Goal: Feedback & Contribution: Submit feedback/report problem

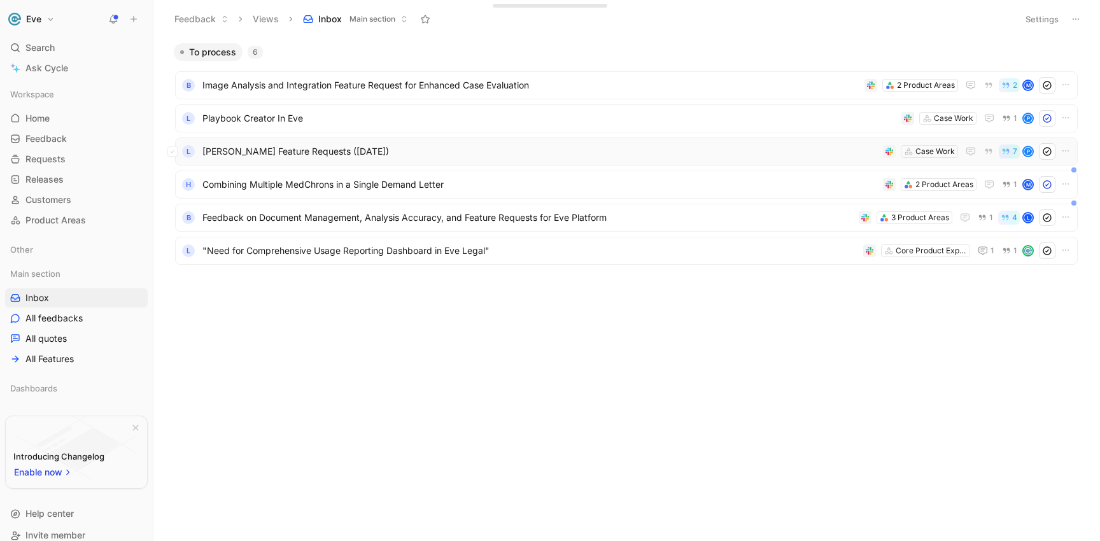
click at [312, 153] on span "[PERSON_NAME] Feature Requests ([DATE])" at bounding box center [539, 151] width 675 height 15
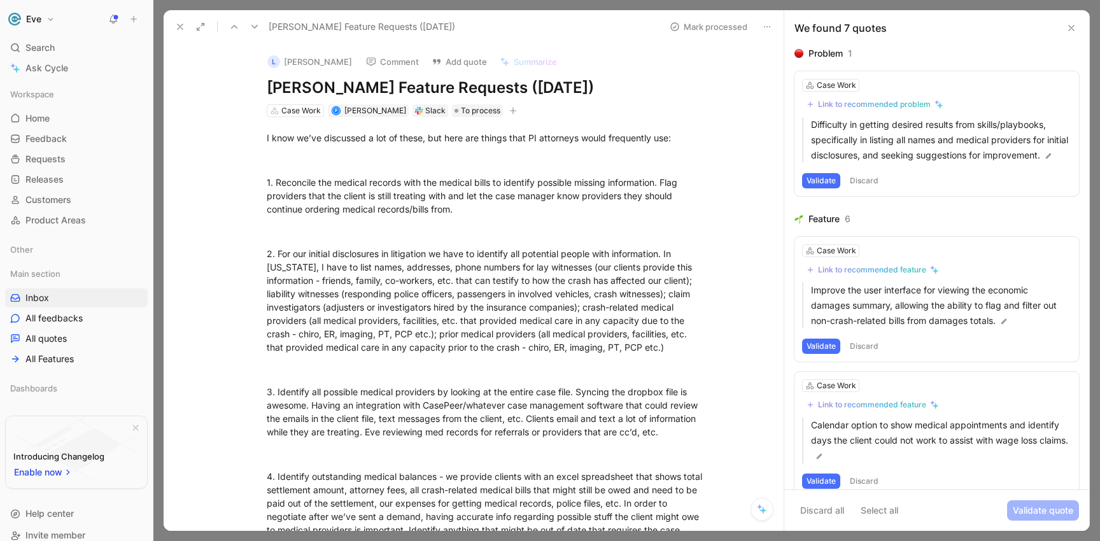
click at [862, 188] on button "Discard" at bounding box center [864, 180] width 38 height 15
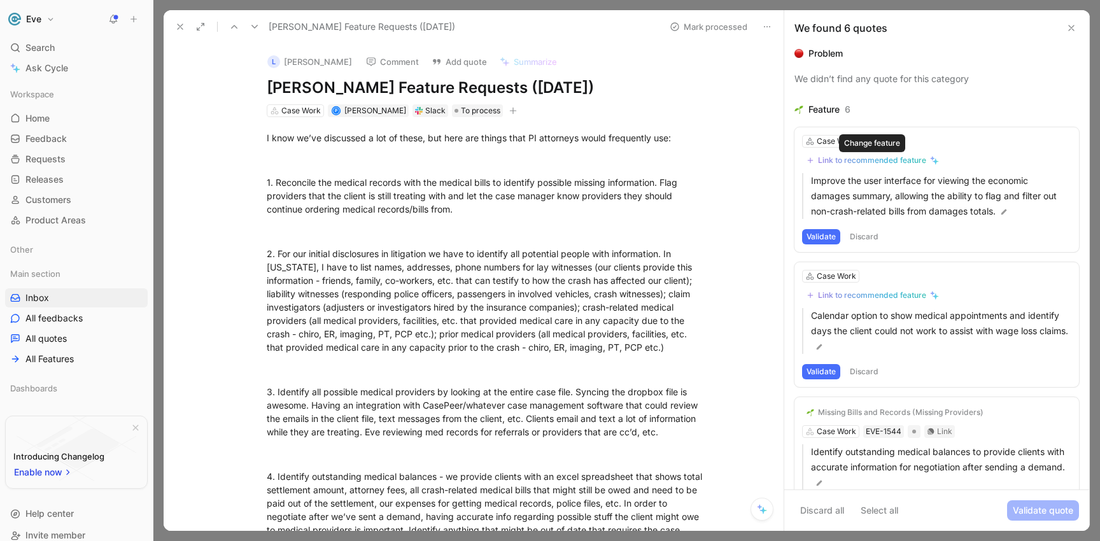
click at [862, 157] on div "Link to recommended feature" at bounding box center [872, 160] width 108 height 10
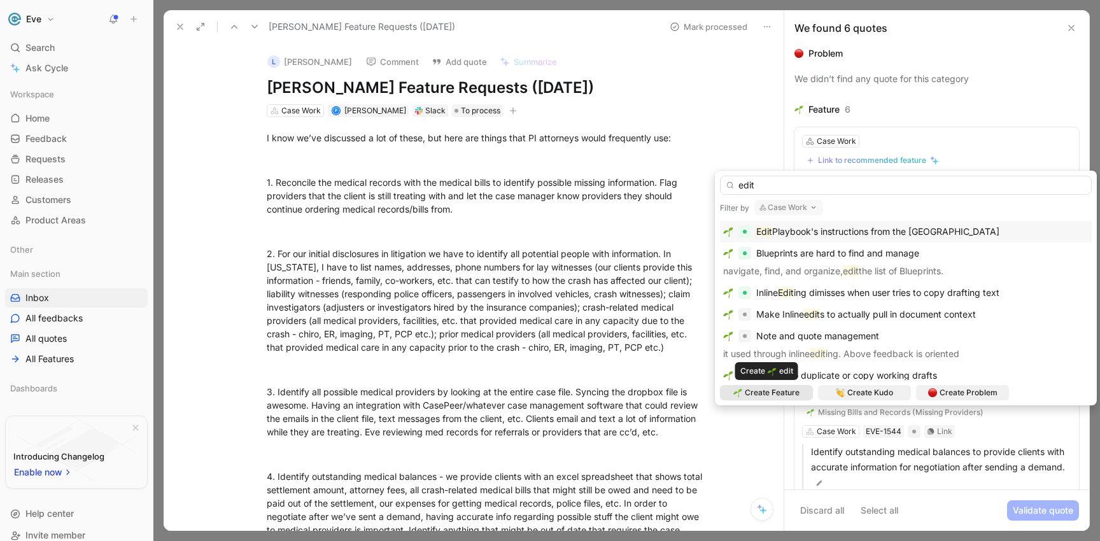
type input "edit"
click at [755, 393] on span "Create Feature" at bounding box center [772, 392] width 55 height 13
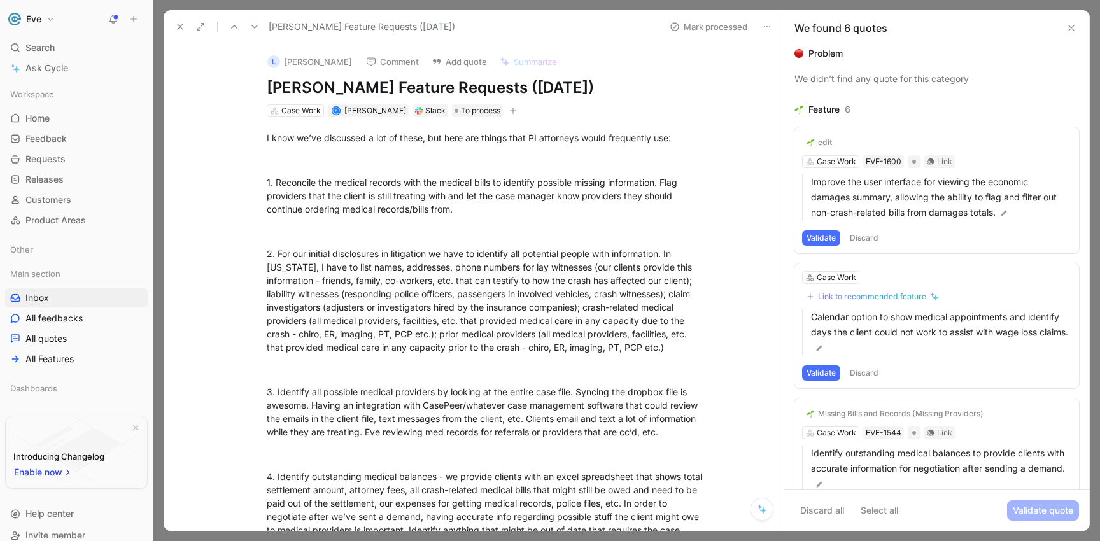
click at [831, 141] on div "edit" at bounding box center [825, 142] width 14 height 10
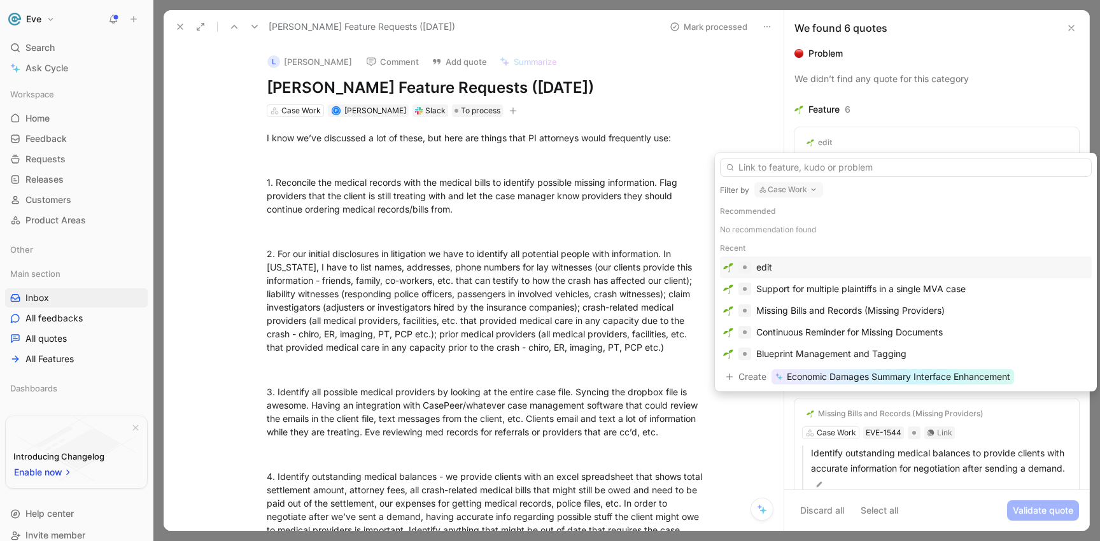
drag, startPoint x: 774, startPoint y: 268, endPoint x: 755, endPoint y: 269, distance: 19.7
click at [755, 269] on div "edit" at bounding box center [905, 267] width 365 height 15
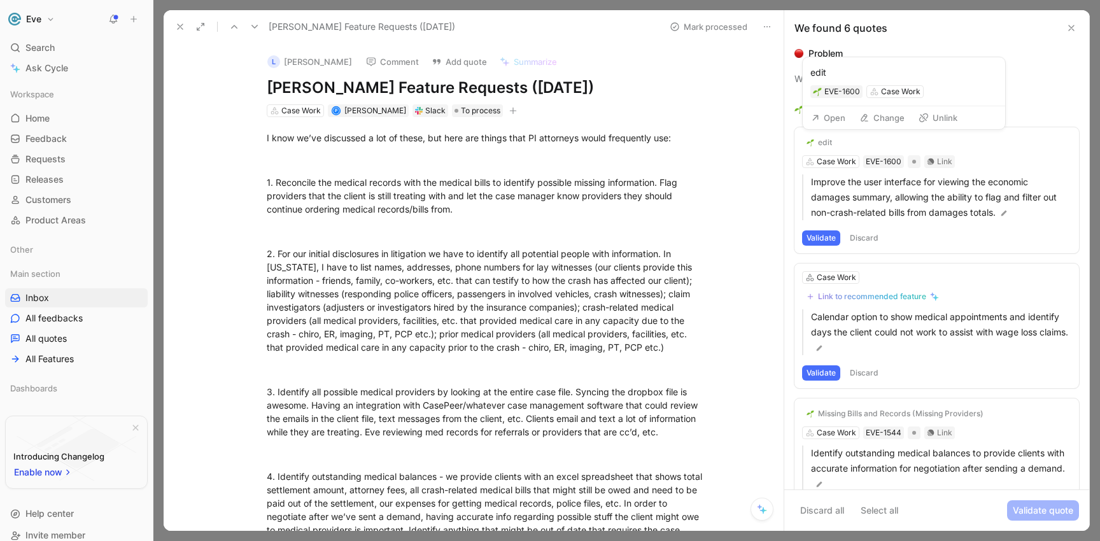
click at [820, 139] on div "edit" at bounding box center [825, 142] width 14 height 10
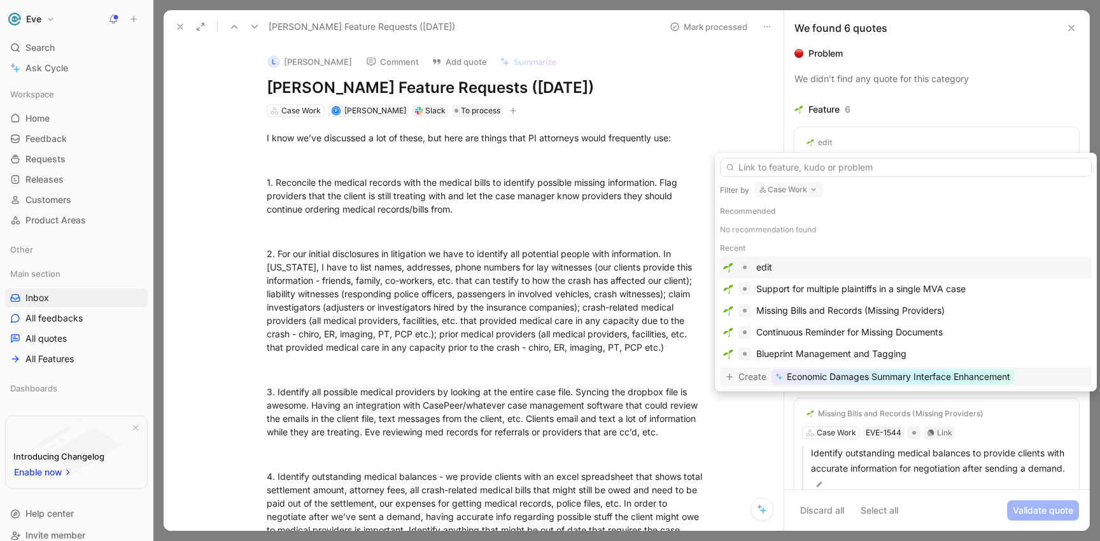
click at [760, 381] on span "Create" at bounding box center [752, 376] width 28 height 15
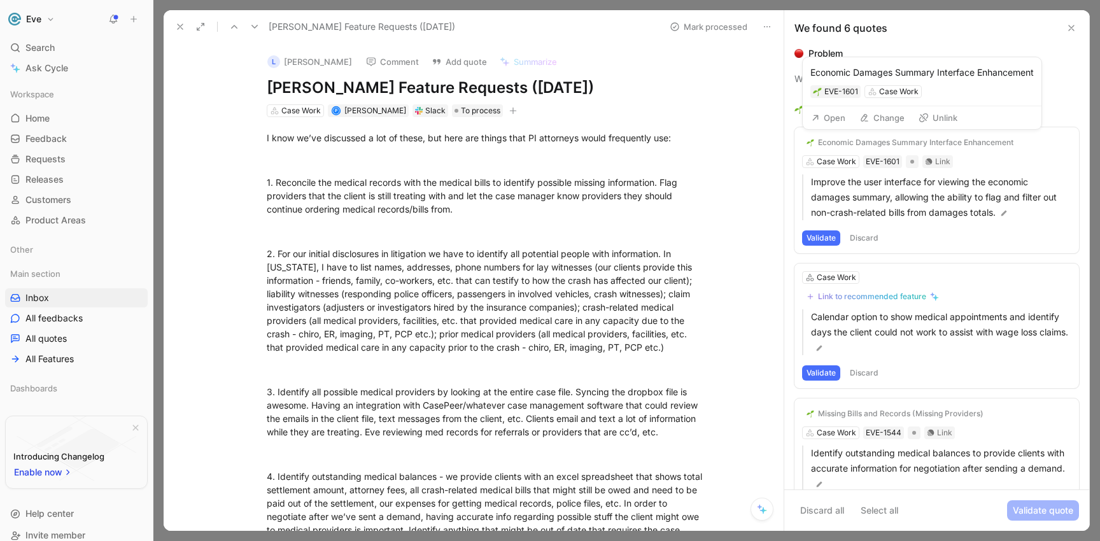
click at [867, 118] on icon at bounding box center [864, 118] width 10 height 10
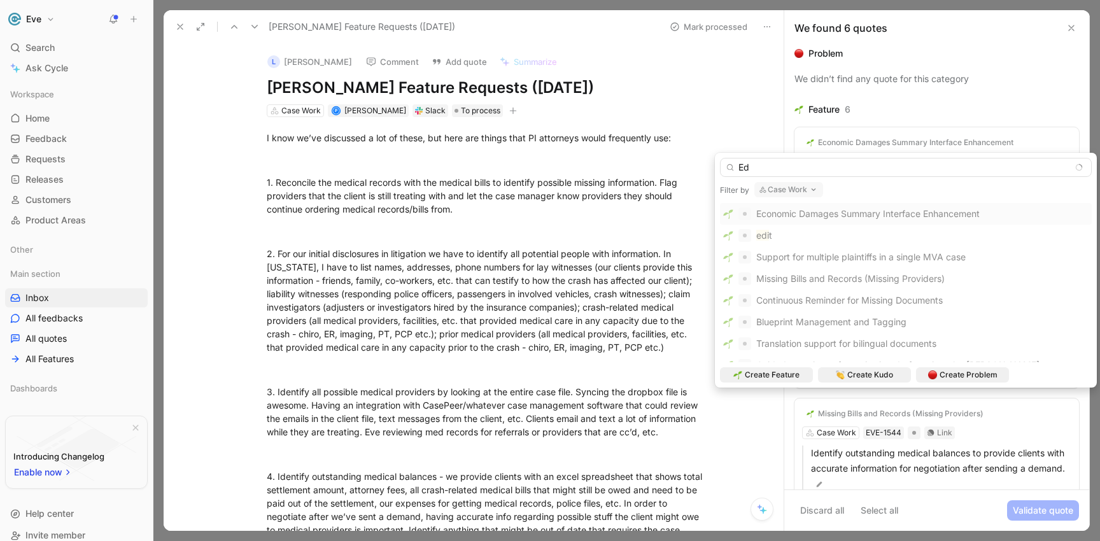
type input "E"
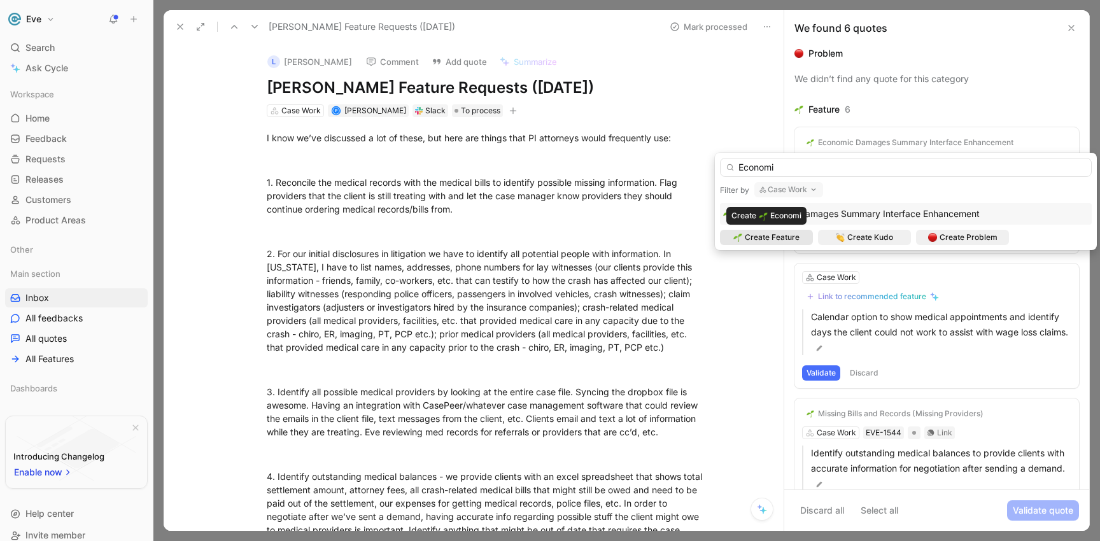
type input "Economi"
click at [790, 239] on span "Create Feature" at bounding box center [772, 237] width 55 height 13
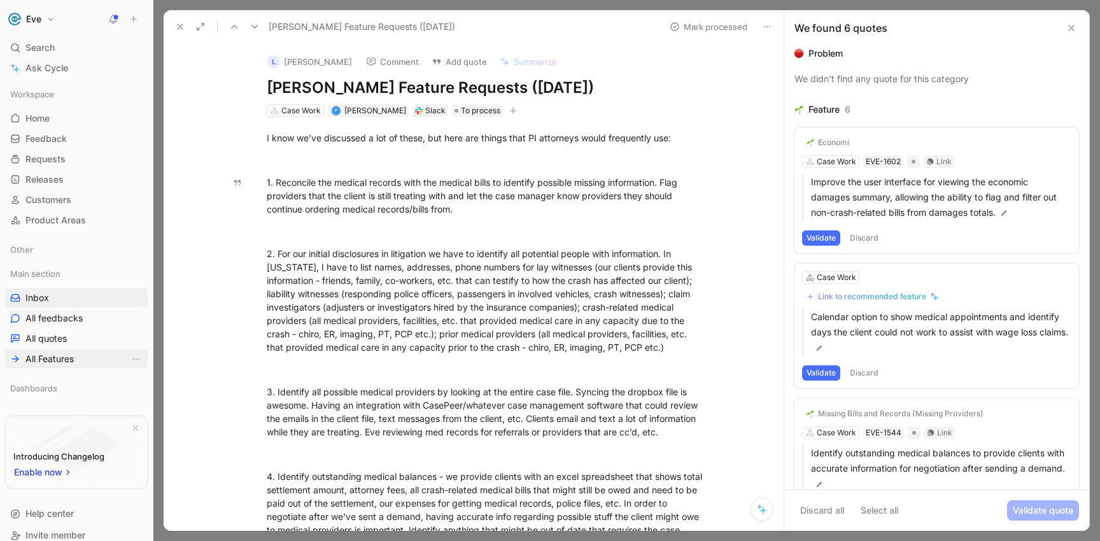
click at [40, 356] on span "All Features" at bounding box center [49, 359] width 48 height 13
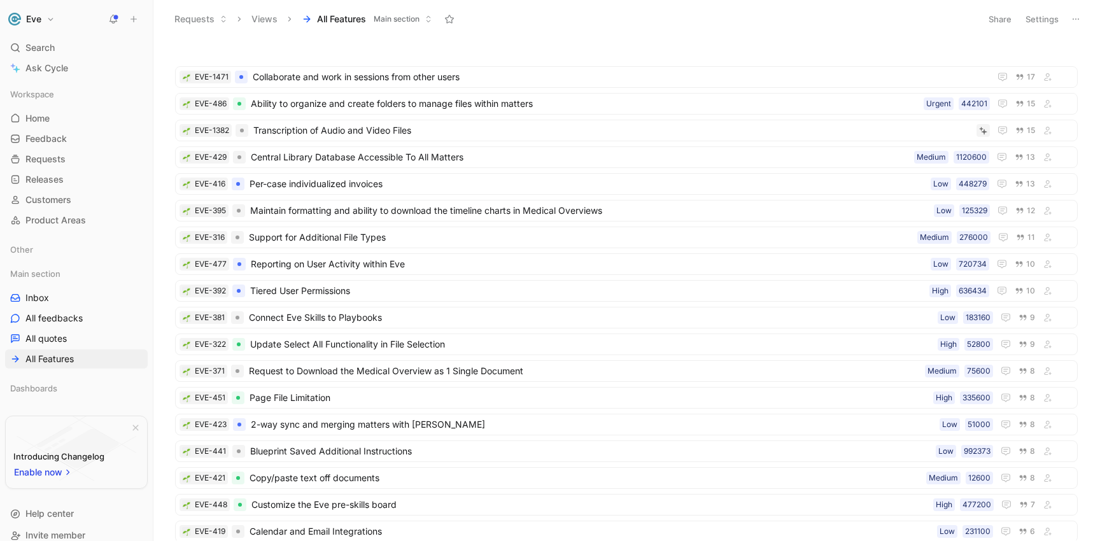
click at [1023, 17] on button "Settings" at bounding box center [1042, 19] width 45 height 18
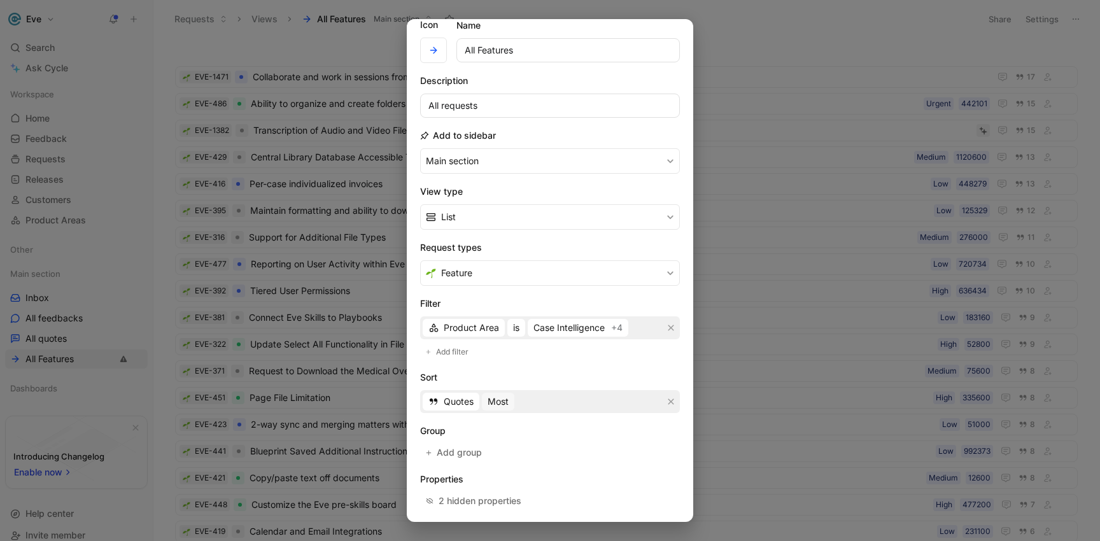
scroll to position [95, 0]
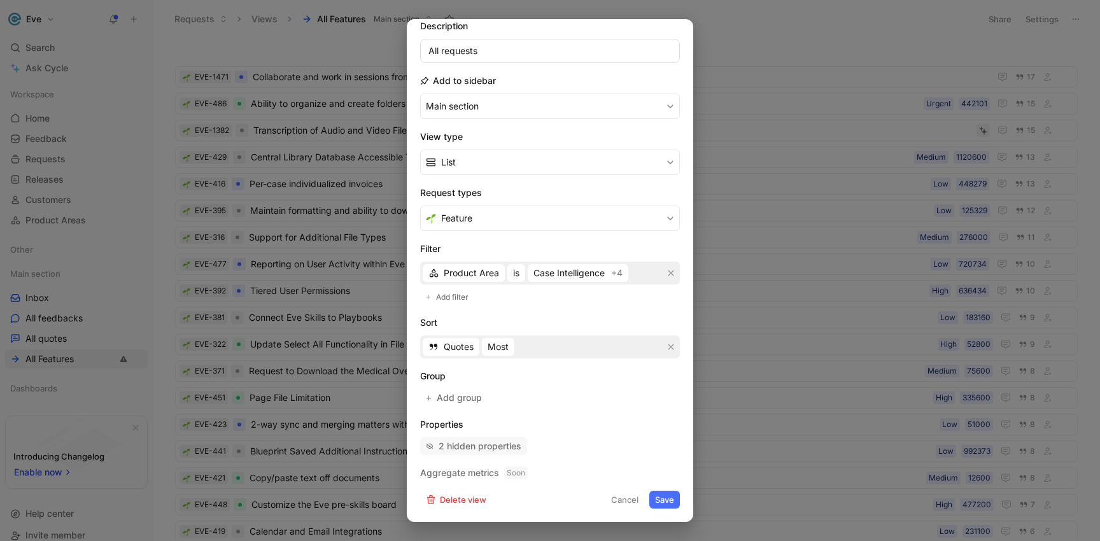
click at [472, 452] on div "2 hidden properties" at bounding box center [479, 445] width 83 height 15
click at [823, 67] on div at bounding box center [550, 270] width 1100 height 541
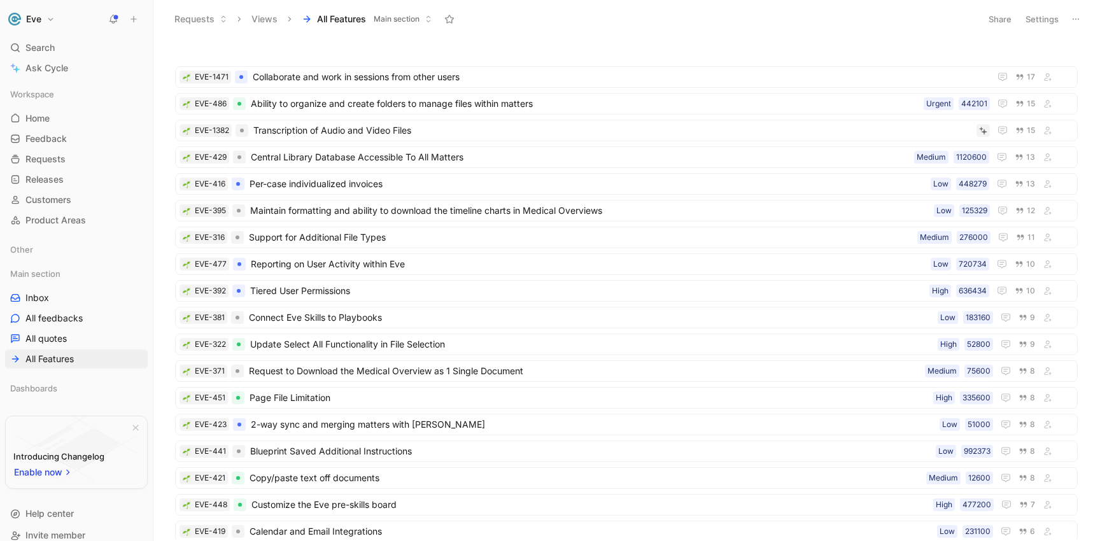
click at [1077, 18] on use at bounding box center [1075, 18] width 6 height 1
click at [1041, 19] on button "Settings" at bounding box center [1042, 19] width 45 height 18
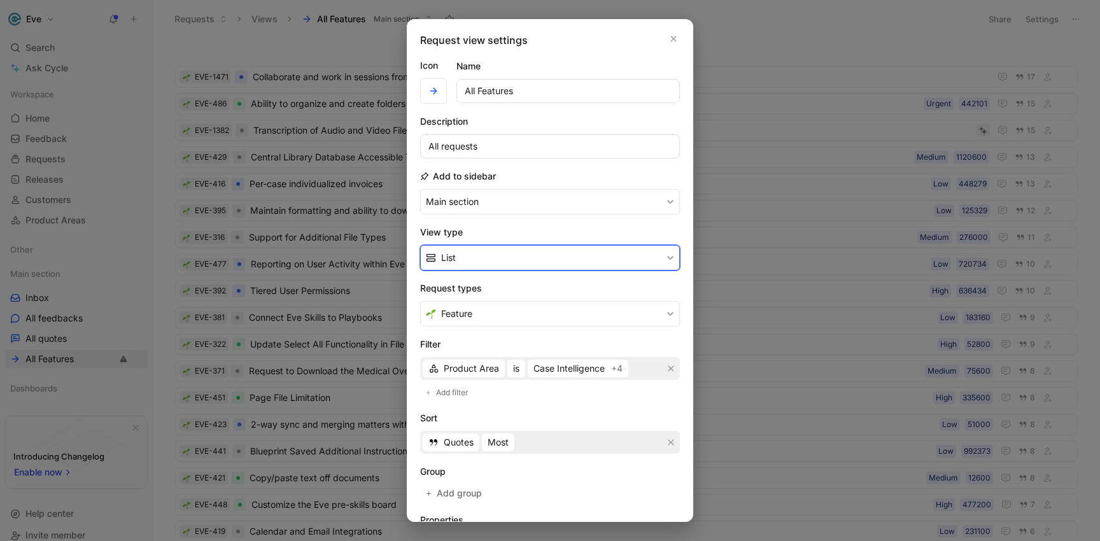
click at [491, 255] on button "List" at bounding box center [550, 257] width 260 height 25
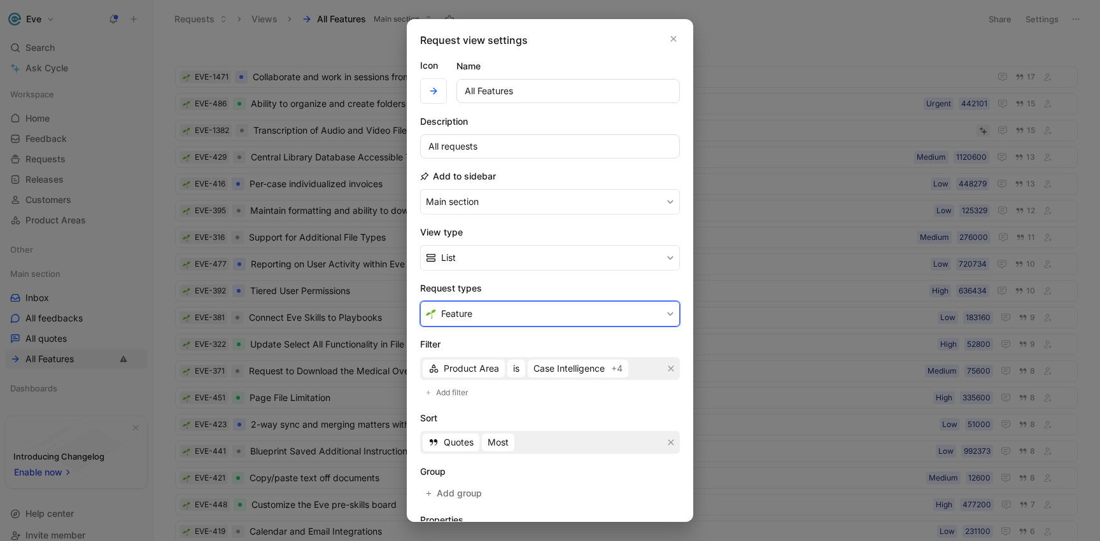
click at [495, 314] on button "Feature" at bounding box center [550, 313] width 260 height 25
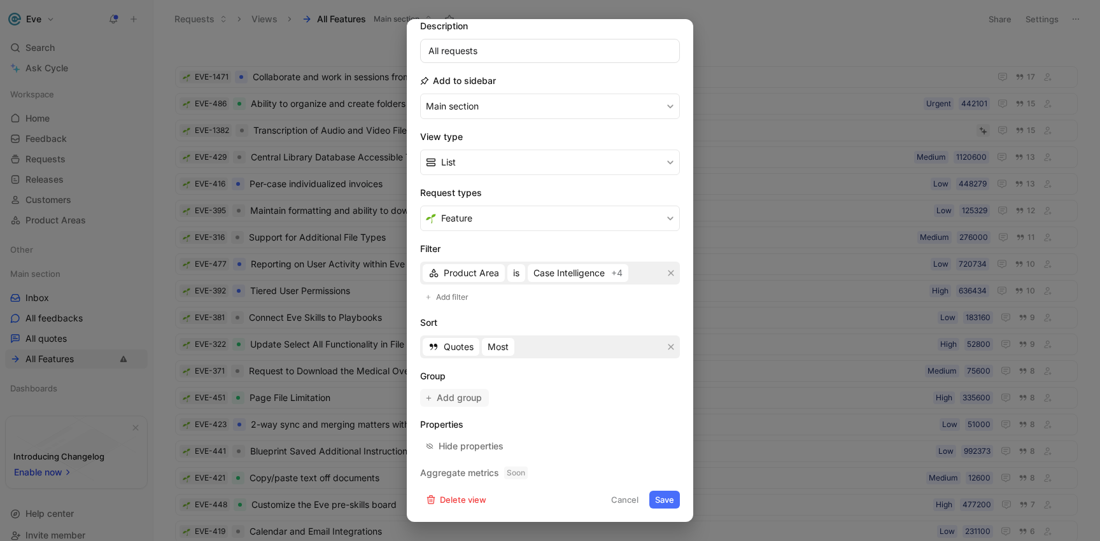
click at [461, 398] on span "Add group" at bounding box center [460, 397] width 46 height 15
click at [435, 321] on h2 "Sort" at bounding box center [550, 322] width 260 height 15
click at [528, 349] on div "Quotes Most" at bounding box center [550, 346] width 260 height 23
click at [532, 345] on div "Quotes Most" at bounding box center [550, 346] width 260 height 23
click at [487, 473] on h2 "Aggregate metrics Soon" at bounding box center [550, 472] width 260 height 15
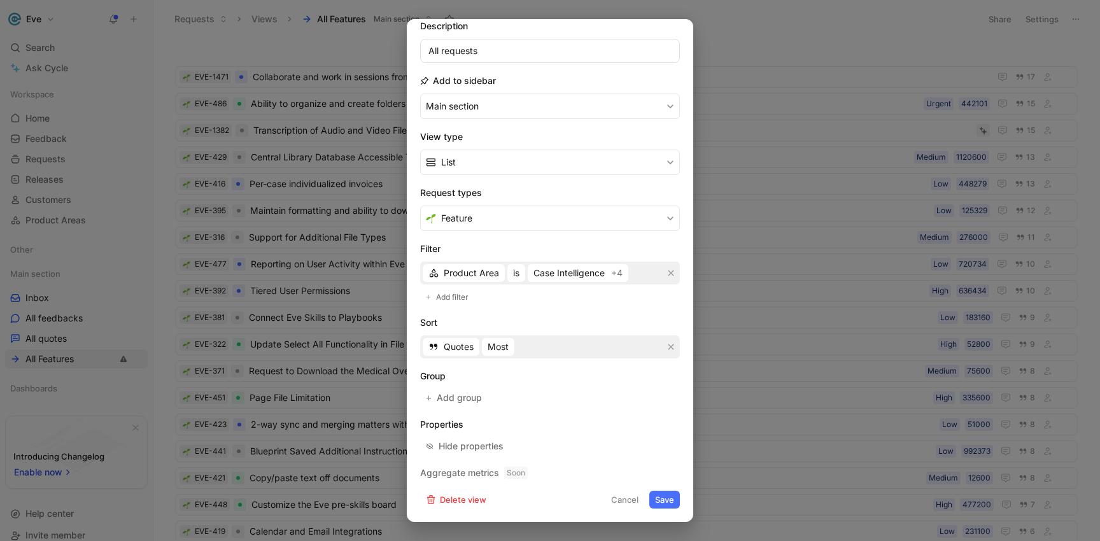
click at [610, 500] on button "Cancel" at bounding box center [624, 500] width 39 height 18
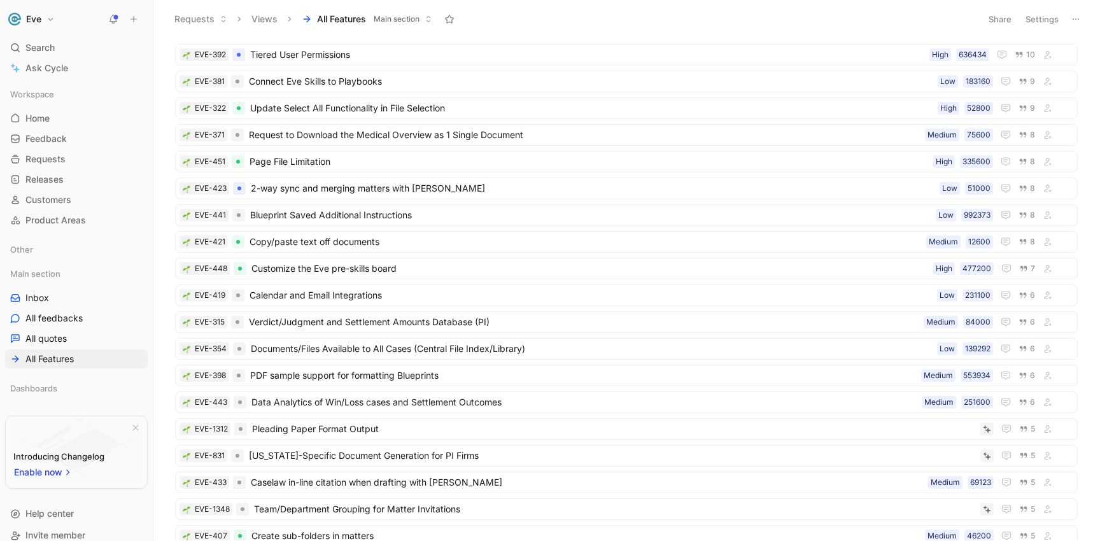
scroll to position [0, 0]
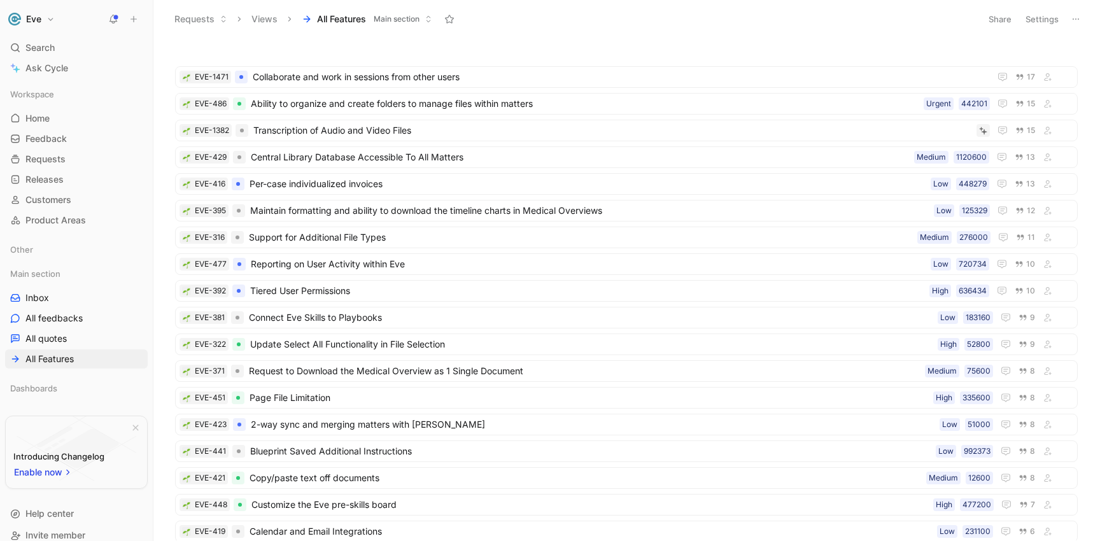
click at [1030, 20] on button "Settings" at bounding box center [1042, 19] width 45 height 18
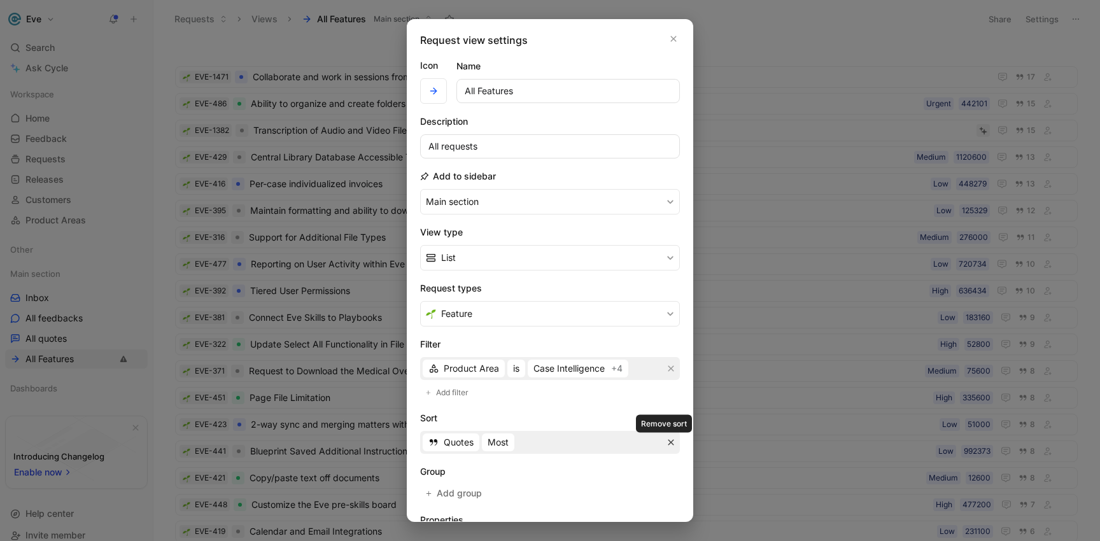
click at [667, 442] on icon "button" at bounding box center [671, 442] width 8 height 8
click at [431, 436] on button "Add sort" at bounding box center [450, 440] width 60 height 18
click at [522, 442] on span "Oldest" at bounding box center [527, 442] width 27 height 15
click at [533, 485] on span "Most recent" at bounding box center [539, 487] width 50 height 11
click at [588, 409] on form "Icon Name All Features Description All requests Add to sidebar Main section Vie…" at bounding box center [550, 331] width 260 height 546
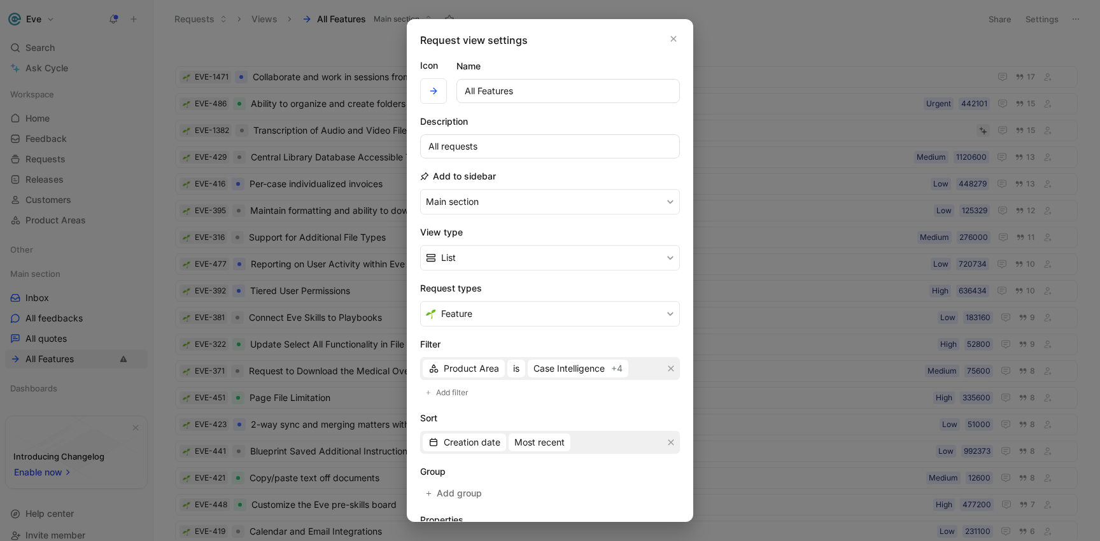
scroll to position [8, 0]
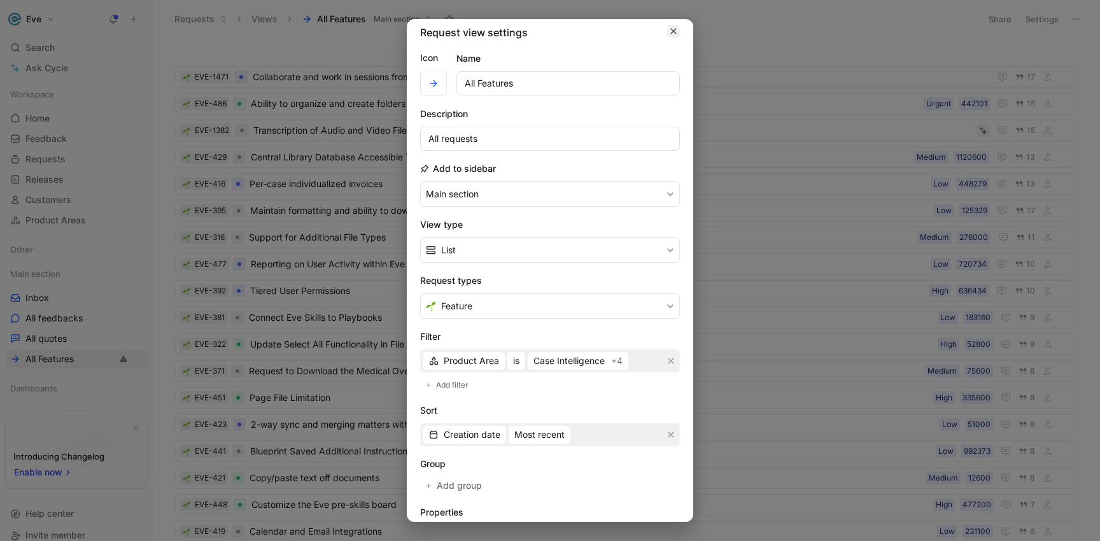
click at [669, 29] on icon "button" at bounding box center [673, 31] width 8 height 10
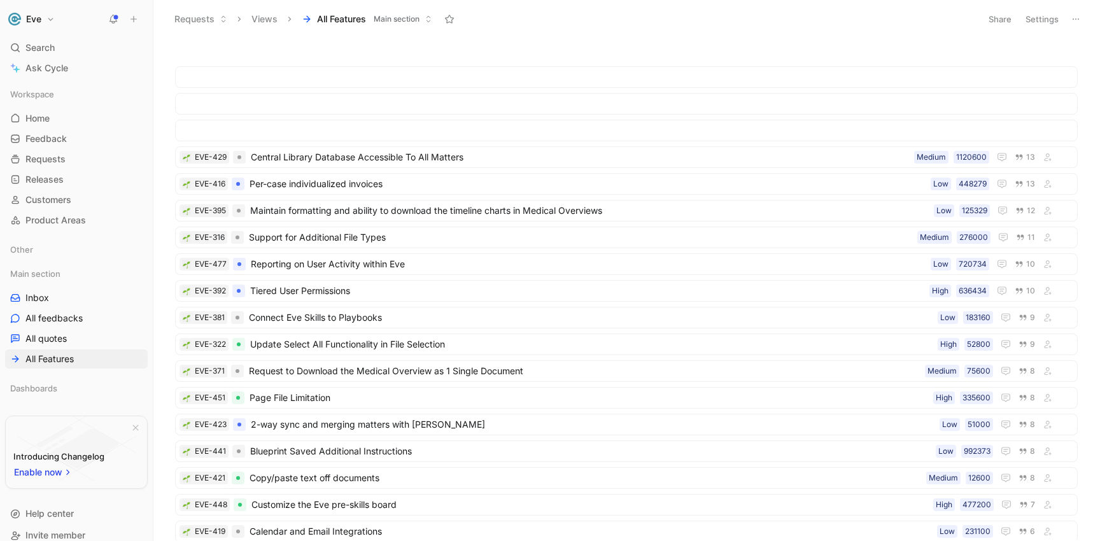
scroll to position [486, 0]
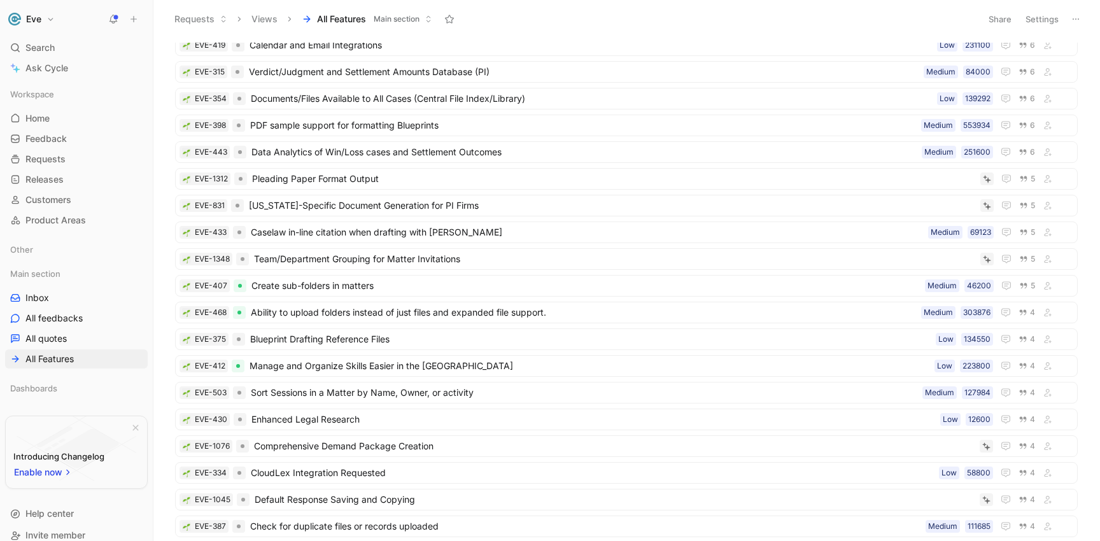
click at [1056, 21] on button "Settings" at bounding box center [1042, 19] width 45 height 18
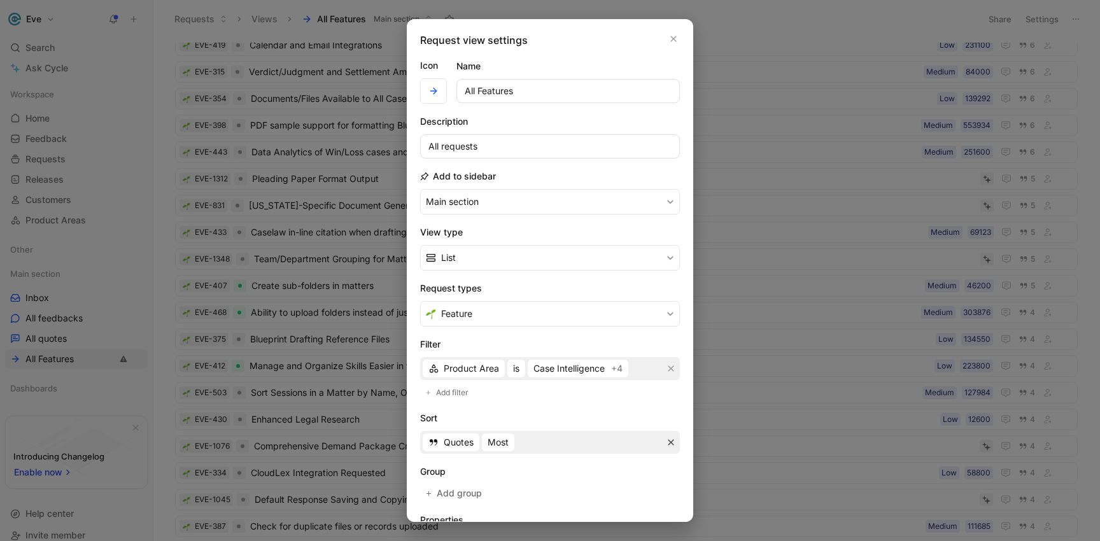
click at [668, 444] on icon "button" at bounding box center [671, 443] width 6 height 6
click at [463, 443] on span "Add sort" at bounding box center [456, 439] width 38 height 15
click at [480, 442] on span "Creation date" at bounding box center [472, 442] width 57 height 15
click at [536, 444] on span "Oldest" at bounding box center [527, 442] width 27 height 15
click at [540, 491] on span "Most recent" at bounding box center [539, 487] width 50 height 11
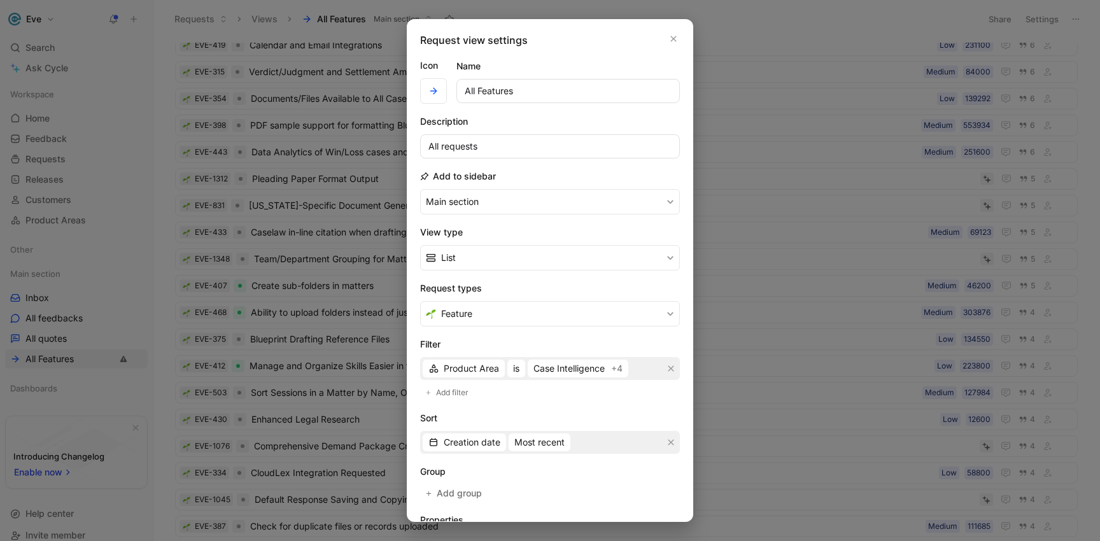
scroll to position [95, 0]
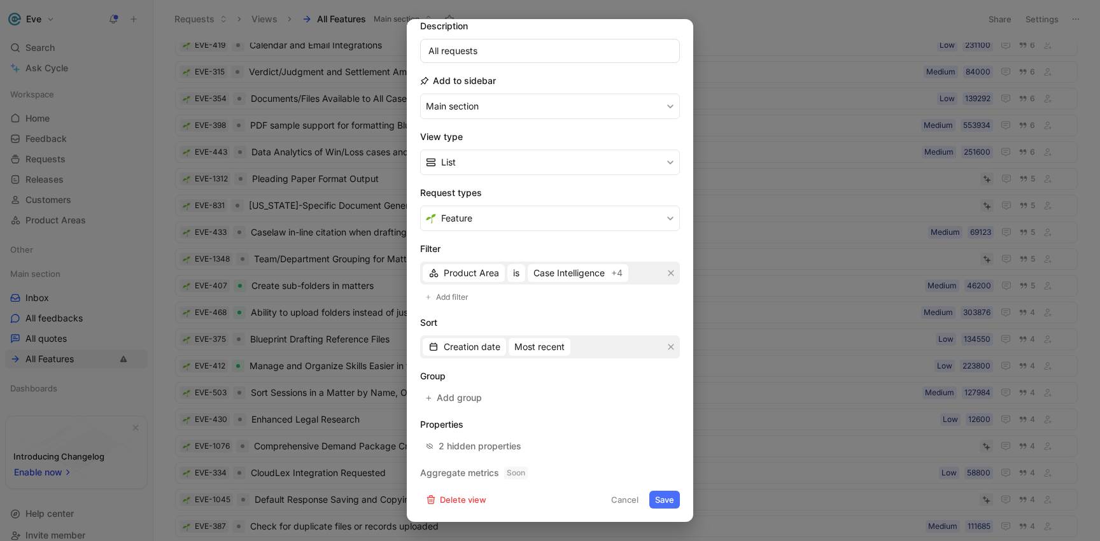
click at [655, 494] on button "Save" at bounding box center [664, 500] width 31 height 18
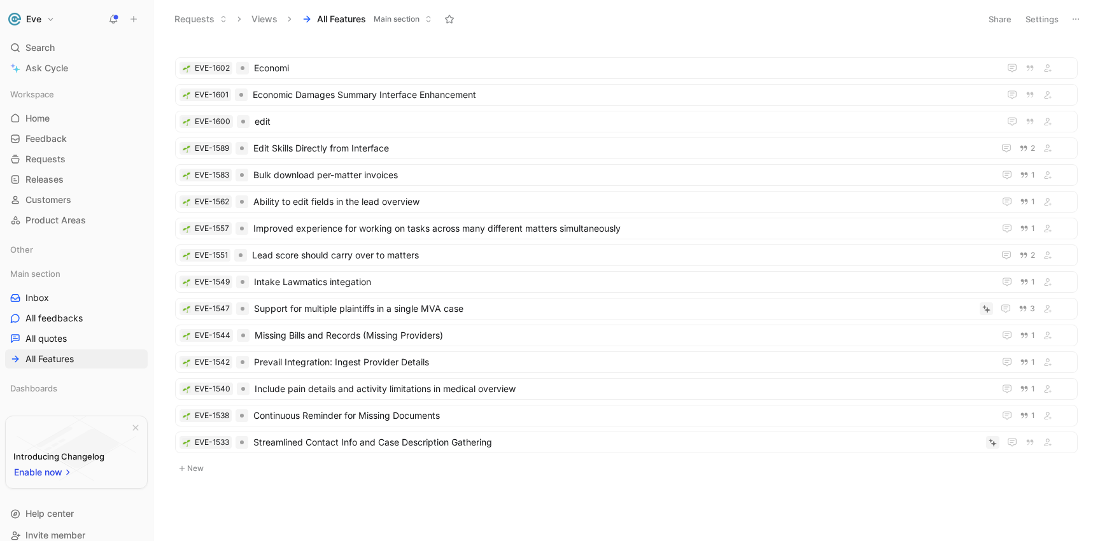
scroll to position [0, 0]
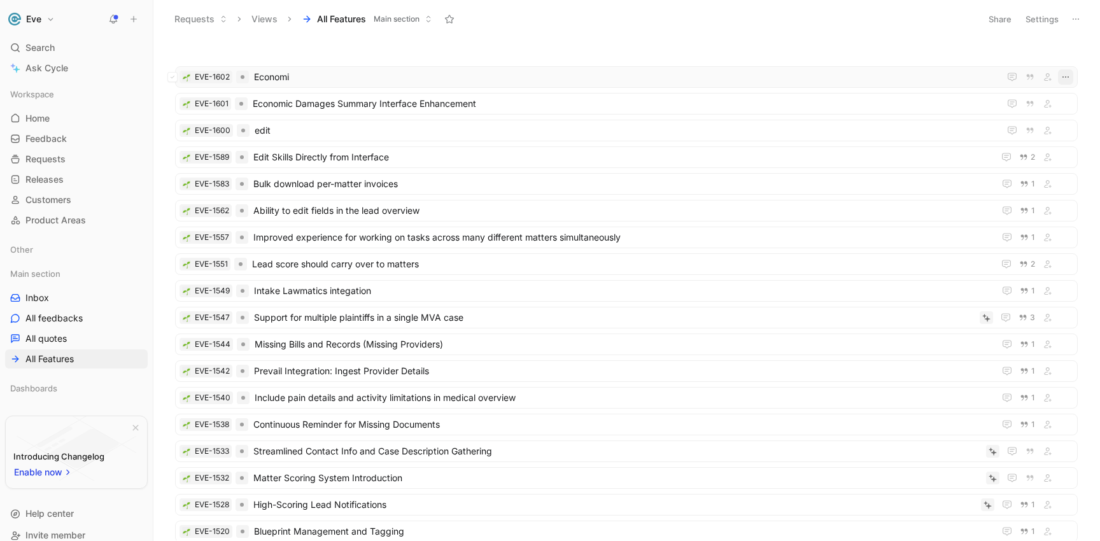
click at [1062, 79] on icon "button" at bounding box center [1065, 77] width 10 height 10
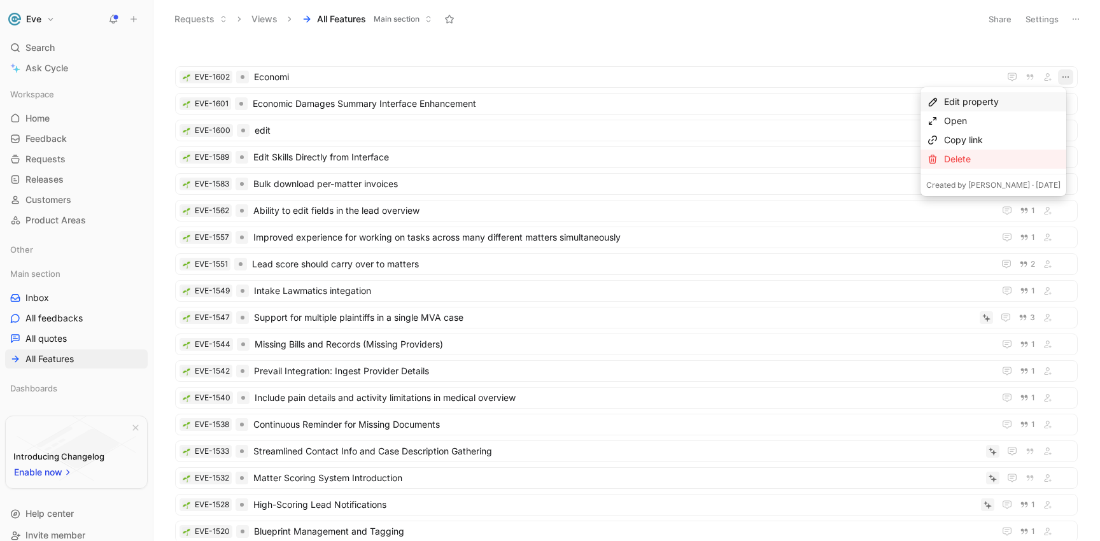
click at [1004, 164] on div "Delete" at bounding box center [1002, 158] width 116 height 15
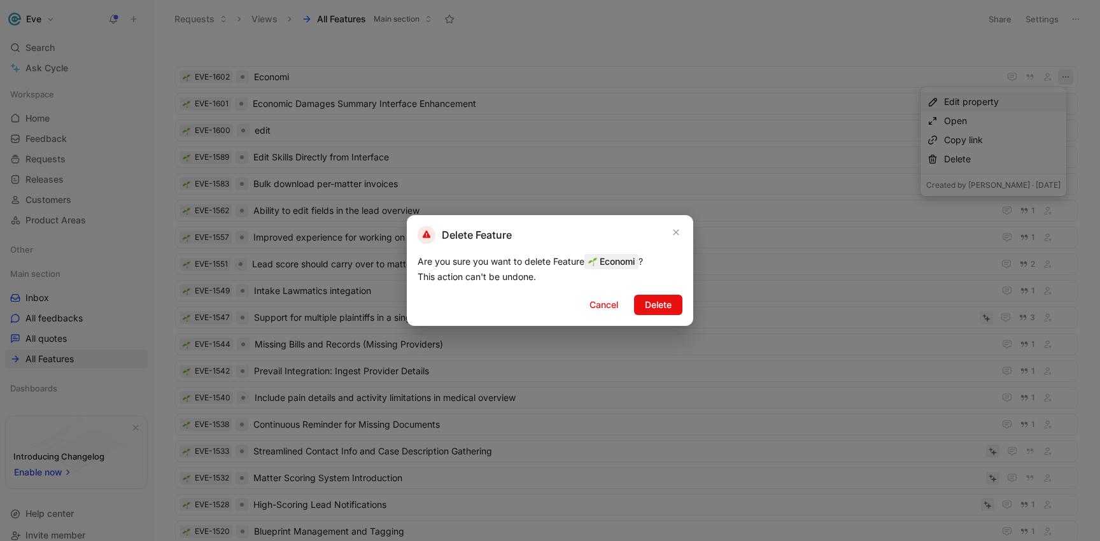
click at [661, 304] on span "Delete" at bounding box center [658, 304] width 27 height 15
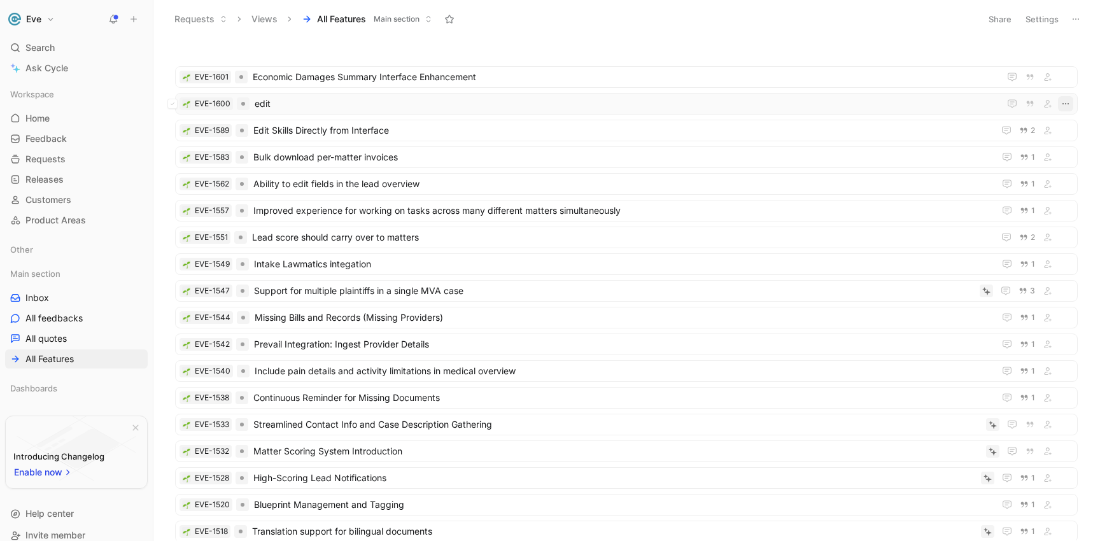
click at [1064, 103] on button "button" at bounding box center [1065, 103] width 15 height 15
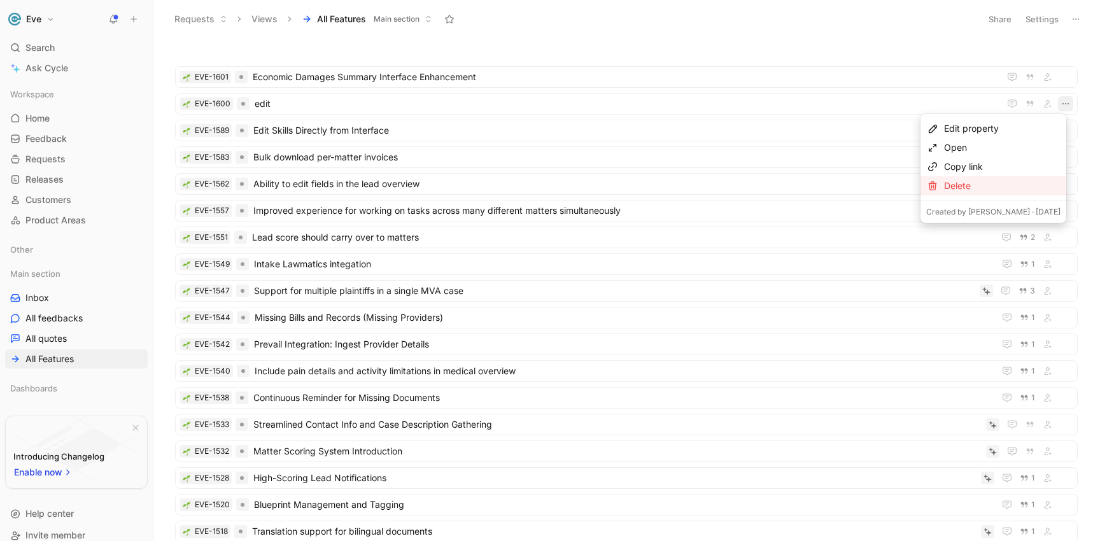
click at [995, 183] on div "Delete" at bounding box center [1002, 185] width 116 height 15
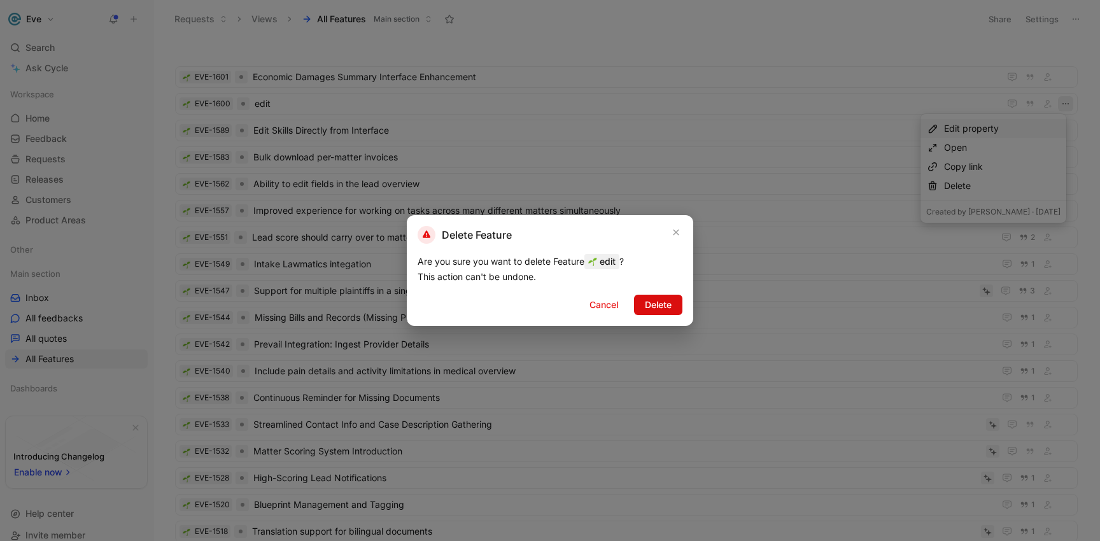
click at [671, 302] on button "Delete" at bounding box center [658, 305] width 48 height 20
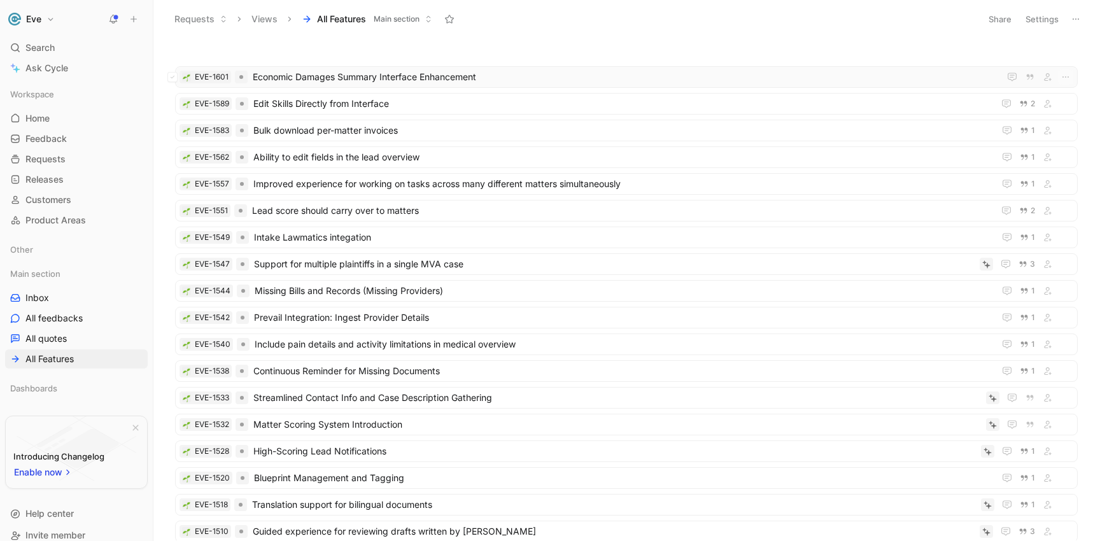
click at [491, 74] on span "Economic Damages Summary Interface Enhancement" at bounding box center [623, 76] width 741 height 15
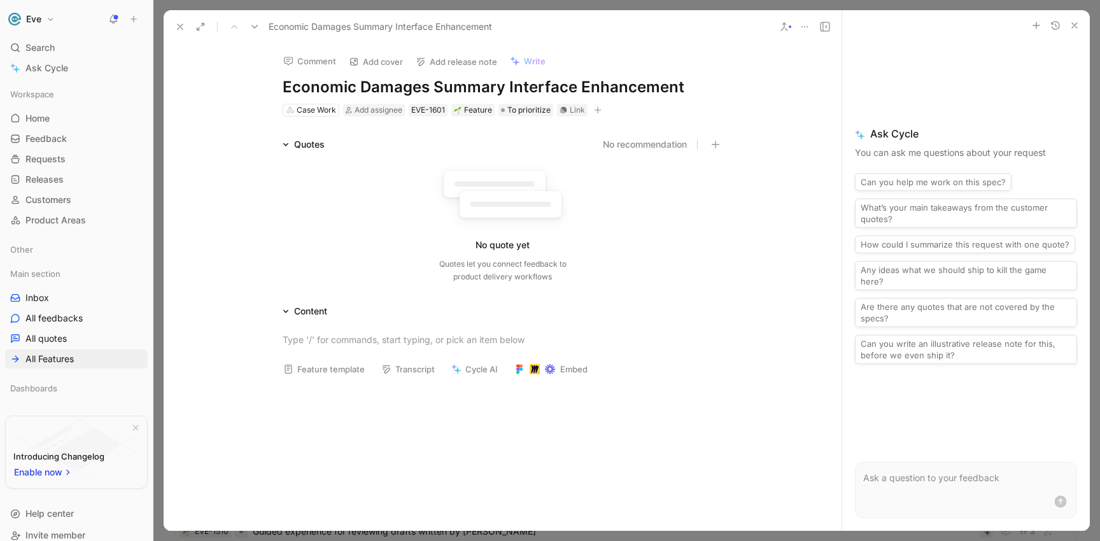
drag, startPoint x: 698, startPoint y: 90, endPoint x: 505, endPoint y: 85, distance: 193.5
click at [505, 85] on h1 "Economic Damages Summary Interface Enhancement" at bounding box center [503, 87] width 440 height 20
click at [277, 84] on div "Comment Add cover Add release note Write Economic Damages Summary Interface Enh…" at bounding box center [502, 80] width 489 height 74
click at [283, 87] on h1 "Economic Damages Summary Interface Enhancement" at bounding box center [503, 87] width 440 height 20
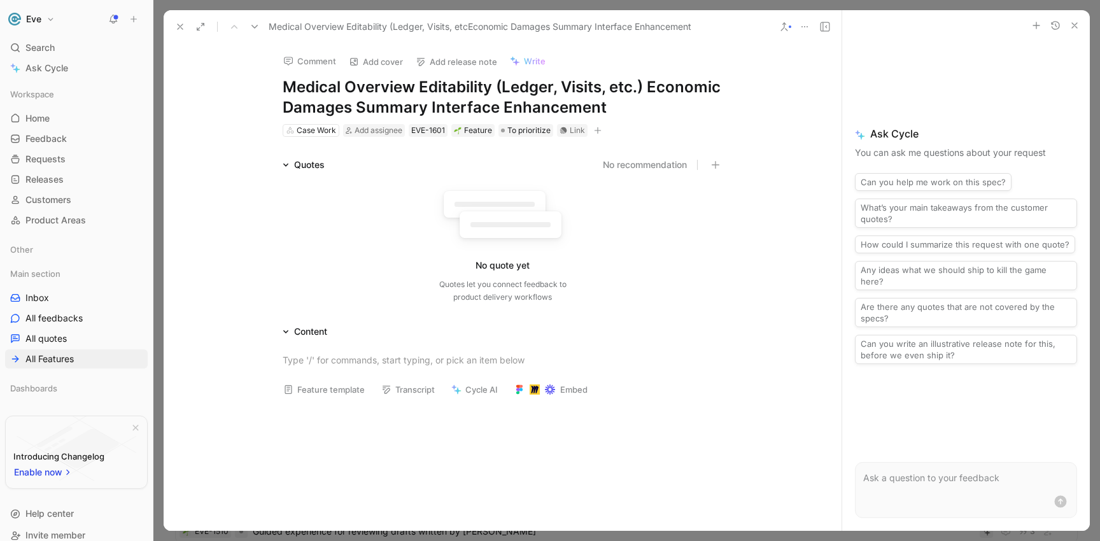
drag, startPoint x: 656, startPoint y: 87, endPoint x: 666, endPoint y: 106, distance: 21.3
click at [666, 106] on h1 "Medical Overview Editability (Ledger, Visits, etc.) Economic Damages Summary In…" at bounding box center [503, 97] width 440 height 41
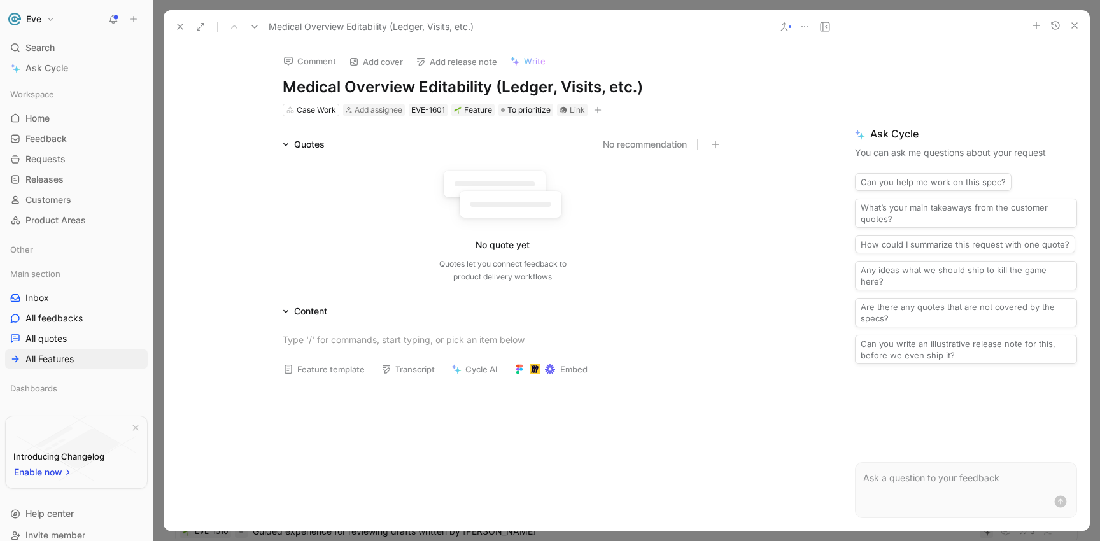
click at [178, 26] on icon at bounding box center [180, 27] width 10 height 10
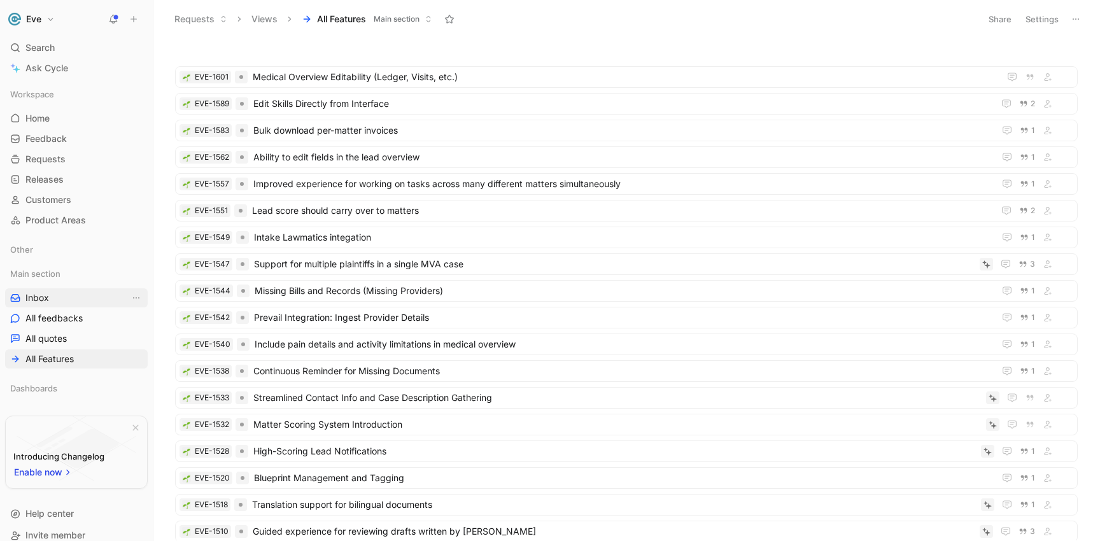
click at [47, 297] on span "Inbox" at bounding box center [37, 297] width 24 height 13
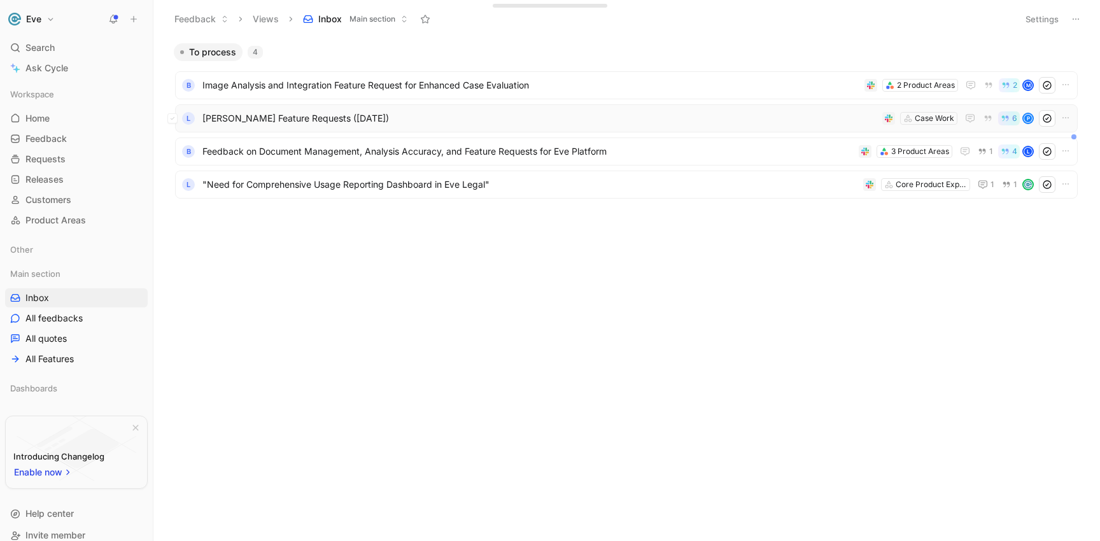
click at [421, 120] on span "[PERSON_NAME] Feature Requests ([DATE])" at bounding box center [539, 118] width 675 height 15
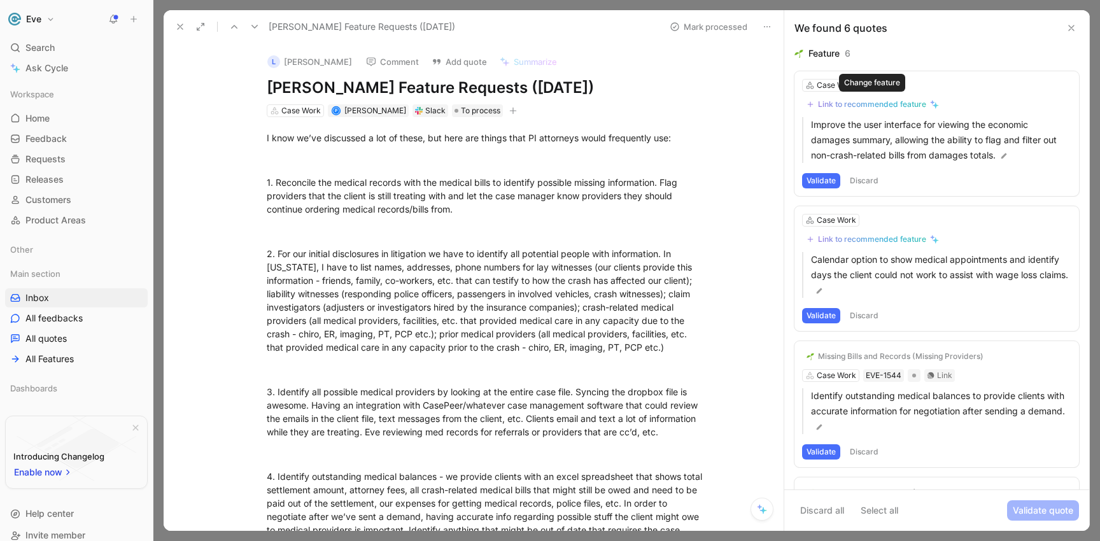
click at [890, 106] on div "Link to recommended feature" at bounding box center [872, 104] width 108 height 10
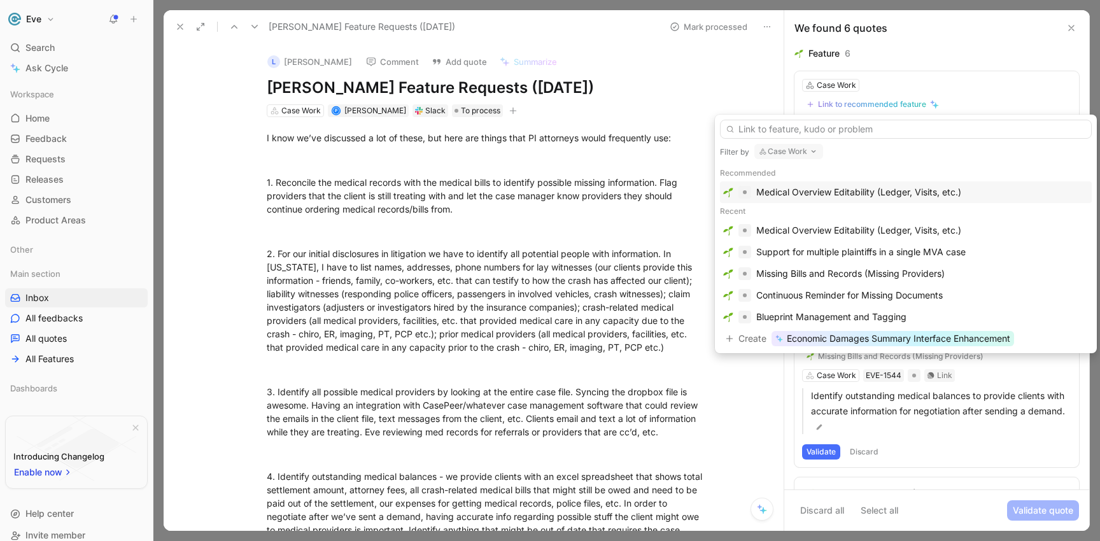
click at [836, 191] on div "Medical Overview Editability (Ledger, Visits, etc.)" at bounding box center [858, 192] width 205 height 15
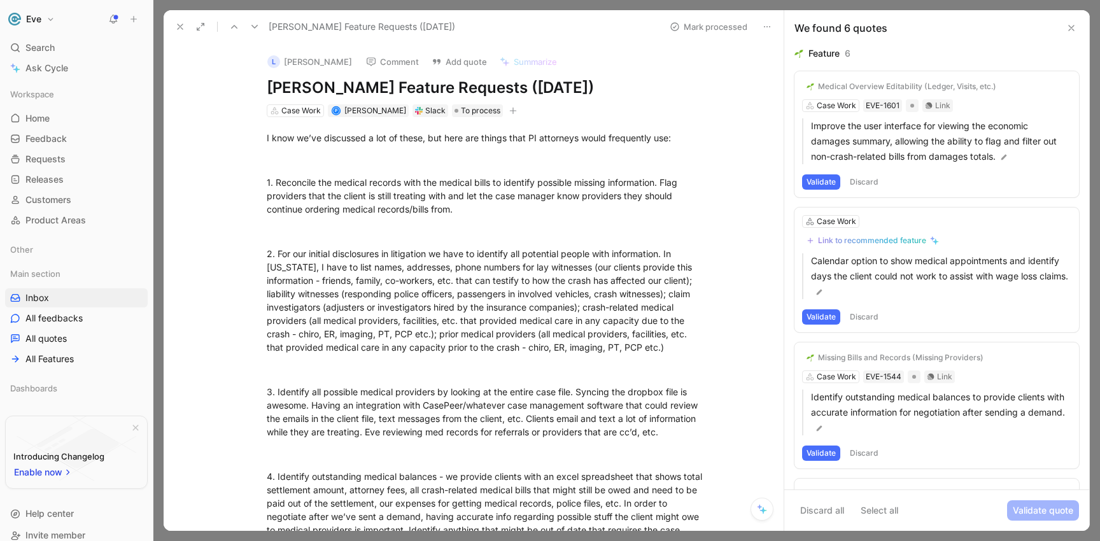
click at [823, 184] on button "Validate" at bounding box center [821, 181] width 38 height 15
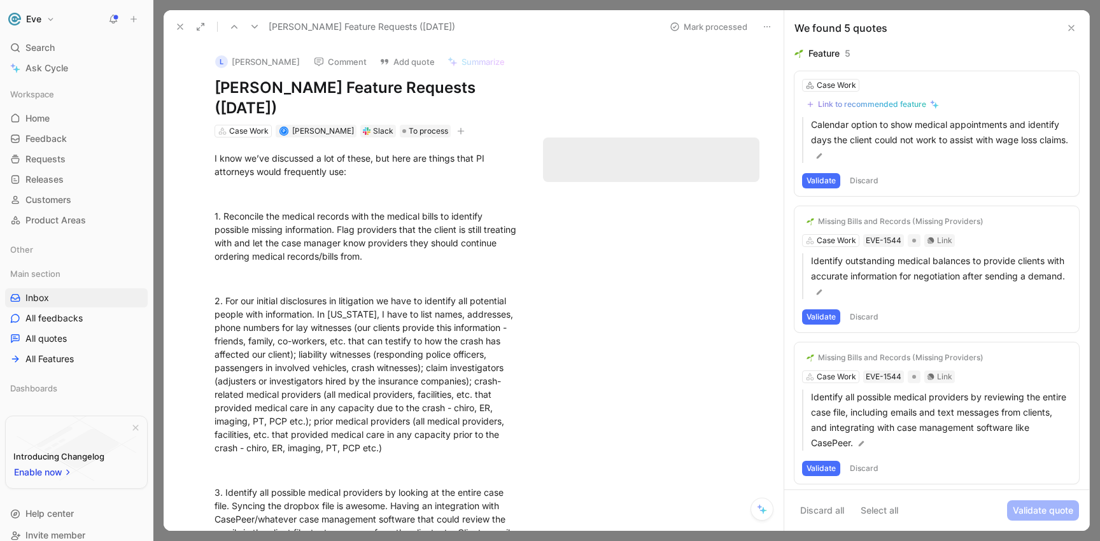
click at [864, 102] on div "Link to recommended feature" at bounding box center [872, 104] width 108 height 10
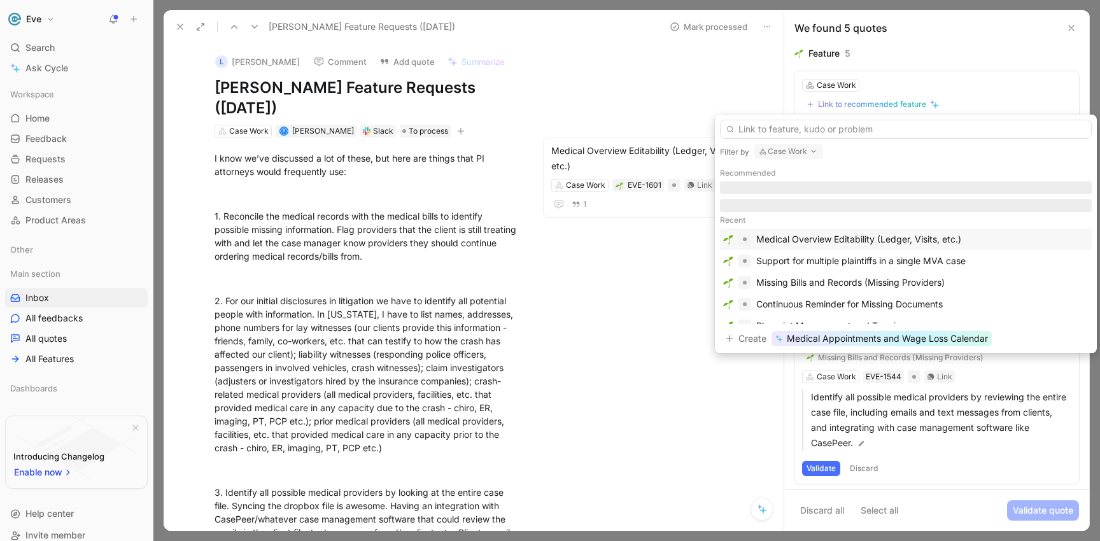
click at [795, 237] on div "Medical Overview Editability (Ledger, Visits, etc.)" at bounding box center [858, 239] width 205 height 15
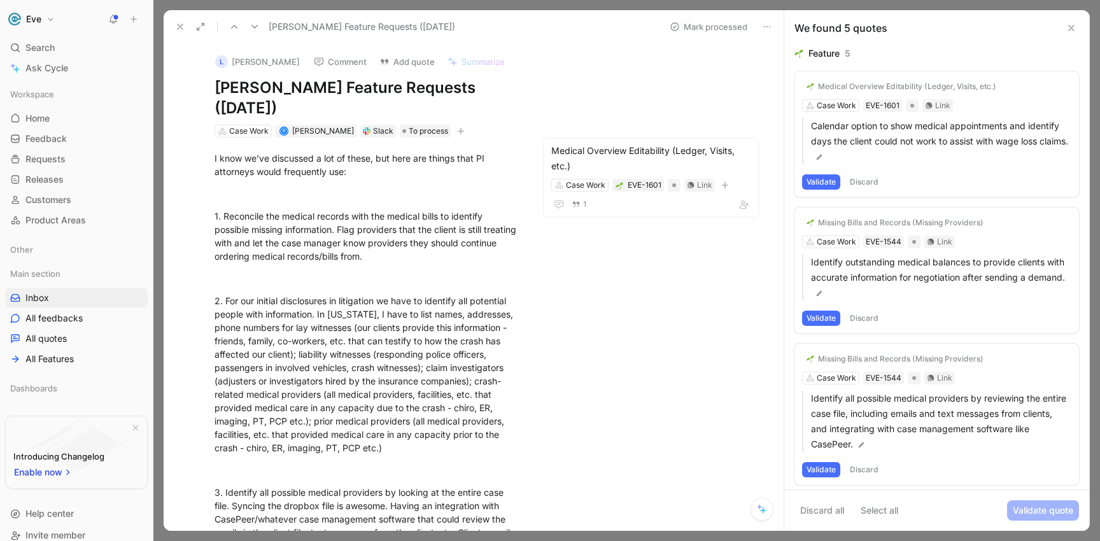
click at [830, 183] on button "Validate" at bounding box center [821, 181] width 38 height 15
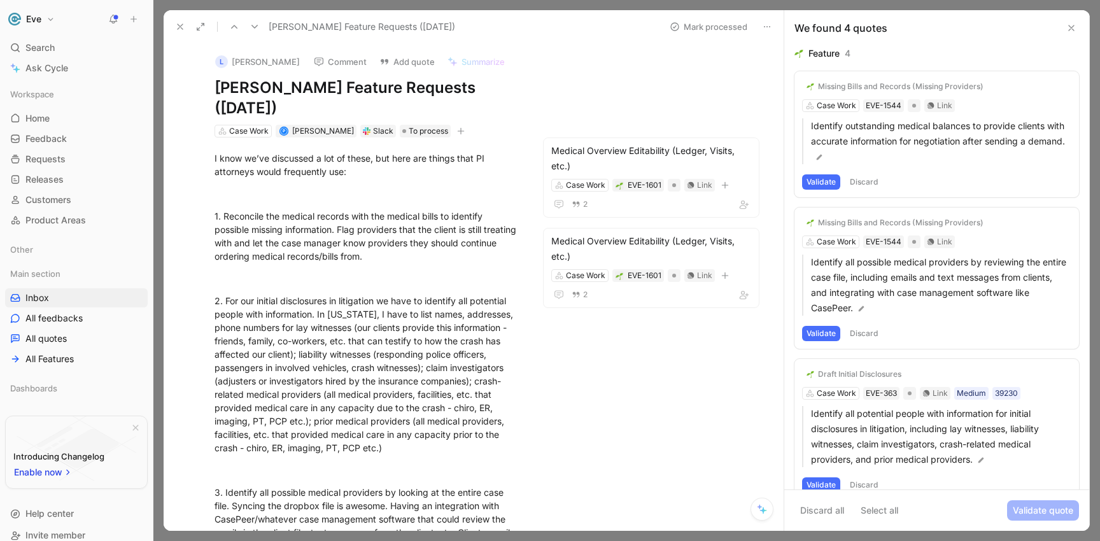
click at [823, 182] on button "Validate" at bounding box center [821, 181] width 38 height 15
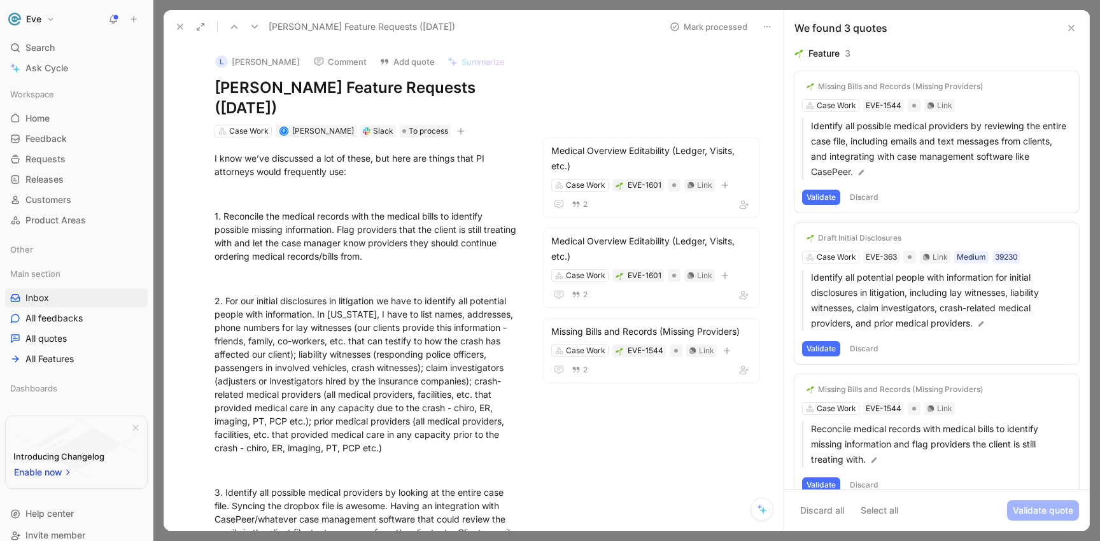
click at [823, 193] on button "Validate" at bounding box center [821, 197] width 38 height 15
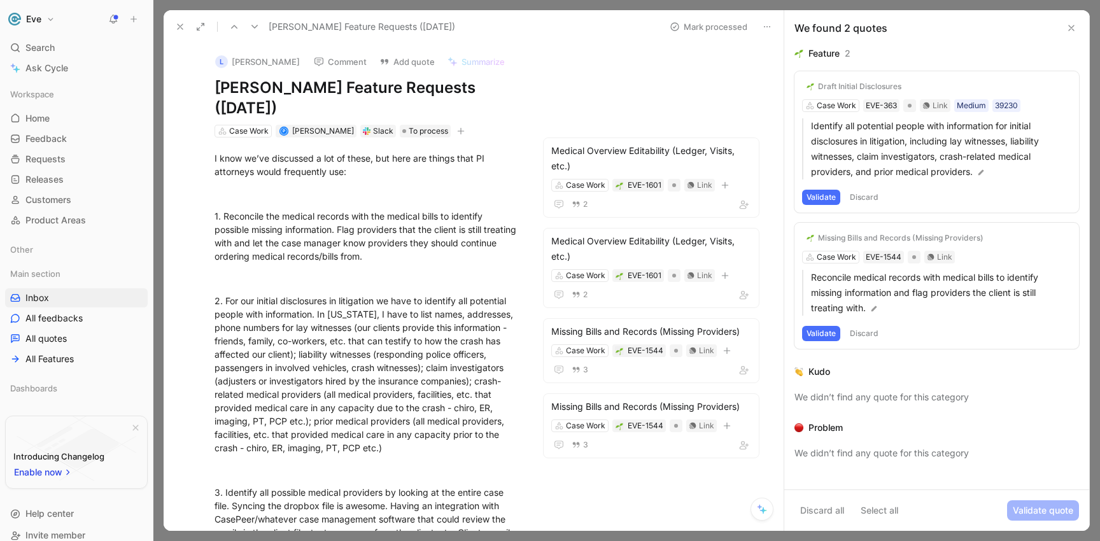
click at [823, 197] on button "Validate" at bounding box center [821, 197] width 38 height 15
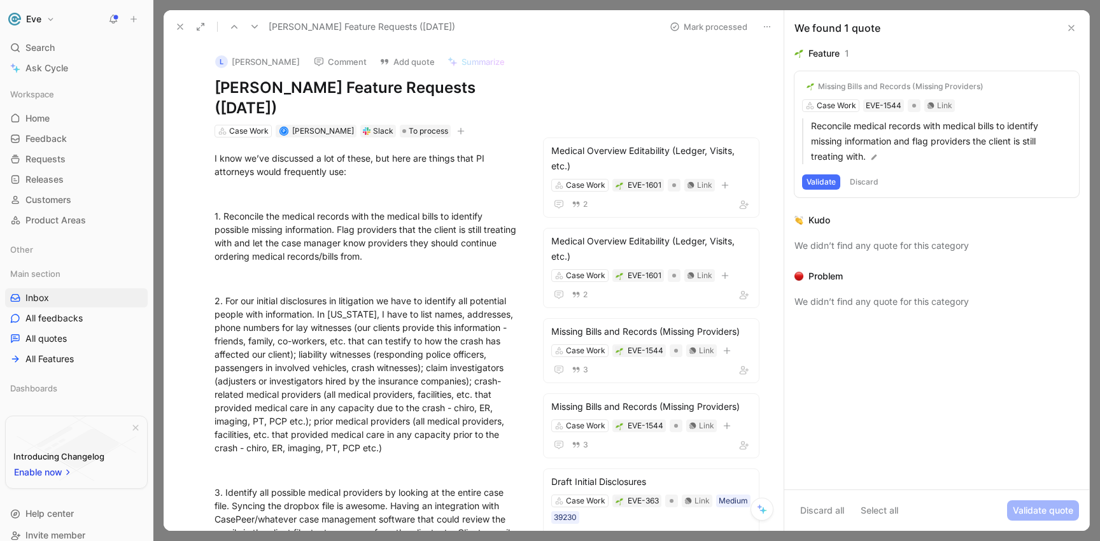
click at [823, 183] on button "Validate" at bounding box center [821, 181] width 38 height 15
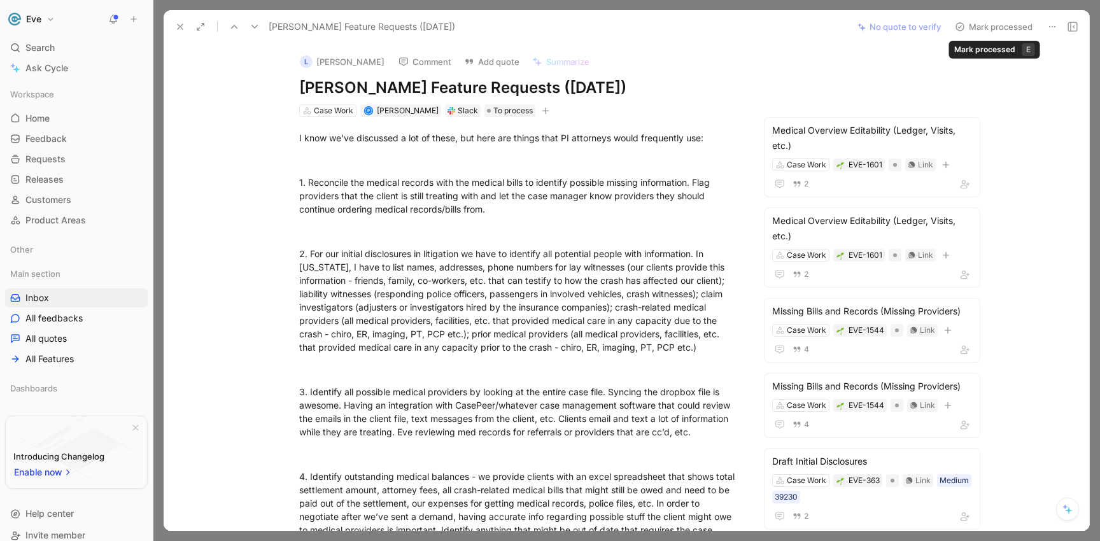
click at [999, 25] on button "Mark processed" at bounding box center [993, 27] width 89 height 18
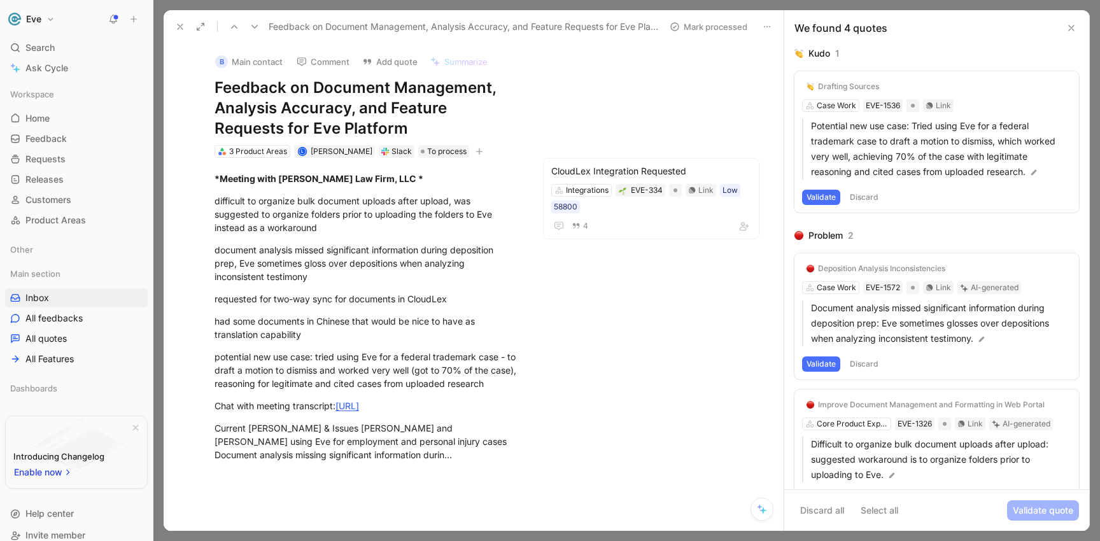
click at [180, 27] on use at bounding box center [180, 26] width 5 height 5
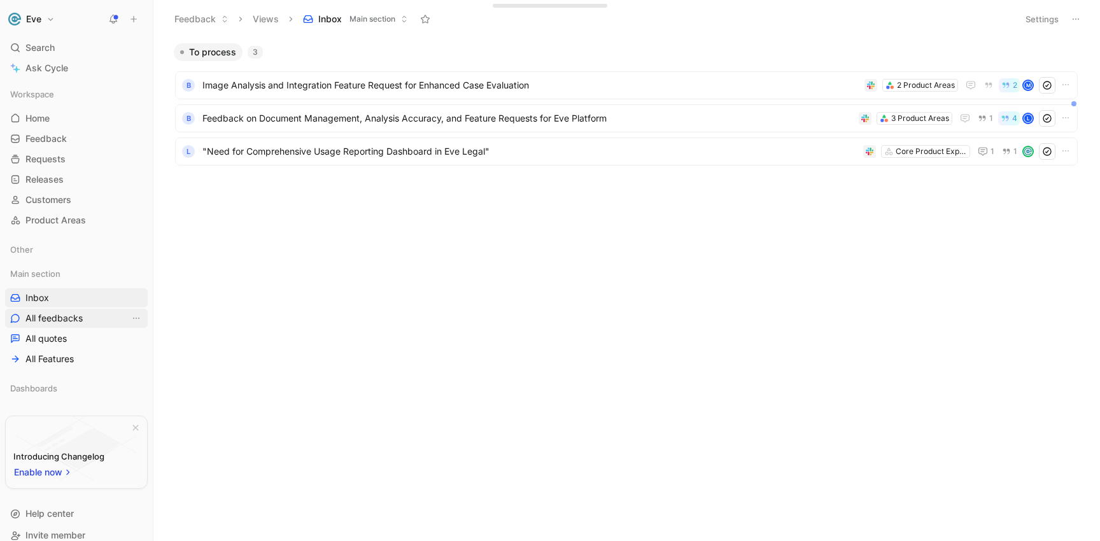
click at [66, 323] on span "All feedbacks" at bounding box center [53, 318] width 57 height 13
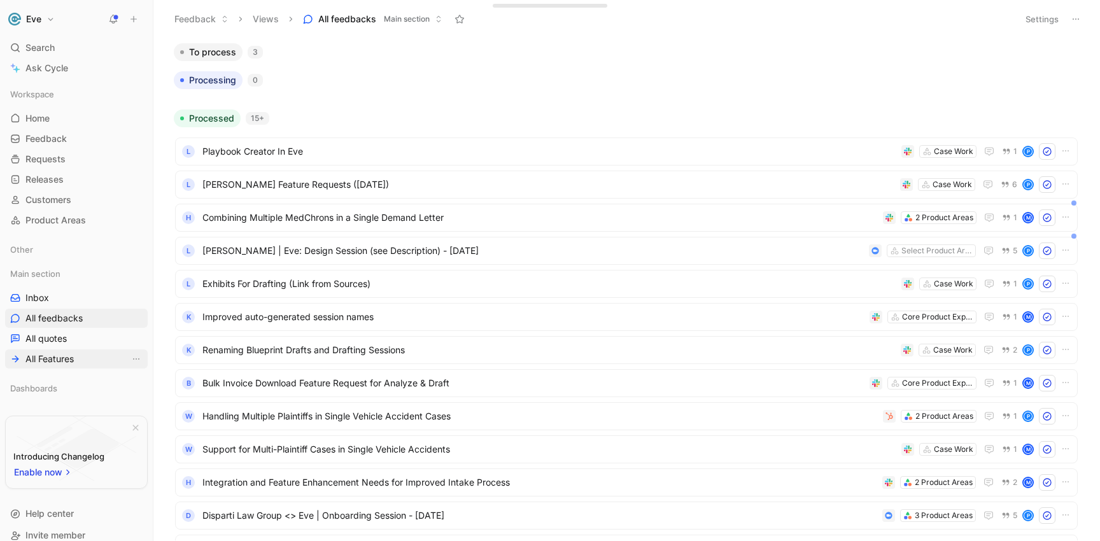
click at [55, 356] on span "All Features" at bounding box center [49, 359] width 48 height 13
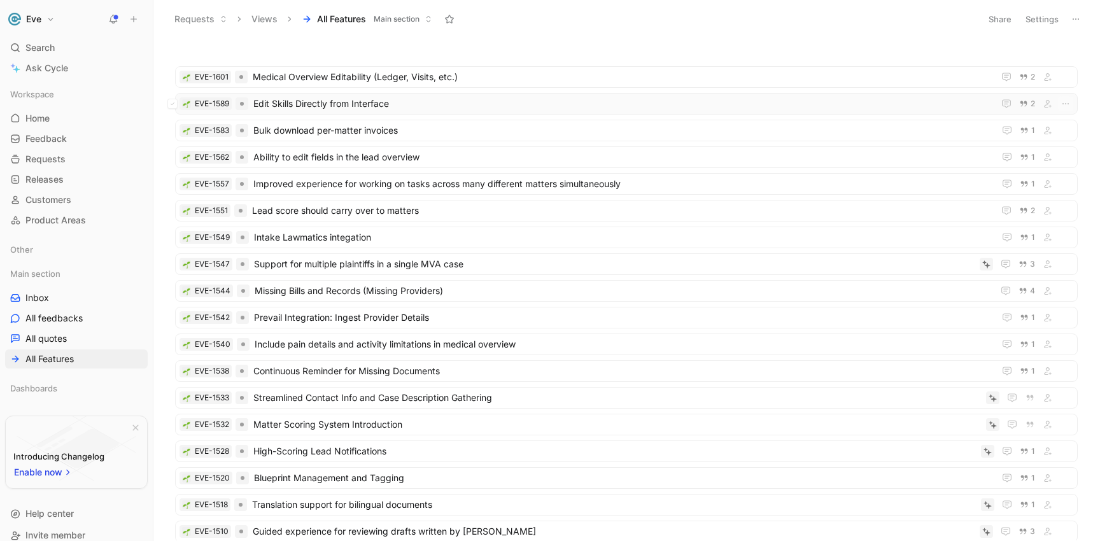
click at [472, 106] on span "Edit Skills Directly from Interface" at bounding box center [620, 103] width 735 height 15
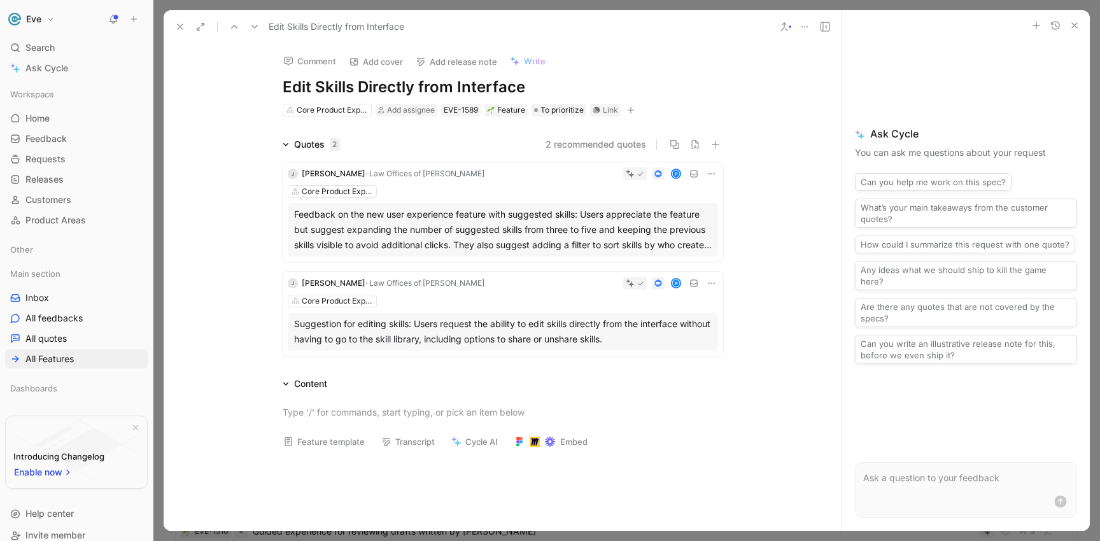
drag, startPoint x: 529, startPoint y: 87, endPoint x: 279, endPoint y: 90, distance: 249.5
click at [283, 90] on h1 "Edit Skills Directly from Interface" at bounding box center [503, 87] width 440 height 20
click at [181, 27] on icon at bounding box center [180, 27] width 10 height 10
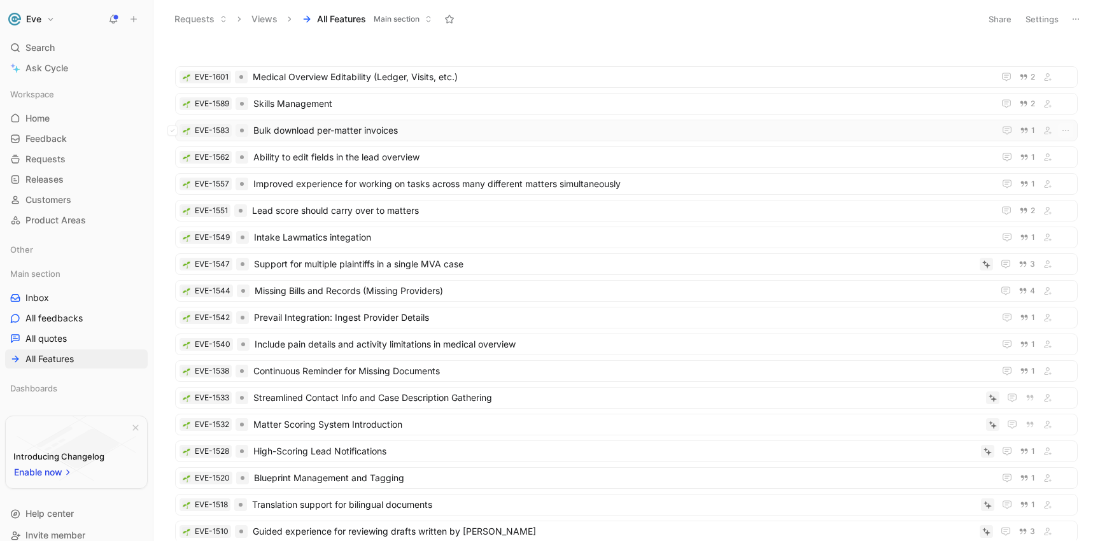
click at [414, 131] on span "Bulk download per-matter invoices" at bounding box center [621, 130] width 736 height 15
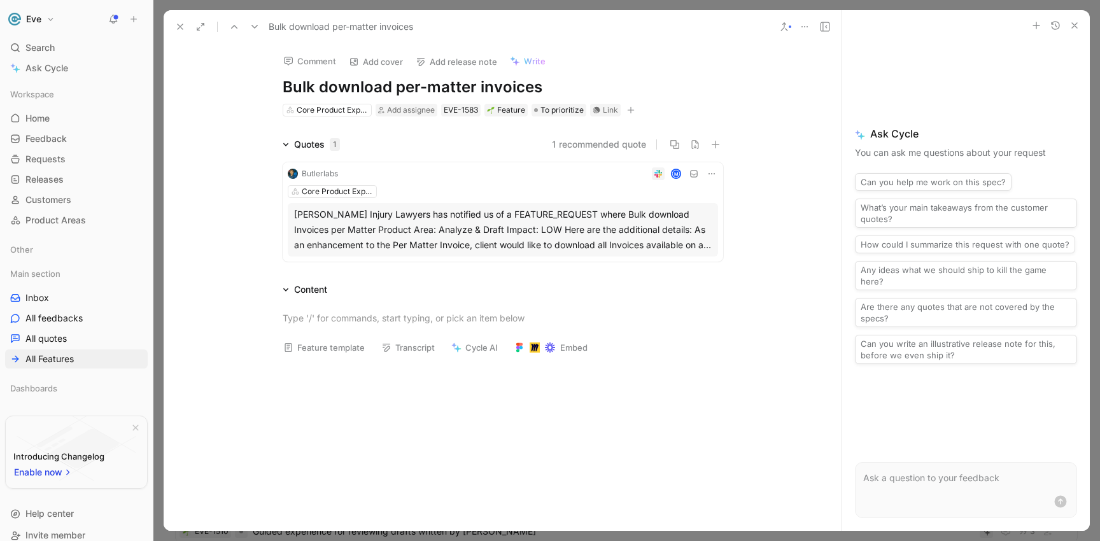
drag, startPoint x: 538, startPoint y: 87, endPoint x: 264, endPoint y: 79, distance: 273.8
click at [264, 79] on div "Comment Add cover Add release note Write Bulk download per-matter invoices Core…" at bounding box center [502, 80] width 489 height 74
click at [180, 27] on use at bounding box center [180, 26] width 5 height 5
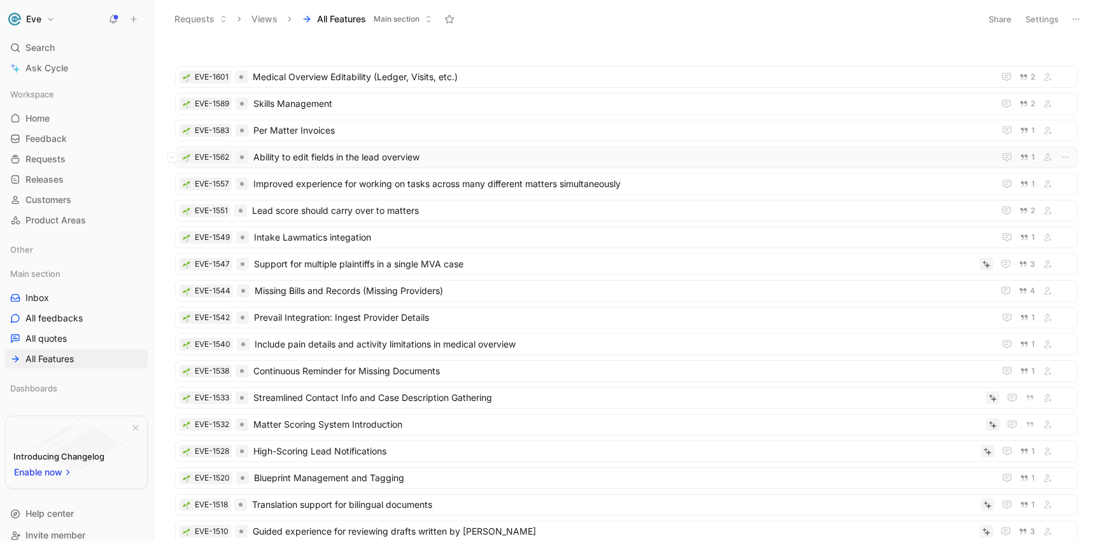
click at [327, 157] on span "Ability to edit fields in the lead overview" at bounding box center [621, 157] width 736 height 15
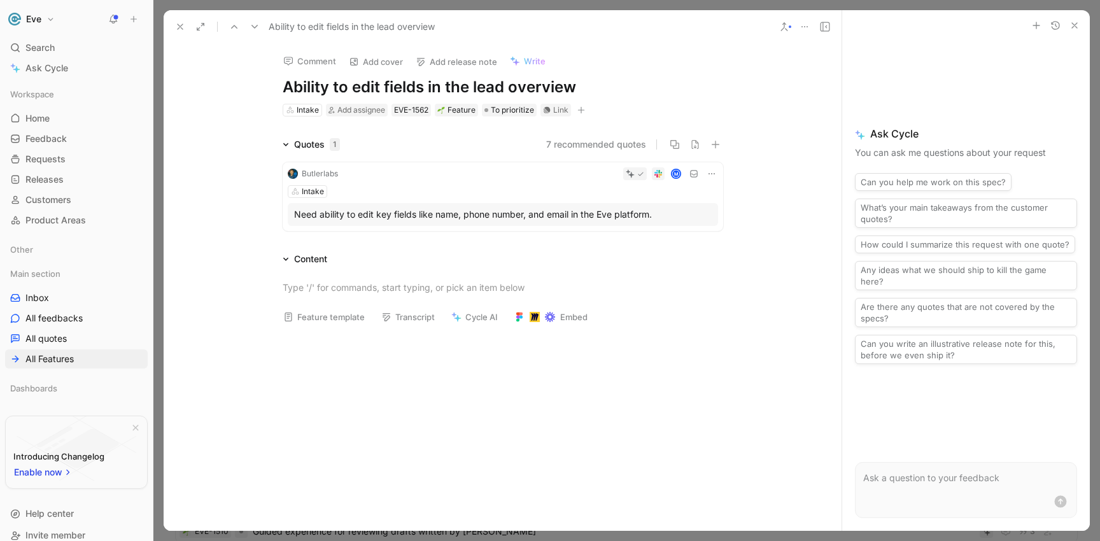
click at [178, 29] on icon at bounding box center [180, 27] width 10 height 10
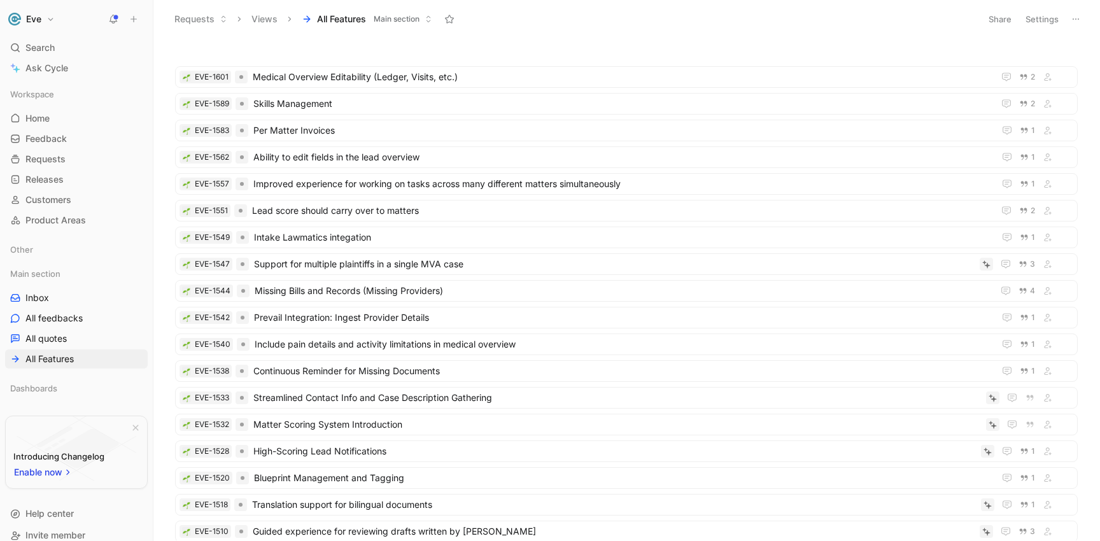
click at [255, 20] on button "Views" at bounding box center [265, 19] width 38 height 19
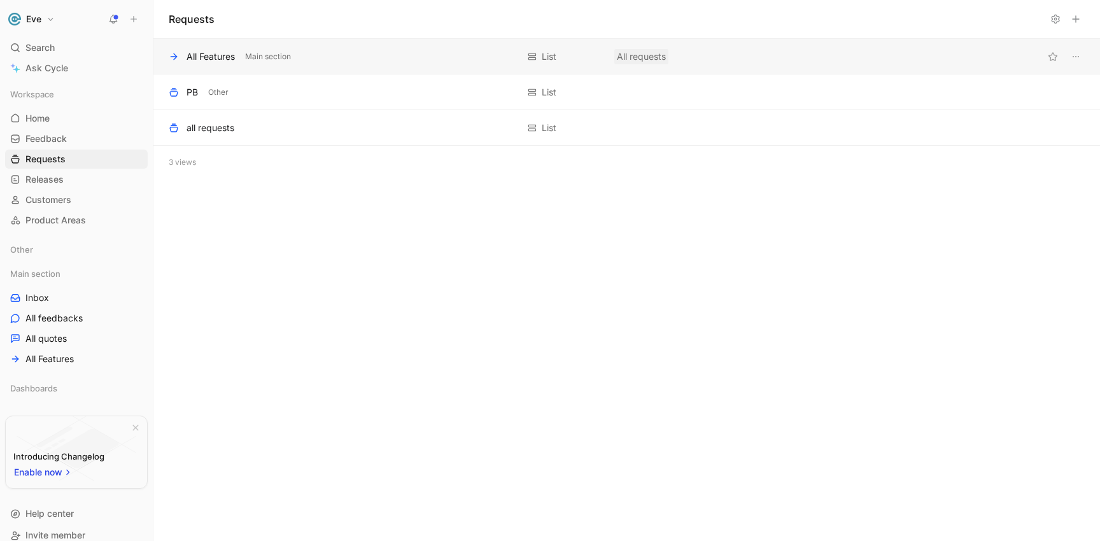
click at [655, 55] on span "All requests" at bounding box center [641, 56] width 49 height 15
drag, startPoint x: 685, startPoint y: 58, endPoint x: 650, endPoint y: 58, distance: 35.0
click at [650, 58] on div "All Features Main section List All requests PB Other List Add description all r…" at bounding box center [626, 109] width 946 height 140
click at [1078, 92] on icon "View actions" at bounding box center [1075, 92] width 6 height 1
click at [393, 95] on div "PB Other" at bounding box center [343, 92] width 349 height 15
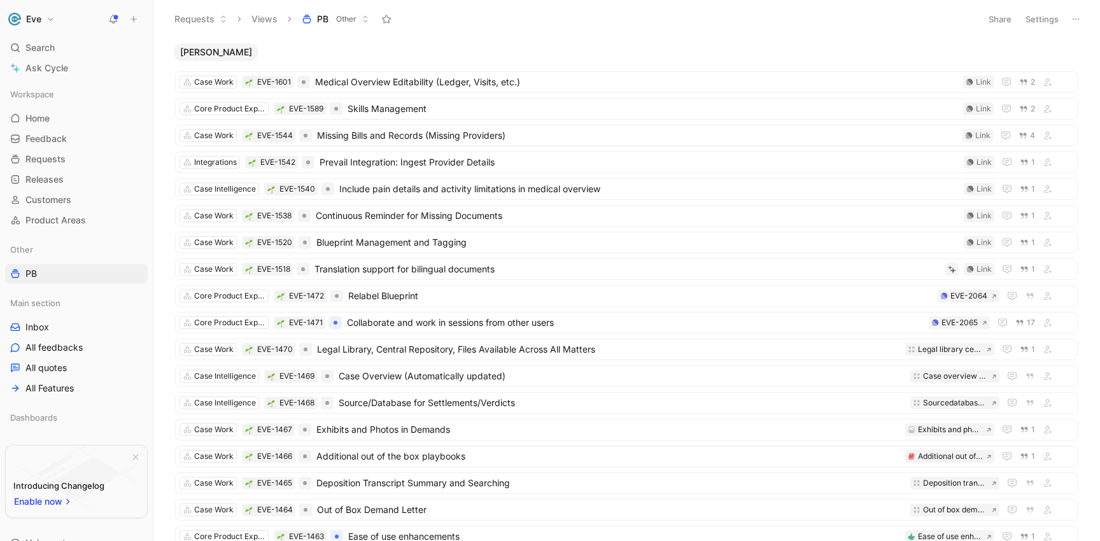
click at [195, 52] on span "[PERSON_NAME]" at bounding box center [216, 52] width 72 height 13
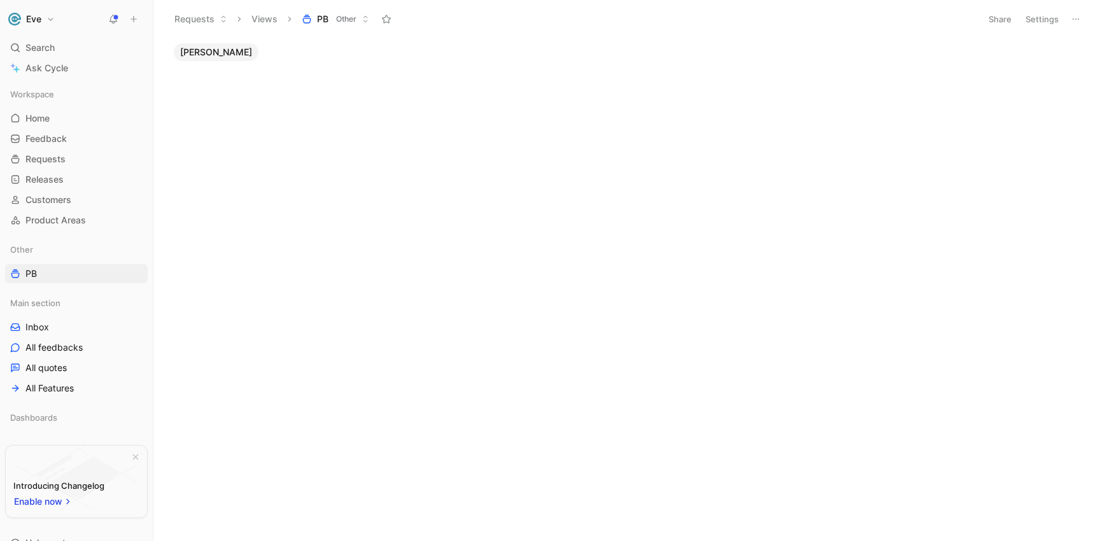
click at [199, 53] on span "[PERSON_NAME]" at bounding box center [216, 52] width 72 height 13
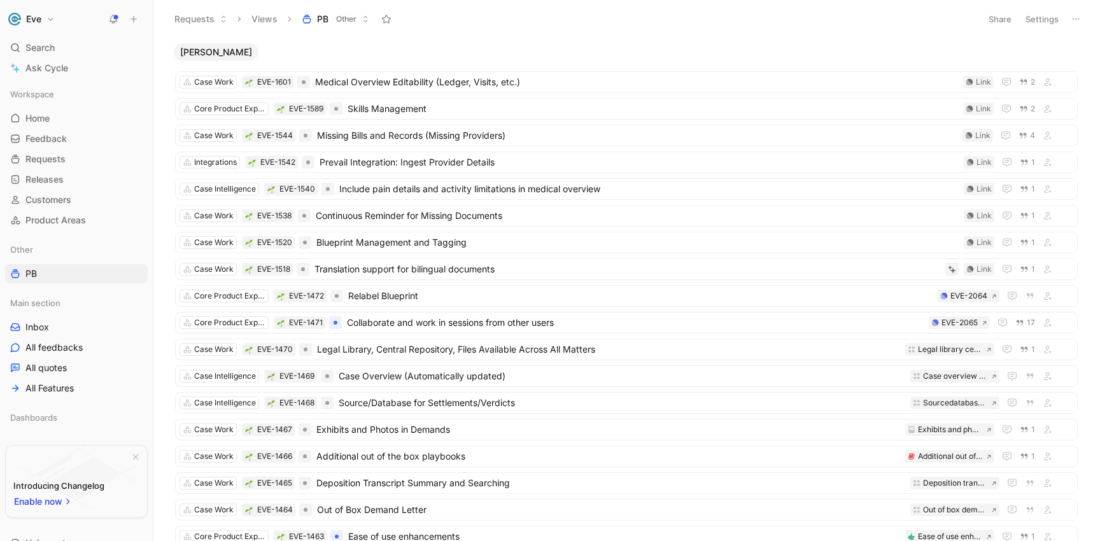
click at [347, 18] on span "Other" at bounding box center [346, 19] width 20 height 13
click at [1042, 18] on button "Settings" at bounding box center [1042, 19] width 45 height 18
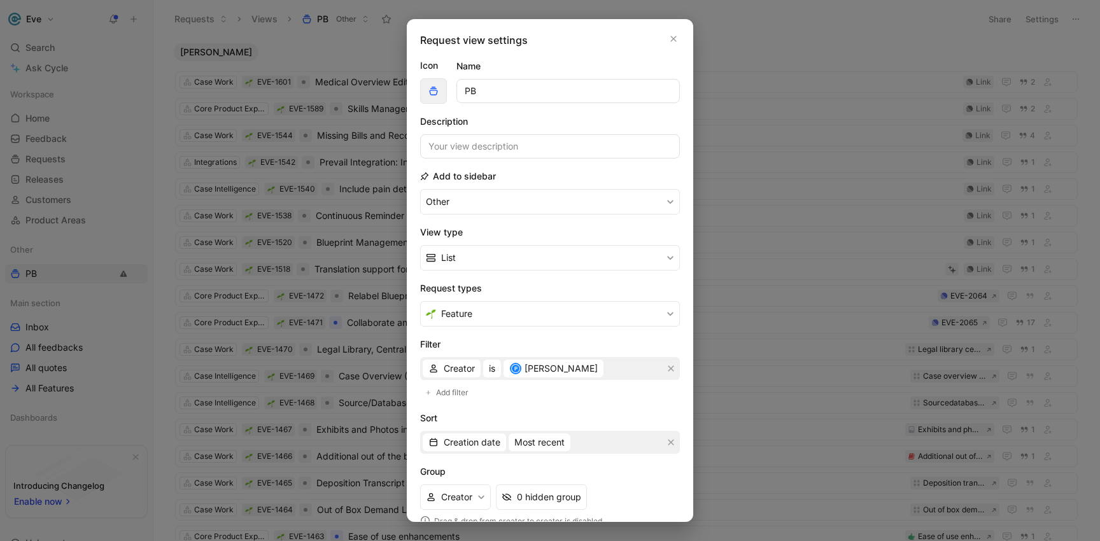
drag, startPoint x: 511, startPoint y: 90, endPoint x: 438, endPoint y: 89, distance: 73.2
click at [438, 89] on div "Icon Name PB" at bounding box center [550, 81] width 260 height 46
type input "Feature Requests (Core Product)"
click at [547, 150] on input at bounding box center [550, 146] width 260 height 24
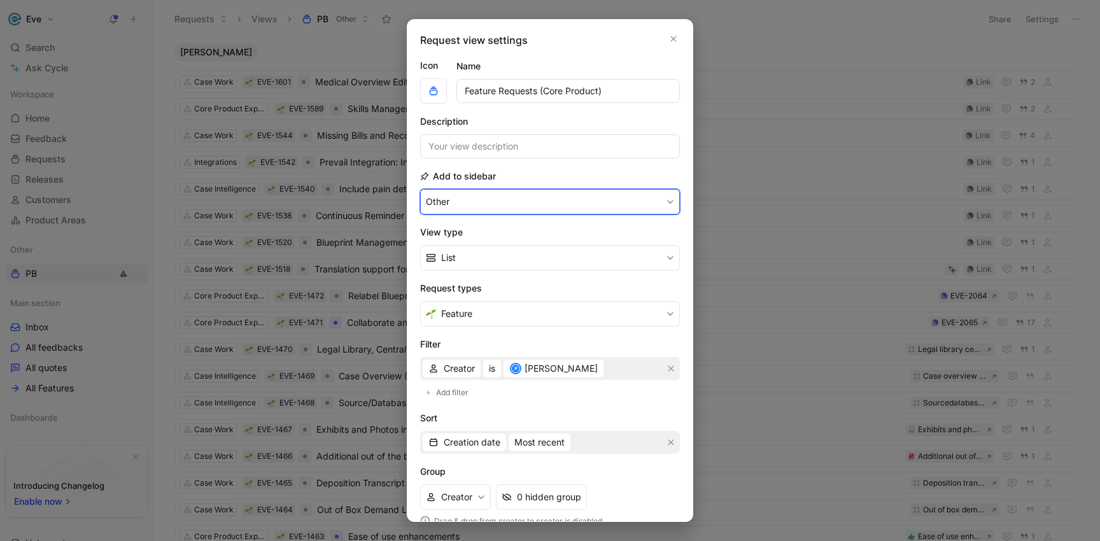
click at [483, 199] on button "Other" at bounding box center [550, 201] width 260 height 25
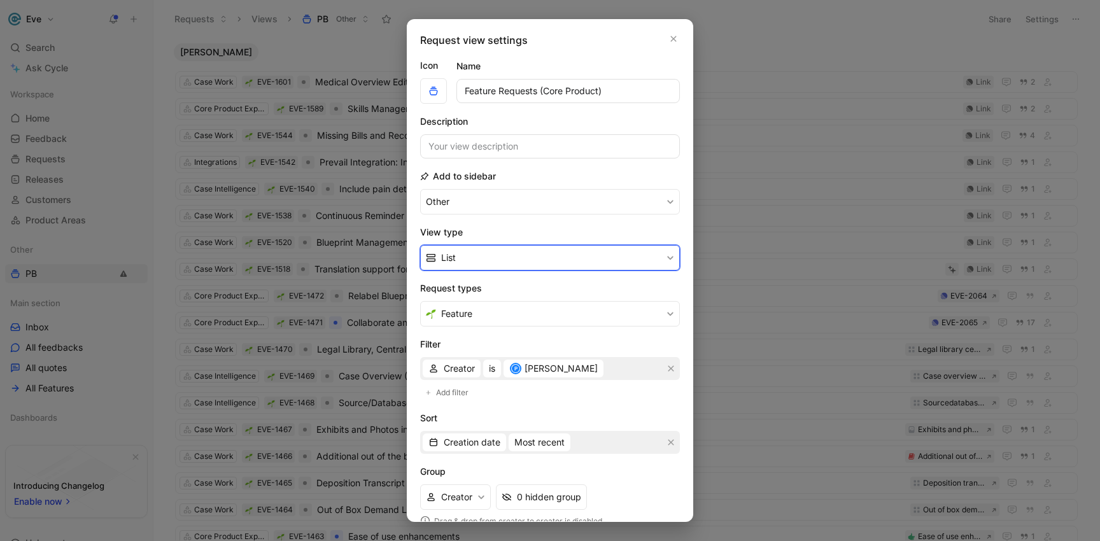
click at [484, 264] on button "List" at bounding box center [550, 257] width 260 height 25
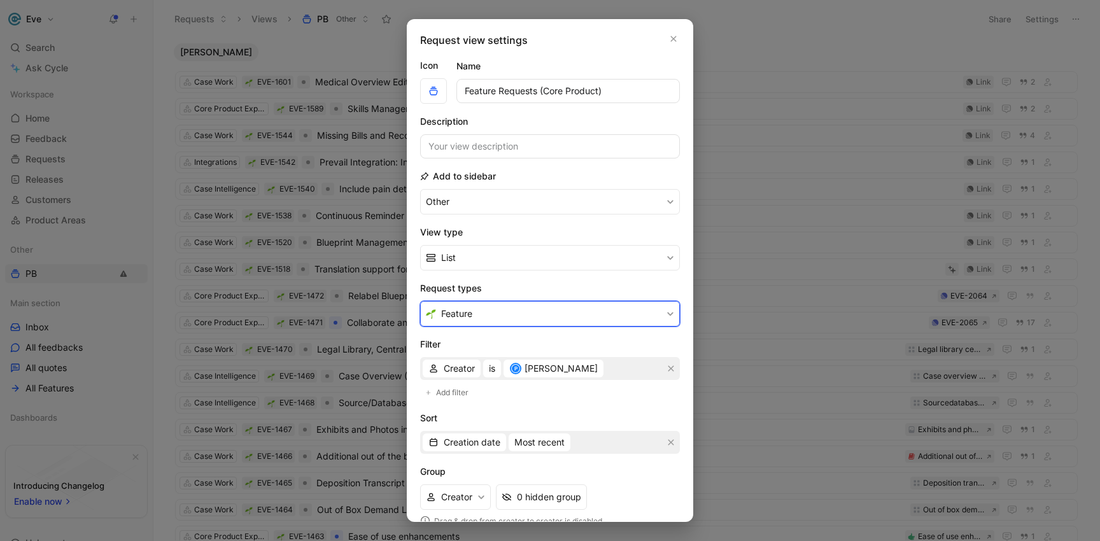
click at [484, 313] on button "Feature" at bounding box center [550, 313] width 260 height 25
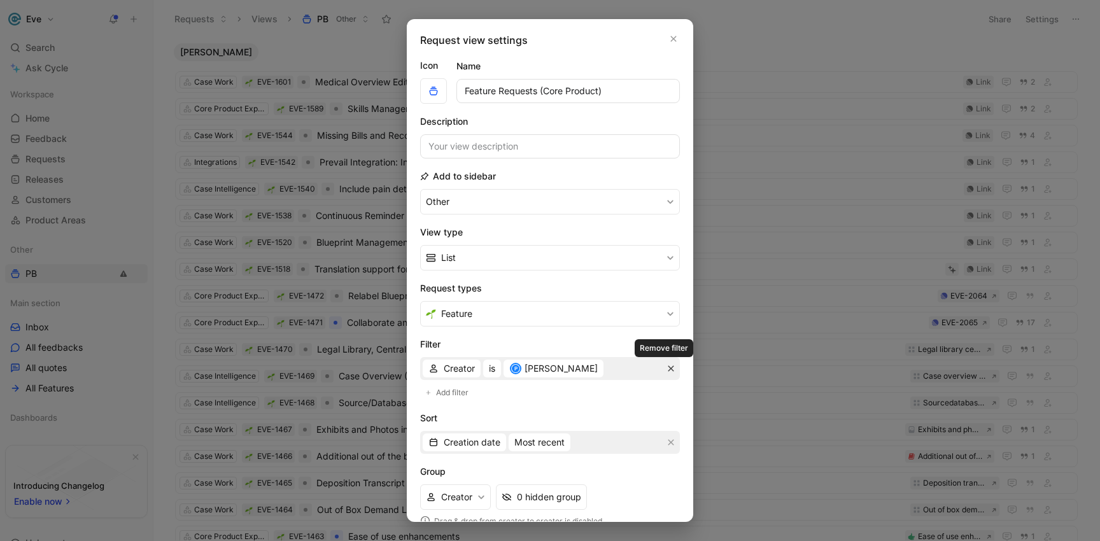
click at [668, 370] on icon "button" at bounding box center [671, 369] width 6 height 6
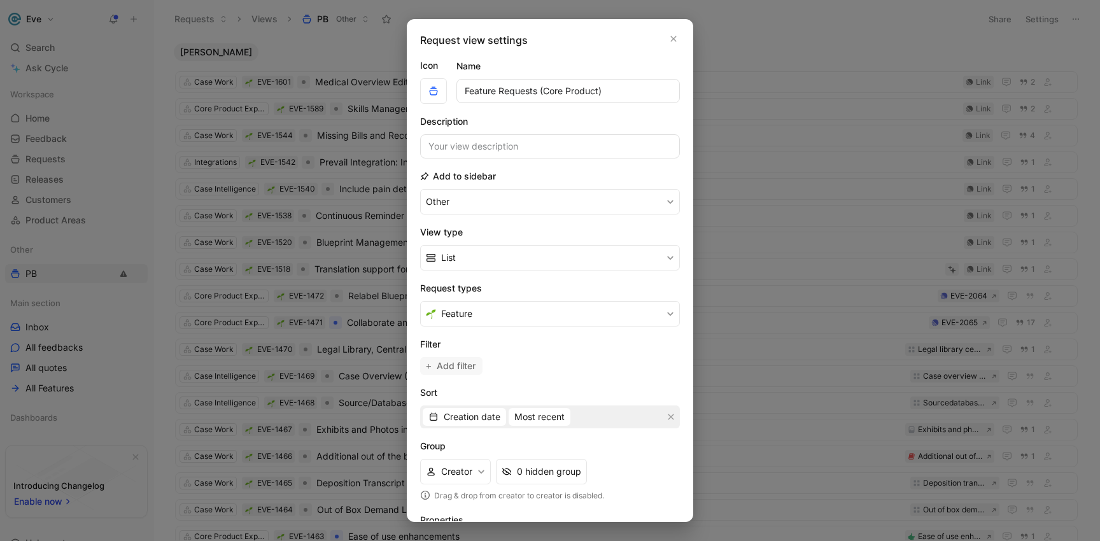
click at [461, 365] on span "Add filter" at bounding box center [457, 365] width 40 height 15
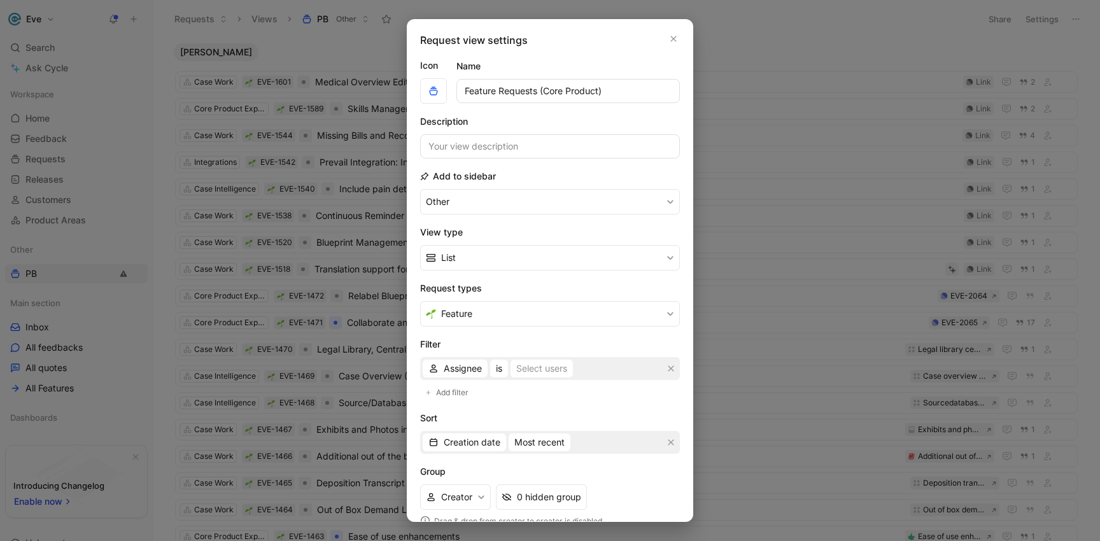
click at [596, 365] on div "Assignee is Select users" at bounding box center [550, 368] width 260 height 23
click at [447, 369] on span "Assignee" at bounding box center [463, 368] width 38 height 15
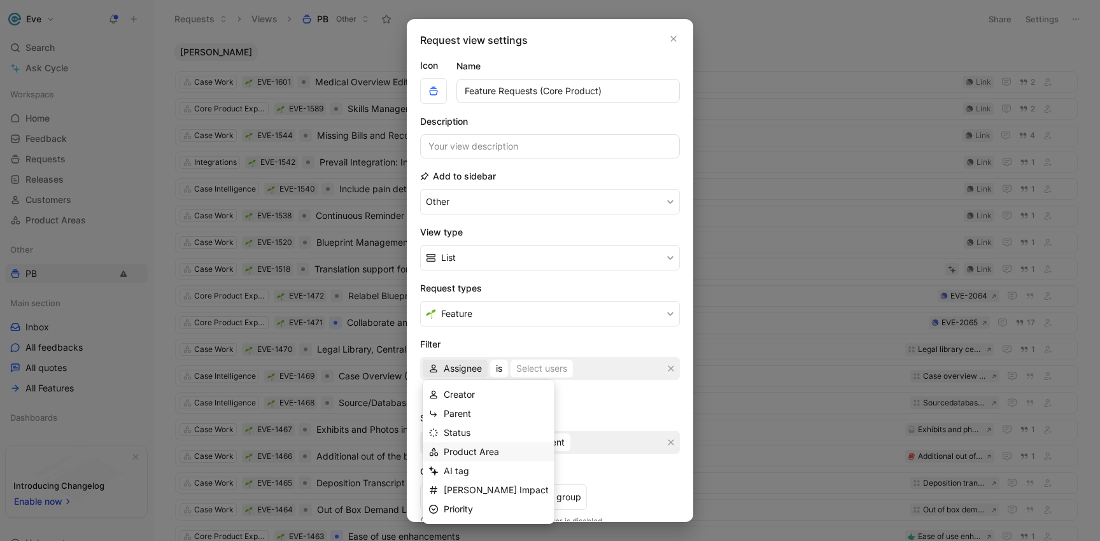
click at [452, 459] on div "Product Area" at bounding box center [489, 451] width 132 height 19
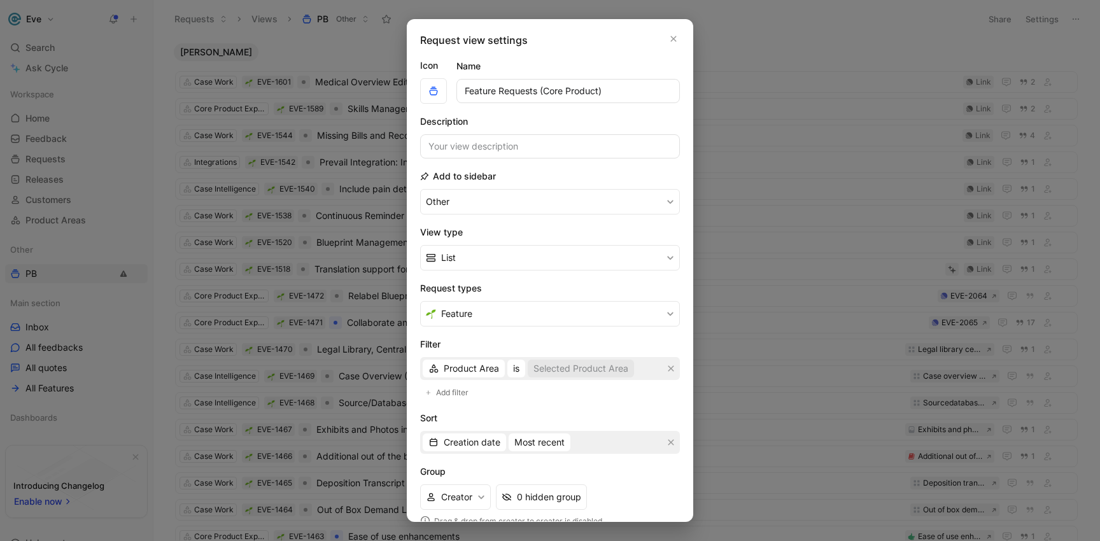
click at [568, 372] on div "Selected Product Area" at bounding box center [580, 368] width 95 height 15
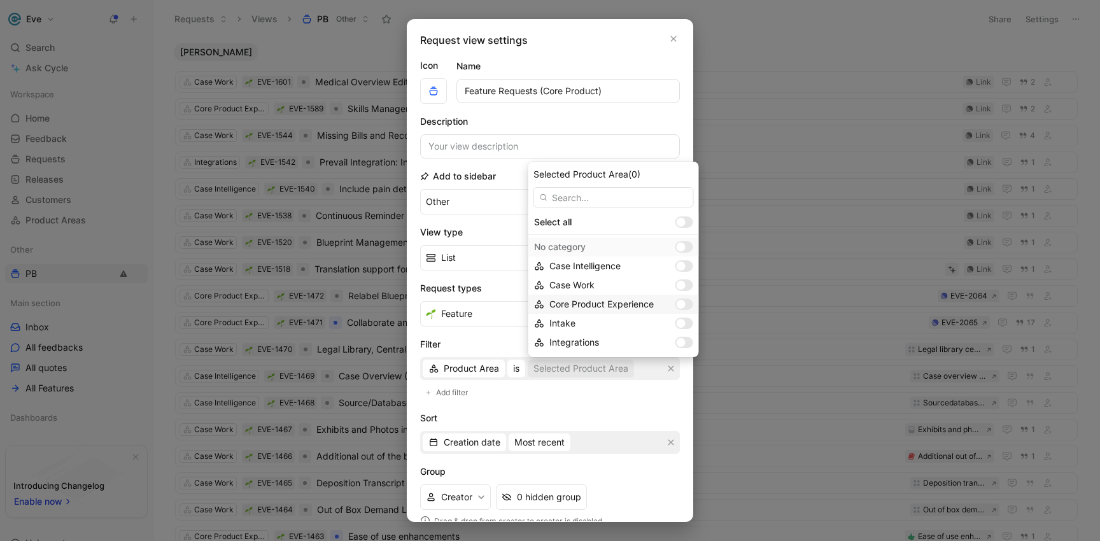
click at [676, 302] on div at bounding box center [680, 304] width 9 height 9
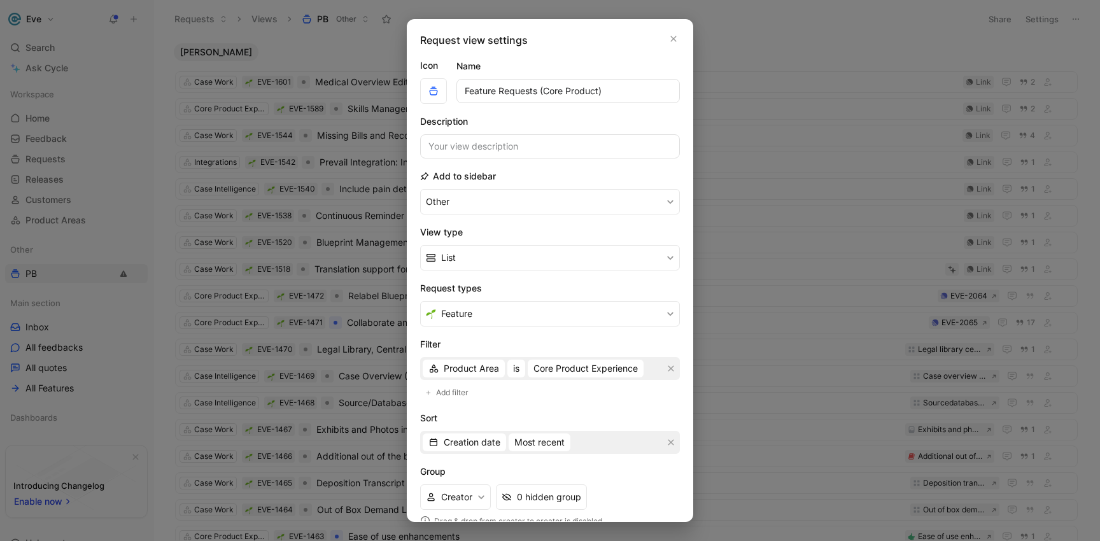
click at [566, 409] on form "Icon Name Feature Requests (Core Product) Description Add to sidebar Other View…" at bounding box center [550, 343] width 260 height 571
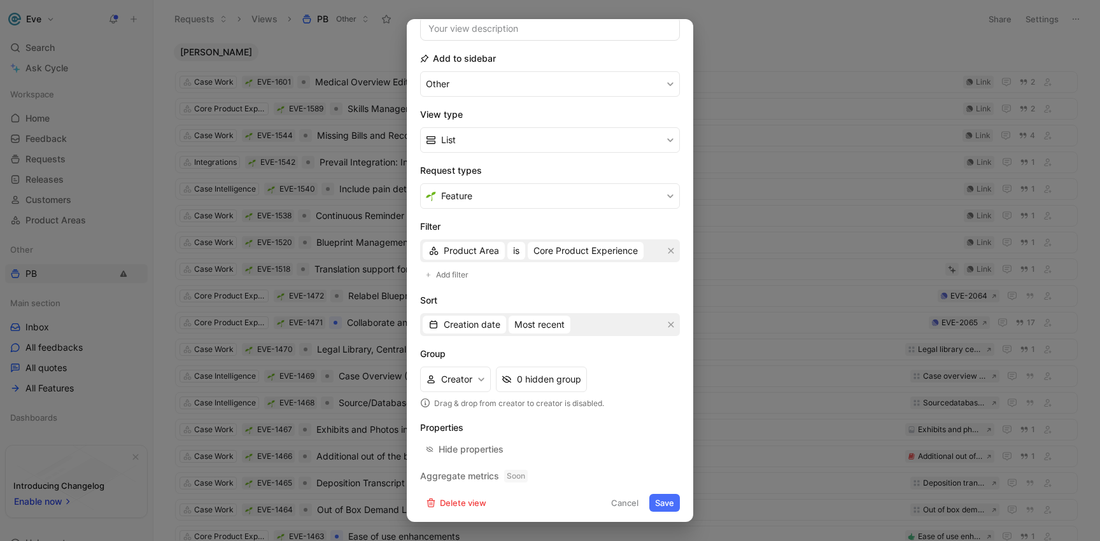
scroll to position [121, 0]
click at [665, 497] on button "Save" at bounding box center [664, 500] width 31 height 18
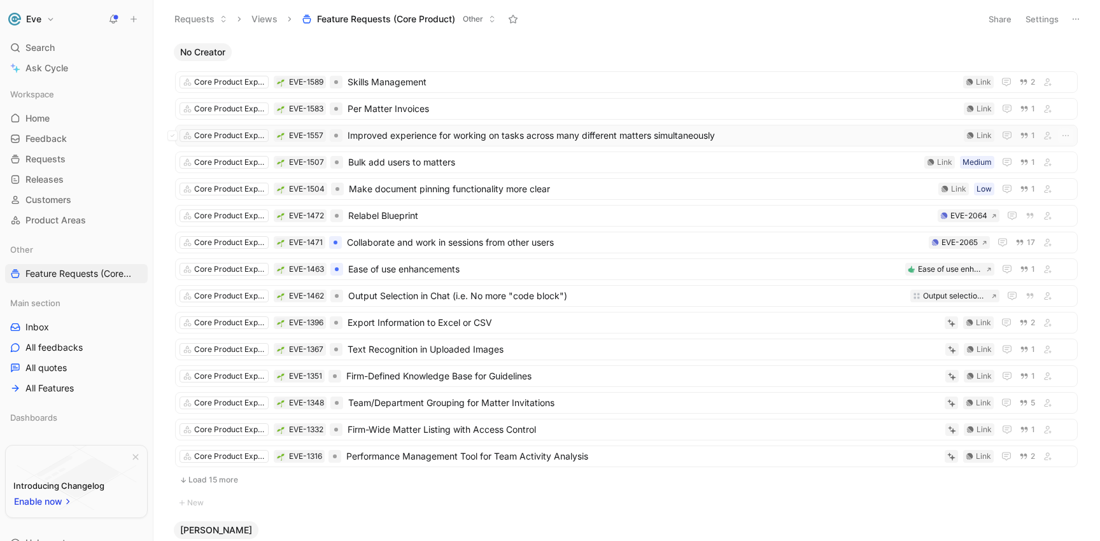
click at [444, 136] on span "Improved experience for working on tasks across many different matters simultan…" at bounding box center [652, 135] width 611 height 15
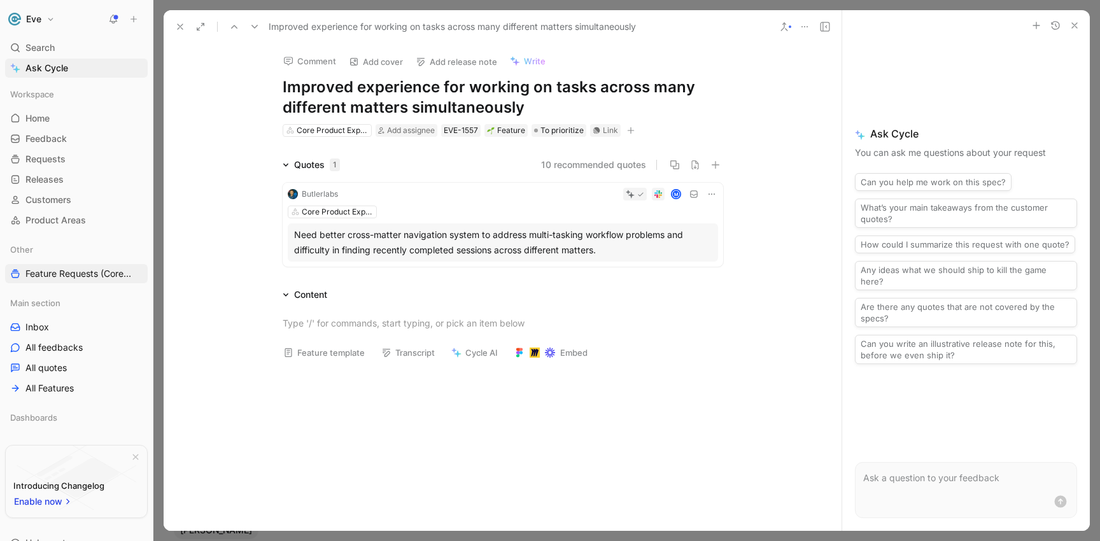
click at [179, 25] on icon at bounding box center [180, 27] width 10 height 10
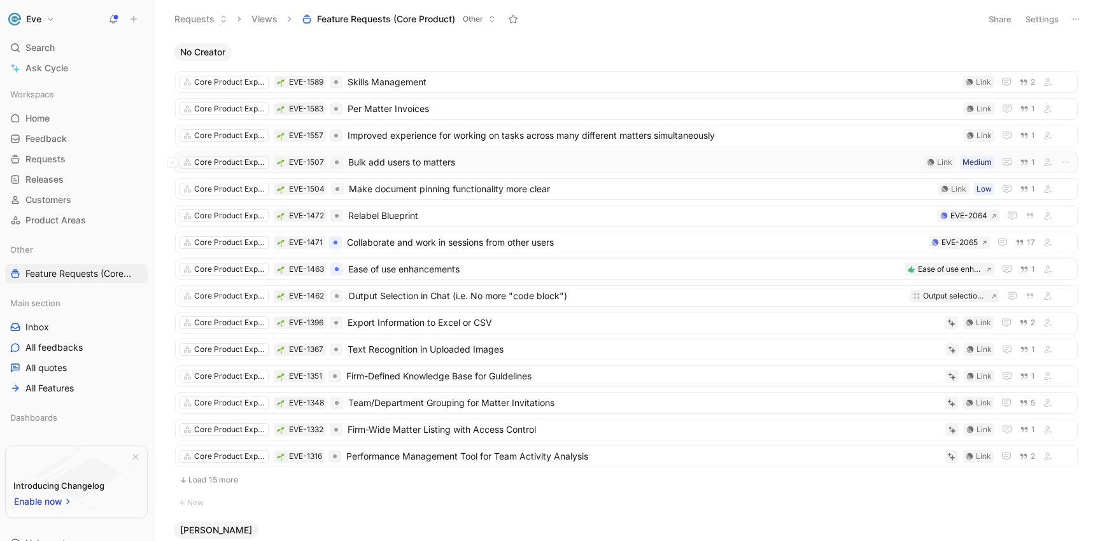
click at [414, 163] on span "Bulk add users to matters" at bounding box center [633, 162] width 571 height 15
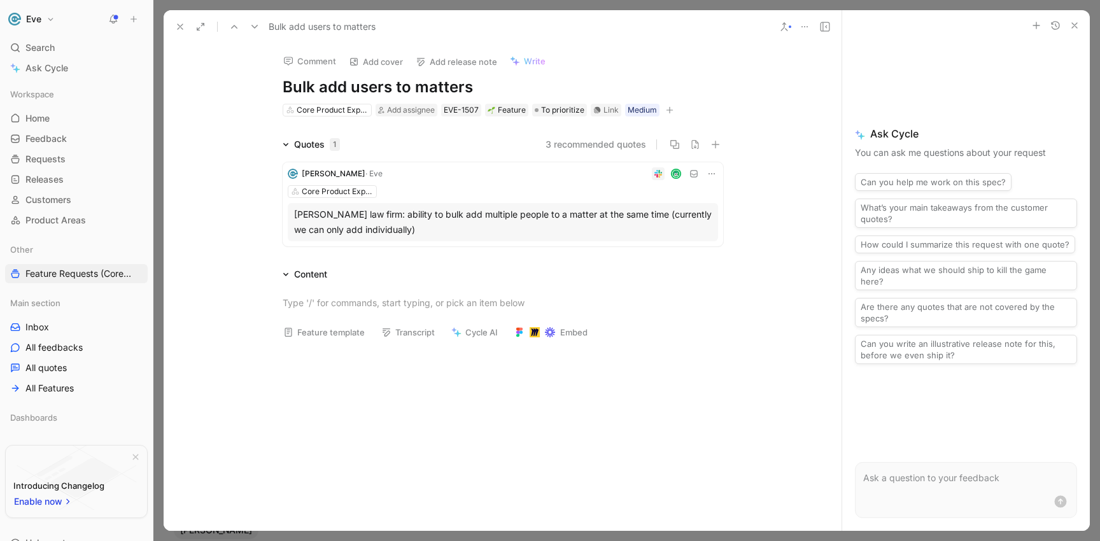
drag, startPoint x: 472, startPoint y: 89, endPoint x: 281, endPoint y: 92, distance: 190.3
click at [283, 92] on h1 "Bulk add users to matters" at bounding box center [503, 87] width 440 height 20
click at [178, 27] on use at bounding box center [180, 26] width 5 height 5
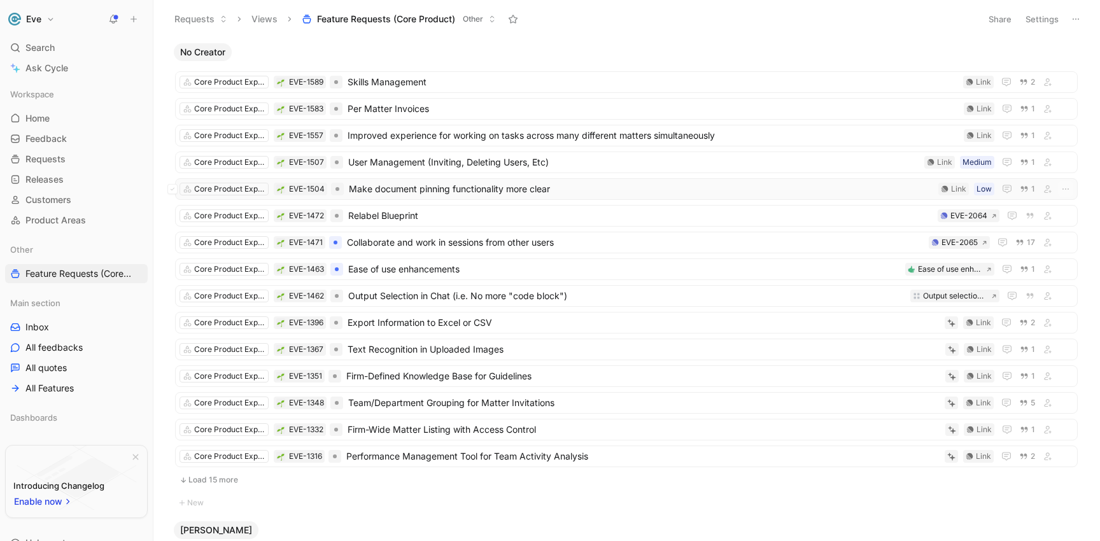
click at [400, 188] on span "Make document pinning functionality more clear" at bounding box center [641, 188] width 584 height 15
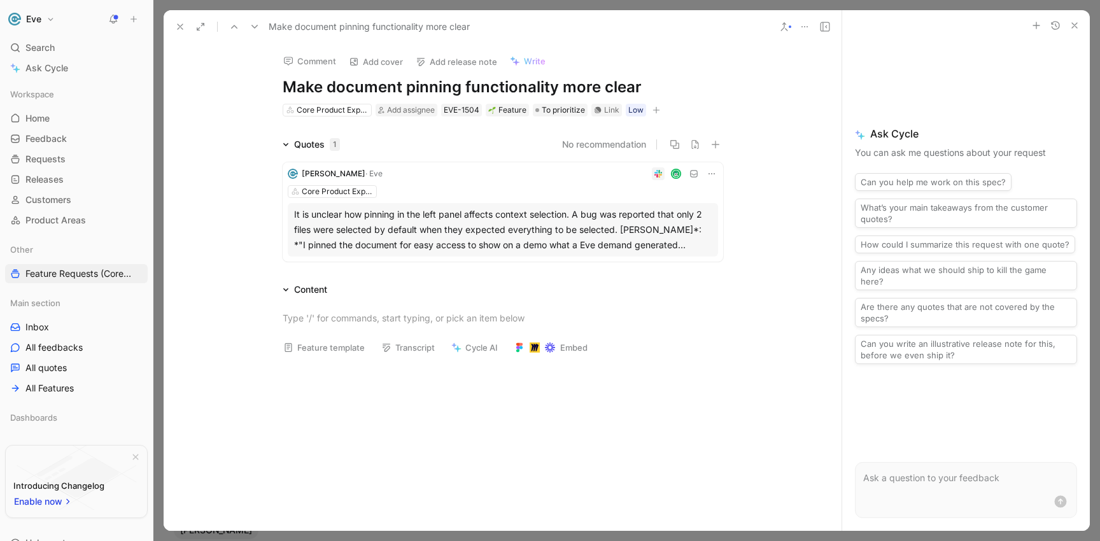
drag, startPoint x: 636, startPoint y: 89, endPoint x: 276, endPoint y: 83, distance: 360.3
click at [276, 83] on div "Comment Add cover Add release note Write Make document pinning functionality mo…" at bounding box center [502, 80] width 489 height 74
click at [302, 90] on h1 "File Management" at bounding box center [503, 87] width 440 height 20
click at [433, 91] on h1 "Files Management" at bounding box center [503, 87] width 440 height 20
click at [319, 87] on h1 "Files Management" at bounding box center [503, 87] width 440 height 20
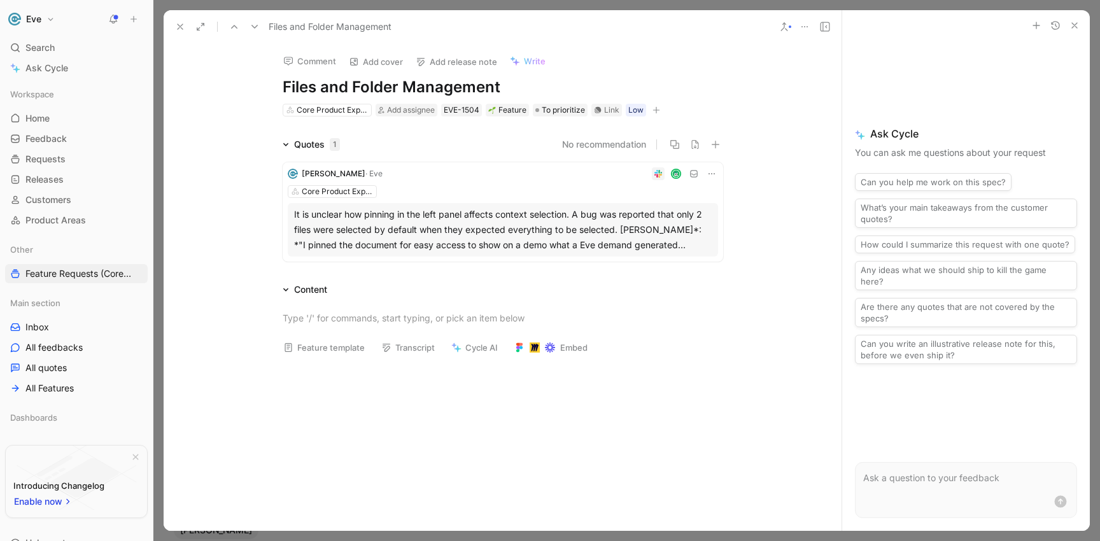
click at [514, 88] on h1 "Files and Folder Management" at bounding box center [503, 87] width 440 height 20
click at [178, 25] on use at bounding box center [180, 26] width 5 height 5
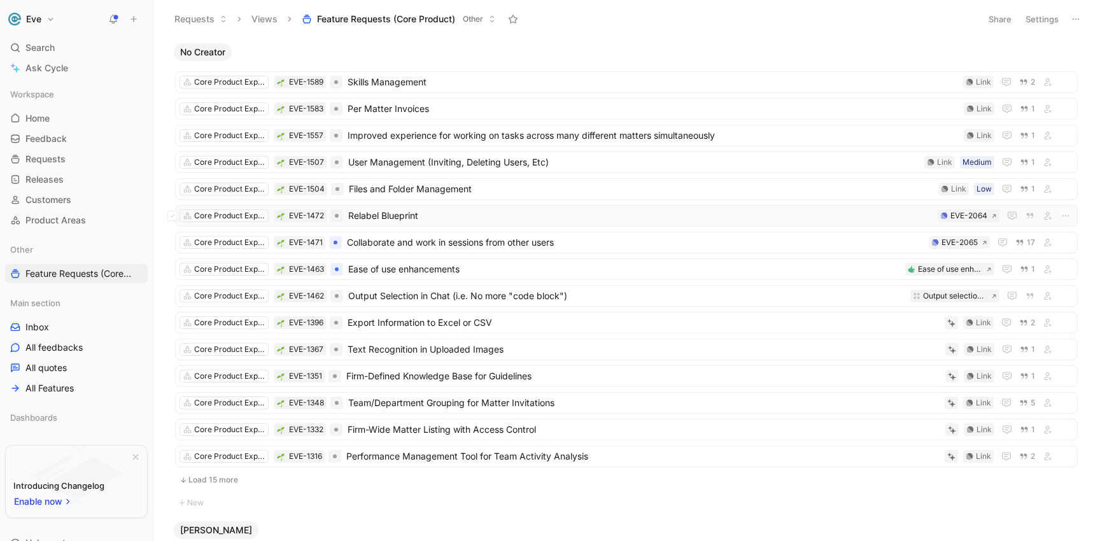
click at [423, 214] on span "Relabel Blueprint" at bounding box center [640, 215] width 584 height 15
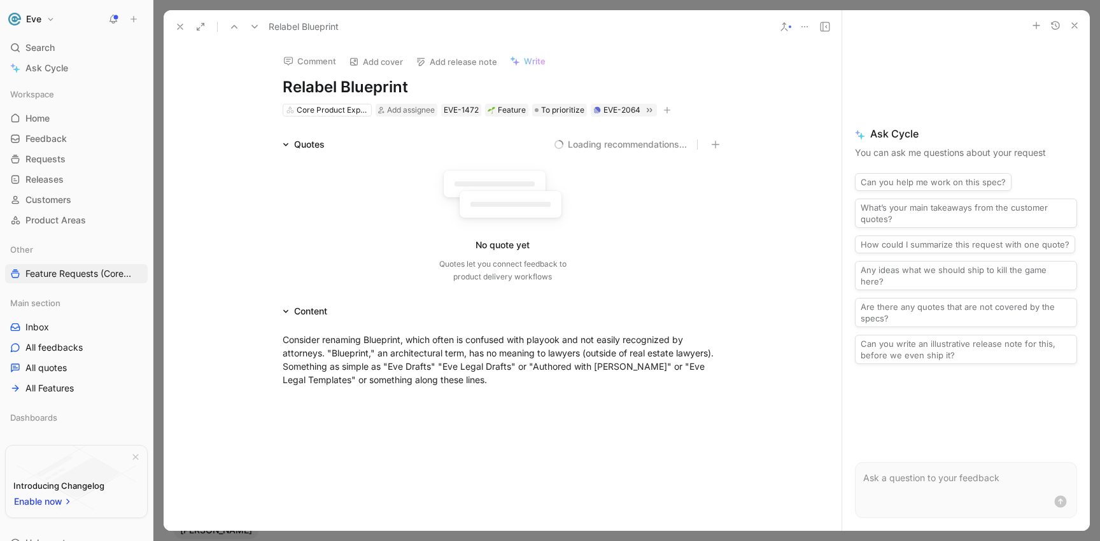
click at [339, 87] on h1 "Relabel Blueprint" at bounding box center [503, 87] width 440 height 20
click at [482, 77] on h1 "Relabel Term "Blueprint" at bounding box center [503, 87] width 440 height 20
click at [476, 81] on h1 "Relabel Term "Blueprint" at bounding box center [503, 87] width 440 height 20
click at [180, 23] on icon at bounding box center [180, 27] width 10 height 10
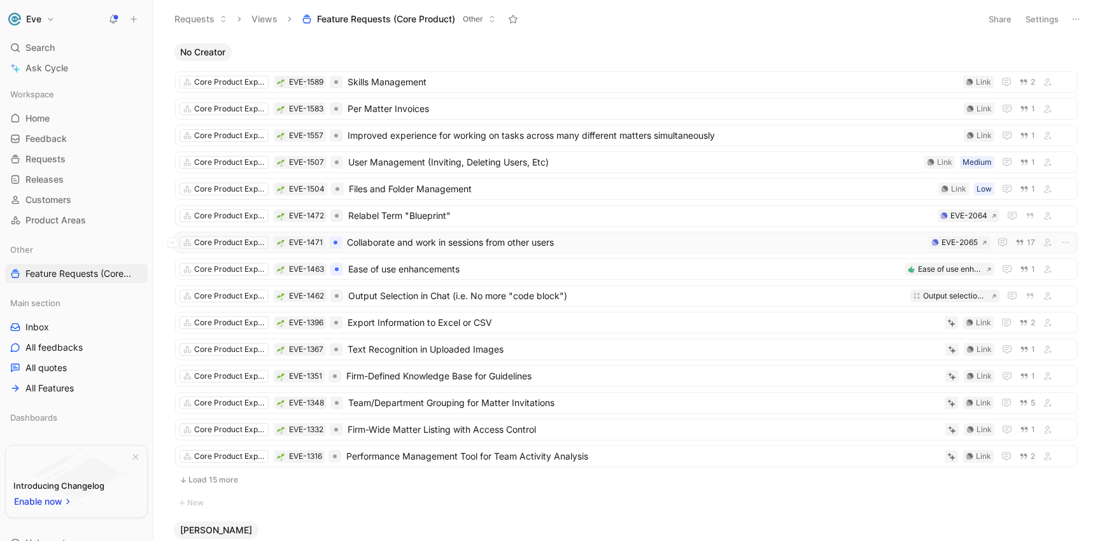
click at [417, 244] on span "Collaborate and work in sessions from other users" at bounding box center [635, 242] width 577 height 15
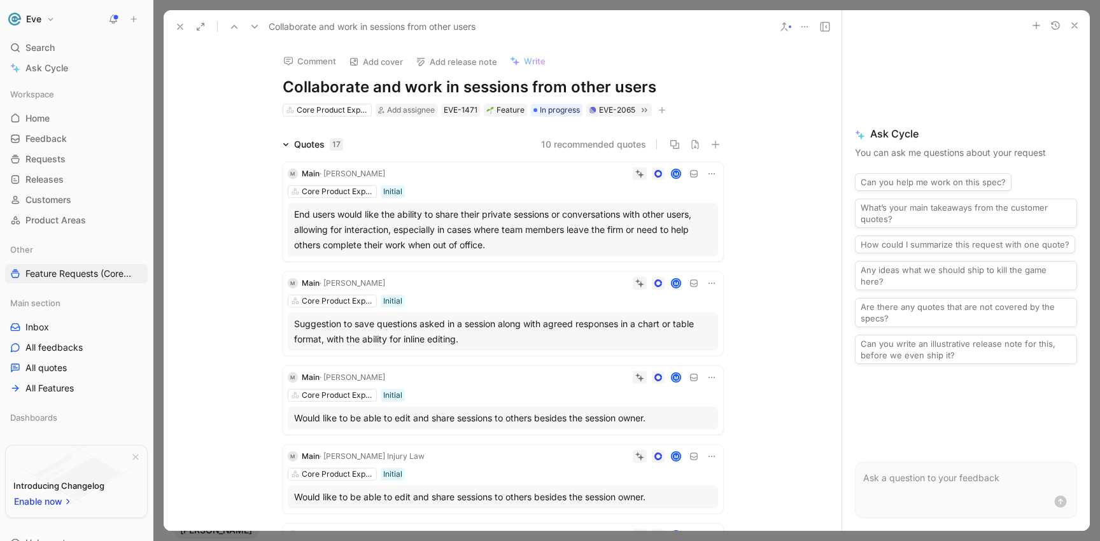
drag, startPoint x: 295, startPoint y: 90, endPoint x: 655, endPoint y: 88, distance: 360.2
click at [655, 88] on h1 "Collaborate and work in sessions from other users" at bounding box center [503, 87] width 440 height 20
click at [470, 85] on h1 "Collaborate and work in sessions from other users" at bounding box center [503, 87] width 440 height 20
click at [459, 88] on h1 "Collaborate and work in sessions from other users" at bounding box center [503, 87] width 440 height 20
click at [283, 88] on h1 "Collaborate and work in sessions from other users" at bounding box center [503, 87] width 440 height 20
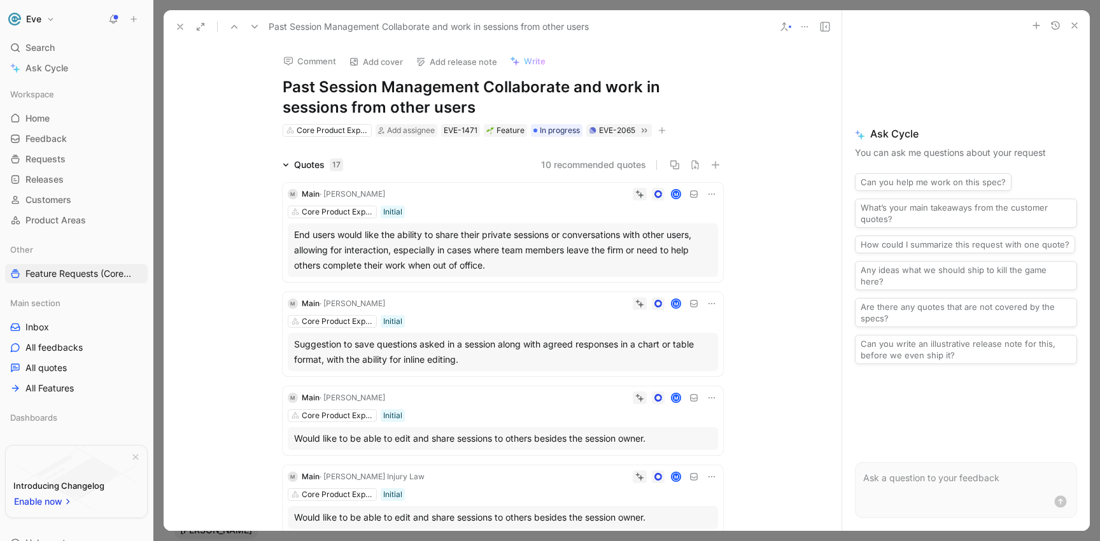
drag, startPoint x: 480, startPoint y: 85, endPoint x: 503, endPoint y: 104, distance: 29.8
click at [501, 104] on h1 "Past Session Management Collaborate and work in sessions from other users" at bounding box center [503, 97] width 440 height 41
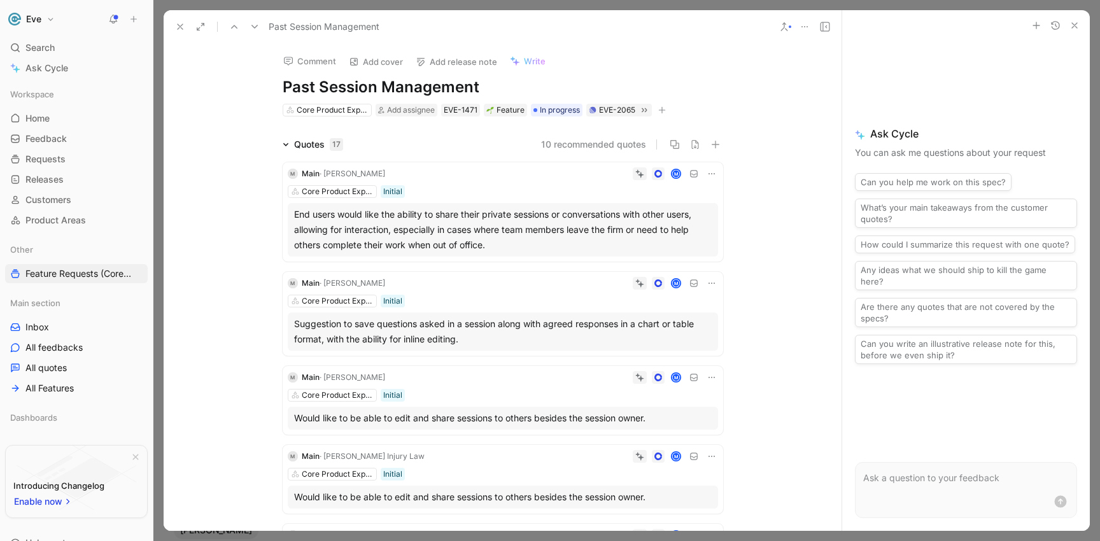
click at [373, 92] on h1 "Past Session Management" at bounding box center [503, 87] width 440 height 20
click at [185, 30] on icon at bounding box center [180, 27] width 10 height 10
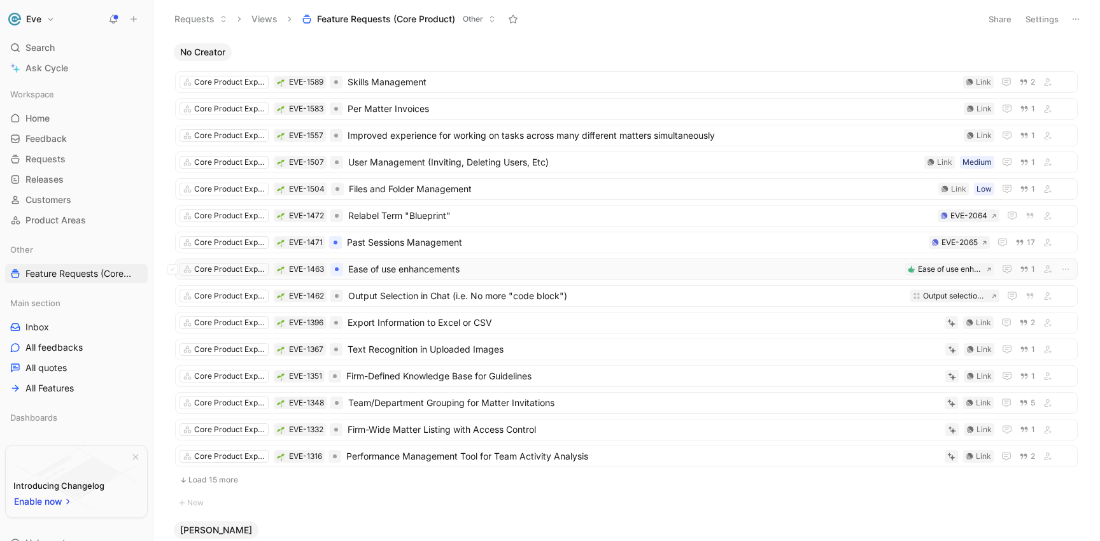
click at [395, 269] on span "Ease of use enhancements" at bounding box center [624, 269] width 552 height 15
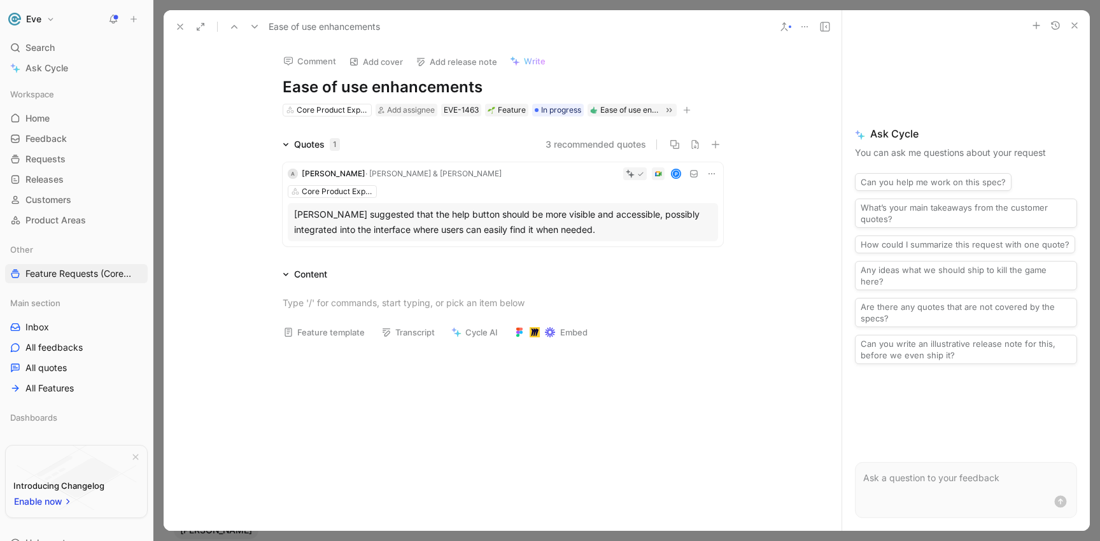
click at [477, 87] on h1 "Ease of use enhancements" at bounding box center [503, 87] width 440 height 20
click at [174, 22] on button at bounding box center [180, 27] width 18 height 18
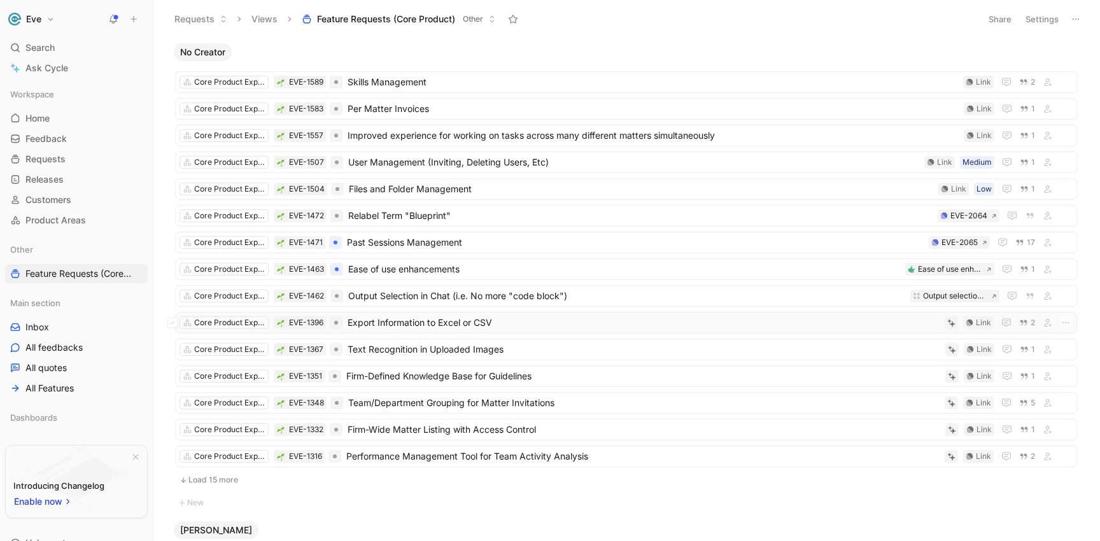
click at [415, 318] on span "Export Information to Excel or CSV" at bounding box center [643, 322] width 592 height 15
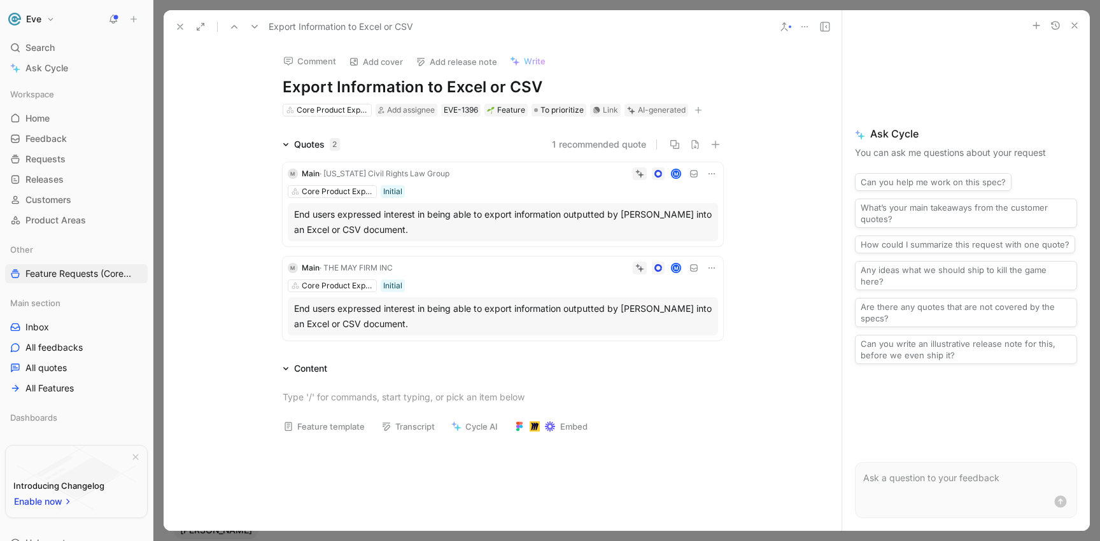
click at [172, 25] on button at bounding box center [180, 27] width 18 height 18
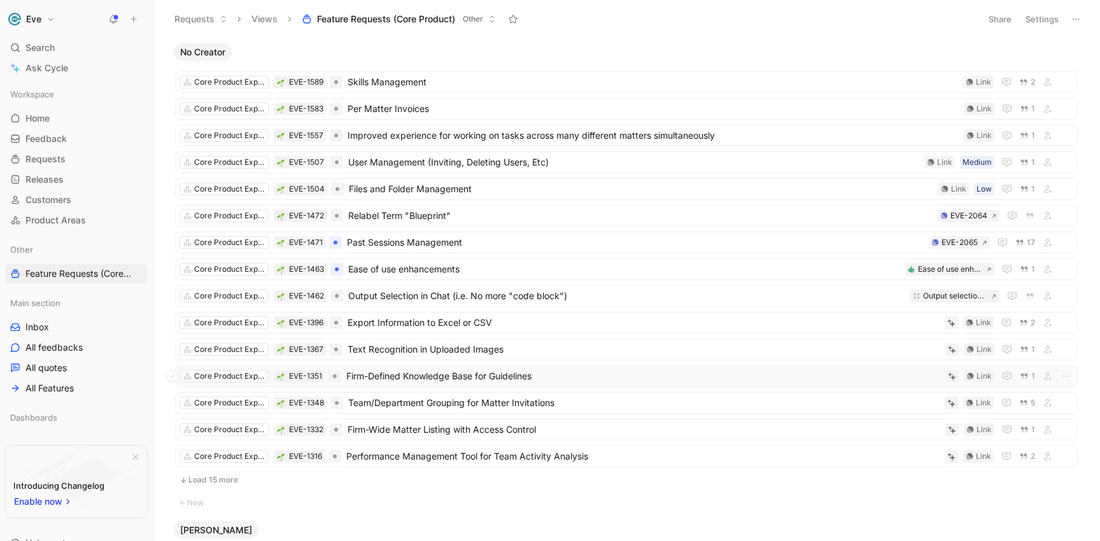
click at [421, 375] on span "Firm-Defined Knowledge Base for Guidelines" at bounding box center [643, 375] width 594 height 15
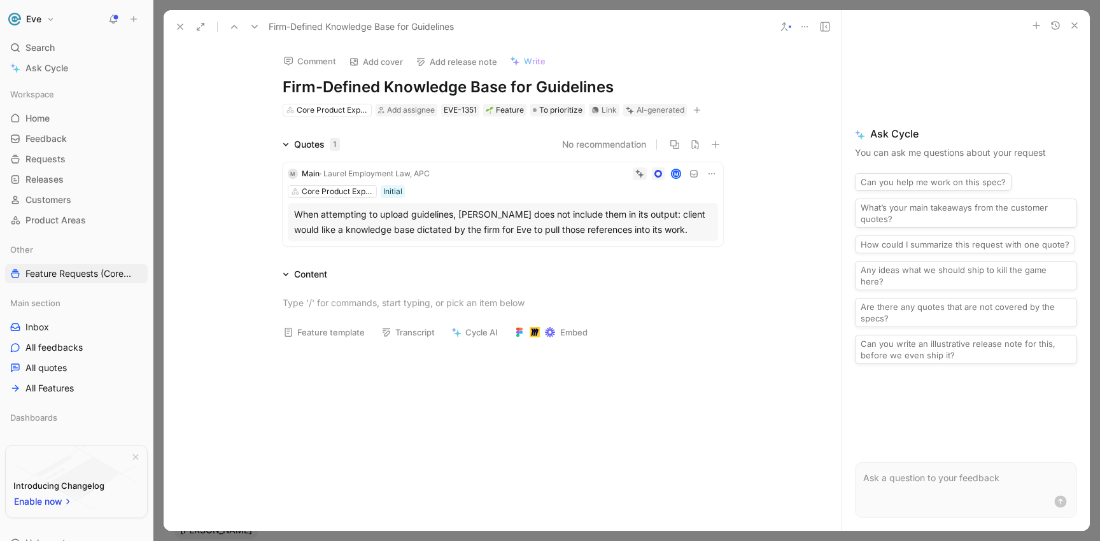
drag, startPoint x: 609, startPoint y: 86, endPoint x: 300, endPoint y: 73, distance: 309.5
click at [299, 73] on div "Comment Add cover Add release note Write Firm-Defined Knowledge Base for Guidel…" at bounding box center [502, 80] width 489 height 74
click at [337, 115] on div "Core Product Experience" at bounding box center [332, 110] width 71 height 13
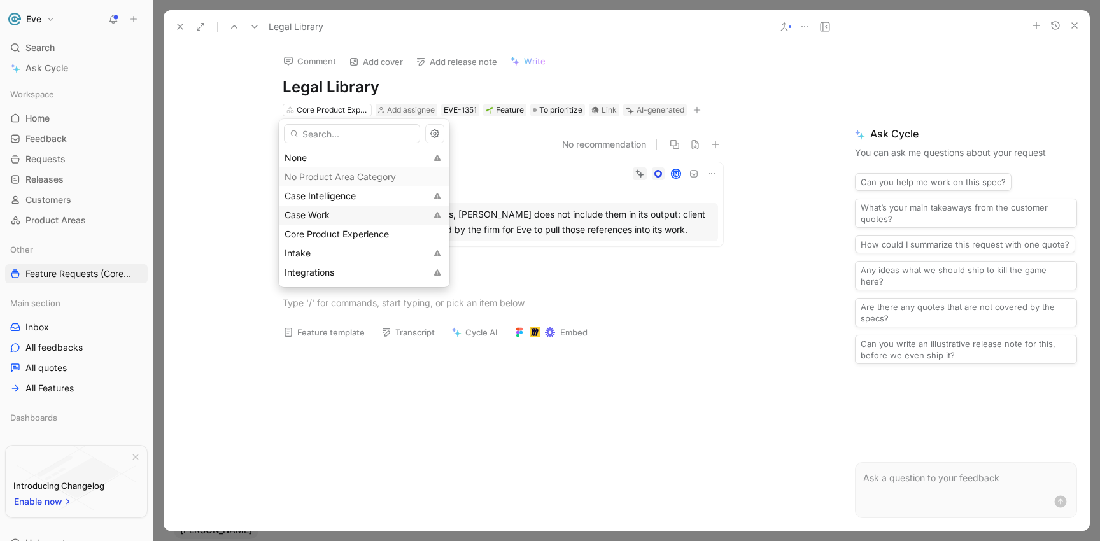
click at [328, 216] on span "Case Work" at bounding box center [306, 214] width 45 height 11
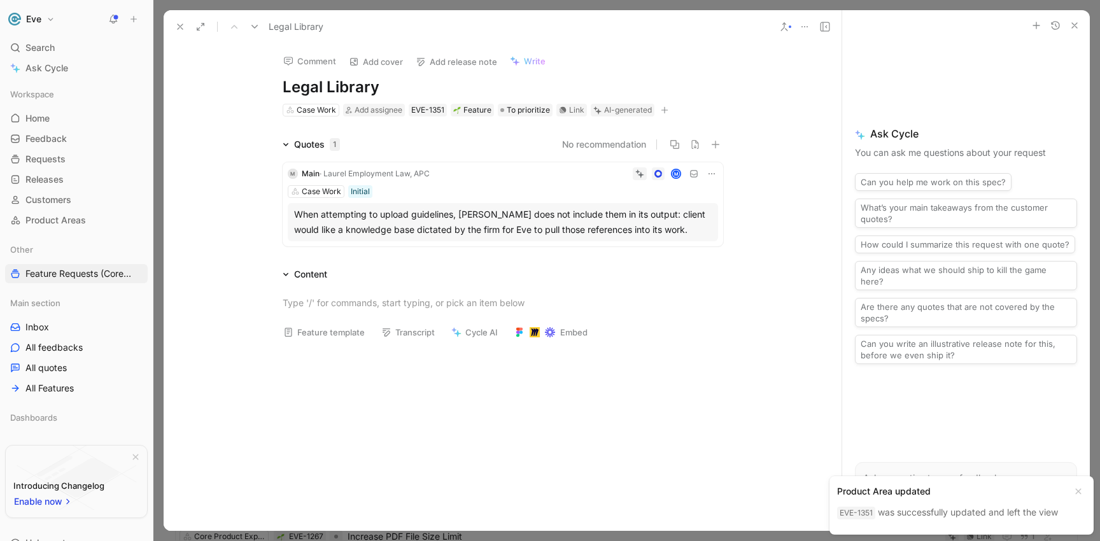
click at [181, 25] on icon at bounding box center [180, 27] width 10 height 10
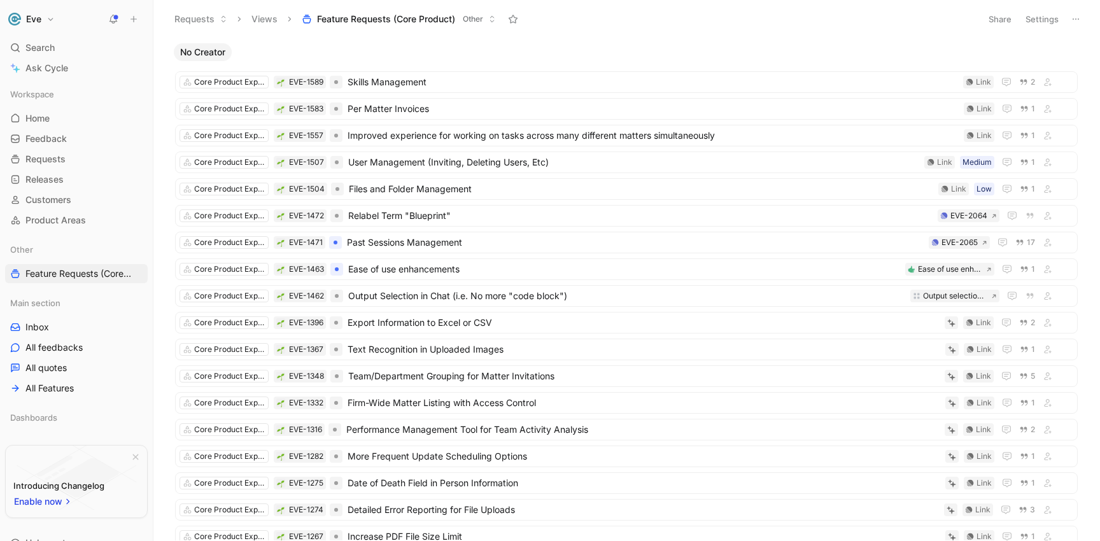
click at [1051, 17] on button "Settings" at bounding box center [1042, 19] width 45 height 18
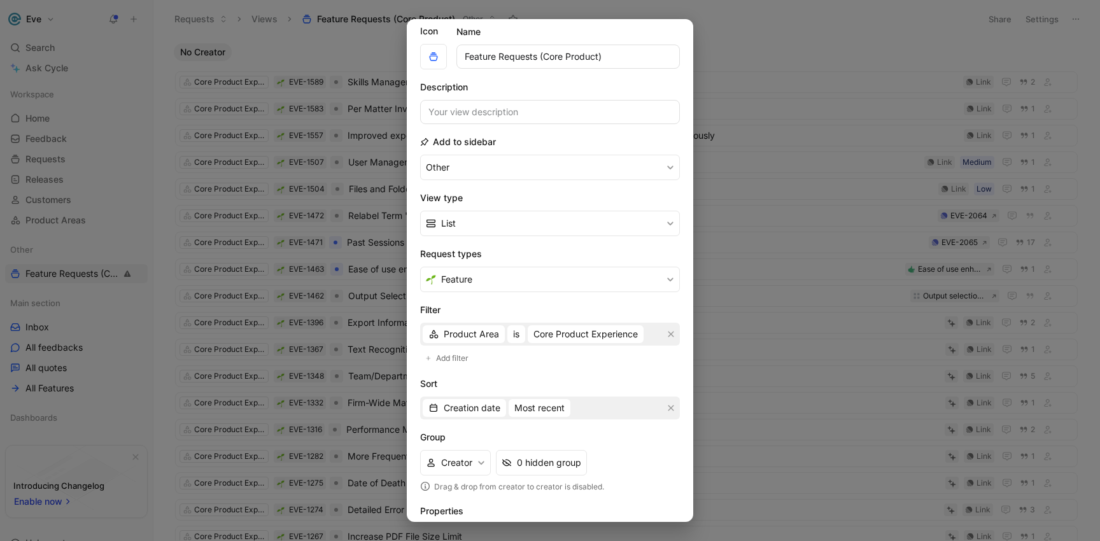
scroll to position [121, 0]
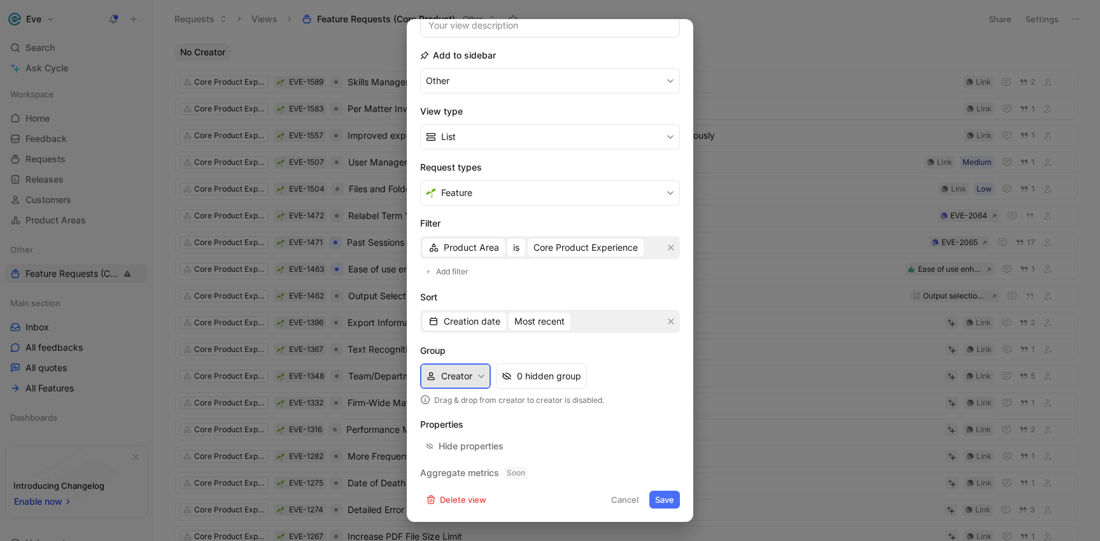
click at [480, 372] on icon "button" at bounding box center [481, 376] width 8 height 8
click at [458, 445] on div "Hide properties" at bounding box center [470, 445] width 65 height 15
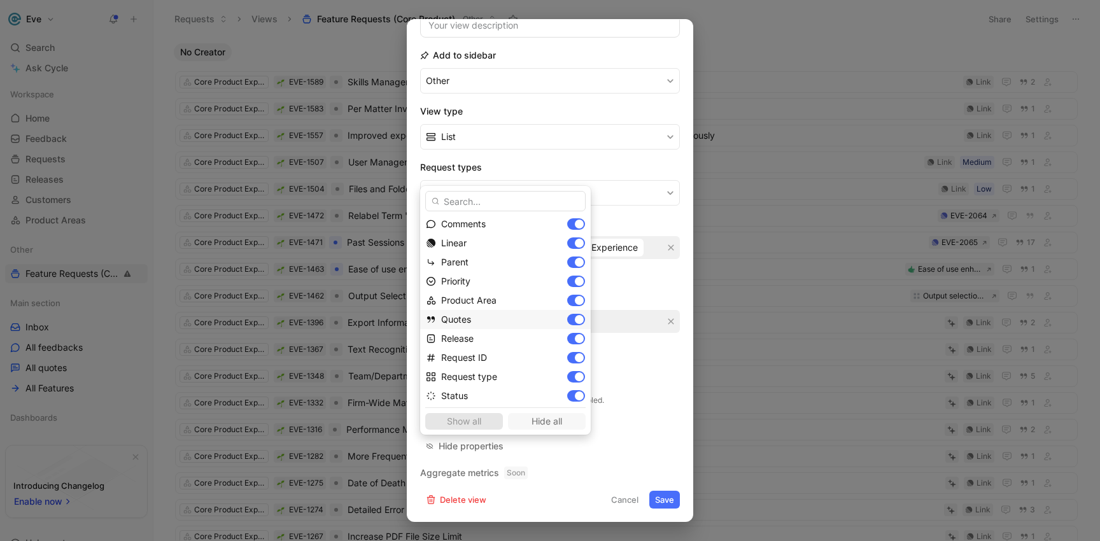
scroll to position [81, 0]
click at [475, 423] on div "Show all Hide all" at bounding box center [505, 418] width 160 height 22
click at [470, 422] on div "Show all Hide all" at bounding box center [505, 418] width 160 height 22
click at [470, 421] on div "Show all Hide all" at bounding box center [505, 418] width 160 height 22
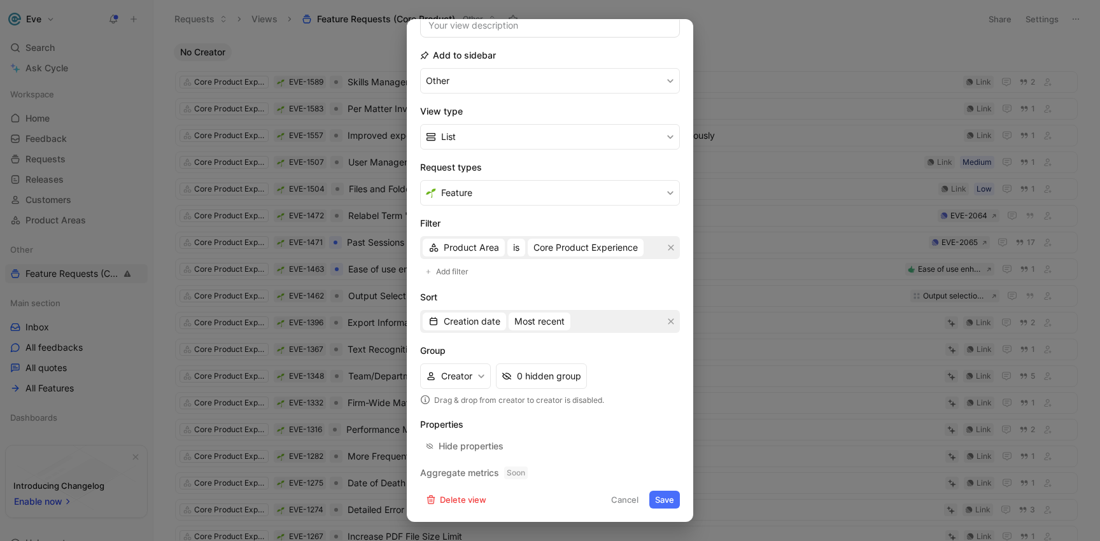
click at [632, 500] on button "Cancel" at bounding box center [624, 500] width 39 height 18
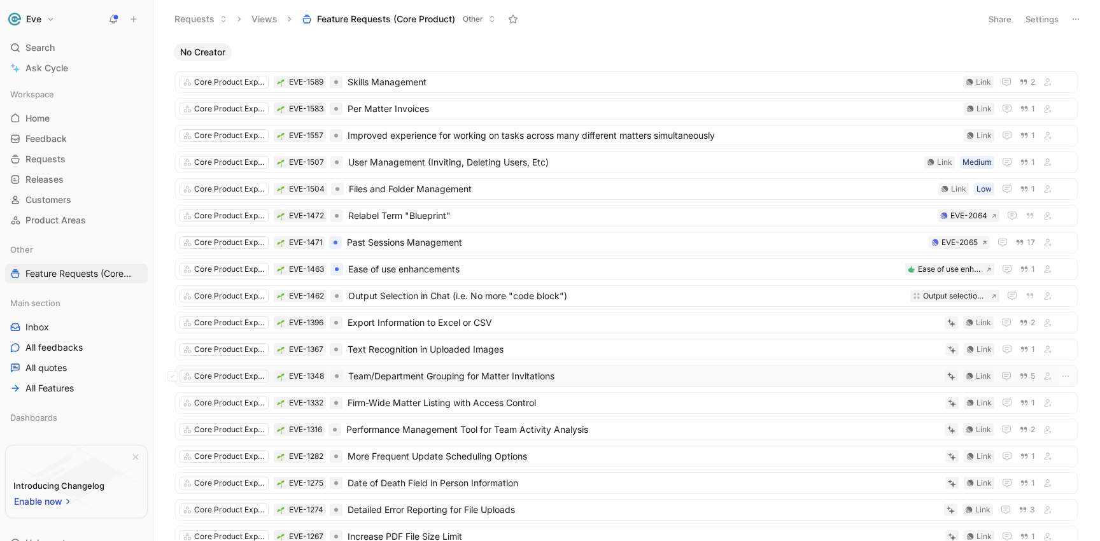
click at [460, 374] on span "Team/Department Grouping for Matter Invitations" at bounding box center [643, 375] width 591 height 15
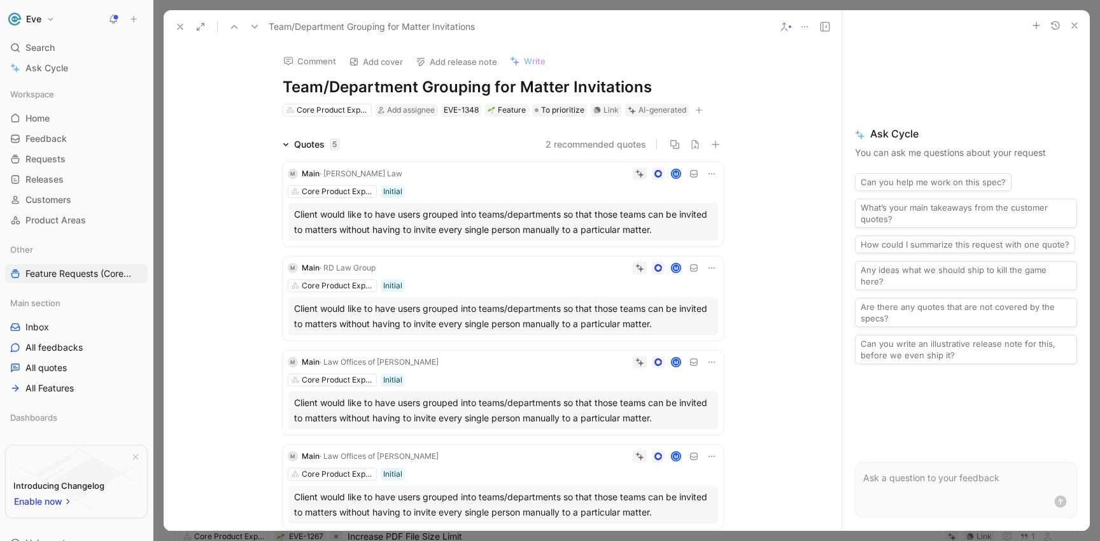
click at [391, 90] on h1 "Team/Department Grouping for Matter Invitations" at bounding box center [503, 87] width 440 height 20
click at [784, 29] on icon at bounding box center [784, 27] width 10 height 10
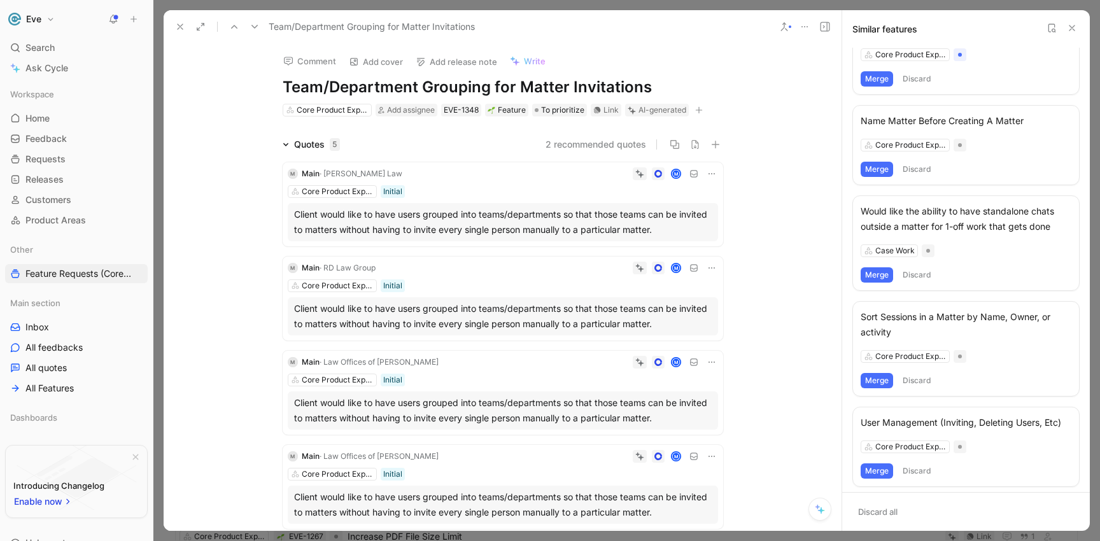
scroll to position [71, 0]
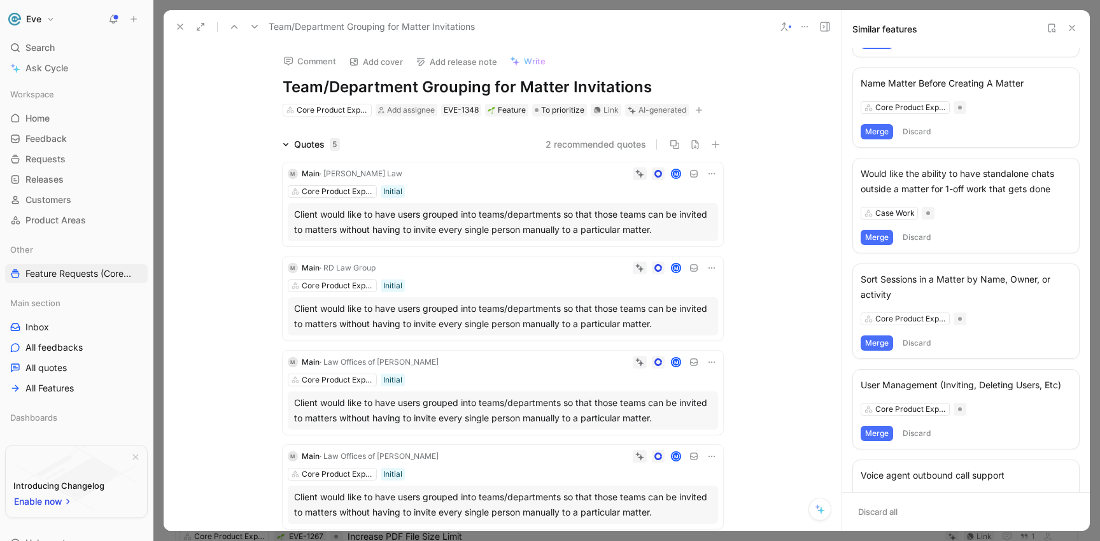
click at [899, 384] on div "User Management (Inviting, Deleting Users, Etc)" at bounding box center [965, 384] width 211 height 15
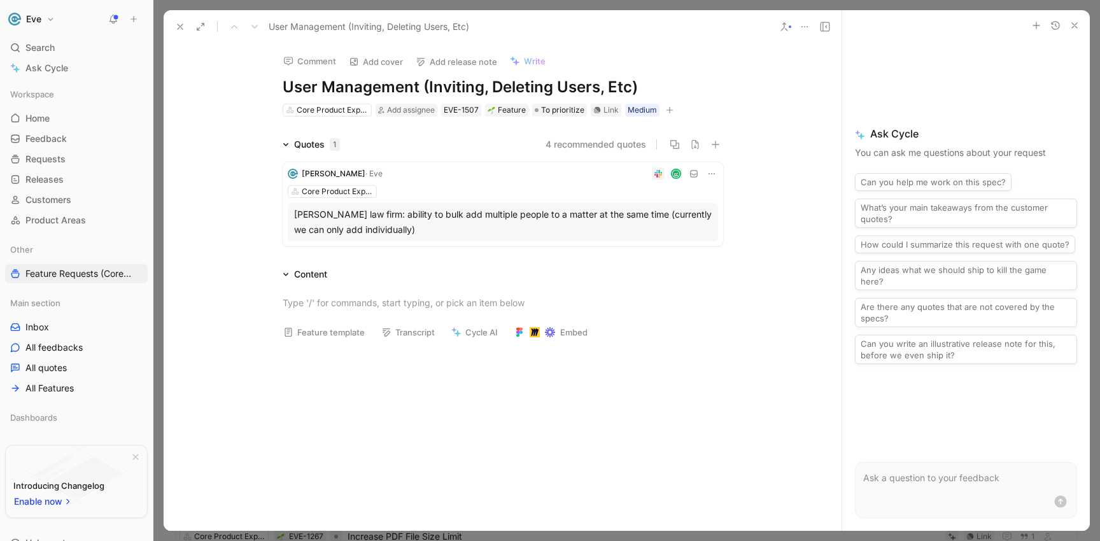
click at [780, 25] on icon at bounding box center [784, 27] width 10 height 10
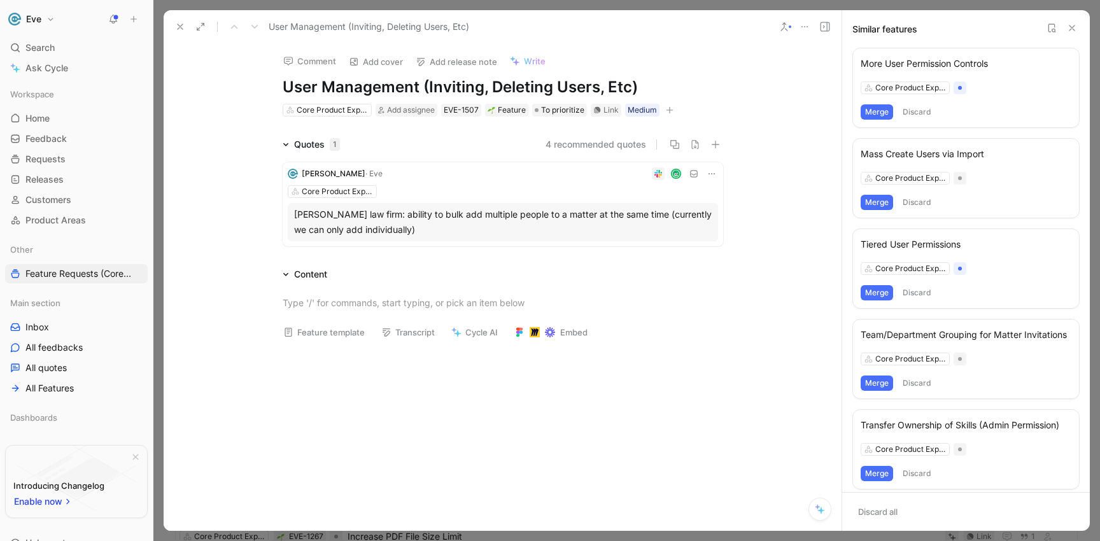
click at [424, 85] on h1 "User Management (Inviting, Deleting Users, Etc)" at bounding box center [503, 87] width 440 height 20
click at [879, 203] on button "Merge" at bounding box center [876, 202] width 32 height 15
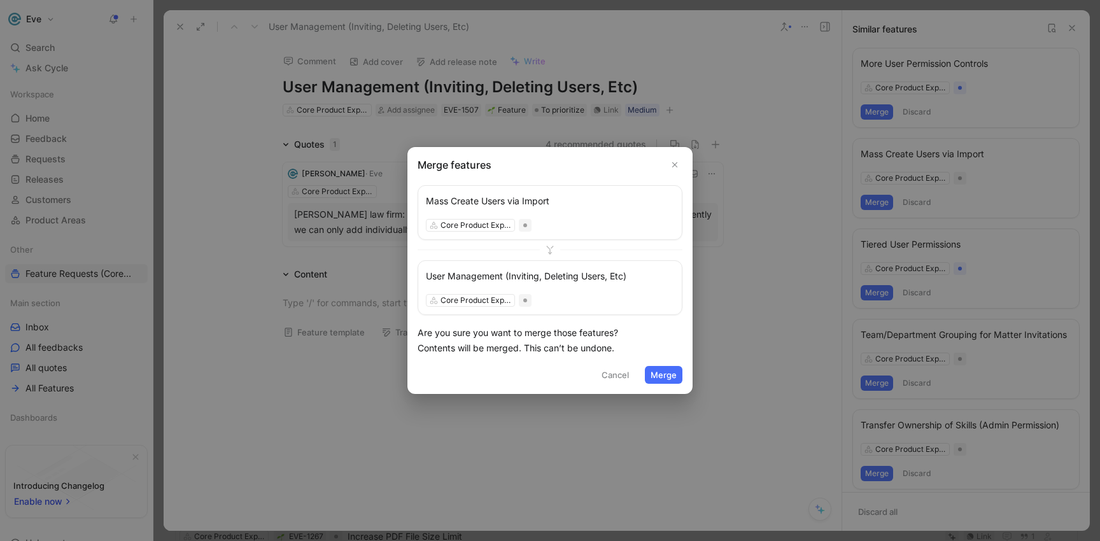
click at [661, 372] on button "Merge" at bounding box center [664, 375] width 38 height 18
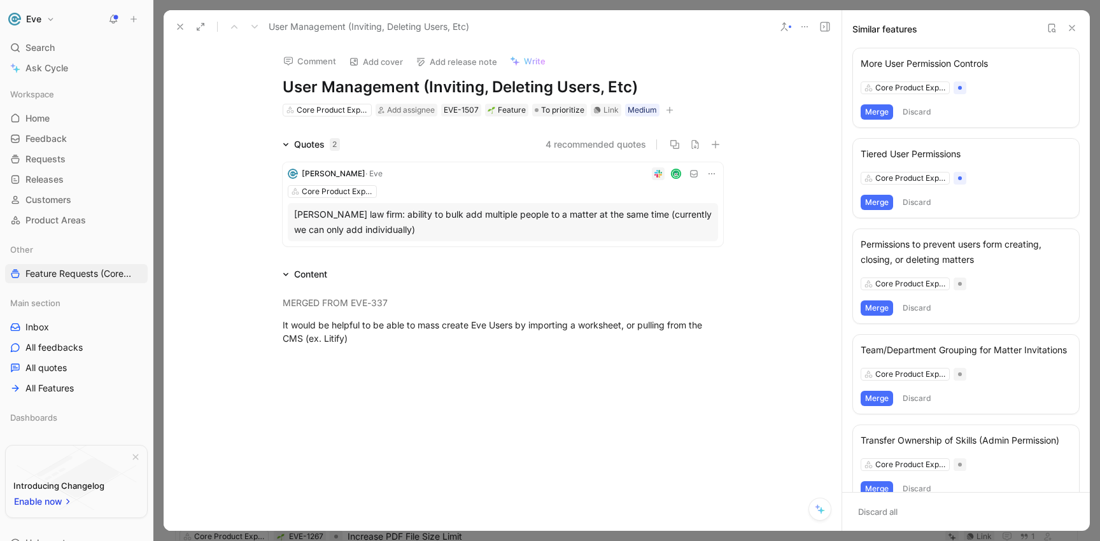
click at [876, 406] on button "Merge" at bounding box center [876, 398] width 32 height 15
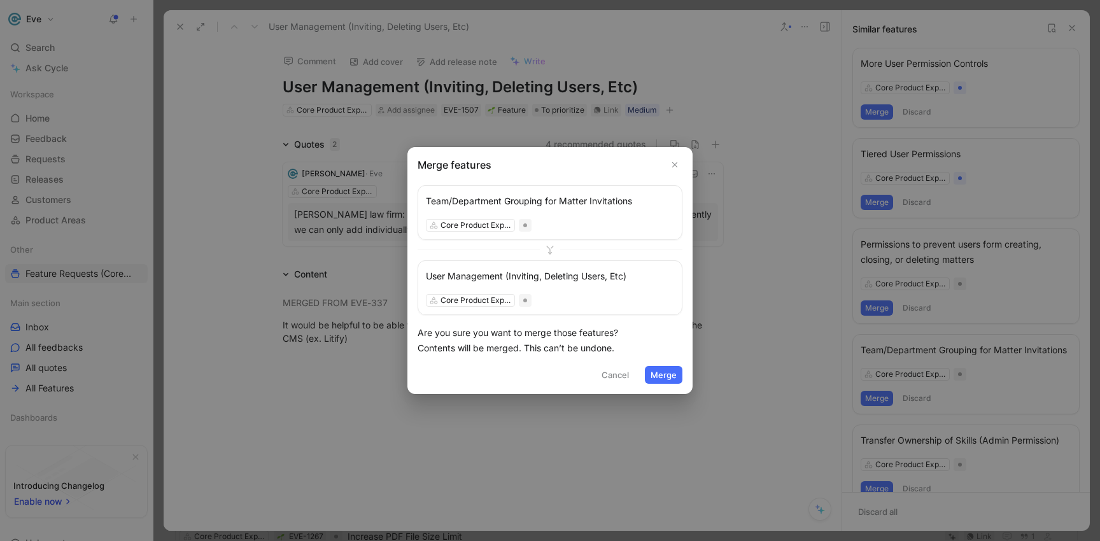
click at [676, 372] on button "Merge" at bounding box center [664, 375] width 38 height 18
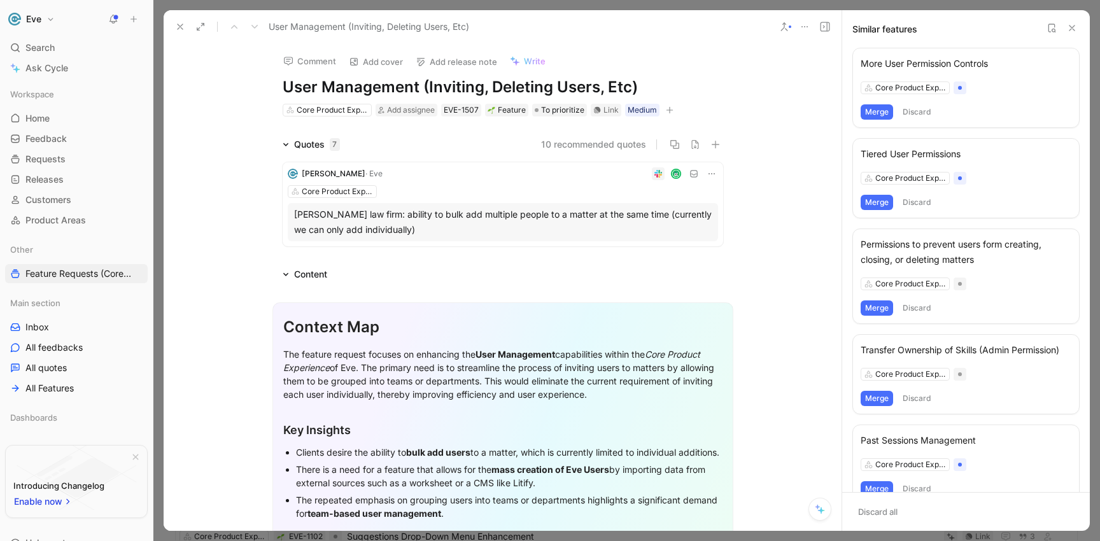
click at [924, 60] on div "More User Permission Controls" at bounding box center [965, 63] width 211 height 15
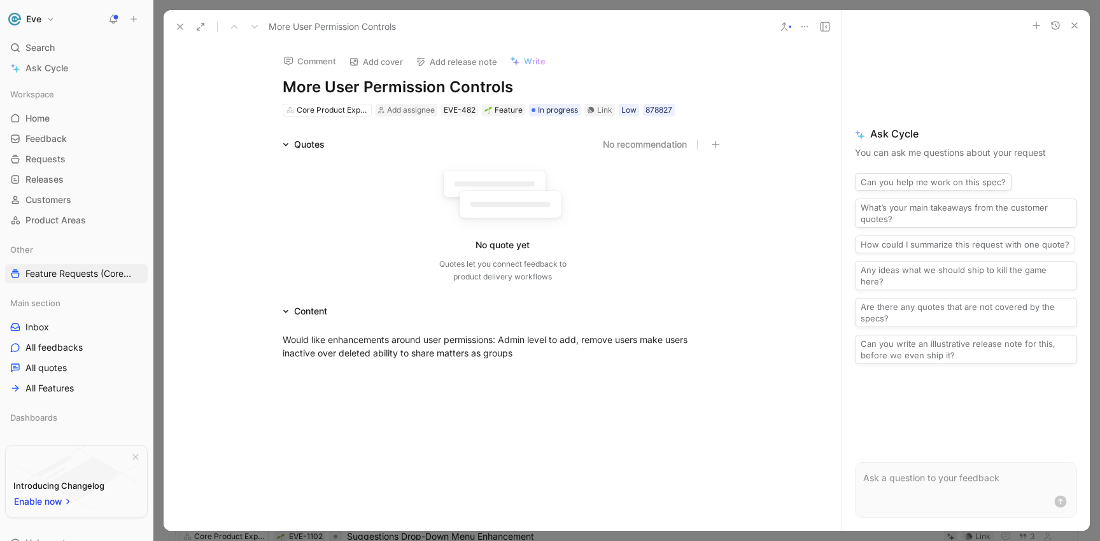
click at [787, 24] on icon at bounding box center [784, 27] width 10 height 10
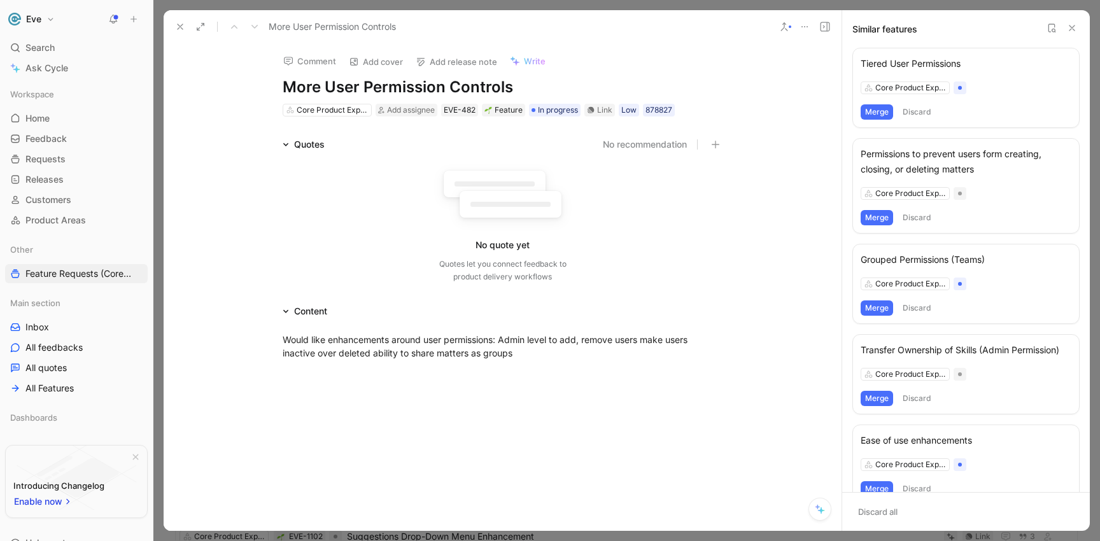
click at [876, 110] on button "Merge" at bounding box center [876, 111] width 32 height 15
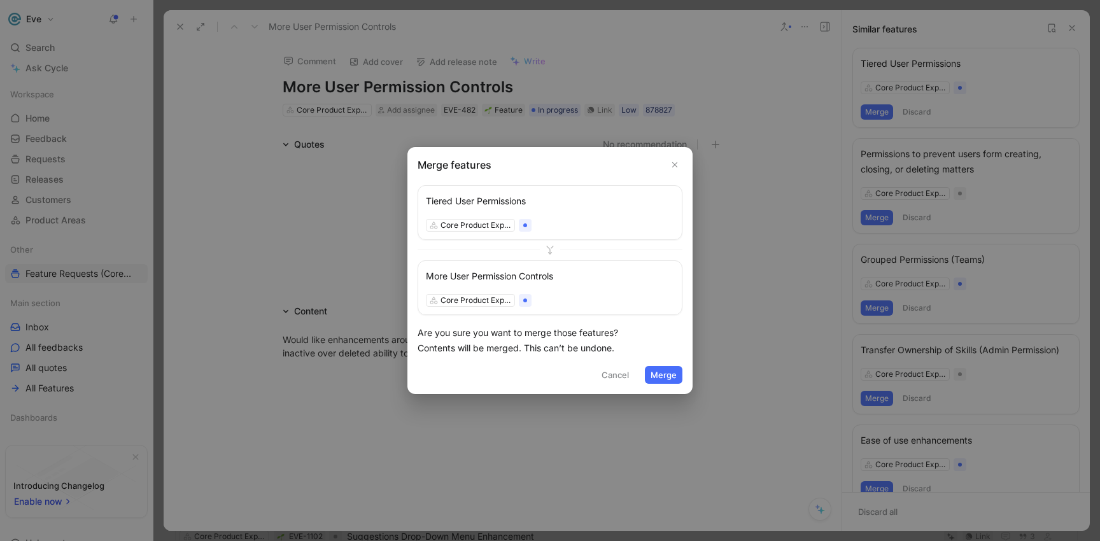
click at [661, 374] on button "Merge" at bounding box center [664, 375] width 38 height 18
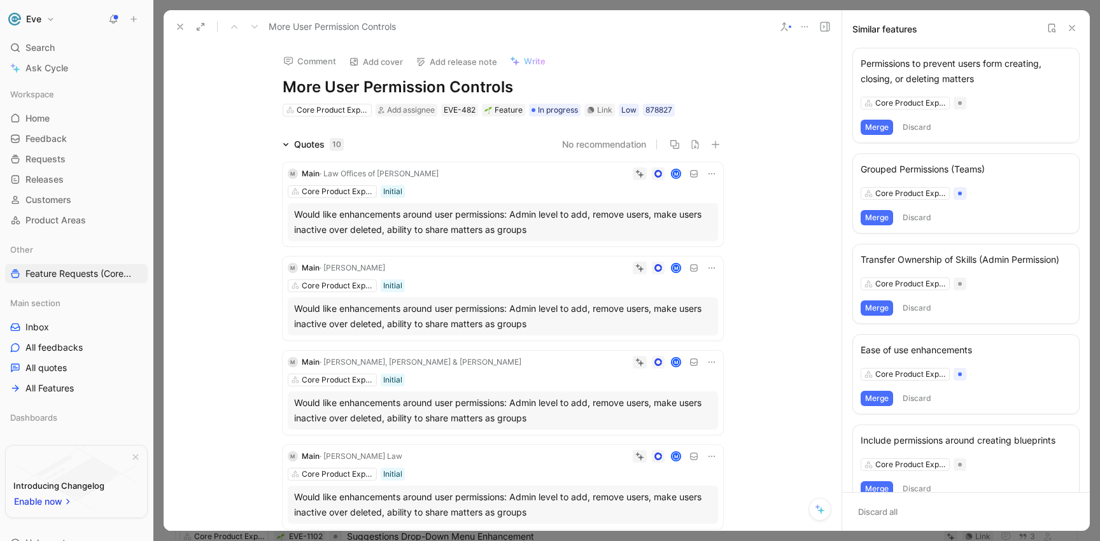
click at [872, 124] on button "Merge" at bounding box center [876, 127] width 32 height 15
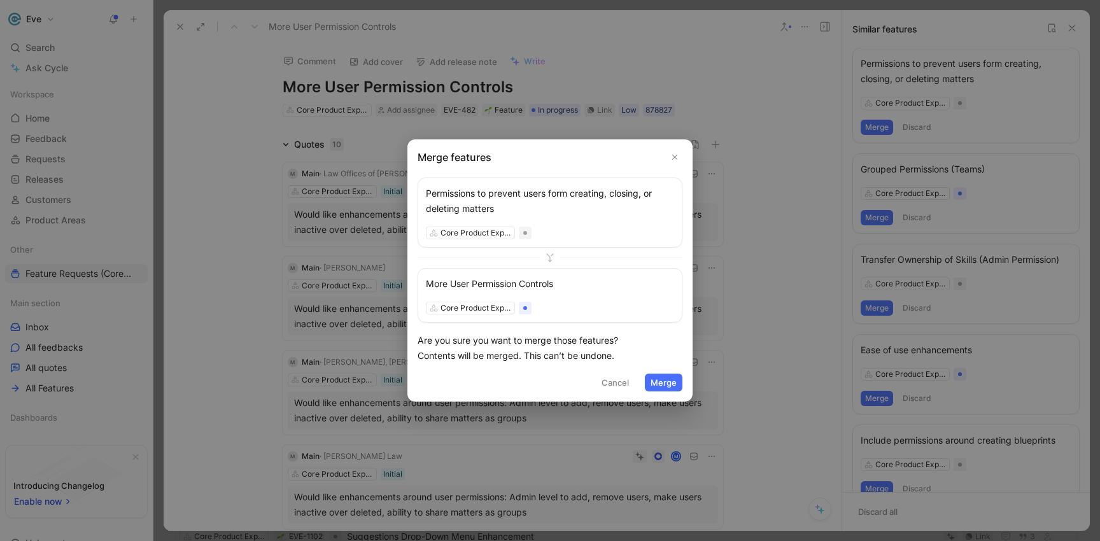
click at [660, 377] on button "Merge" at bounding box center [664, 383] width 38 height 18
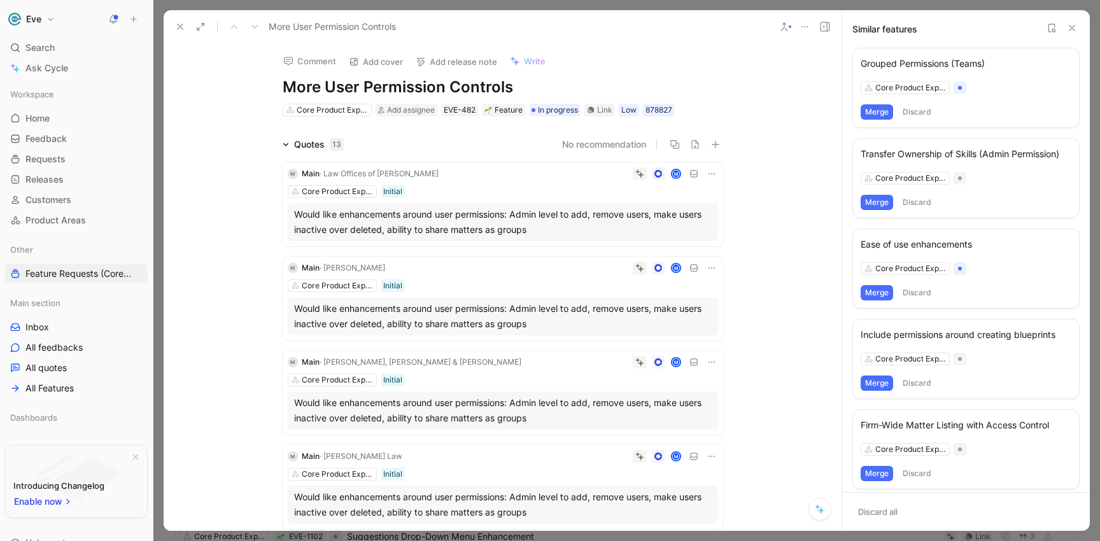
click at [865, 105] on button "Merge" at bounding box center [876, 111] width 32 height 15
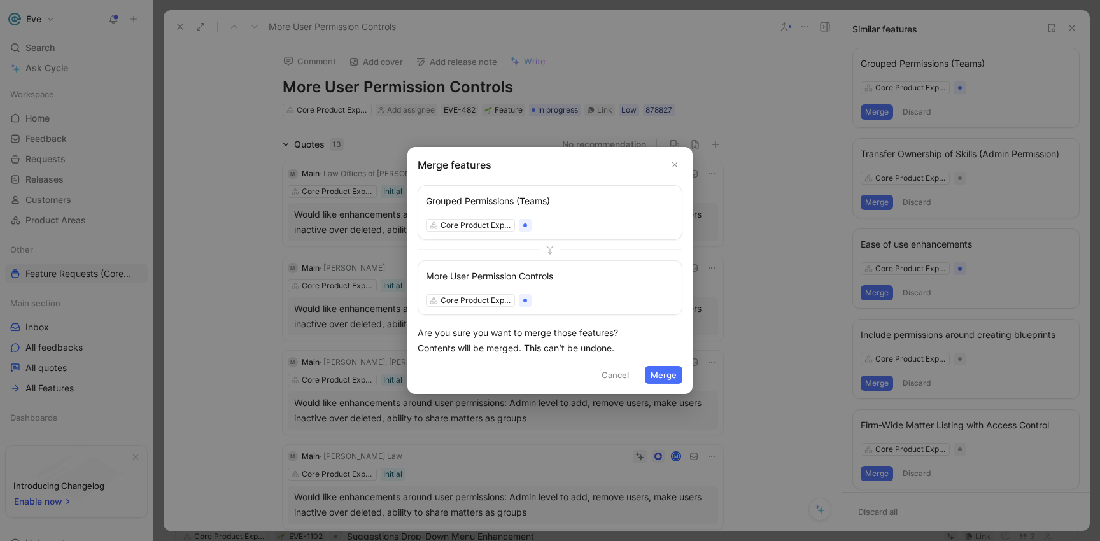
click at [659, 371] on button "Merge" at bounding box center [664, 375] width 38 height 18
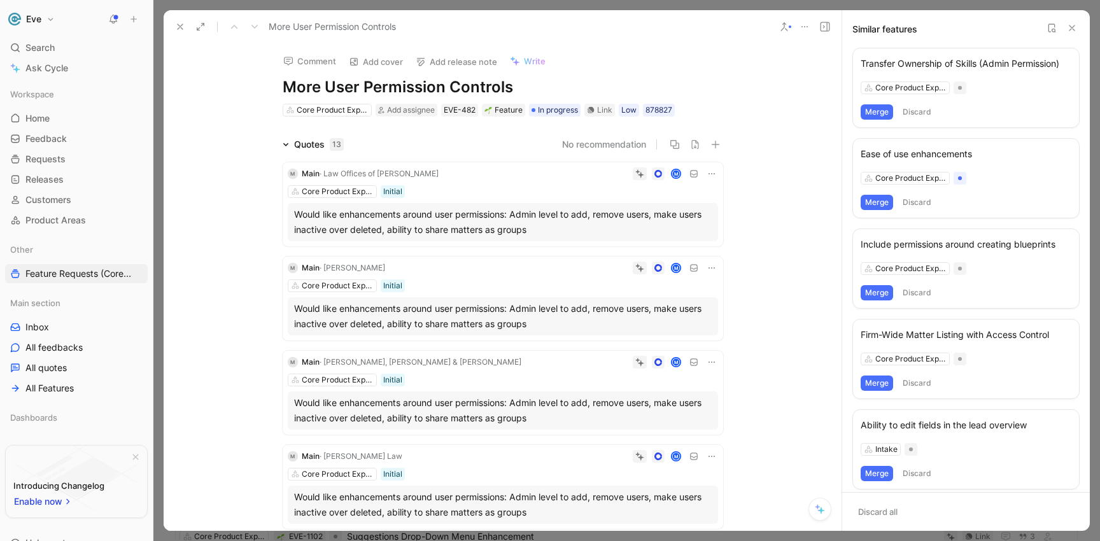
click at [879, 114] on button "Merge" at bounding box center [876, 111] width 32 height 15
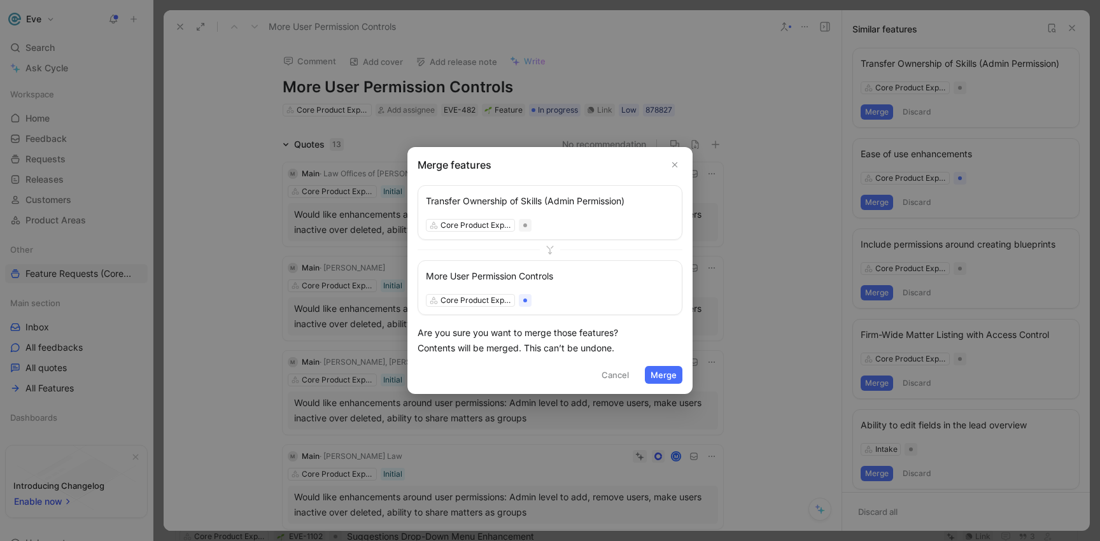
click at [673, 372] on button "Merge" at bounding box center [664, 375] width 38 height 18
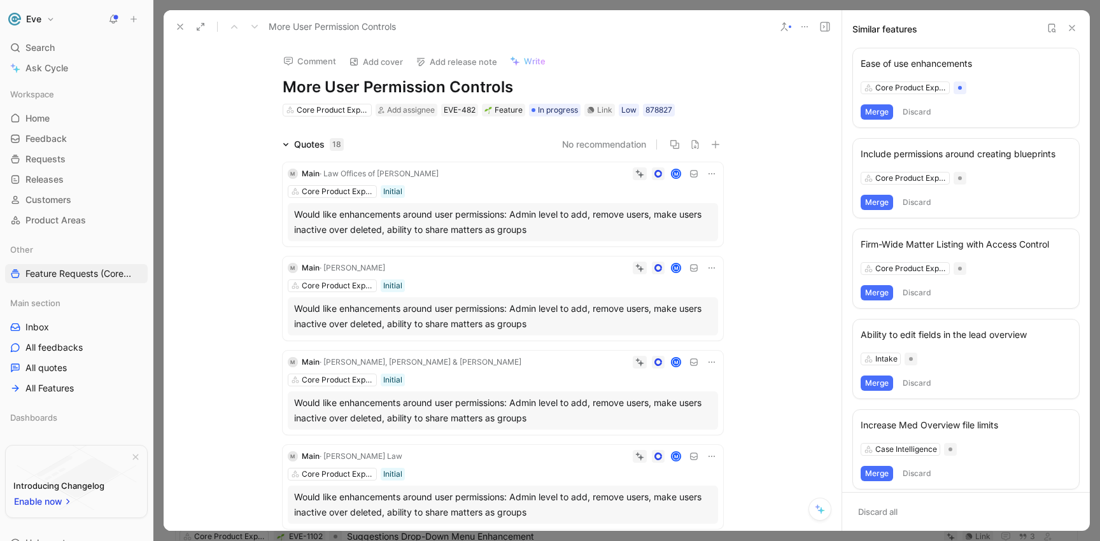
click at [283, 87] on h1 "More User Permission Controls" at bounding box center [503, 87] width 440 height 20
click at [874, 204] on button "Merge" at bounding box center [876, 202] width 32 height 15
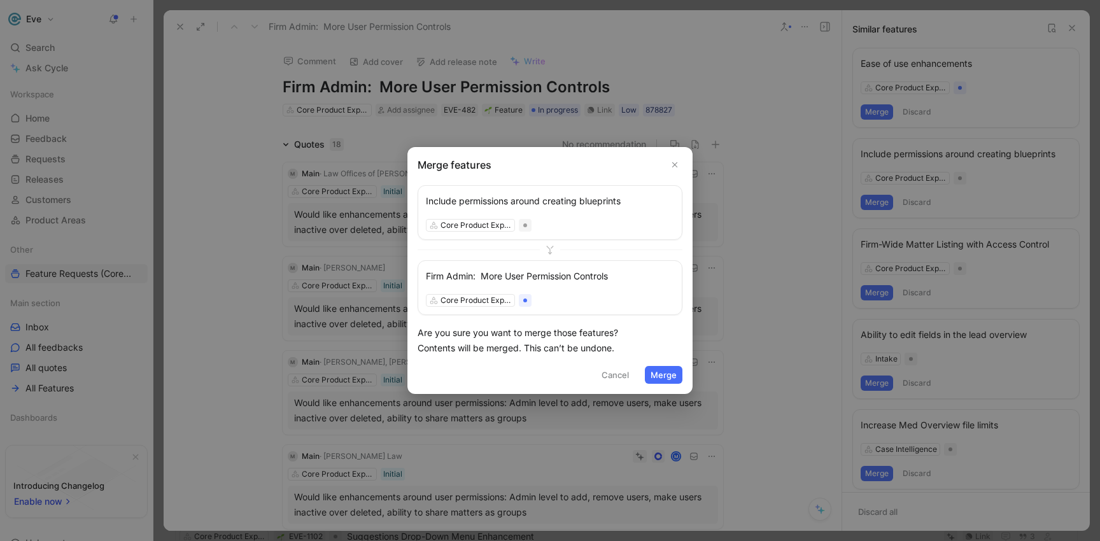
click at [659, 378] on button "Merge" at bounding box center [664, 375] width 38 height 18
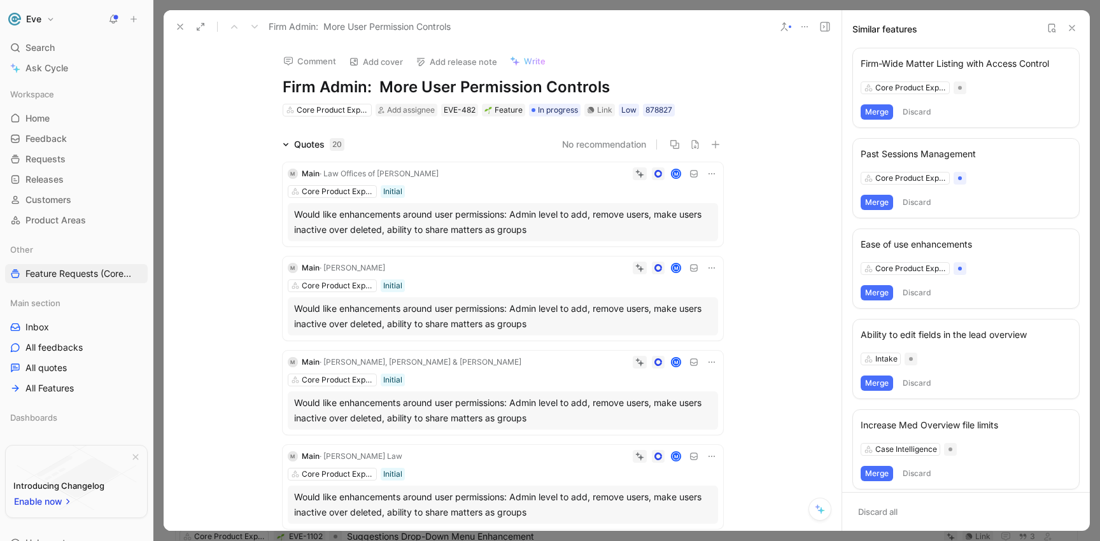
scroll to position [8, 0]
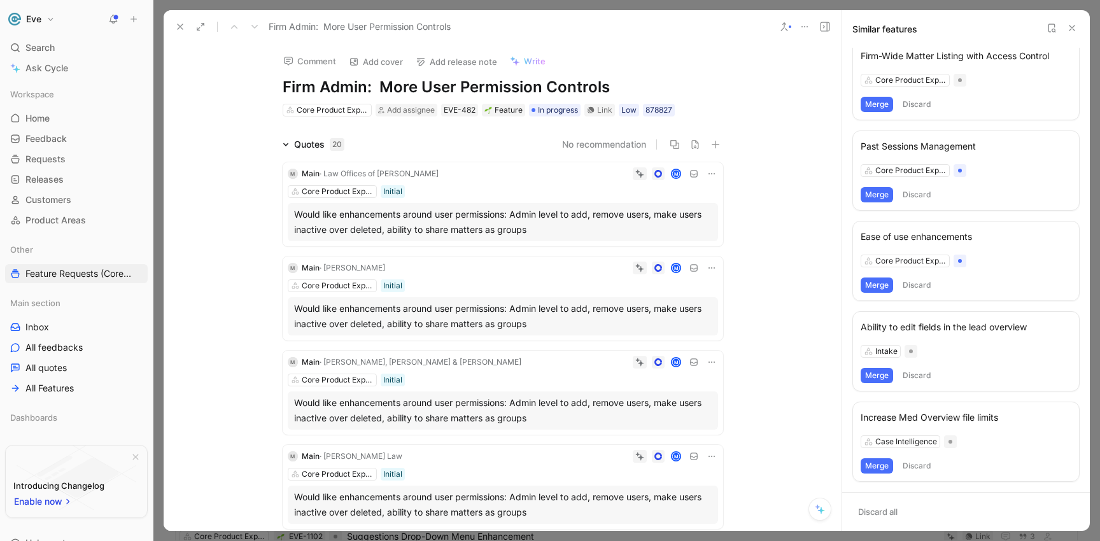
click at [176, 27] on icon at bounding box center [180, 27] width 10 height 10
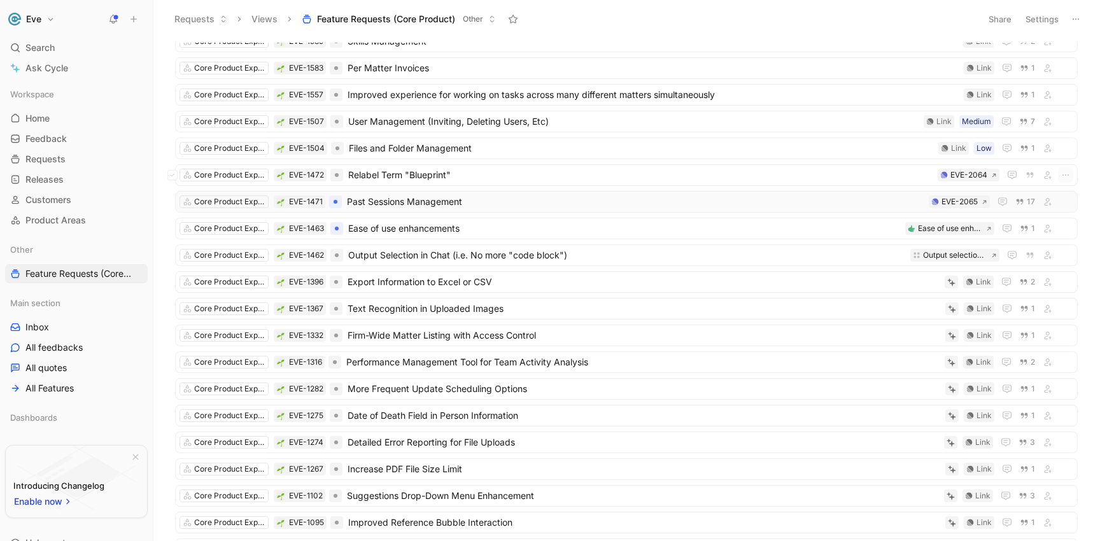
scroll to position [92, 0]
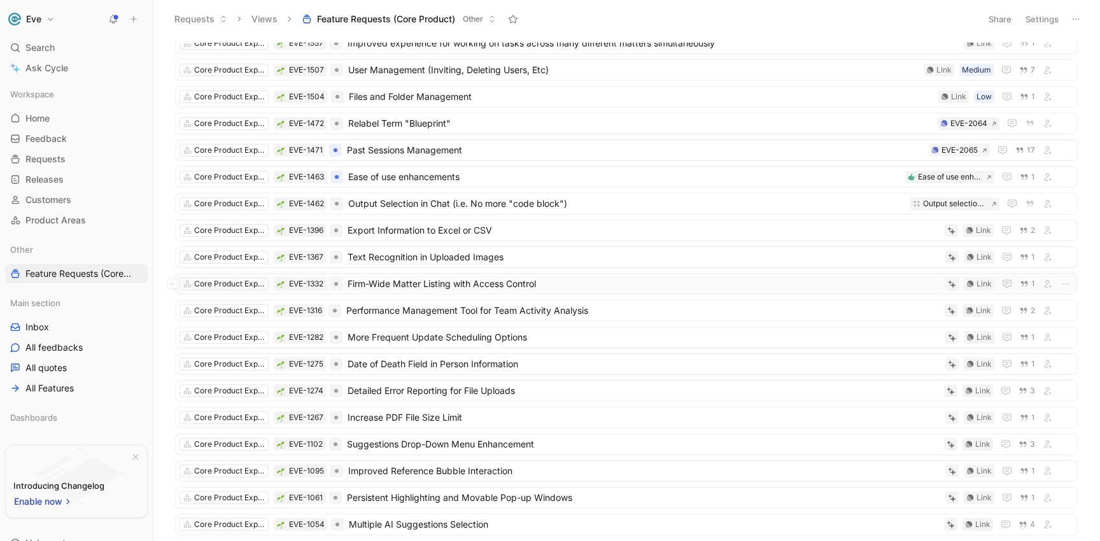
click at [416, 284] on span "Firm-Wide Matter Listing with Access Control" at bounding box center [643, 283] width 592 height 15
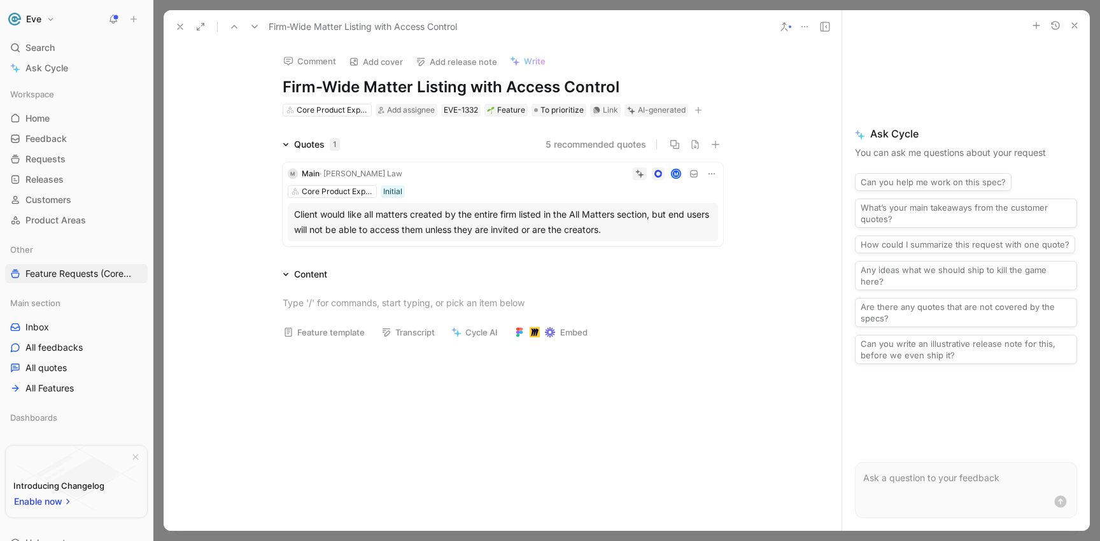
click at [788, 23] on icon at bounding box center [784, 27] width 10 height 10
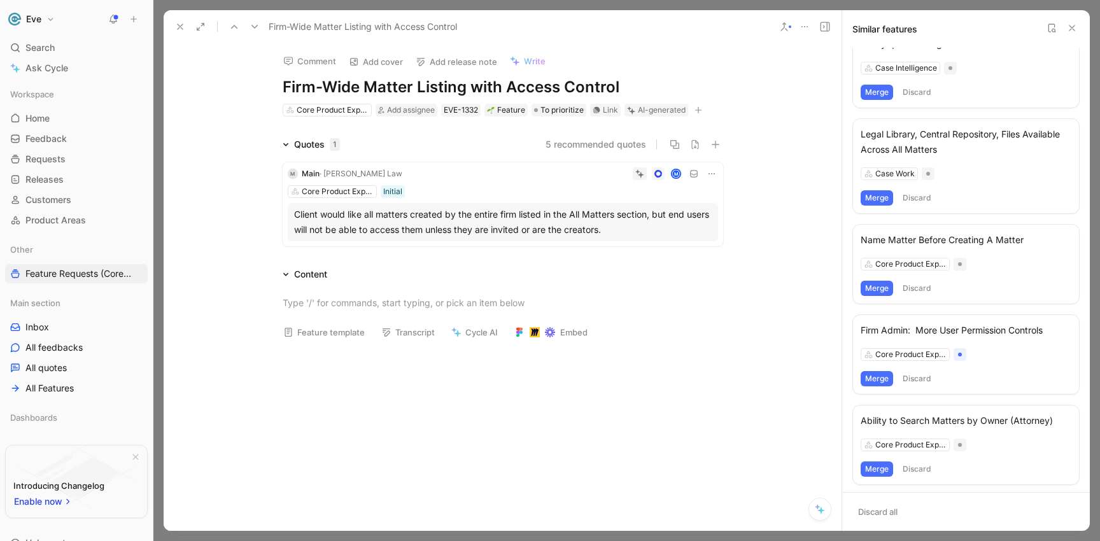
scroll to position [314, 0]
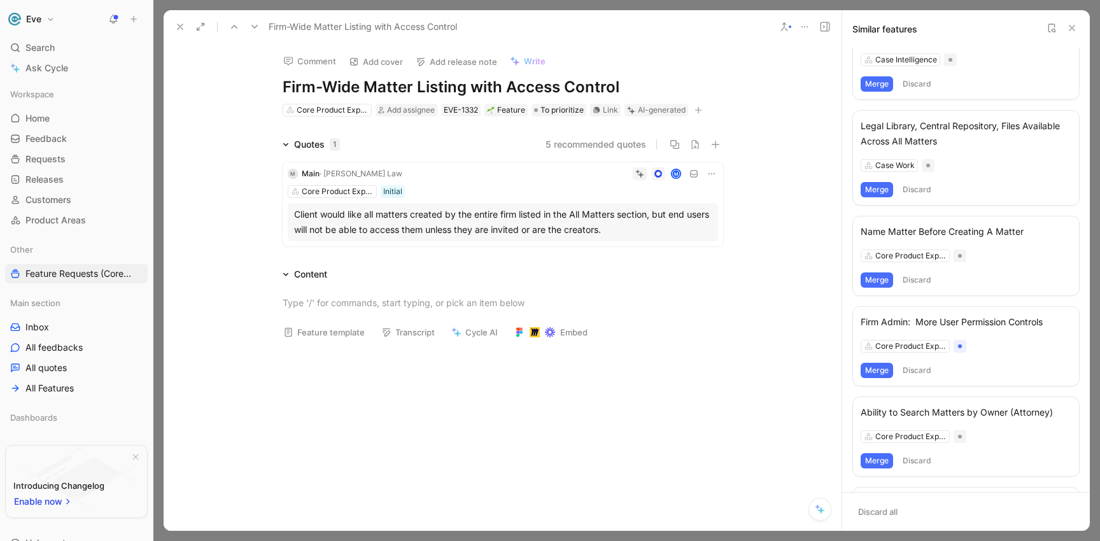
click at [922, 318] on div "Firm Admin: More User Permission Controls" at bounding box center [965, 321] width 211 height 15
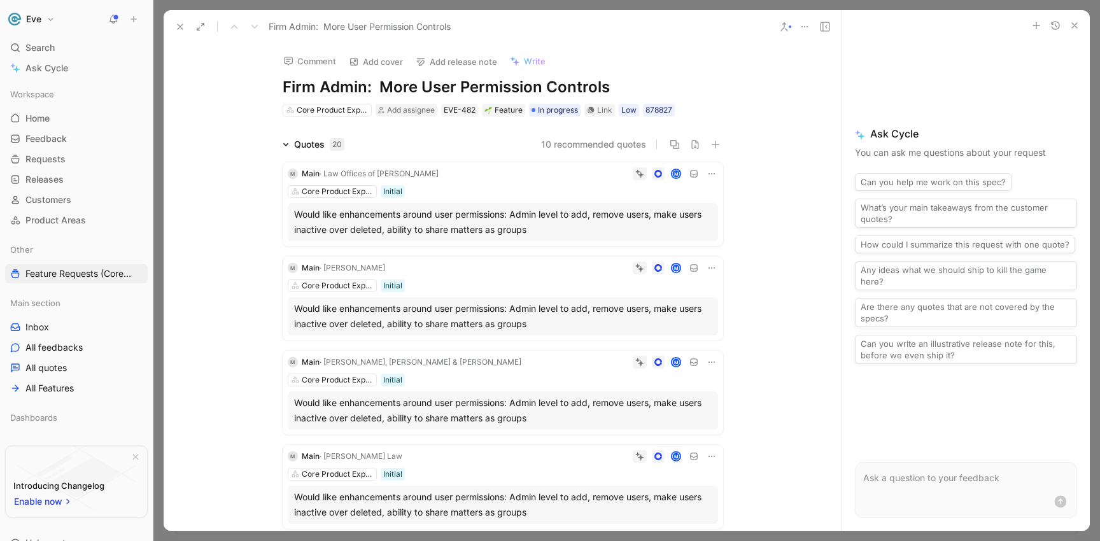
click at [776, 26] on button at bounding box center [784, 27] width 18 height 18
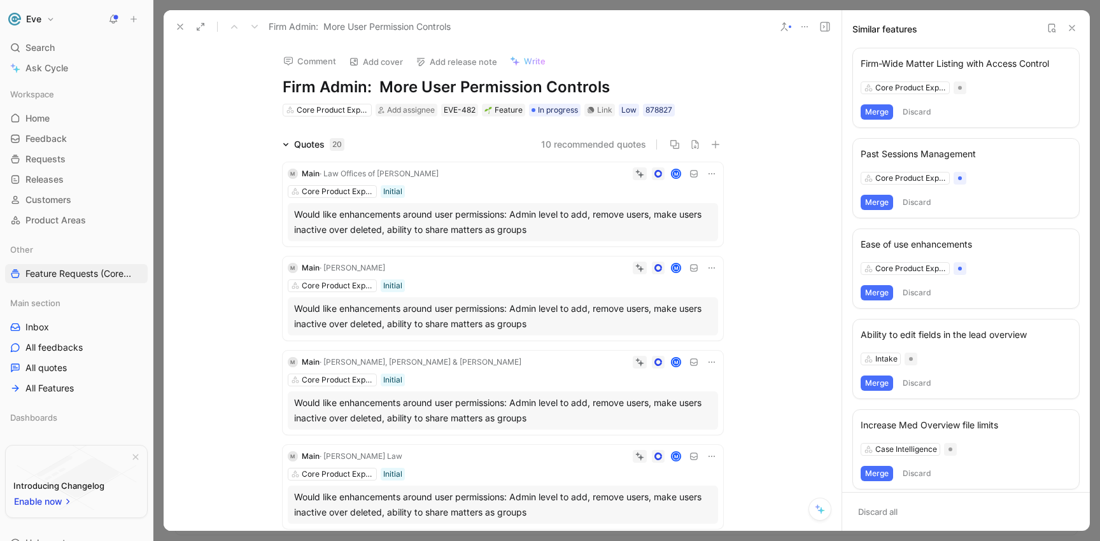
click at [879, 113] on button "Merge" at bounding box center [876, 111] width 32 height 15
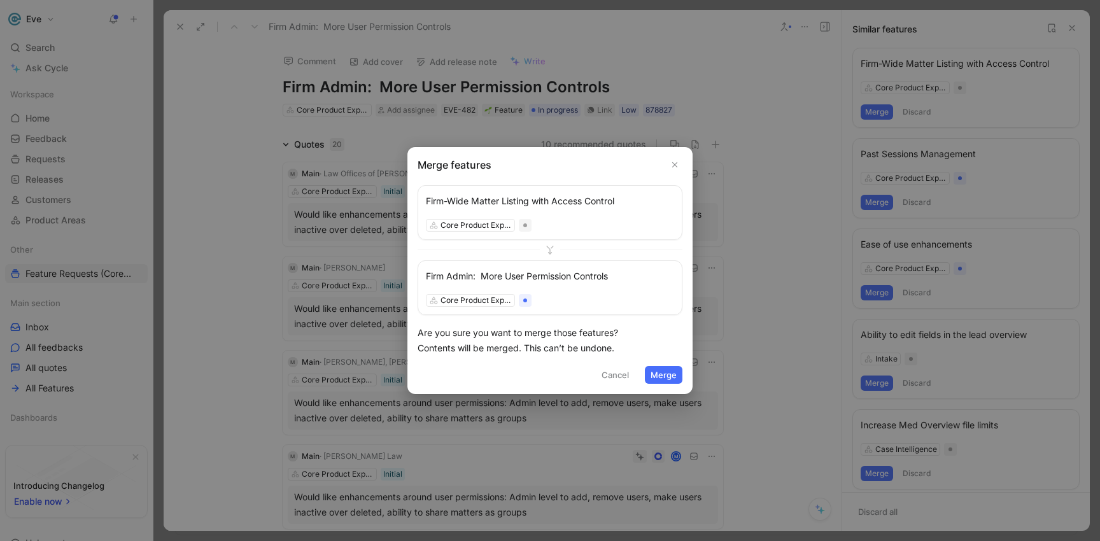
click at [657, 375] on button "Merge" at bounding box center [664, 375] width 38 height 18
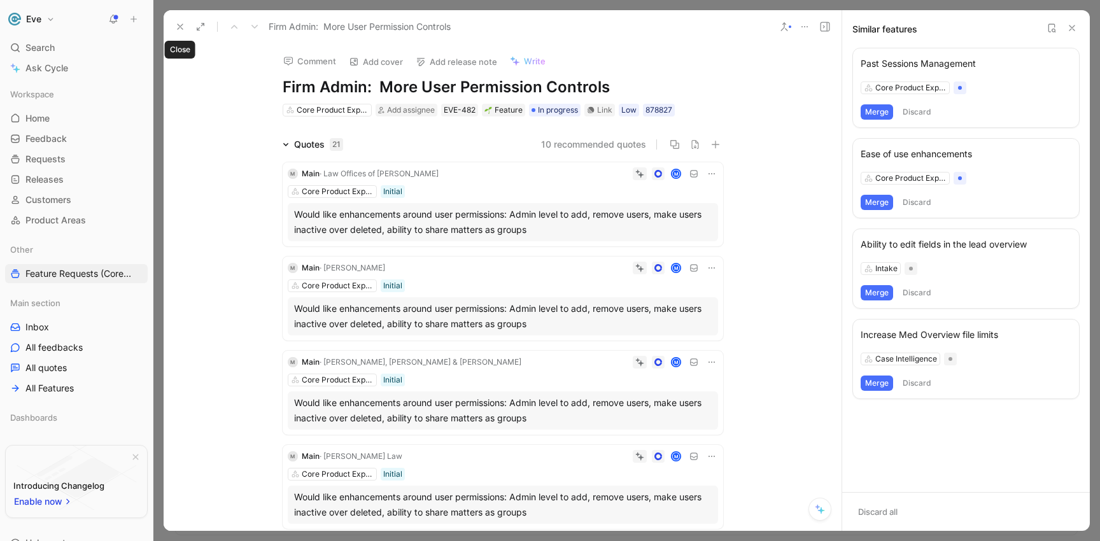
click at [180, 26] on use at bounding box center [180, 26] width 5 height 5
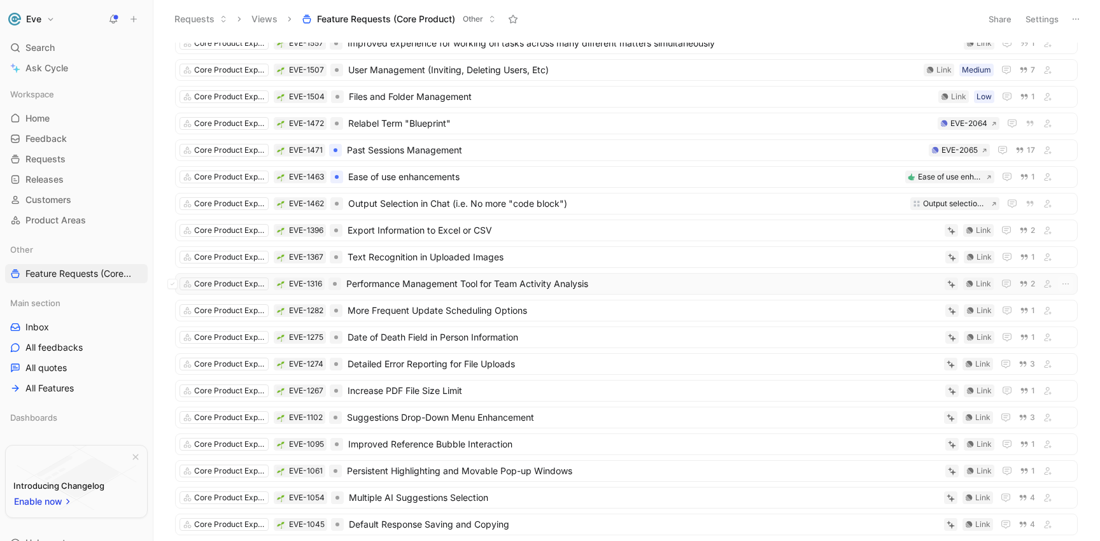
click at [420, 283] on span "Performance Management Tool for Team Activity Analysis" at bounding box center [642, 283] width 593 height 15
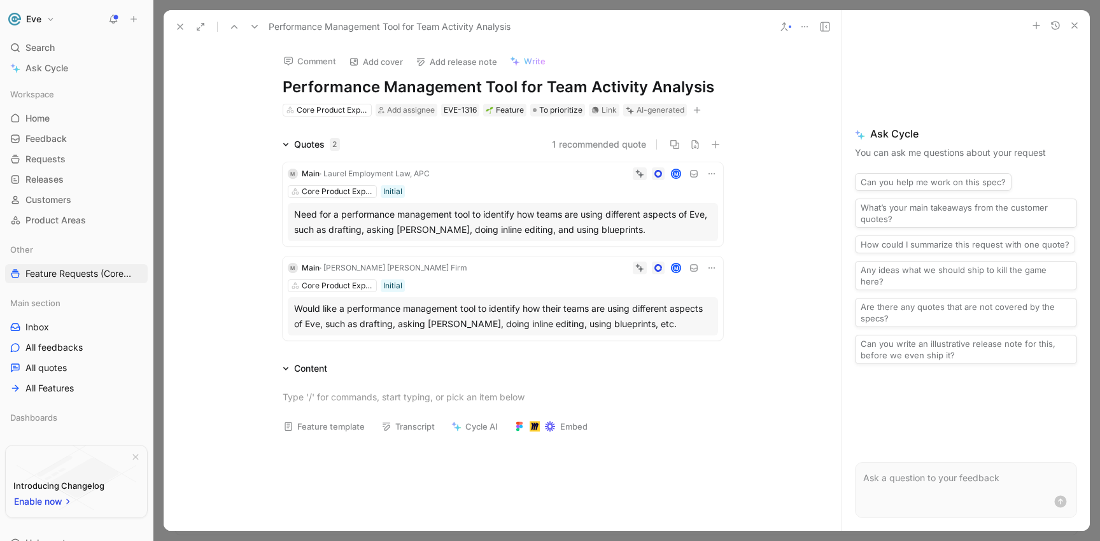
click at [781, 29] on icon at bounding box center [784, 27] width 10 height 10
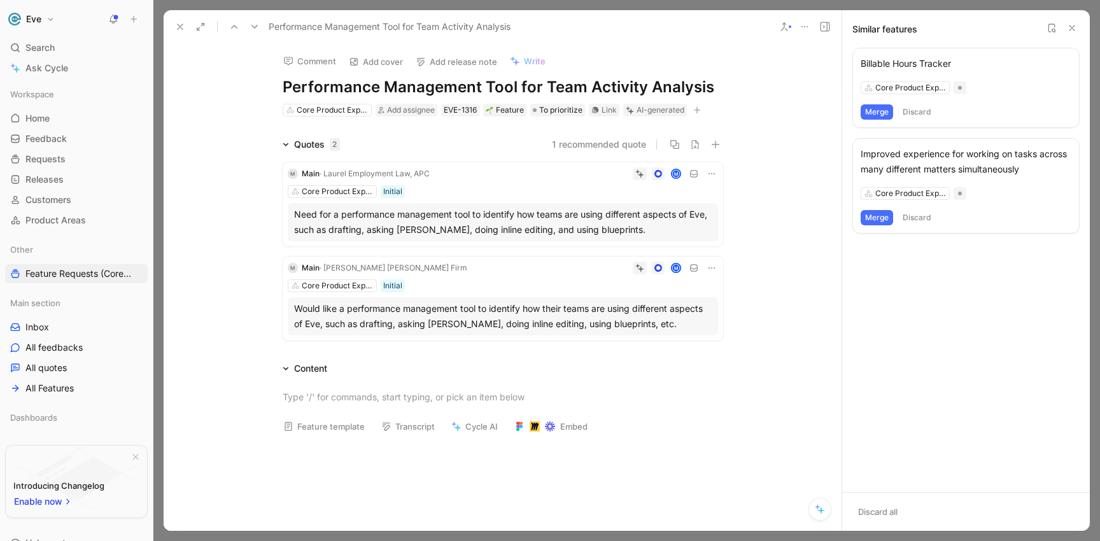
click at [378, 88] on h1 "Performance Management Tool for Team Activity Analysis" at bounding box center [503, 87] width 440 height 20
click at [283, 89] on h1 "Performance Management Tool for Team Activity Analysis" at bounding box center [503, 87] width 440 height 20
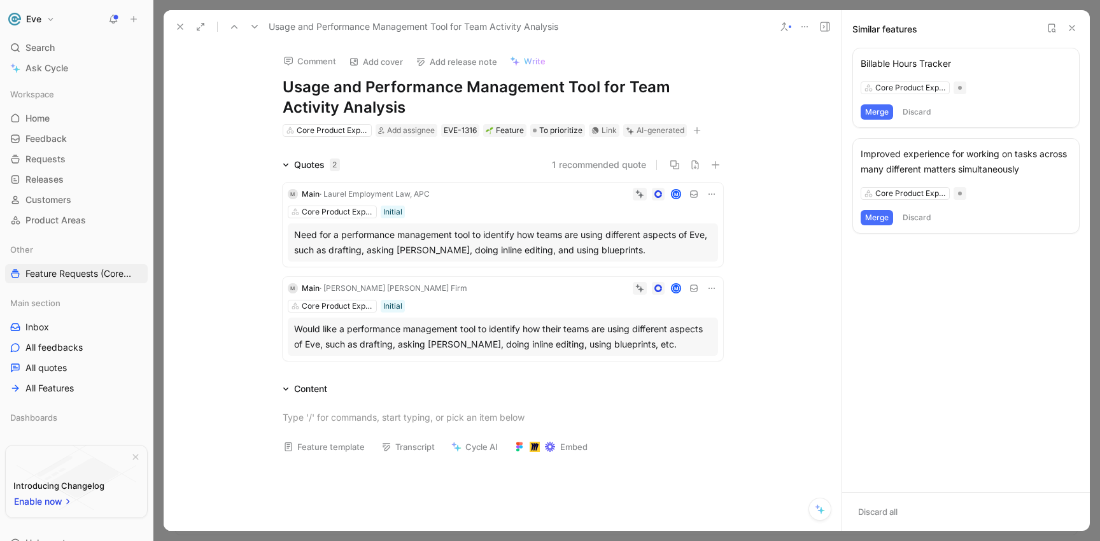
drag, startPoint x: 458, startPoint y: 85, endPoint x: 483, endPoint y: 105, distance: 32.1
click at [482, 109] on h1 "Usage and Performance Management Tool for Team Activity Analysis" at bounding box center [503, 97] width 440 height 41
drag, startPoint x: 461, startPoint y: 85, endPoint x: 478, endPoint y: 106, distance: 27.1
click at [478, 106] on h1 "Usage and Performance Management Tool for Team Activity Analysis" at bounding box center [503, 97] width 440 height 41
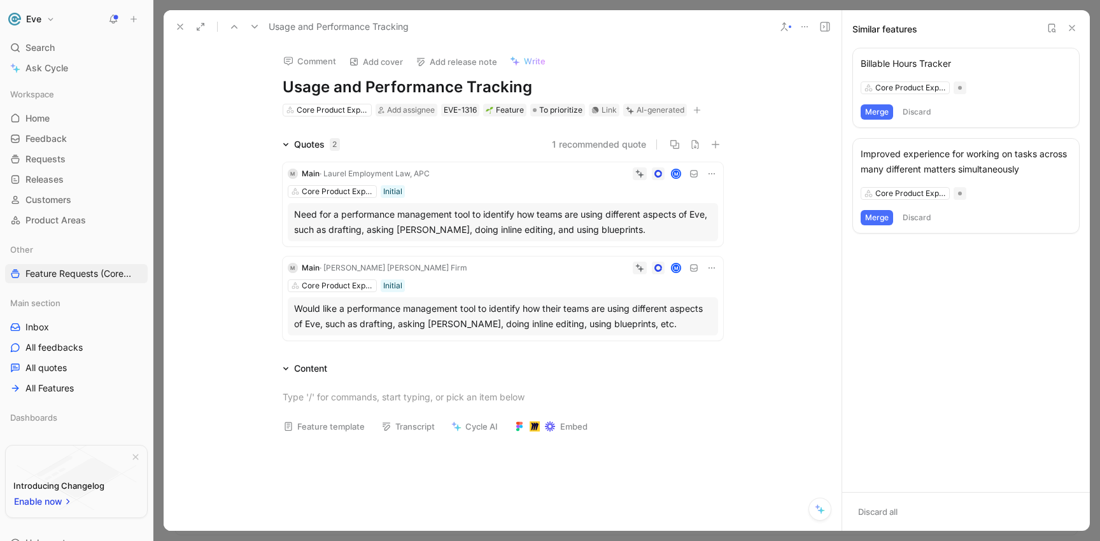
click at [878, 111] on button "Merge" at bounding box center [876, 111] width 32 height 15
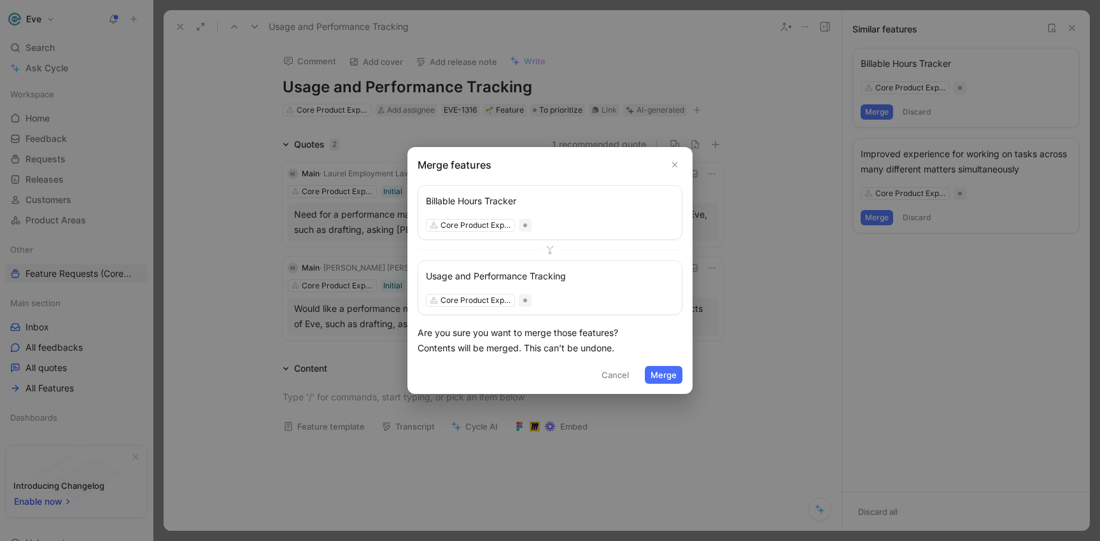
click at [670, 376] on button "Merge" at bounding box center [664, 375] width 38 height 18
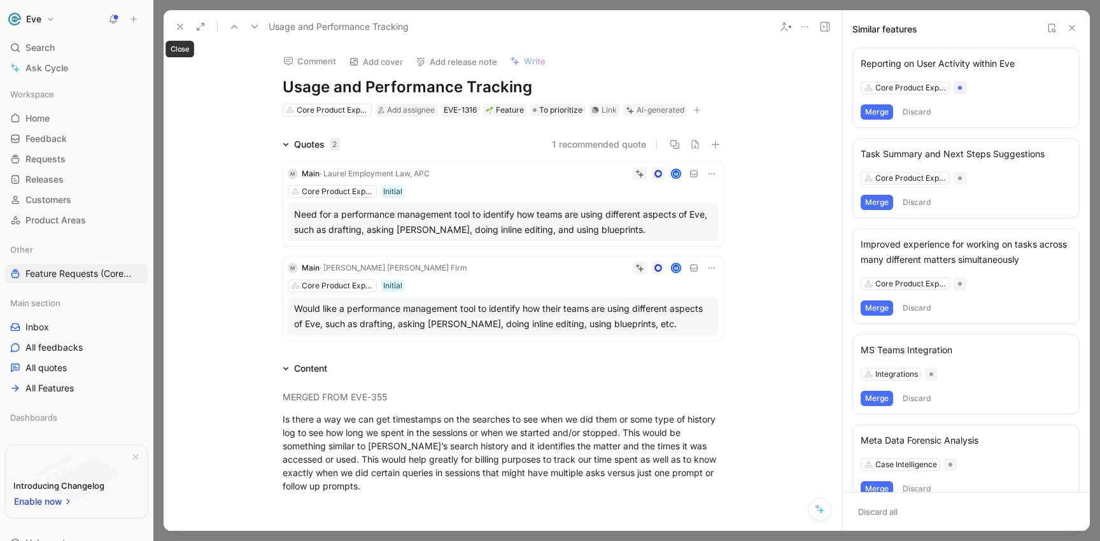
click at [177, 27] on icon at bounding box center [180, 27] width 10 height 10
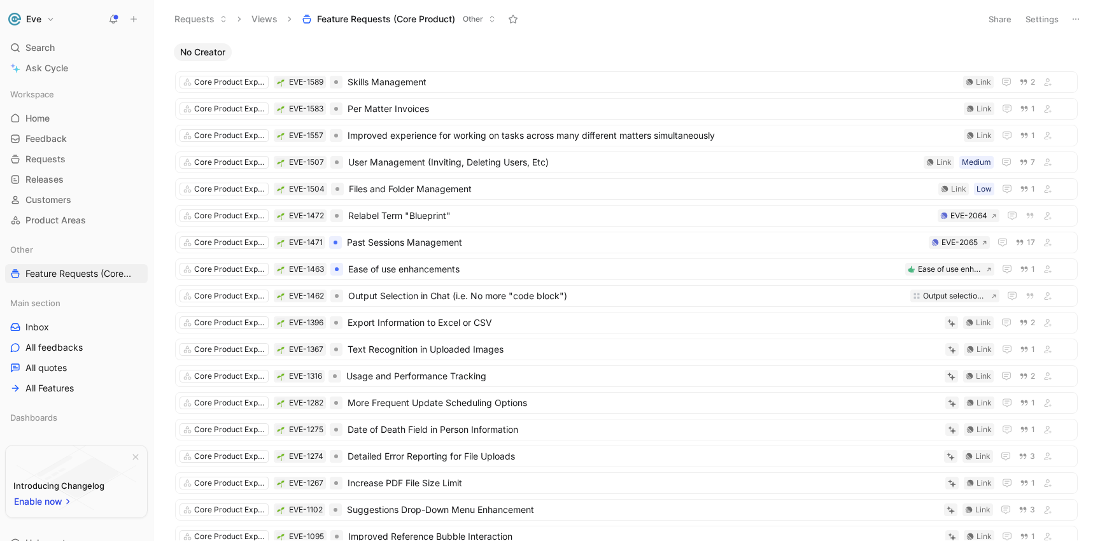
click at [512, 21] on use at bounding box center [512, 19] width 9 height 8
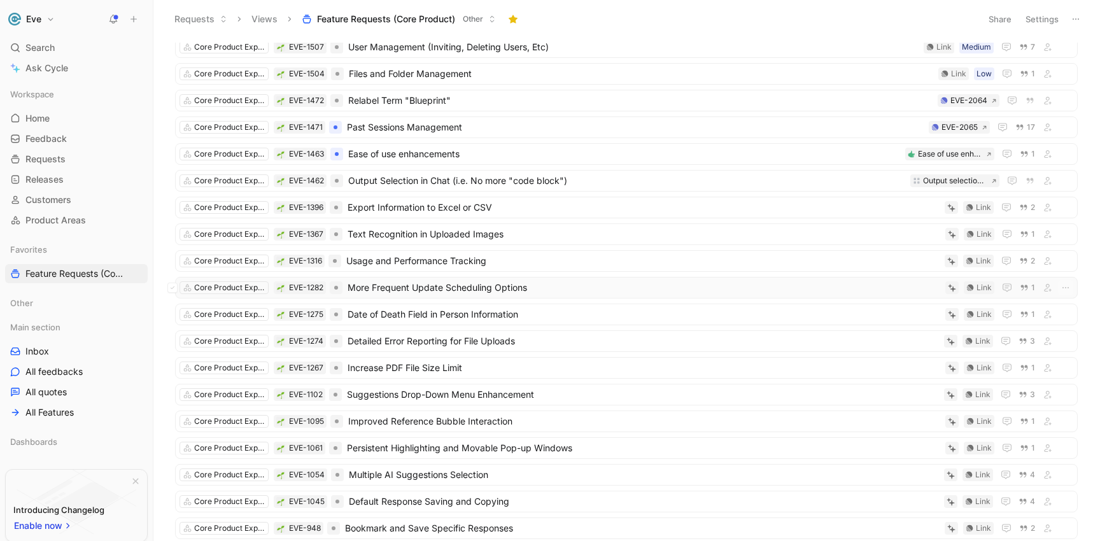
scroll to position [132, 0]
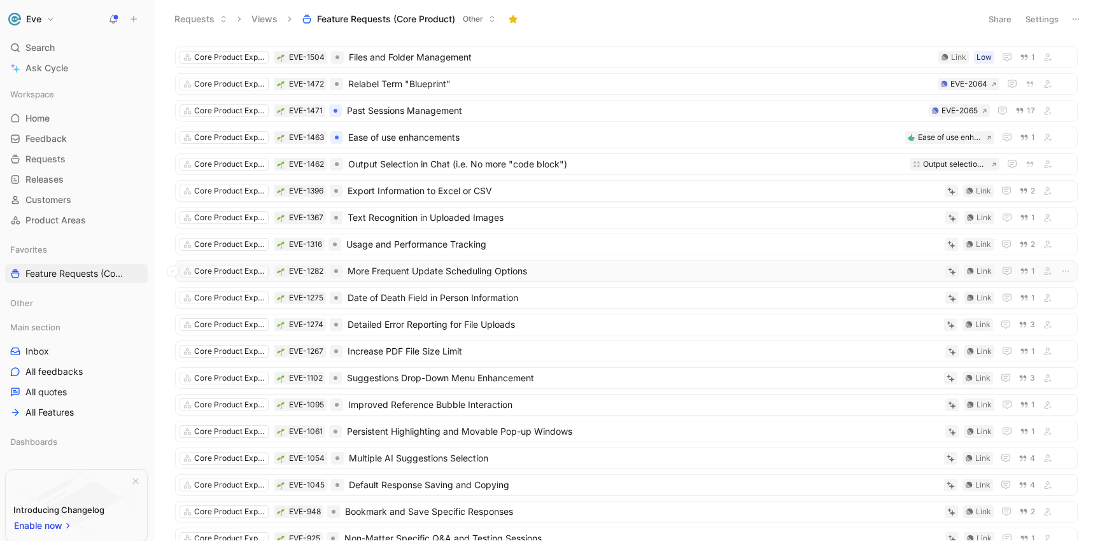
click at [418, 276] on span "More Frequent Update Scheduling Options" at bounding box center [643, 270] width 592 height 15
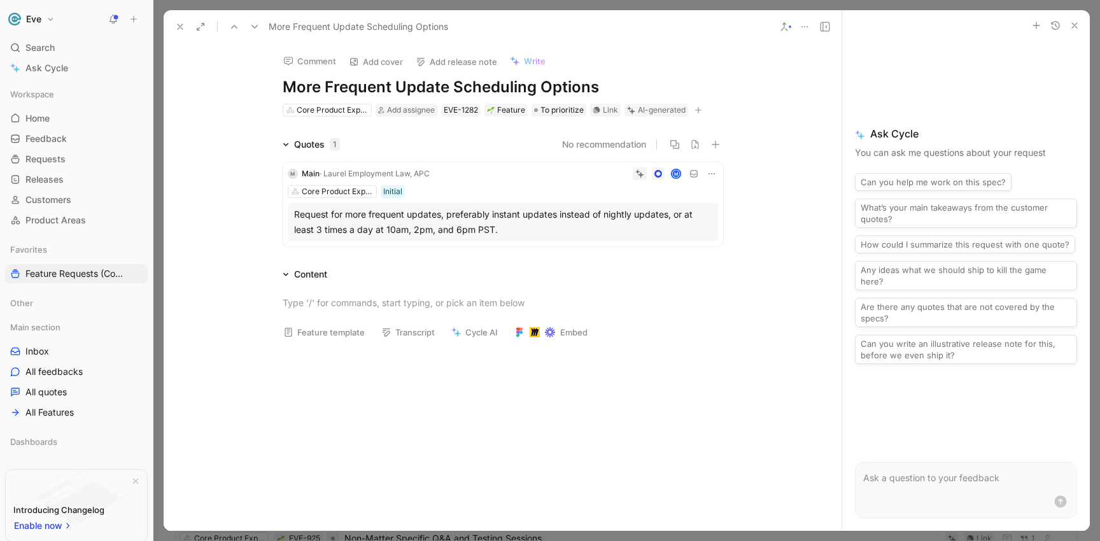
click at [785, 19] on button at bounding box center [784, 27] width 18 height 18
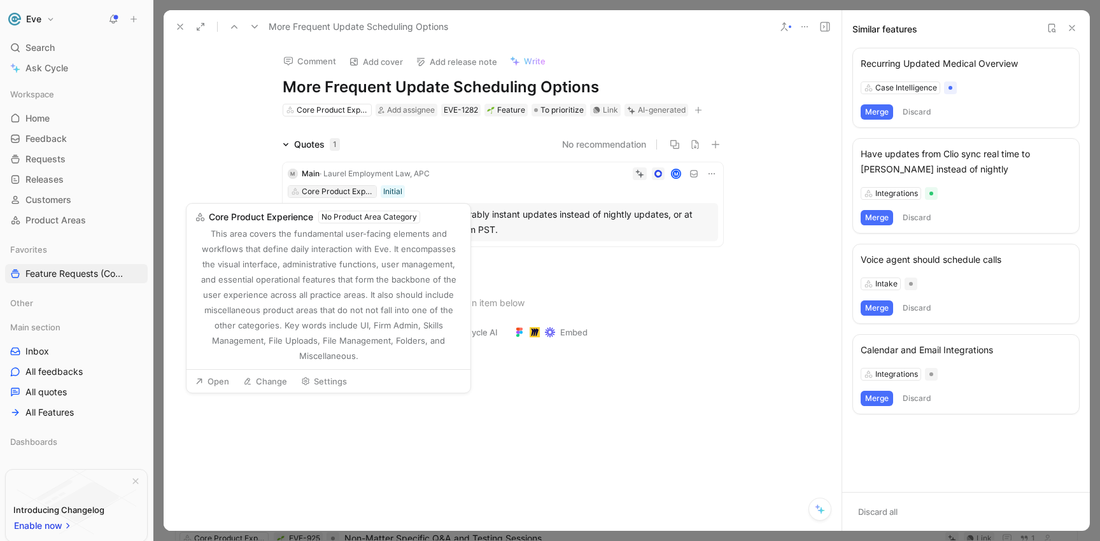
click at [321, 192] on div "Core Product Experience" at bounding box center [337, 191] width 71 height 13
click at [345, 189] on div "Core Product Experience" at bounding box center [337, 191] width 71 height 13
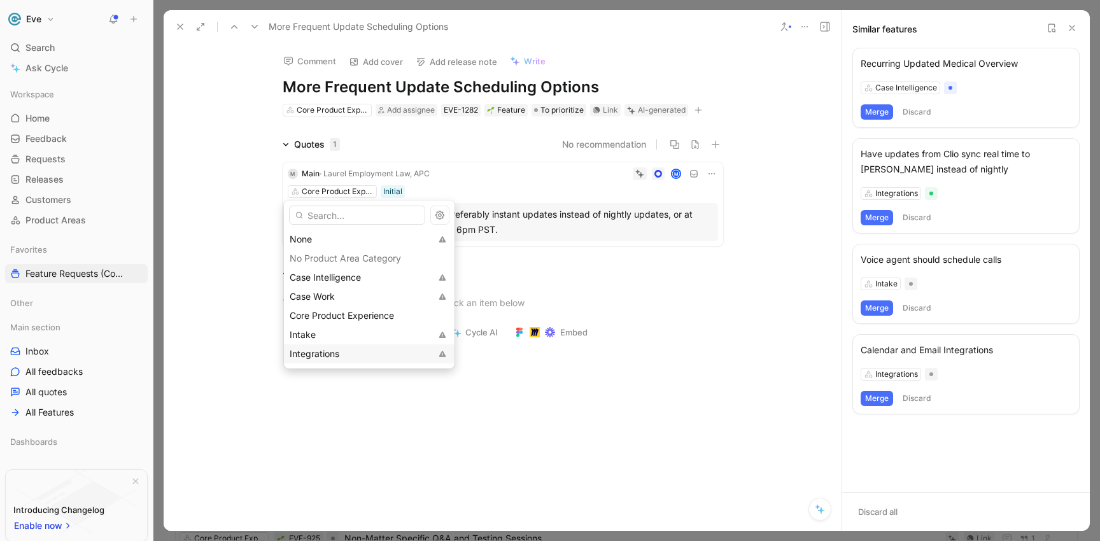
click at [329, 353] on span "Integrations" at bounding box center [315, 353] width 50 height 11
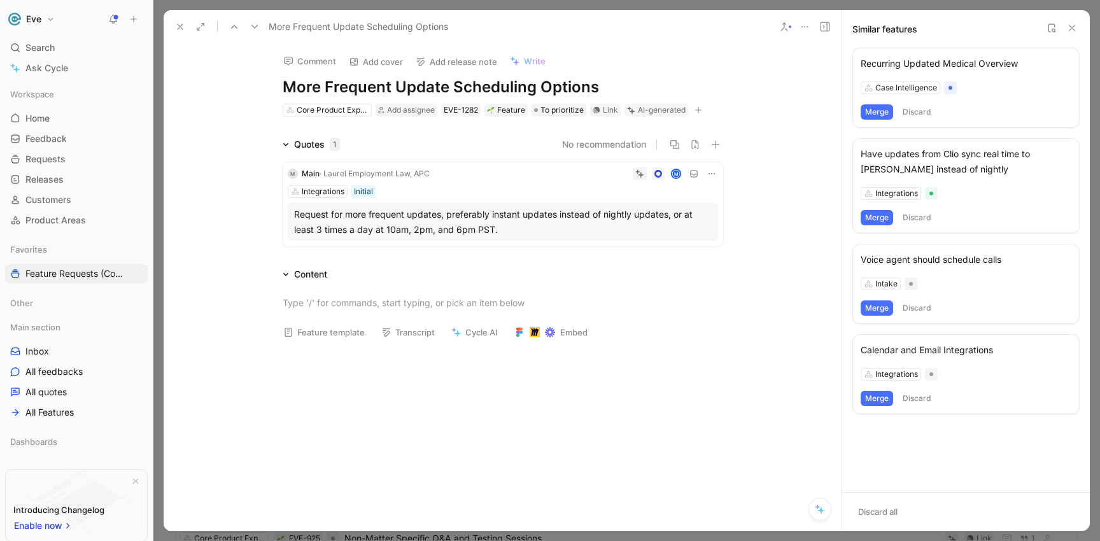
drag, startPoint x: 281, startPoint y: 79, endPoint x: 594, endPoint y: 94, distance: 312.8
click at [594, 94] on h1 "More Frequent Update Scheduling Options" at bounding box center [503, 87] width 440 height 20
click at [594, 96] on h1 "More Frequent Update Scheduling Options" at bounding box center [503, 87] width 440 height 20
drag, startPoint x: 585, startPoint y: 90, endPoint x: 282, endPoint y: 92, distance: 303.6
click at [283, 92] on h1 "More Frequent Update Scheduling Options" at bounding box center [503, 87] width 440 height 20
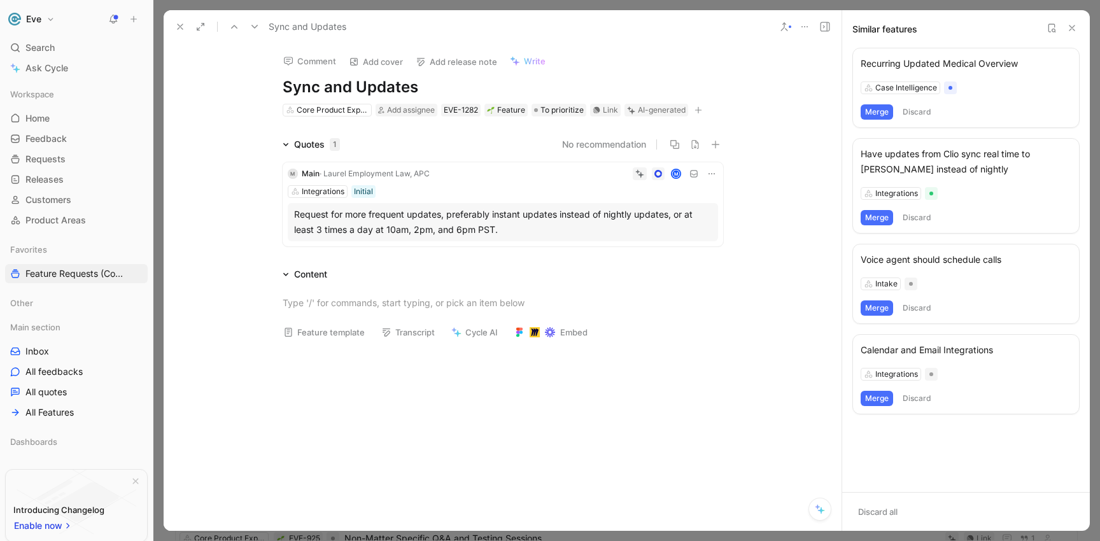
click at [879, 222] on button "Merge" at bounding box center [876, 217] width 32 height 15
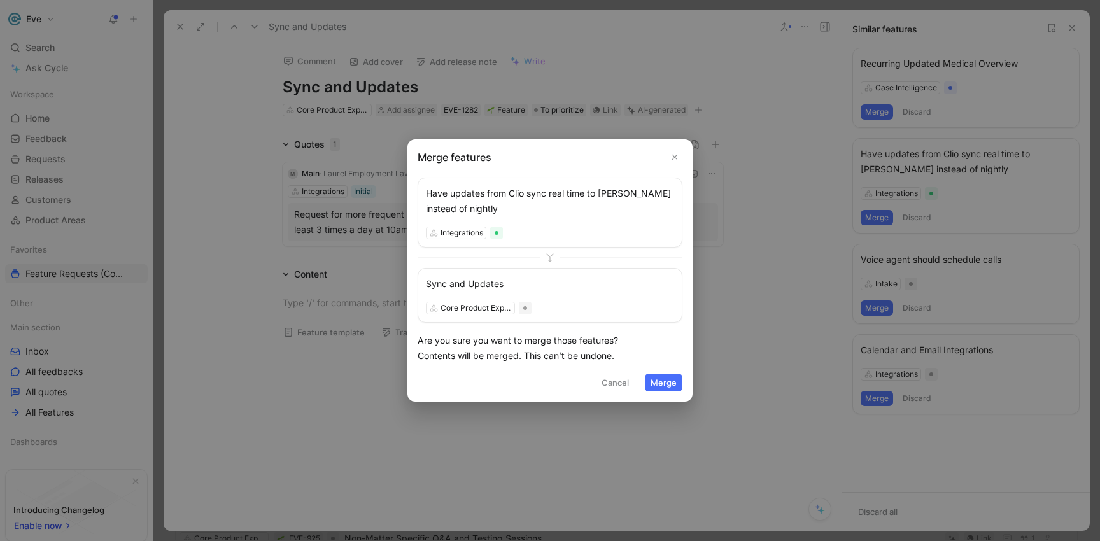
click at [662, 381] on button "Merge" at bounding box center [664, 383] width 38 height 18
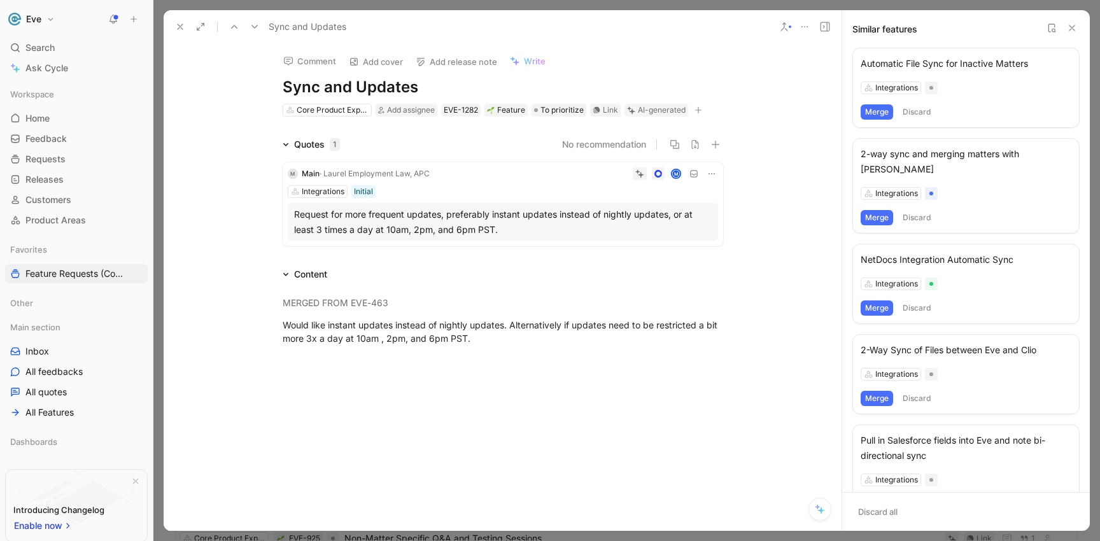
click at [279, 281] on div "Content" at bounding box center [304, 274] width 55 height 15
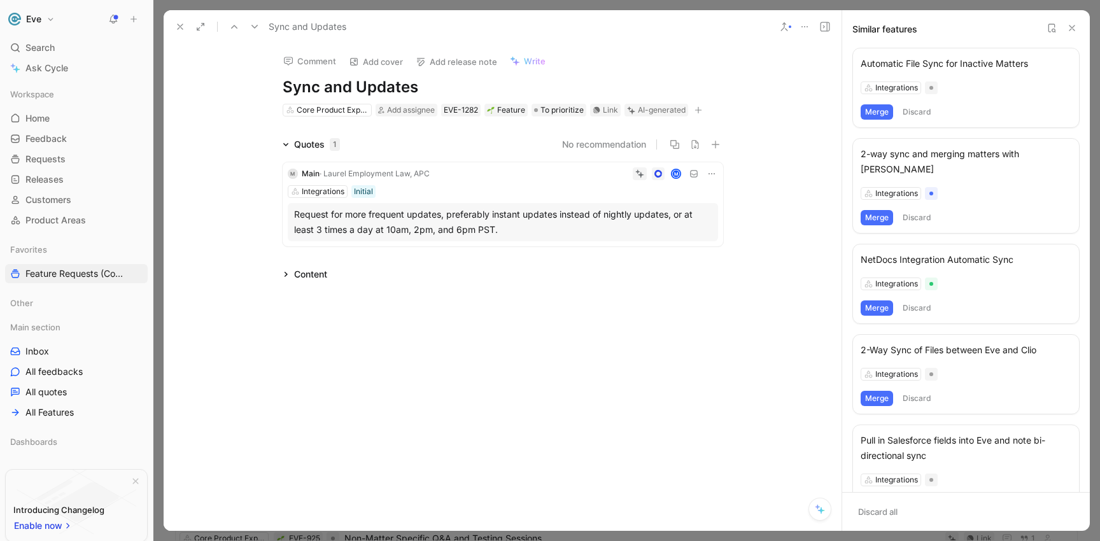
click at [283, 277] on icon at bounding box center [286, 274] width 6 height 6
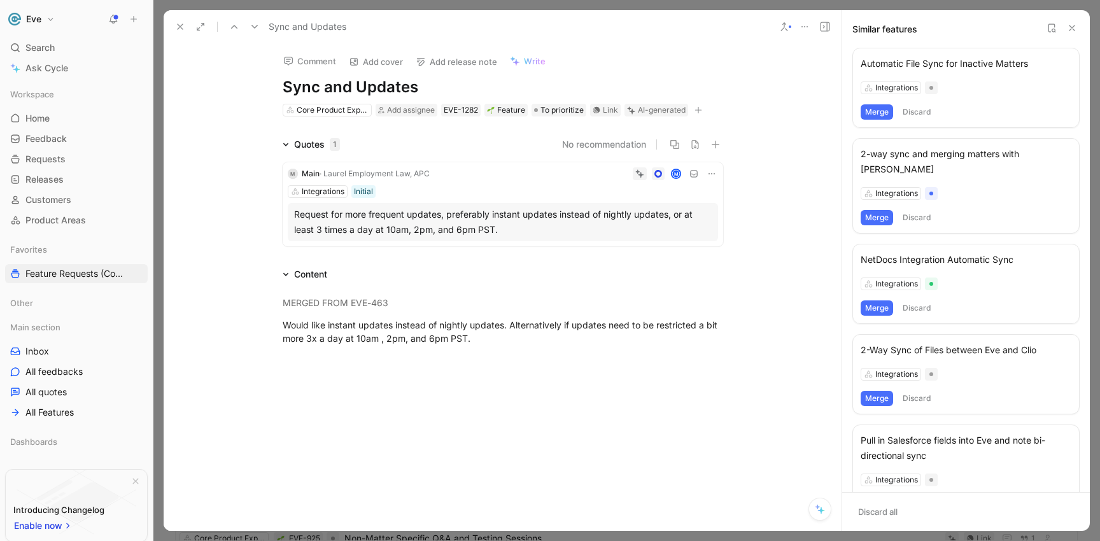
click at [874, 114] on button "Merge" at bounding box center [876, 111] width 32 height 15
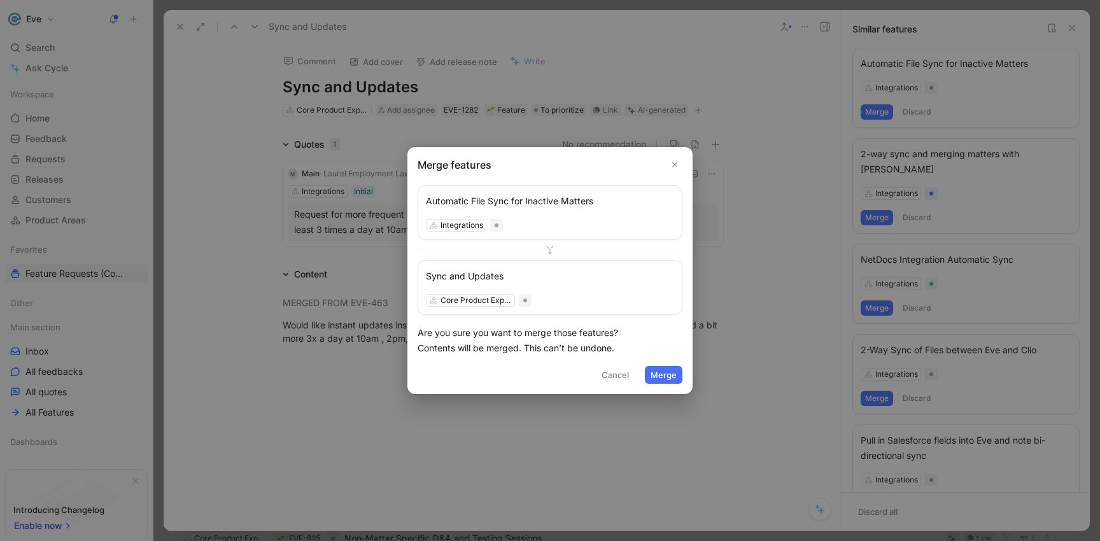
click at [664, 372] on button "Merge" at bounding box center [664, 375] width 38 height 18
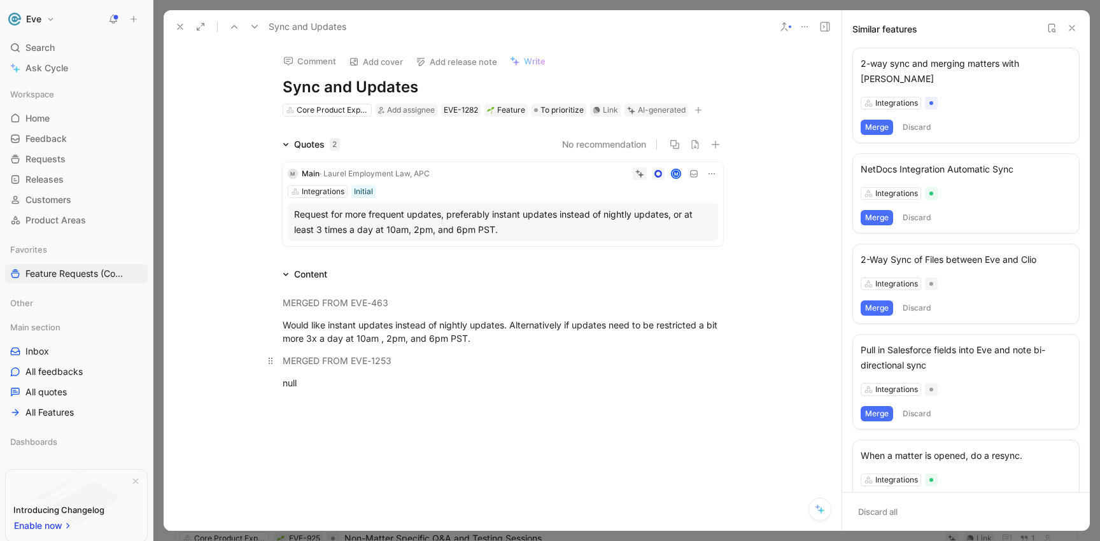
click at [286, 362] on mark "MERGED FROM EVE-1253" at bounding box center [337, 360] width 109 height 11
click at [289, 385] on div "null" at bounding box center [503, 382] width 440 height 13
click at [883, 120] on button "Merge" at bounding box center [876, 127] width 32 height 15
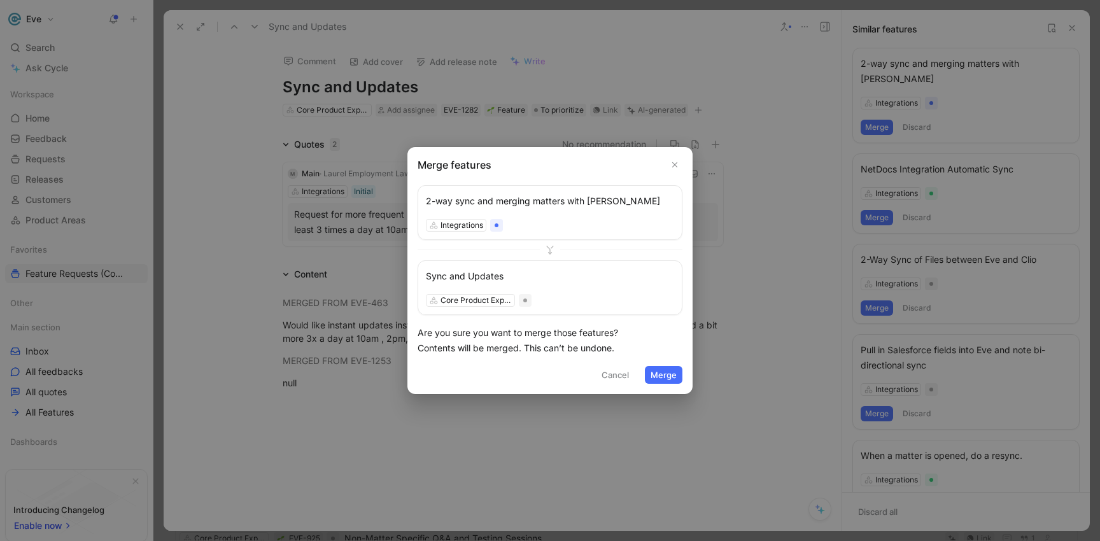
click at [673, 372] on button "Merge" at bounding box center [664, 375] width 38 height 18
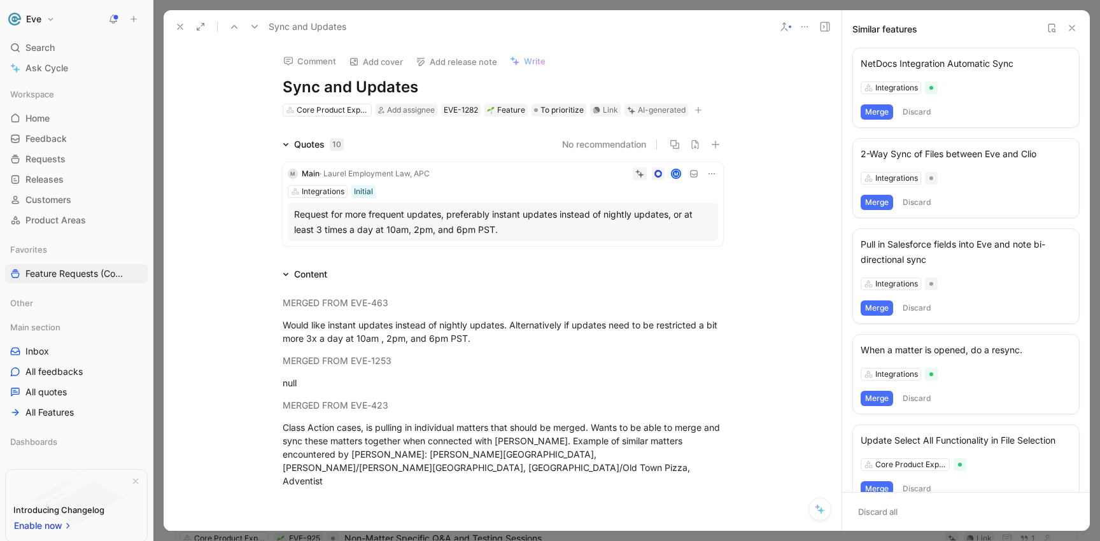
click at [877, 111] on button "Merge" at bounding box center [876, 111] width 32 height 15
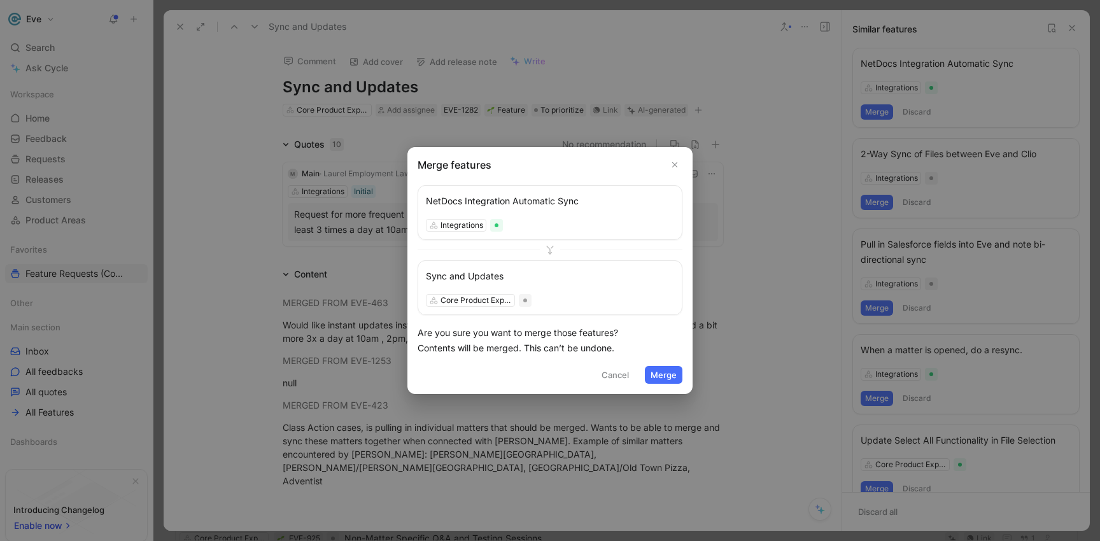
click at [673, 372] on button "Merge" at bounding box center [664, 375] width 38 height 18
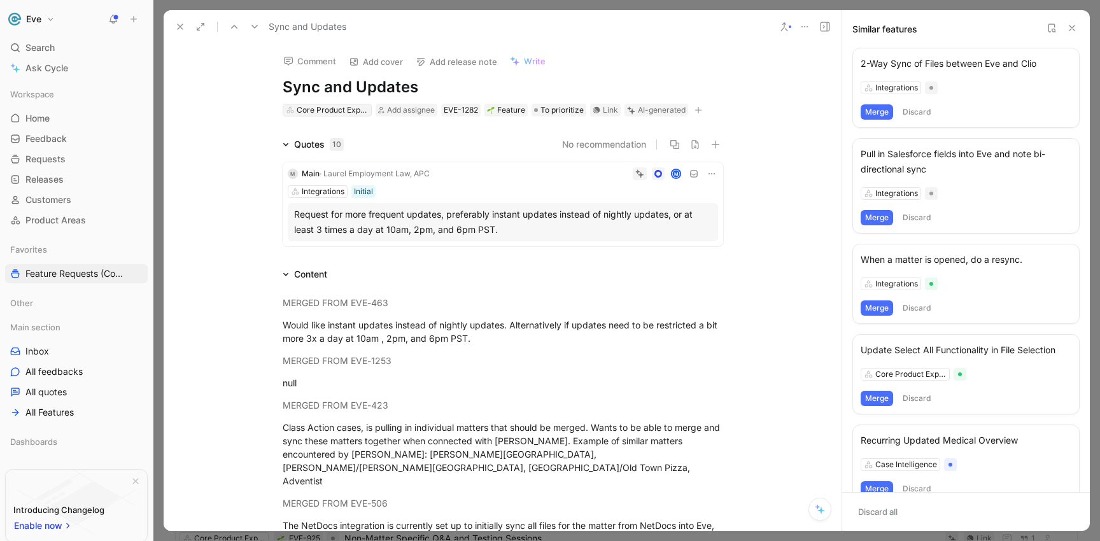
click at [318, 106] on div "Core Product Experience" at bounding box center [332, 110] width 71 height 13
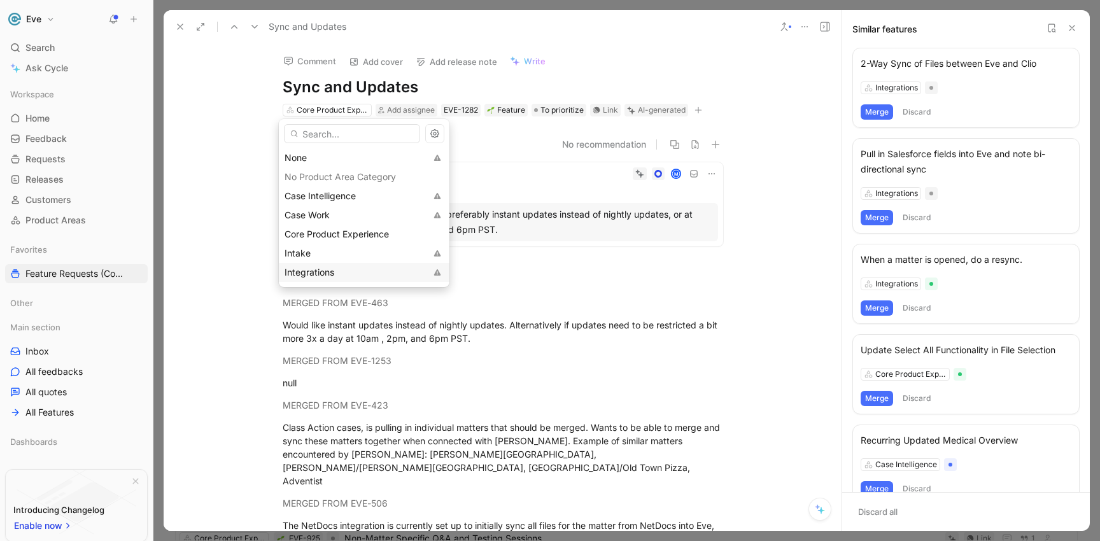
click at [304, 270] on span "Integrations" at bounding box center [309, 272] width 50 height 11
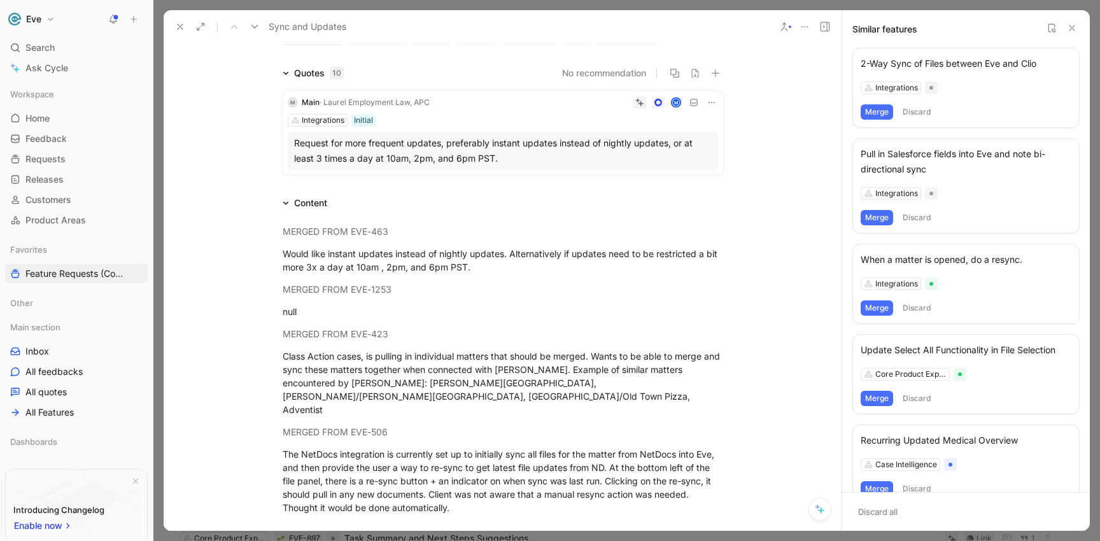
scroll to position [63, 0]
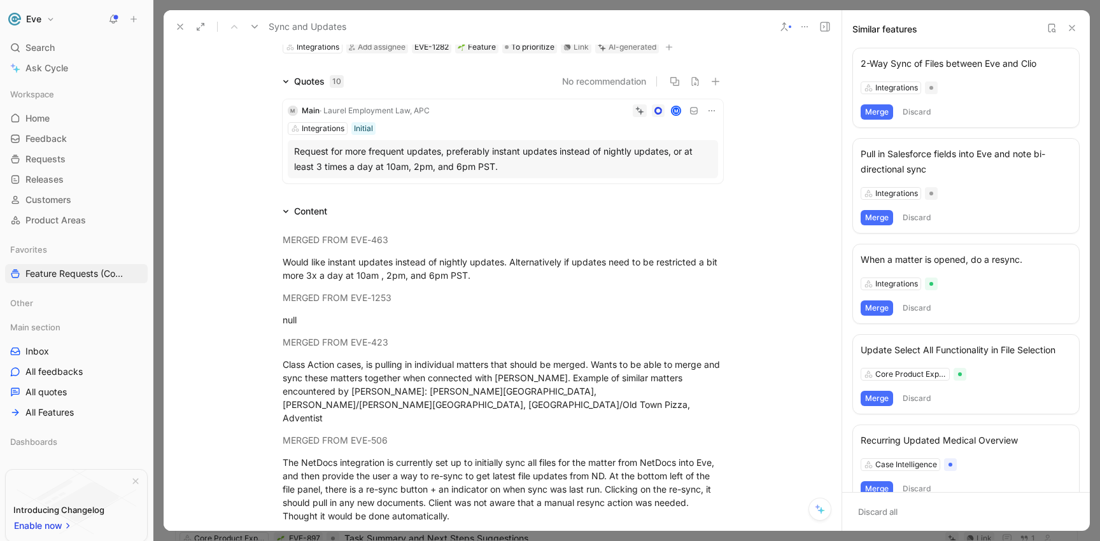
click at [880, 109] on button "Merge" at bounding box center [876, 111] width 32 height 15
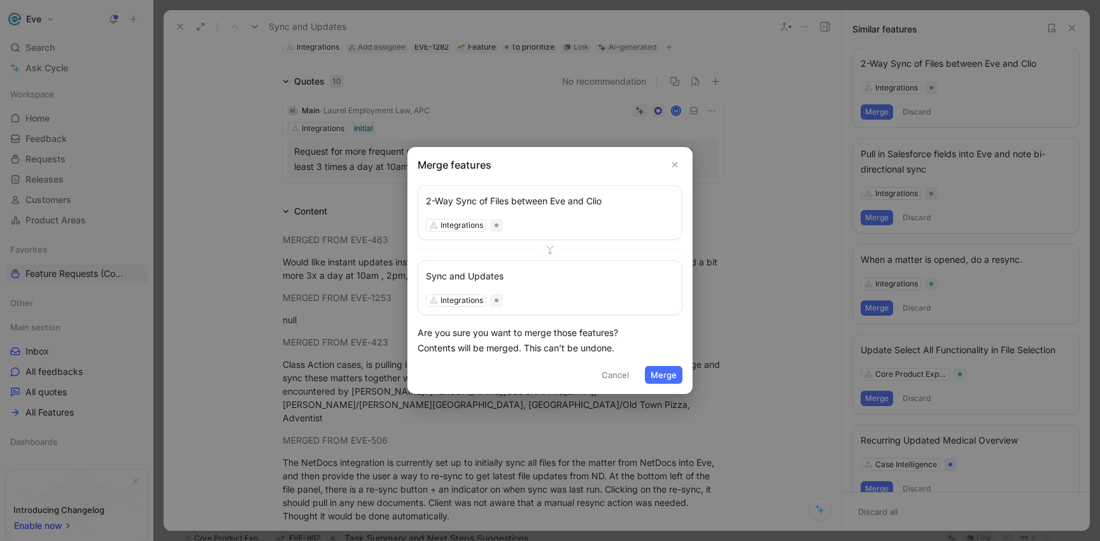
click at [653, 380] on button "Merge" at bounding box center [664, 375] width 38 height 18
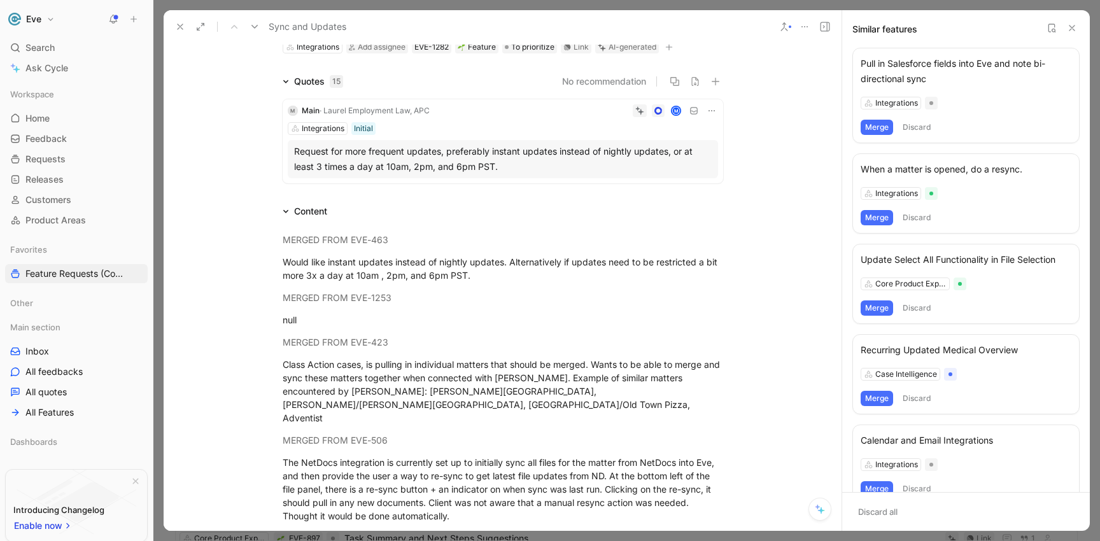
click at [879, 126] on button "Merge" at bounding box center [876, 127] width 32 height 15
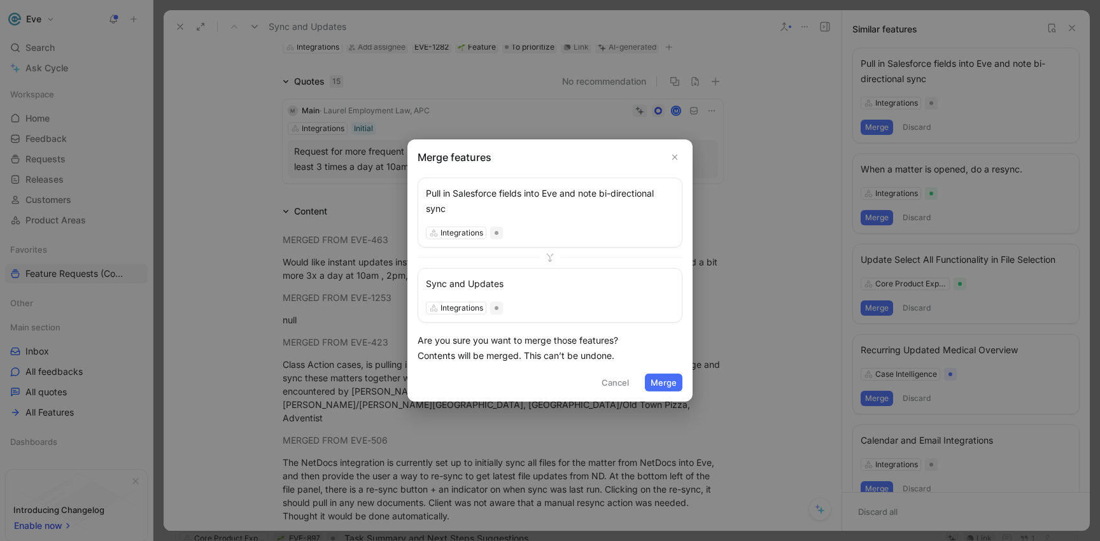
click at [663, 377] on button "Merge" at bounding box center [664, 383] width 38 height 18
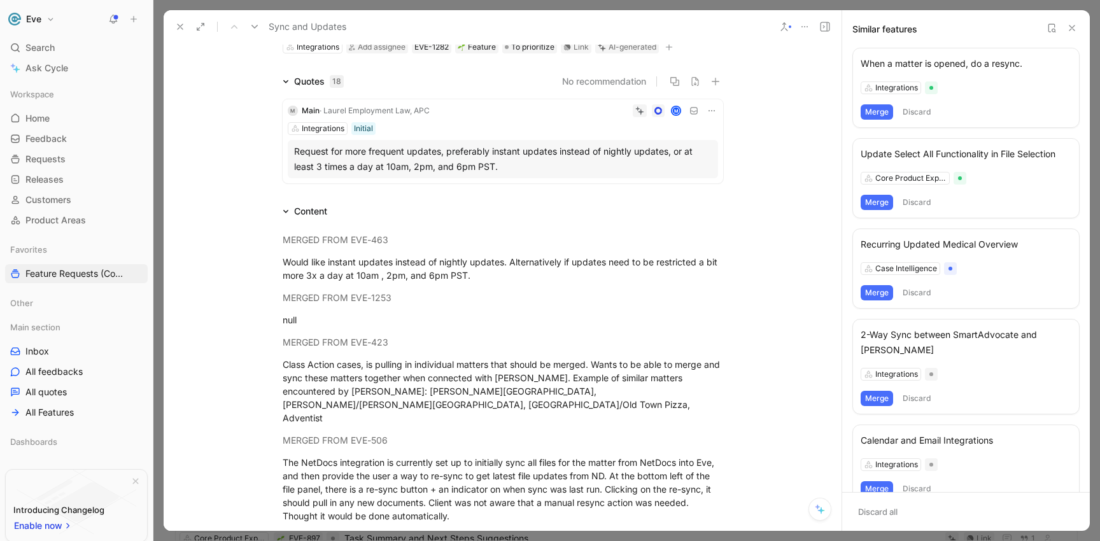
click at [884, 115] on button "Merge" at bounding box center [876, 111] width 32 height 15
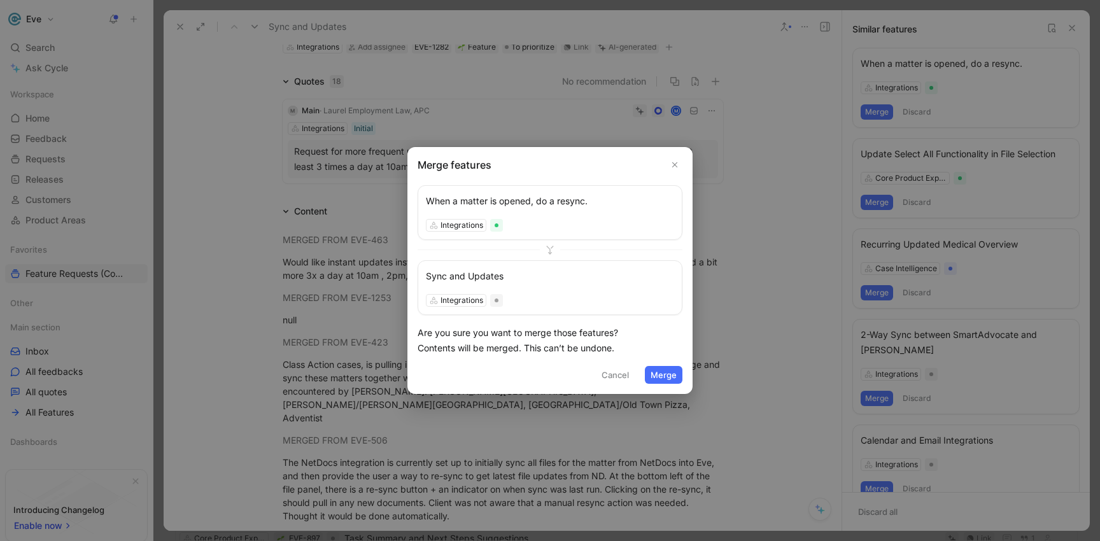
click at [670, 372] on button "Merge" at bounding box center [664, 375] width 38 height 18
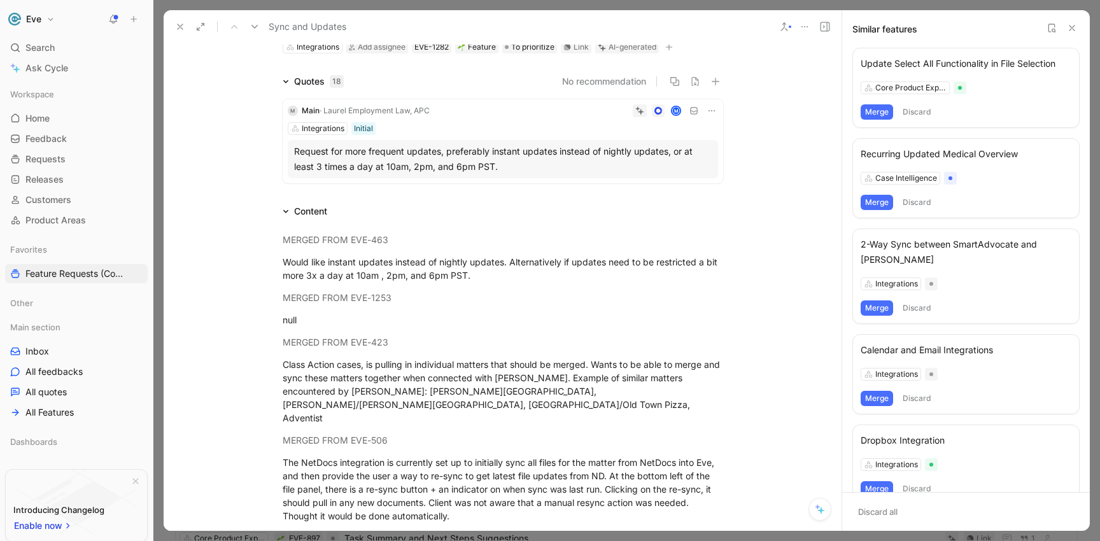
click at [877, 300] on button "Merge" at bounding box center [876, 307] width 32 height 15
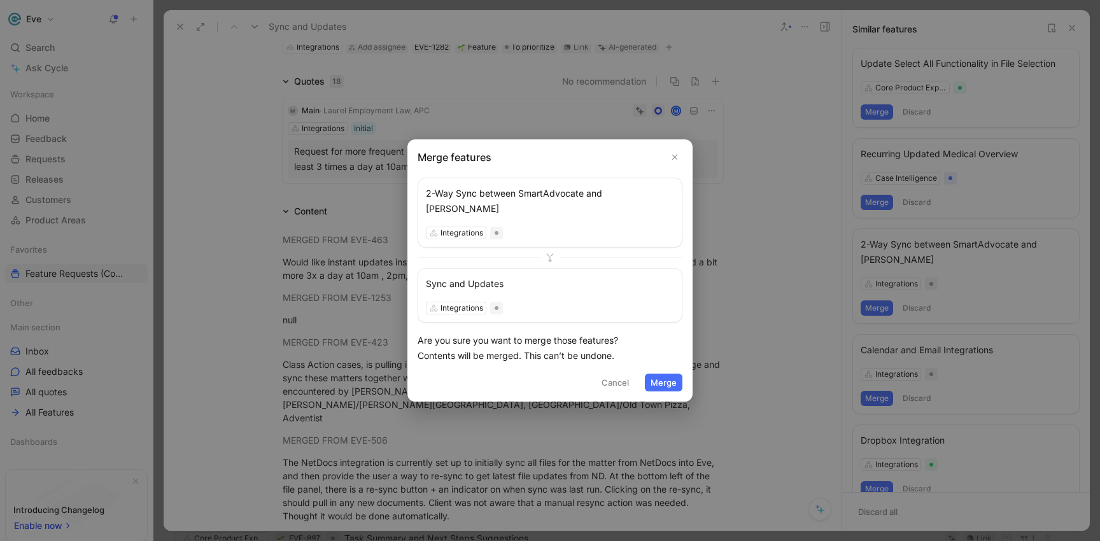
click at [659, 374] on button "Merge" at bounding box center [664, 383] width 38 height 18
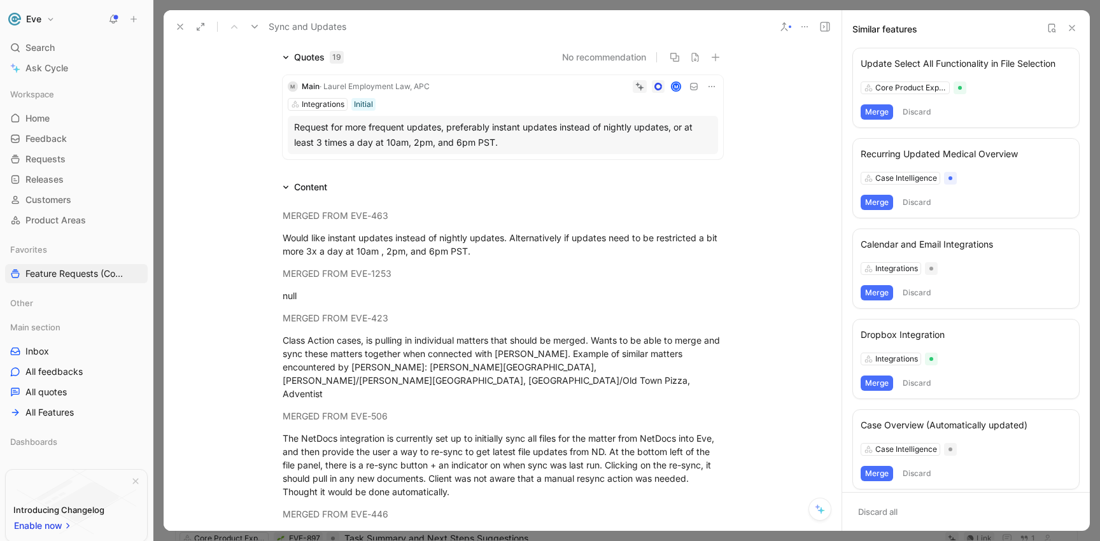
scroll to position [8, 0]
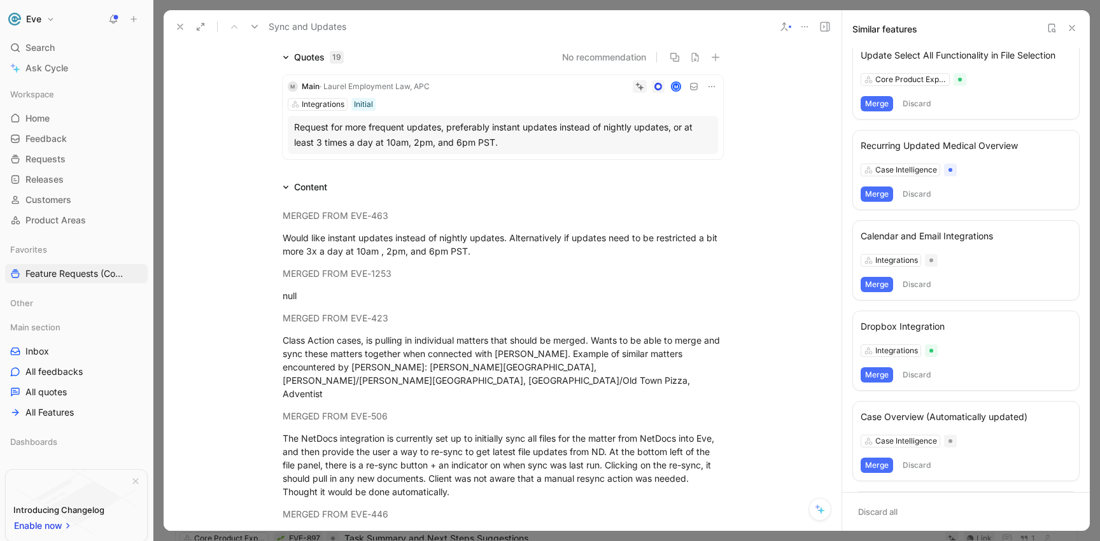
click at [916, 374] on button "Discard" at bounding box center [917, 374] width 38 height 15
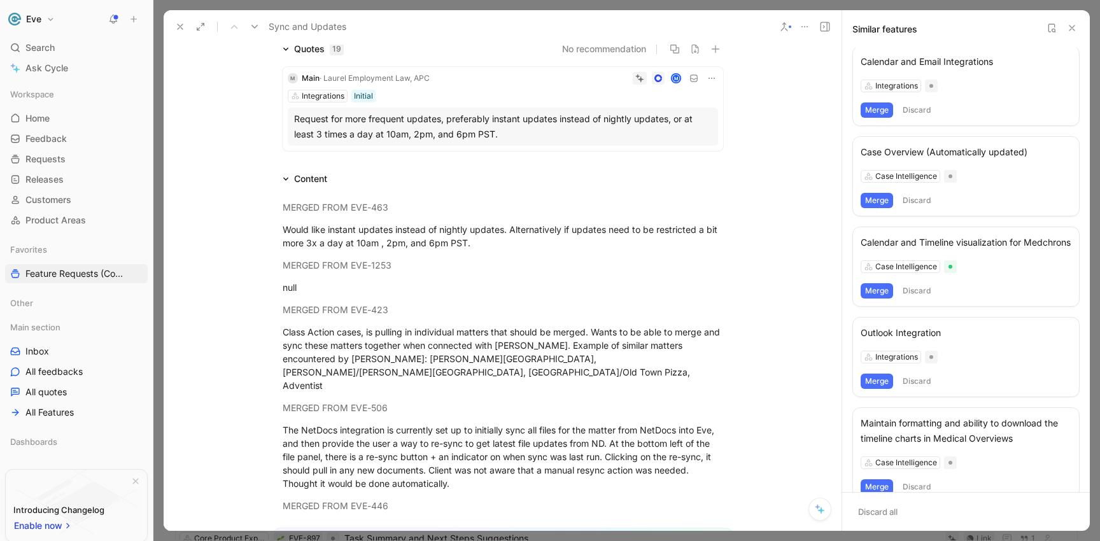
scroll to position [0, 0]
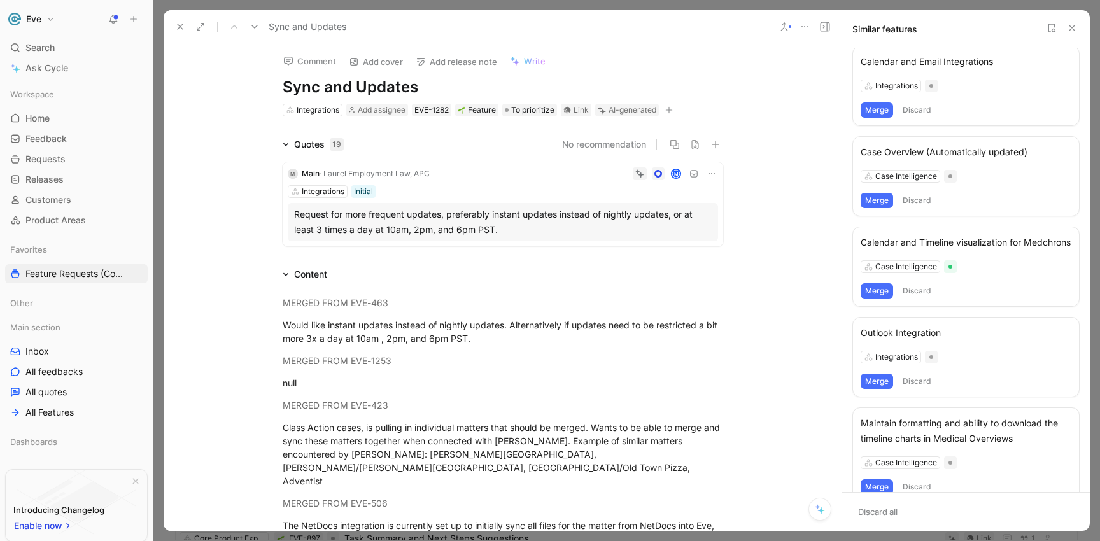
click at [174, 25] on button at bounding box center [180, 27] width 18 height 18
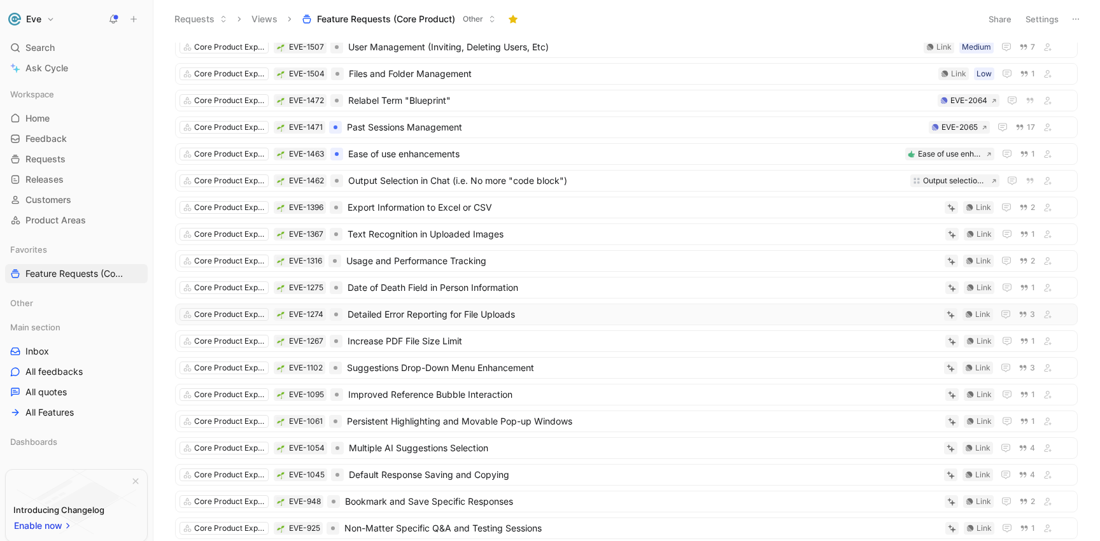
scroll to position [123, 0]
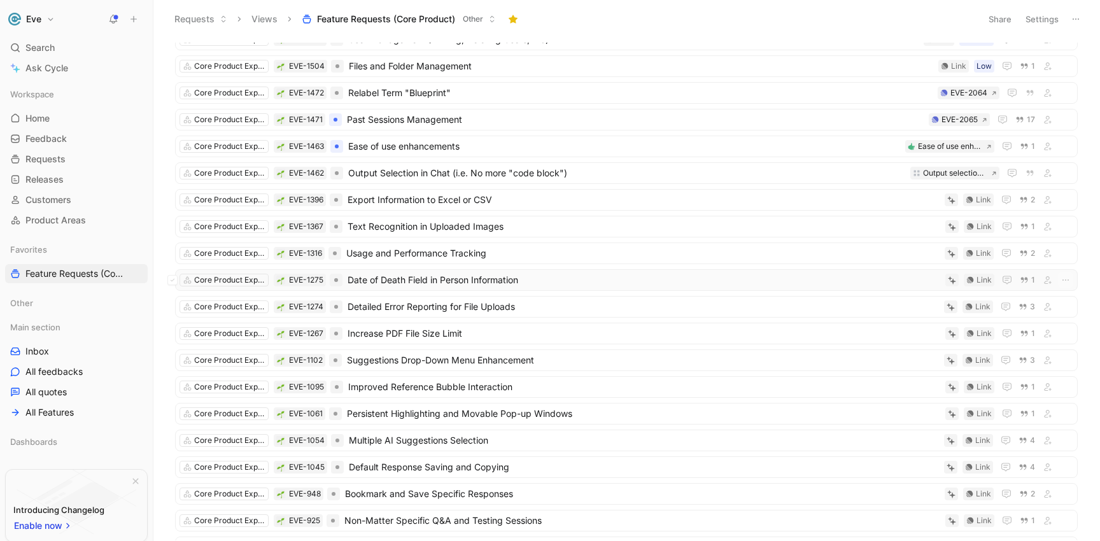
click at [403, 279] on span "Date of Death Field in Person Information" at bounding box center [643, 279] width 592 height 15
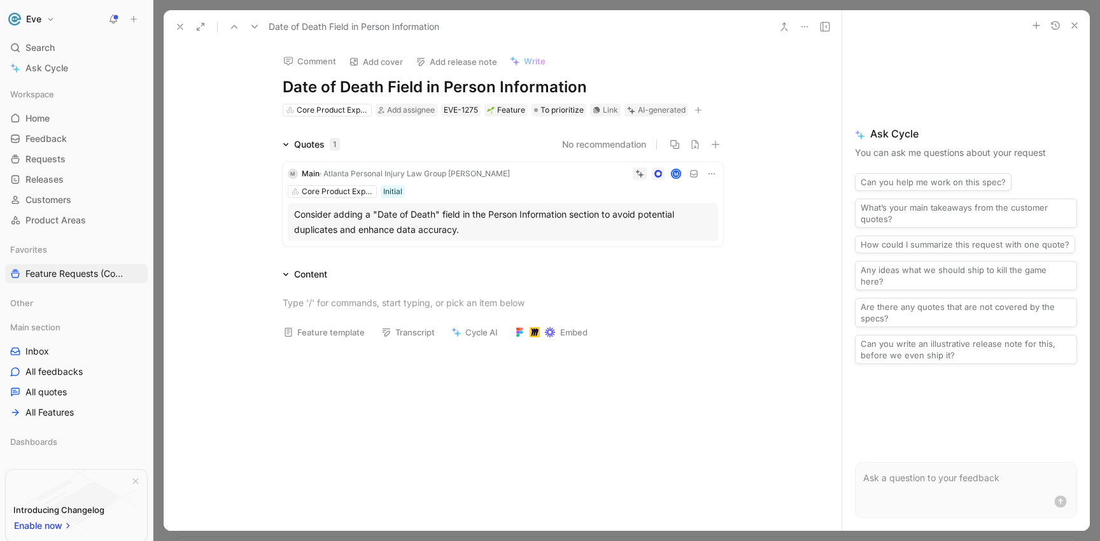
drag, startPoint x: 582, startPoint y: 88, endPoint x: 421, endPoint y: 87, distance: 161.0
click at [421, 87] on h1 "Date of Death Field in Person Information" at bounding box center [503, 87] width 440 height 20
click at [425, 87] on h1 "Date of Death Field in Person Information" at bounding box center [503, 87] width 440 height 20
click at [782, 26] on icon at bounding box center [784, 27] width 10 height 10
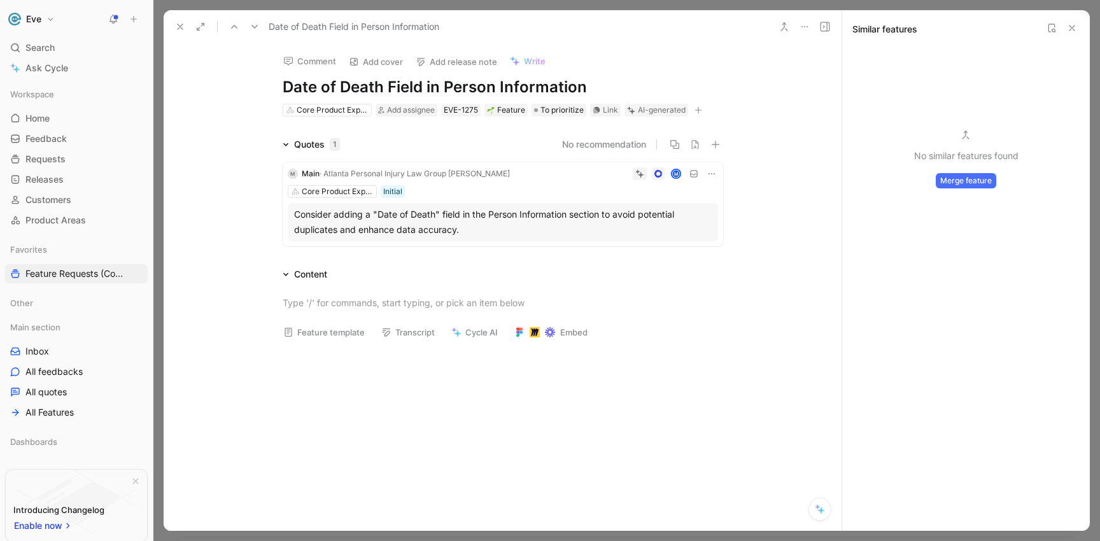
drag, startPoint x: 587, startPoint y: 88, endPoint x: 363, endPoint y: 85, distance: 223.4
click at [363, 85] on h1 "Date of Death Field in Person Information" at bounding box center [503, 87] width 440 height 20
click at [178, 29] on icon at bounding box center [180, 27] width 10 height 10
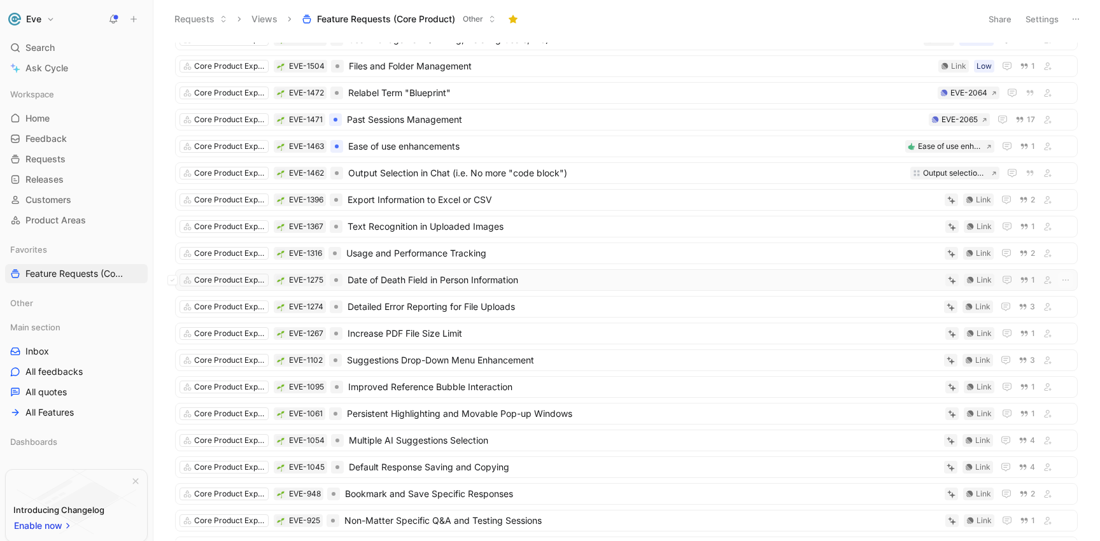
click at [398, 282] on span "Date of Death Field in Person Information" at bounding box center [643, 279] width 592 height 15
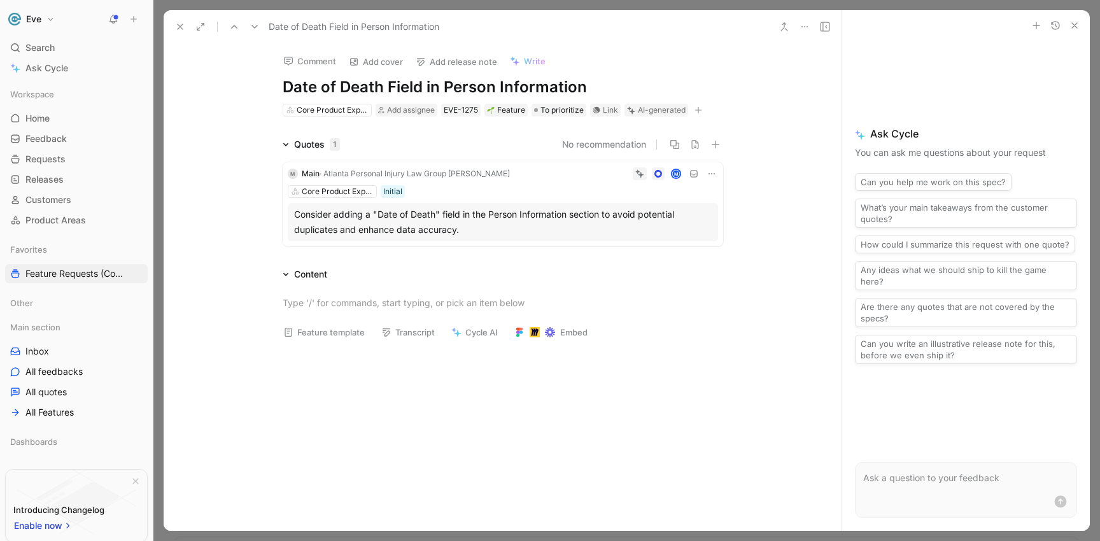
drag, startPoint x: 580, startPoint y: 89, endPoint x: 252, endPoint y: 89, distance: 328.4
click at [252, 89] on div "Comment Add cover Add release note Write Date of Death Field in Person Informat…" at bounding box center [503, 286] width 678 height 487
click at [575, 306] on div at bounding box center [503, 302] width 440 height 13
drag, startPoint x: 398, startPoint y: 87, endPoint x: 258, endPoint y: 86, distance: 140.0
click at [258, 86] on div "Comment Add cover Add release note Write Case Overview Core Product Experience …" at bounding box center [502, 80] width 489 height 74
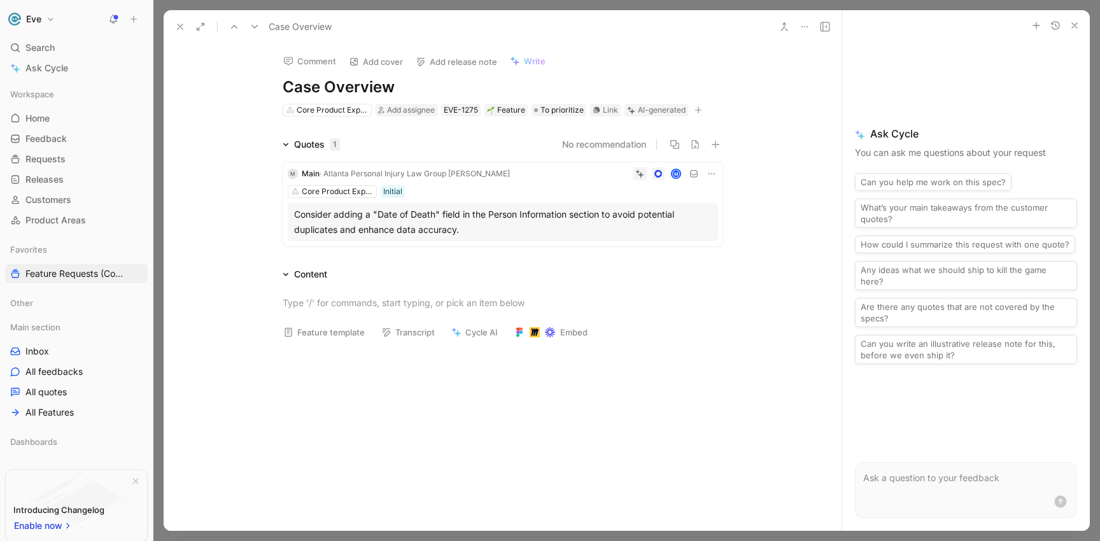
click at [330, 70] on div "Comment" at bounding box center [309, 61] width 64 height 18
click at [403, 88] on h1 "Case Overview" at bounding box center [503, 87] width 440 height 20
drag, startPoint x: 398, startPoint y: 89, endPoint x: 256, endPoint y: 81, distance: 142.8
click at [258, 81] on div "Comment Add cover Add release note Write Case Overview Core Product Experience …" at bounding box center [502, 80] width 489 height 74
click at [418, 162] on div "M Main · Atlanta Personal Injury Law Group [PERSON_NAME] M Core Product Experie…" at bounding box center [502, 204] width 445 height 89
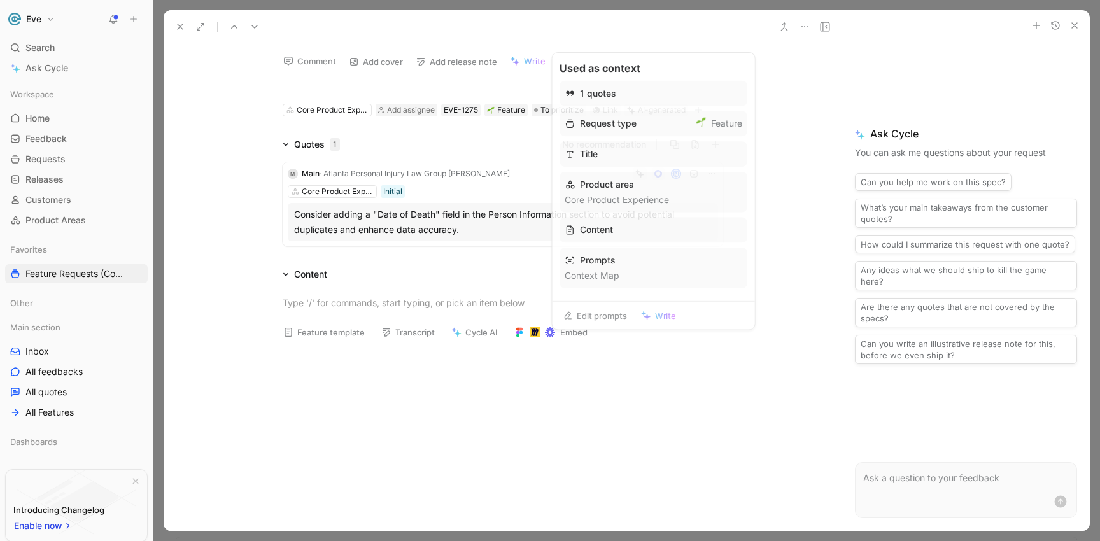
click at [527, 62] on span "Write" at bounding box center [535, 60] width 22 height 11
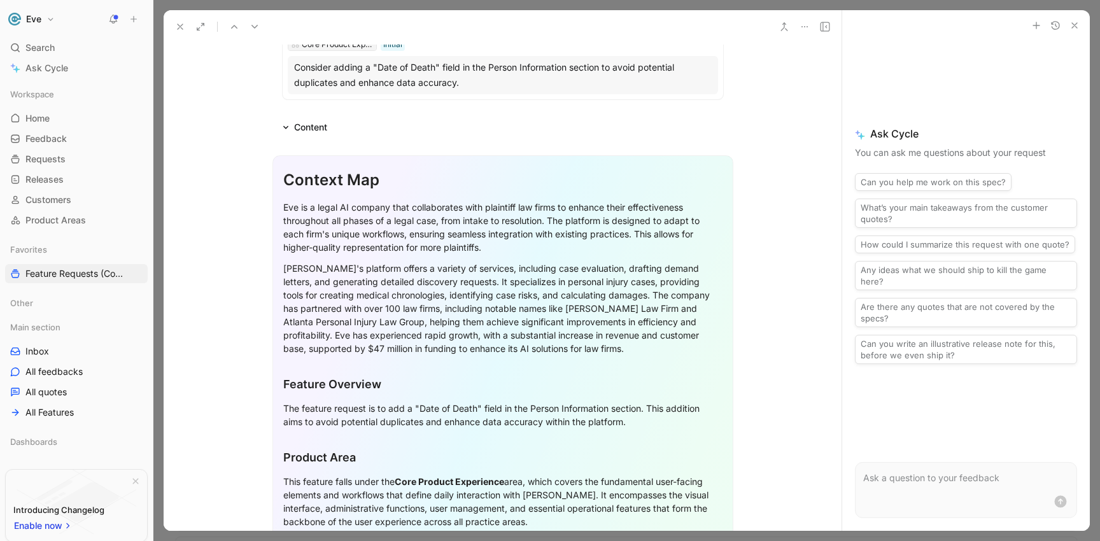
scroll to position [10, 0]
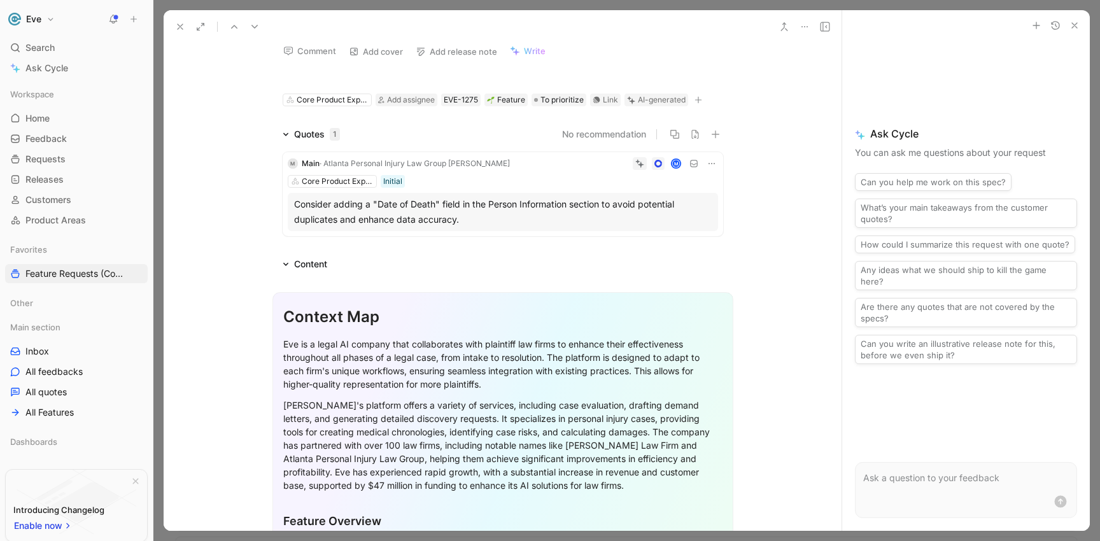
click at [283, 267] on icon at bounding box center [286, 264] width 6 height 6
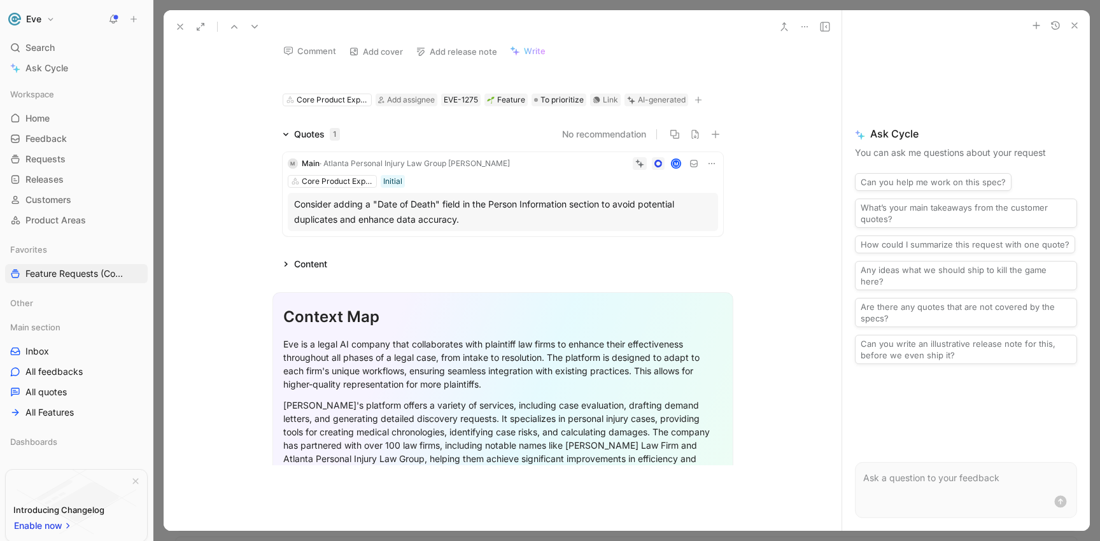
scroll to position [0, 0]
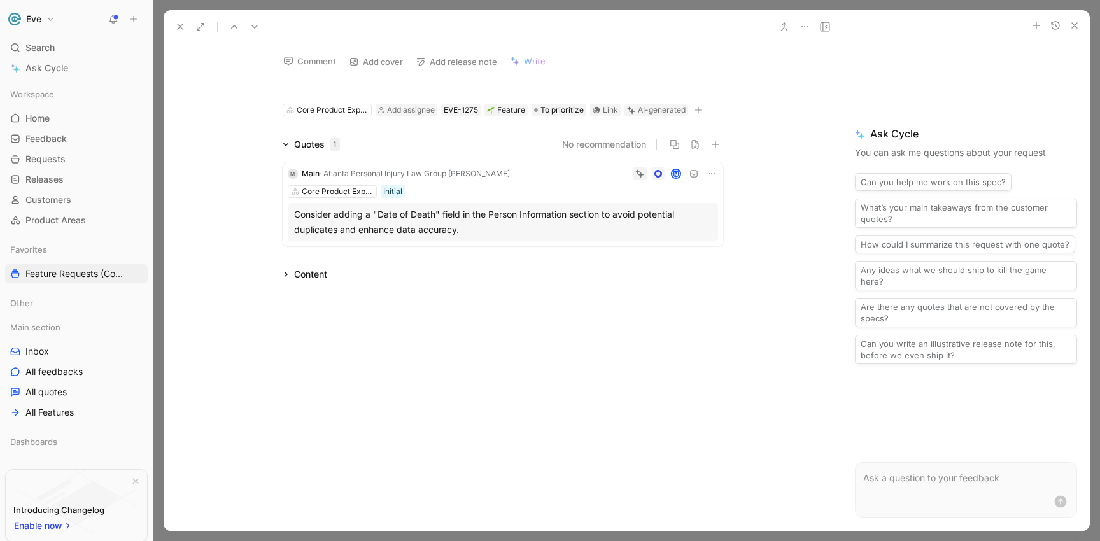
click at [284, 277] on div "Content" at bounding box center [304, 274] width 55 height 15
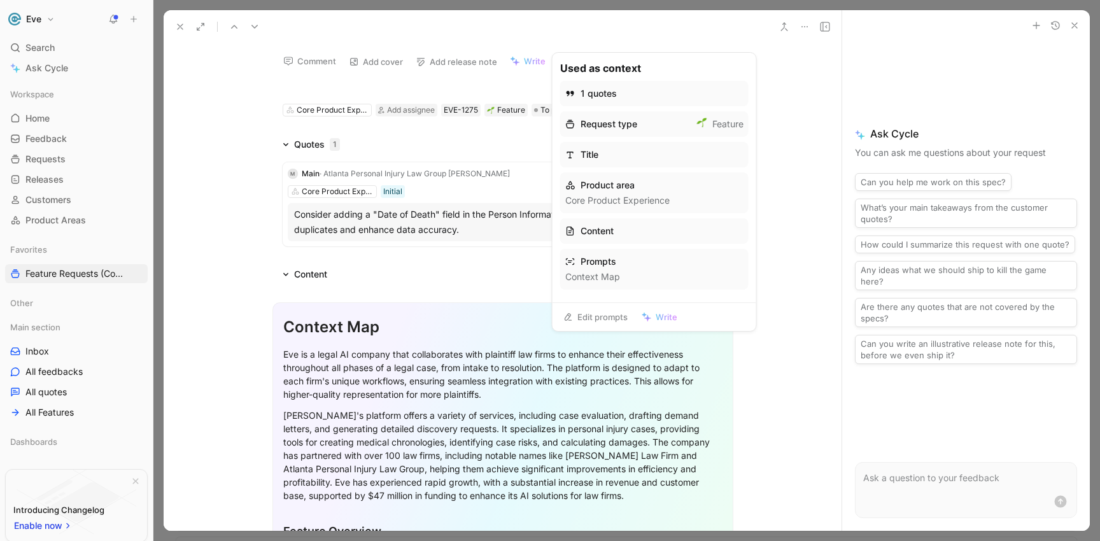
click at [601, 316] on link "Edit prompts" at bounding box center [595, 317] width 76 height 18
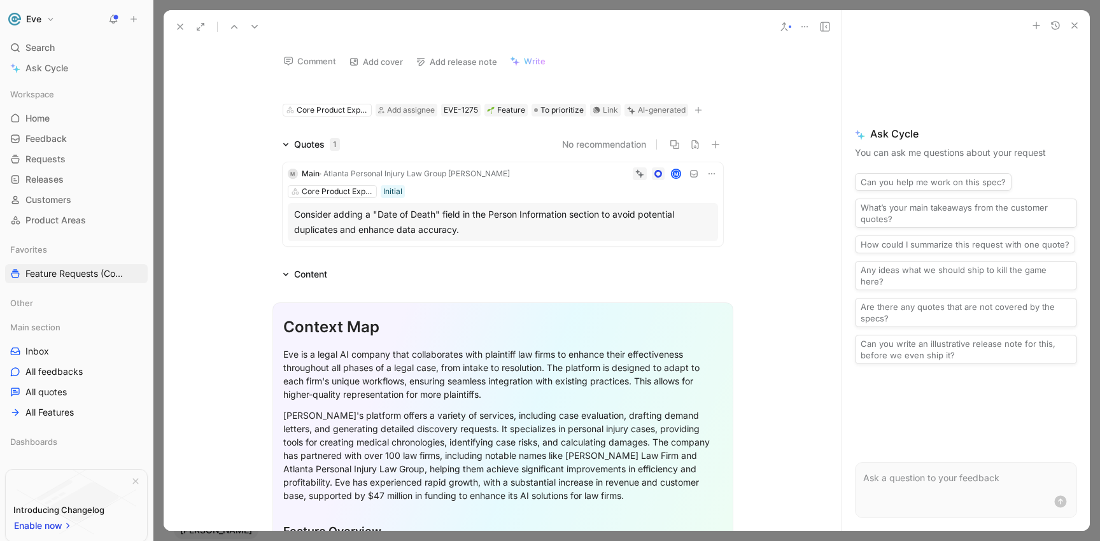
click at [803, 27] on icon at bounding box center [804, 27] width 10 height 10
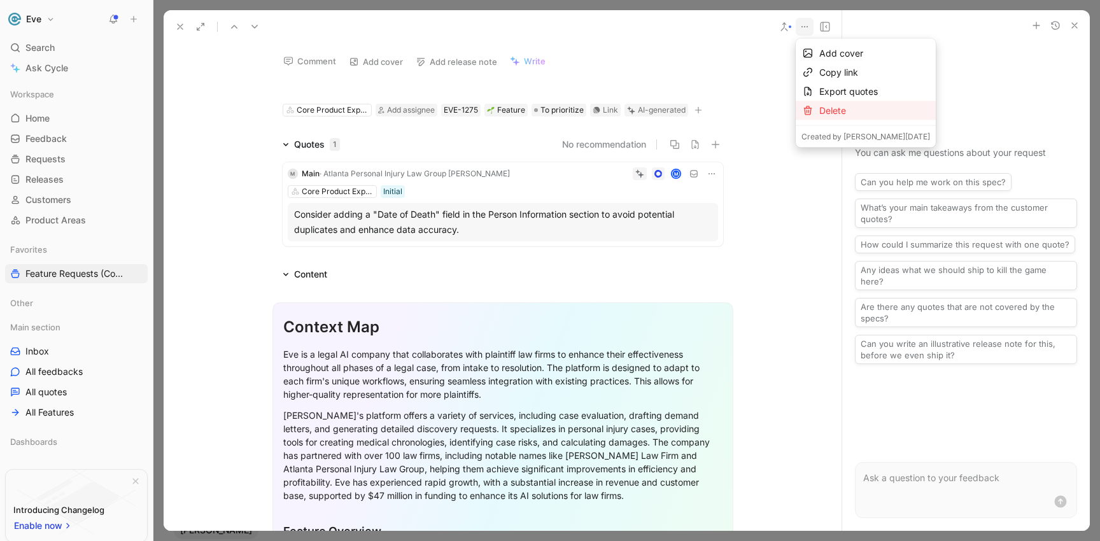
click at [819, 111] on div "Delete" at bounding box center [874, 110] width 111 height 15
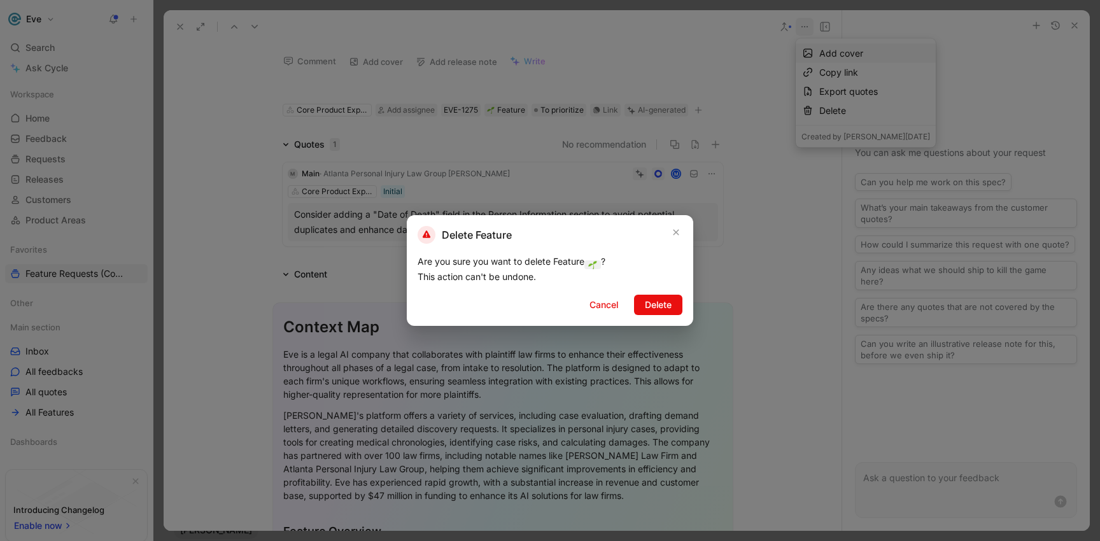
click at [667, 303] on span "Delete" at bounding box center [658, 304] width 27 height 15
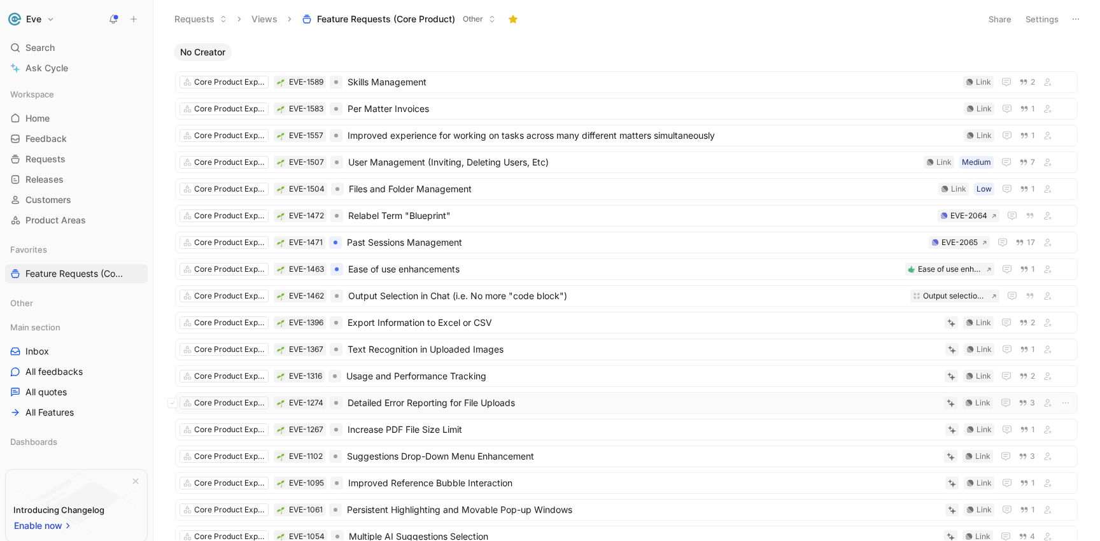
click at [415, 405] on span "Detailed Error Reporting for File Uploads" at bounding box center [642, 402] width 591 height 15
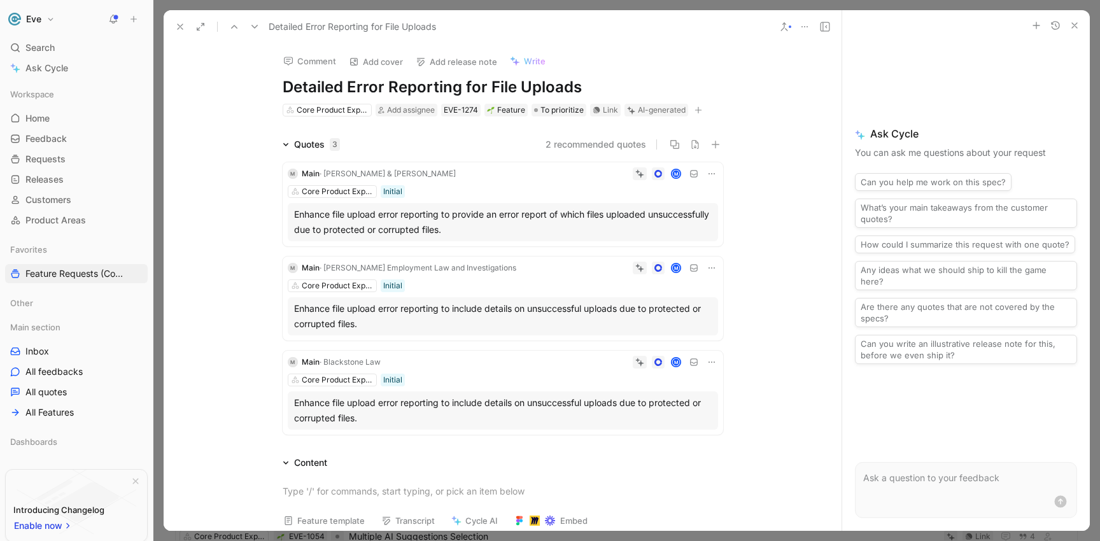
click at [785, 24] on use at bounding box center [784, 27] width 6 height 8
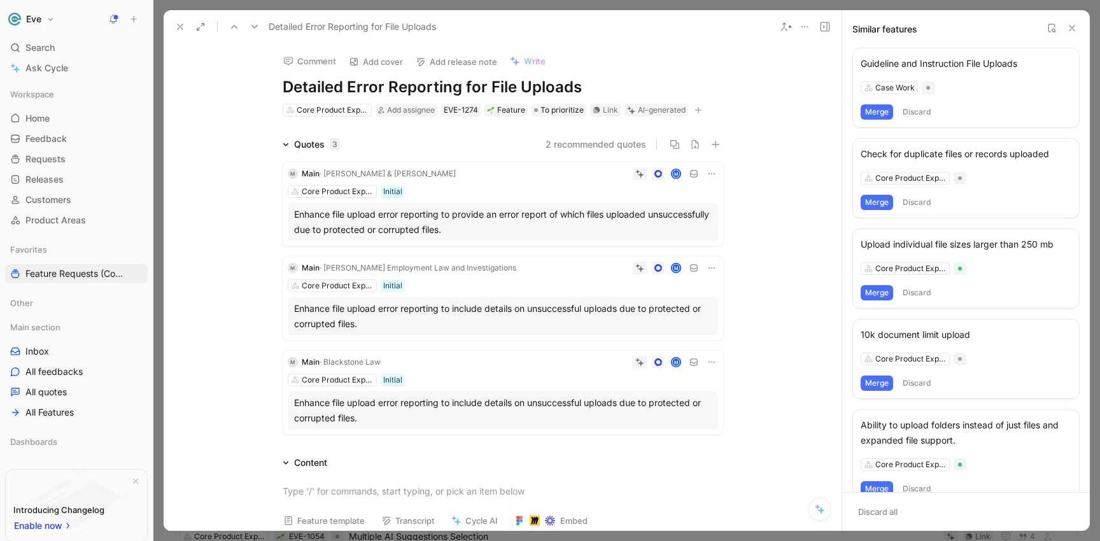
click at [283, 88] on h1 "Detailed Error Reporting for File Uploads" at bounding box center [503, 87] width 440 height 20
drag, startPoint x: 578, startPoint y: 89, endPoint x: 263, endPoint y: 81, distance: 315.1
click at [263, 81] on div "Comment Add cover Add release note Write Detailed Error Reporting for File Uplo…" at bounding box center [502, 80] width 489 height 74
click at [876, 116] on button "Merge" at bounding box center [876, 111] width 32 height 15
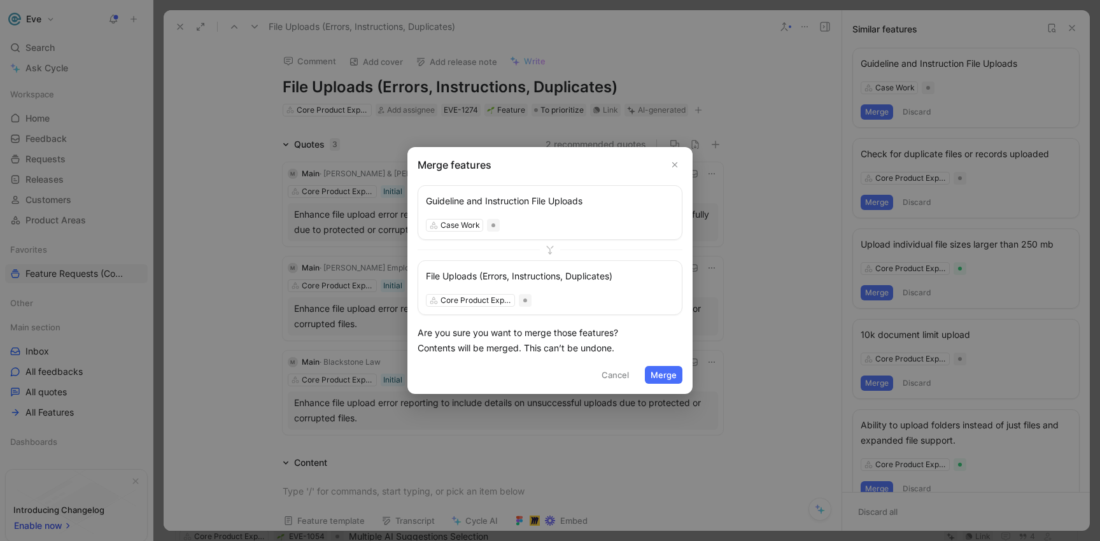
click at [674, 368] on button "Merge" at bounding box center [664, 375] width 38 height 18
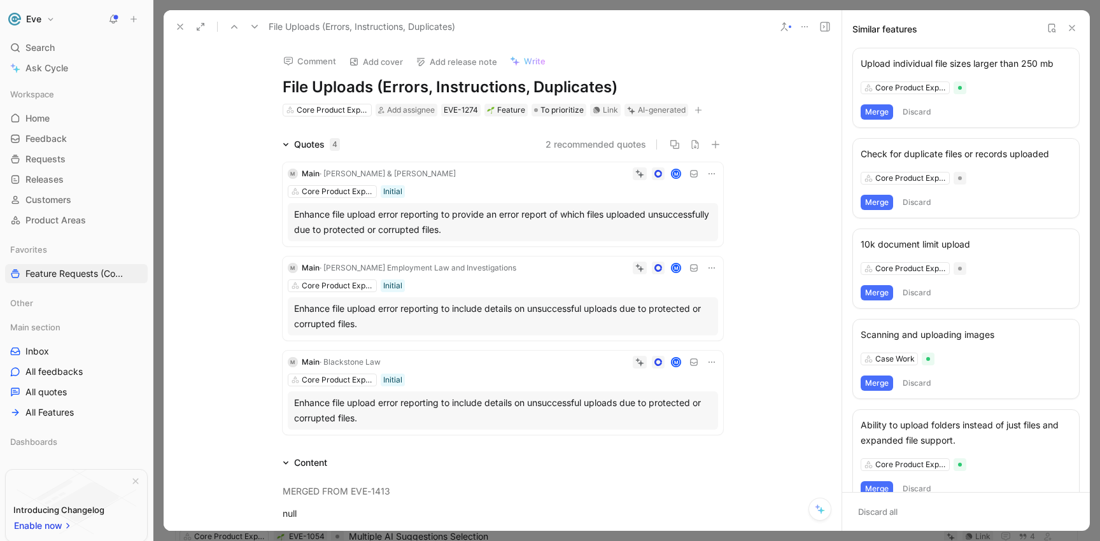
click at [379, 87] on h1 "File Uploads (Errors, Instructions, Duplicates)" at bounding box center [503, 87] width 440 height 20
click at [877, 114] on button "Merge" at bounding box center [876, 111] width 32 height 15
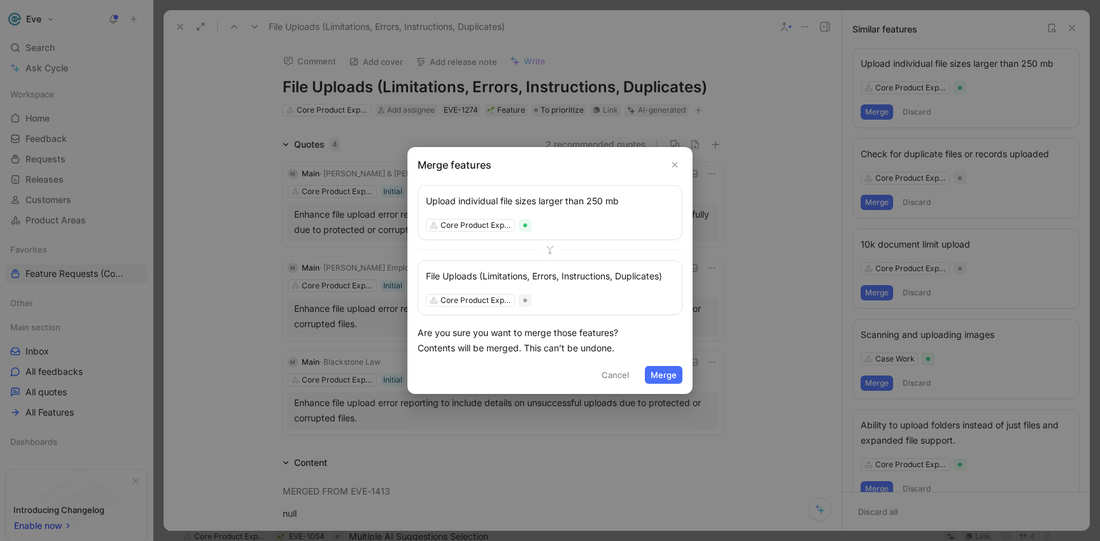
click at [672, 375] on button "Merge" at bounding box center [664, 375] width 38 height 18
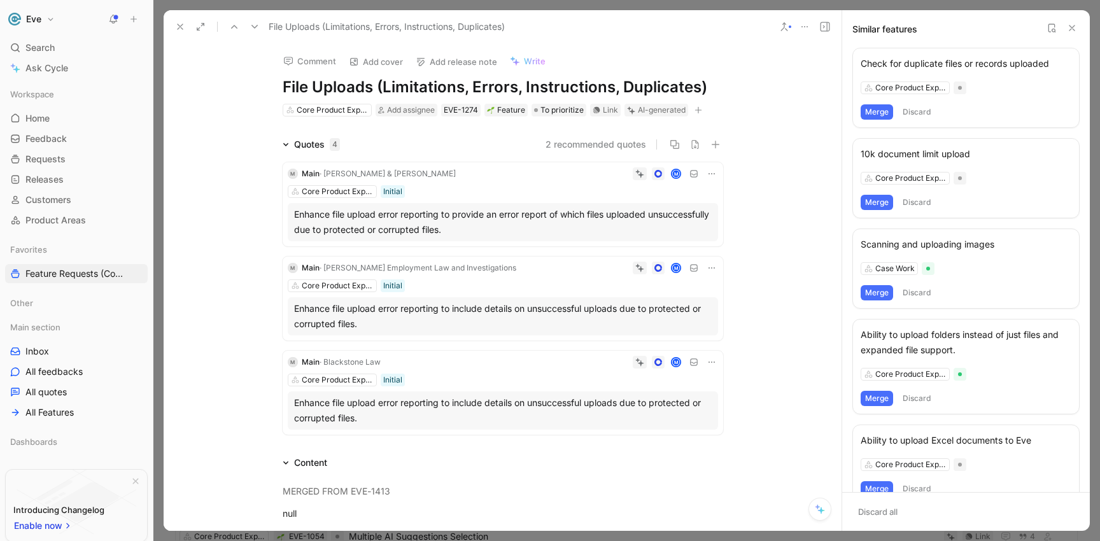
click at [884, 116] on button "Merge" at bounding box center [876, 111] width 32 height 15
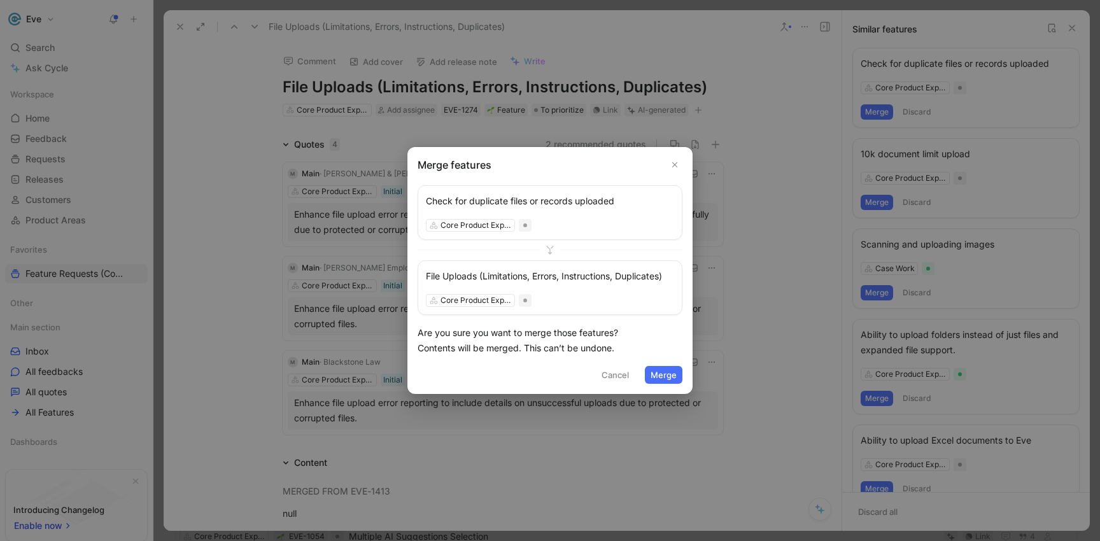
click at [675, 372] on button "Merge" at bounding box center [664, 375] width 38 height 18
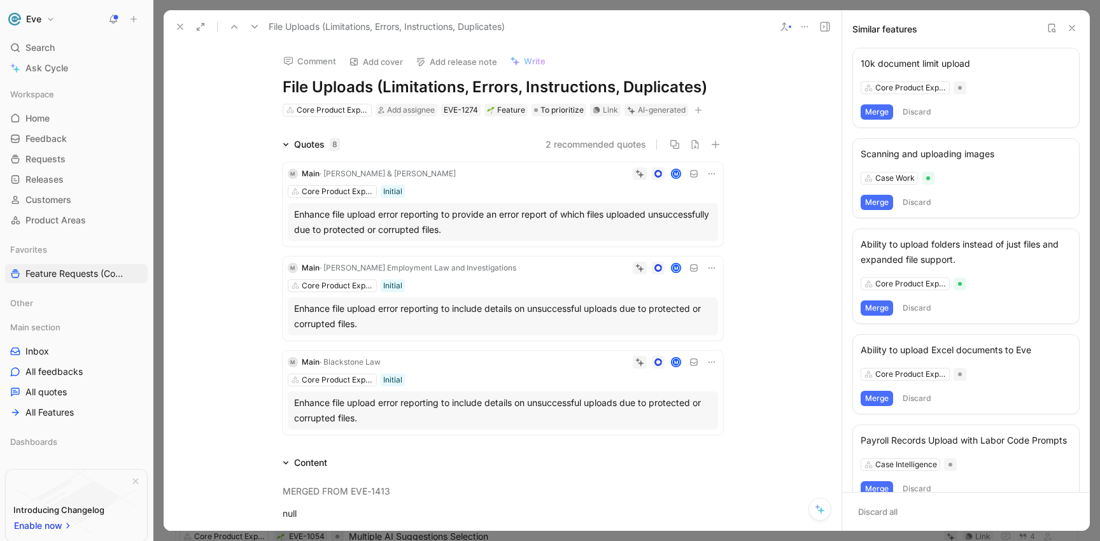
click at [867, 106] on button "Merge" at bounding box center [876, 111] width 32 height 15
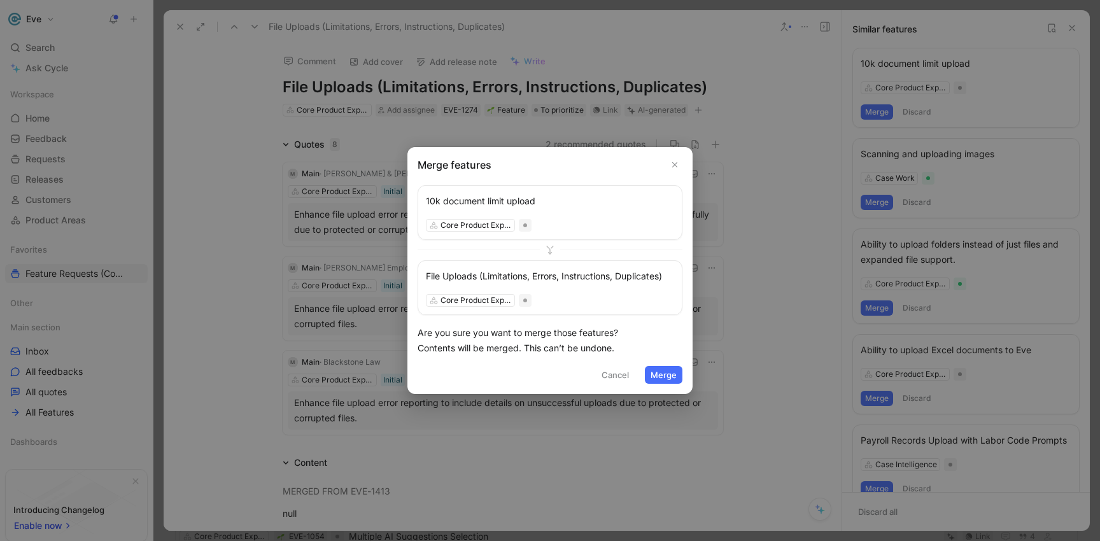
click at [669, 372] on button "Merge" at bounding box center [664, 375] width 38 height 18
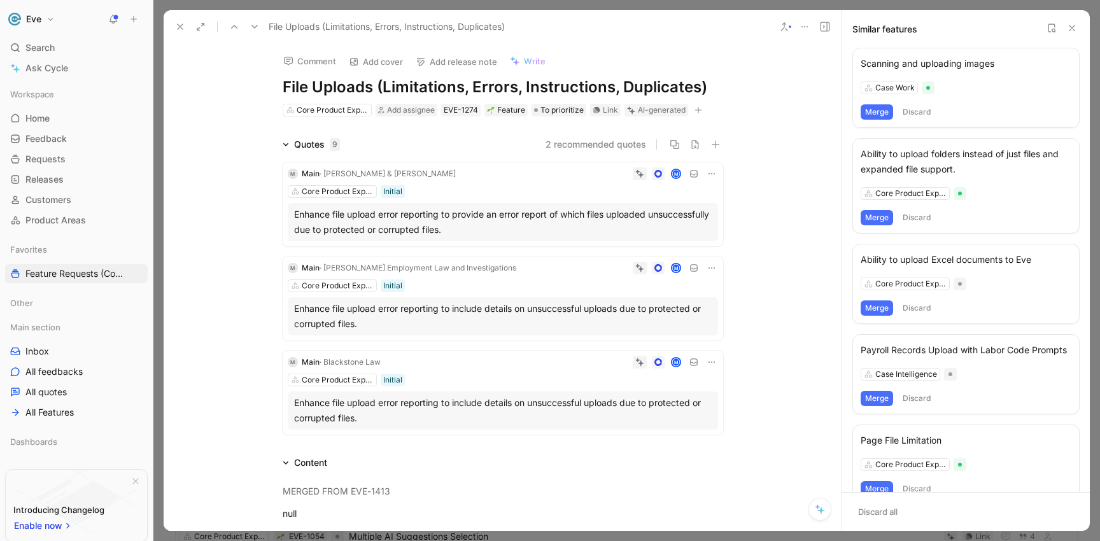
click at [888, 111] on button "Merge" at bounding box center [876, 111] width 32 height 15
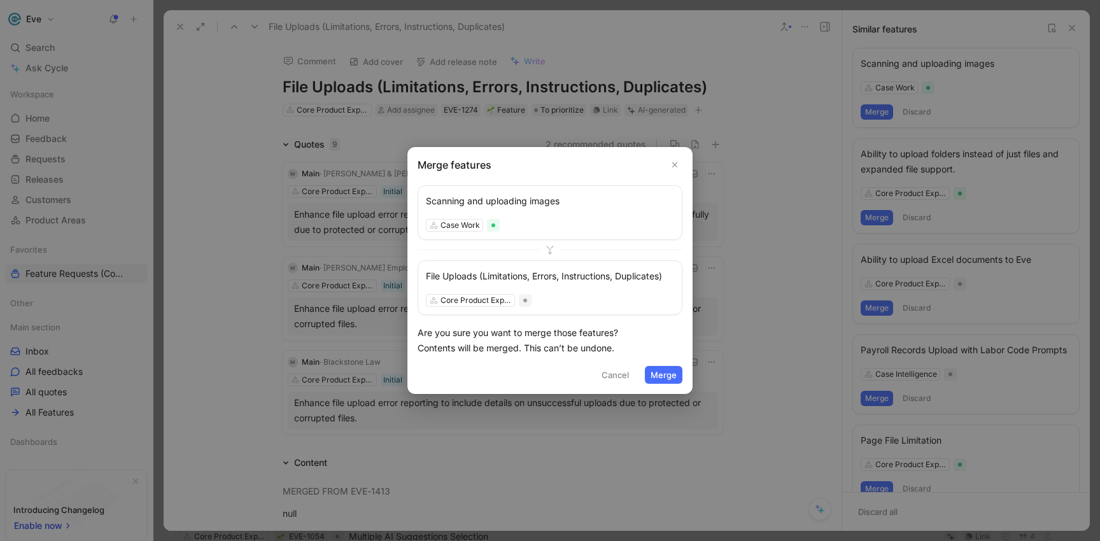
click at [662, 374] on button "Merge" at bounding box center [664, 375] width 38 height 18
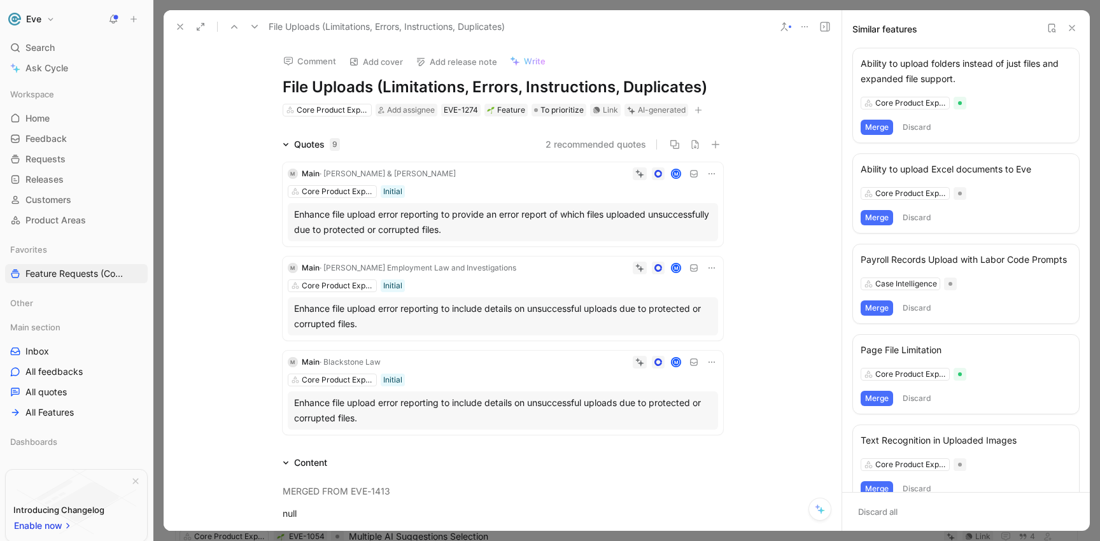
click at [884, 125] on button "Merge" at bounding box center [876, 127] width 32 height 15
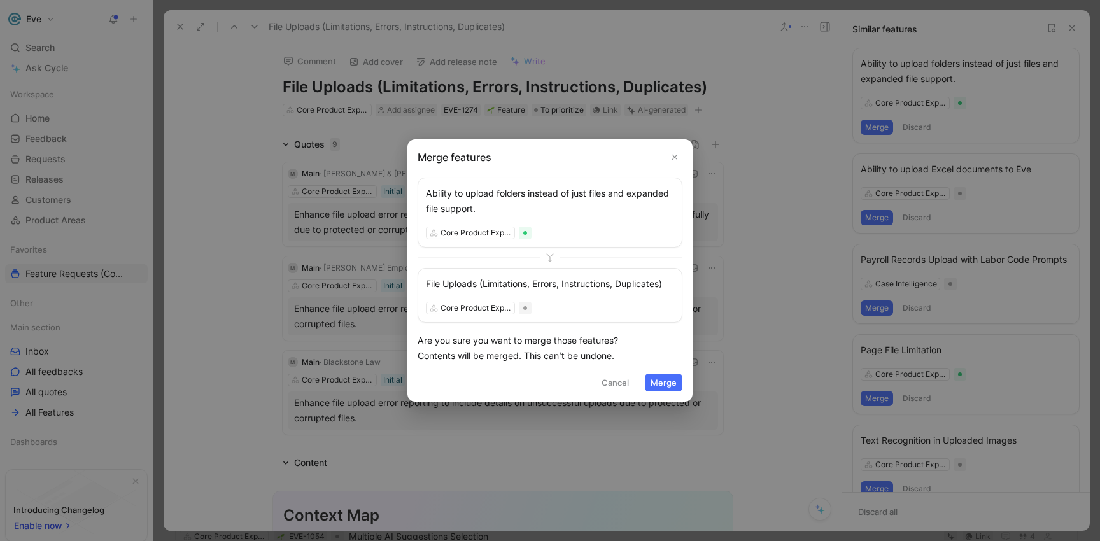
click at [611, 382] on button "Cancel" at bounding box center [615, 383] width 39 height 18
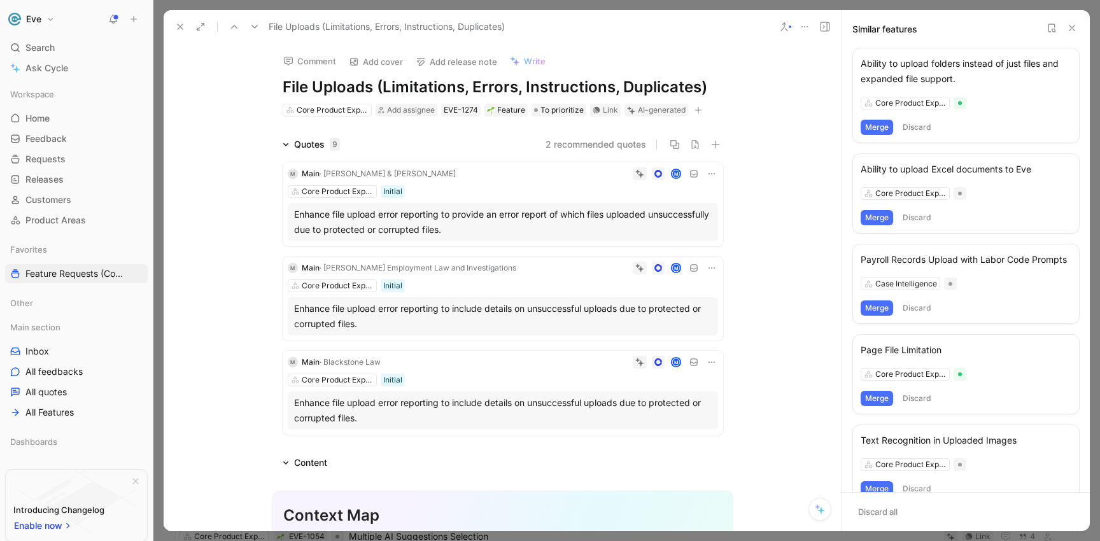
click at [919, 128] on button "Discard" at bounding box center [917, 127] width 38 height 15
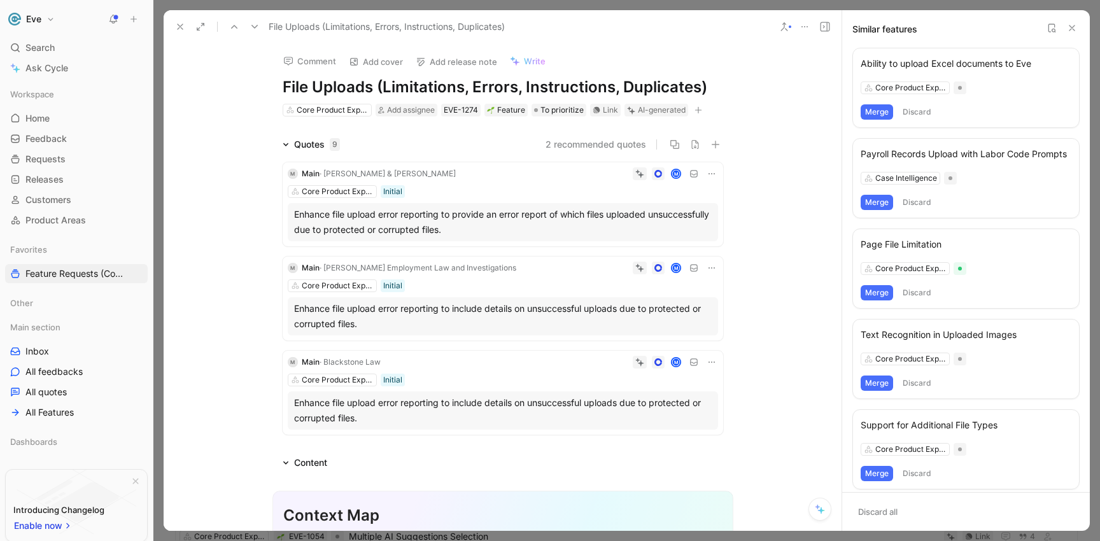
click at [883, 109] on button "Merge" at bounding box center [876, 111] width 32 height 15
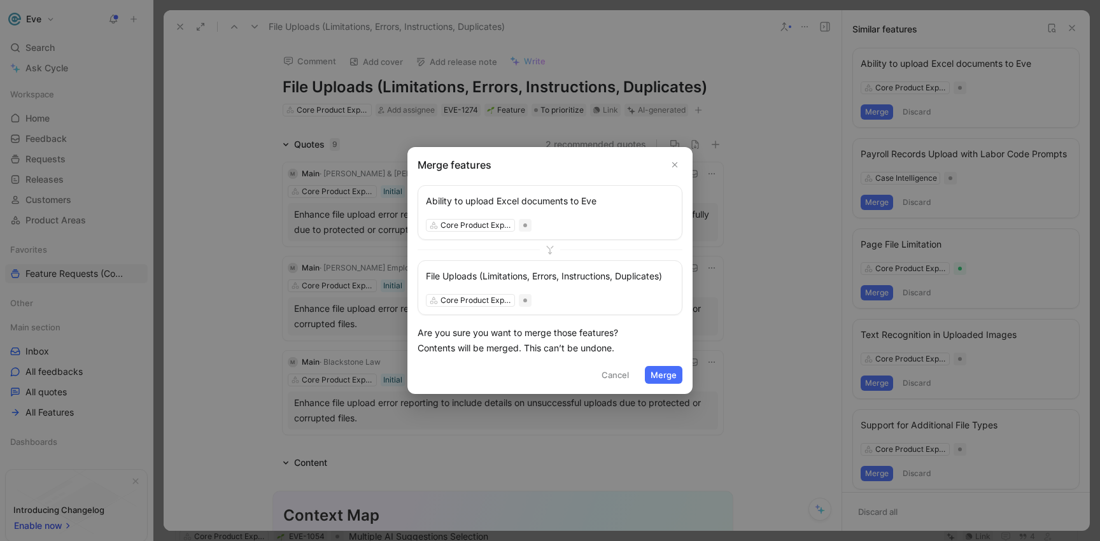
click at [657, 377] on button "Merge" at bounding box center [664, 375] width 38 height 18
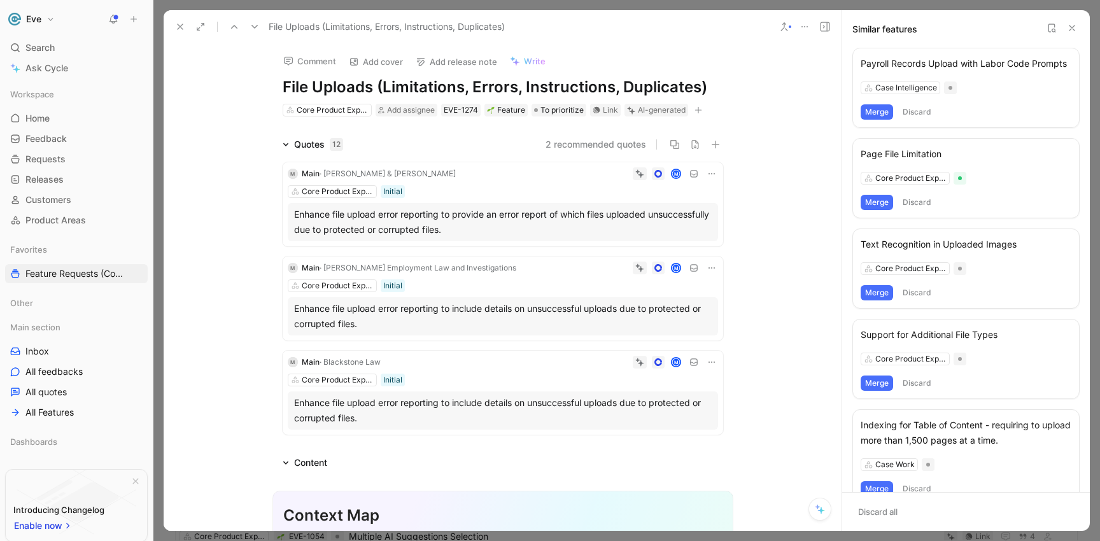
click at [874, 120] on button "Merge" at bounding box center [876, 111] width 32 height 15
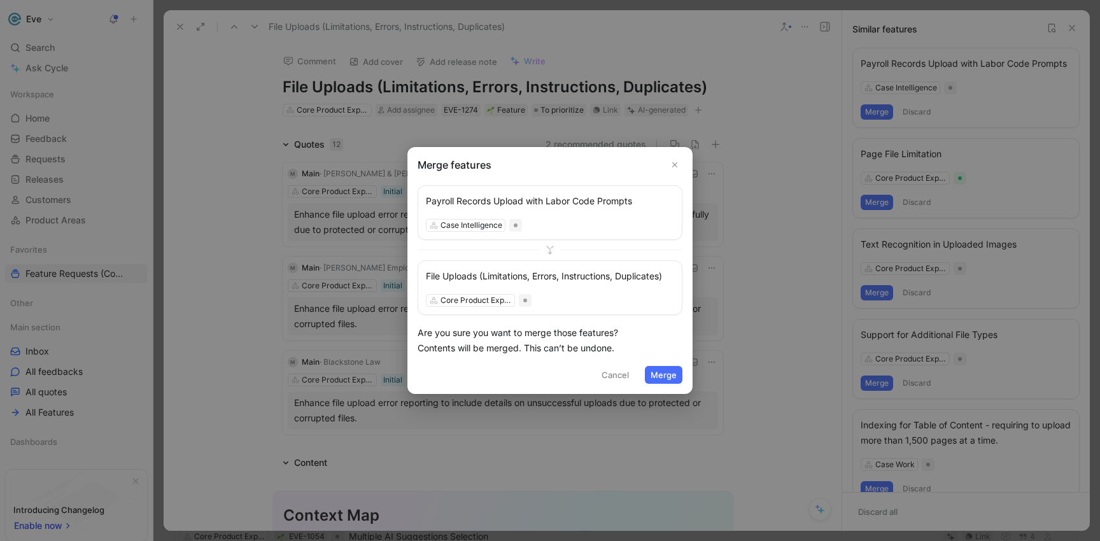
click at [669, 377] on button "Merge" at bounding box center [664, 375] width 38 height 18
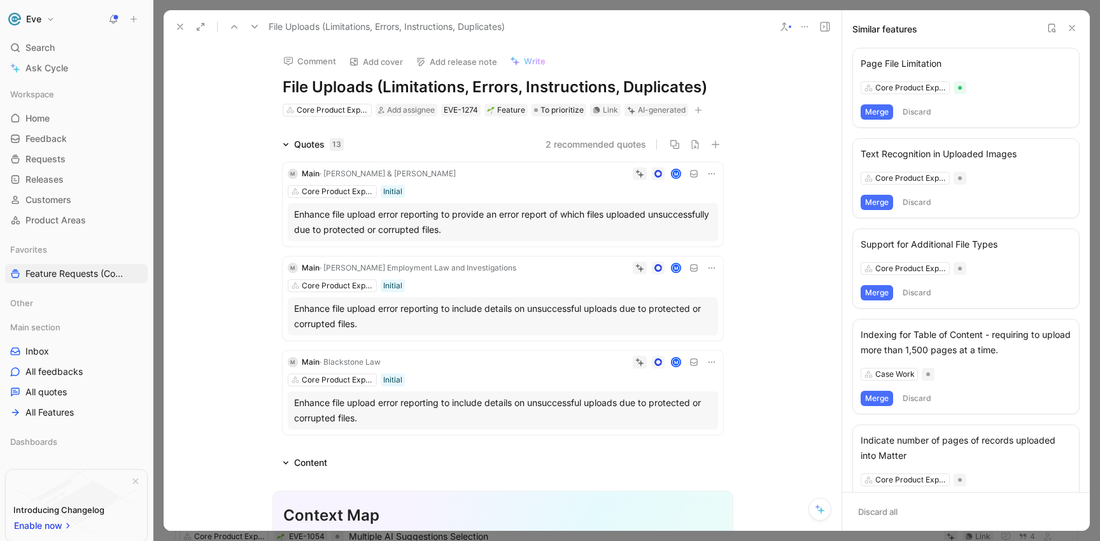
click at [887, 115] on button "Merge" at bounding box center [876, 111] width 32 height 15
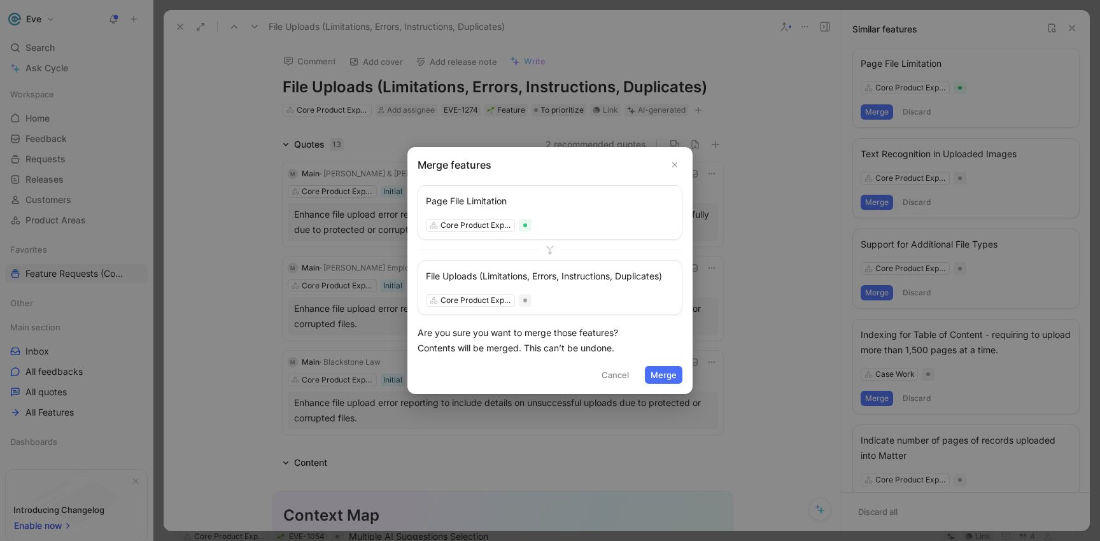
click at [671, 376] on button "Merge" at bounding box center [664, 375] width 38 height 18
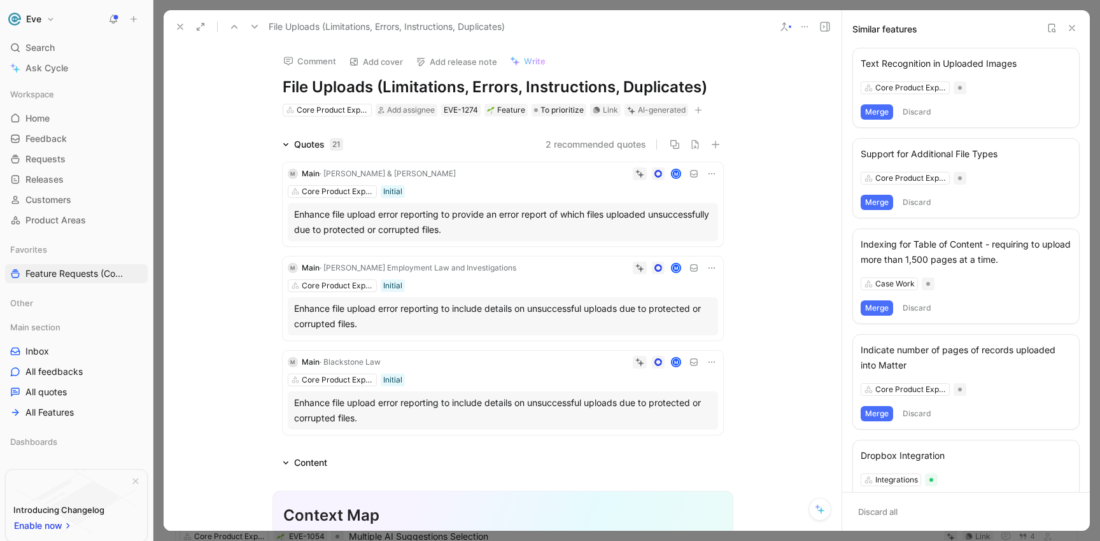
click at [887, 115] on button "Merge" at bounding box center [876, 111] width 32 height 15
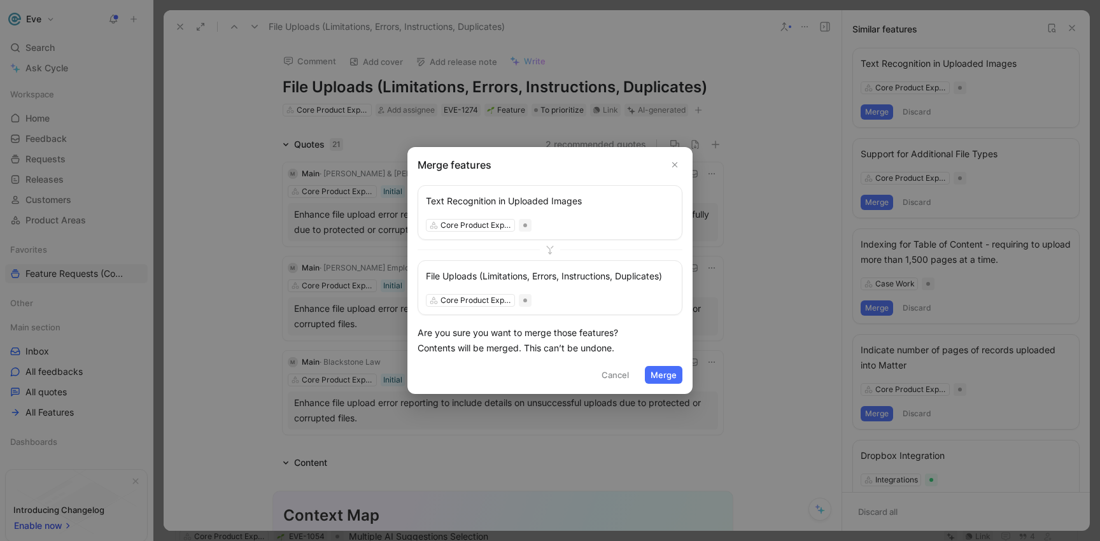
click at [673, 373] on button "Merge" at bounding box center [664, 375] width 38 height 18
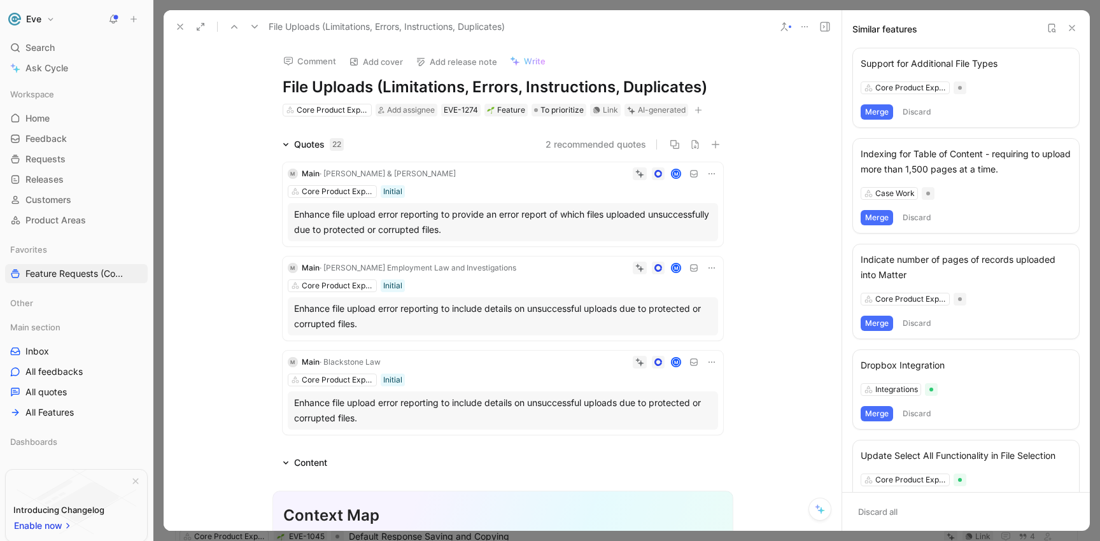
click at [879, 108] on button "Merge" at bounding box center [876, 111] width 32 height 15
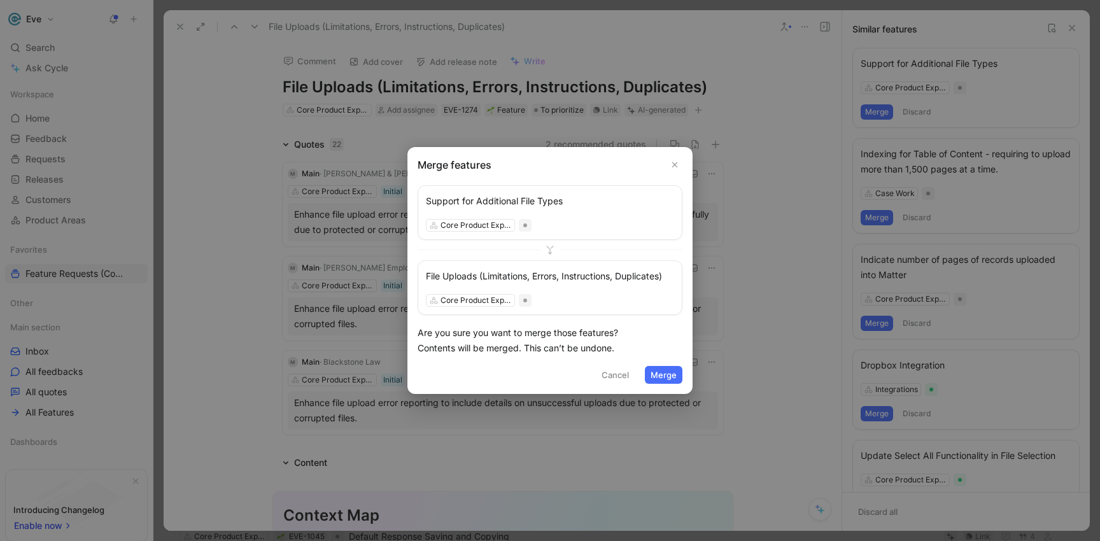
click at [654, 379] on button "Merge" at bounding box center [664, 375] width 38 height 18
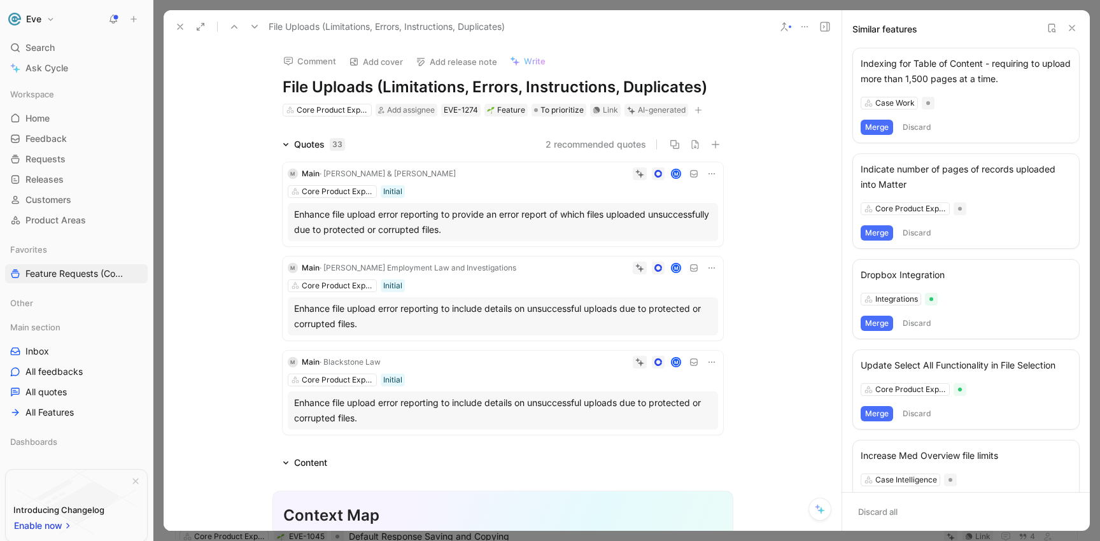
click at [918, 128] on button "Discard" at bounding box center [917, 127] width 38 height 15
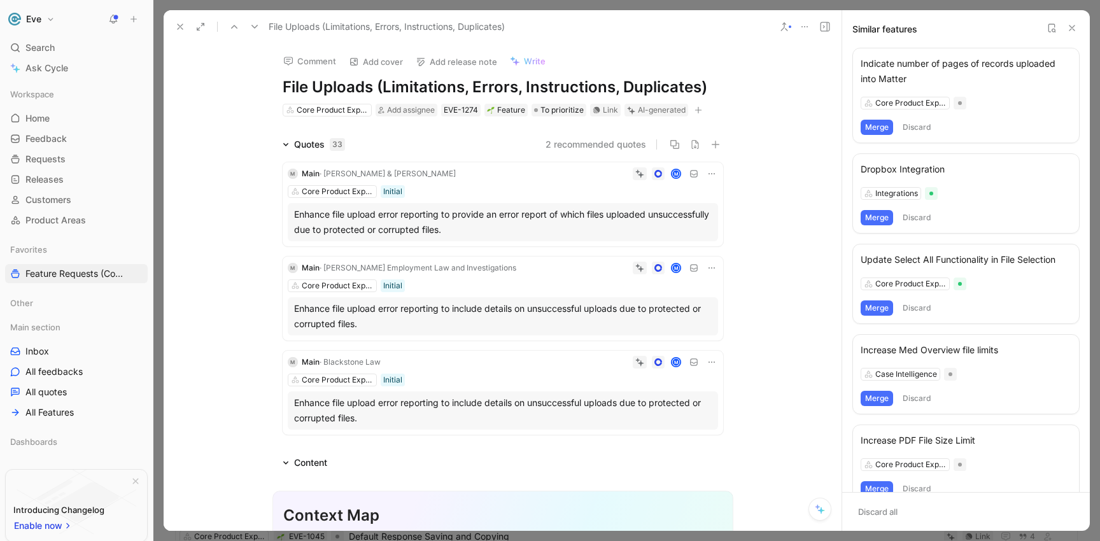
click at [883, 129] on button "Merge" at bounding box center [876, 127] width 32 height 15
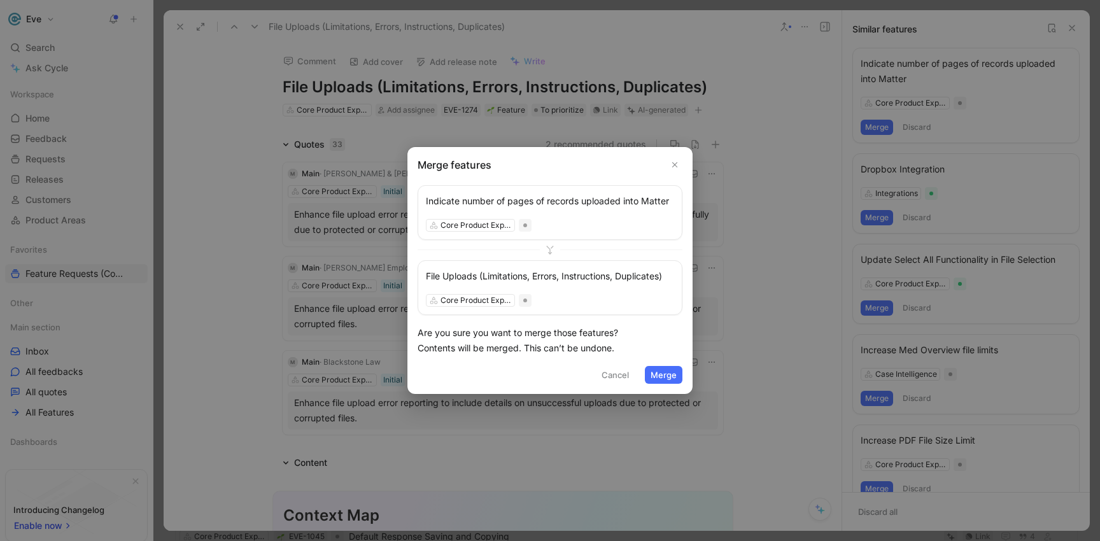
click at [668, 381] on button "Merge" at bounding box center [664, 375] width 38 height 18
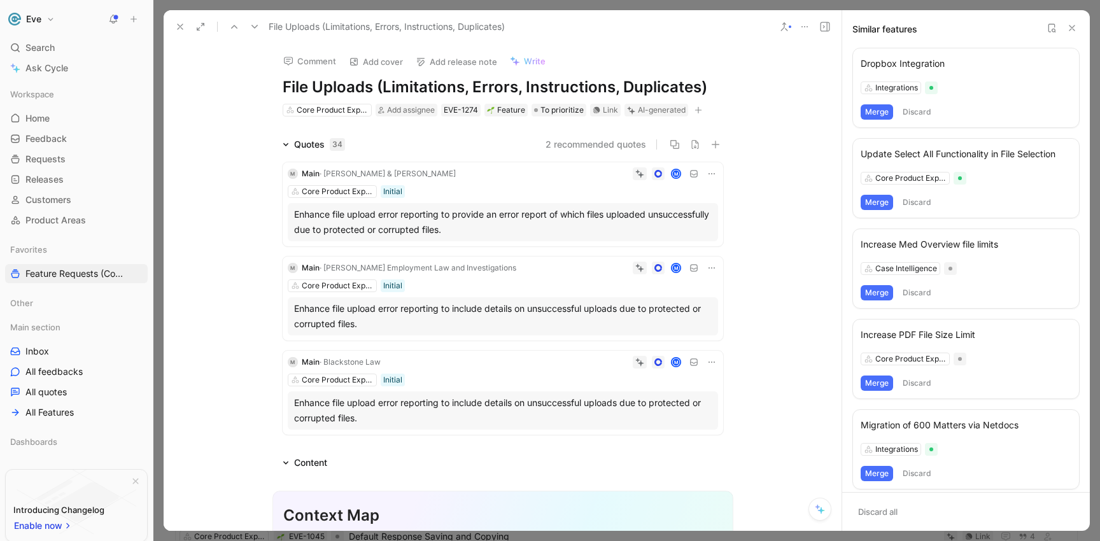
click at [914, 115] on button "Discard" at bounding box center [917, 111] width 38 height 15
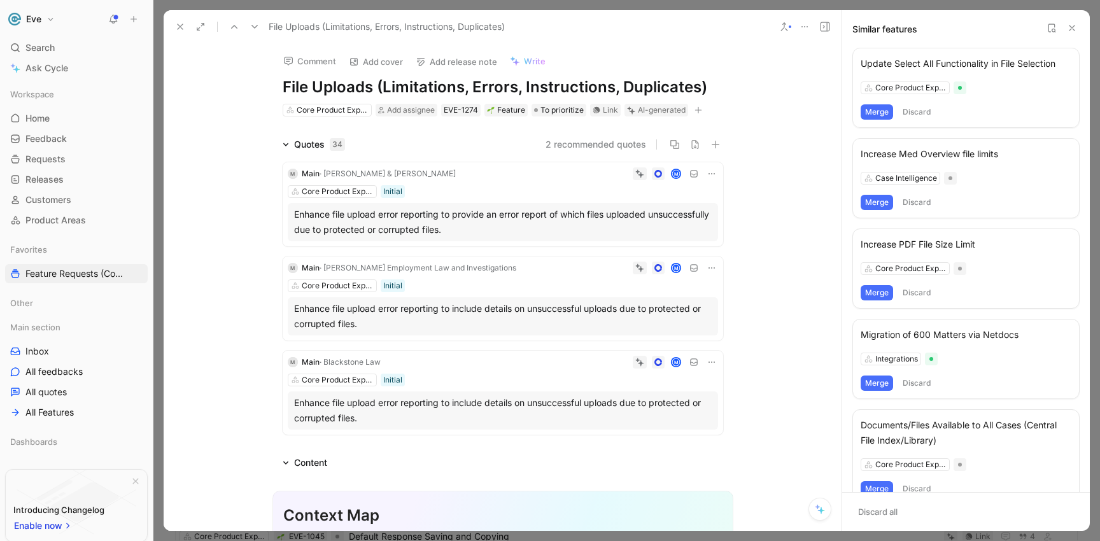
click at [875, 296] on button "Merge" at bounding box center [876, 292] width 32 height 15
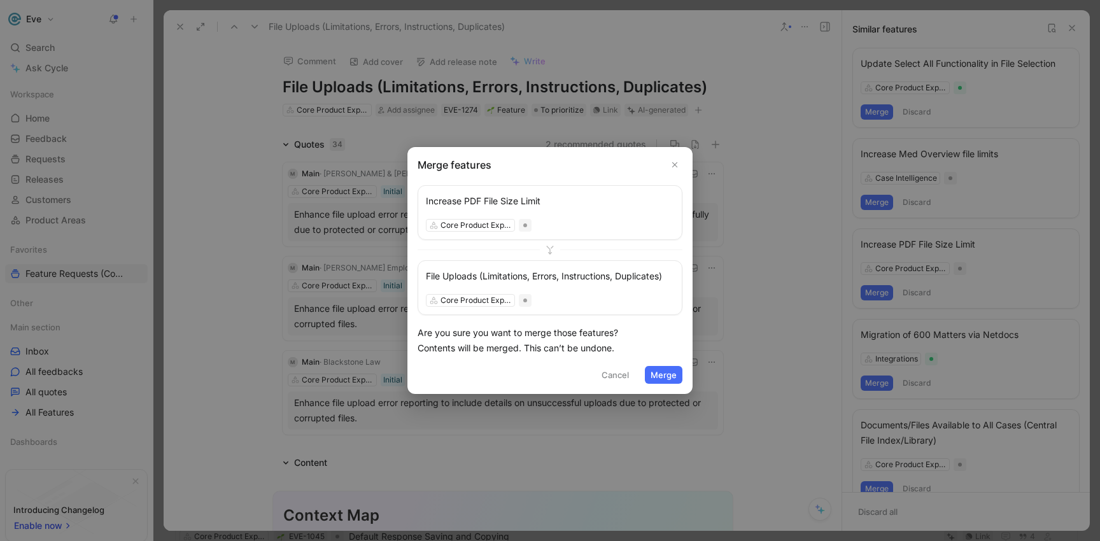
click at [664, 376] on button "Merge" at bounding box center [664, 375] width 38 height 18
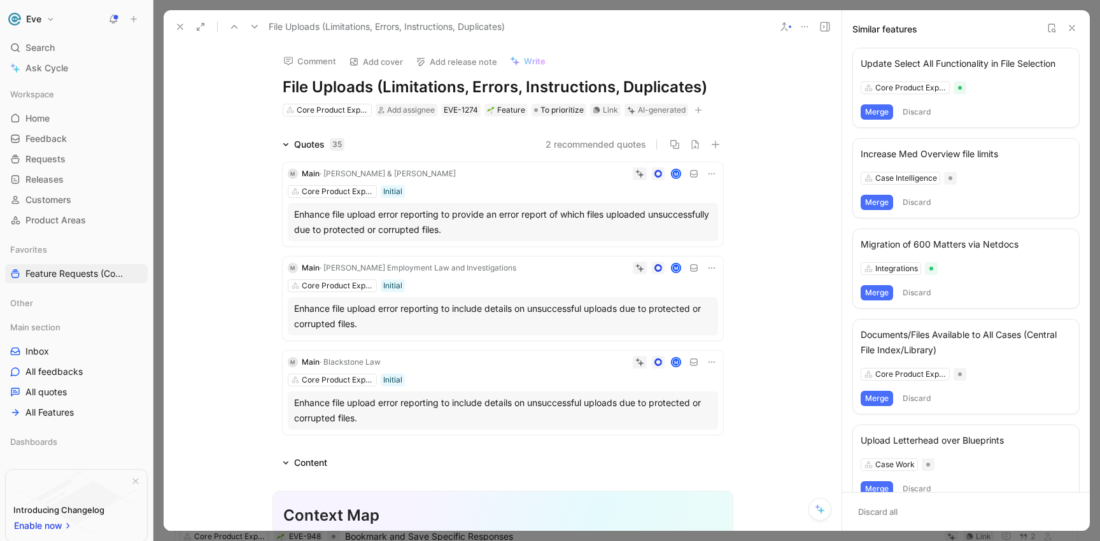
click at [920, 292] on button "Discard" at bounding box center [917, 292] width 38 height 15
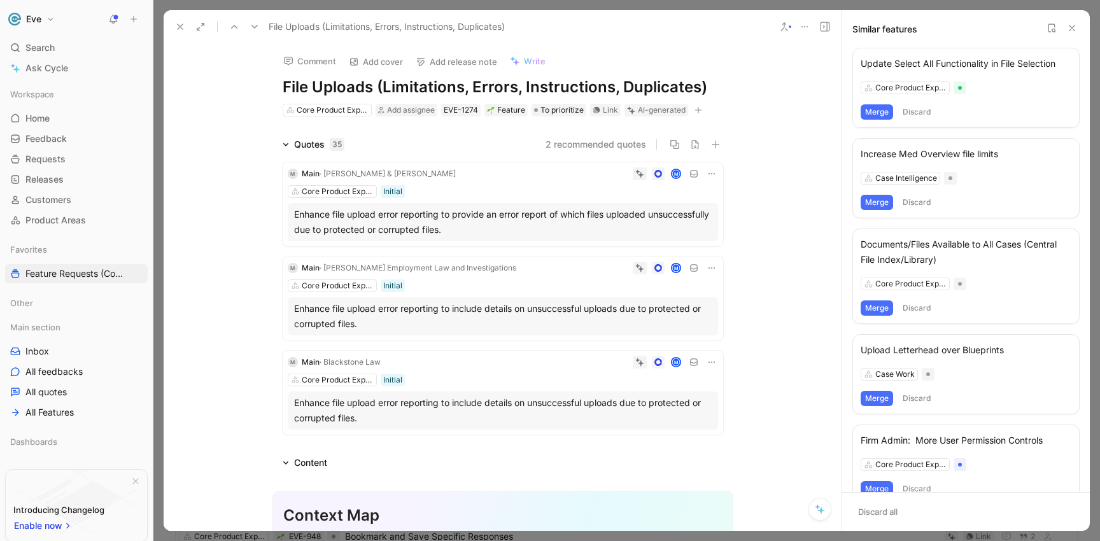
click at [913, 313] on button "Discard" at bounding box center [917, 307] width 38 height 15
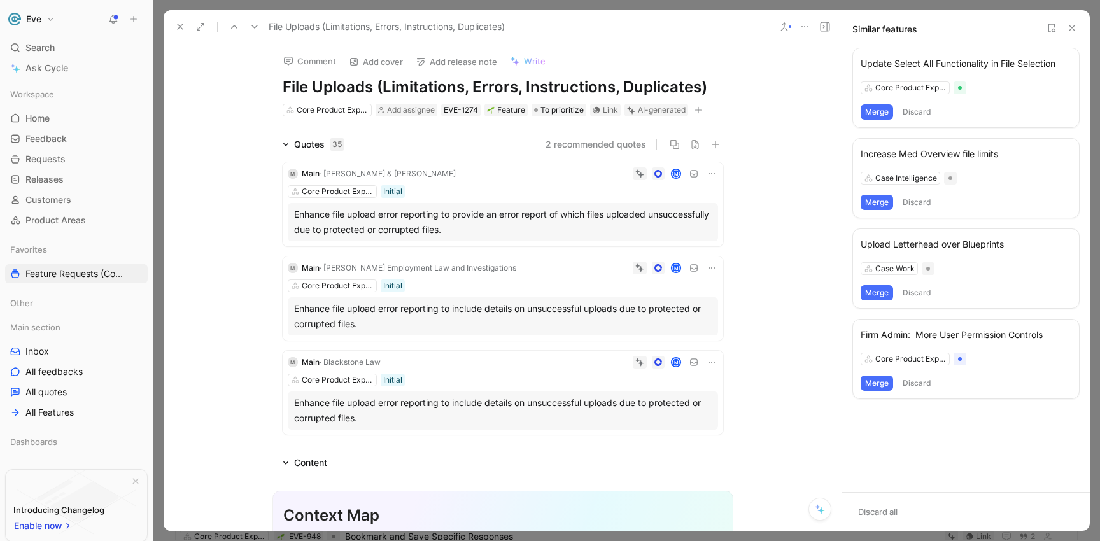
click at [915, 293] on button "Discard" at bounding box center [917, 292] width 38 height 15
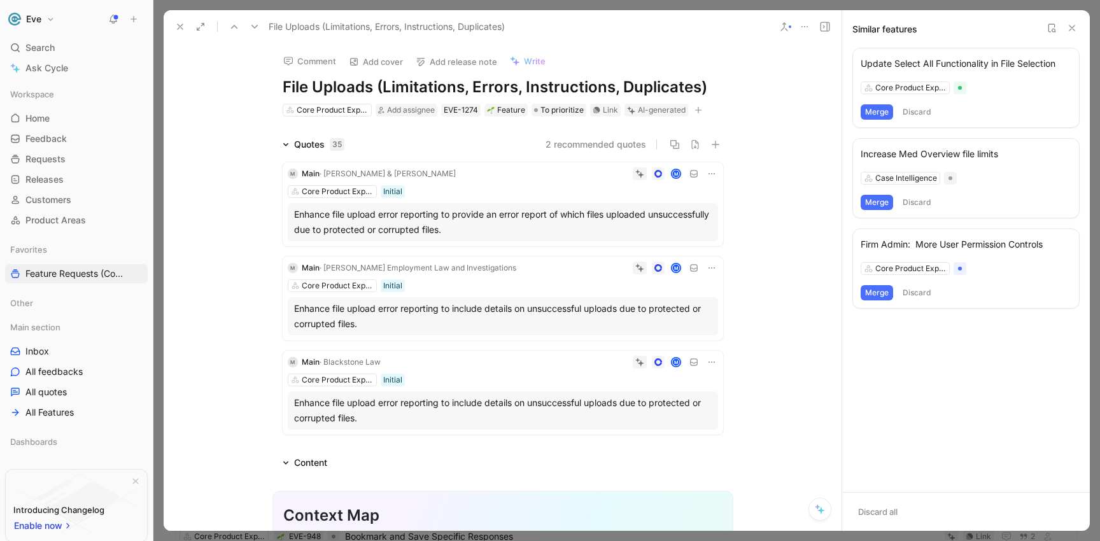
click at [918, 294] on button "Discard" at bounding box center [917, 292] width 38 height 15
click at [182, 27] on icon at bounding box center [180, 27] width 10 height 10
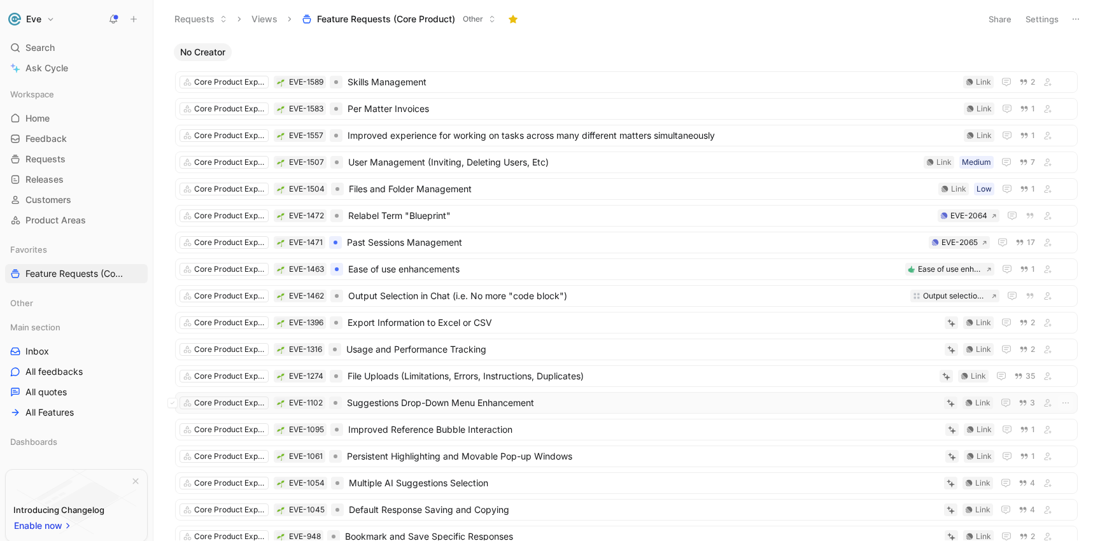
click at [435, 403] on span "Suggestions Drop-Down Menu Enhancement" at bounding box center [643, 402] width 592 height 15
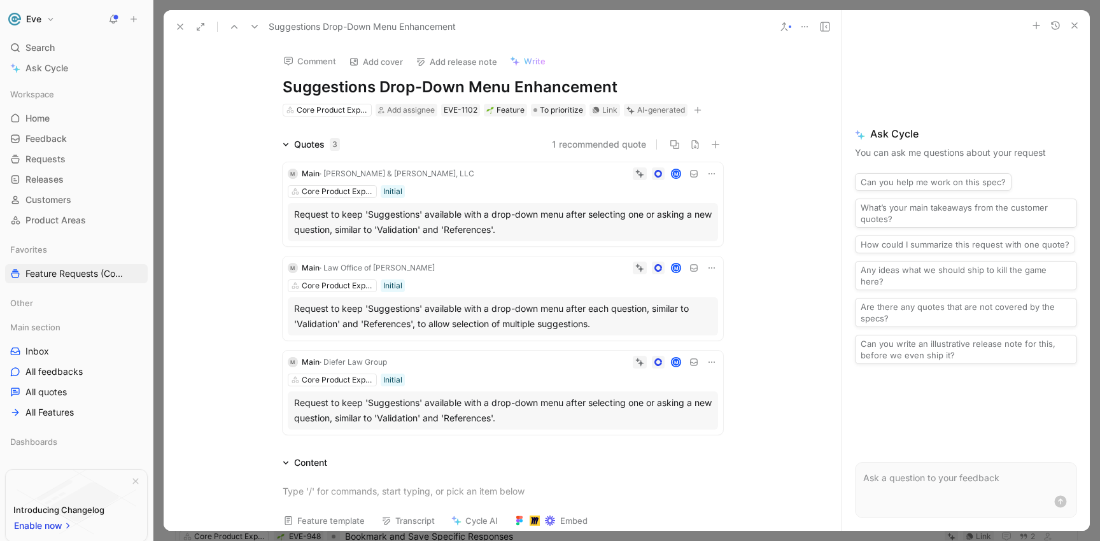
click at [377, 88] on h1 "Suggestions Drop-Down Menu Enhancement" at bounding box center [503, 87] width 440 height 20
click at [786, 24] on icon at bounding box center [784, 27] width 10 height 10
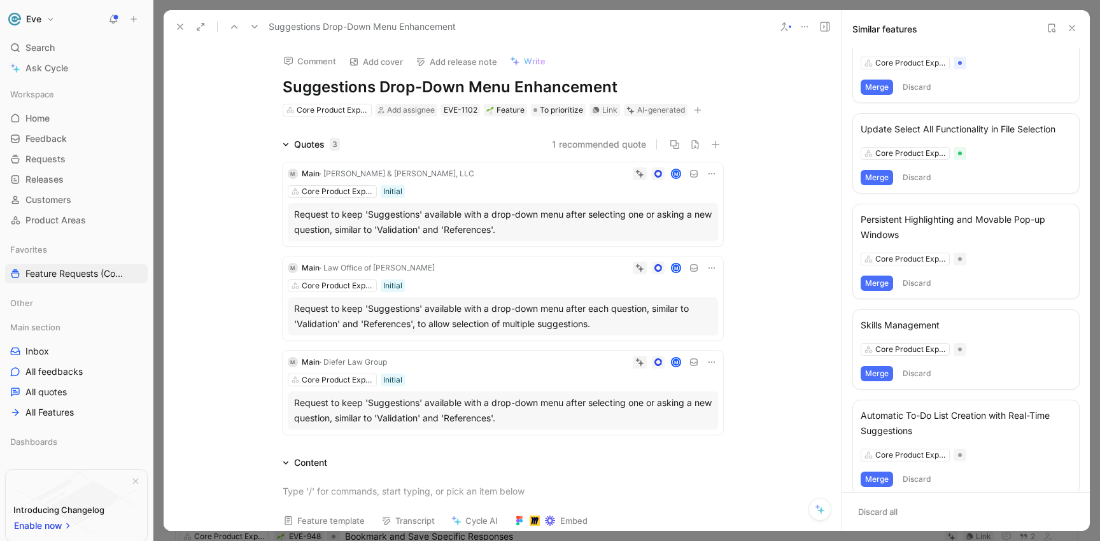
scroll to position [38, 0]
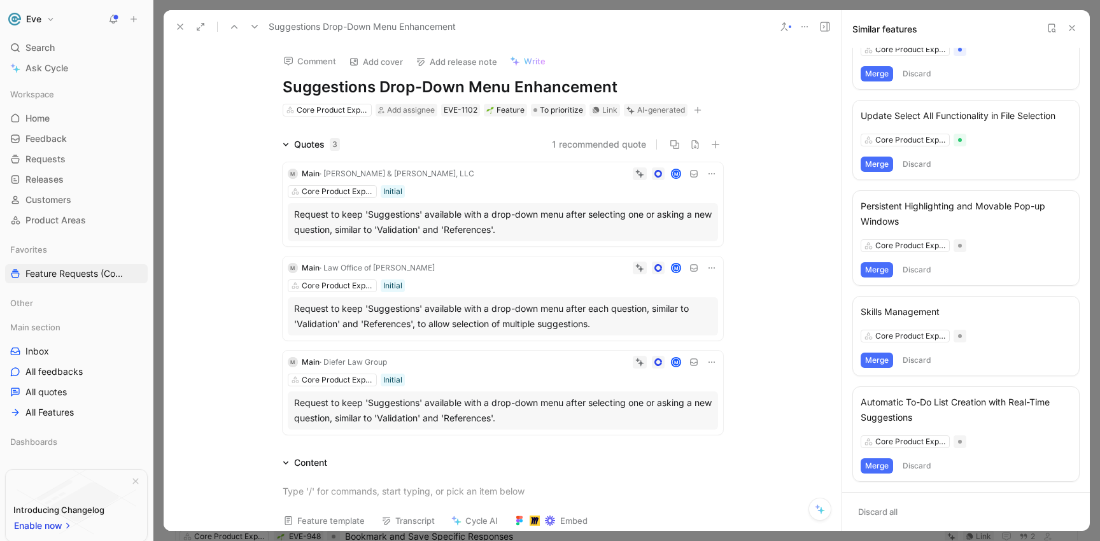
click at [184, 27] on icon at bounding box center [180, 27] width 10 height 10
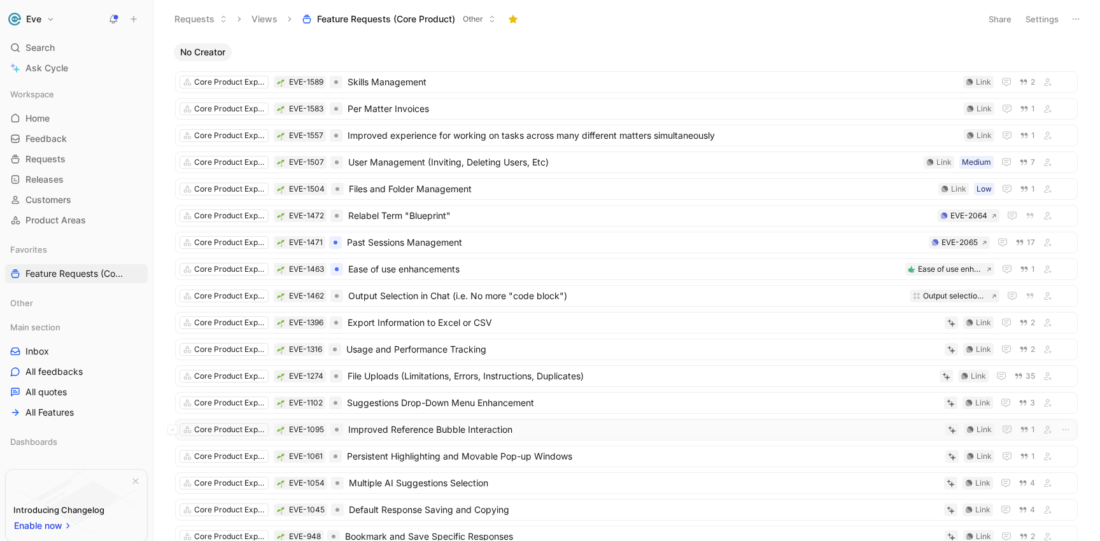
click at [394, 433] on span "Improved Reference Bubble Interaction" at bounding box center [644, 429] width 592 height 15
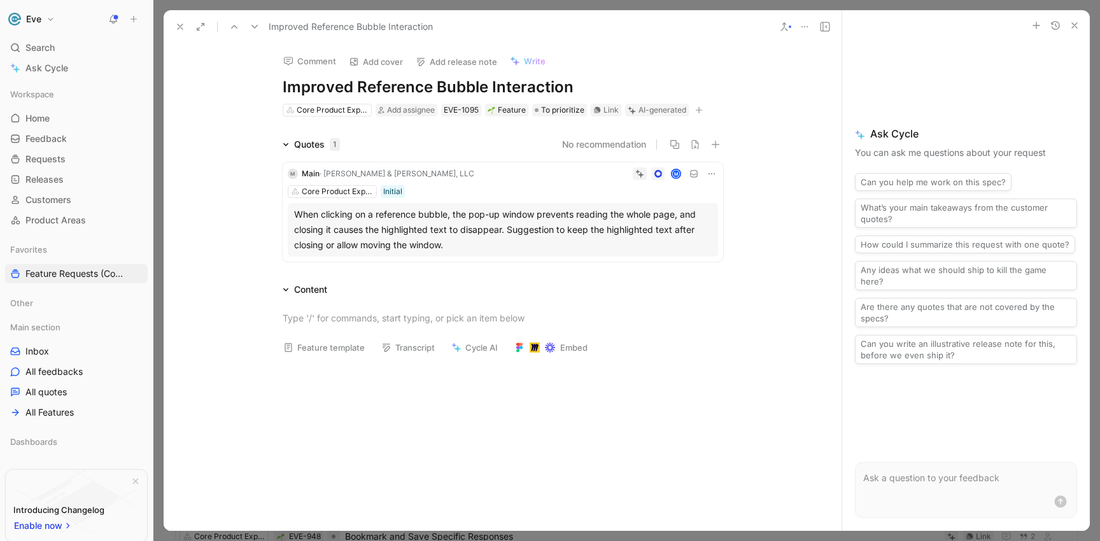
drag, startPoint x: 566, startPoint y: 88, endPoint x: 280, endPoint y: 85, distance: 285.8
click at [283, 85] on h1 "Improved Reference Bubble Interaction" at bounding box center [503, 87] width 440 height 20
click at [779, 26] on icon at bounding box center [784, 27] width 10 height 10
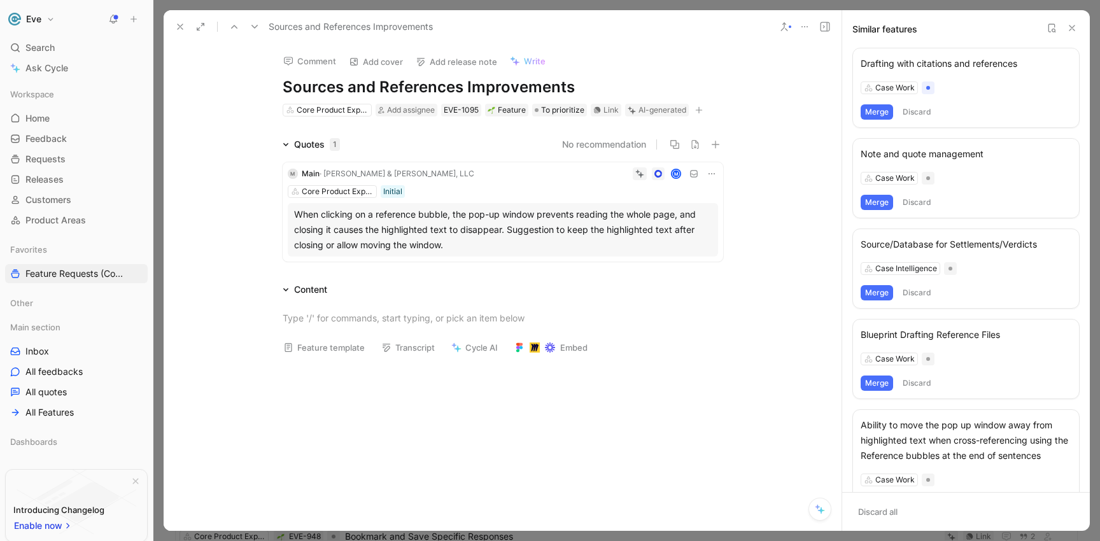
click at [873, 113] on button "Merge" at bounding box center [876, 111] width 32 height 15
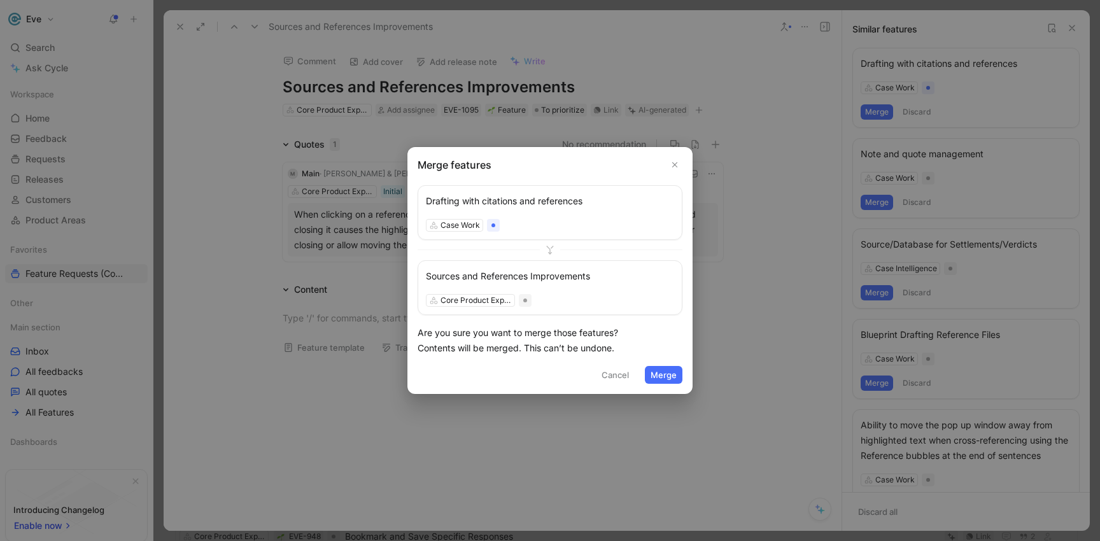
click at [666, 372] on button "Merge" at bounding box center [664, 375] width 38 height 18
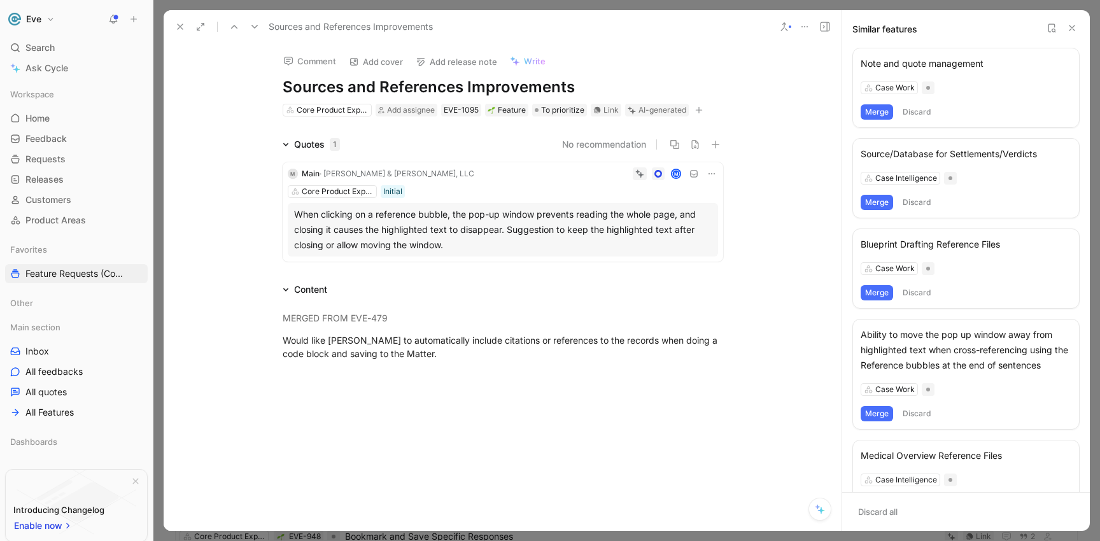
click at [871, 109] on button "Merge" at bounding box center [876, 111] width 32 height 15
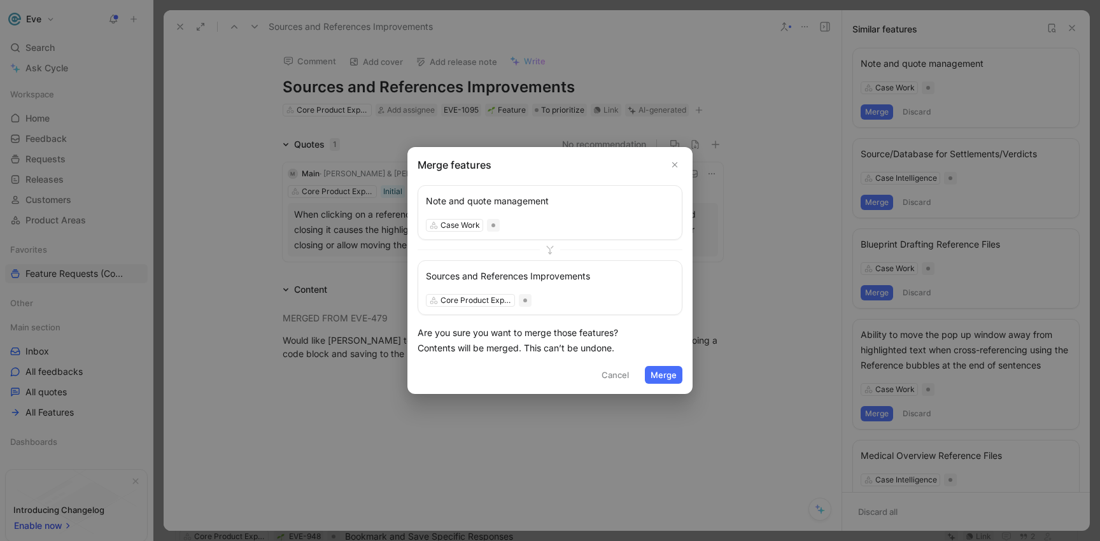
click at [671, 378] on button "Merge" at bounding box center [664, 375] width 38 height 18
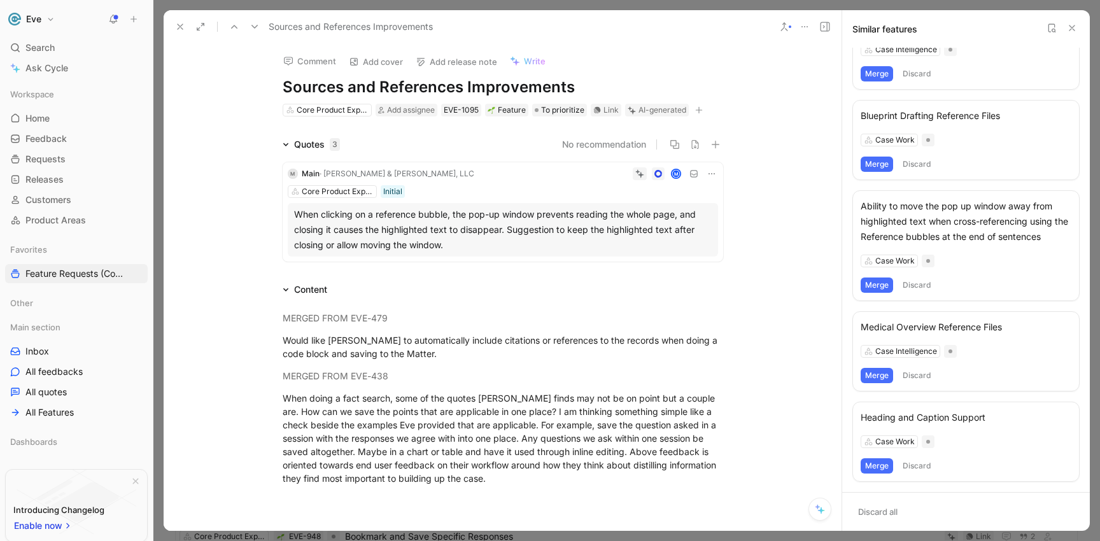
click at [176, 22] on icon at bounding box center [180, 27] width 10 height 10
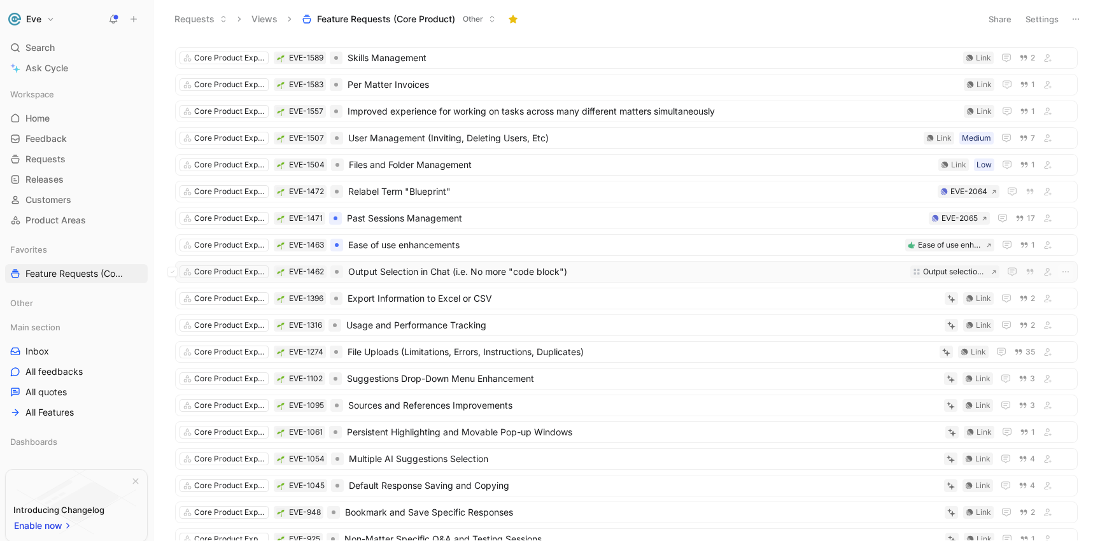
scroll to position [32, 0]
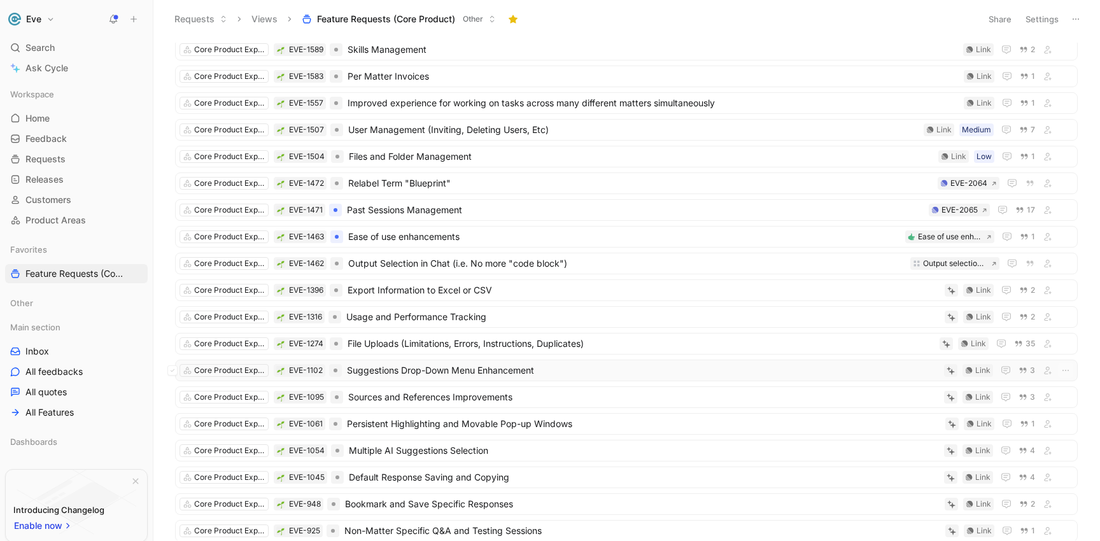
click at [407, 374] on span "Suggestions Drop-Down Menu Enhancement" at bounding box center [643, 370] width 592 height 15
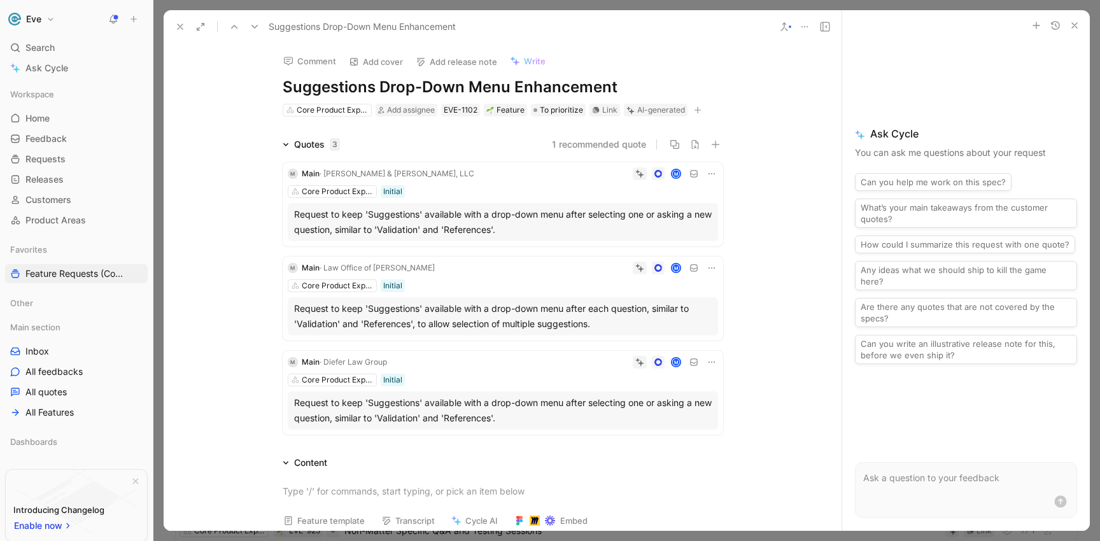
click at [790, 25] on div at bounding box center [789, 26] width 3 height 3
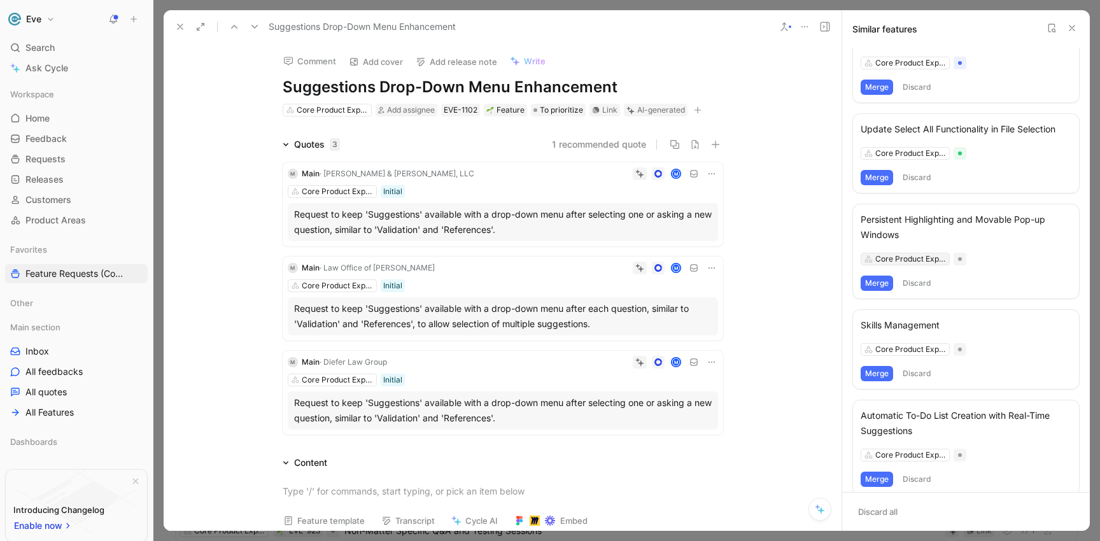
scroll to position [38, 0]
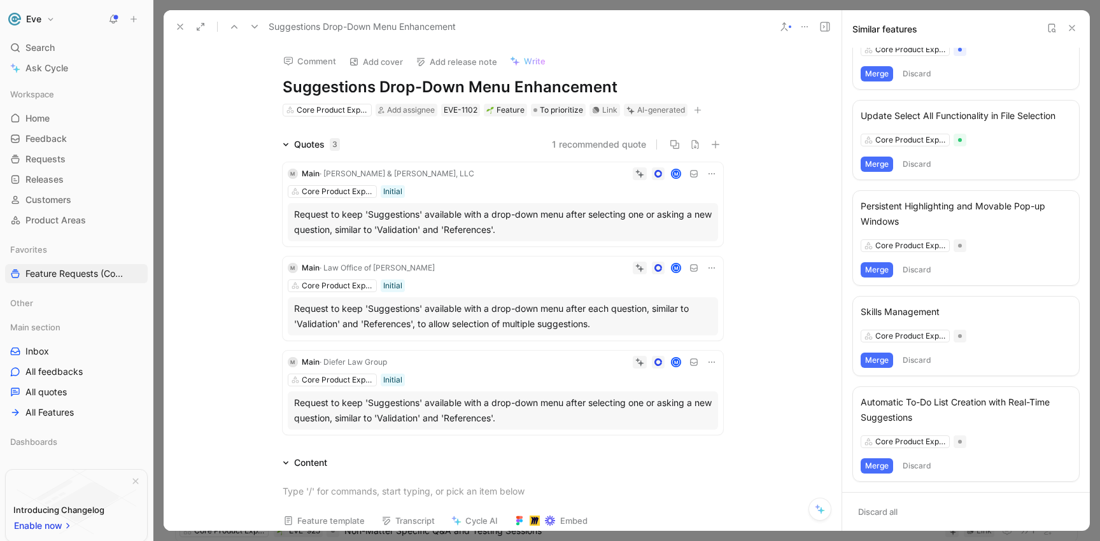
click at [185, 25] on icon at bounding box center [180, 27] width 10 height 10
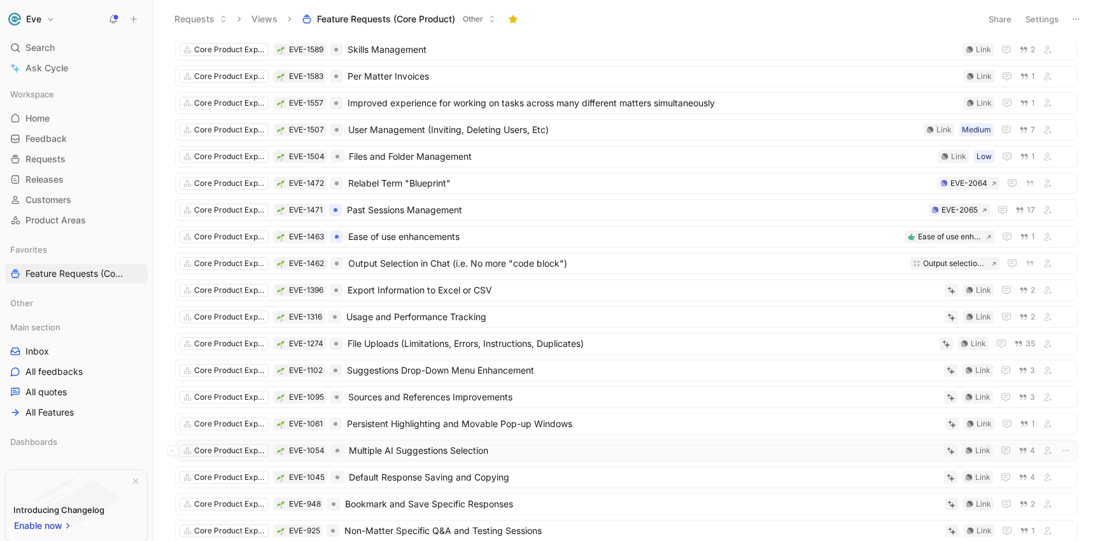
click at [416, 451] on span "Multiple AI Suggestions Selection" at bounding box center [644, 450] width 590 height 15
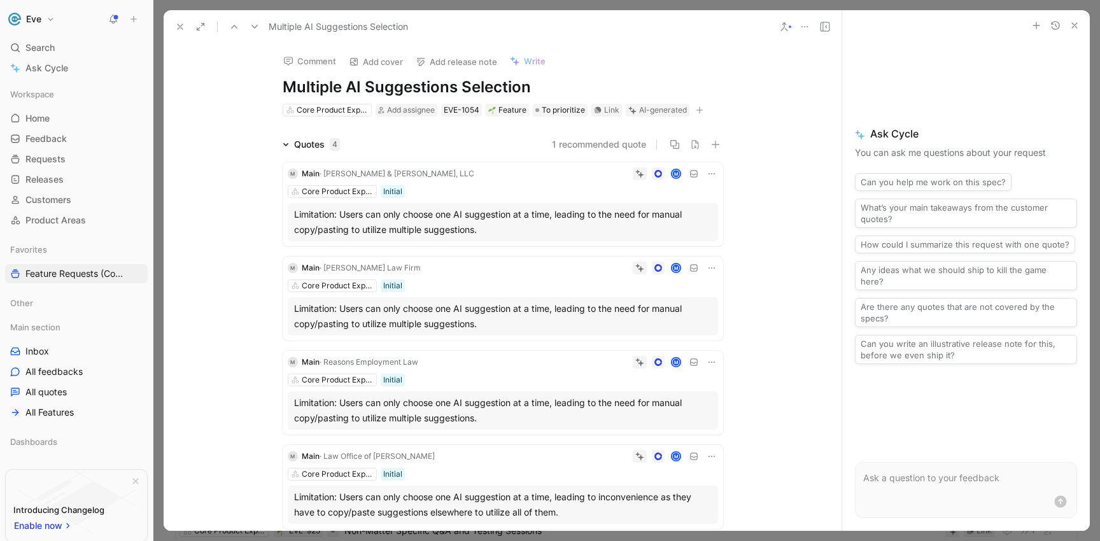
click at [788, 24] on icon at bounding box center [784, 27] width 10 height 10
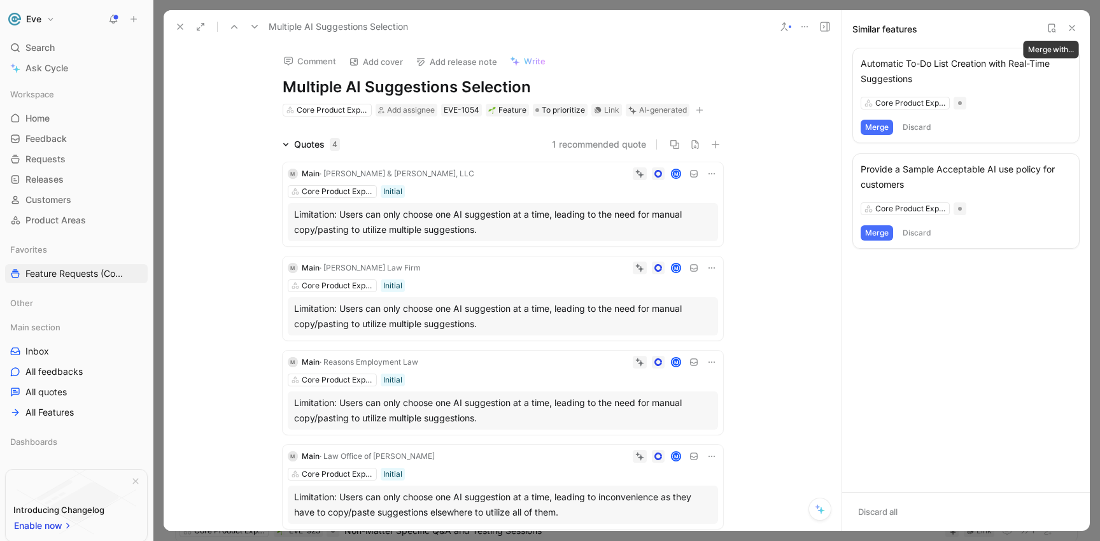
click at [1053, 29] on icon at bounding box center [1051, 28] width 10 height 10
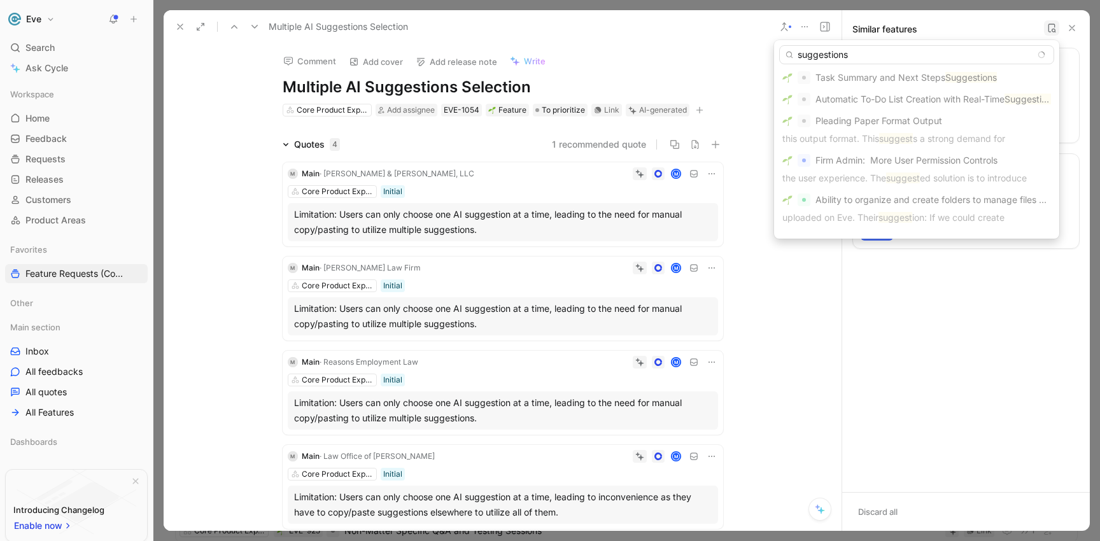
scroll to position [28, 0]
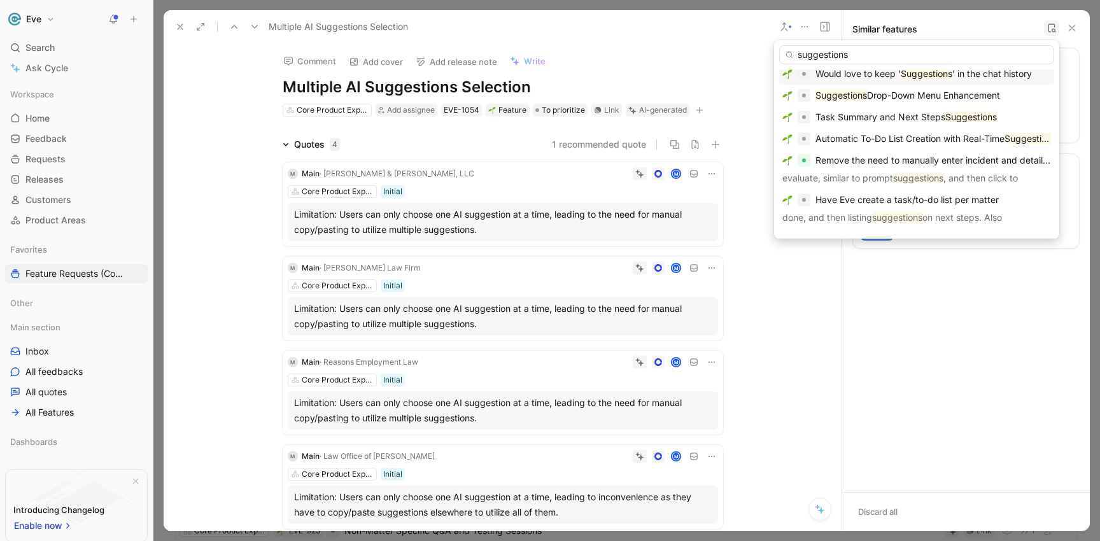
type input "suggestions"
click at [845, 77] on span "Would love to keep '" at bounding box center [857, 73] width 85 height 11
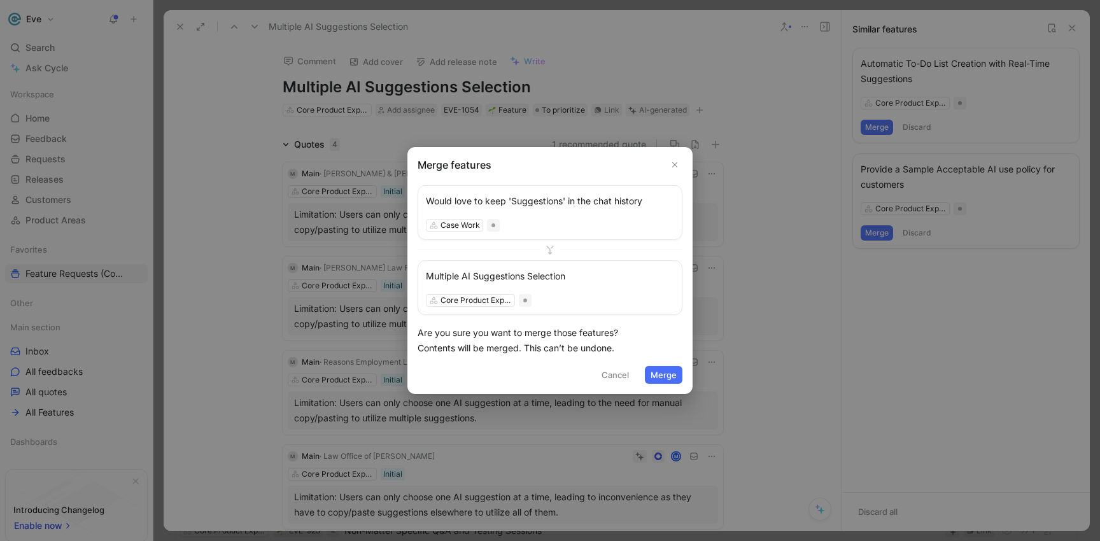
click at [550, 249] on icon at bounding box center [550, 250] width 10 height 10
drag, startPoint x: 544, startPoint y: 197, endPoint x: 564, endPoint y: 248, distance: 54.0
click at [563, 249] on div "Would love to keep 'Suggestions' in the chat history Case Work Multiple AI Sugg…" at bounding box center [549, 250] width 265 height 130
click at [587, 243] on div "Would love to keep 'Suggestions' in the chat history Case Work Multiple AI Sugg…" at bounding box center [549, 250] width 265 height 130
click at [612, 372] on button "Cancel" at bounding box center [615, 375] width 39 height 18
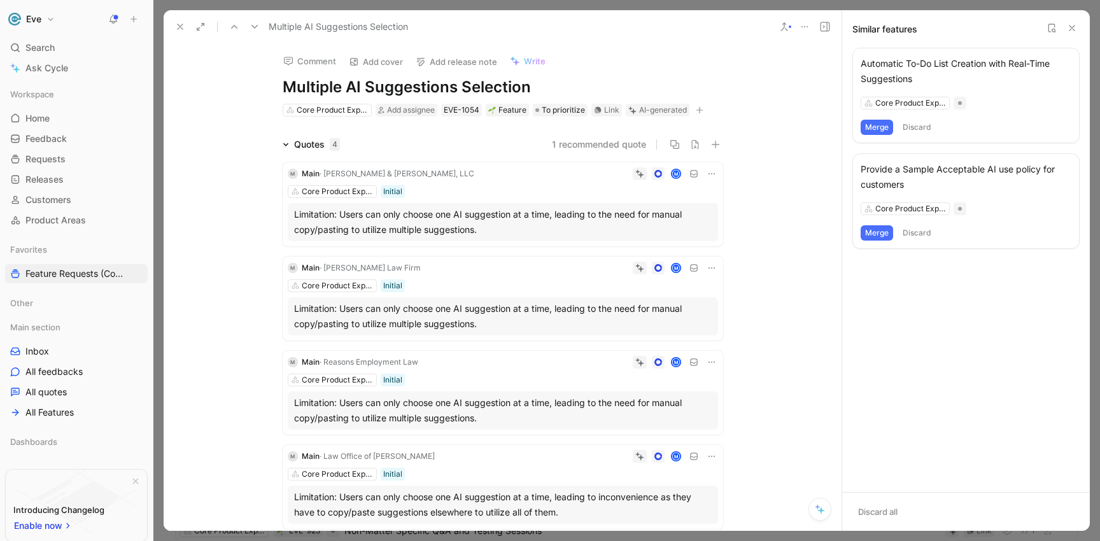
click at [178, 25] on icon at bounding box center [180, 27] width 10 height 10
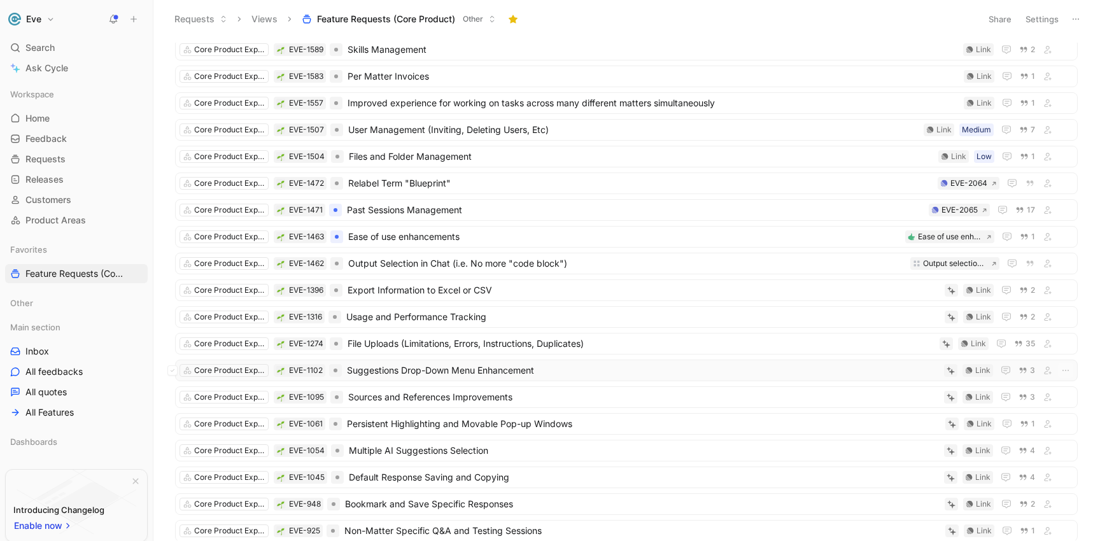
click at [405, 371] on span "Suggestions Drop-Down Menu Enhancement" at bounding box center [643, 370] width 592 height 15
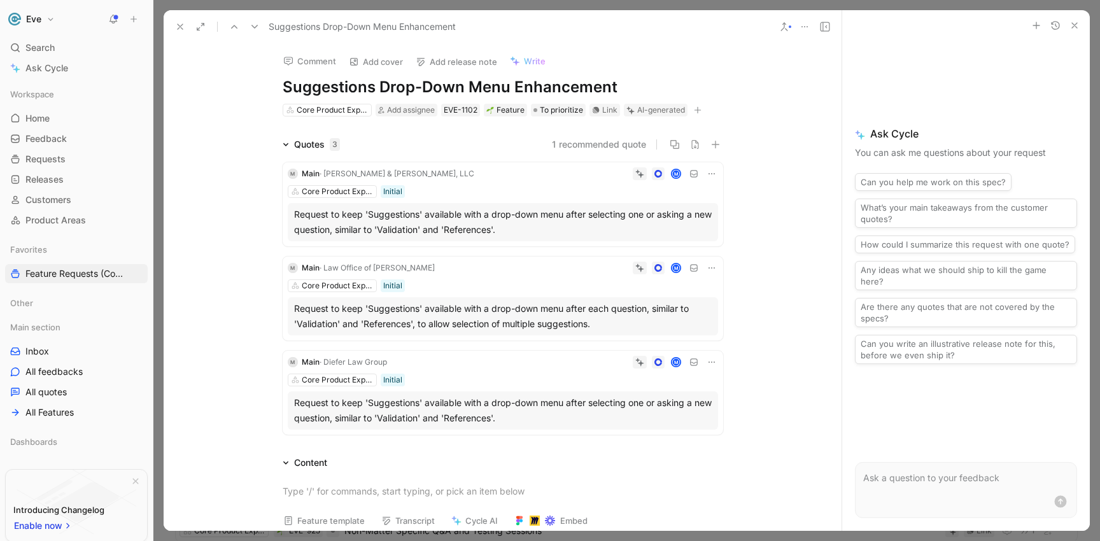
click at [780, 29] on icon at bounding box center [784, 27] width 10 height 10
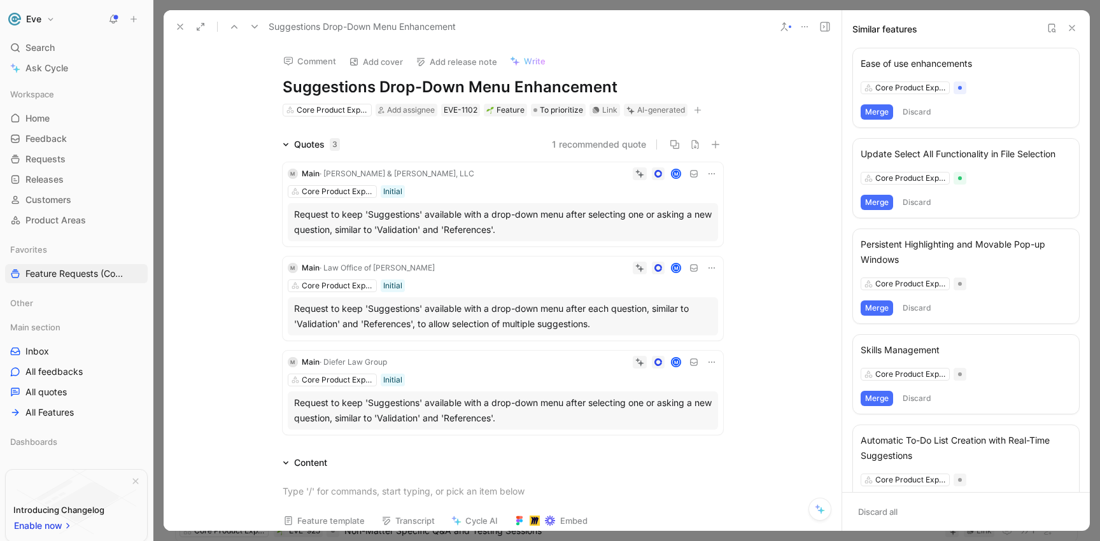
click at [1047, 28] on icon at bounding box center [1051, 28] width 10 height 10
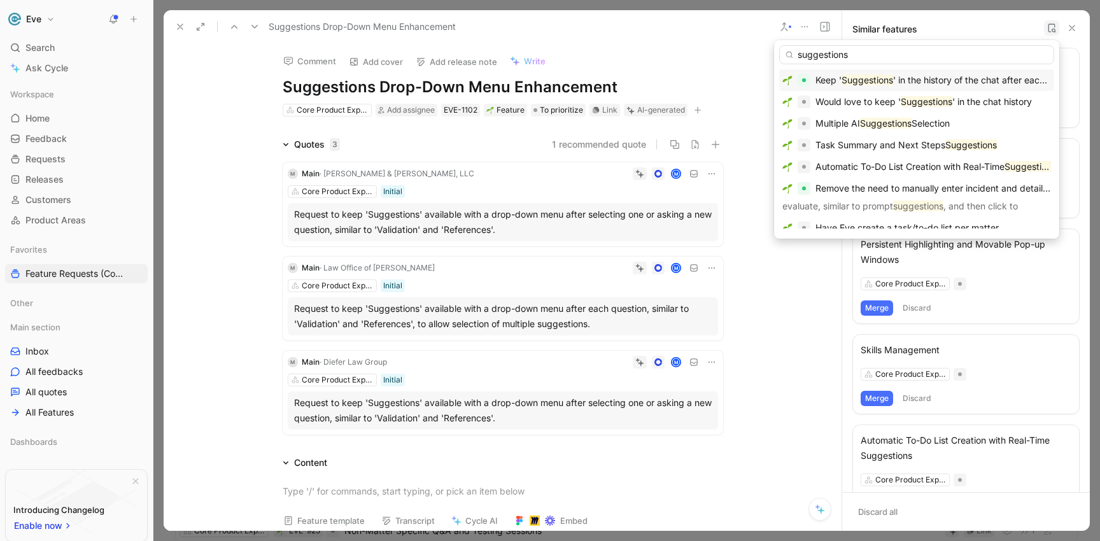
type input "suggestions"
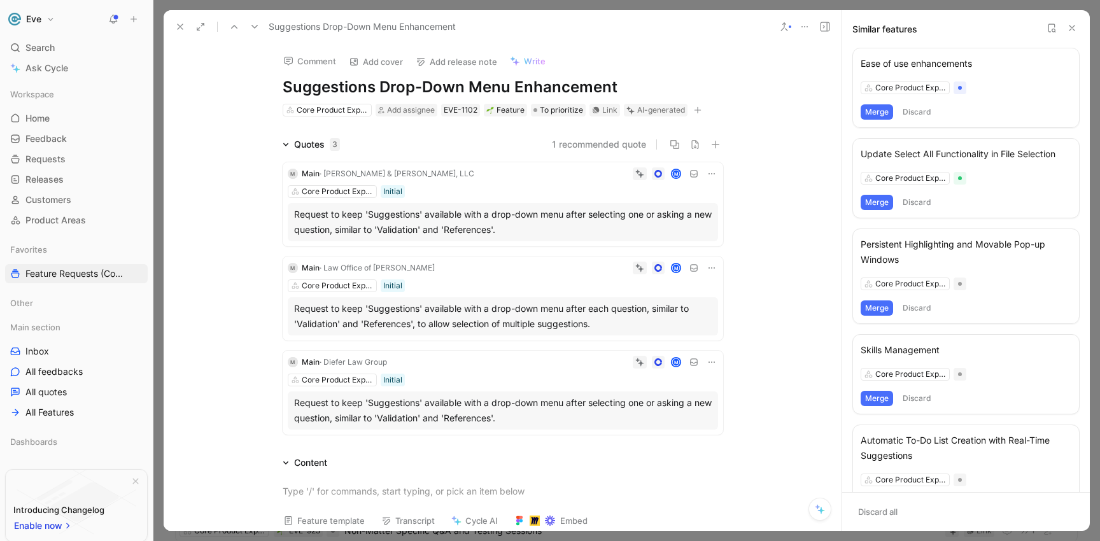
drag, startPoint x: 375, startPoint y: 86, endPoint x: 512, endPoint y: 89, distance: 136.9
click at [512, 89] on h1 "Suggestions Drop-Down Menu Enhancement" at bounding box center [503, 87] width 440 height 20
click at [511, 91] on h1 "Suggestions Enhancement" at bounding box center [503, 87] width 440 height 20
click at [1048, 28] on icon at bounding box center [1051, 28] width 10 height 10
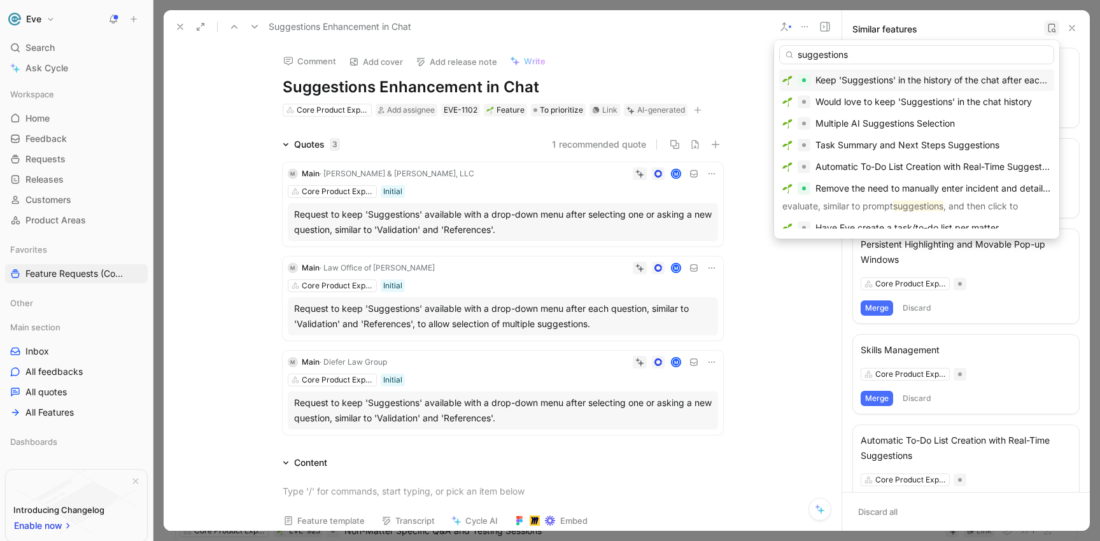
type input "suggestions"
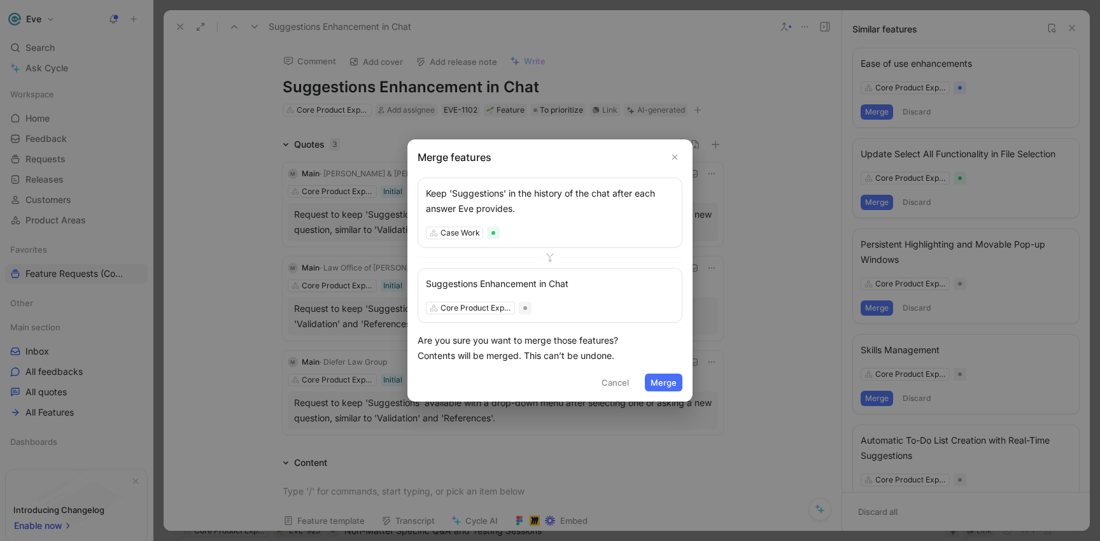
click at [614, 385] on button "Cancel" at bounding box center [615, 383] width 39 height 18
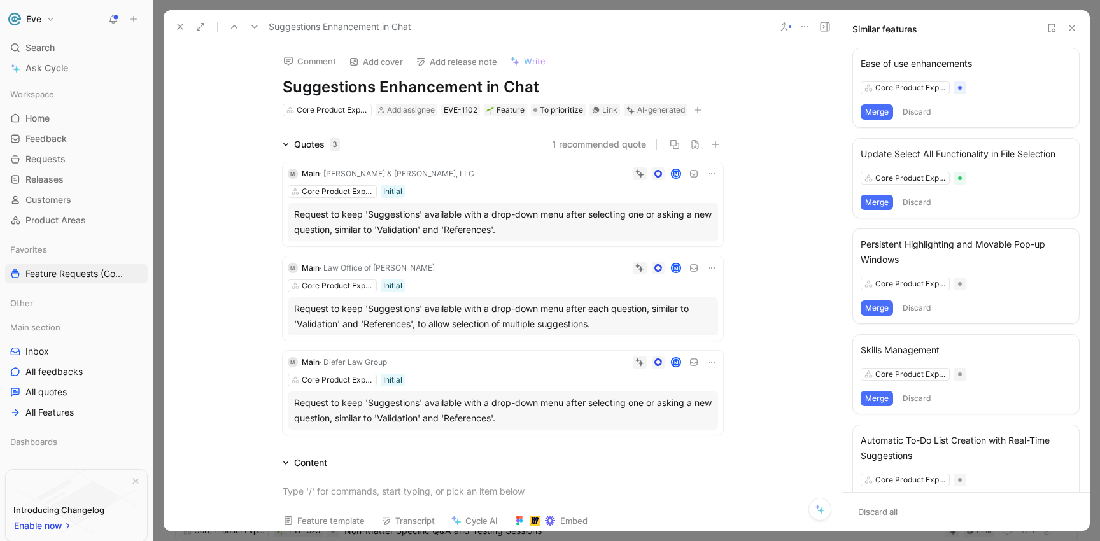
click at [1045, 29] on button at bounding box center [1051, 27] width 15 height 15
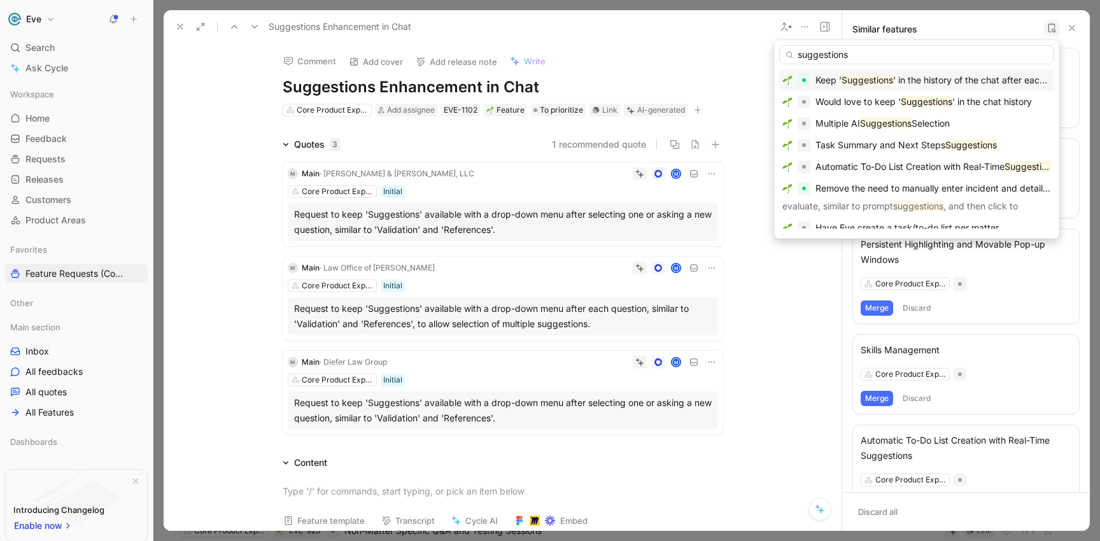
type input "suggestions"
click at [888, 78] on mark "Suggestions" at bounding box center [867, 79] width 52 height 11
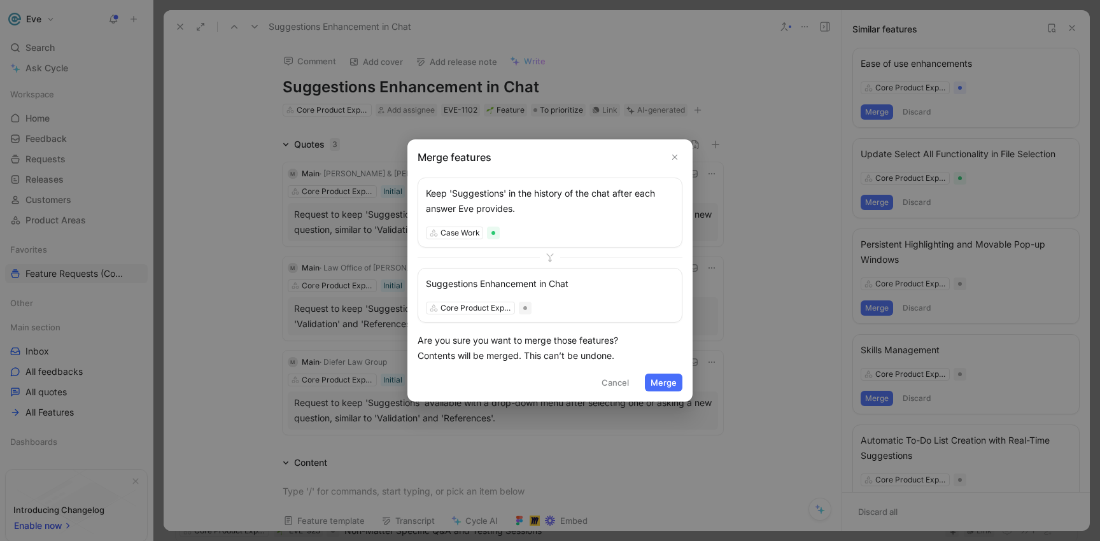
click at [661, 382] on button "Merge" at bounding box center [664, 383] width 38 height 18
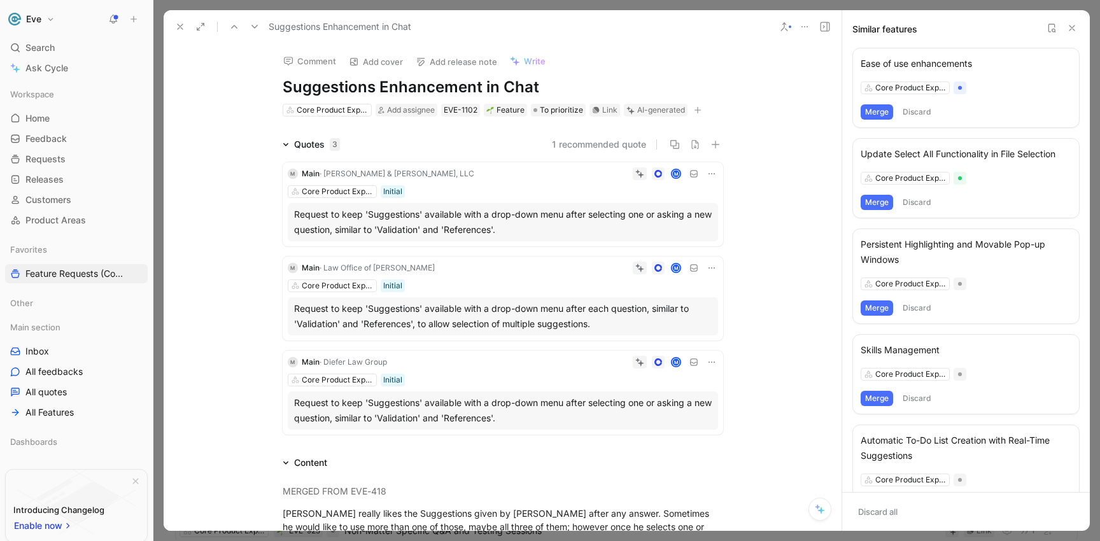
click at [1051, 25] on icon at bounding box center [1051, 28] width 10 height 10
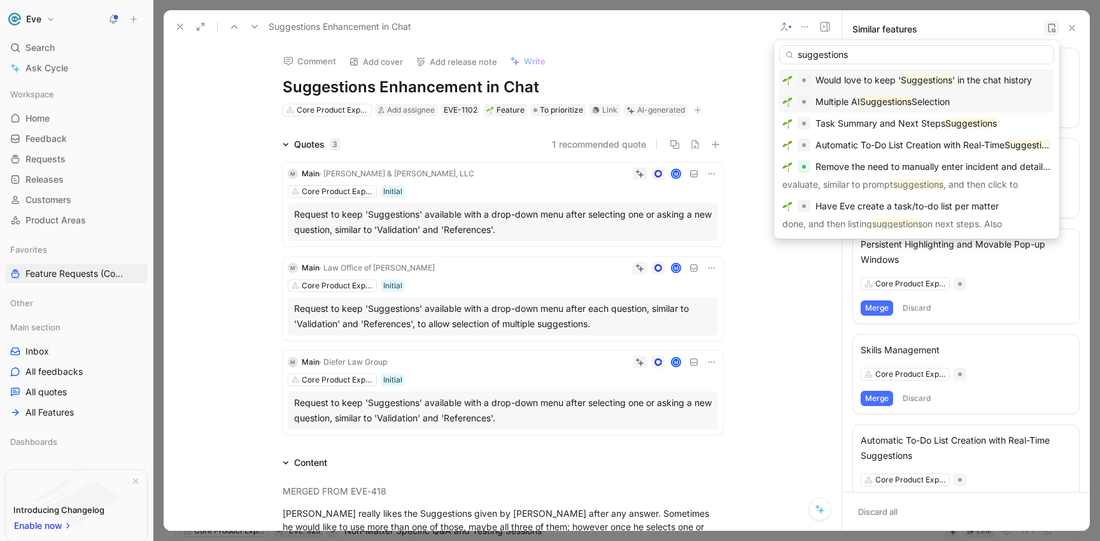
type input "suggestions"
click at [866, 101] on mark "Suggestions" at bounding box center [886, 101] width 52 height 11
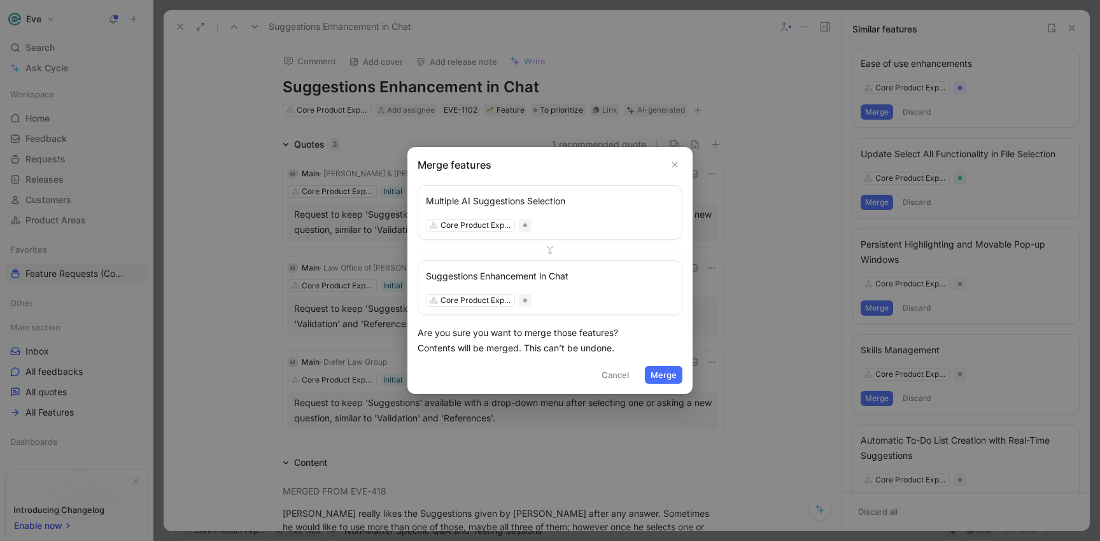
click at [659, 375] on button "Merge" at bounding box center [664, 375] width 38 height 18
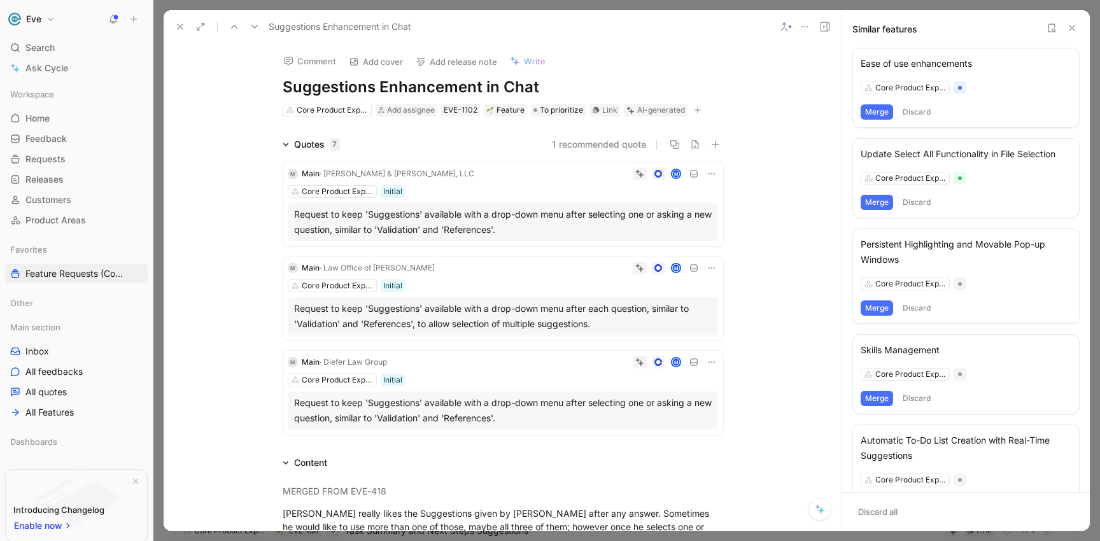
click at [787, 27] on icon at bounding box center [784, 27] width 10 height 10
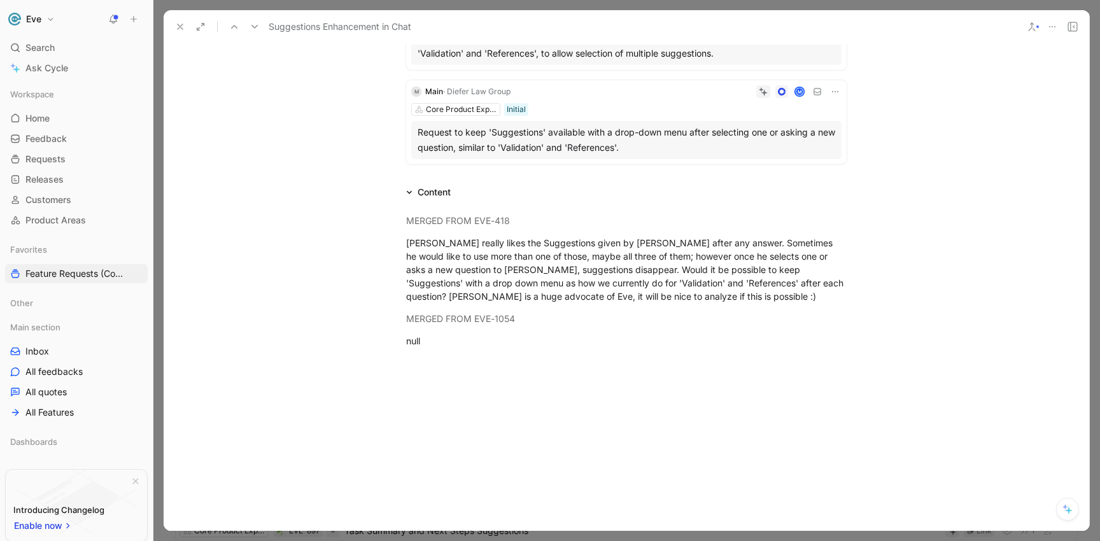
scroll to position [19, 0]
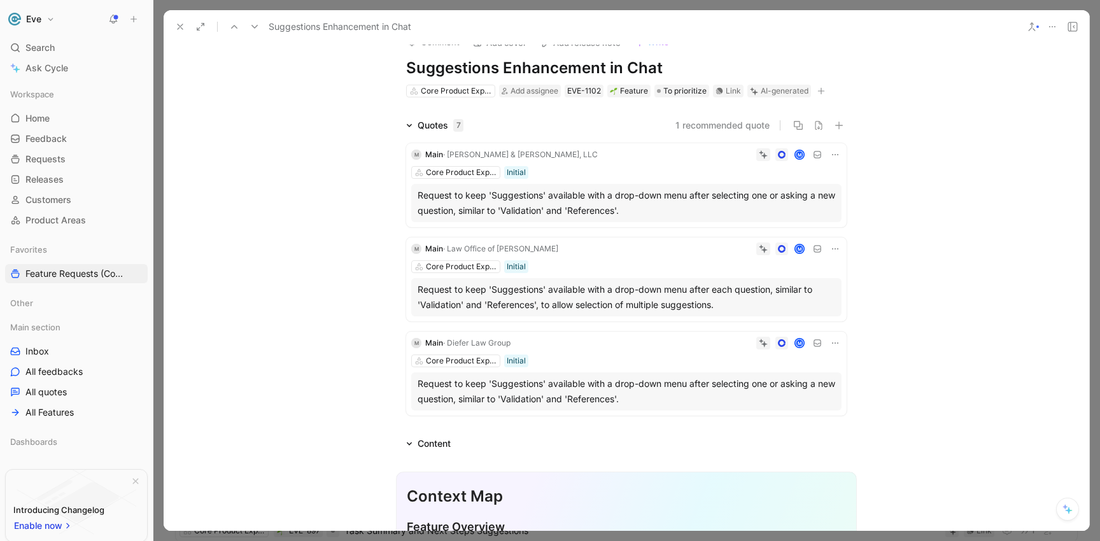
click at [1030, 28] on icon at bounding box center [1032, 27] width 10 height 10
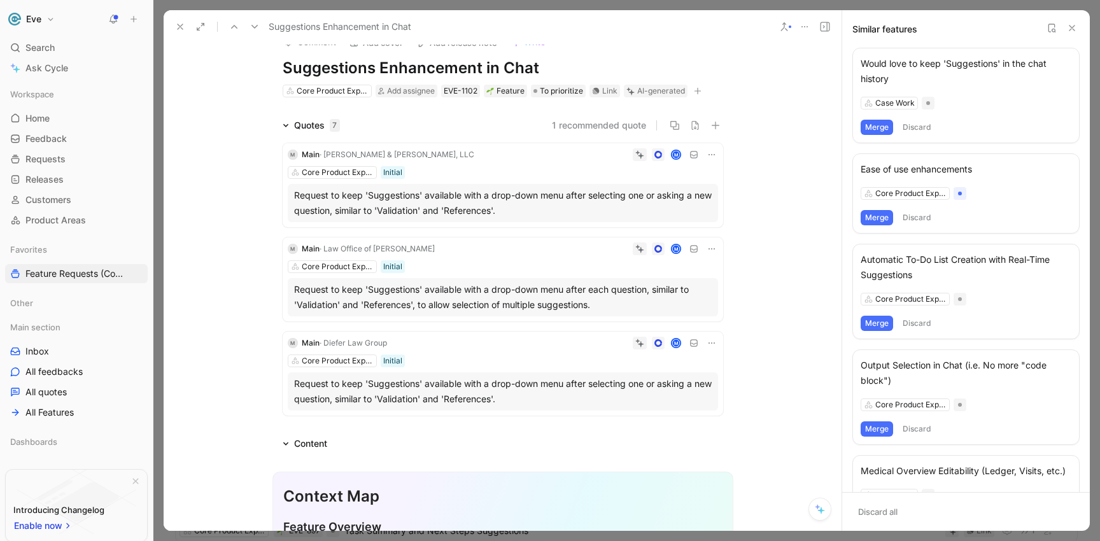
click at [876, 128] on button "Merge" at bounding box center [876, 127] width 32 height 15
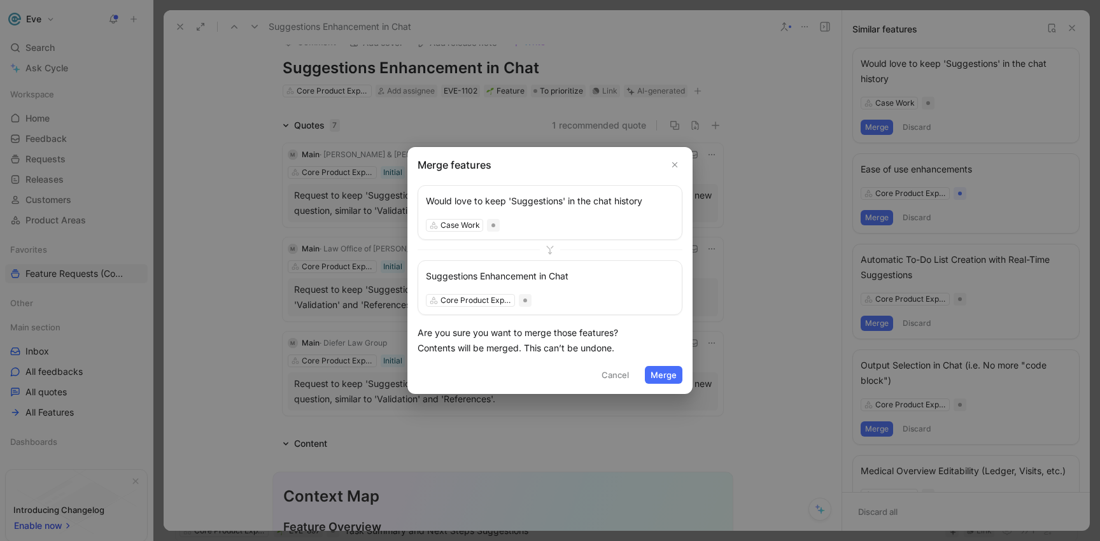
click at [664, 374] on button "Merge" at bounding box center [664, 375] width 38 height 18
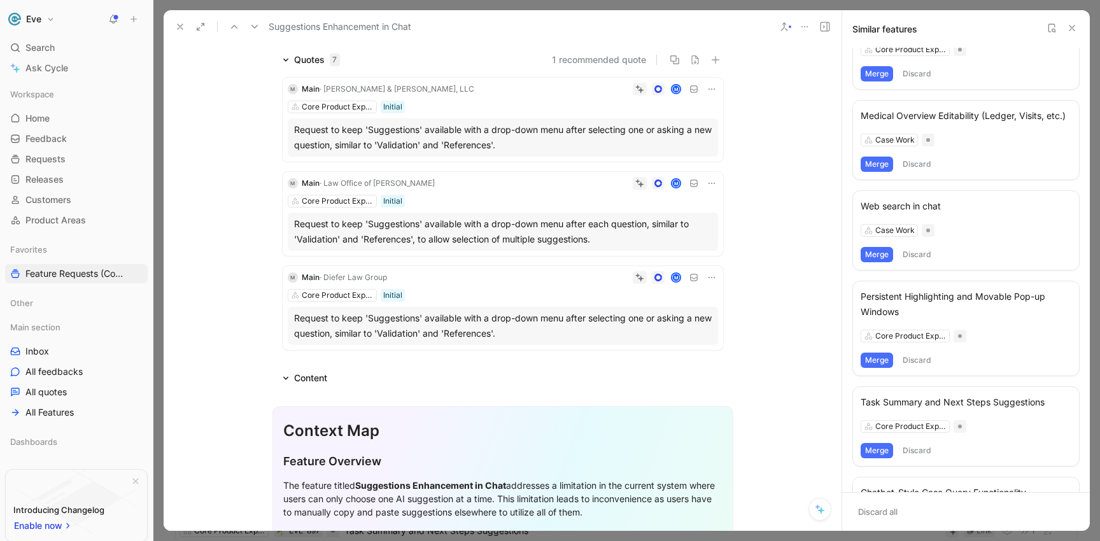
scroll to position [101, 0]
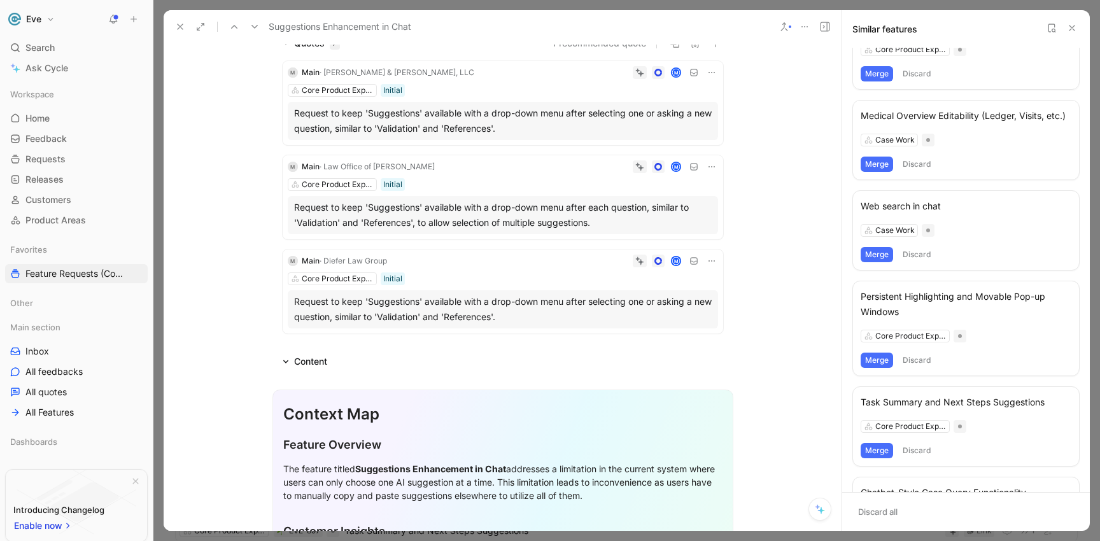
click at [871, 458] on button "Merge" at bounding box center [876, 450] width 32 height 15
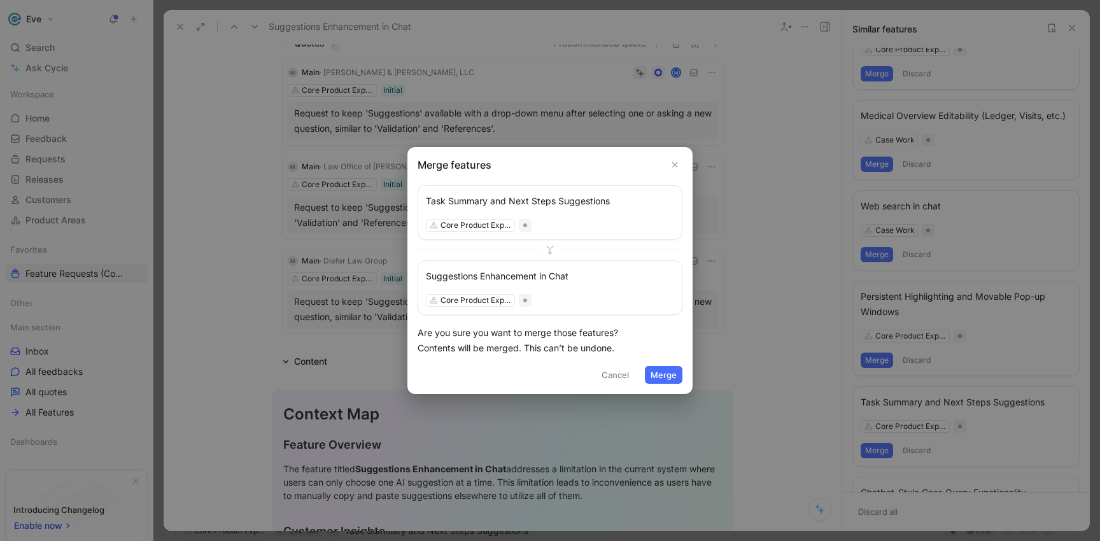
click at [675, 374] on button "Merge" at bounding box center [664, 375] width 38 height 18
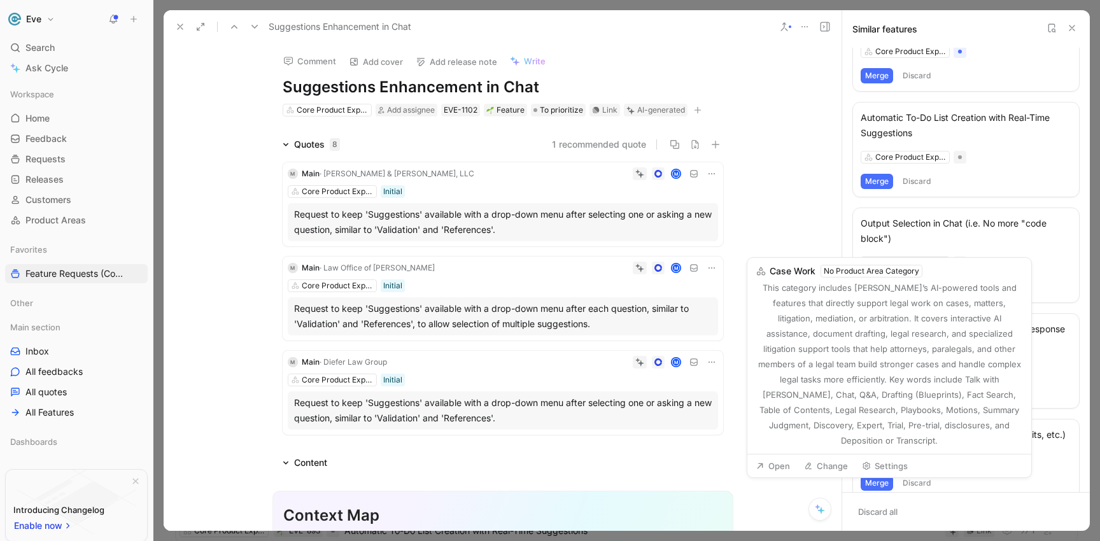
scroll to position [3, 0]
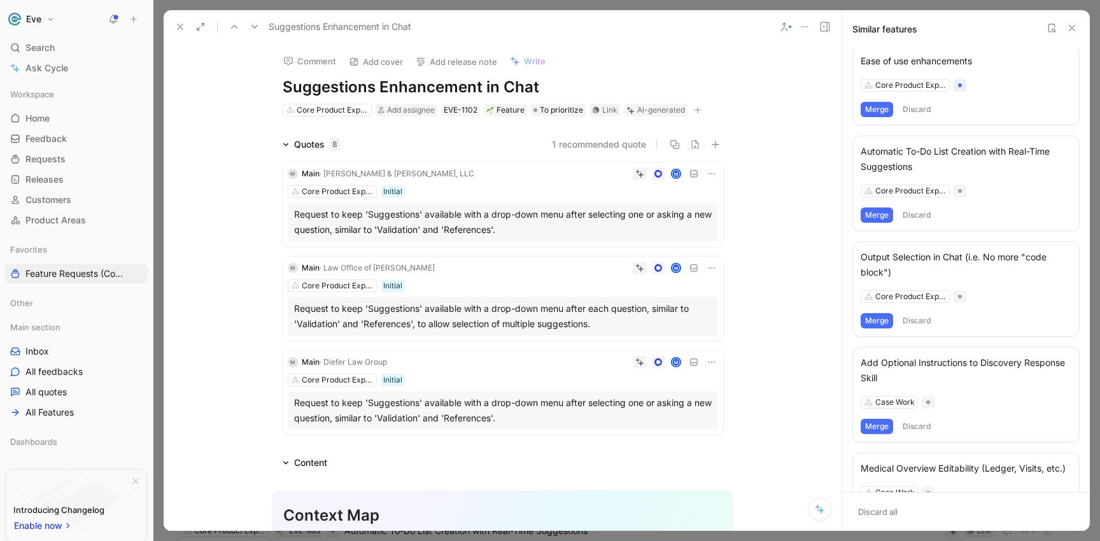
click at [879, 216] on button "Merge" at bounding box center [876, 214] width 32 height 15
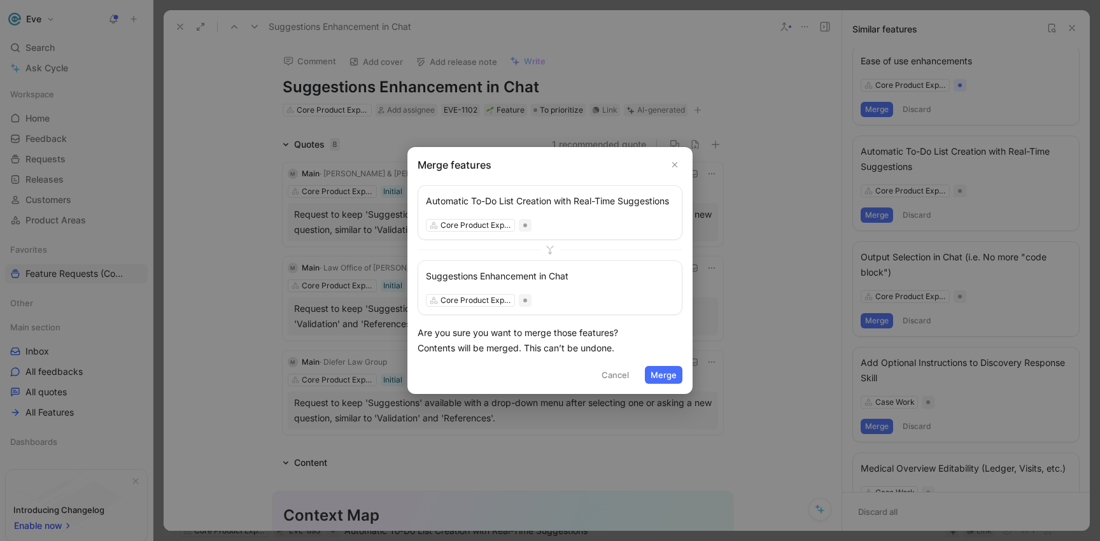
click at [669, 372] on button "Merge" at bounding box center [664, 375] width 38 height 18
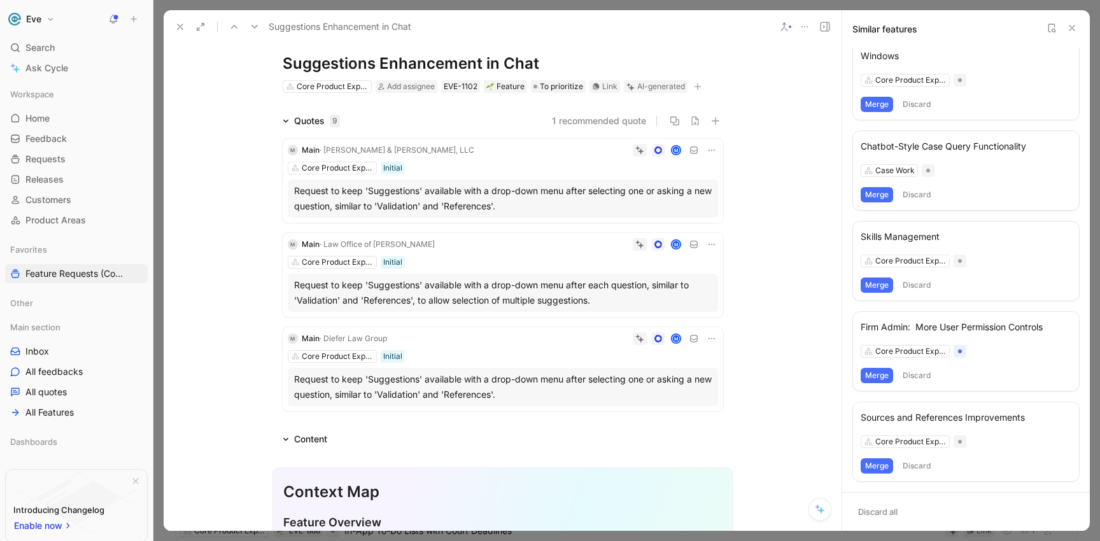
scroll to position [0, 0]
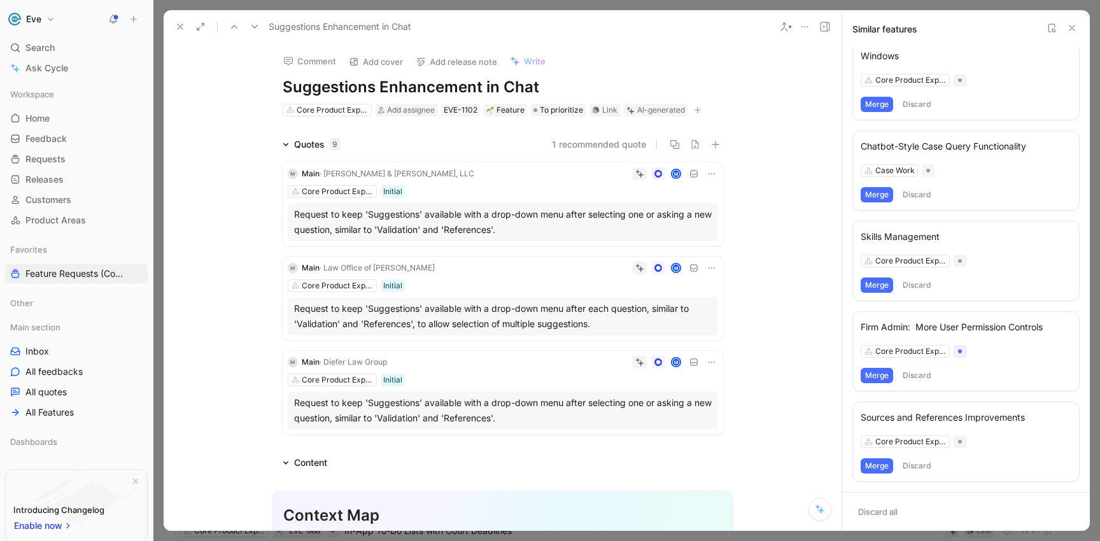
click at [177, 24] on icon at bounding box center [180, 27] width 10 height 10
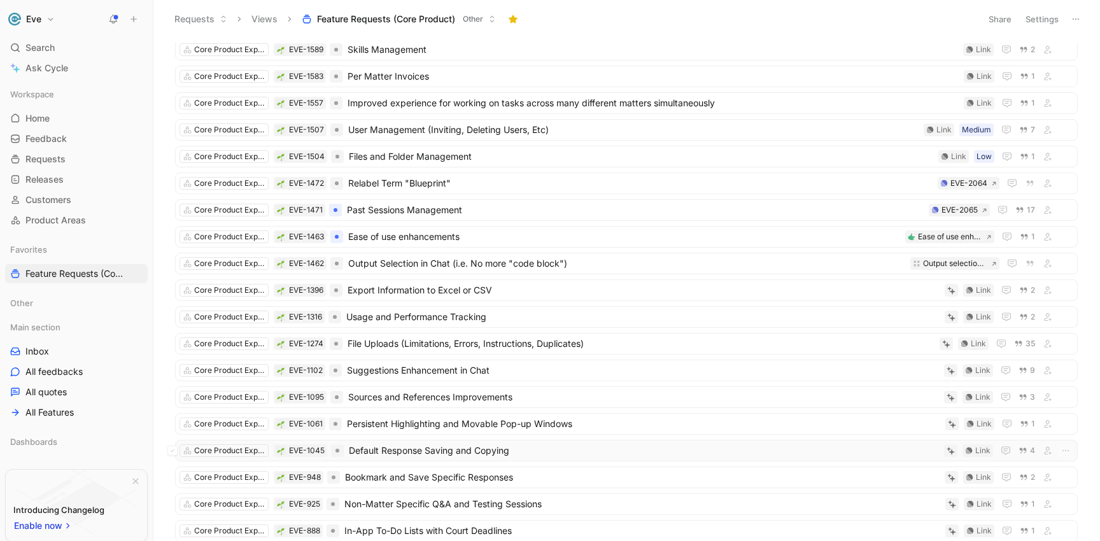
scroll to position [48, 0]
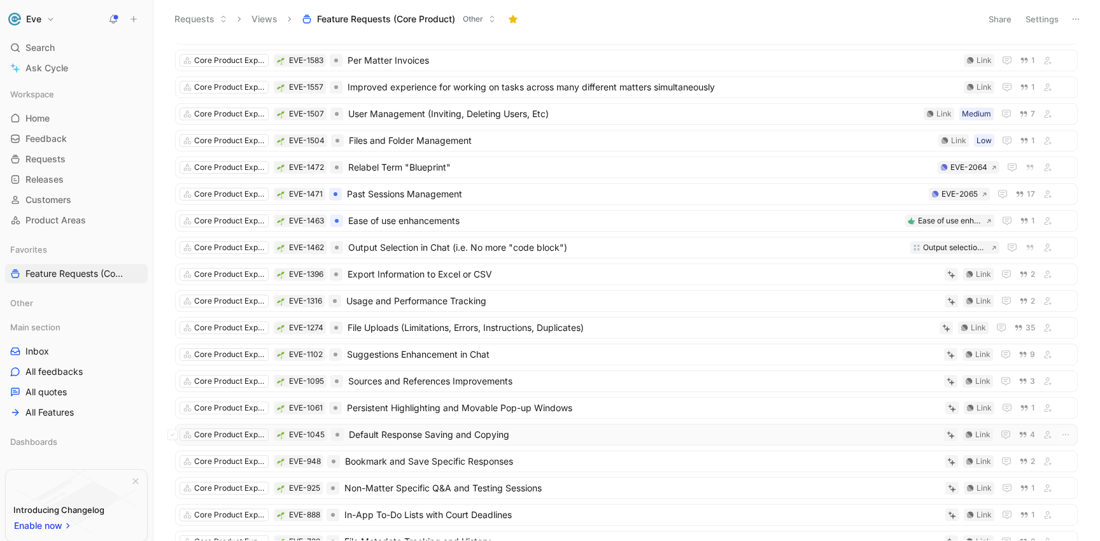
click at [421, 434] on span "Default Response Saving and Copying" at bounding box center [644, 434] width 590 height 15
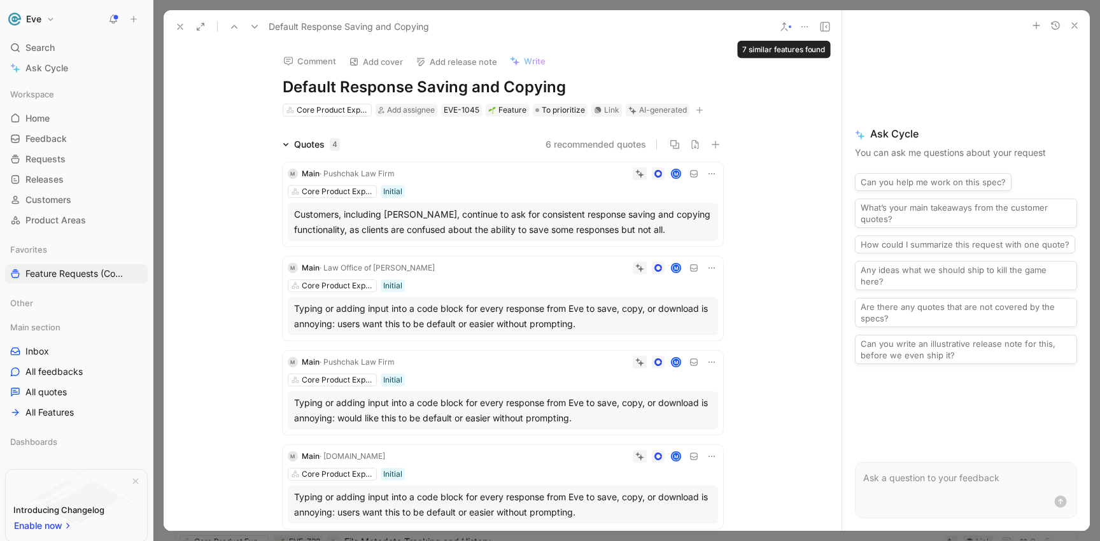
click at [781, 27] on icon at bounding box center [784, 27] width 10 height 10
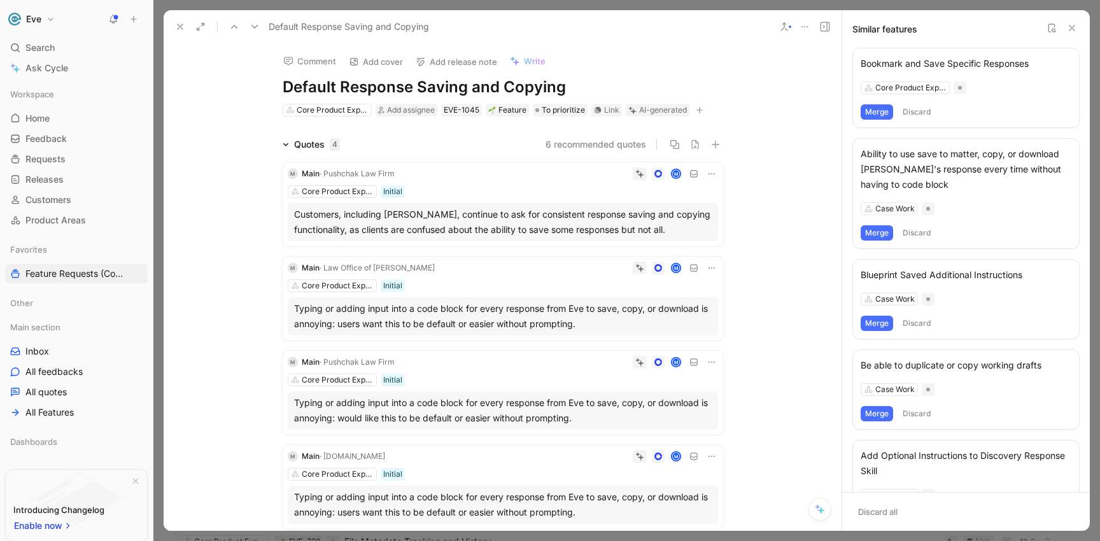
click at [874, 114] on button "Merge" at bounding box center [876, 111] width 32 height 15
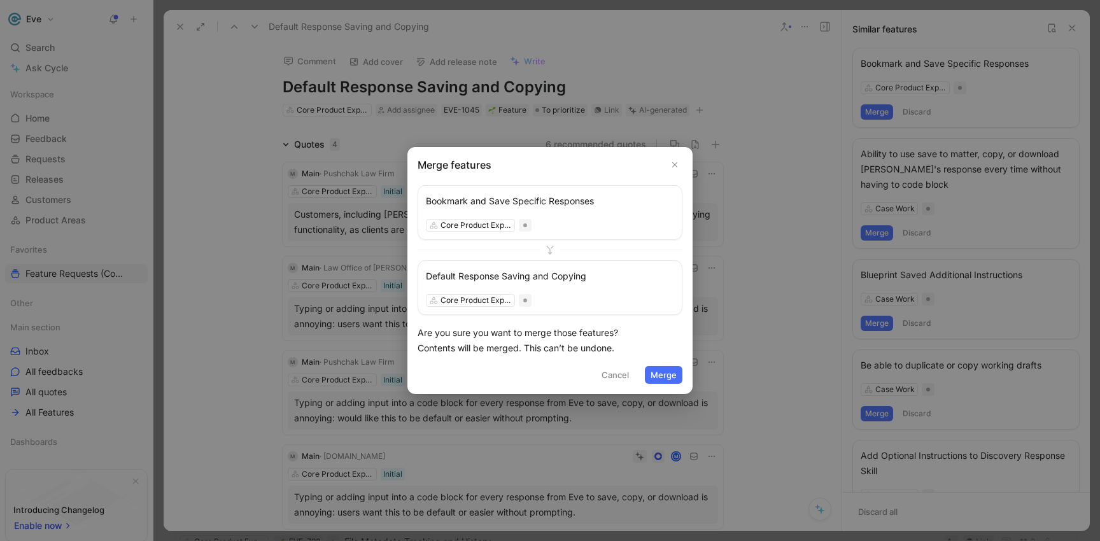
click at [659, 377] on button "Merge" at bounding box center [664, 375] width 38 height 18
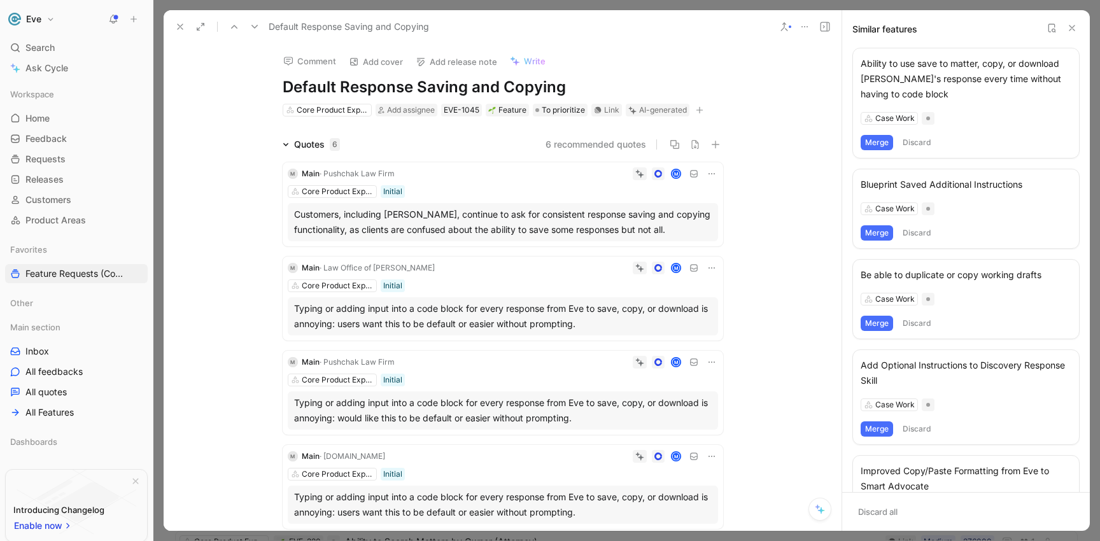
click at [876, 143] on button "Merge" at bounding box center [876, 142] width 32 height 15
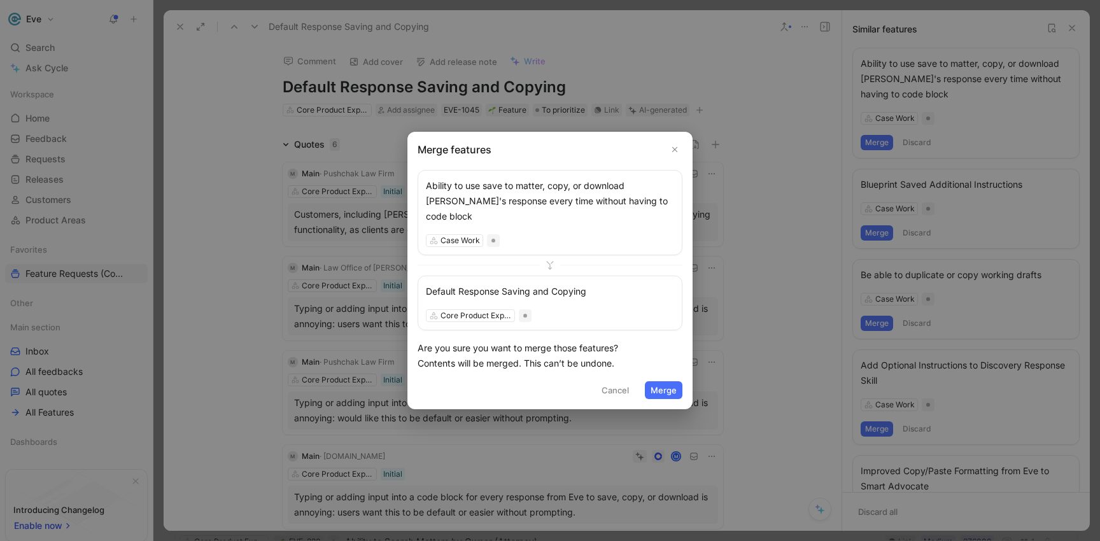
click at [659, 381] on button "Merge" at bounding box center [664, 390] width 38 height 18
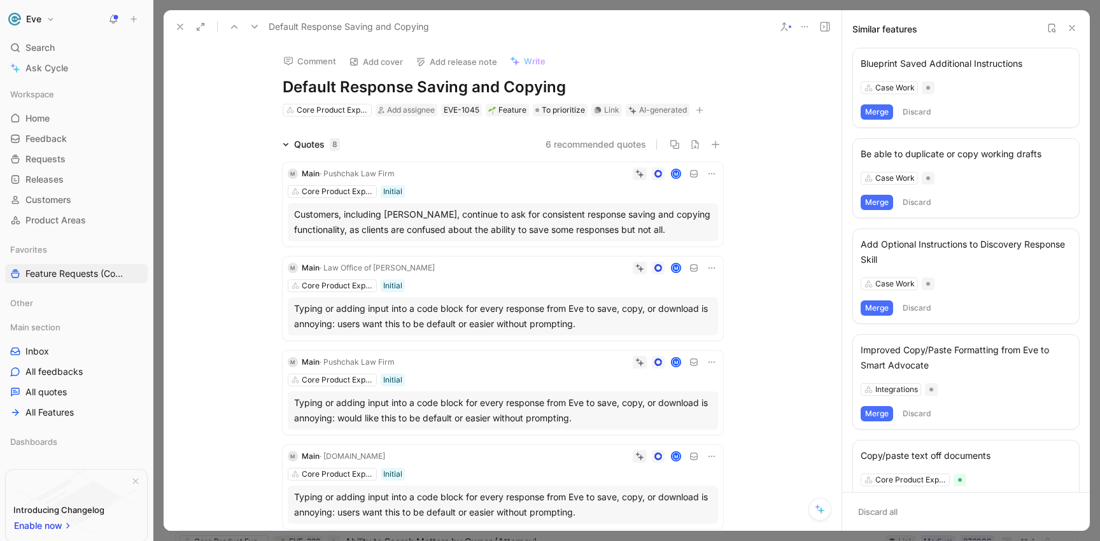
click at [876, 202] on button "Merge" at bounding box center [876, 202] width 32 height 15
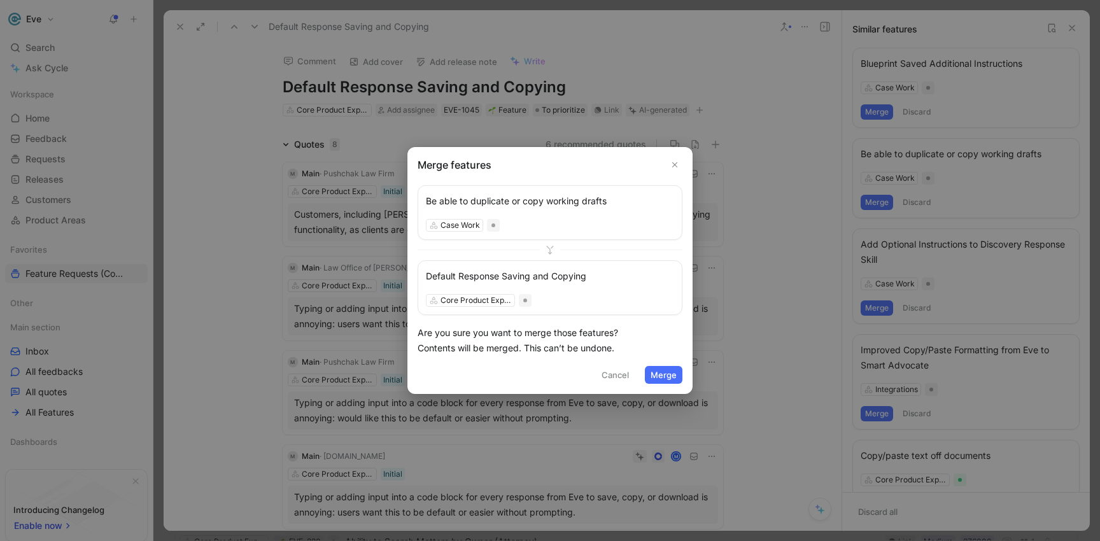
click at [659, 372] on button "Merge" at bounding box center [664, 375] width 38 height 18
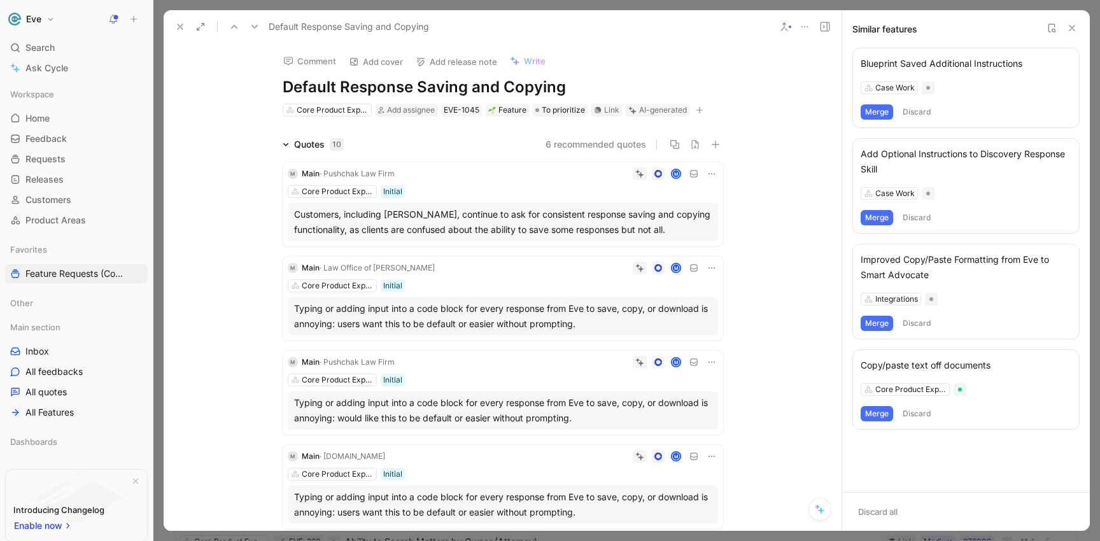
click at [873, 323] on button "Merge" at bounding box center [876, 323] width 32 height 15
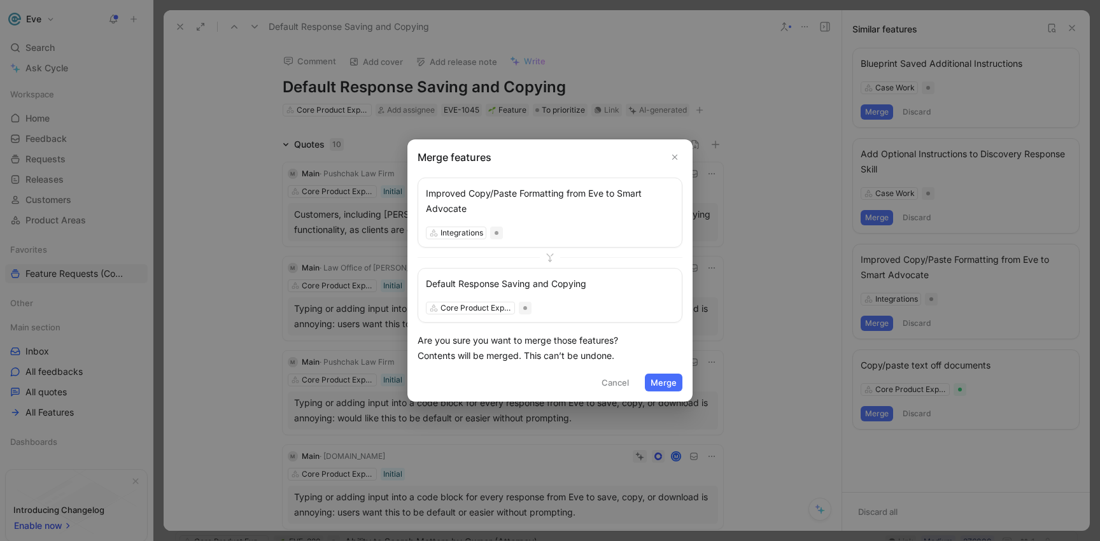
click at [665, 375] on button "Merge" at bounding box center [664, 383] width 38 height 18
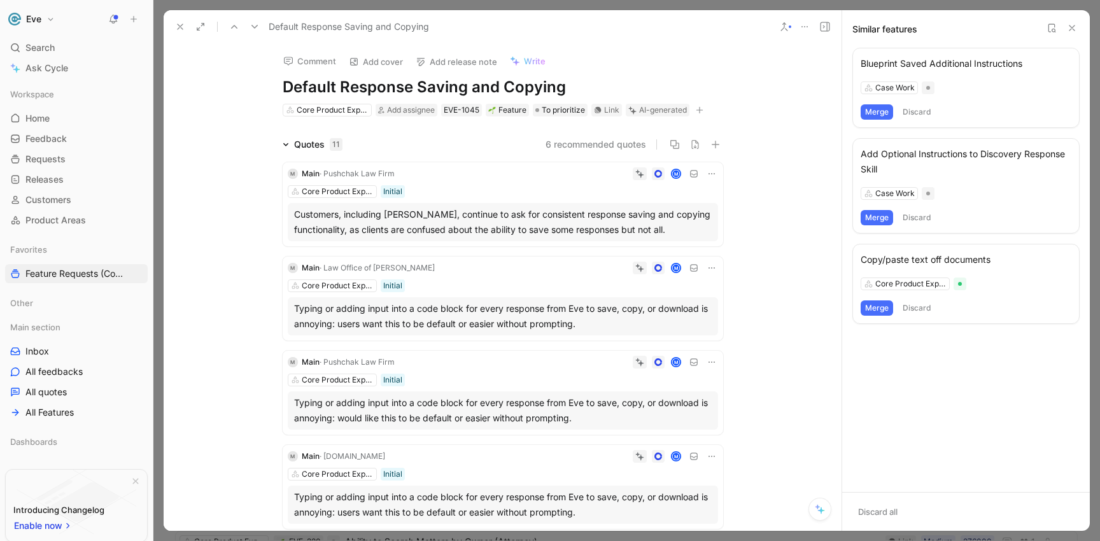
click at [876, 306] on button "Merge" at bounding box center [876, 307] width 32 height 15
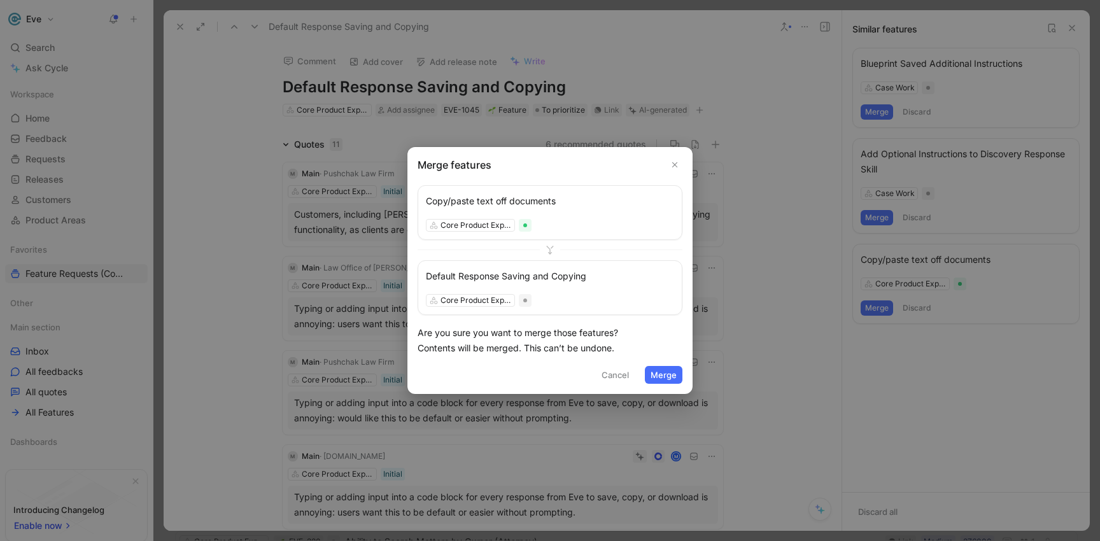
click at [670, 368] on button "Merge" at bounding box center [664, 375] width 38 height 18
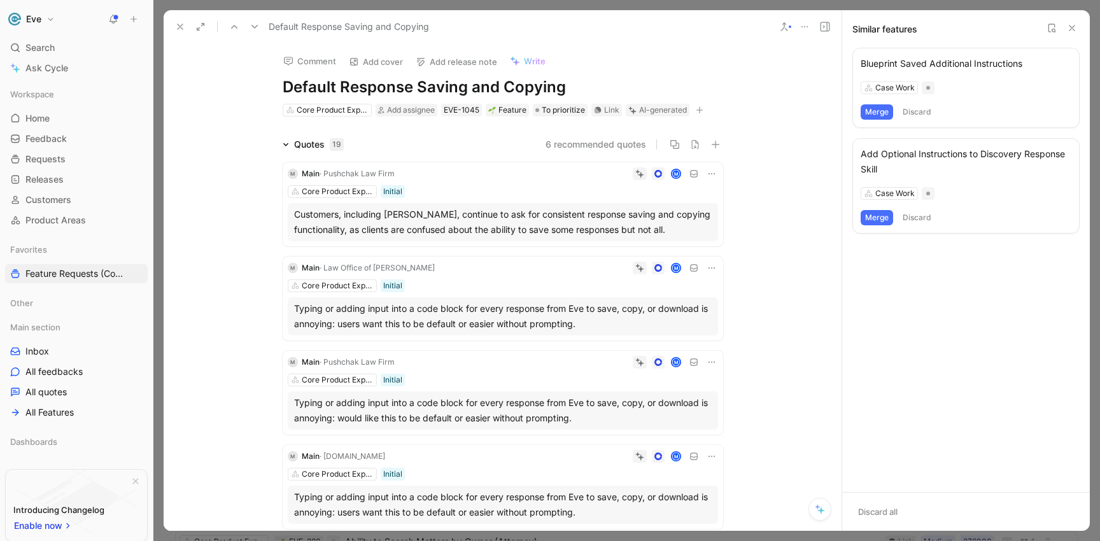
click at [183, 29] on use at bounding box center [180, 26] width 5 height 5
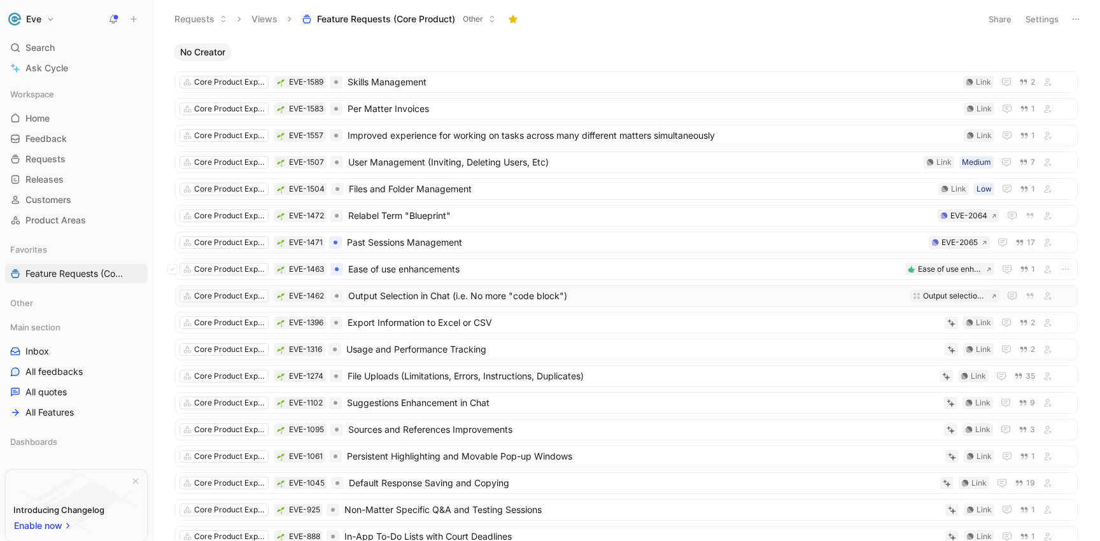
scroll to position [32, 0]
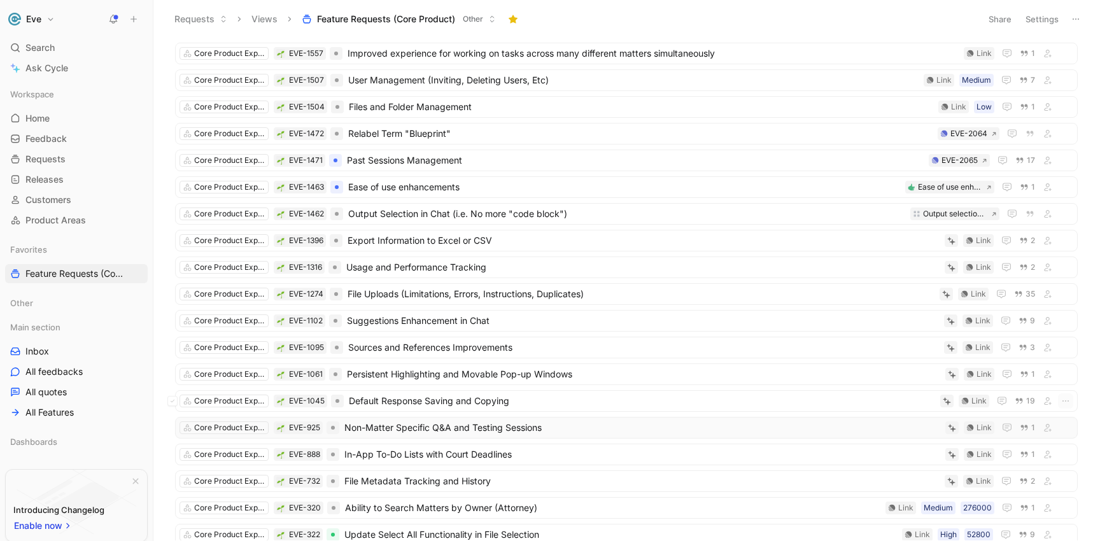
scroll to position [99, 0]
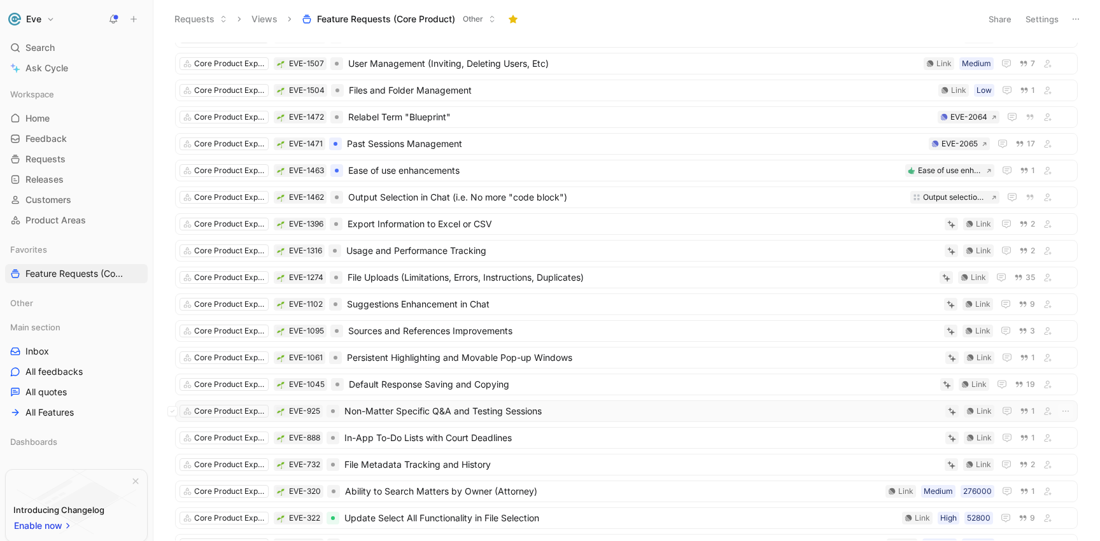
click at [408, 409] on span "Non-Matter Specific Q&A and Testing Sessions" at bounding box center [642, 410] width 596 height 15
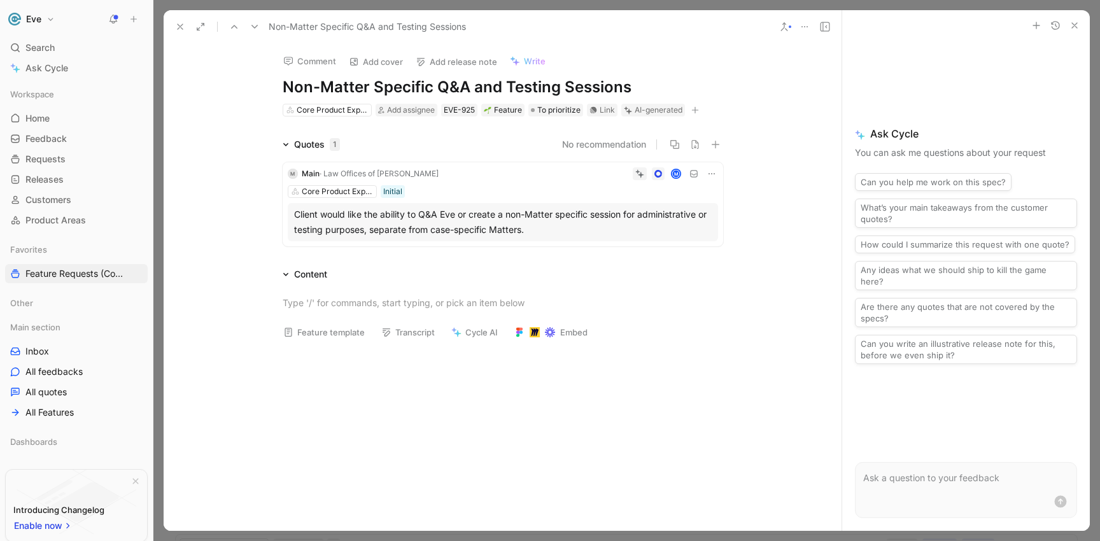
click at [800, 27] on icon at bounding box center [804, 27] width 10 height 10
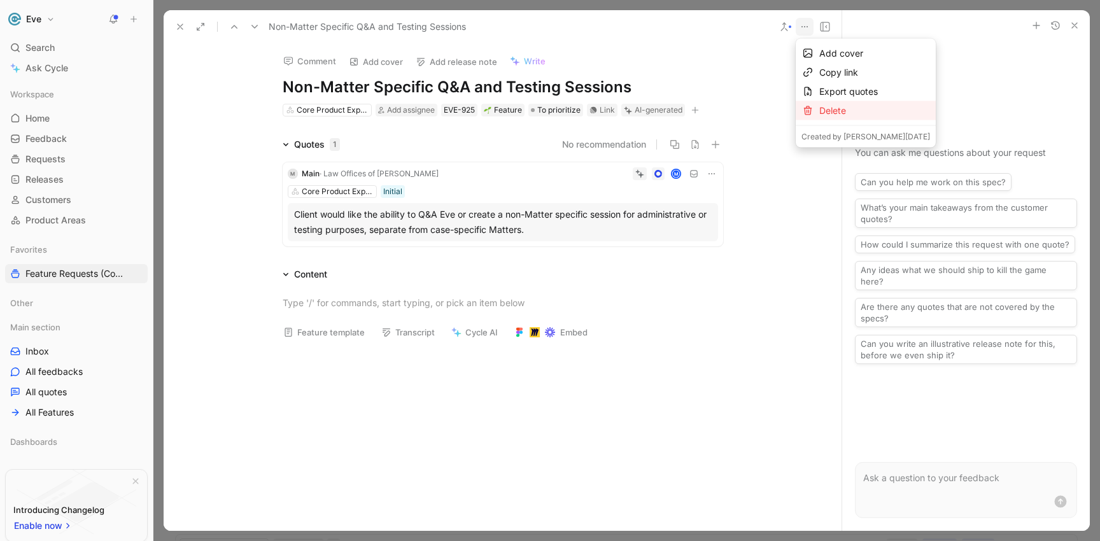
click at [813, 108] on div at bounding box center [807, 111] width 13 height 10
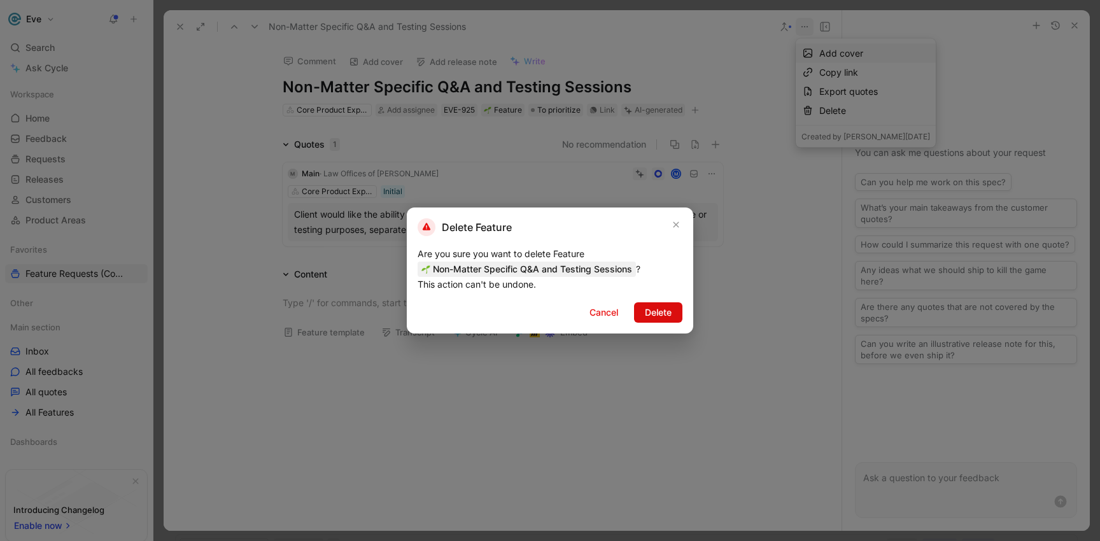
click at [650, 314] on span "Delete" at bounding box center [658, 312] width 27 height 15
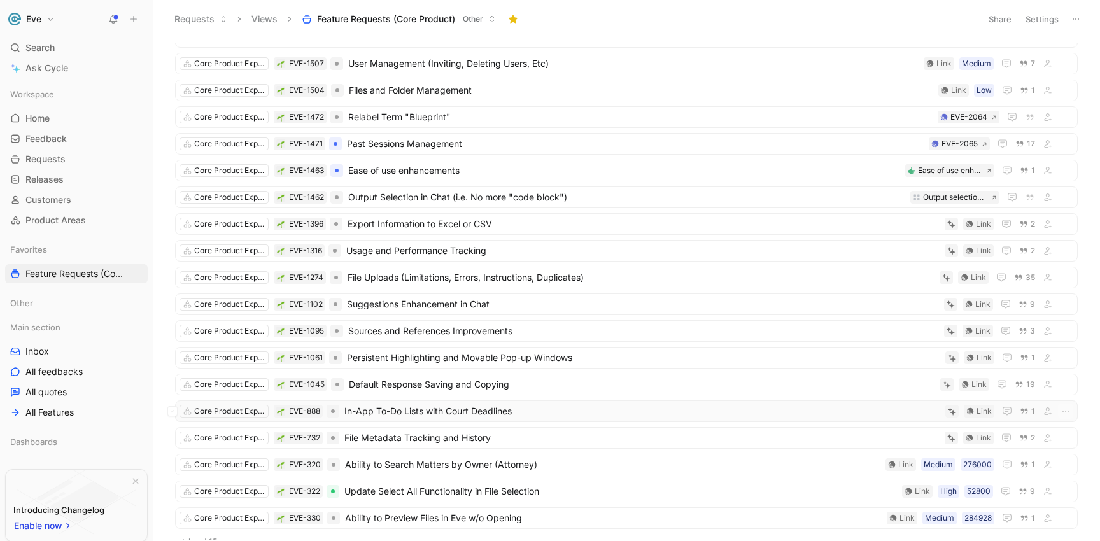
click at [398, 414] on span "In-App To-Do Lists with Court Deadlines" at bounding box center [642, 410] width 596 height 15
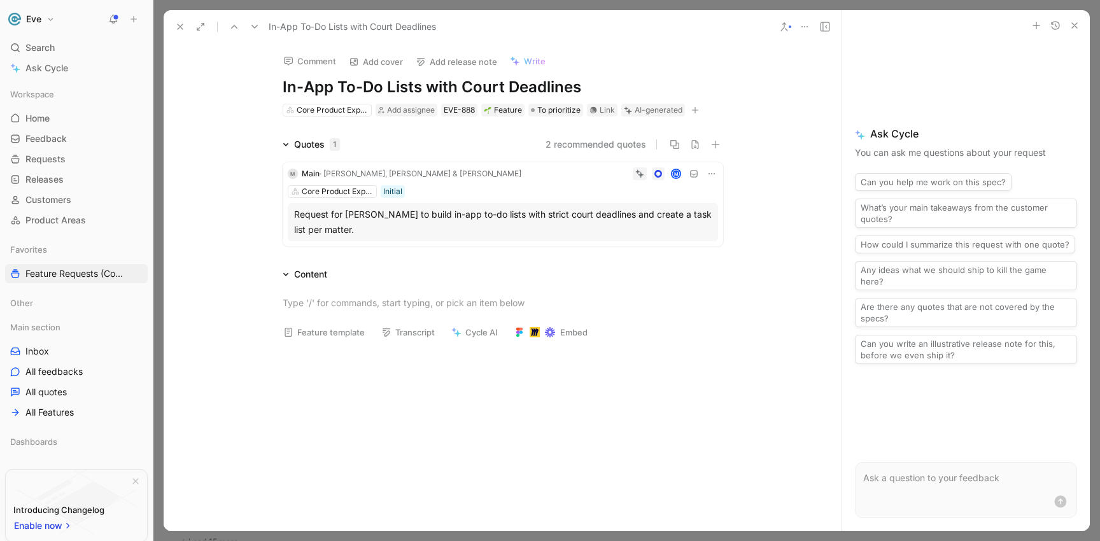
click at [576, 85] on h1 "In-App To-Do Lists with Court Deadlines" at bounding box center [503, 87] width 440 height 20
drag, startPoint x: 580, startPoint y: 86, endPoint x: 271, endPoint y: 83, distance: 309.3
click at [271, 83] on div "Comment Add cover Add release note Write In-App To-Do Lists with Court Deadline…" at bounding box center [502, 80] width 489 height 74
click at [1035, 27] on use "button" at bounding box center [1036, 25] width 6 height 6
click at [781, 31] on use at bounding box center [784, 27] width 6 height 8
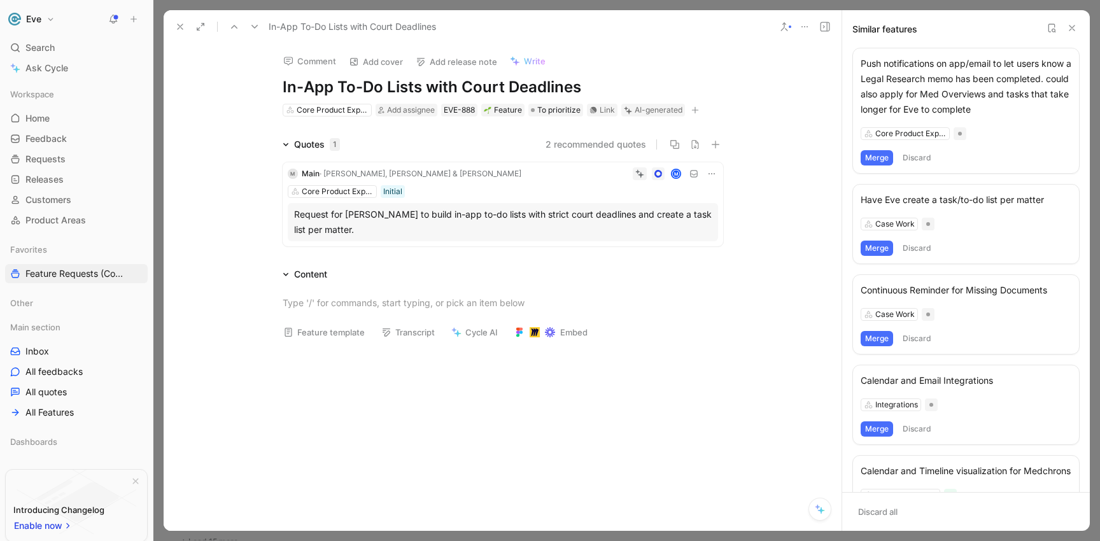
click at [1049, 26] on icon at bounding box center [1051, 28] width 10 height 10
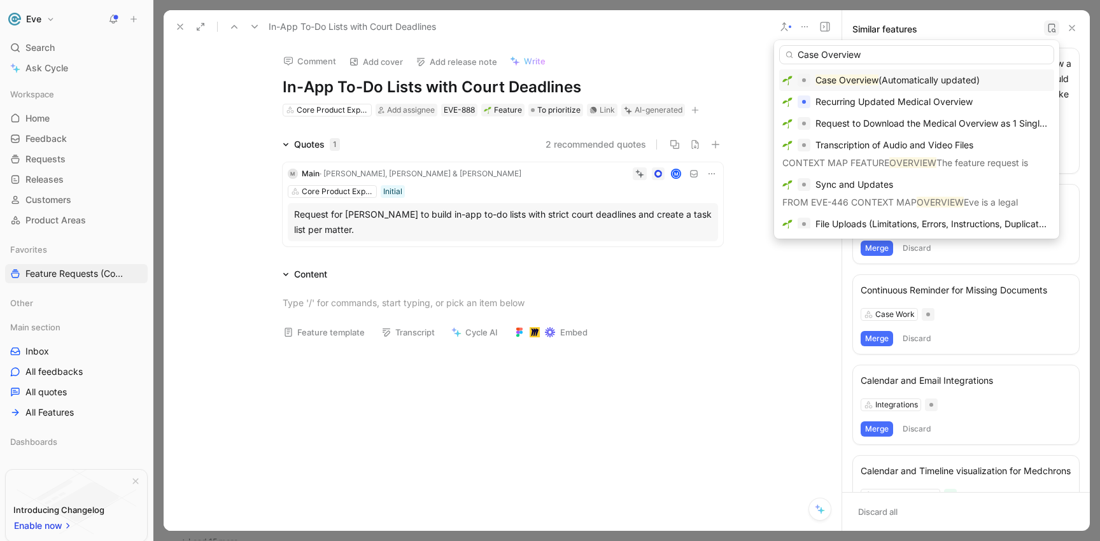
type input "Case Overview"
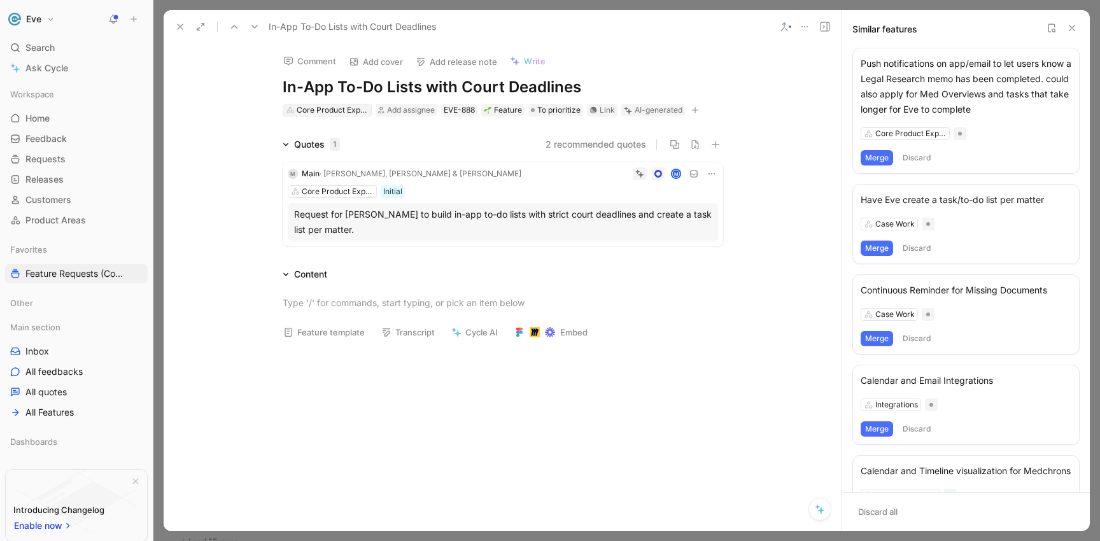
click at [311, 113] on div "Core Product Experience" at bounding box center [332, 110] width 71 height 13
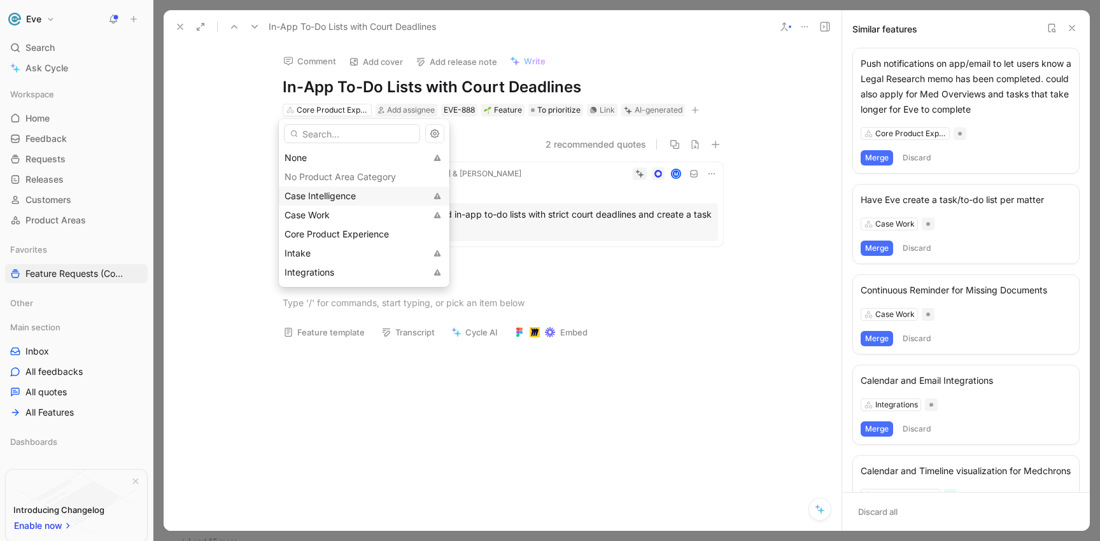
click at [325, 197] on span "Case Intelligence" at bounding box center [319, 195] width 71 height 11
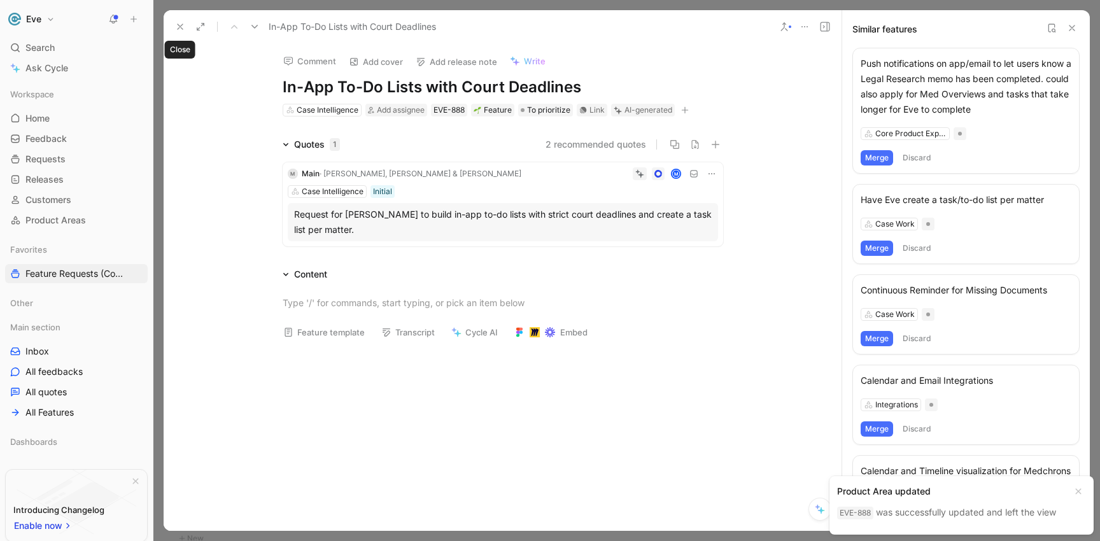
click at [178, 29] on use at bounding box center [180, 26] width 5 height 5
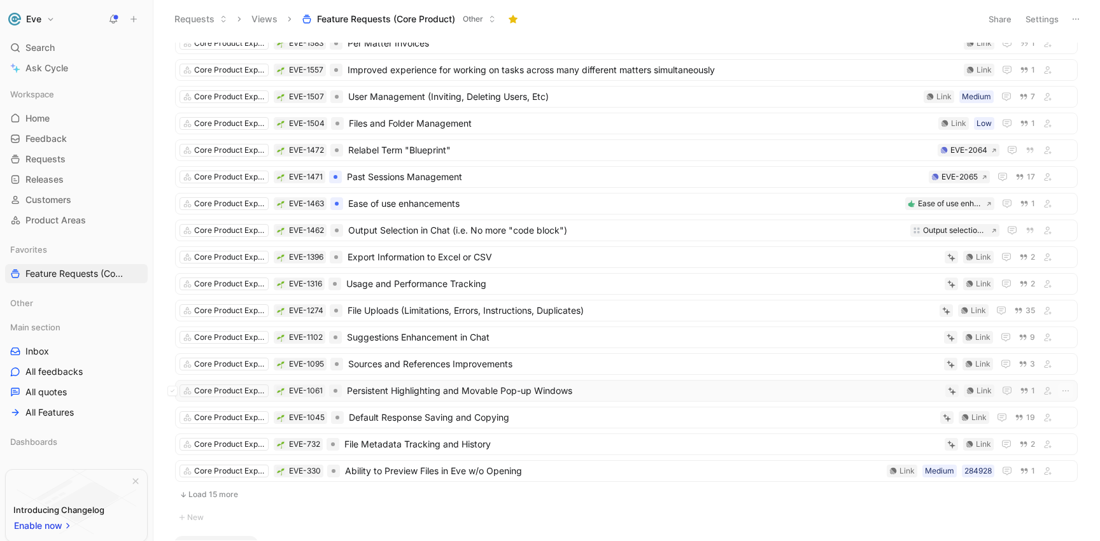
scroll to position [74, 0]
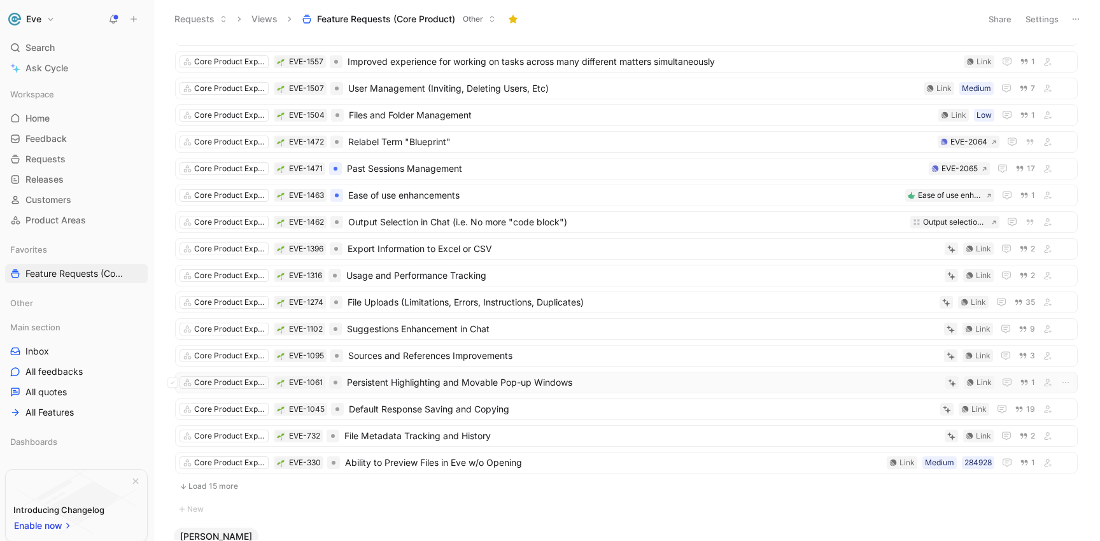
click at [417, 382] on span "Persistent Highlighting and Movable Pop-up Windows" at bounding box center [643, 382] width 593 height 15
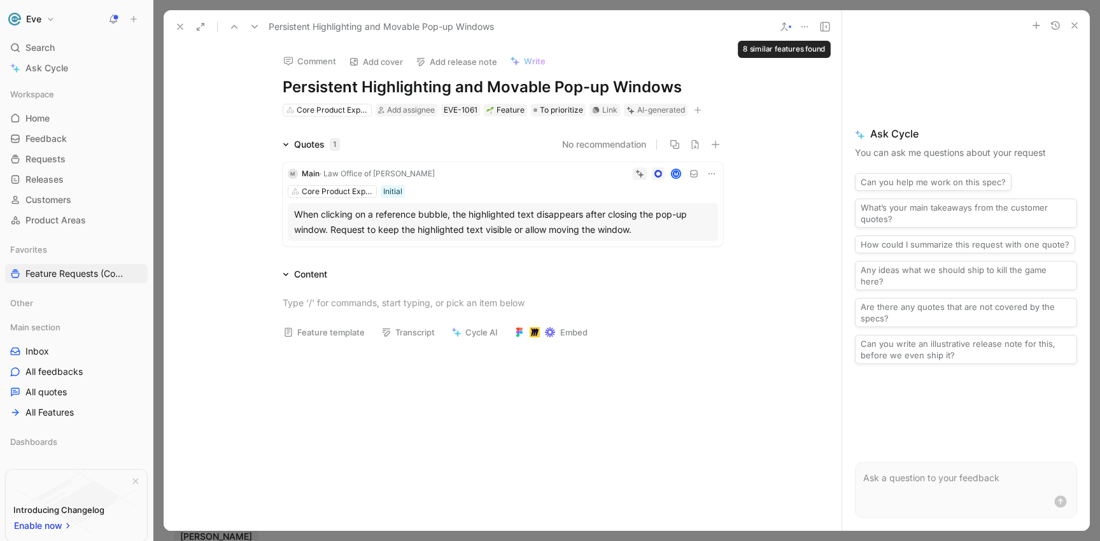
click at [787, 31] on icon at bounding box center [784, 27] width 10 height 10
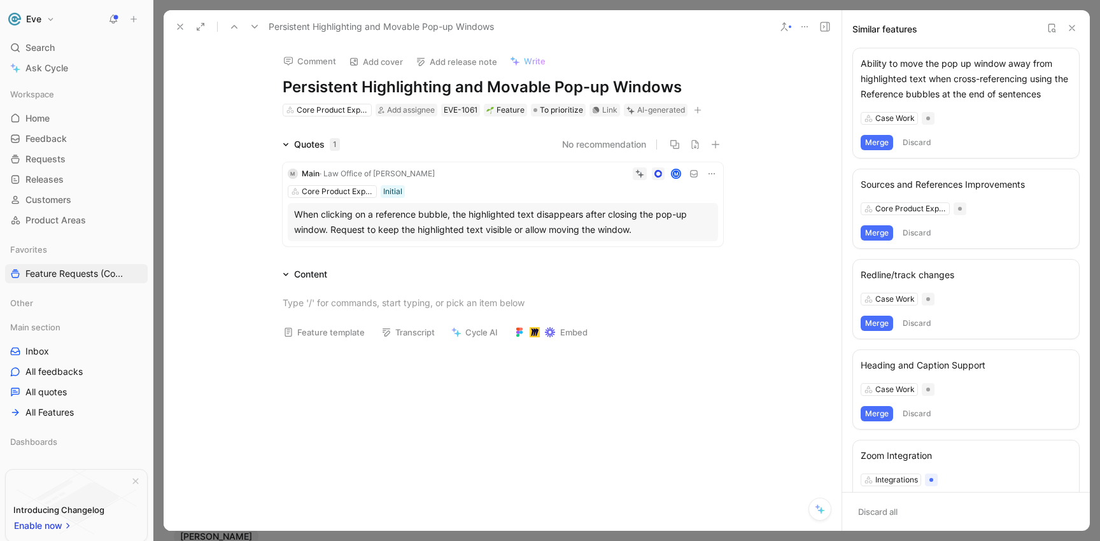
click at [918, 183] on div "Sources and References Improvements" at bounding box center [965, 184] width 211 height 15
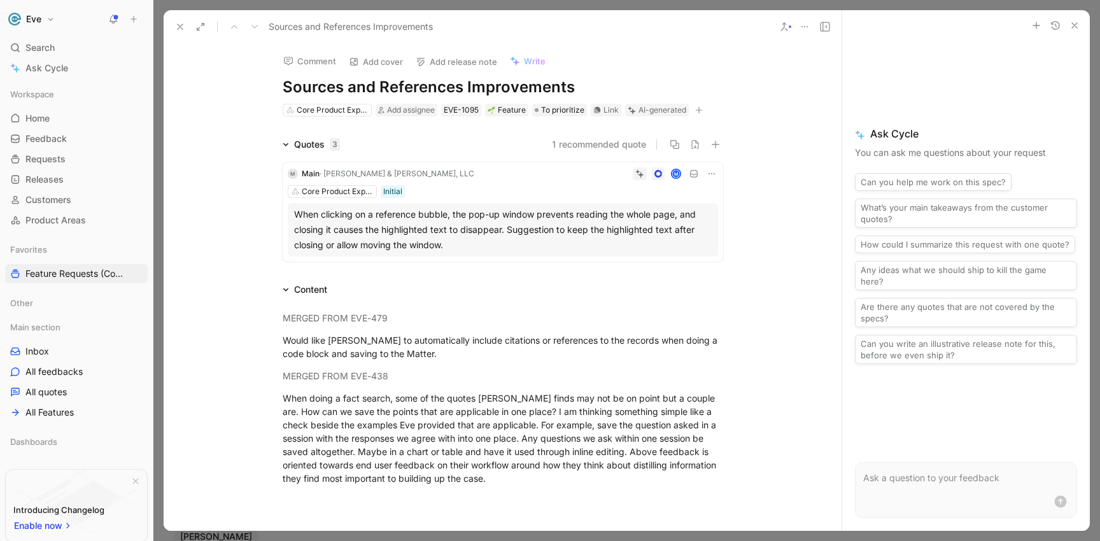
click at [779, 25] on icon at bounding box center [784, 27] width 10 height 10
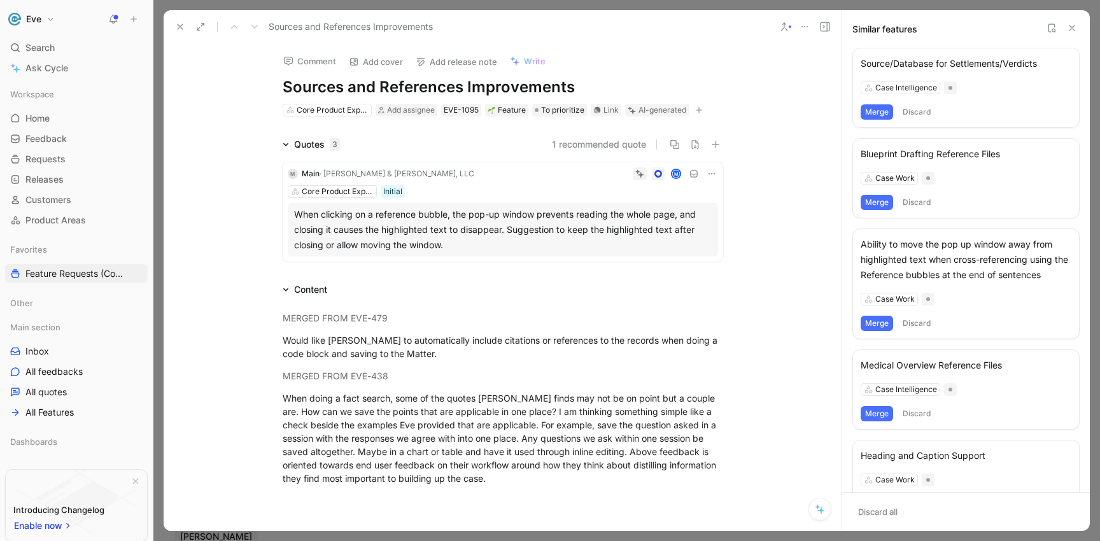
click at [878, 321] on button "Merge" at bounding box center [876, 323] width 32 height 15
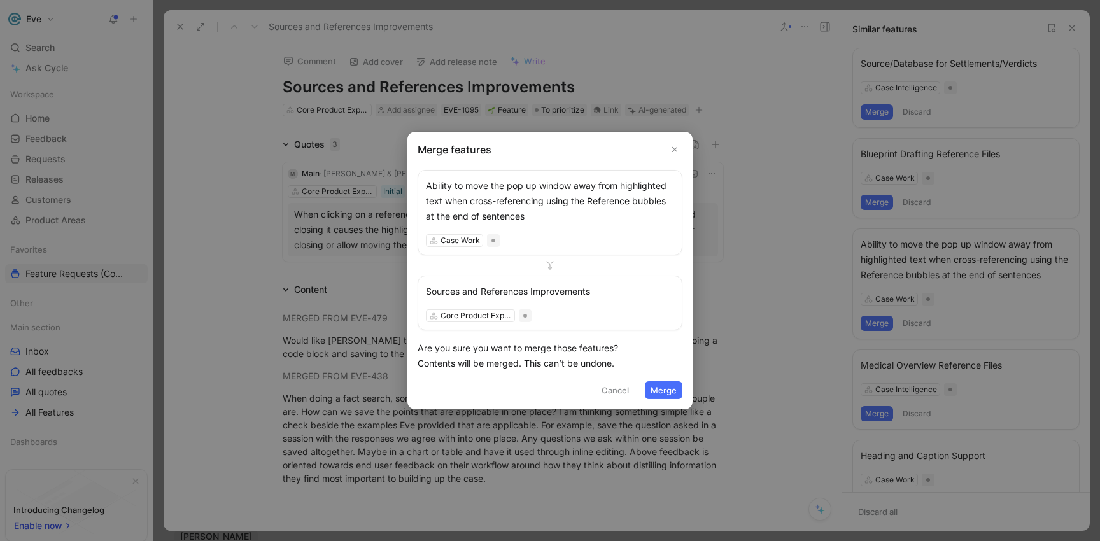
click at [667, 384] on button "Merge" at bounding box center [664, 390] width 38 height 18
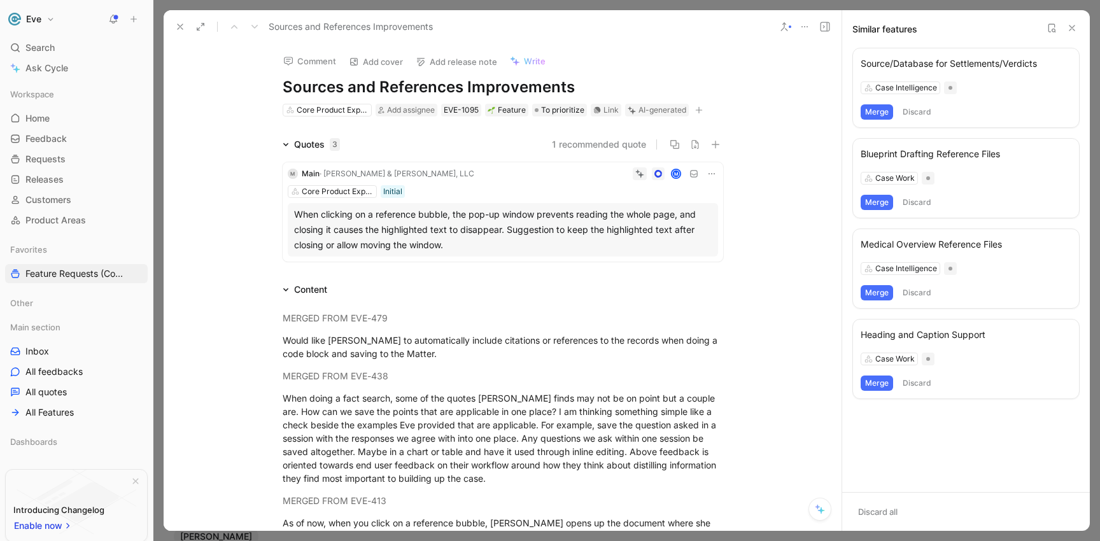
click at [1051, 29] on use at bounding box center [1051, 28] width 6 height 8
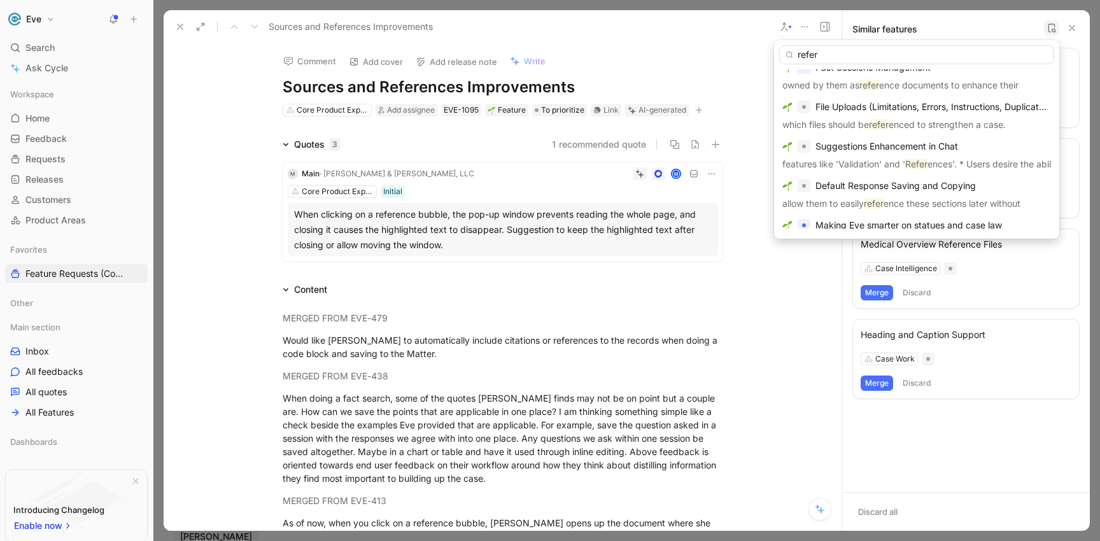
scroll to position [116, 0]
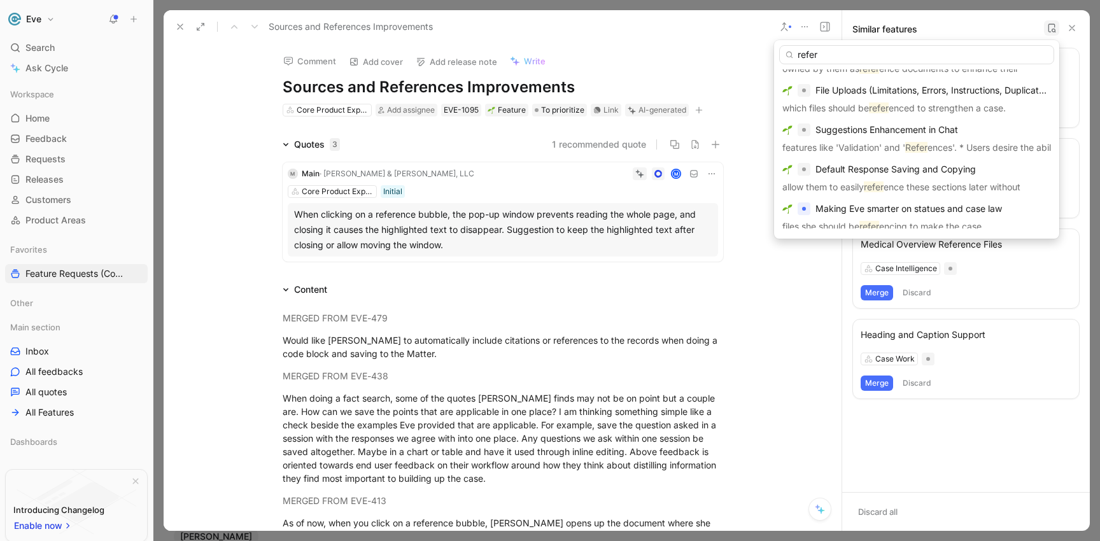
drag, startPoint x: 843, startPoint y: 55, endPoint x: 795, endPoint y: 53, distance: 47.7
click at [795, 53] on input "refer" at bounding box center [916, 54] width 275 height 19
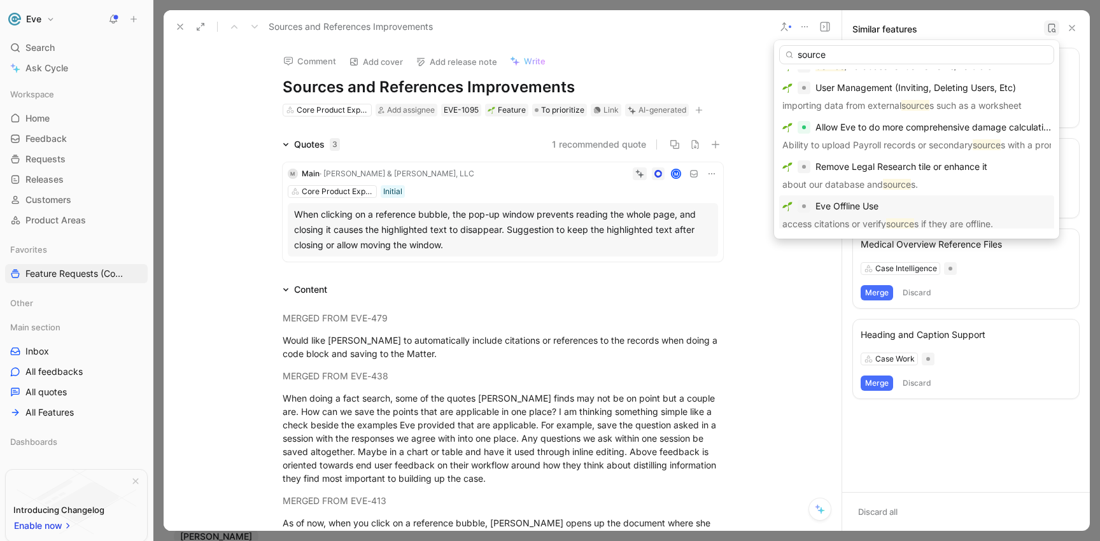
scroll to position [139, 0]
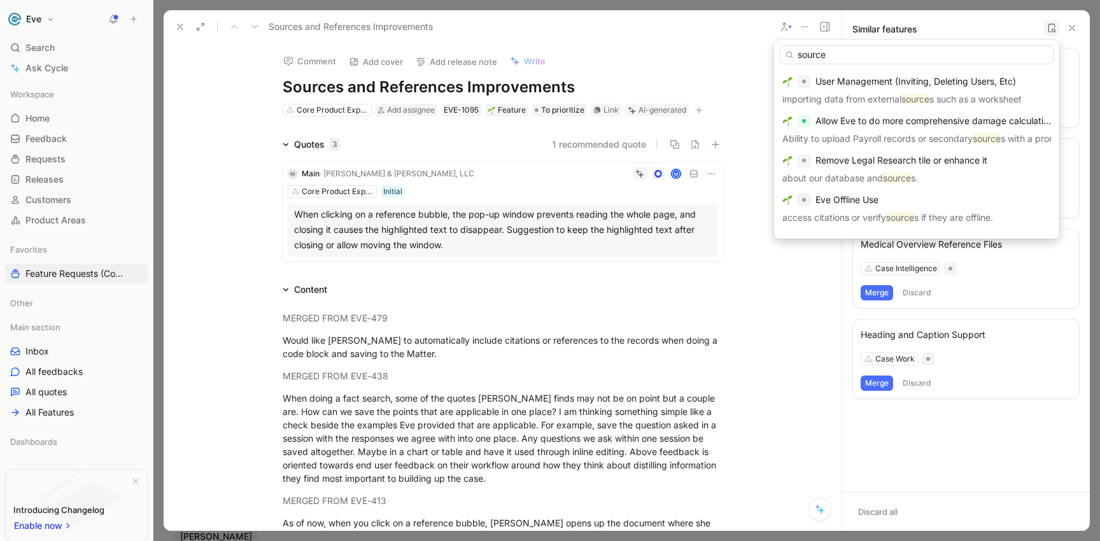
drag, startPoint x: 838, startPoint y: 55, endPoint x: 765, endPoint y: 56, distance: 73.2
click at [765, 56] on body "Eve Search ⌘ K Ask Cycle Workspace Home G then H Feedback G then F Requests G t…" at bounding box center [550, 270] width 1100 height 541
type input "s"
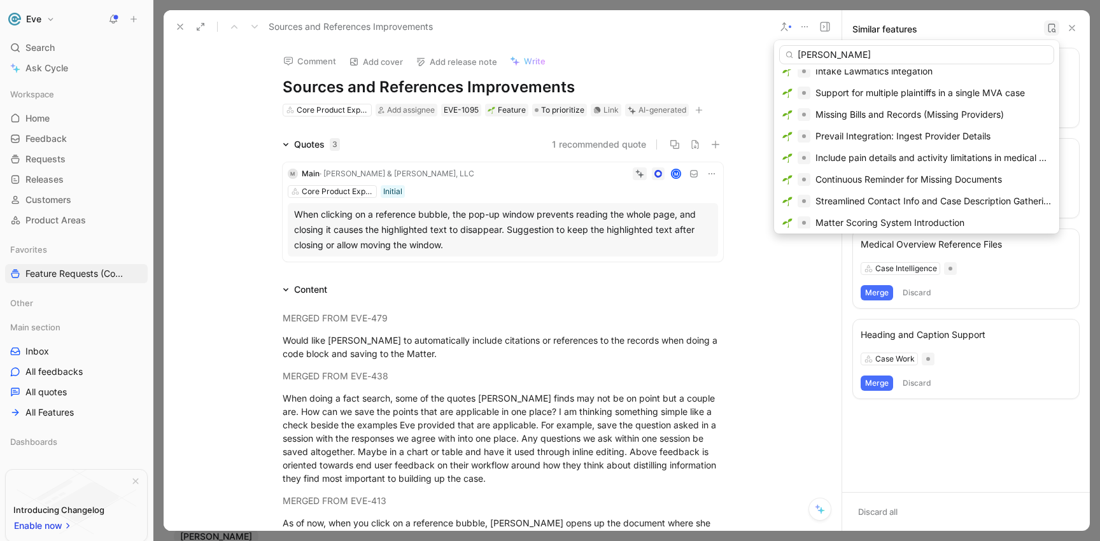
scroll to position [388, 0]
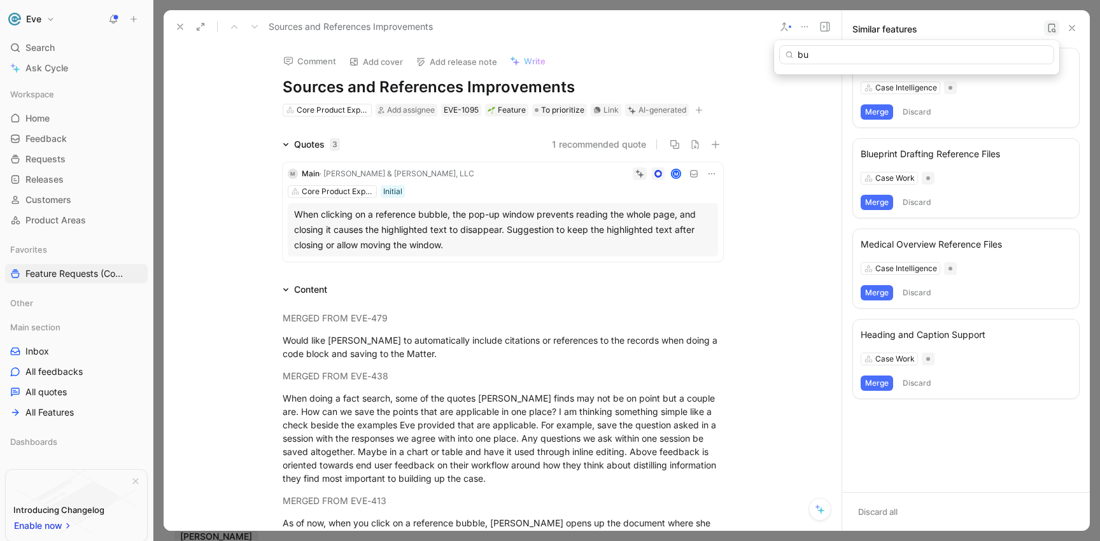
type input "b"
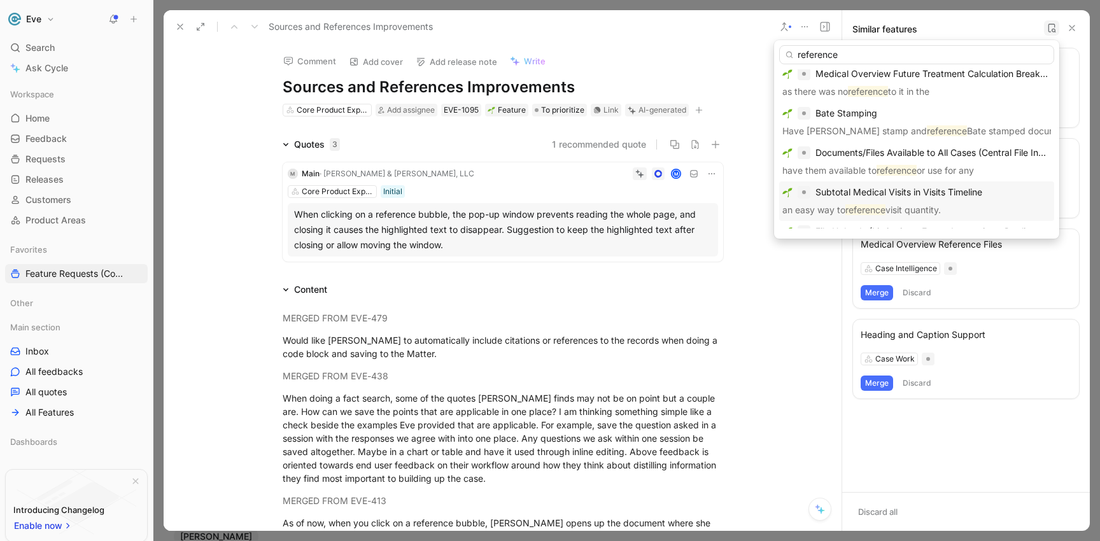
scroll to position [197, 0]
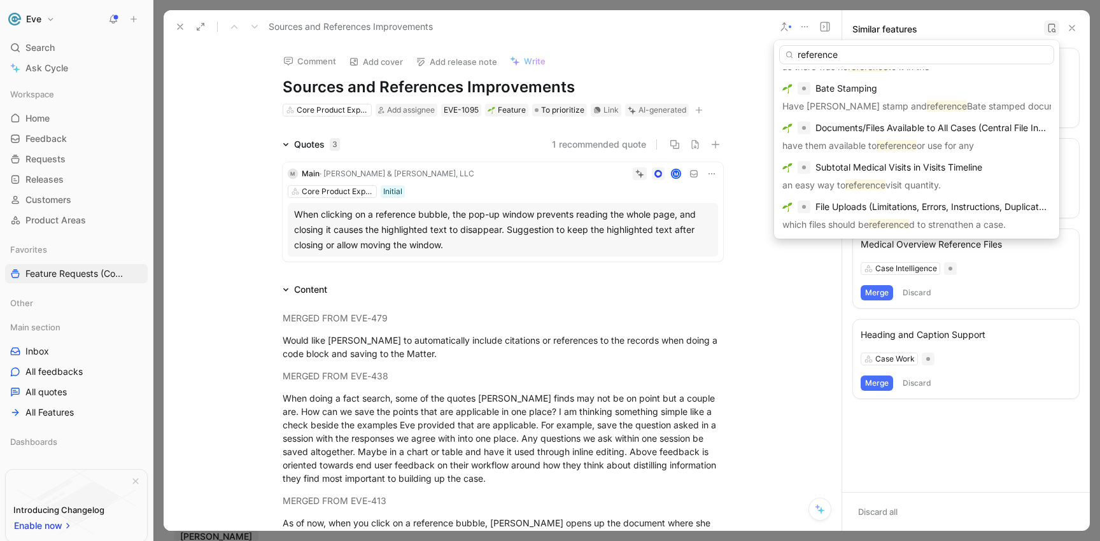
type input "reference"
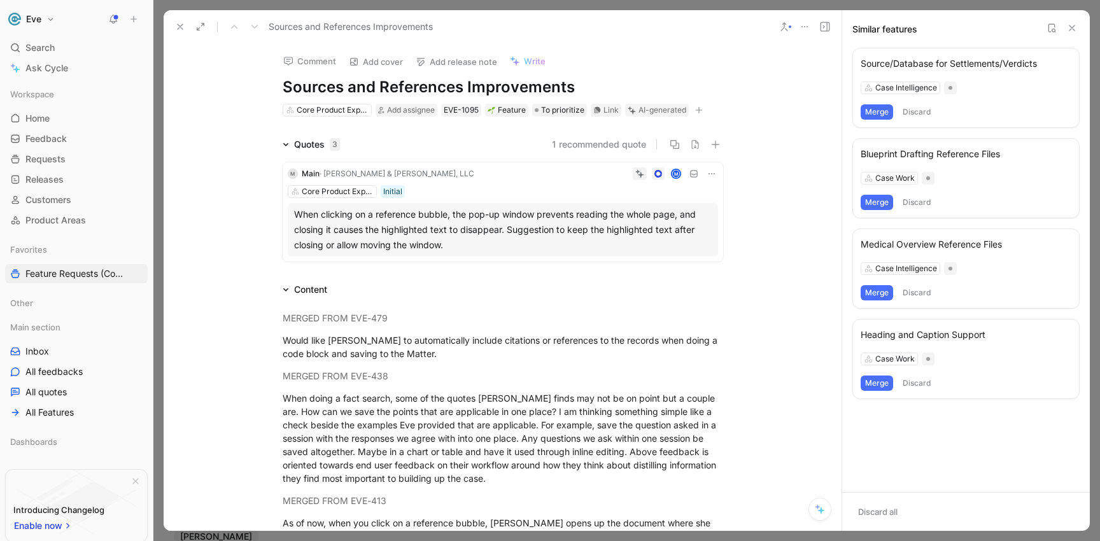
click at [178, 31] on icon at bounding box center [180, 27] width 10 height 10
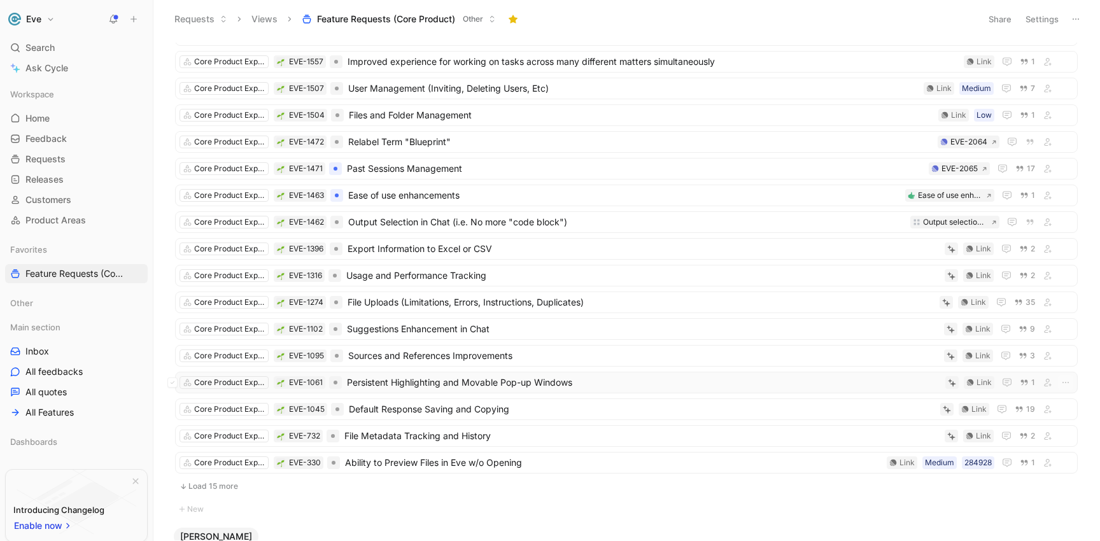
click at [440, 384] on span "Persistent Highlighting and Movable Pop-up Windows" at bounding box center [643, 382] width 593 height 15
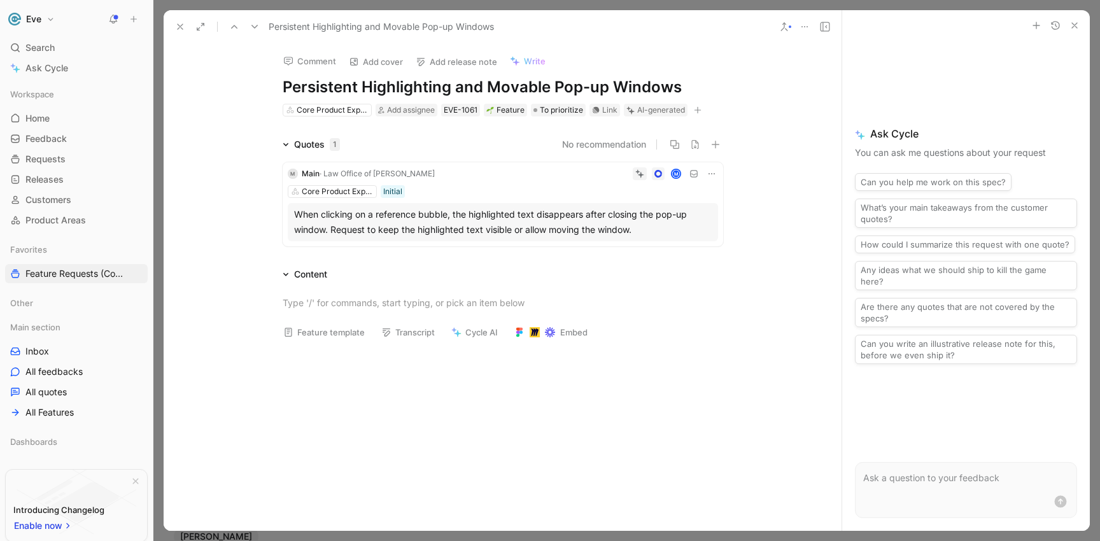
click at [779, 28] on icon at bounding box center [784, 27] width 10 height 10
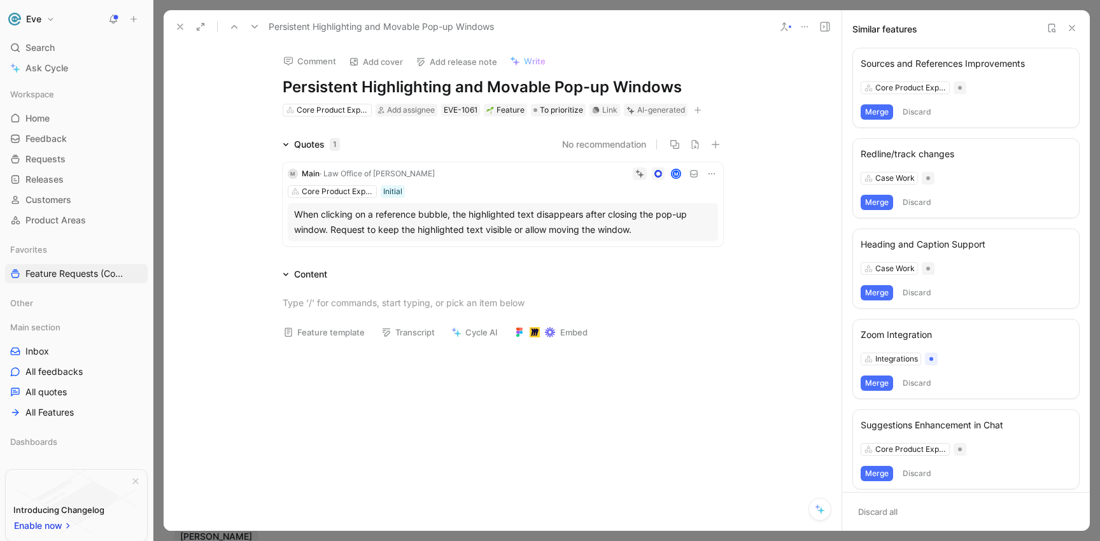
click at [888, 61] on div "Sources and References Improvements" at bounding box center [965, 63] width 211 height 15
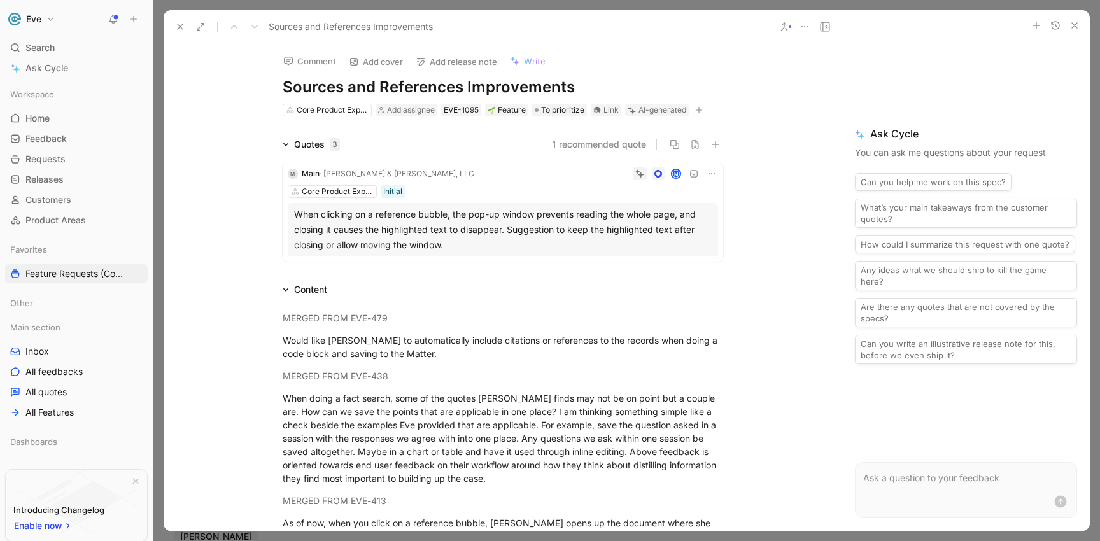
click at [781, 27] on icon at bounding box center [784, 27] width 10 height 10
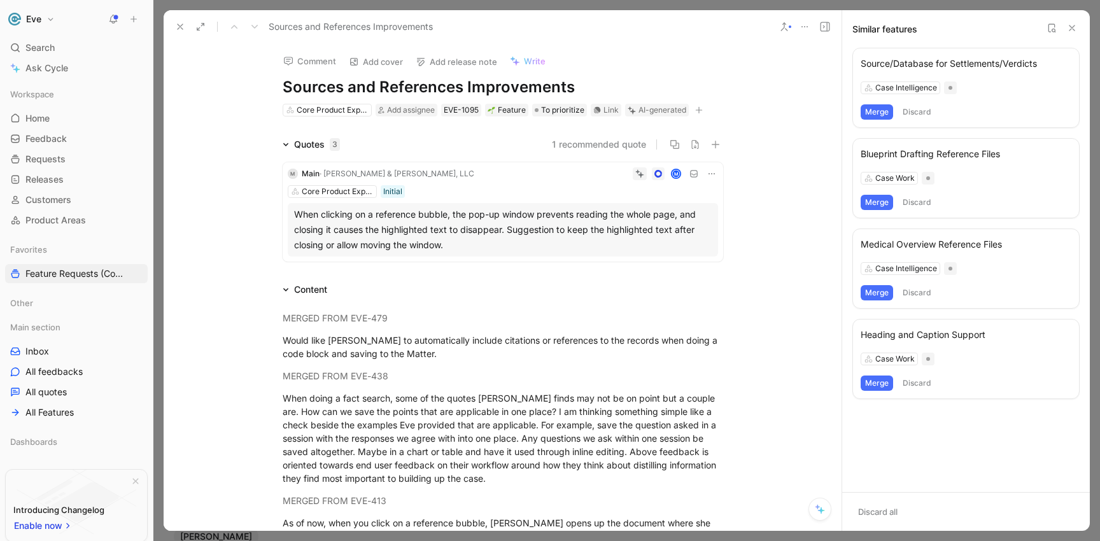
click at [1048, 29] on use at bounding box center [1051, 28] width 6 height 8
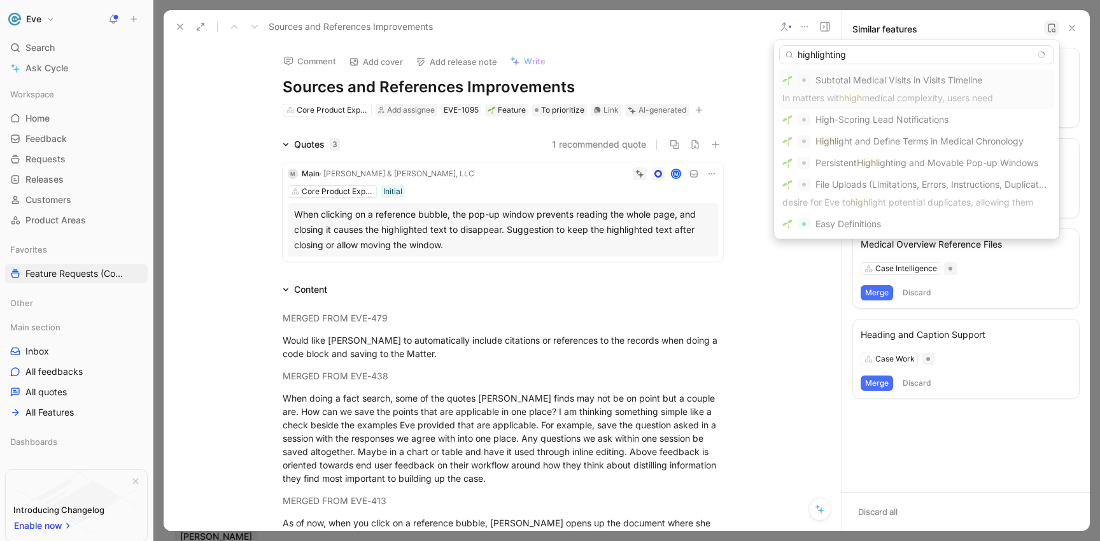
type input "highlighting"
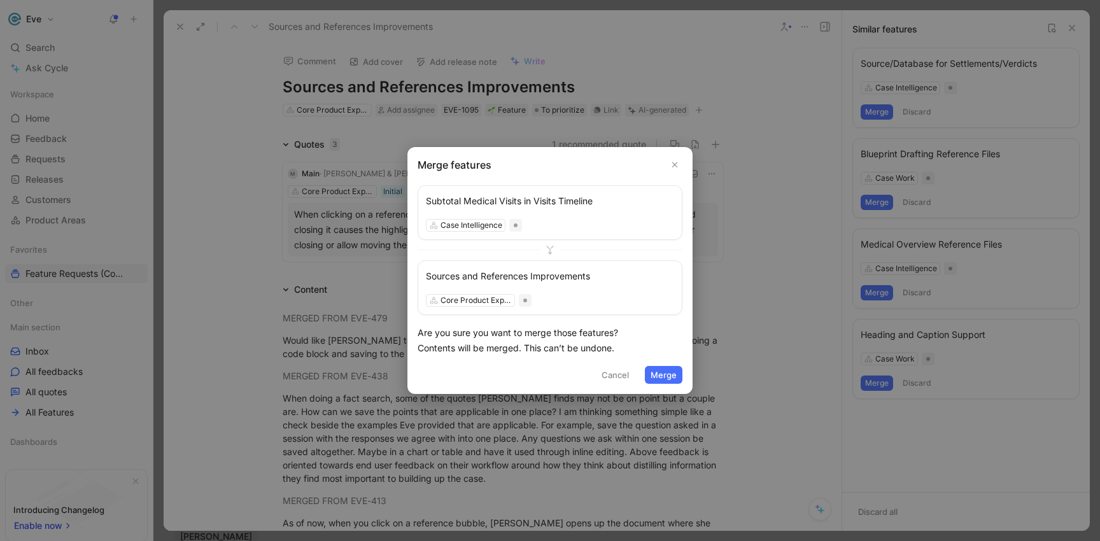
click at [615, 372] on button "Cancel" at bounding box center [615, 375] width 39 height 18
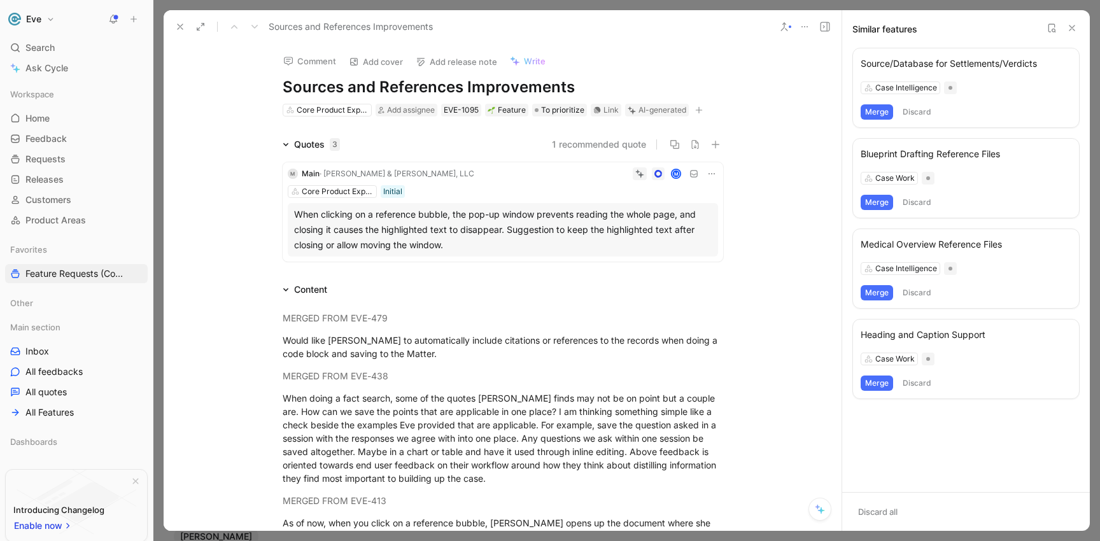
click at [1052, 24] on use at bounding box center [1051, 28] width 6 height 8
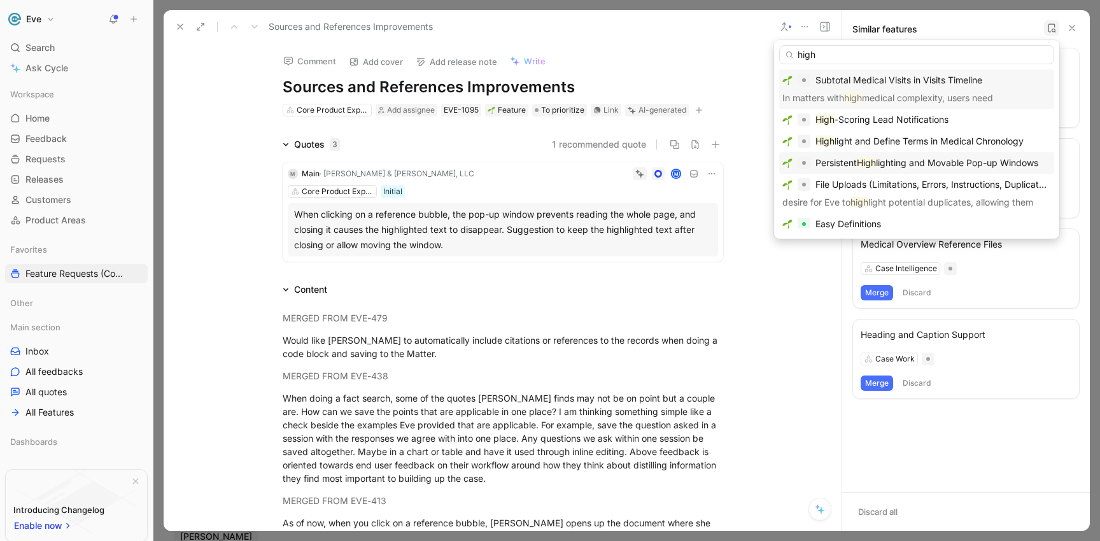
type input "high"
click at [885, 165] on span "lighting and Movable Pop-up Windows" at bounding box center [957, 162] width 162 height 11
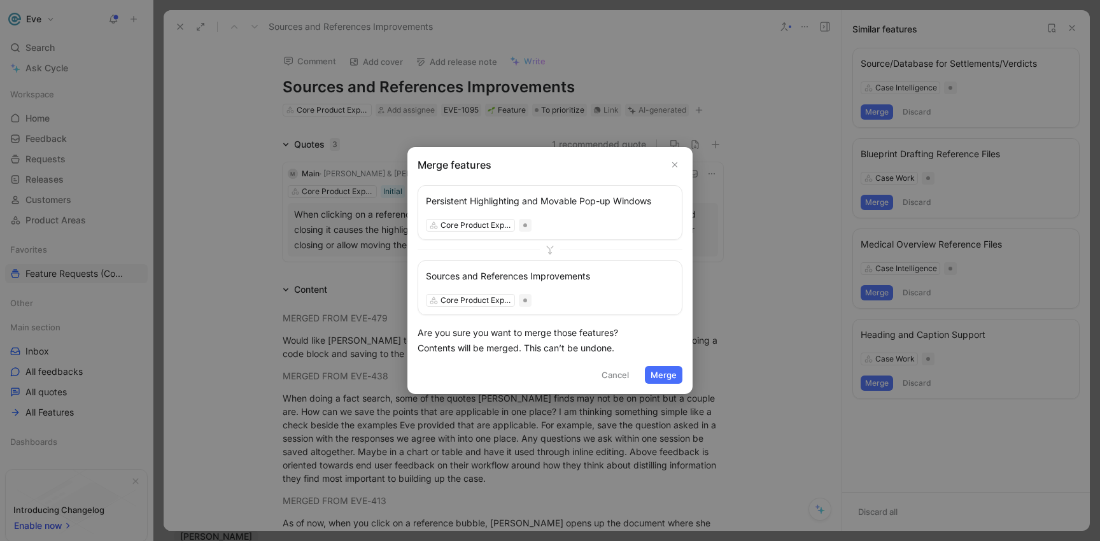
click at [665, 375] on button "Merge" at bounding box center [664, 375] width 38 height 18
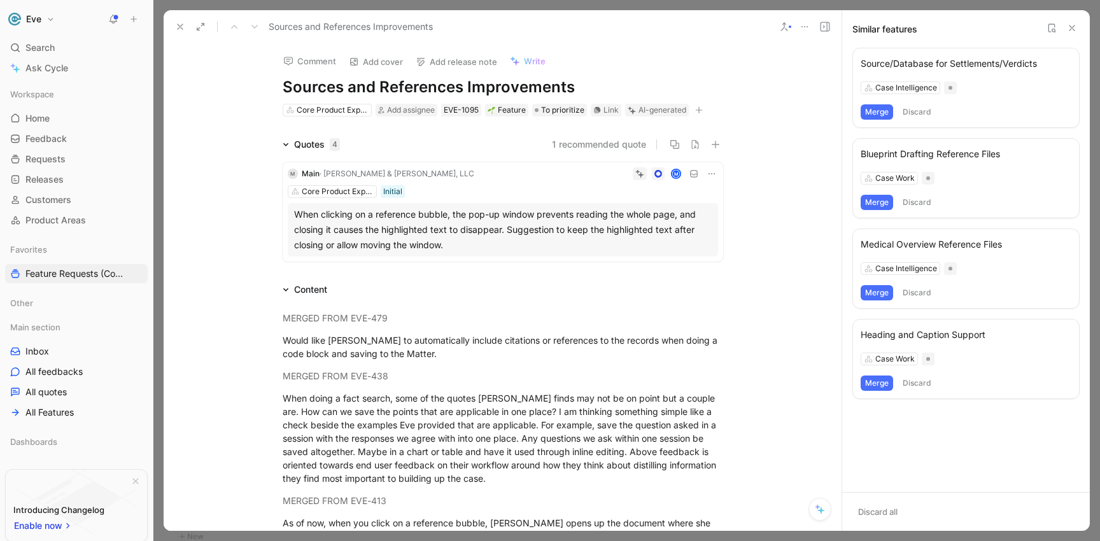
click at [183, 27] on icon at bounding box center [180, 27] width 10 height 10
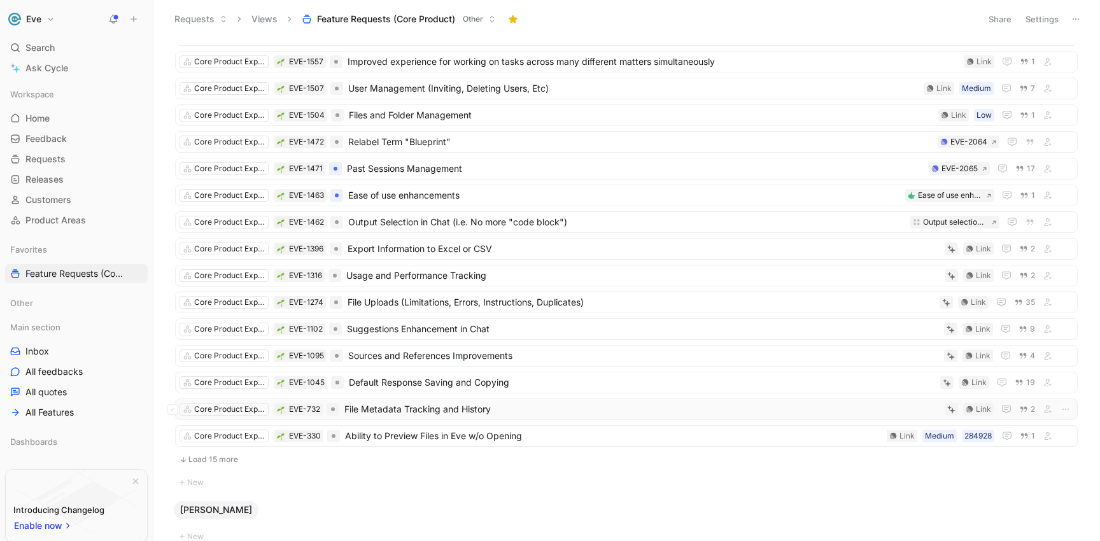
click at [421, 409] on span "File Metadata Tracking and History" at bounding box center [641, 409] width 595 height 15
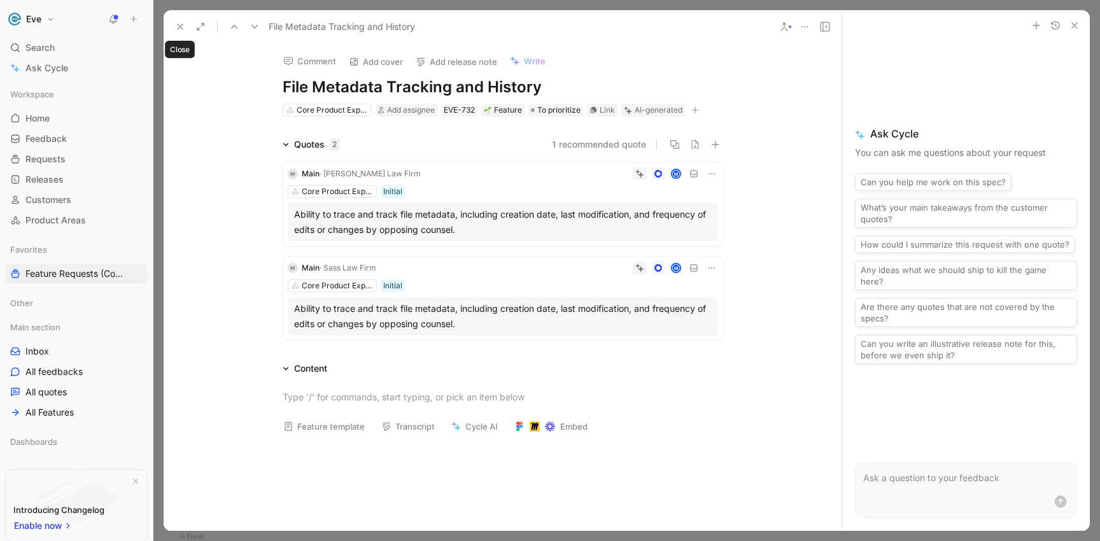
click at [183, 28] on icon at bounding box center [180, 27] width 10 height 10
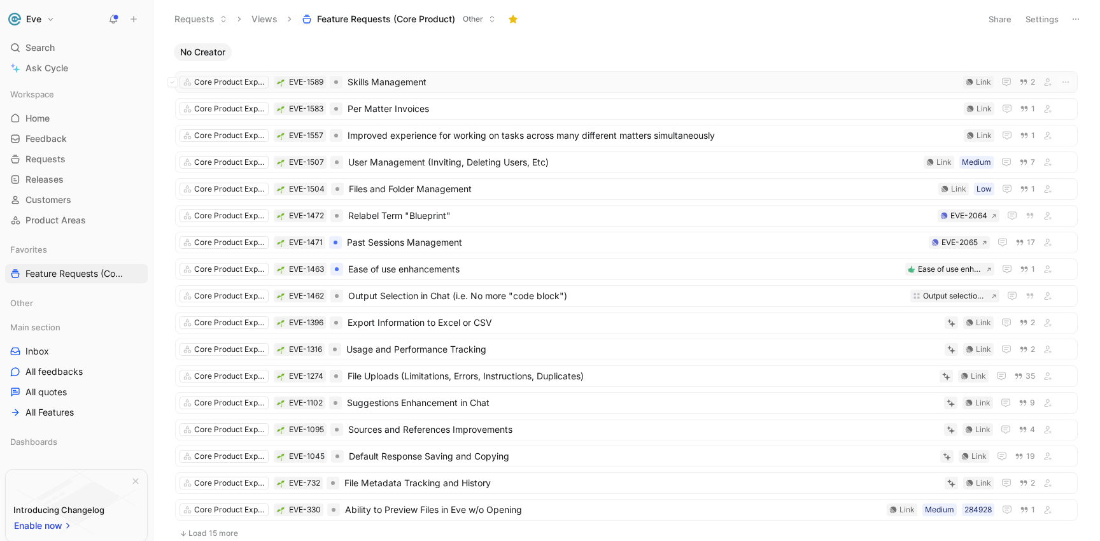
click at [402, 83] on span "Skills Management" at bounding box center [652, 81] width 610 height 15
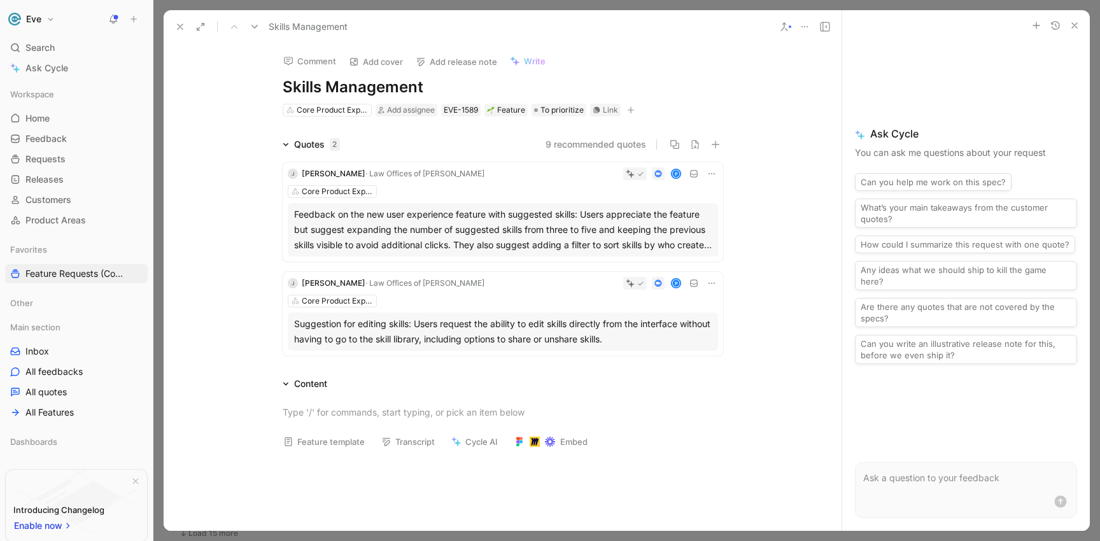
click at [424, 86] on h1 "Skills Management" at bounding box center [503, 87] width 440 height 20
click at [176, 27] on icon at bounding box center [180, 27] width 10 height 10
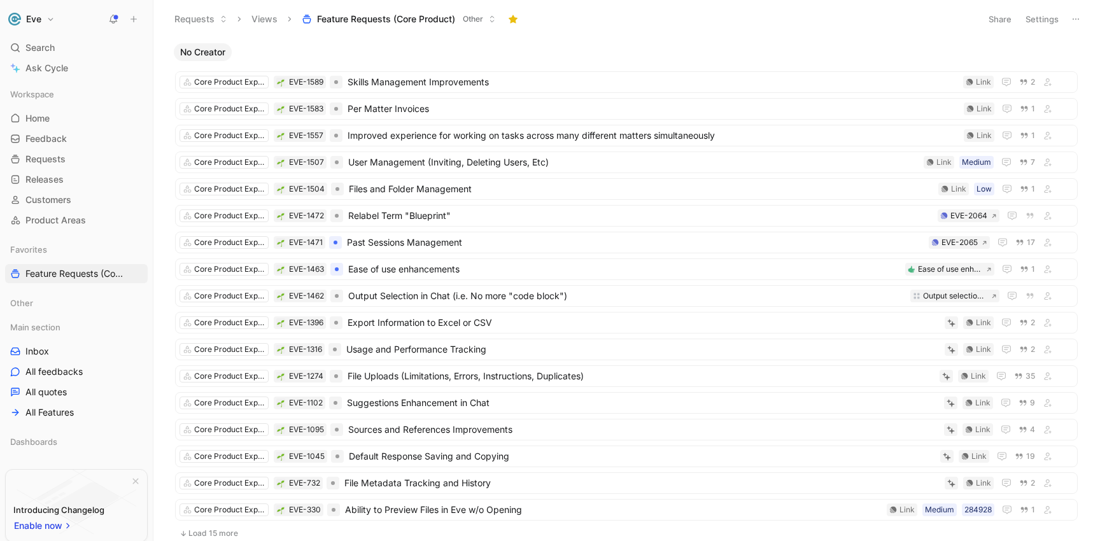
click at [212, 24] on button "Requests" at bounding box center [201, 19] width 64 height 19
click at [211, 20] on button "Requests" at bounding box center [201, 19] width 64 height 19
click at [44, 416] on span "All Features" at bounding box center [49, 412] width 48 height 13
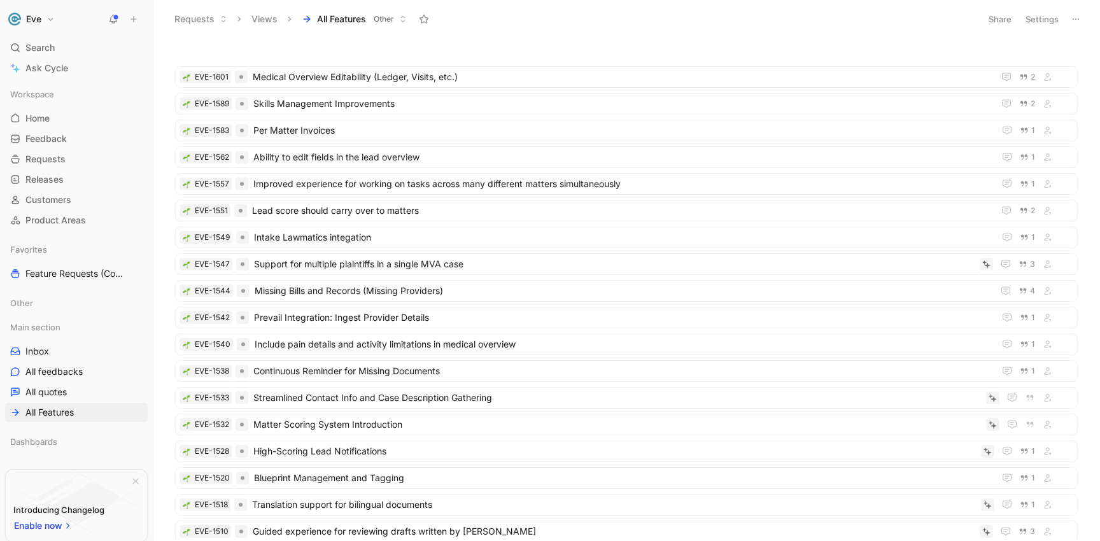
click at [270, 20] on button "Views" at bounding box center [265, 19] width 38 height 19
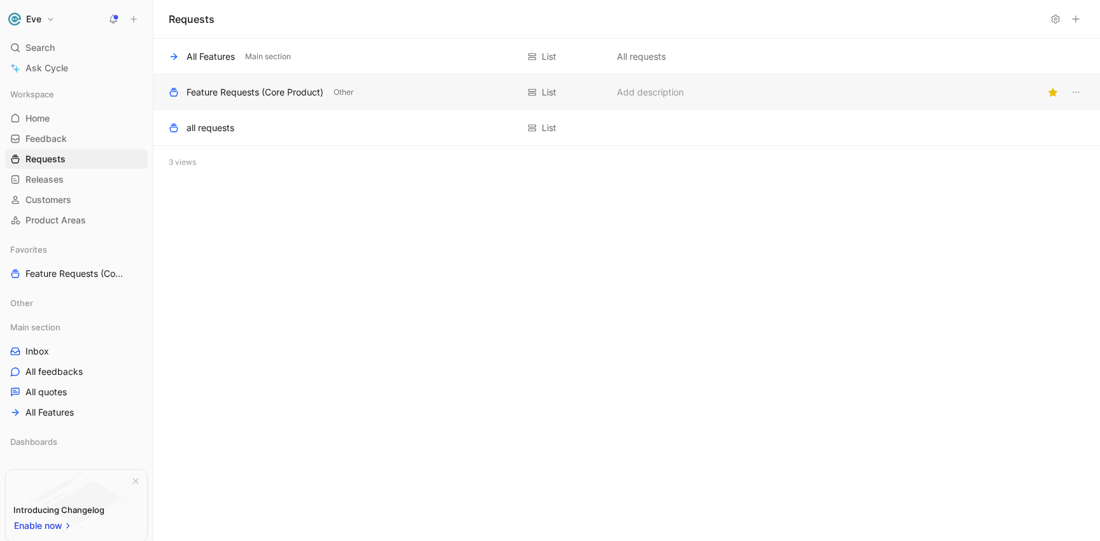
click at [237, 94] on div "Feature Requests (Core Product)" at bounding box center [254, 92] width 137 height 15
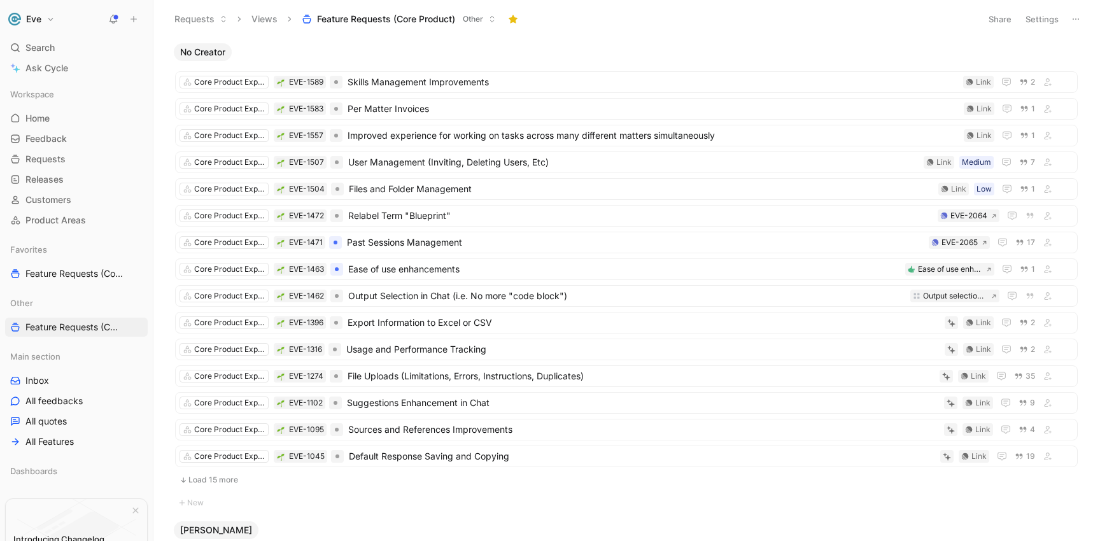
click at [1041, 18] on button "Settings" at bounding box center [1042, 19] width 45 height 18
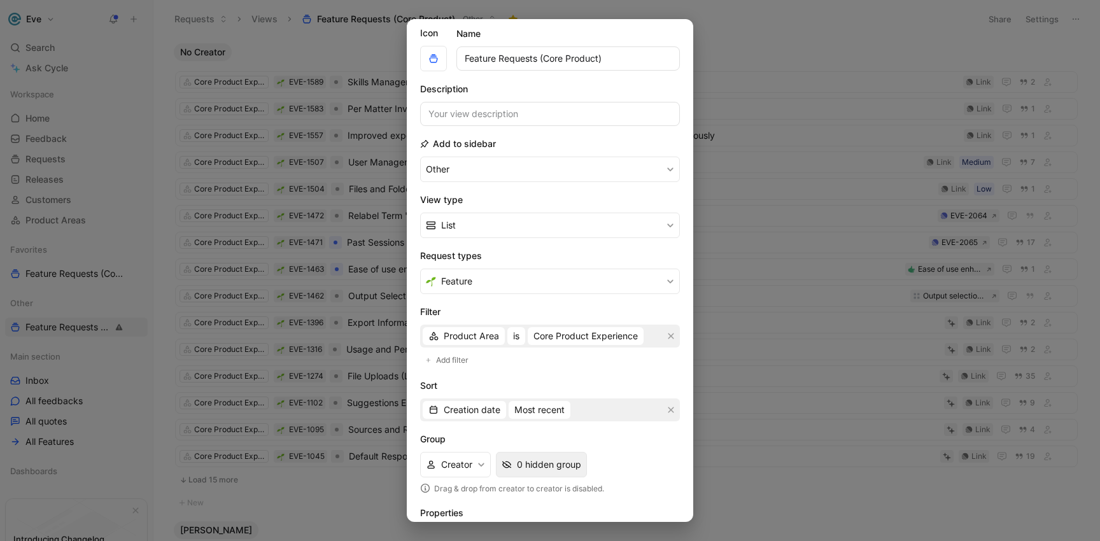
scroll to position [91, 0]
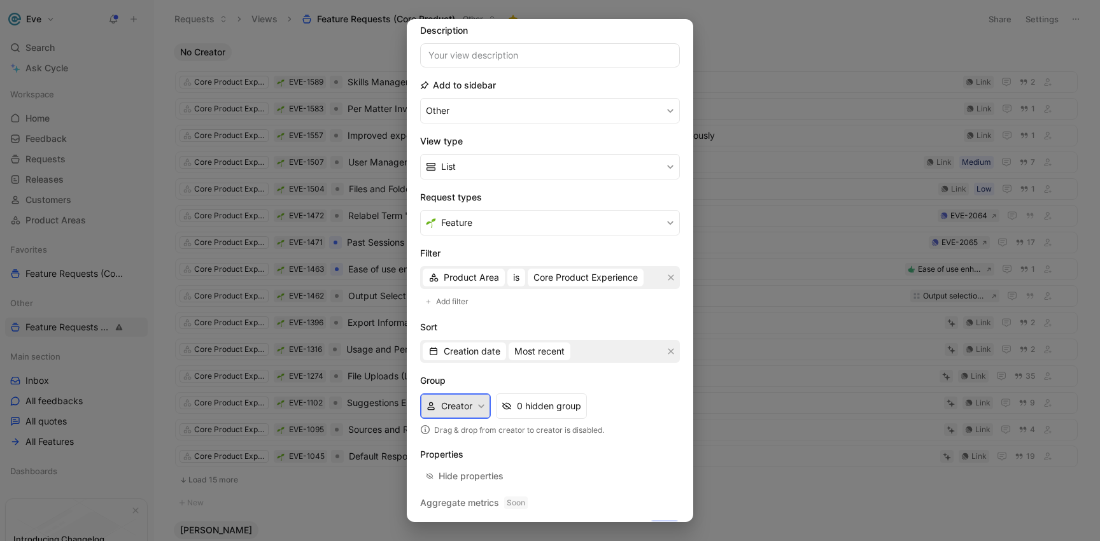
click at [479, 409] on icon "button" at bounding box center [481, 406] width 8 height 8
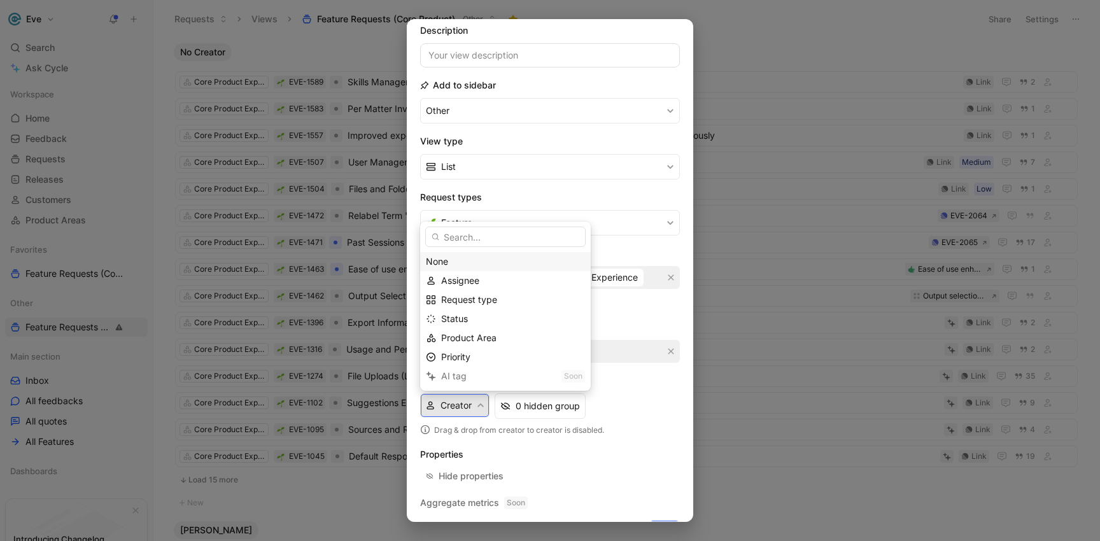
click at [442, 260] on div "None" at bounding box center [505, 261] width 159 height 15
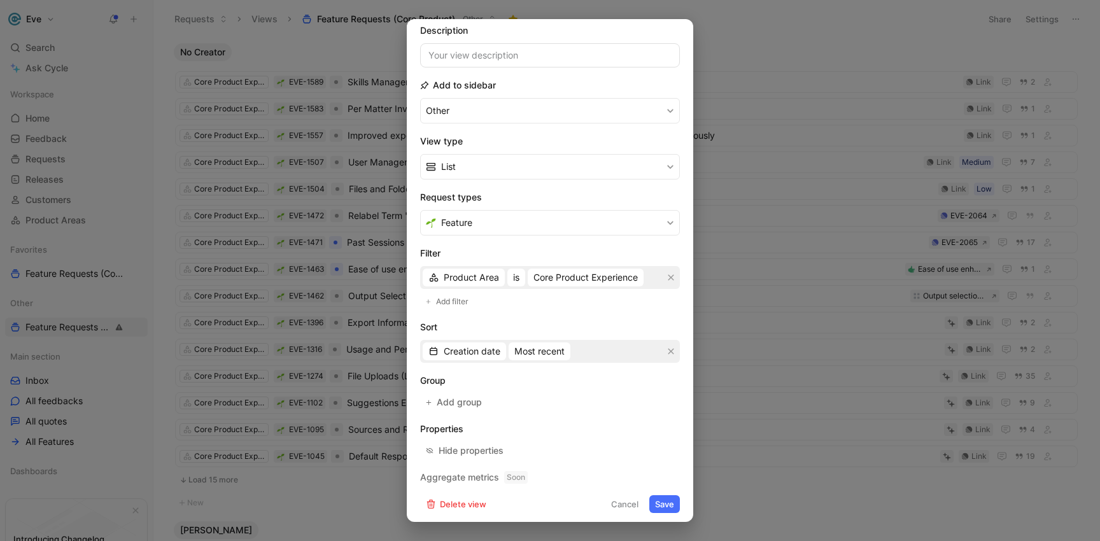
click at [654, 494] on form "Icon Name Feature Requests (Core Product) Description Add to sidebar Other View…" at bounding box center [550, 240] width 260 height 546
click at [656, 504] on button "Save" at bounding box center [664, 504] width 31 height 18
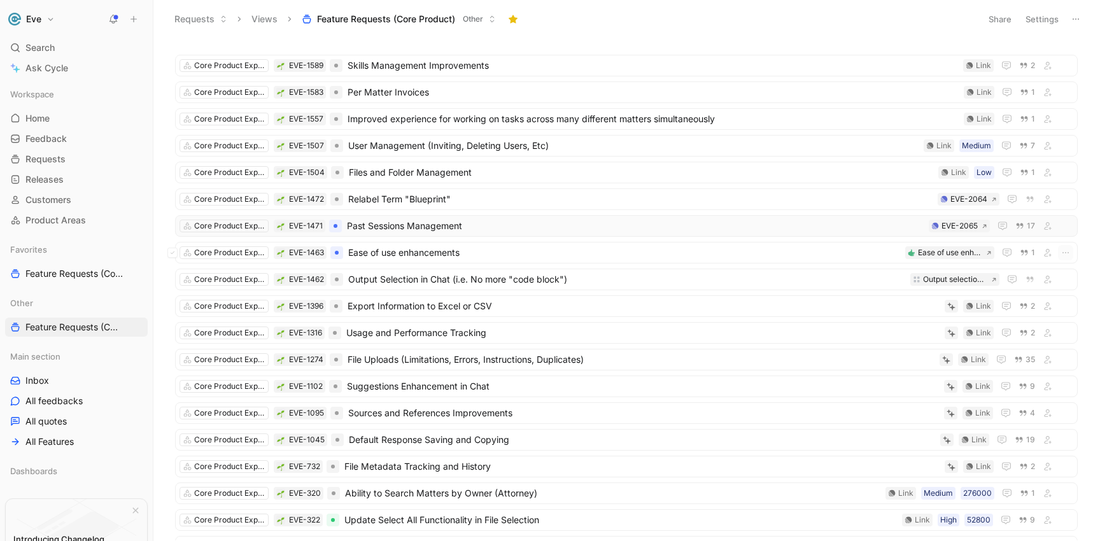
scroll to position [0, 0]
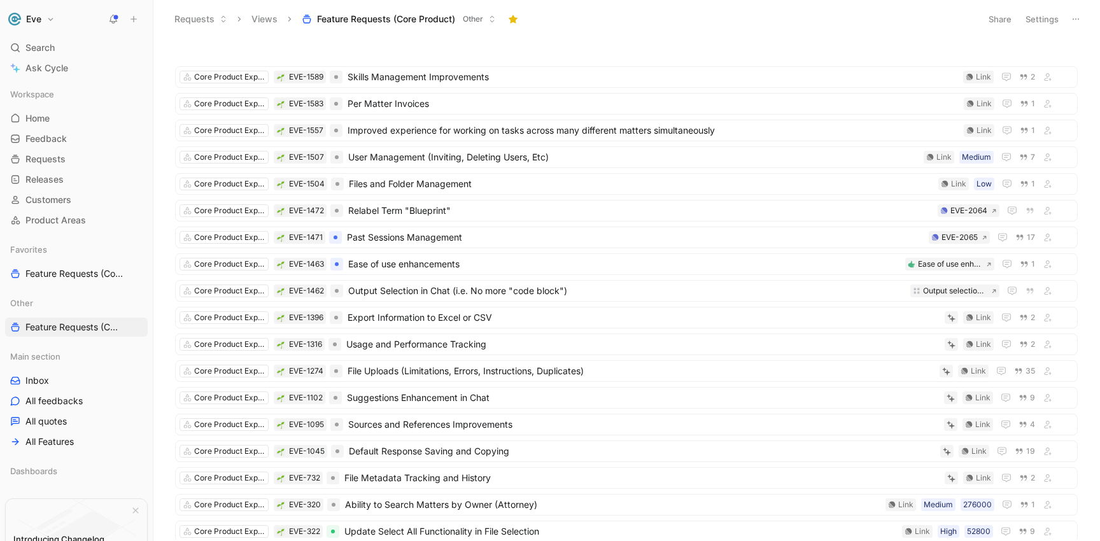
click at [1042, 18] on button "Settings" at bounding box center [1042, 19] width 45 height 18
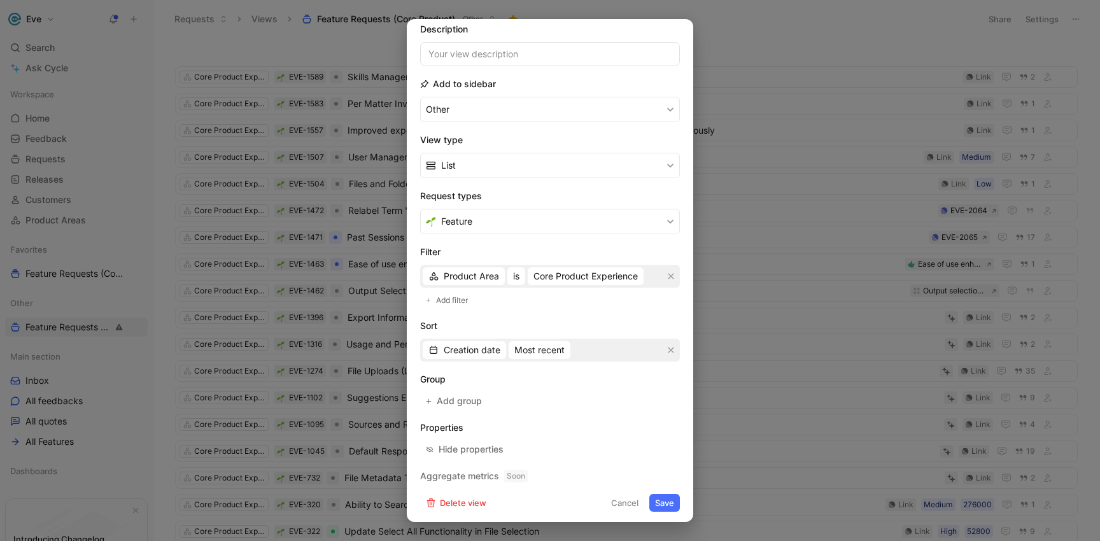
scroll to position [95, 0]
click at [670, 494] on button "Save" at bounding box center [664, 500] width 31 height 18
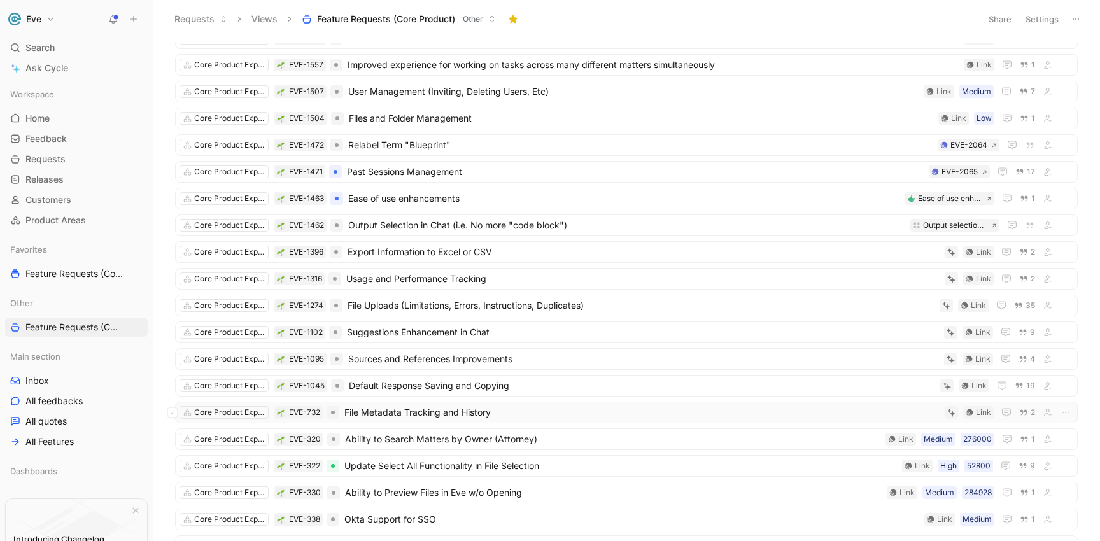
scroll to position [82, 0]
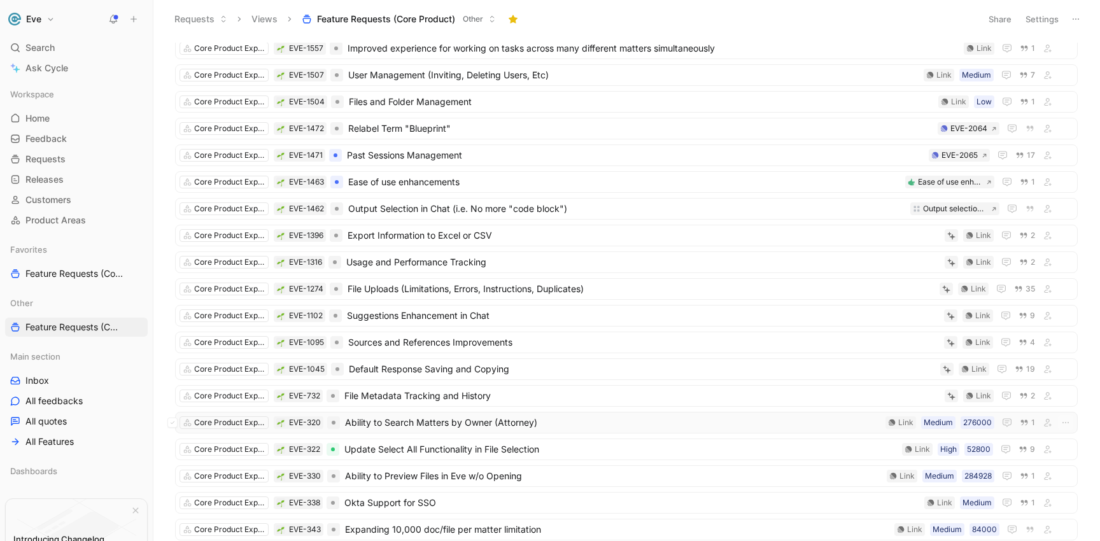
click at [408, 419] on span "Ability to Search Matters by Owner (Attorney)" at bounding box center [612, 422] width 535 height 15
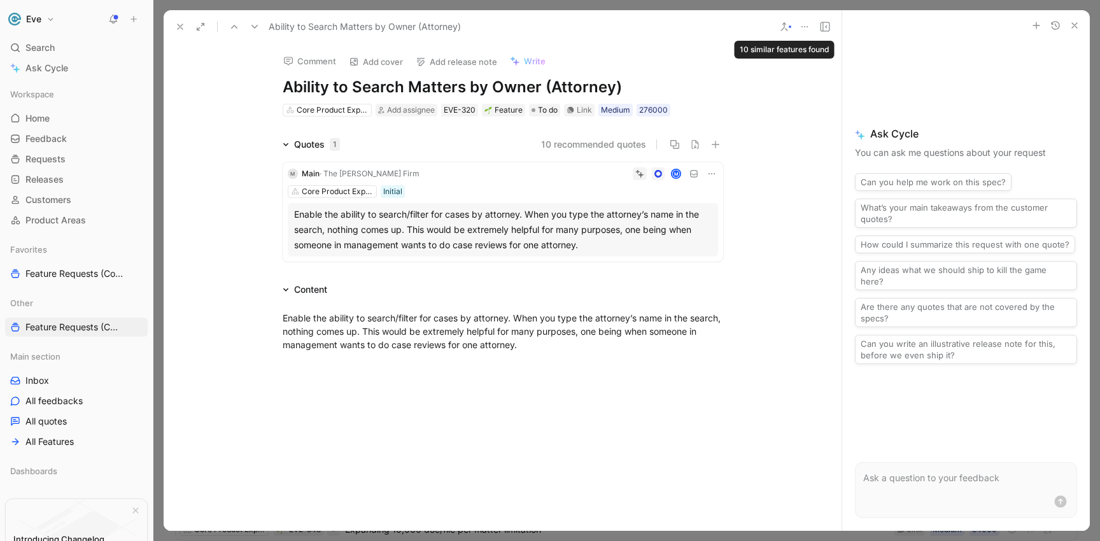
click at [783, 25] on use at bounding box center [784, 27] width 6 height 8
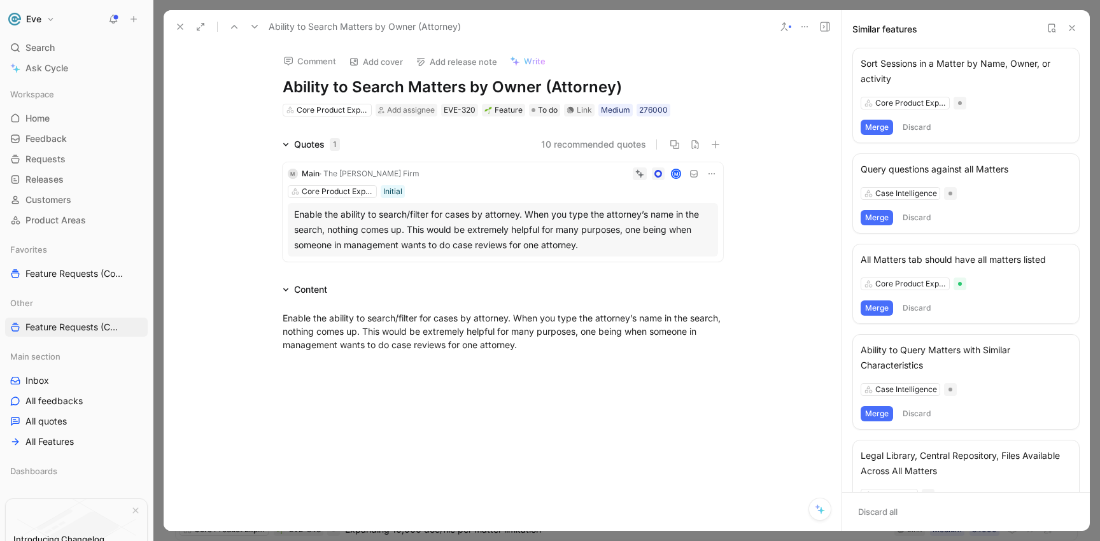
click at [904, 307] on button "Discard" at bounding box center [917, 307] width 38 height 15
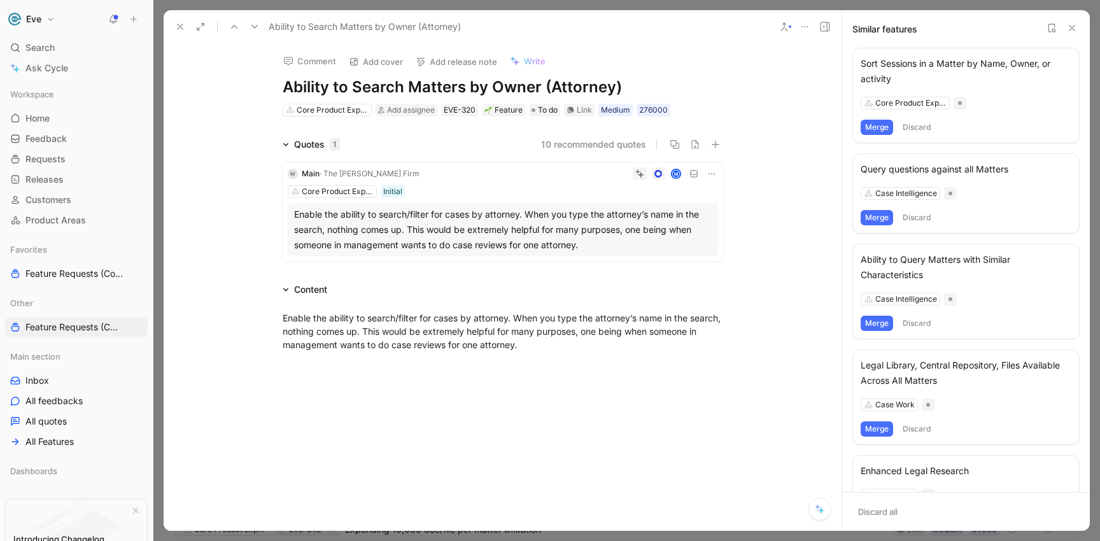
drag, startPoint x: 468, startPoint y: 87, endPoint x: 648, endPoint y: 87, distance: 180.1
click at [648, 87] on h1 "Ability to Search Matters by Owner (Attorney)" at bounding box center [503, 87] width 440 height 20
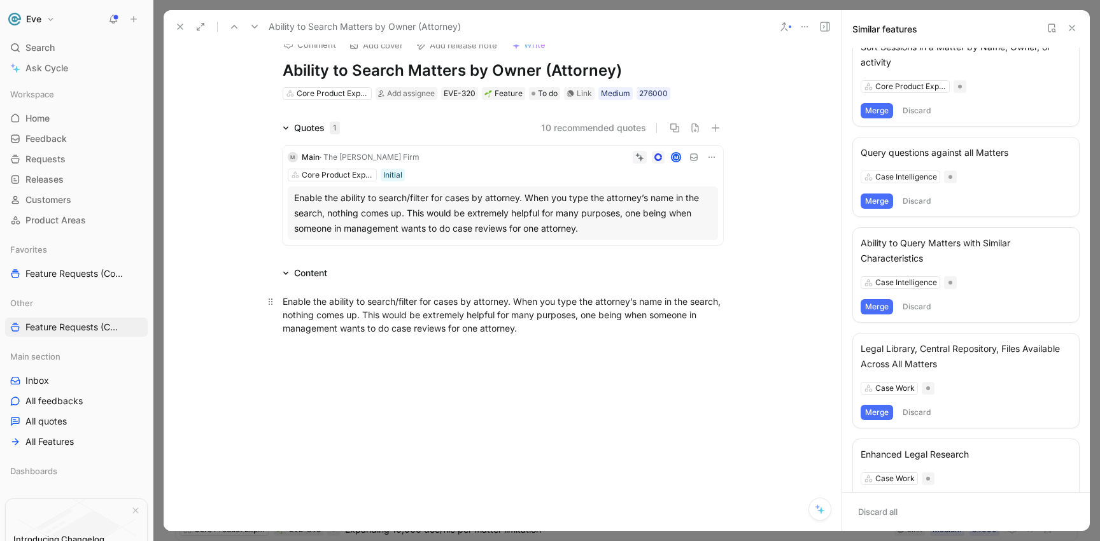
scroll to position [53, 0]
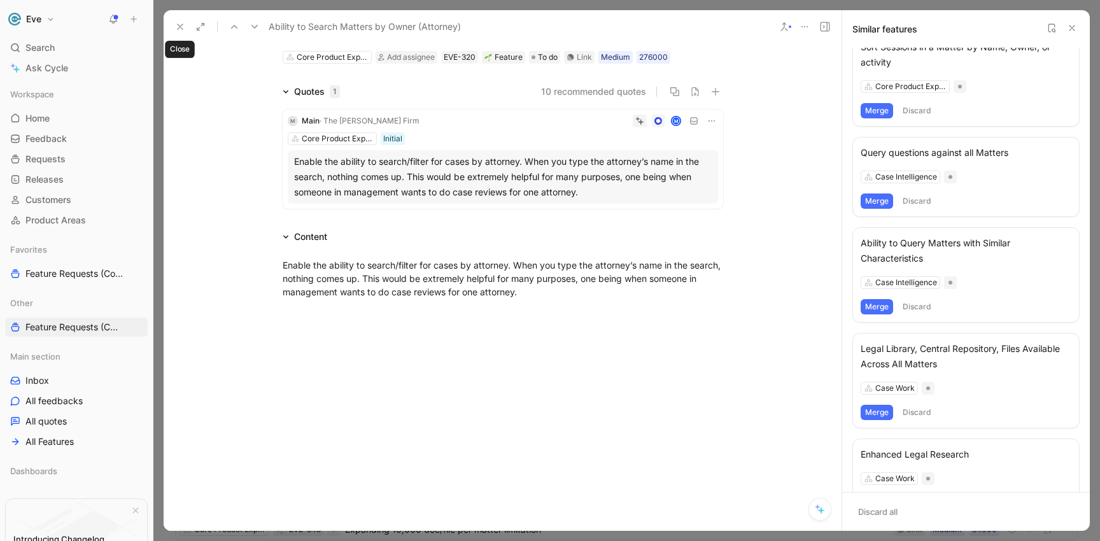
click at [181, 24] on icon at bounding box center [180, 27] width 10 height 10
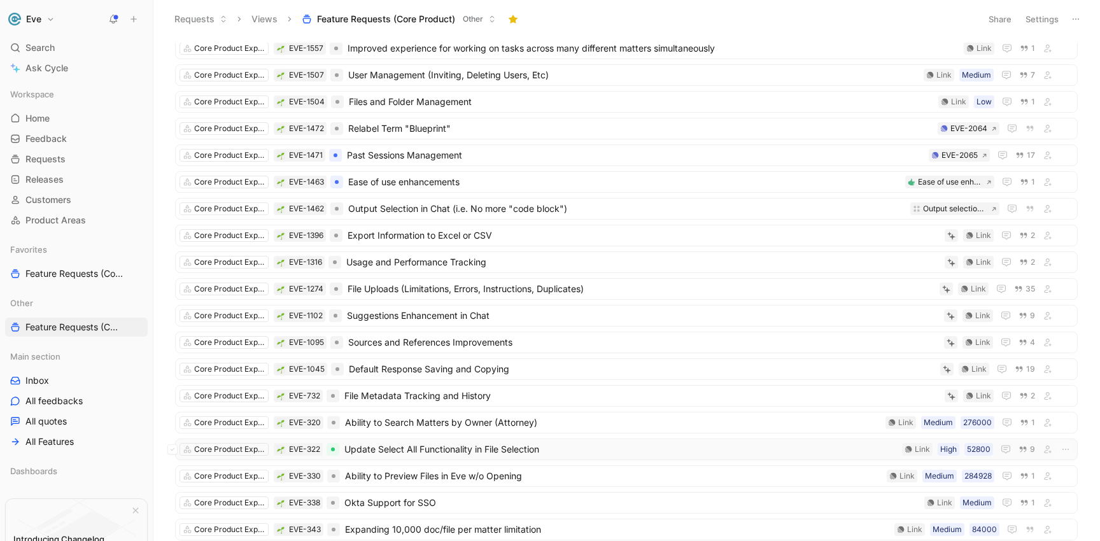
click at [406, 449] on span "Update Select All Functionality in File Selection" at bounding box center [620, 449] width 552 height 15
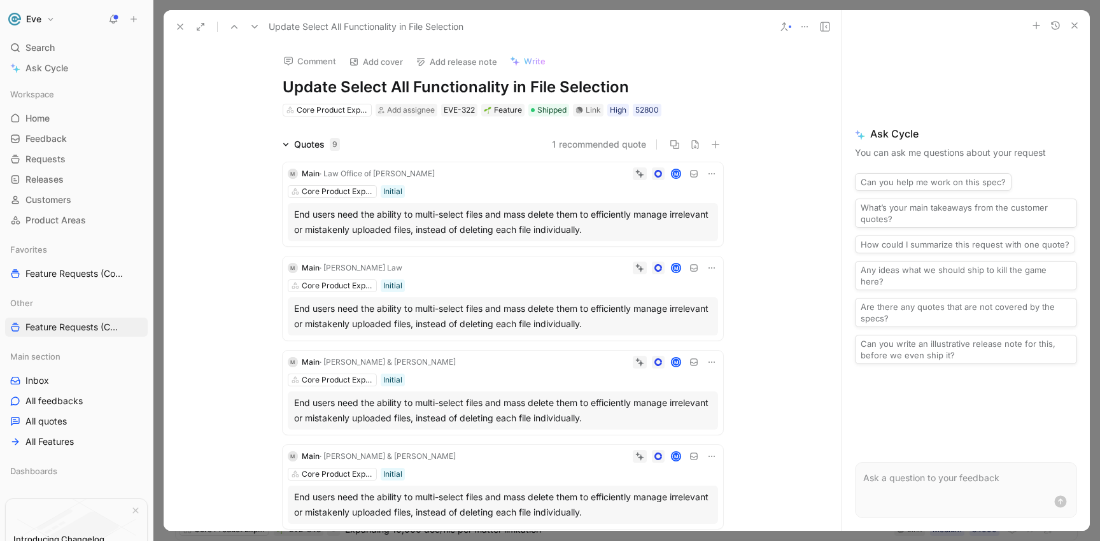
click at [785, 25] on icon at bounding box center [784, 27] width 10 height 10
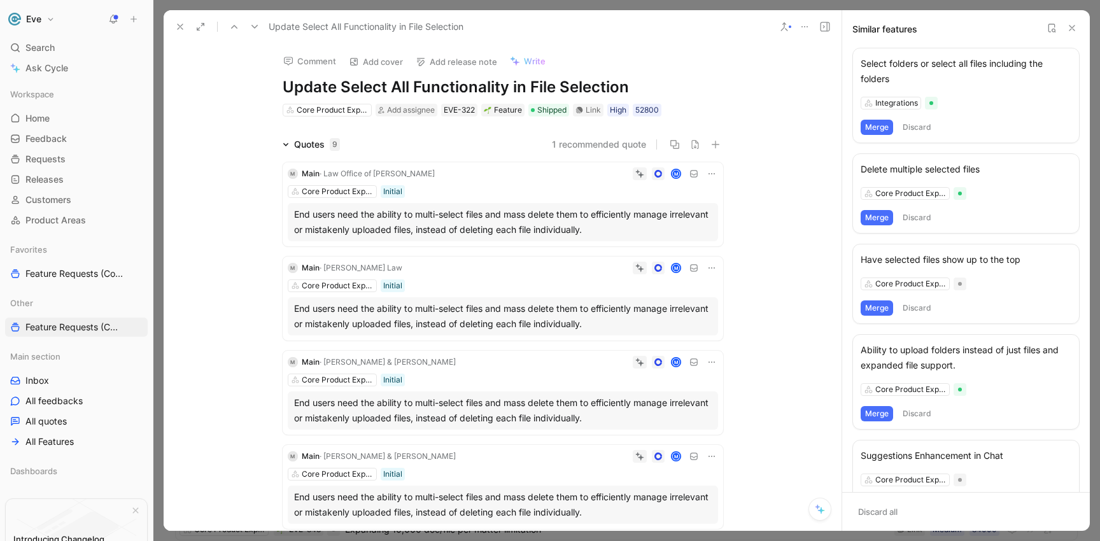
drag, startPoint x: 282, startPoint y: 88, endPoint x: 620, endPoint y: 87, distance: 338.6
click at [620, 87] on h1 "Update Select All Functionality in File Selection" at bounding box center [503, 87] width 440 height 20
click at [431, 83] on h1 "Update Select All Functionality in File Selection" at bounding box center [503, 87] width 440 height 20
drag, startPoint x: 627, startPoint y: 88, endPoint x: 285, endPoint y: 83, distance: 341.8
click at [283, 84] on h1 "Update Select All Functionality in File Selection" at bounding box center [503, 87] width 440 height 20
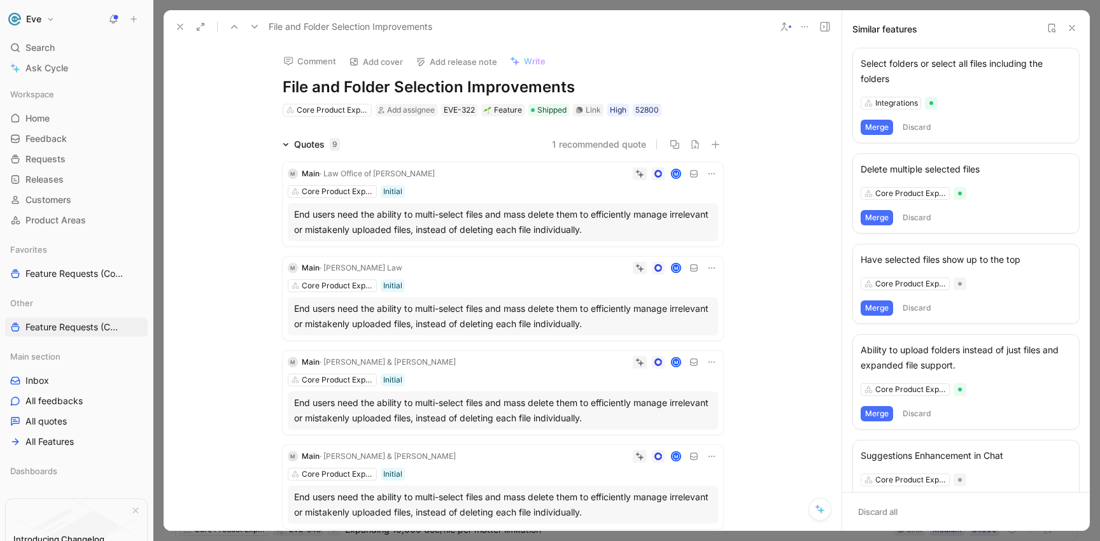
click at [873, 124] on button "Merge" at bounding box center [876, 127] width 32 height 15
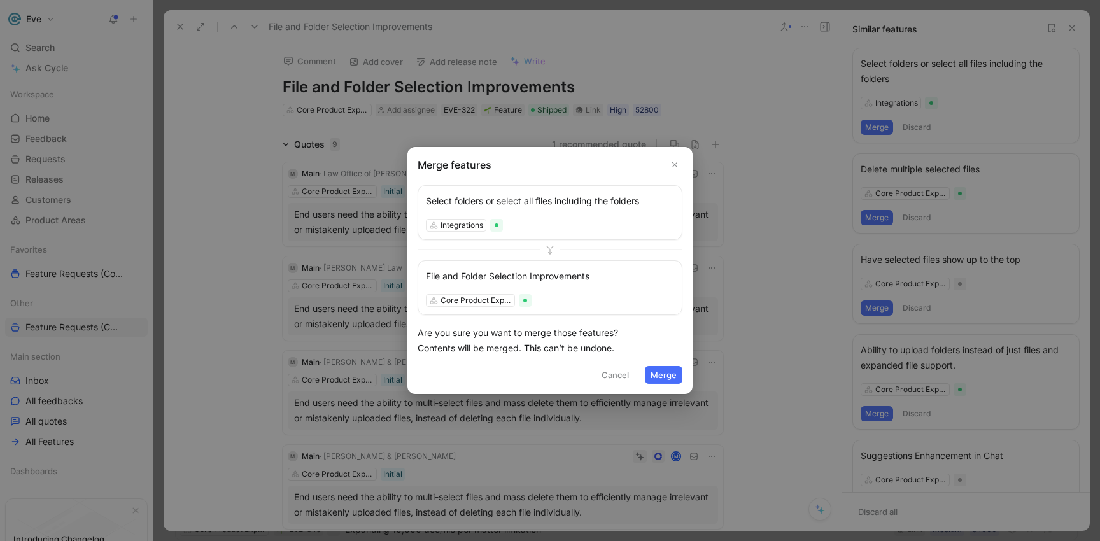
click at [662, 371] on button "Merge" at bounding box center [664, 375] width 38 height 18
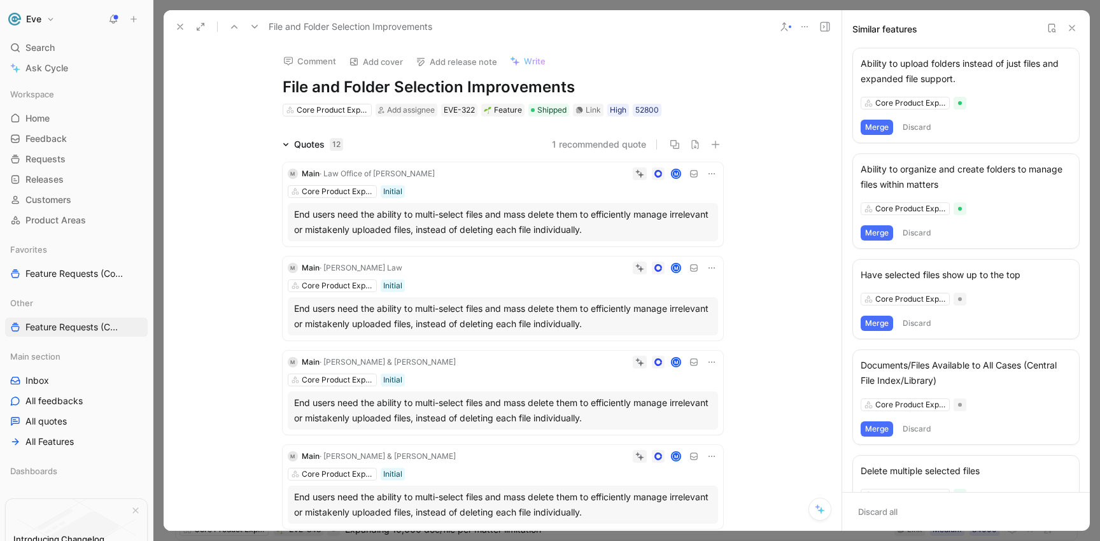
click at [905, 128] on button "Discard" at bounding box center [917, 127] width 38 height 15
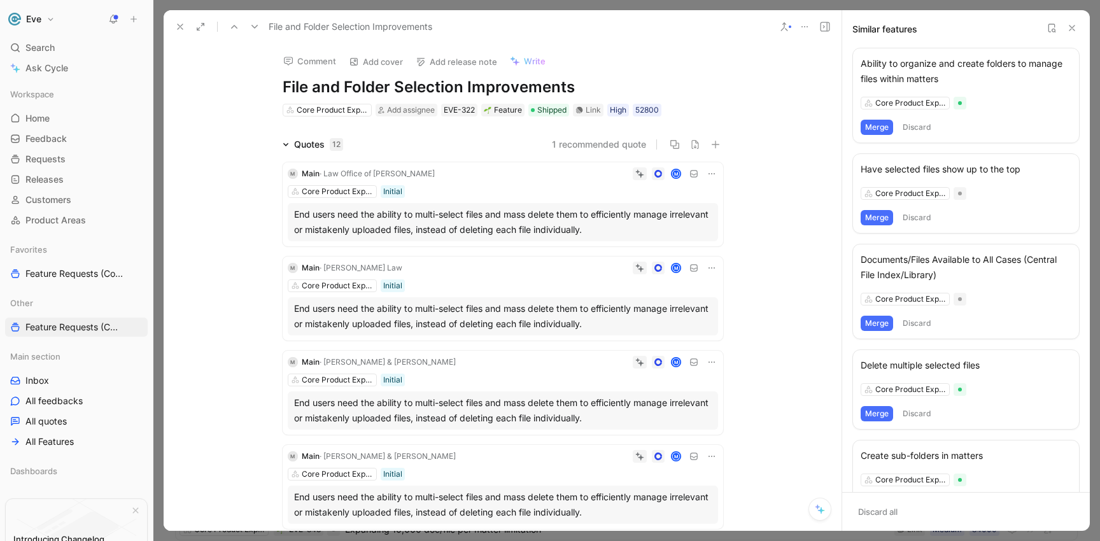
click at [911, 129] on button "Discard" at bounding box center [917, 127] width 38 height 15
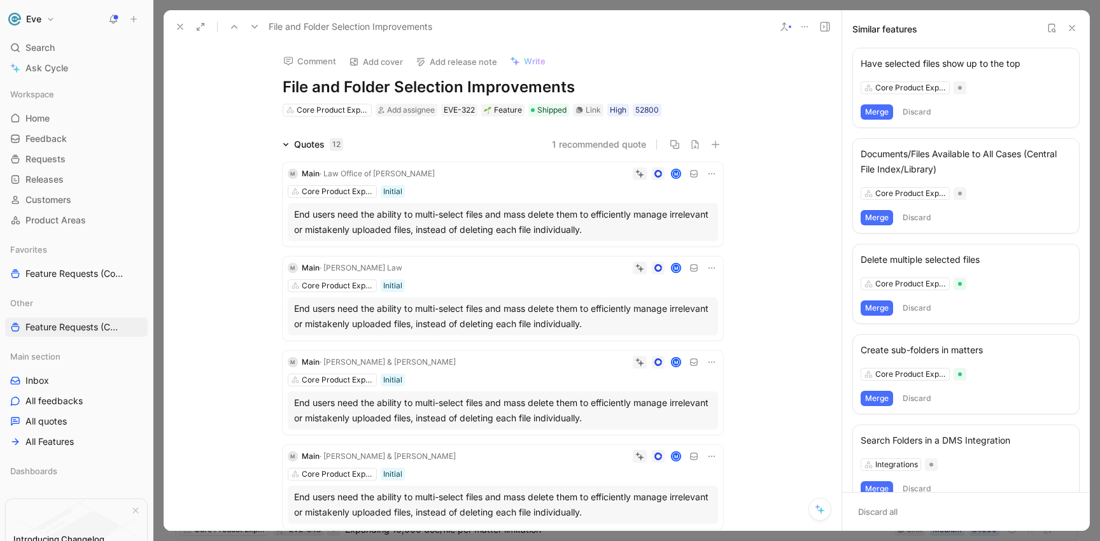
click at [881, 112] on button "Merge" at bounding box center [876, 111] width 32 height 15
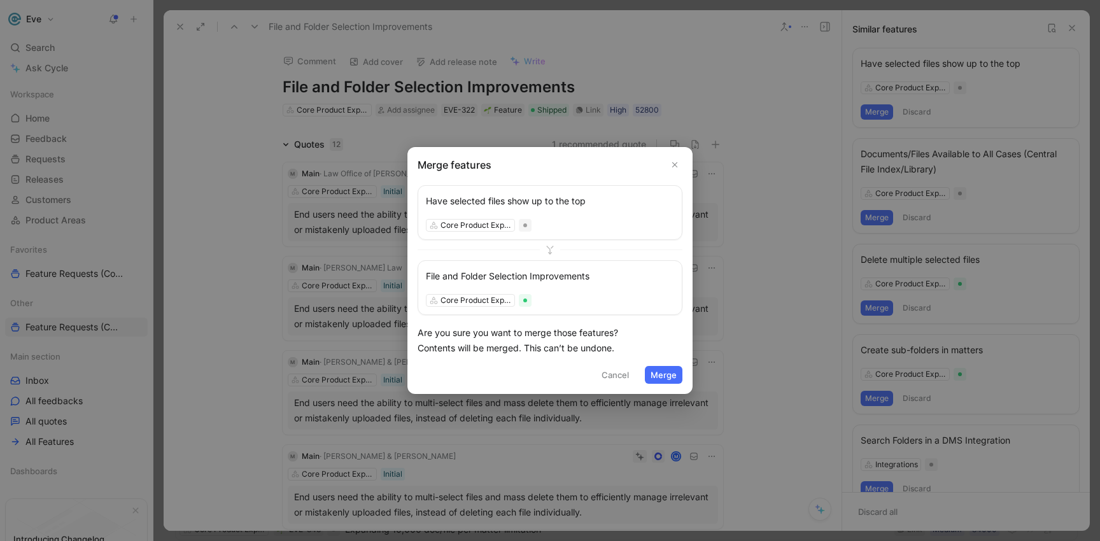
click at [683, 370] on div "Merge features Have selected files show up to the top Core Product Experience F…" at bounding box center [549, 270] width 285 height 247
click at [681, 372] on button "Merge" at bounding box center [664, 375] width 38 height 18
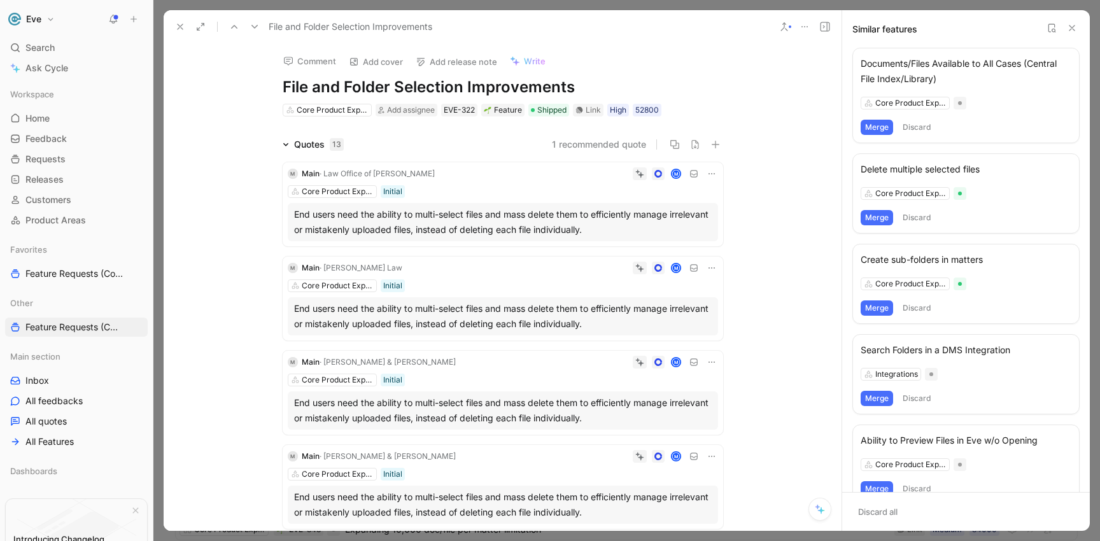
click at [916, 216] on button "Discard" at bounding box center [917, 217] width 38 height 15
click at [876, 221] on button "Merge" at bounding box center [876, 217] width 32 height 15
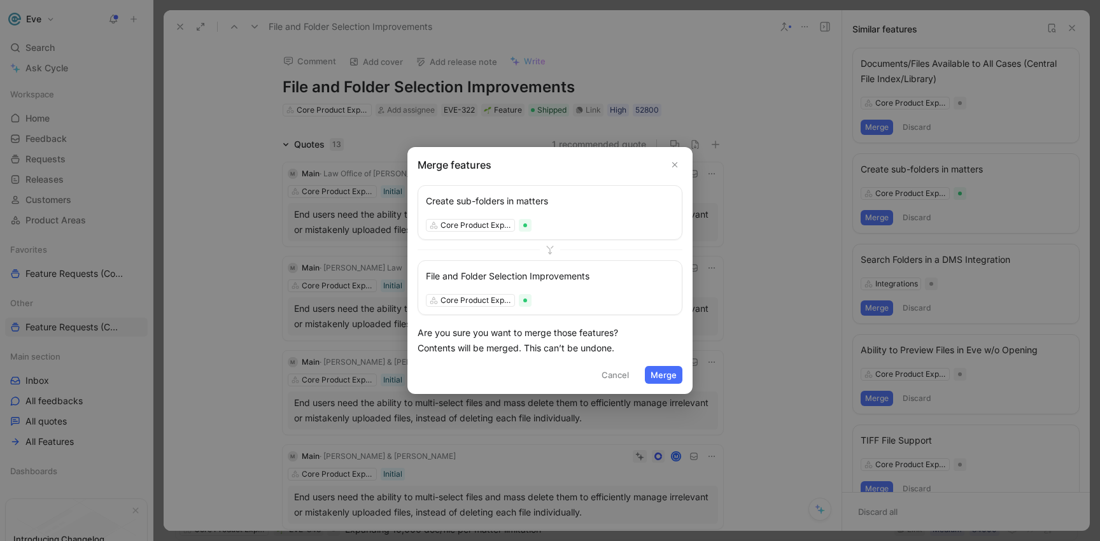
click at [651, 381] on button "Merge" at bounding box center [664, 375] width 38 height 18
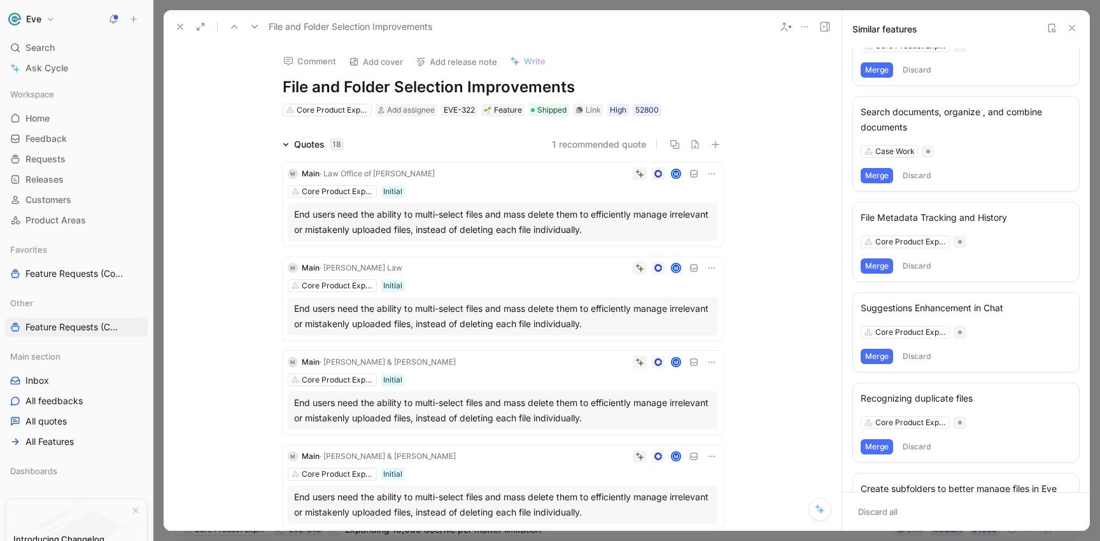
scroll to position [353, 0]
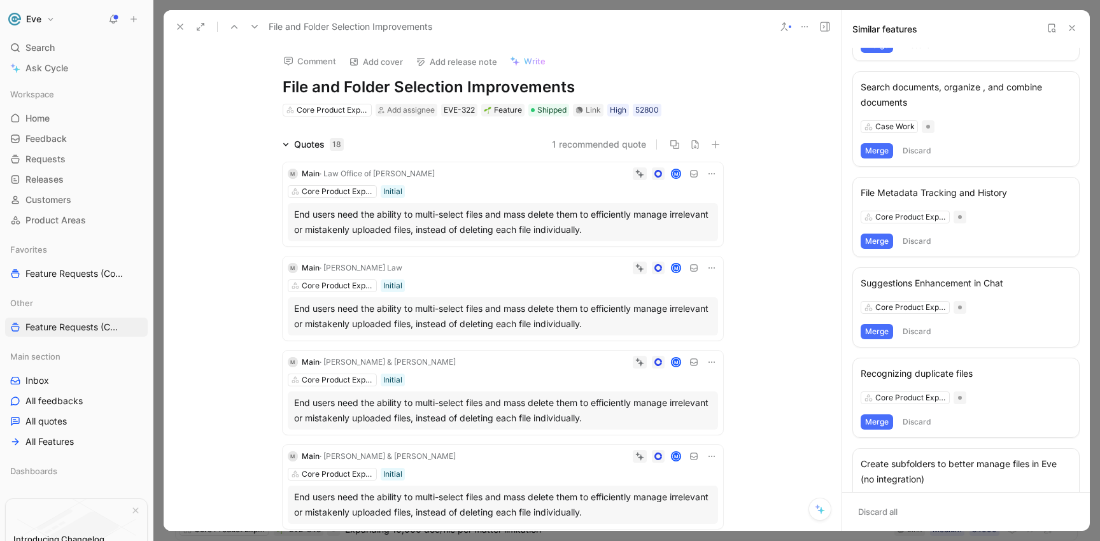
click at [174, 19] on button at bounding box center [180, 27] width 18 height 18
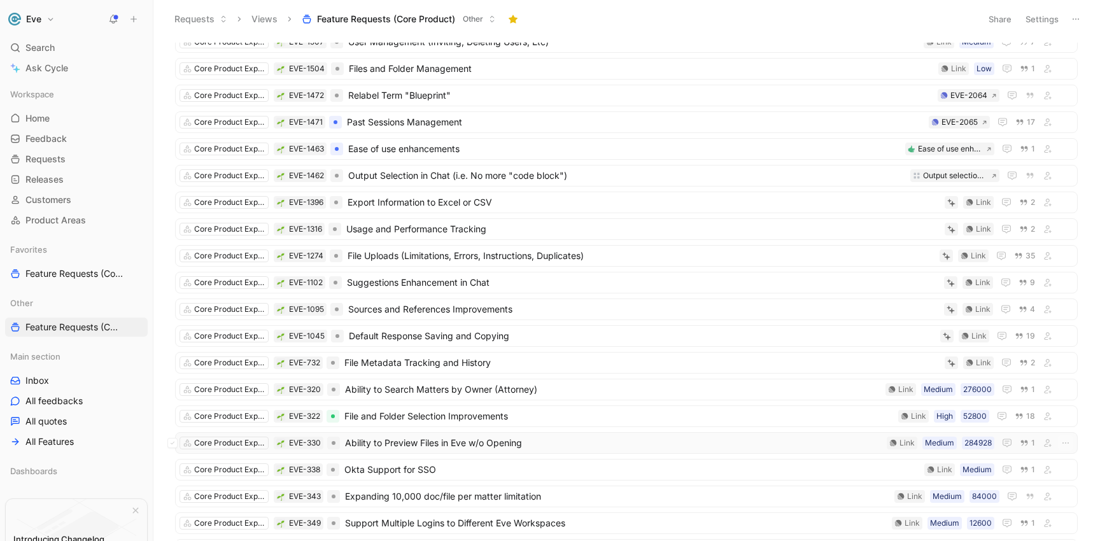
scroll to position [123, 0]
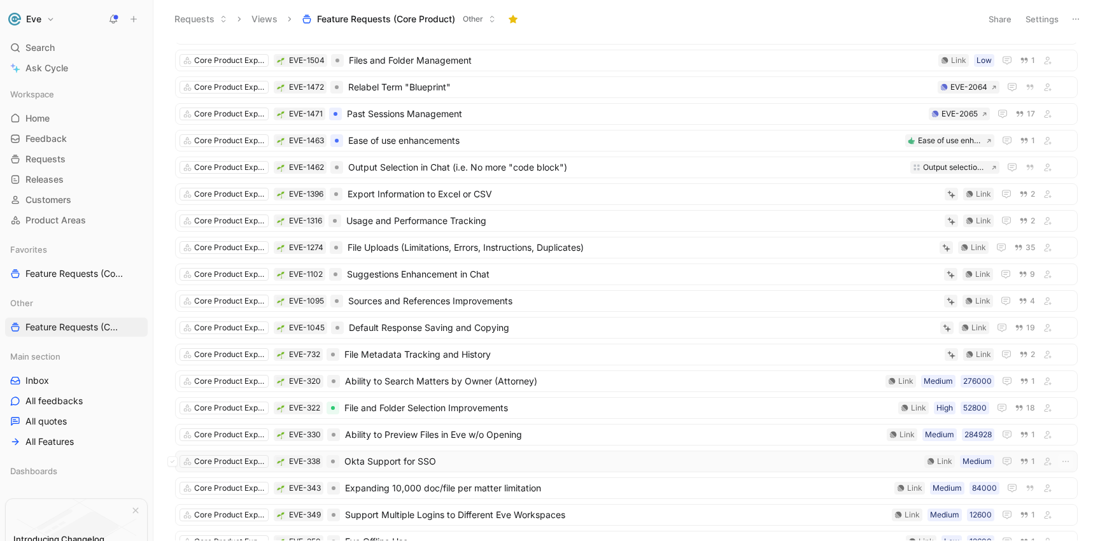
click at [399, 460] on span "Okta Support for SSO" at bounding box center [631, 461] width 575 height 15
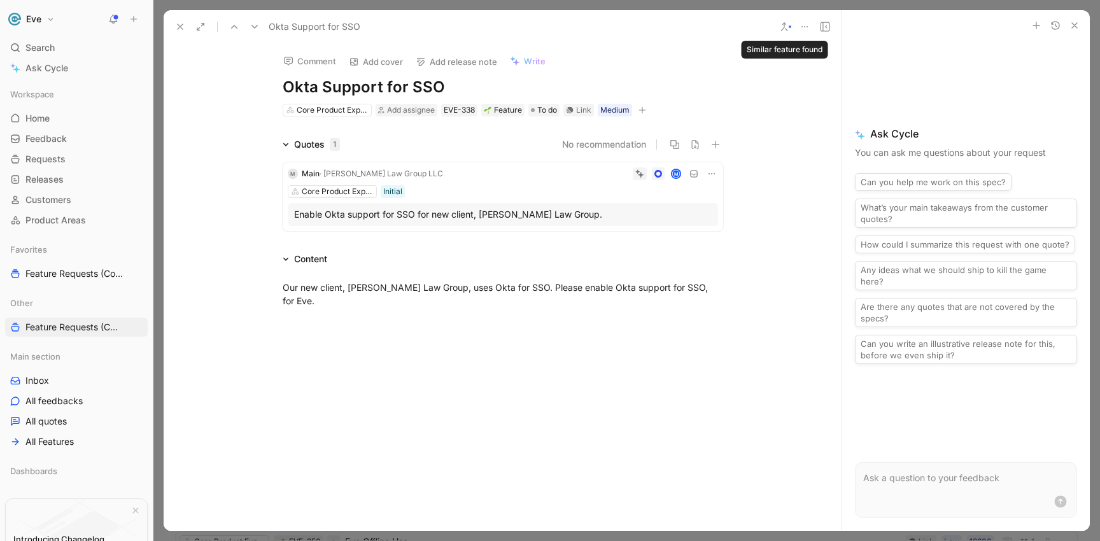
click at [781, 23] on icon at bounding box center [784, 27] width 10 height 10
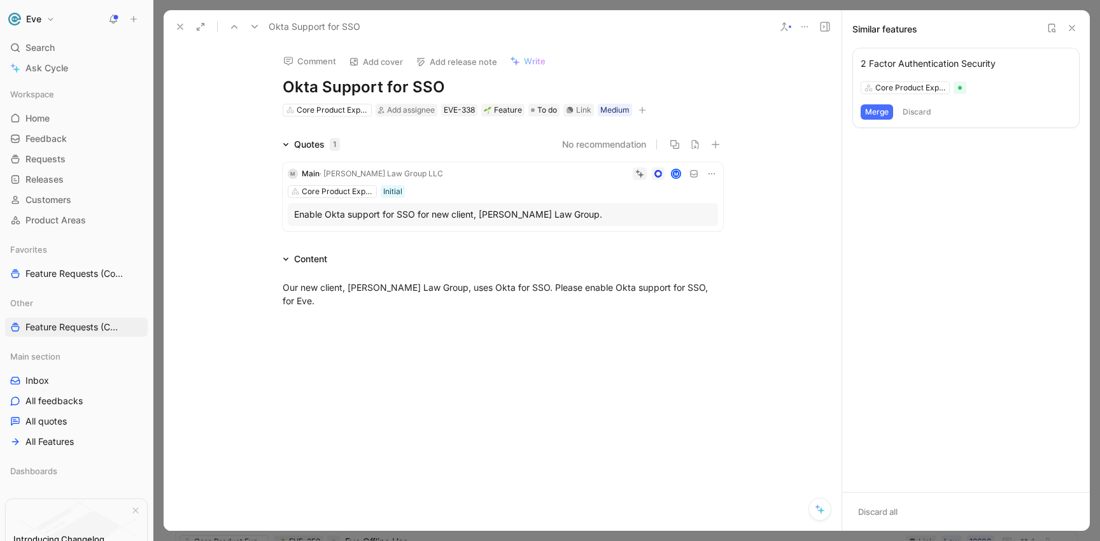
drag, startPoint x: 441, startPoint y: 84, endPoint x: 265, endPoint y: 85, distance: 175.6
click at [265, 85] on div "Comment Add cover Add release note Write Okta Support for SSO Core Product Expe…" at bounding box center [502, 80] width 489 height 74
click at [874, 114] on button "Merge" at bounding box center [876, 111] width 32 height 15
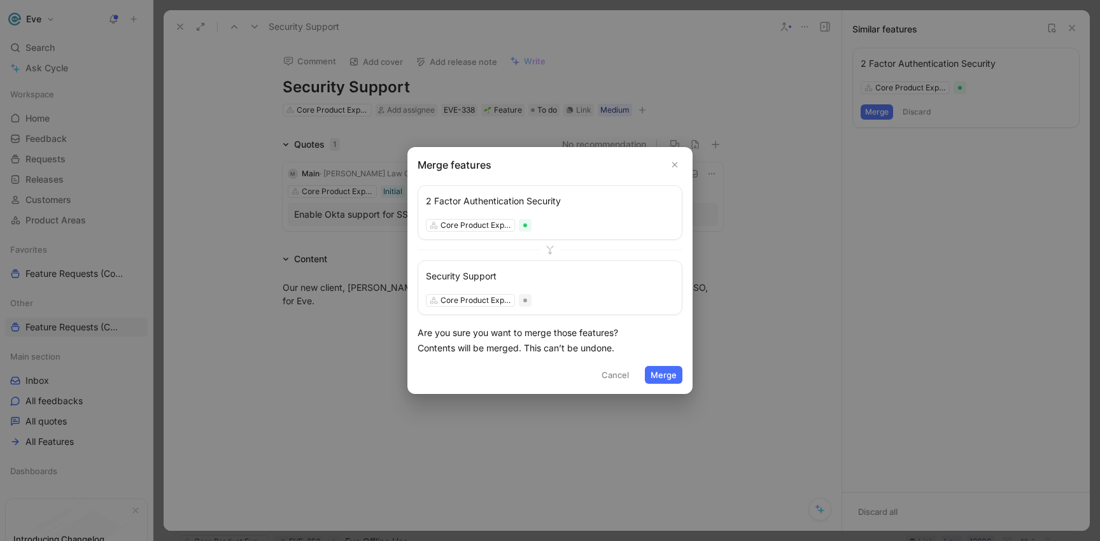
click at [659, 370] on button "Merge" at bounding box center [664, 375] width 38 height 18
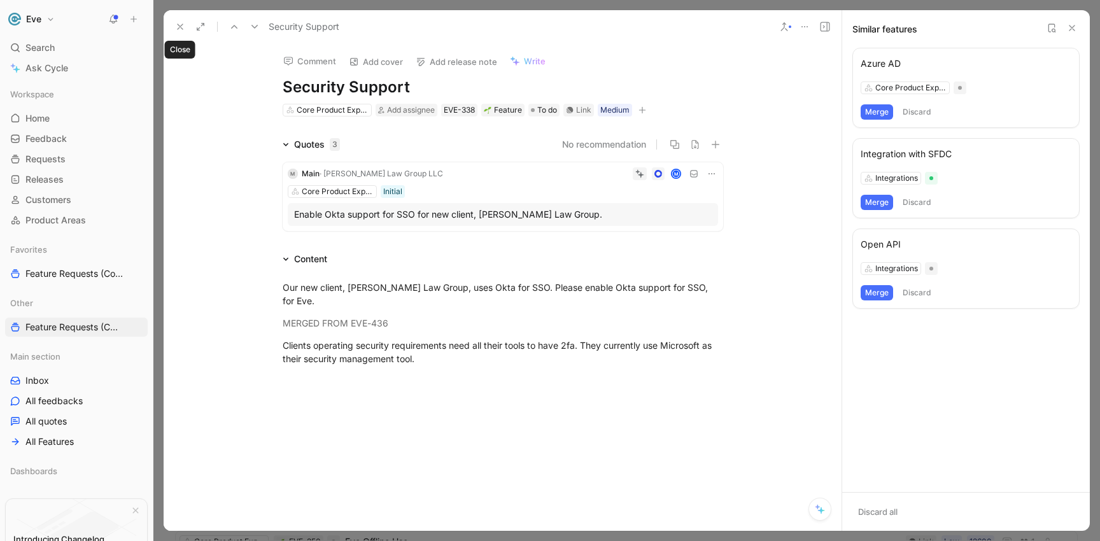
click at [177, 26] on icon at bounding box center [180, 27] width 10 height 10
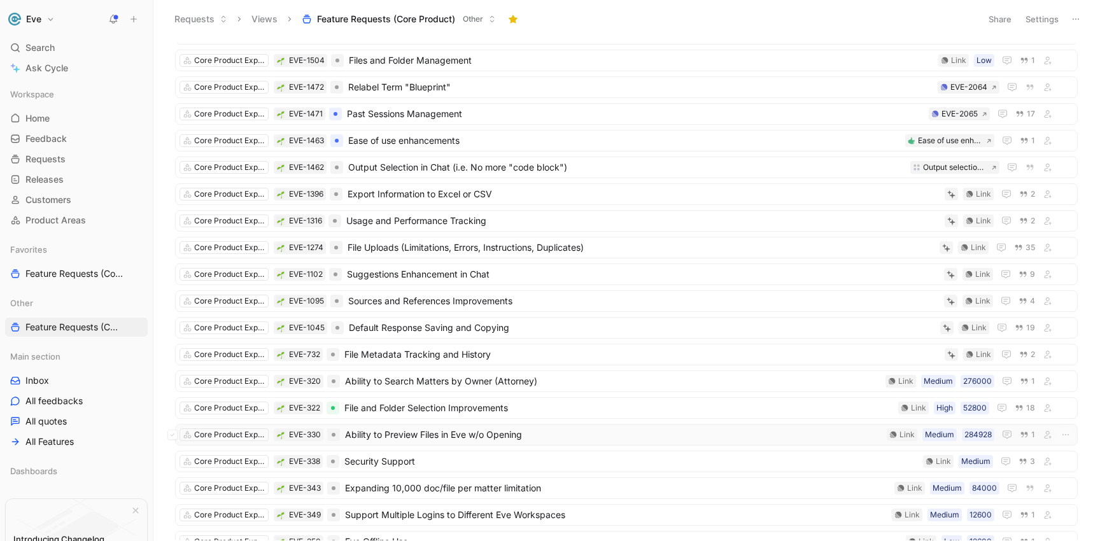
scroll to position [140, 0]
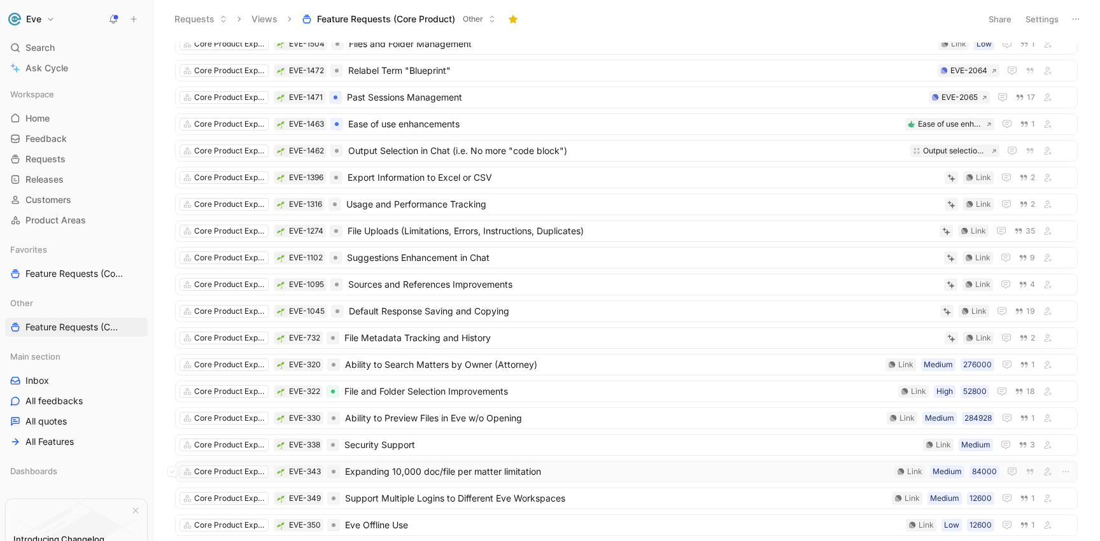
click at [401, 478] on span "Expanding 10,000 doc/file per matter limitation" at bounding box center [617, 471] width 544 height 15
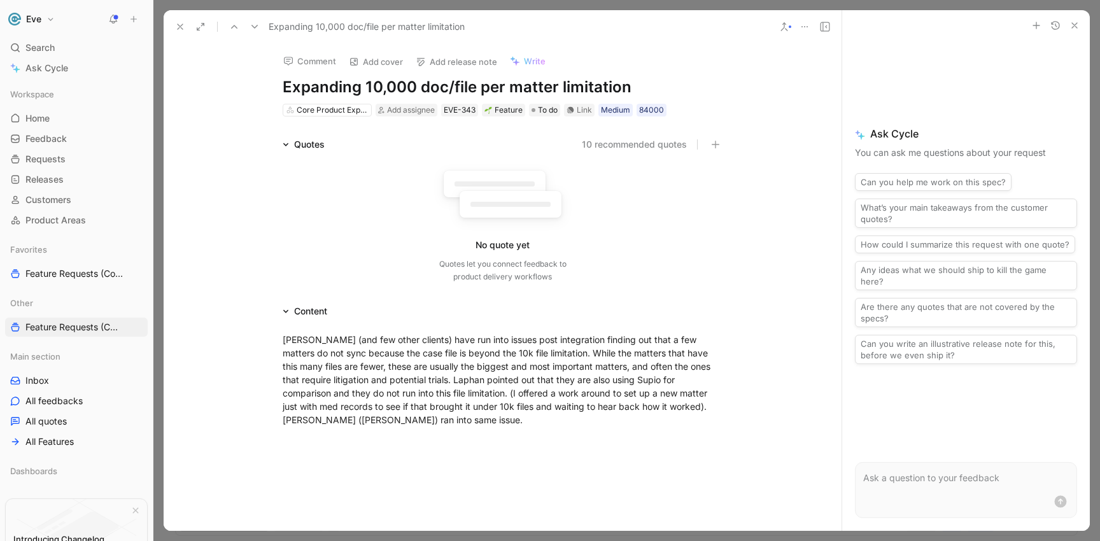
click at [786, 30] on use at bounding box center [784, 27] width 6 height 8
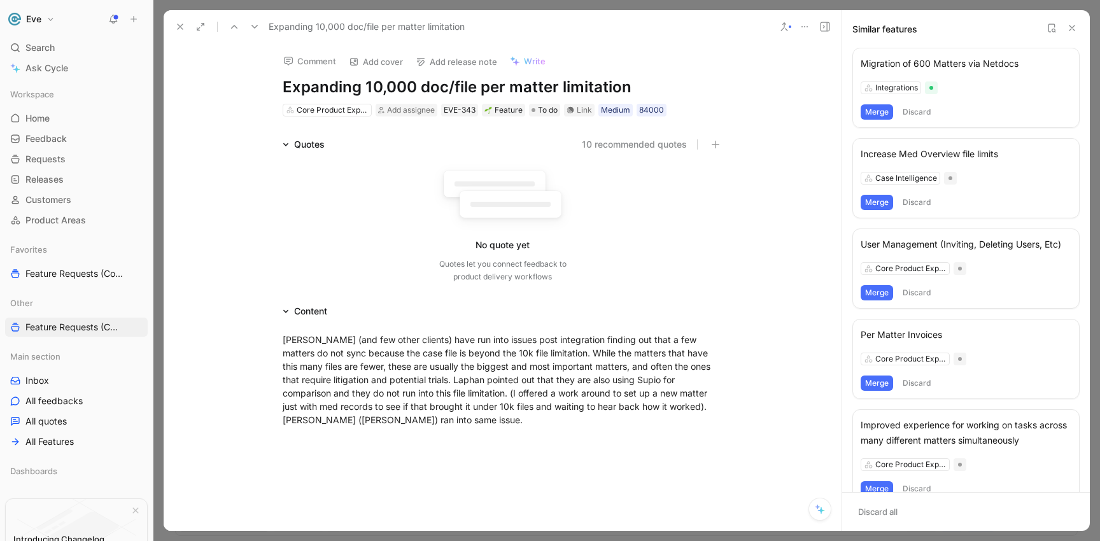
click at [180, 25] on icon at bounding box center [180, 27] width 10 height 10
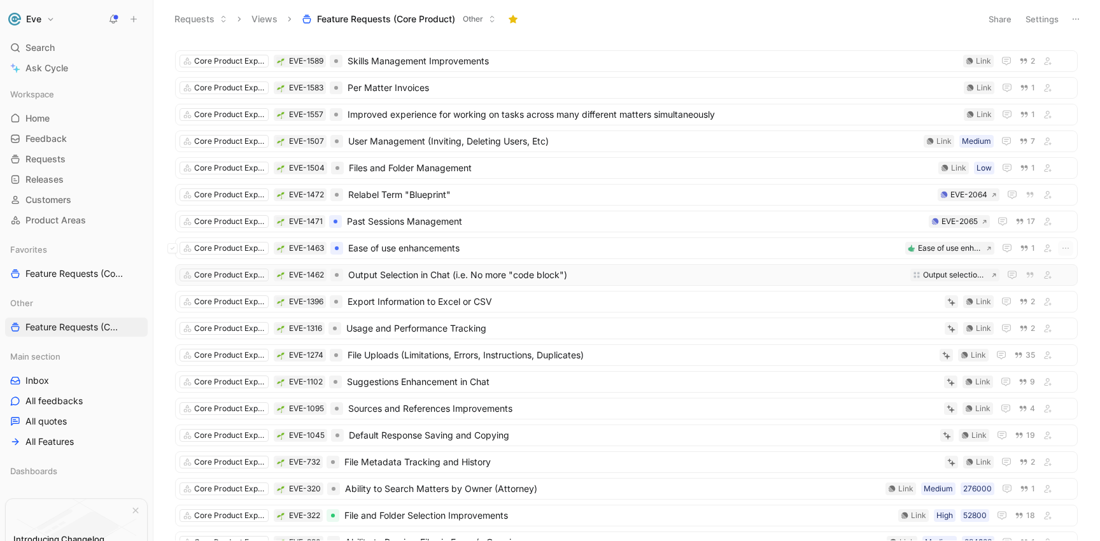
scroll to position [32, 0]
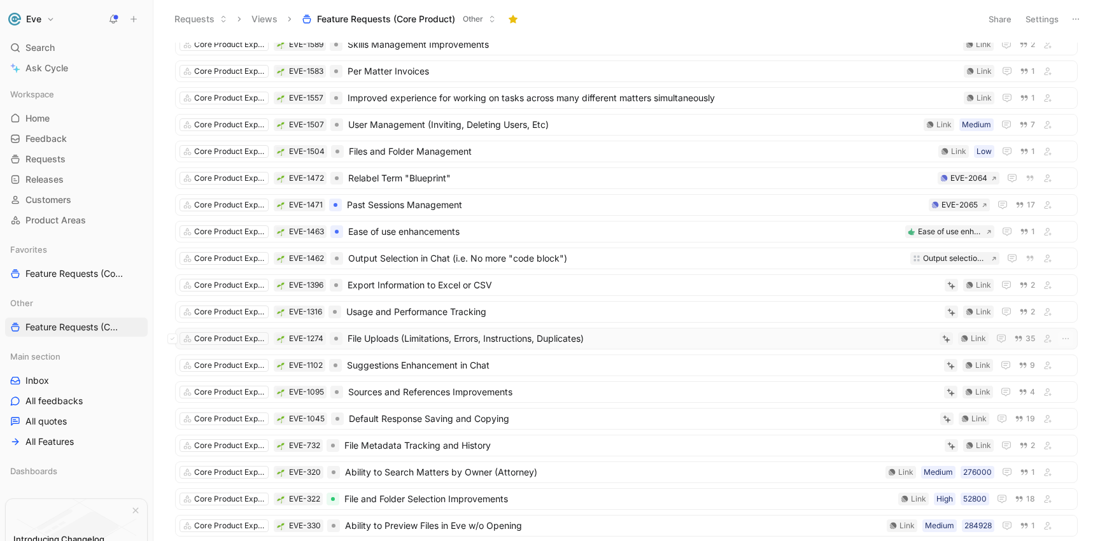
click at [382, 339] on span "File Uploads (Limitations, Errors, Instructions, Duplicates)" at bounding box center [640, 338] width 587 height 15
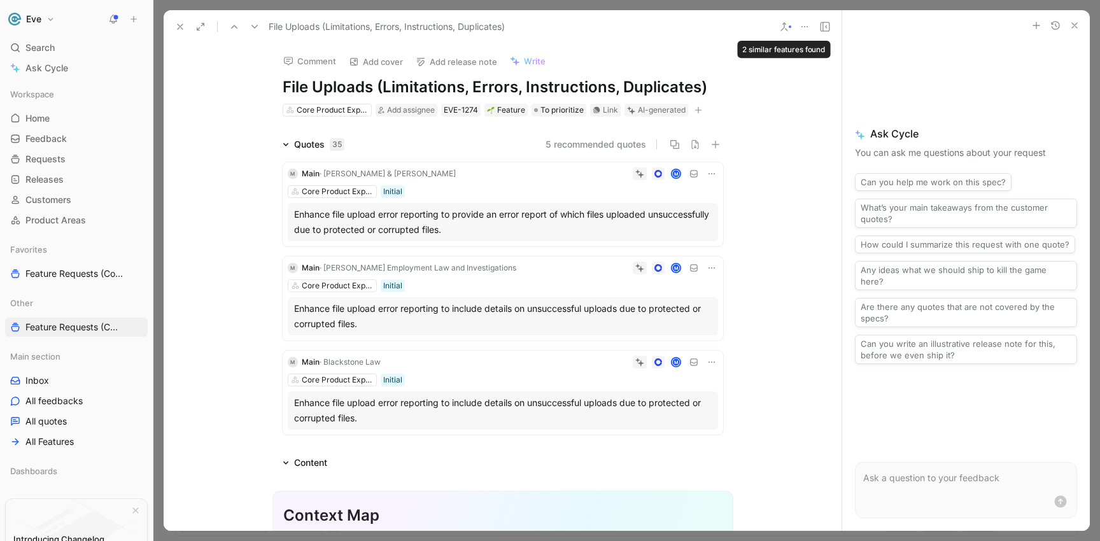
click at [784, 27] on icon at bounding box center [784, 27] width 10 height 10
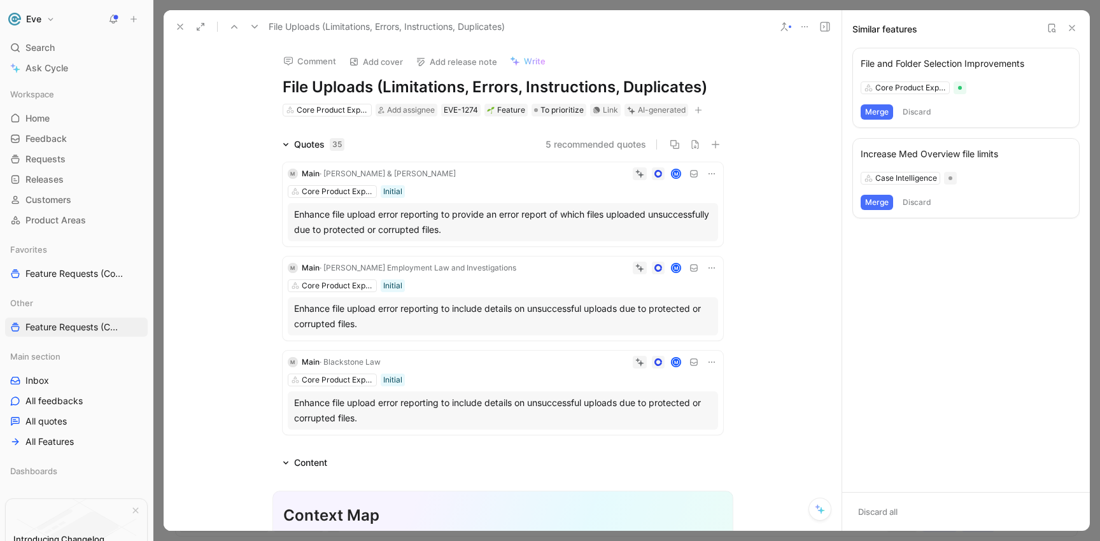
click at [898, 104] on div "Merge Discard" at bounding box center [965, 111] width 211 height 15
click at [1047, 30] on icon at bounding box center [1051, 28] width 10 height 10
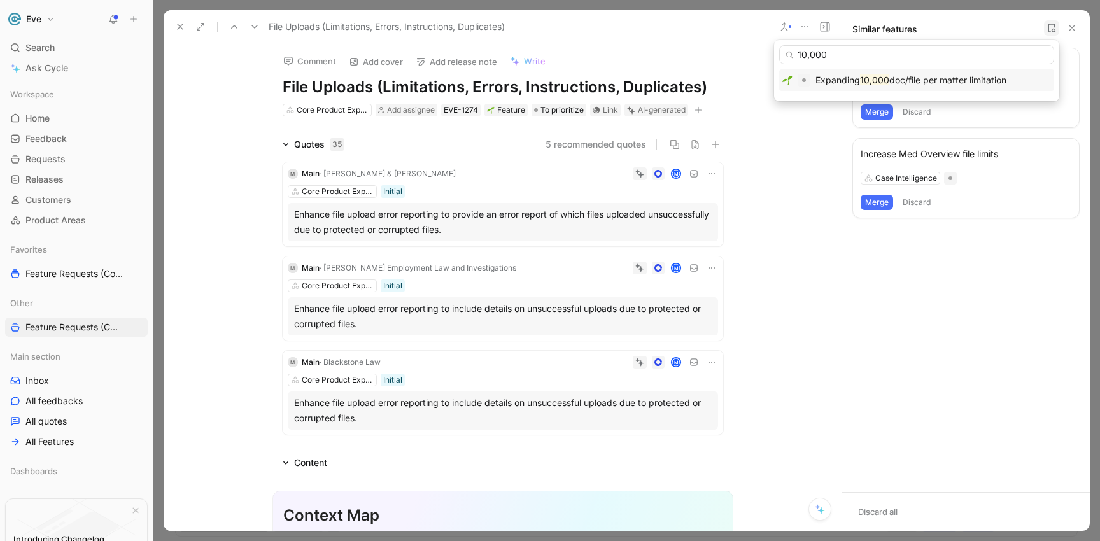
type input "10,000"
click at [938, 79] on span "doc/file per matter limitation" at bounding box center [947, 79] width 117 height 11
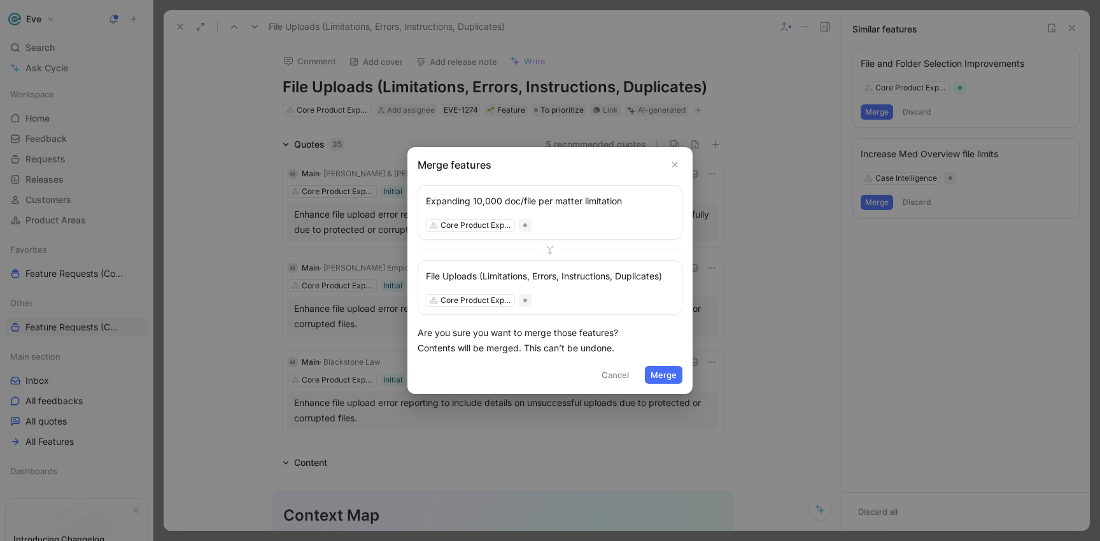
click at [669, 374] on button "Merge" at bounding box center [664, 375] width 38 height 18
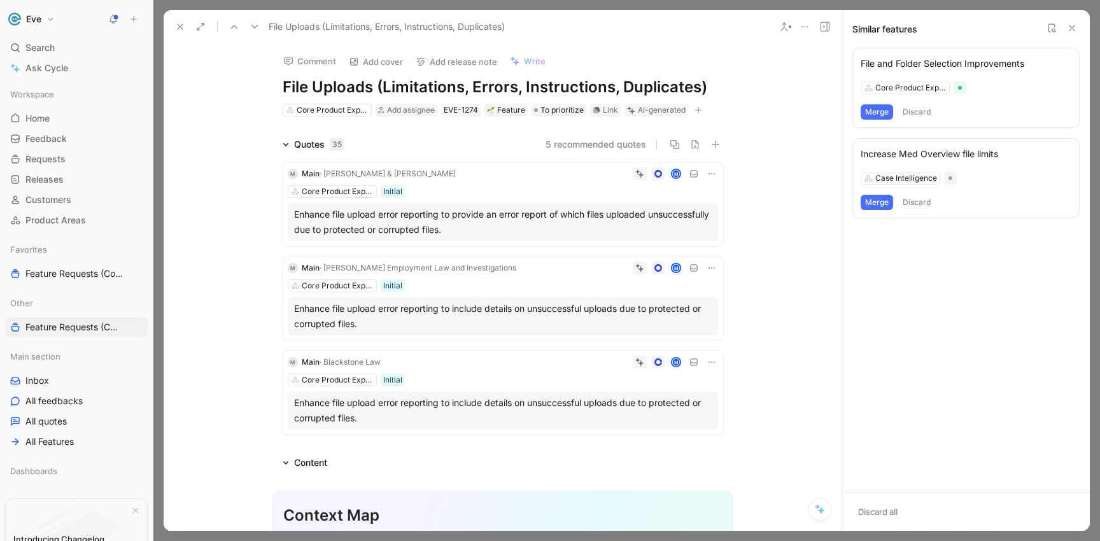
click at [179, 27] on use at bounding box center [180, 26] width 5 height 5
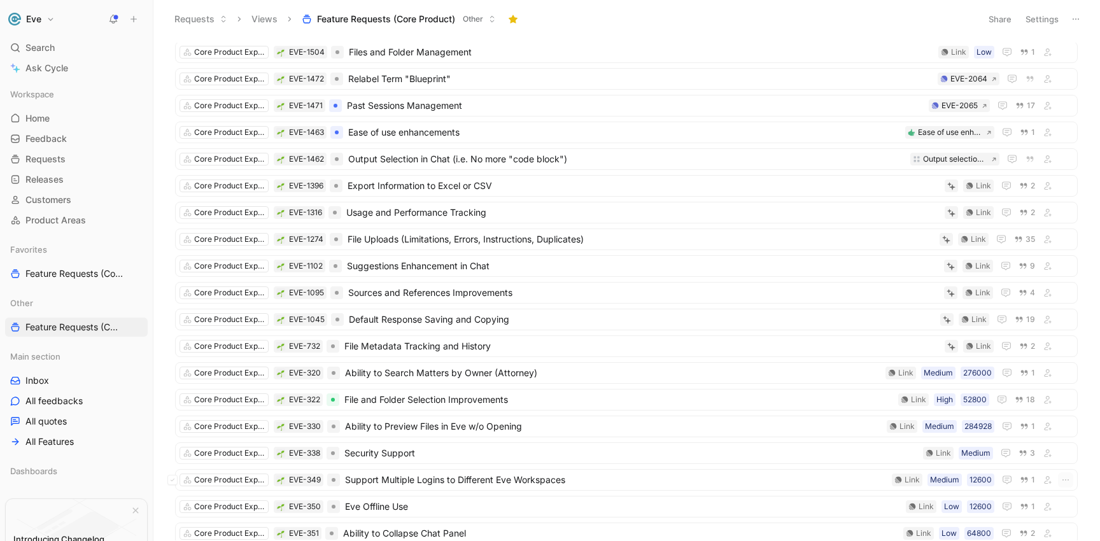
scroll to position [148, 0]
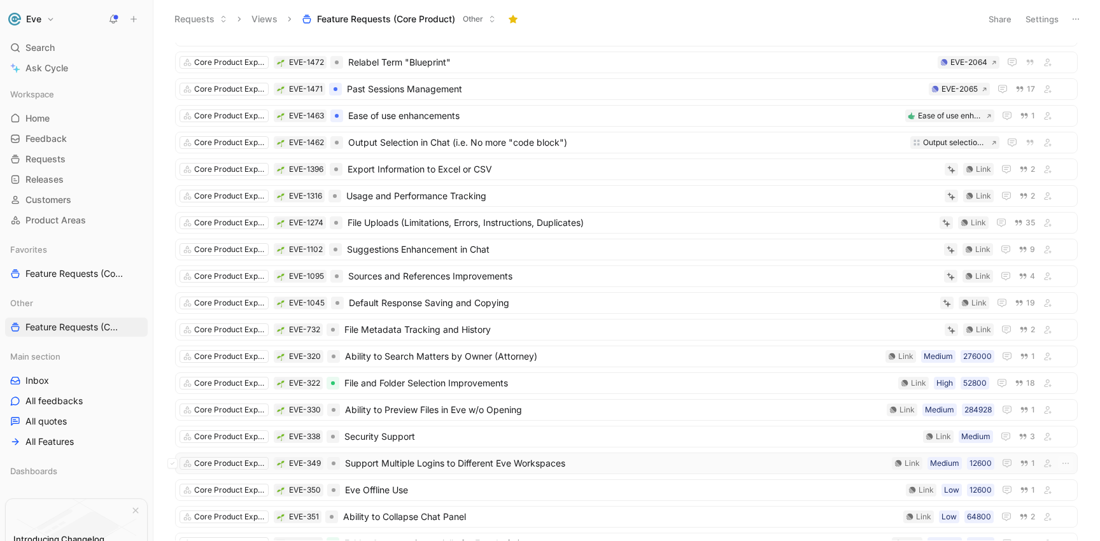
click at [393, 466] on span "Support Multiple Logins to Different Eve Workspaces" at bounding box center [616, 463] width 542 height 15
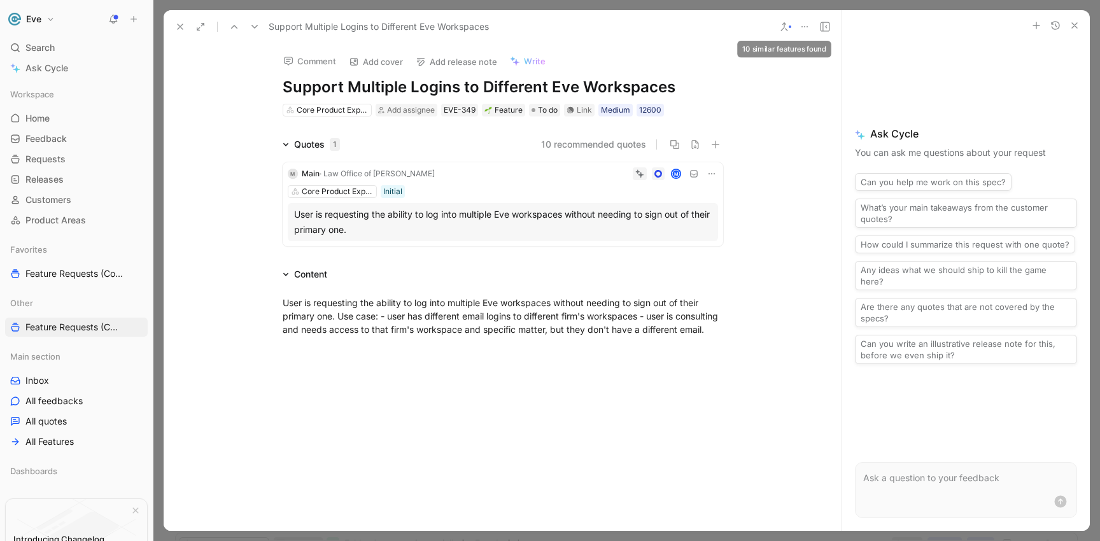
click at [791, 25] on button at bounding box center [784, 27] width 18 height 18
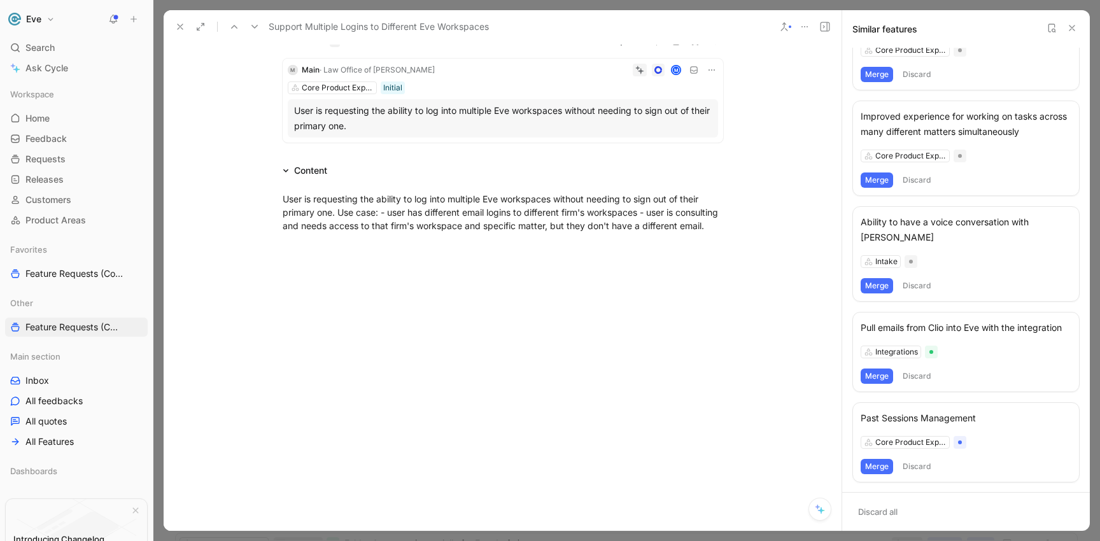
scroll to position [566, 0]
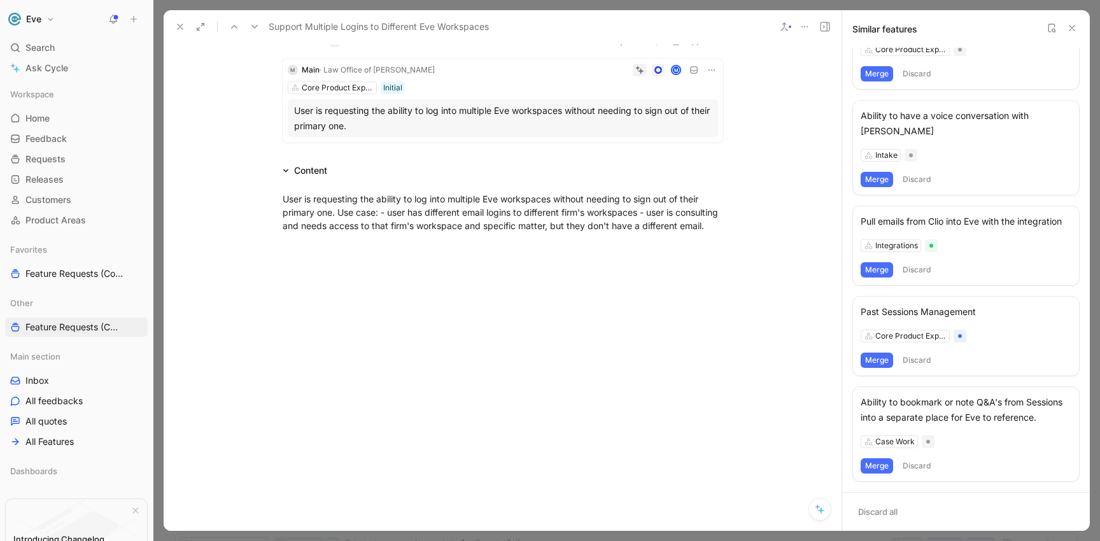
click at [176, 25] on icon at bounding box center [180, 27] width 10 height 10
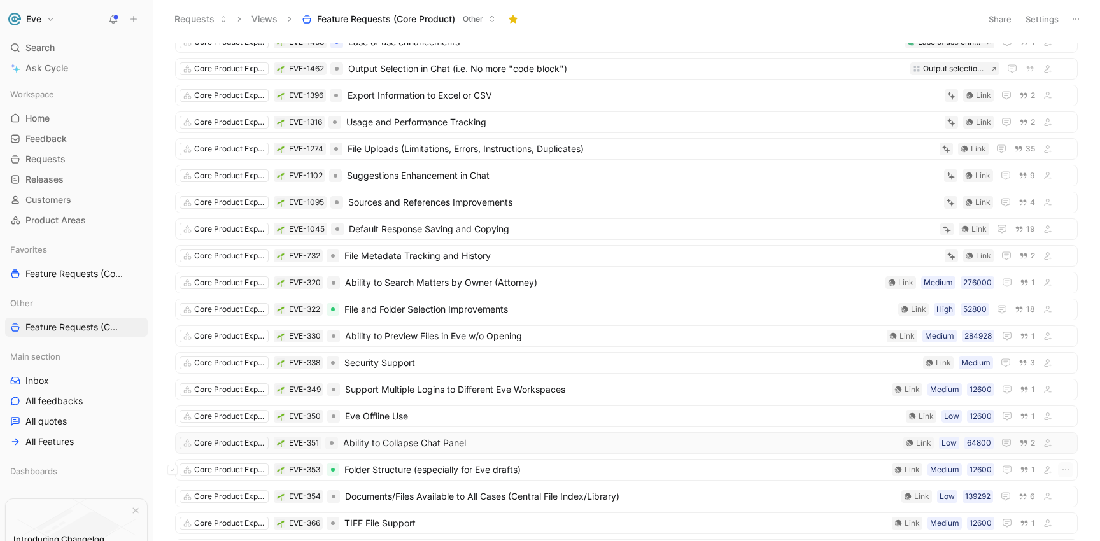
scroll to position [230, 0]
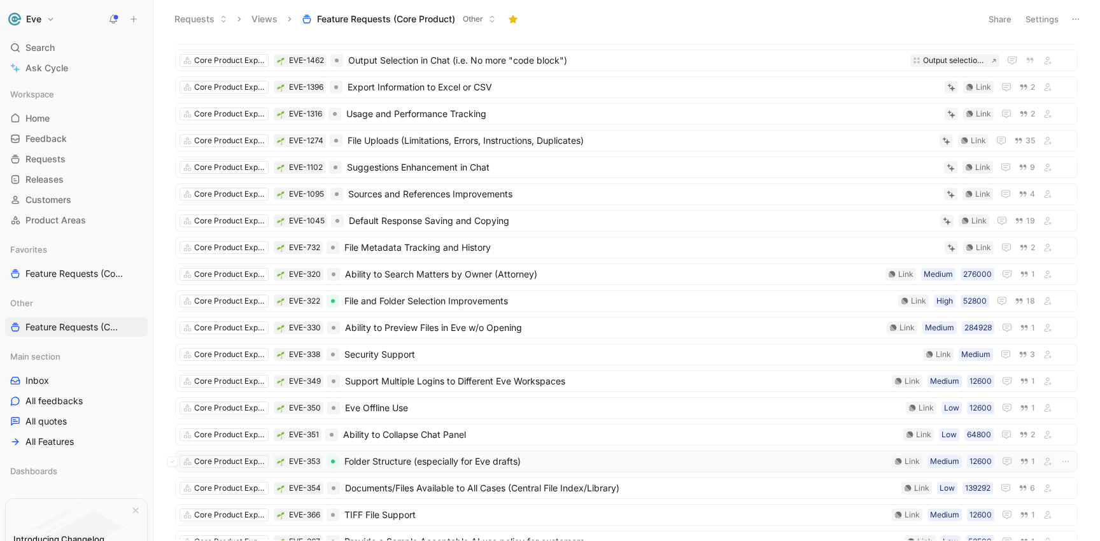
click at [386, 462] on span "Folder Structure (especially for Eve drafts)" at bounding box center [615, 461] width 542 height 15
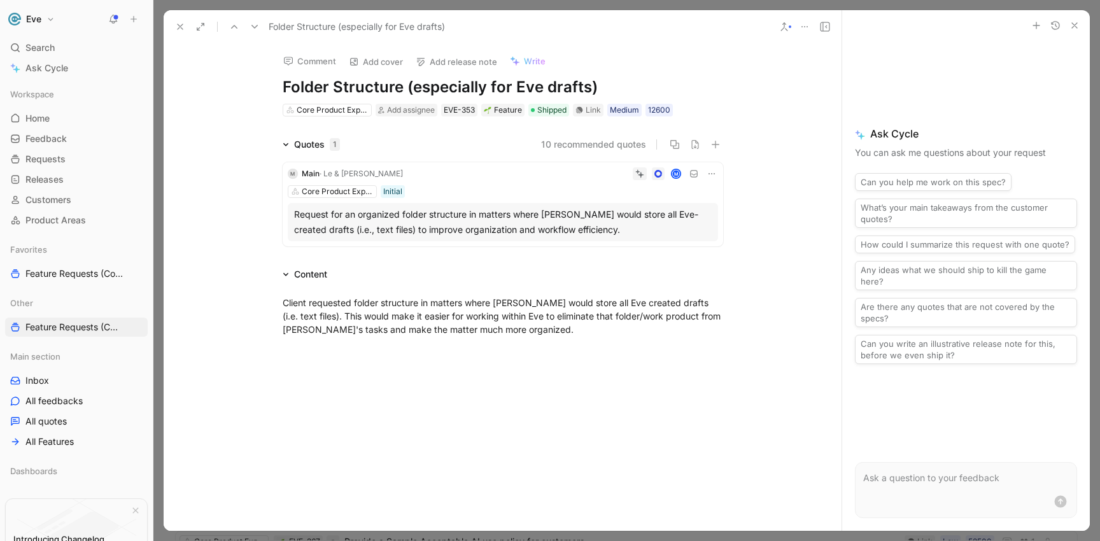
click at [786, 26] on icon at bounding box center [784, 27] width 10 height 10
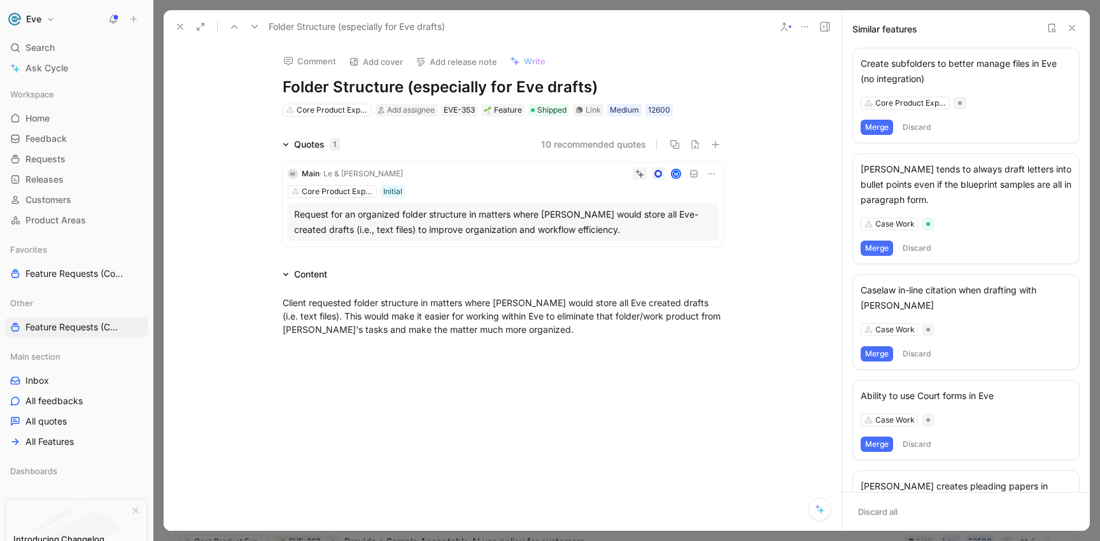
click at [911, 246] on button "Discard" at bounding box center [917, 248] width 38 height 15
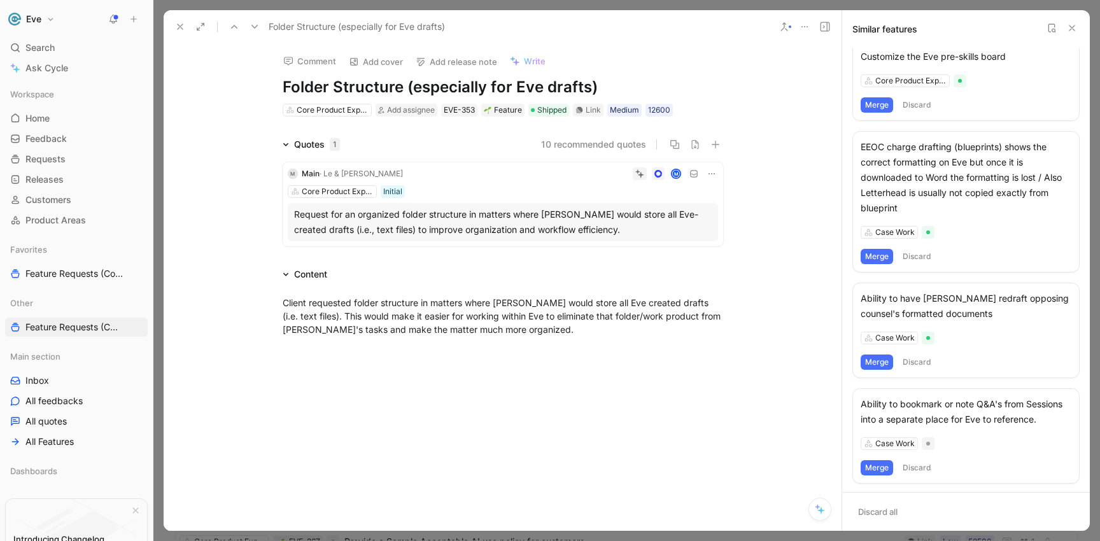
scroll to position [507, 0]
click at [183, 27] on icon at bounding box center [180, 27] width 10 height 10
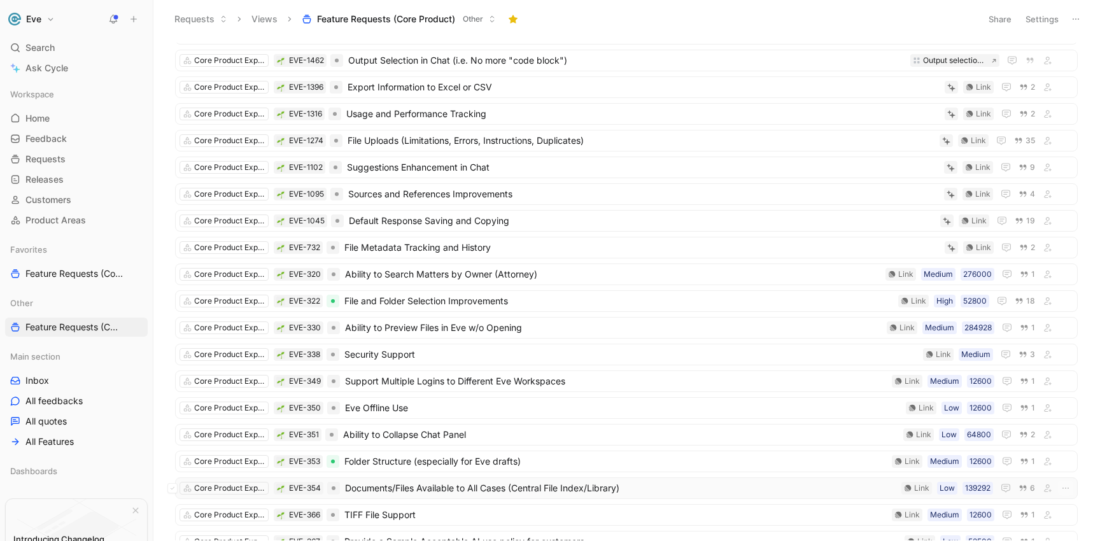
scroll to position [255, 0]
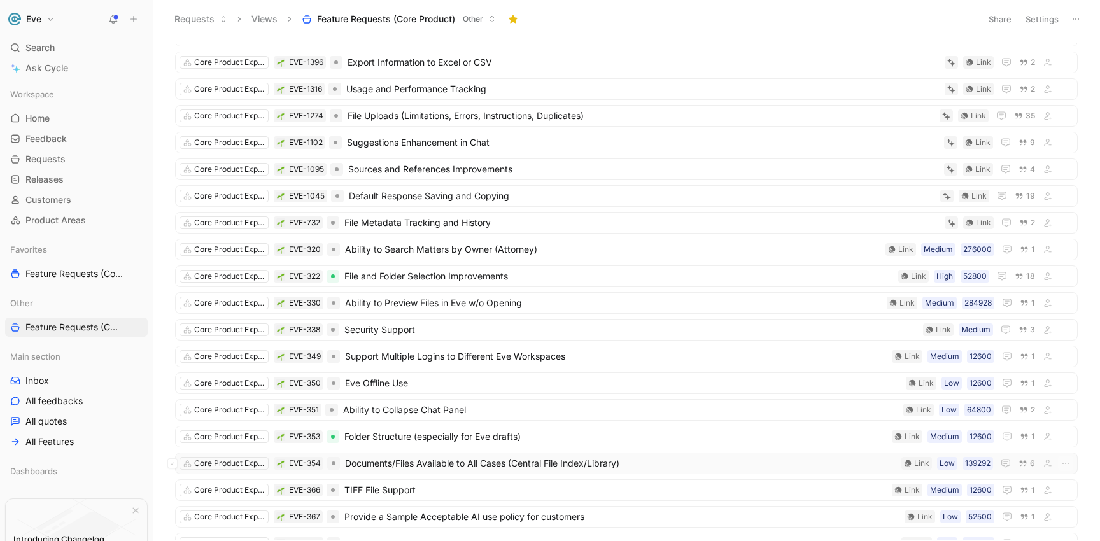
click at [425, 463] on span "Documents/Files Available to All Cases (Central File Index/Library)" at bounding box center [620, 463] width 551 height 15
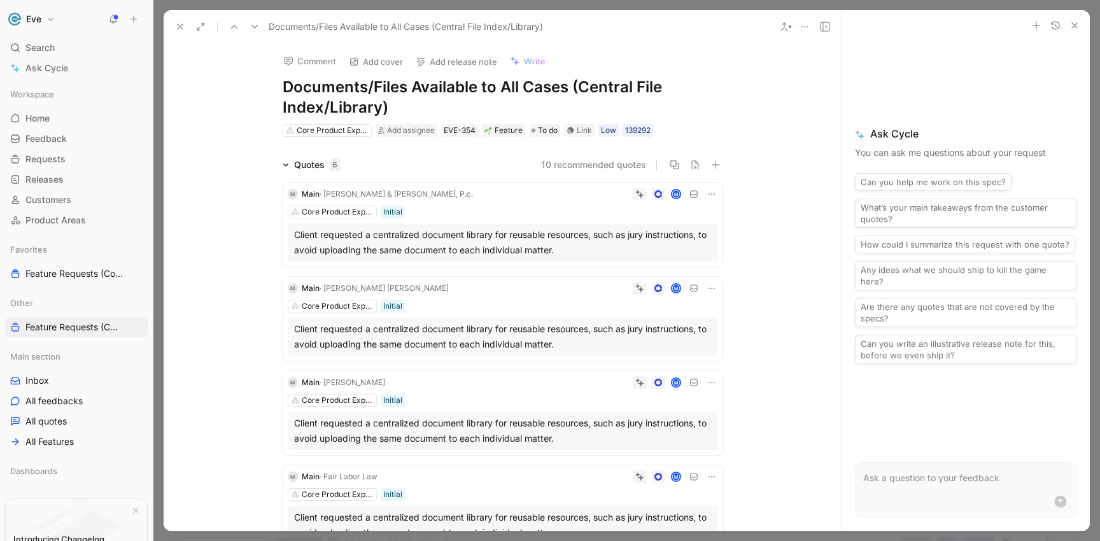
click at [790, 29] on button at bounding box center [784, 27] width 18 height 18
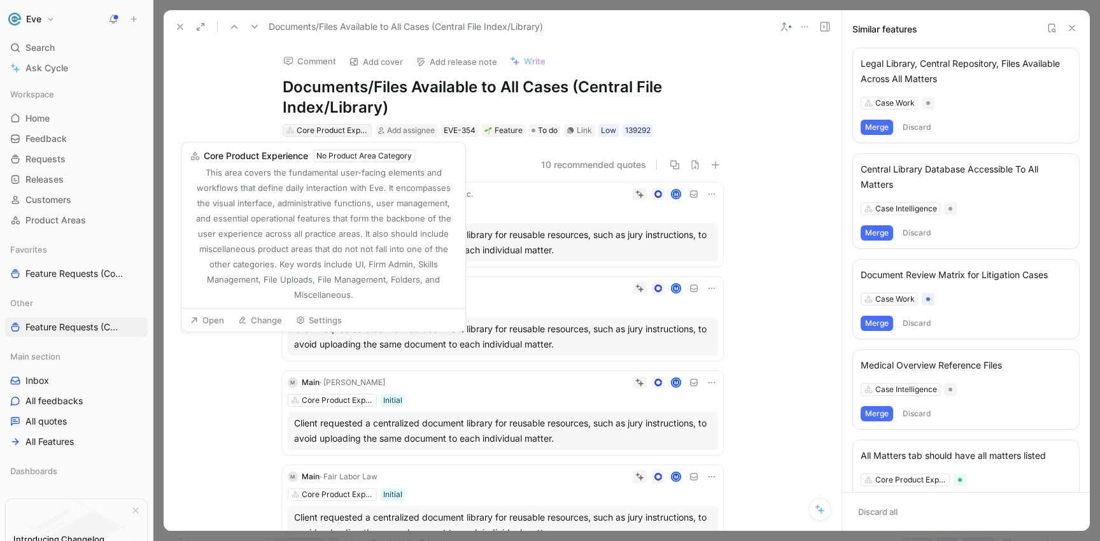
click at [325, 134] on div "Core Product Experience" at bounding box center [332, 130] width 71 height 13
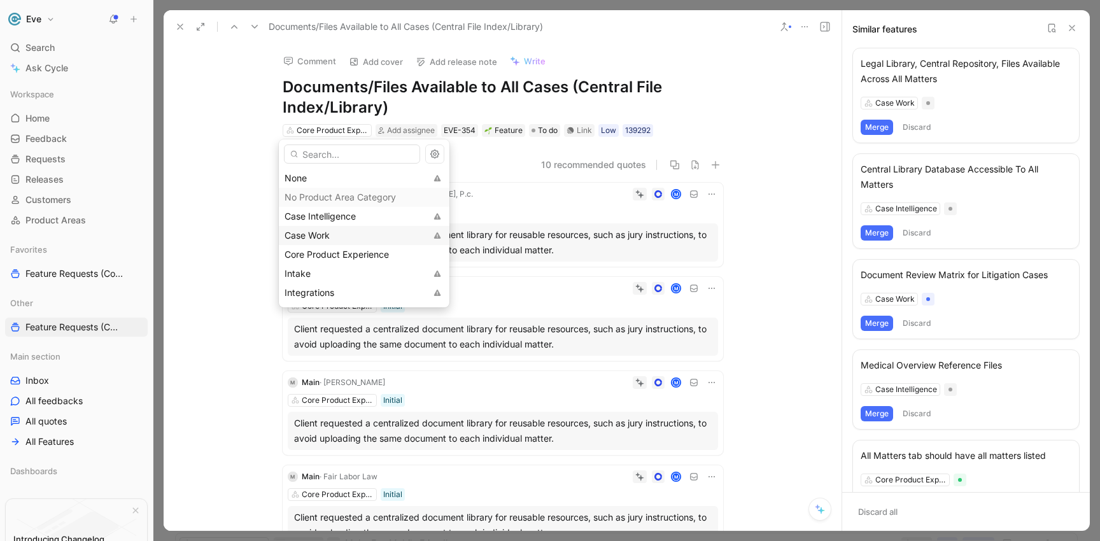
click at [296, 233] on span "Case Work" at bounding box center [306, 235] width 45 height 11
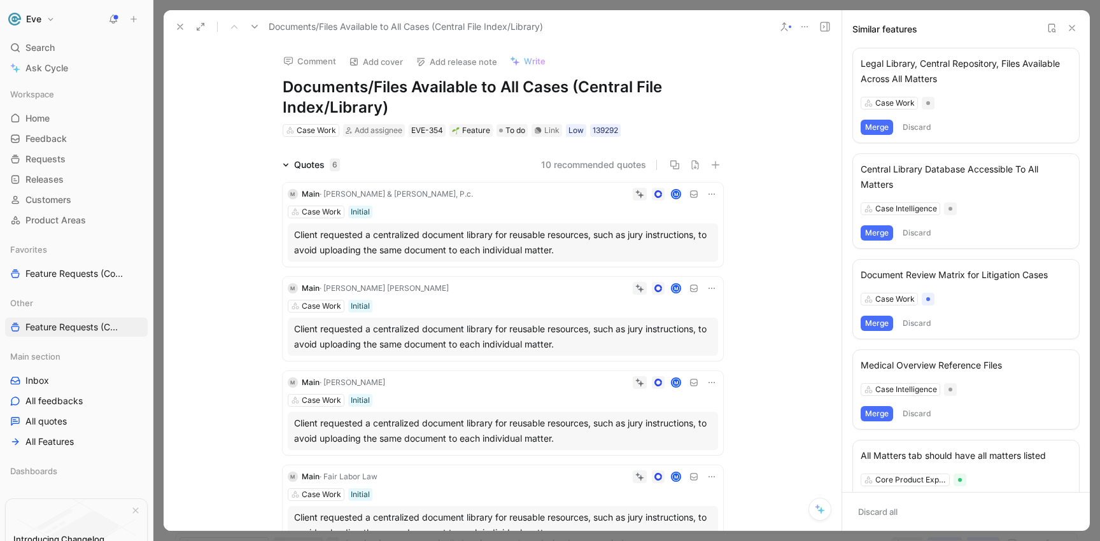
click at [883, 71] on div "Legal Library, Central Repository, Files Available Across All Matters" at bounding box center [965, 71] width 211 height 31
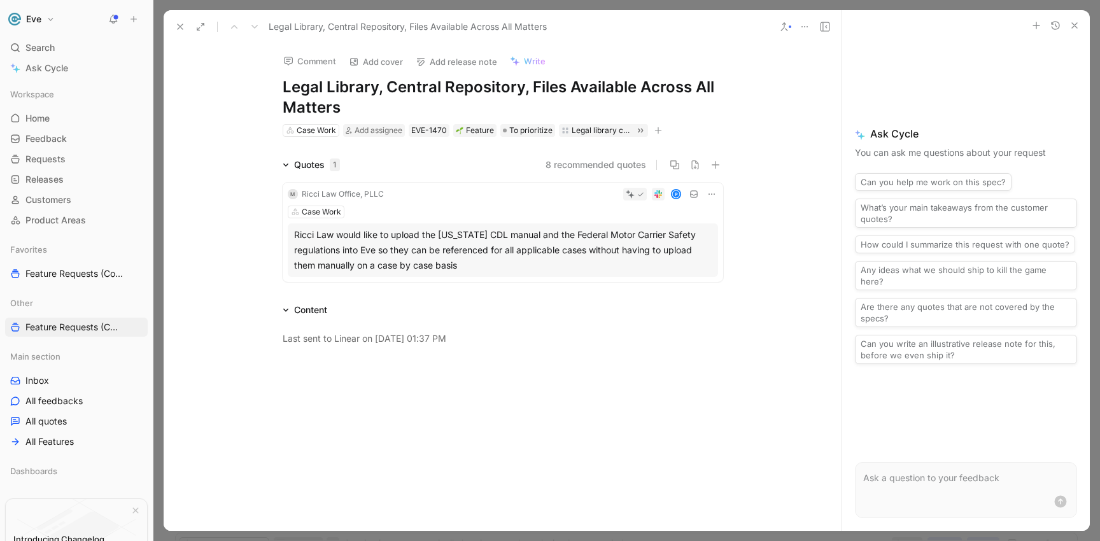
click at [784, 31] on icon at bounding box center [784, 27] width 10 height 10
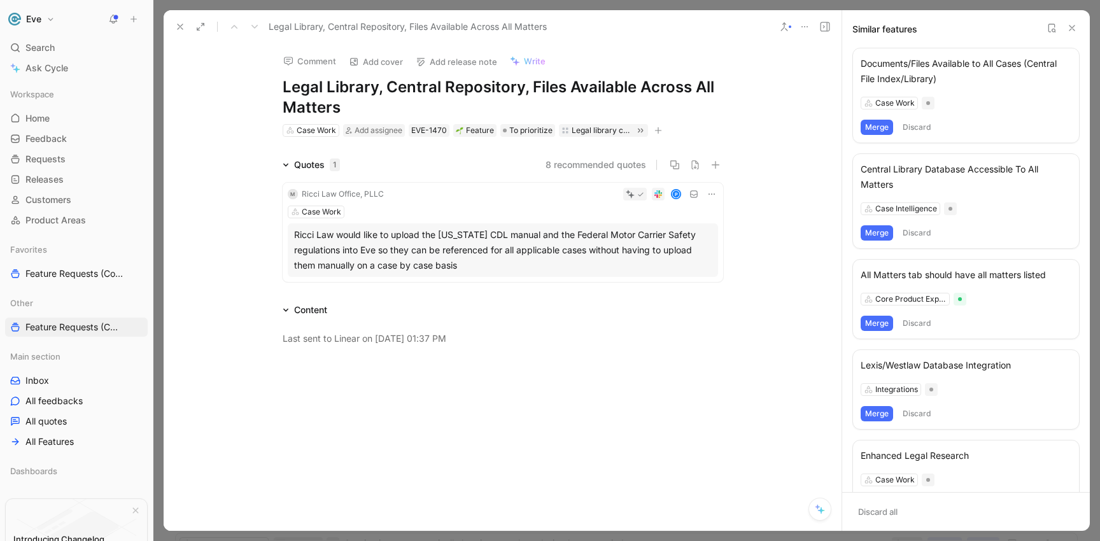
click at [883, 125] on button "Merge" at bounding box center [876, 127] width 32 height 15
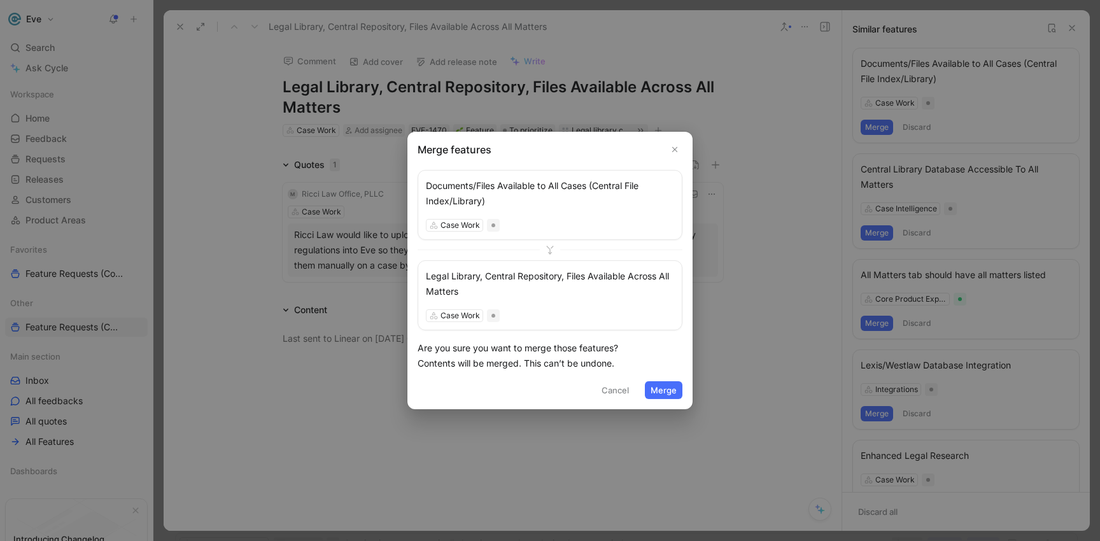
click at [654, 389] on button "Merge" at bounding box center [664, 390] width 38 height 18
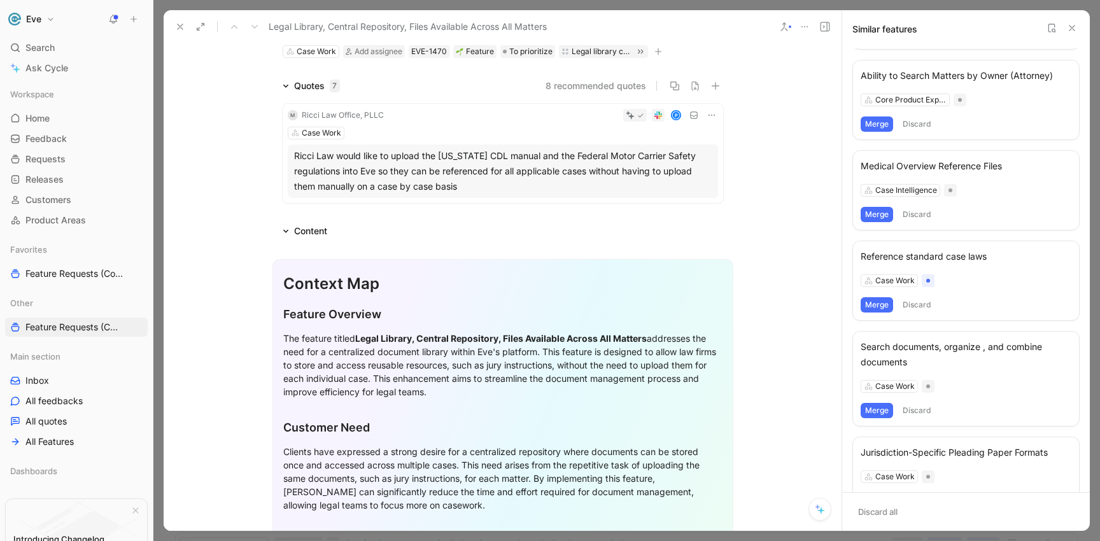
scroll to position [490, 0]
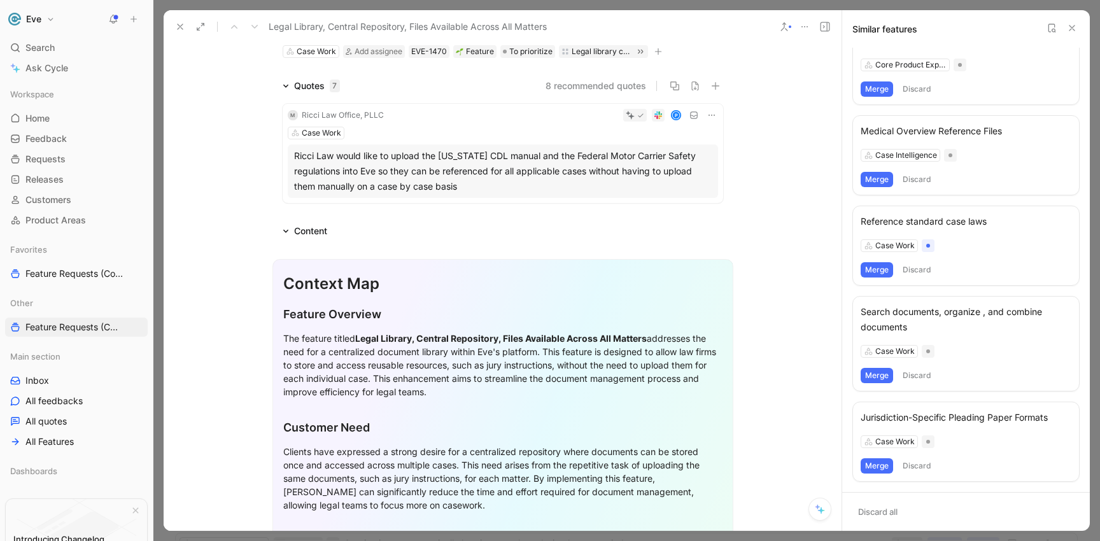
click at [179, 25] on icon at bounding box center [180, 27] width 10 height 10
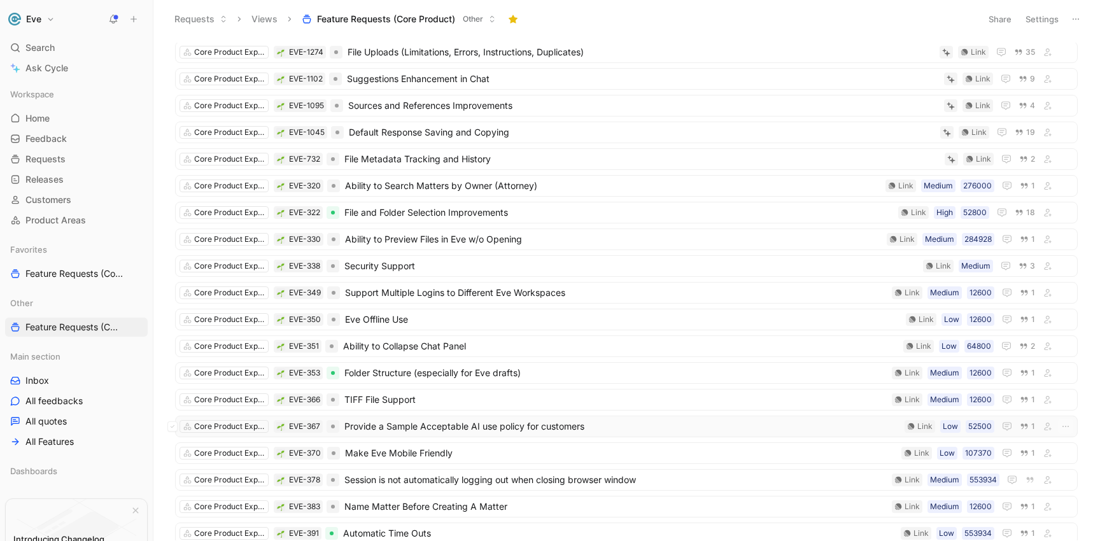
scroll to position [335, 0]
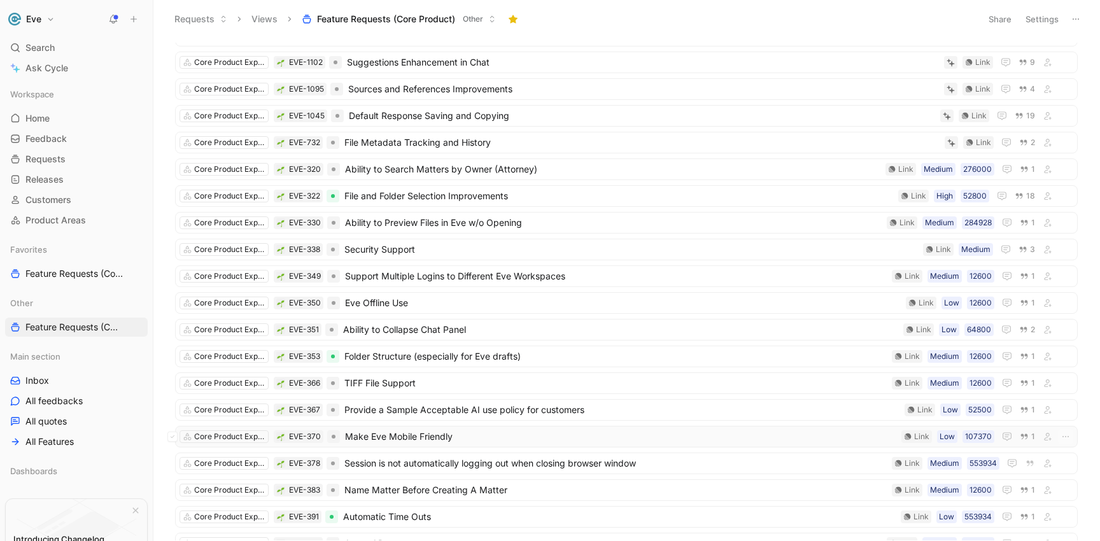
click at [399, 431] on span "Make Eve Mobile Friendly" at bounding box center [620, 436] width 551 height 15
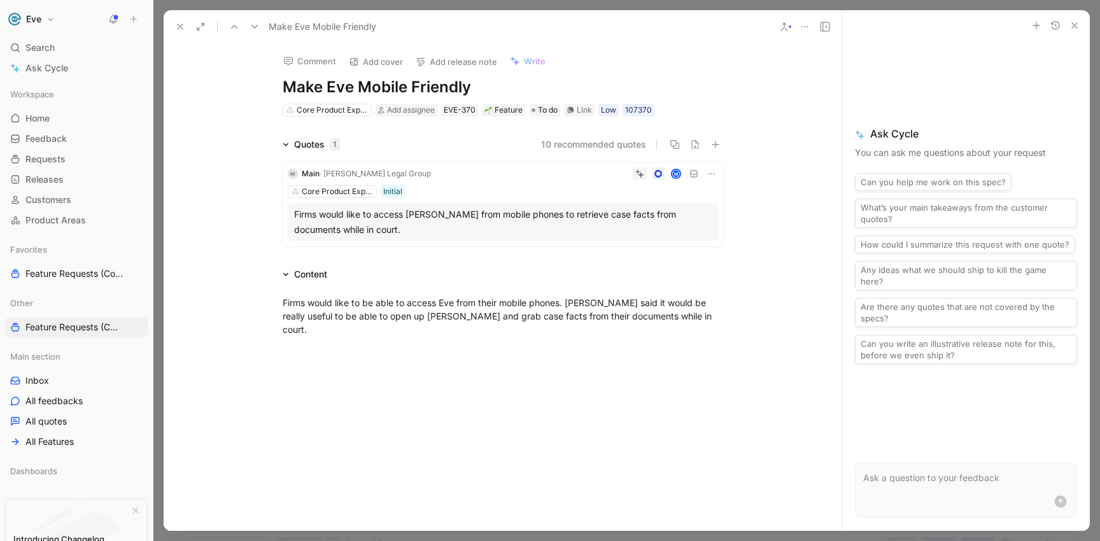
click at [783, 27] on use at bounding box center [784, 27] width 6 height 8
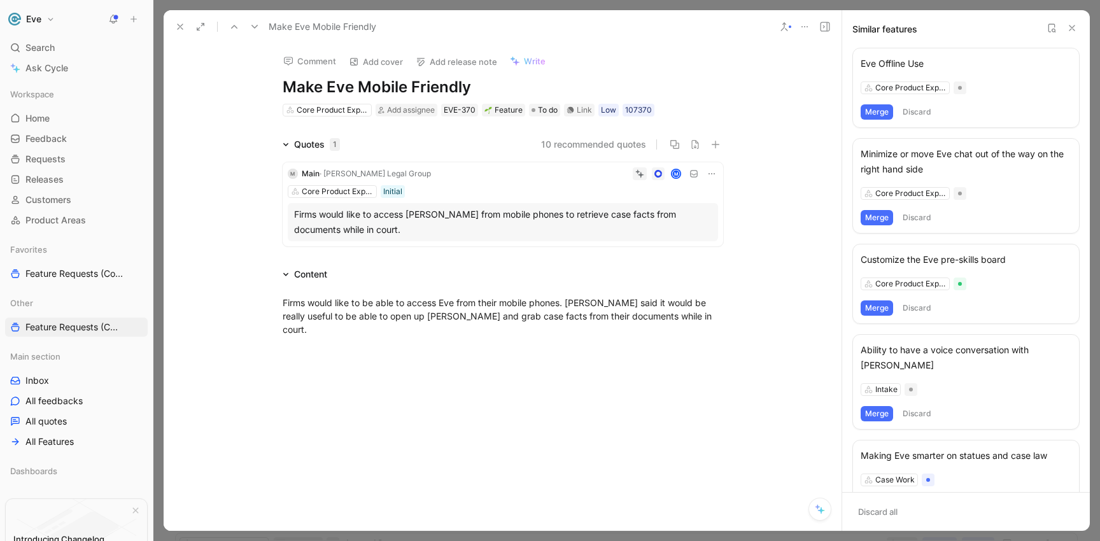
click at [465, 90] on h1 "Make Eve Mobile Friendly" at bounding box center [503, 87] width 440 height 20
click at [876, 112] on button "Merge" at bounding box center [876, 111] width 32 height 15
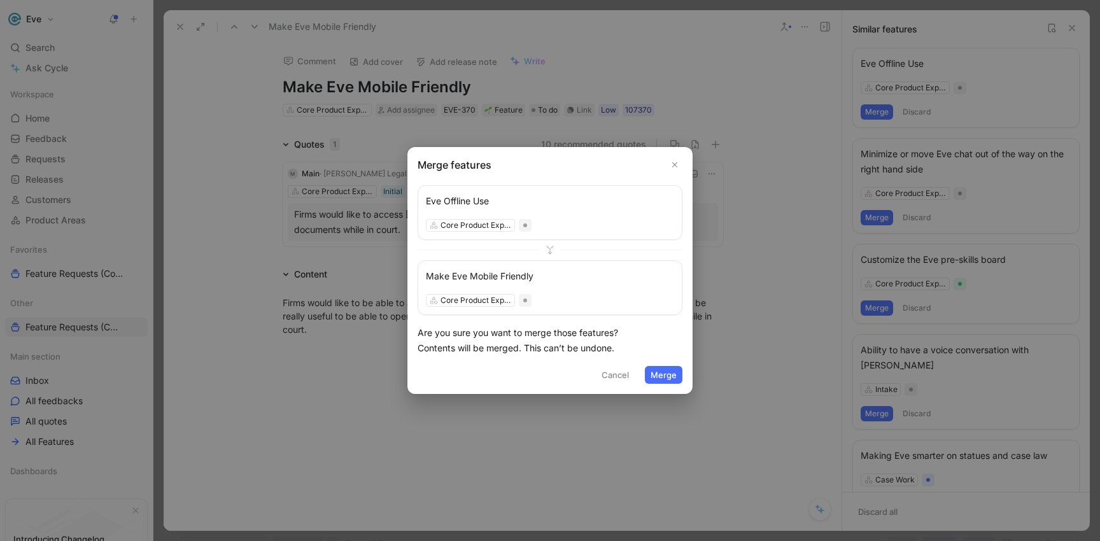
click at [663, 374] on button "Merge" at bounding box center [664, 375] width 38 height 18
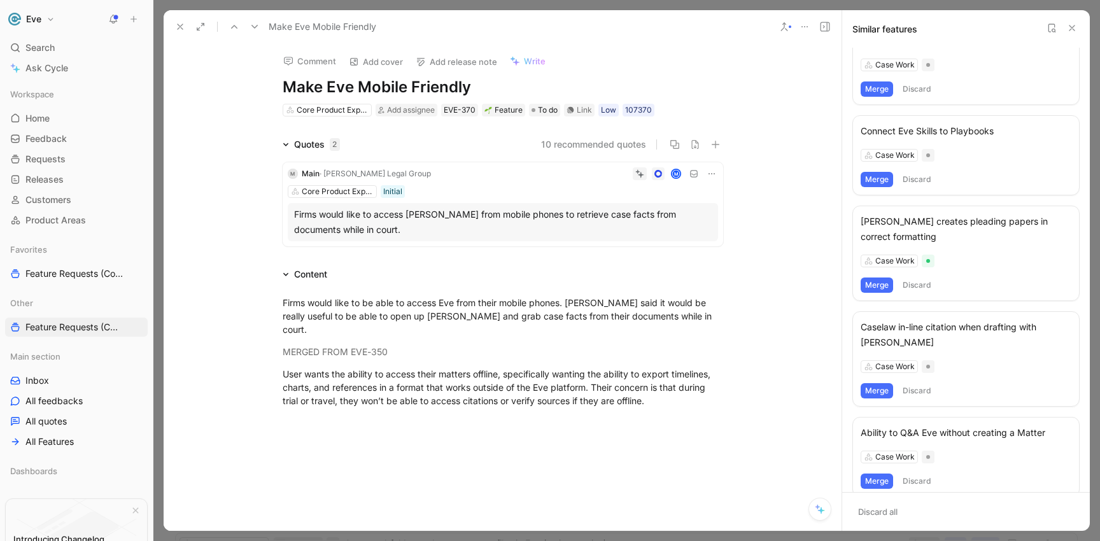
click at [179, 26] on use at bounding box center [180, 26] width 5 height 5
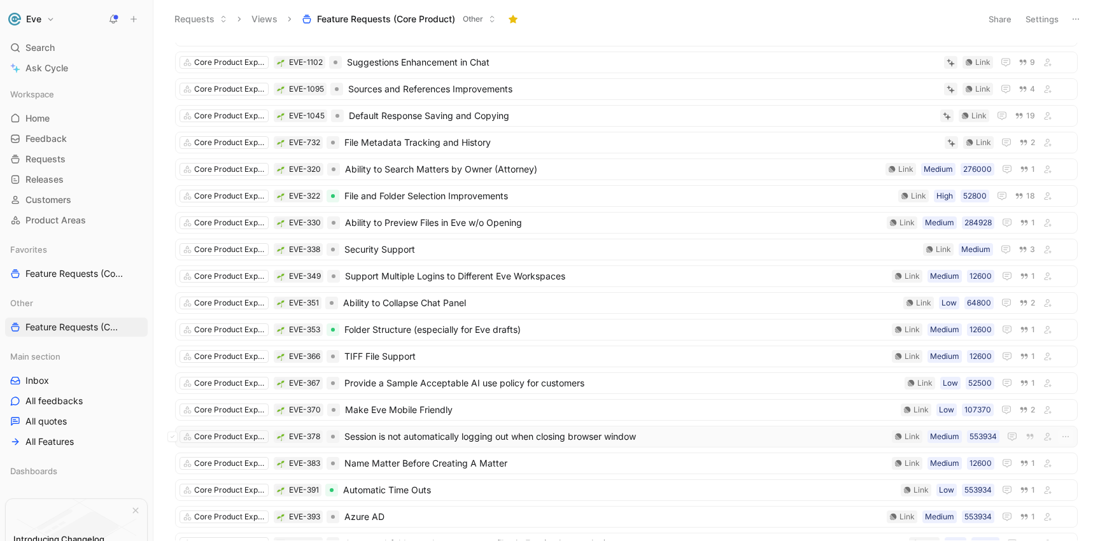
click at [416, 439] on span "Session is not automatically logging out when closing browser window" at bounding box center [615, 436] width 542 height 15
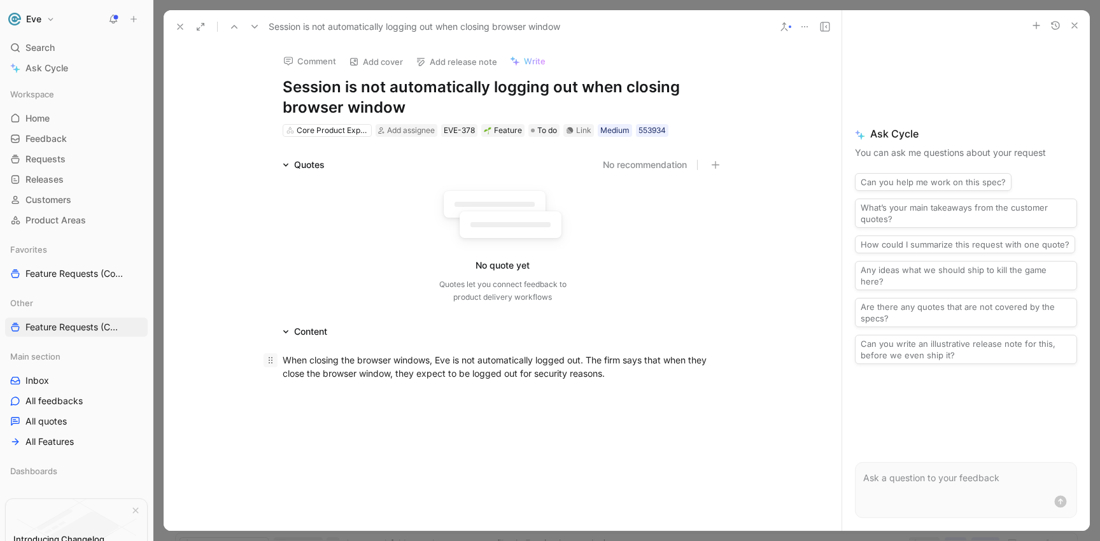
click at [265, 365] on icon at bounding box center [270, 360] width 10 height 10
click at [368, 364] on div "When closing the browser windows, Eve is not automatically logged out. The firm…" at bounding box center [503, 366] width 440 height 27
click at [800, 26] on icon at bounding box center [804, 27] width 10 height 10
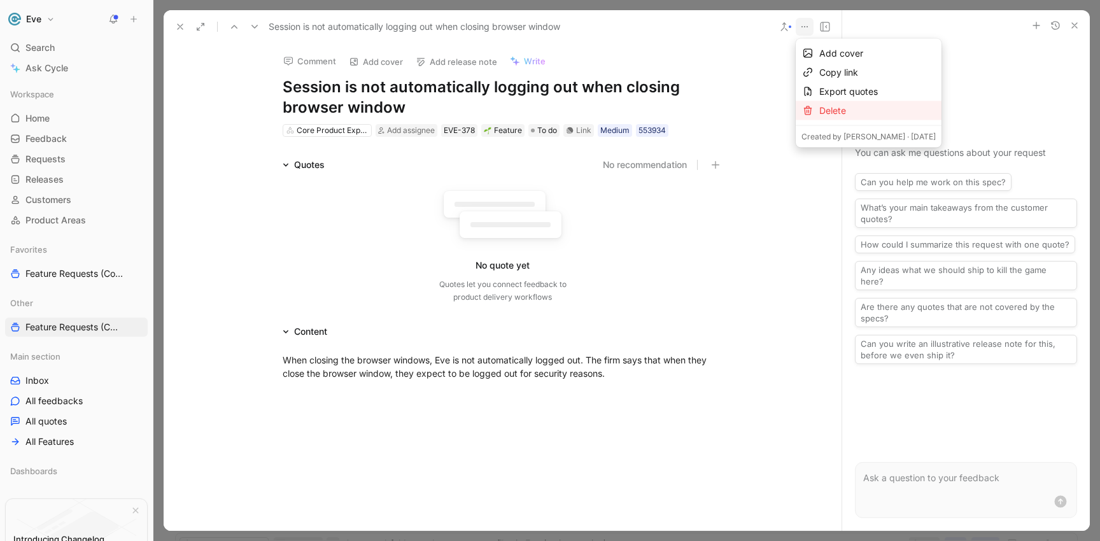
click at [824, 113] on div "Delete" at bounding box center [877, 110] width 116 height 15
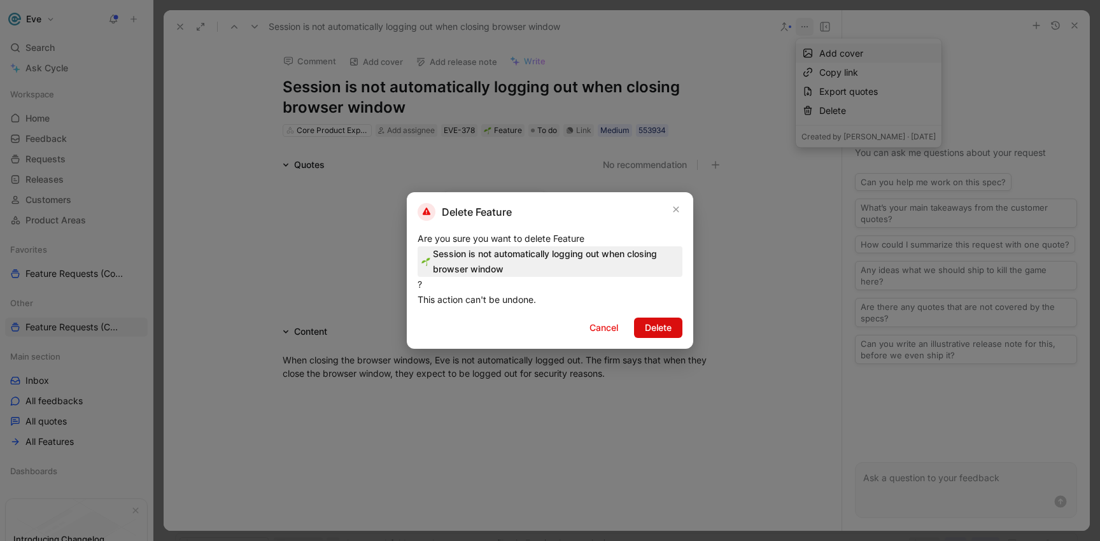
click at [666, 328] on span "Delete" at bounding box center [658, 327] width 27 height 15
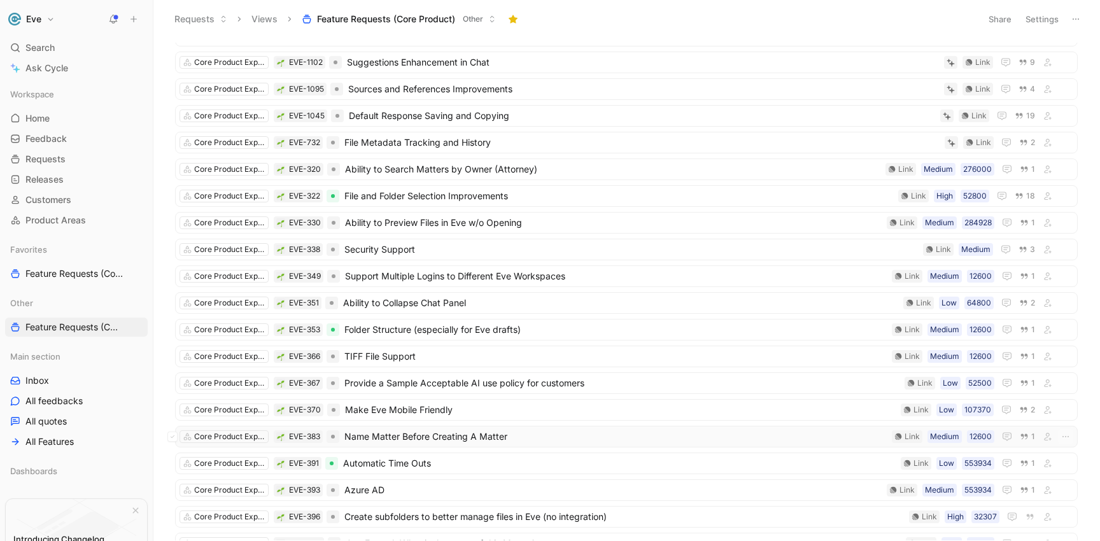
click at [441, 438] on span "Name Matter Before Creating A Matter" at bounding box center [615, 436] width 542 height 15
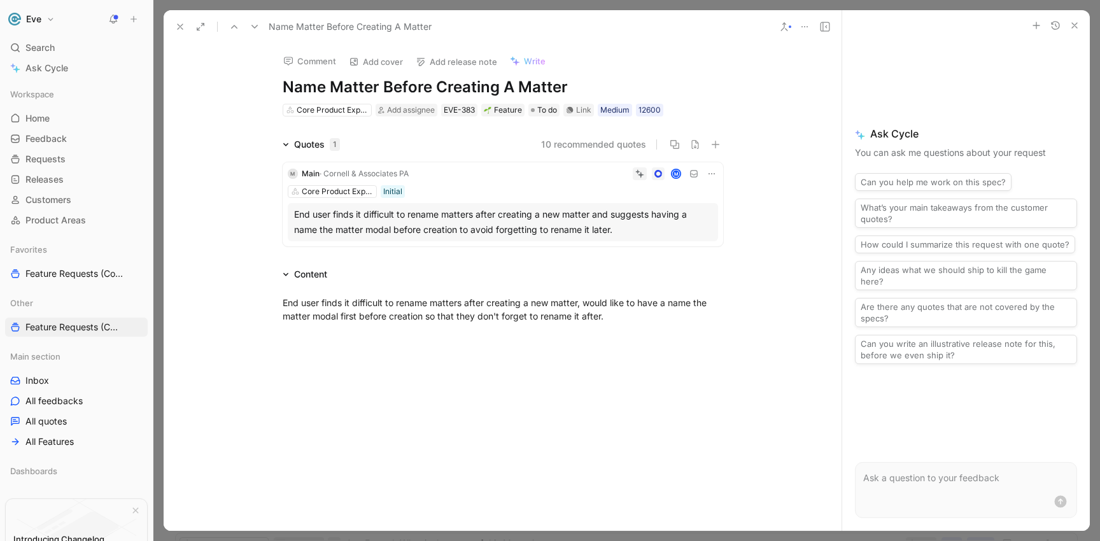
click at [801, 31] on icon at bounding box center [804, 27] width 10 height 10
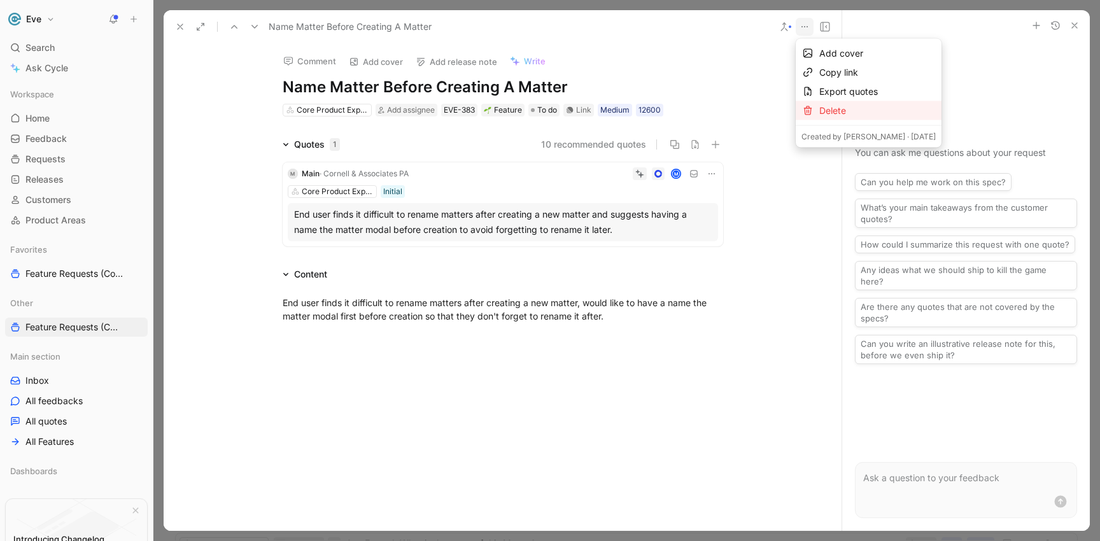
click at [827, 113] on div "Delete" at bounding box center [877, 110] width 116 height 15
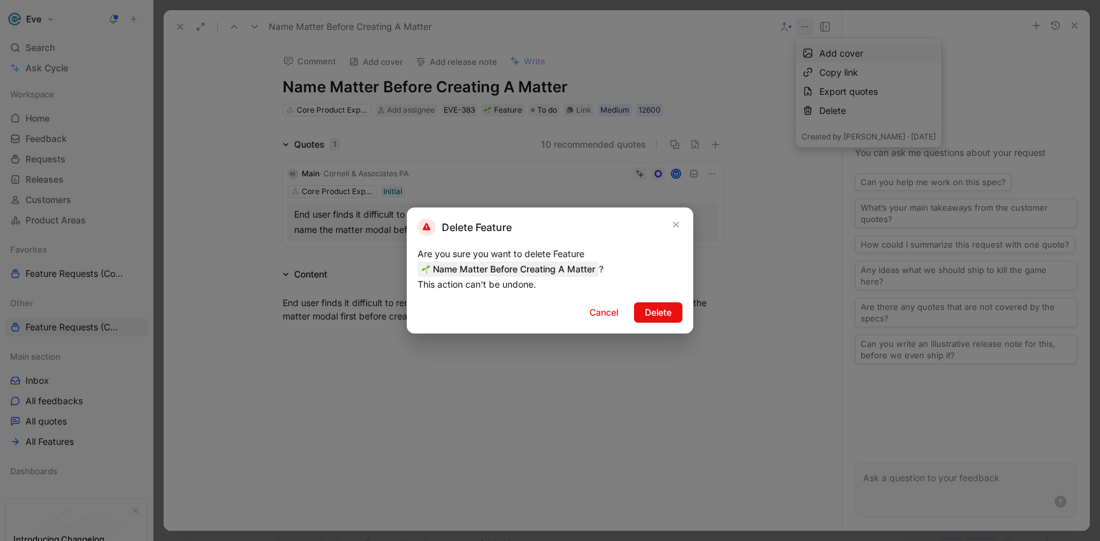
click at [641, 302] on button "Delete" at bounding box center [658, 312] width 48 height 20
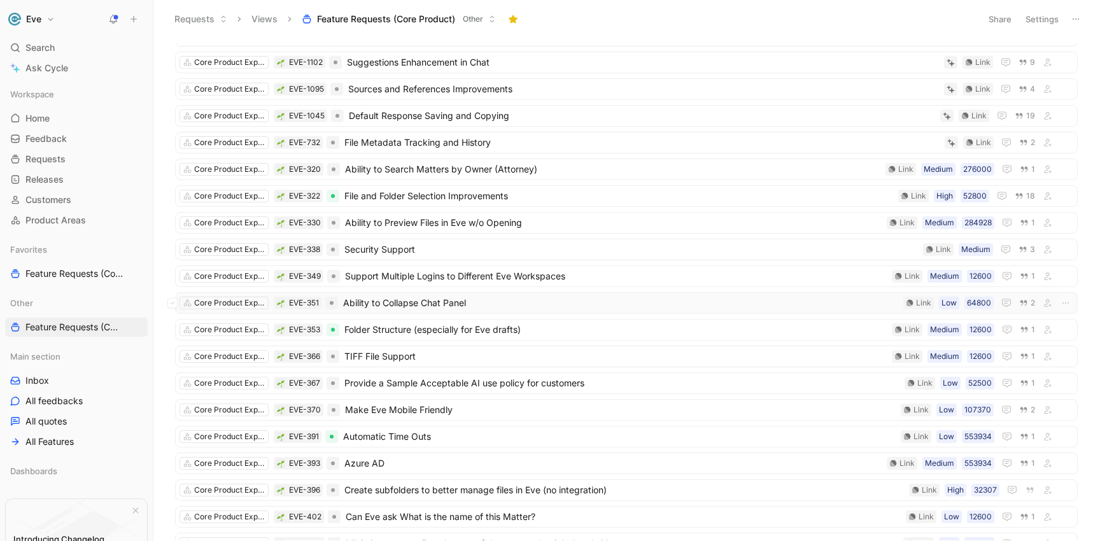
click at [641, 311] on div "Core Product Experience EVE-351 Ability to Collapse Chat Panel 64800 Low Link 2" at bounding box center [626, 303] width 902 height 22
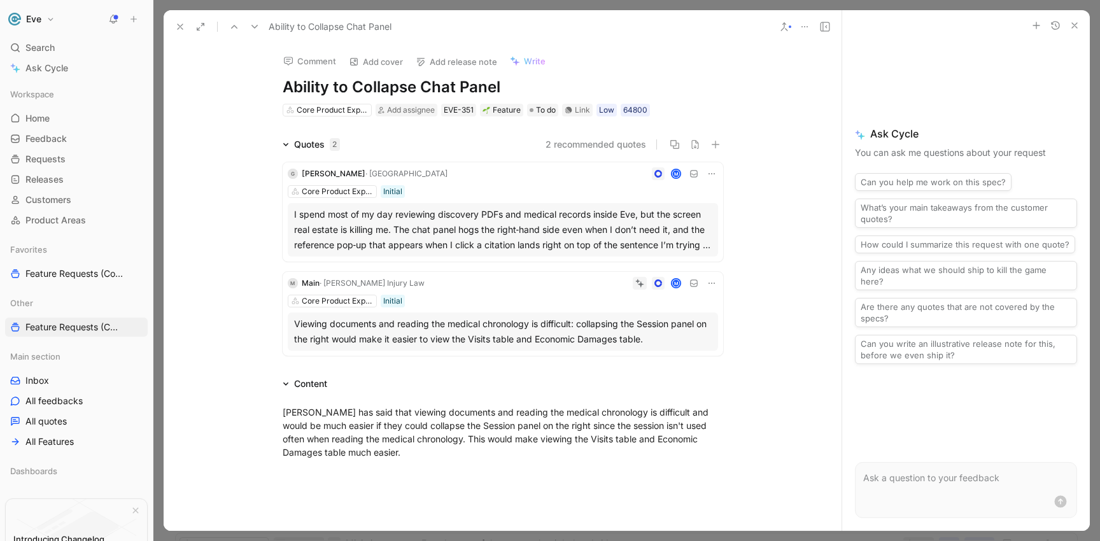
click at [183, 32] on button at bounding box center [180, 27] width 18 height 18
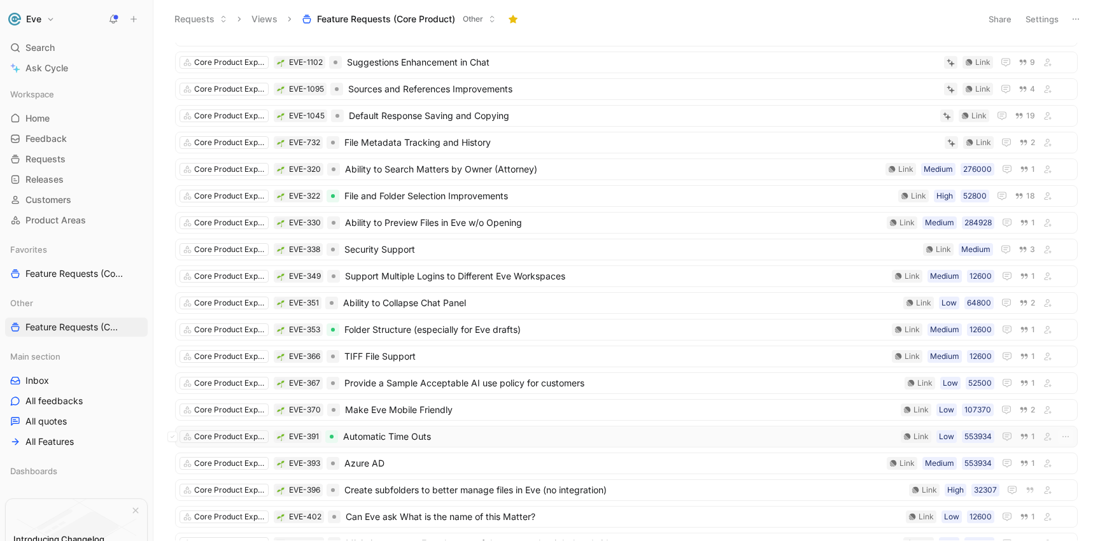
click at [407, 440] on span "Automatic Time Outs" at bounding box center [619, 436] width 552 height 15
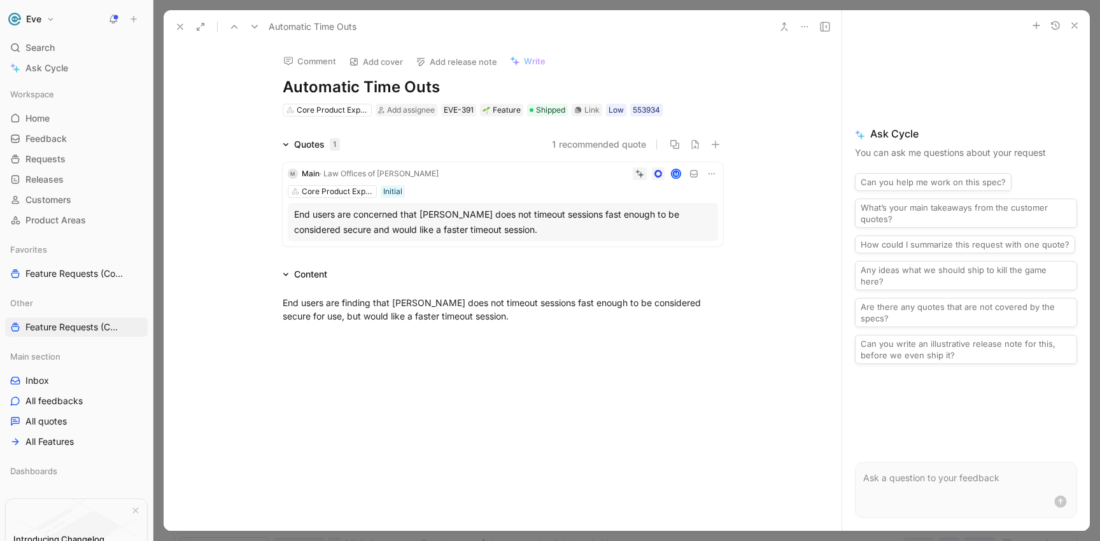
click at [801, 27] on icon at bounding box center [804, 27] width 10 height 10
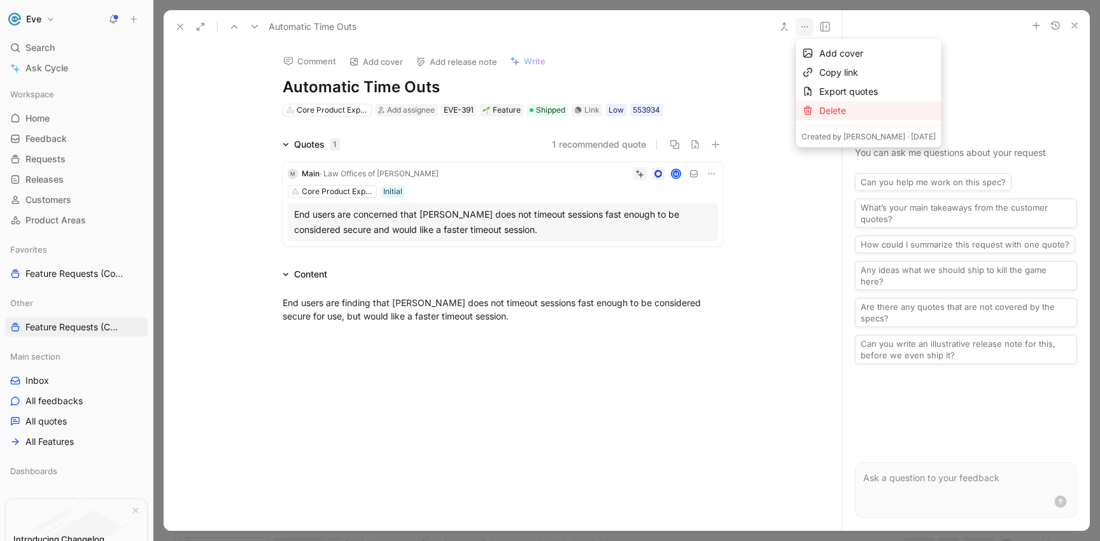
click at [819, 109] on div "Delete" at bounding box center [877, 110] width 116 height 15
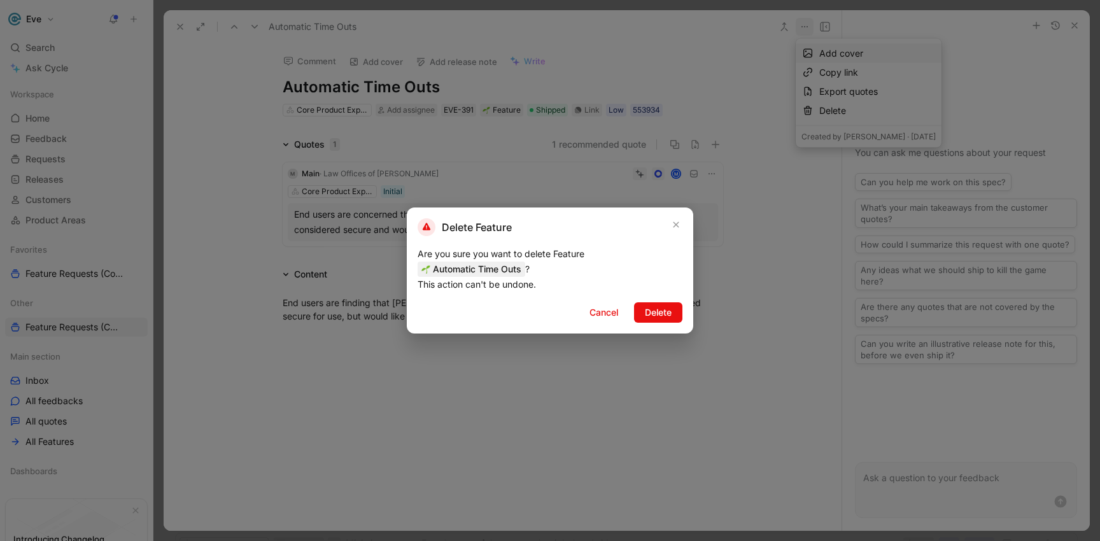
click at [666, 326] on div "Delete Feature Are you sure you want to delete Feature Automatic Time Outs ? Th…" at bounding box center [550, 270] width 286 height 126
click at [664, 321] on button "Delete" at bounding box center [658, 312] width 48 height 20
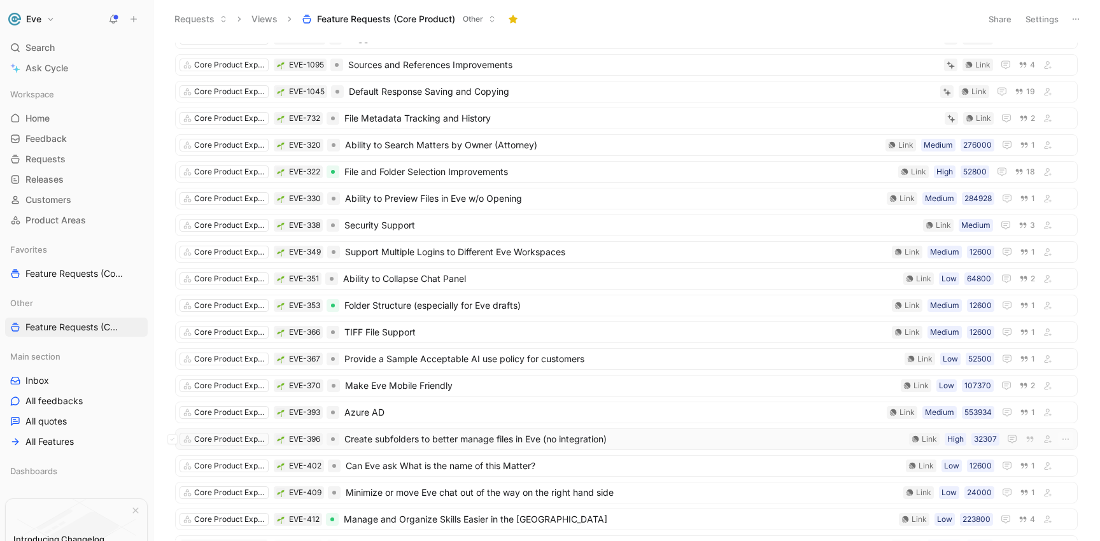
scroll to position [368, 0]
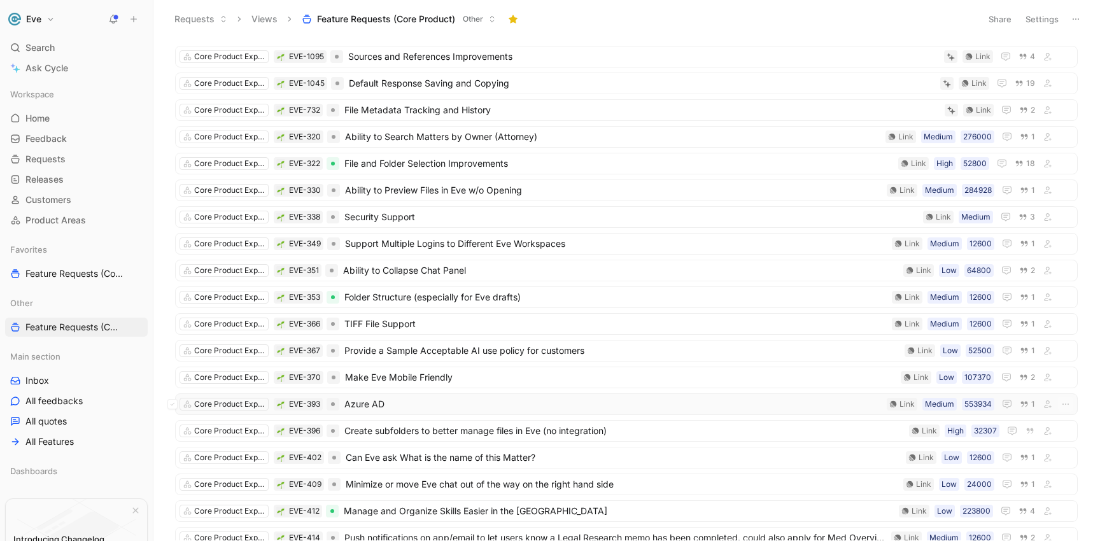
click at [378, 403] on span "Azure AD" at bounding box center [612, 403] width 537 height 15
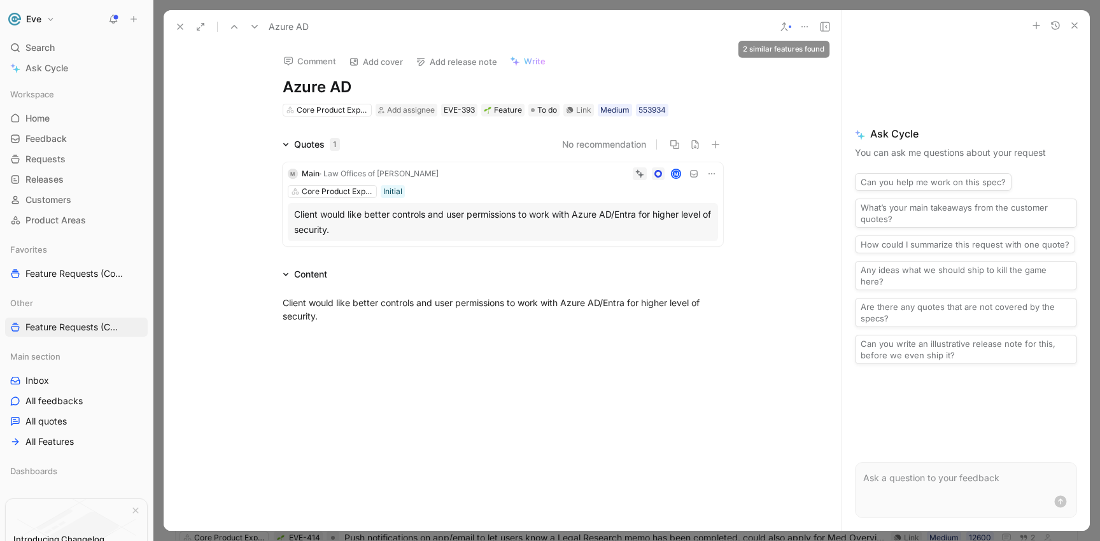
click at [780, 27] on icon at bounding box center [784, 27] width 10 height 10
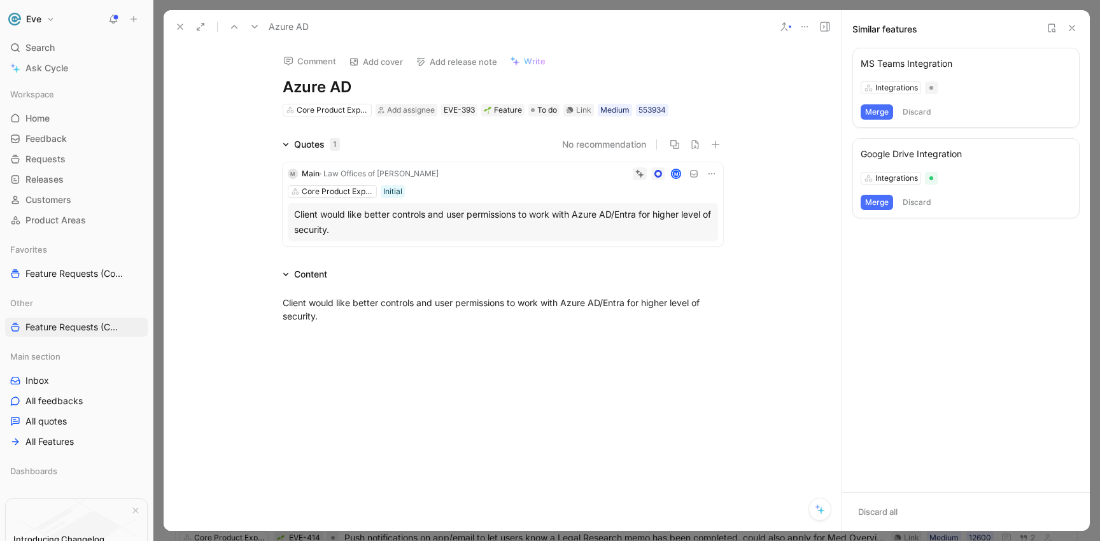
click at [1050, 29] on icon at bounding box center [1051, 28] width 10 height 10
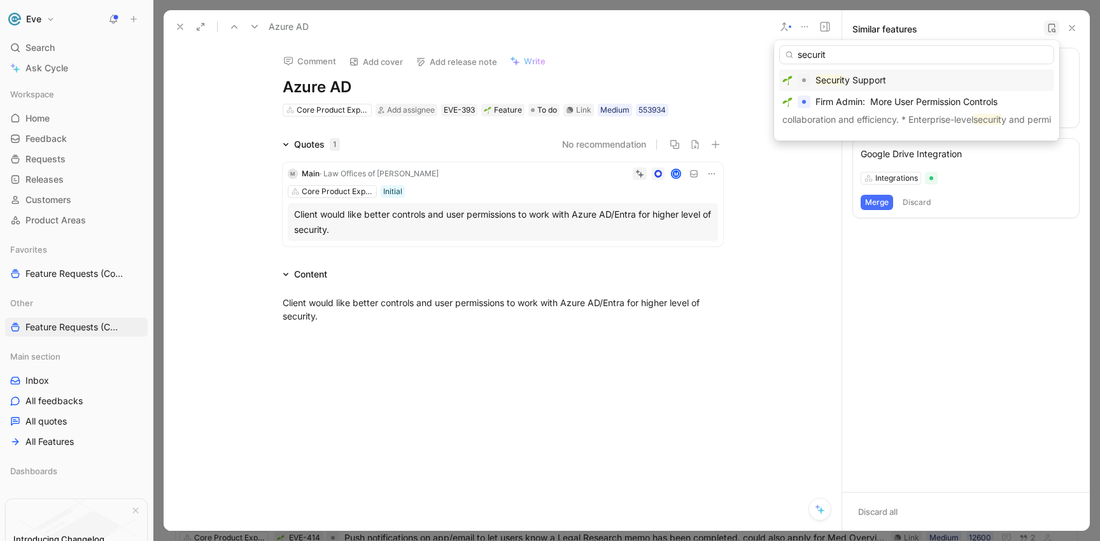
type input "securit"
click at [874, 80] on span "y Support" at bounding box center [864, 79] width 41 height 11
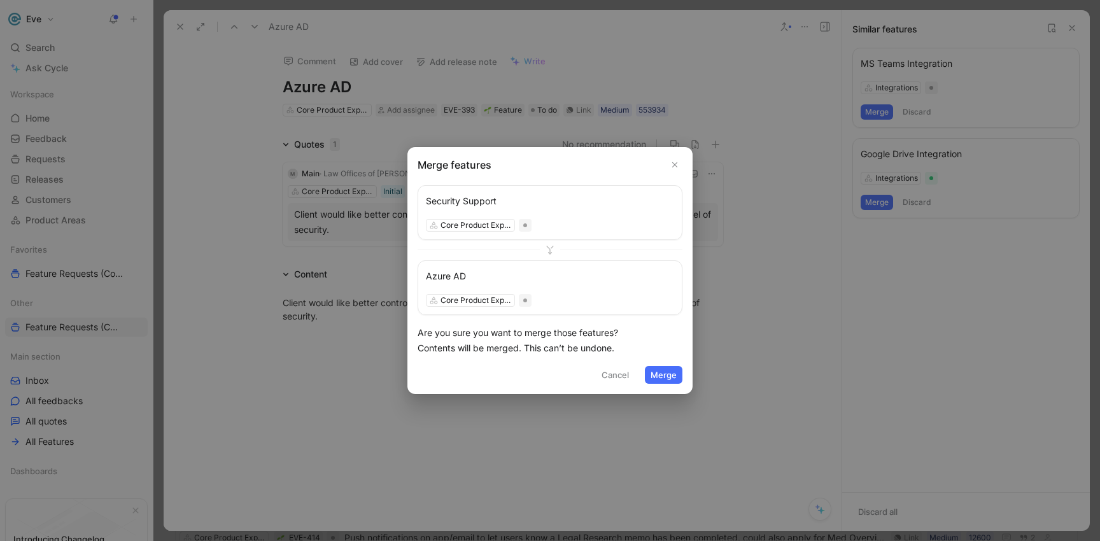
click at [552, 246] on icon at bounding box center [550, 250] width 10 height 10
click at [612, 379] on button "Cancel" at bounding box center [615, 375] width 39 height 18
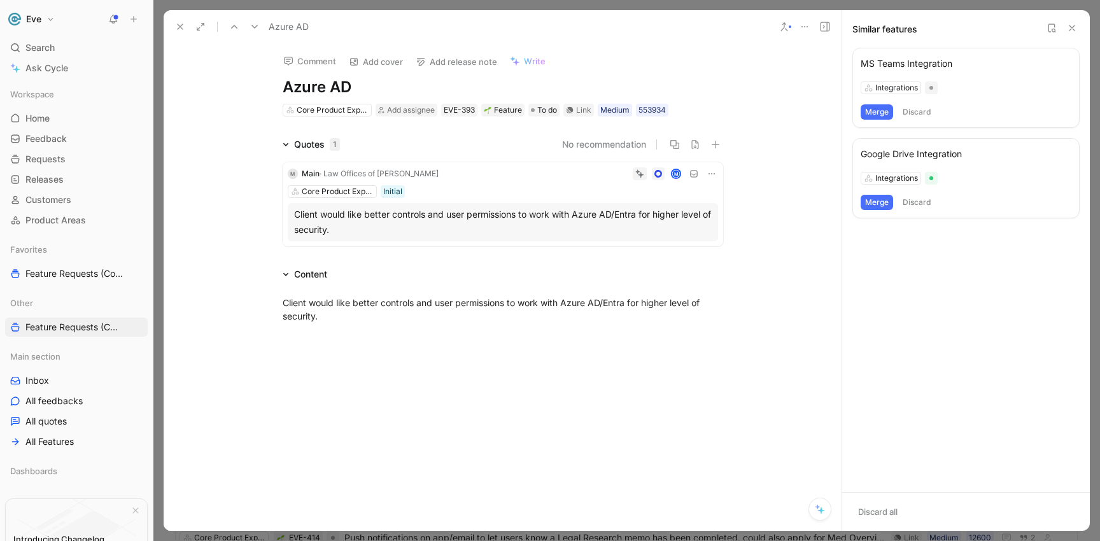
click at [1047, 29] on icon at bounding box center [1051, 28] width 10 height 10
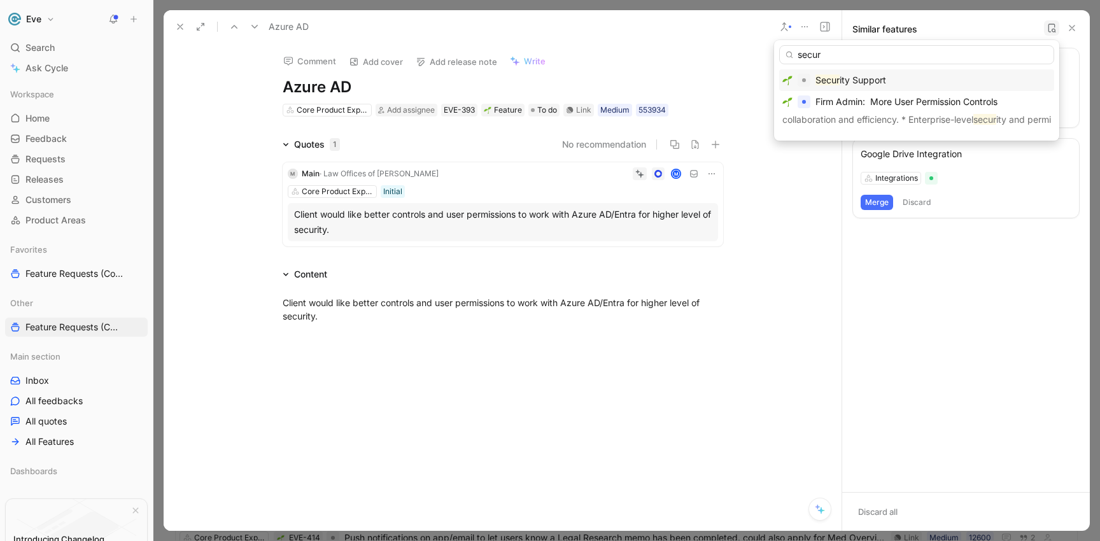
type input "secur"
click at [893, 80] on div "Secur ity Support" at bounding box center [916, 80] width 269 height 15
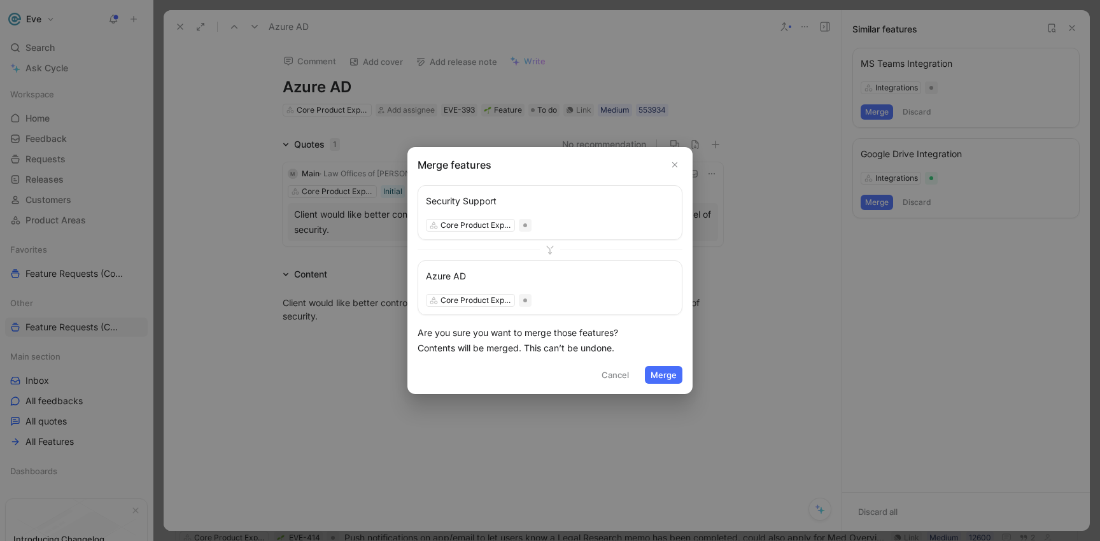
click at [487, 202] on div "Security Support" at bounding box center [550, 200] width 248 height 15
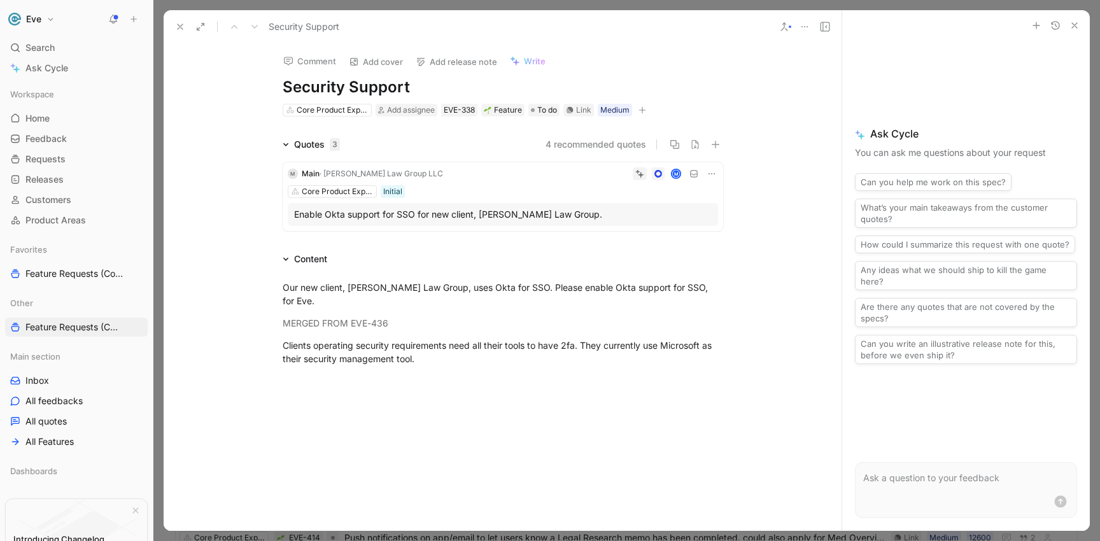
click at [787, 27] on icon at bounding box center [784, 27] width 10 height 10
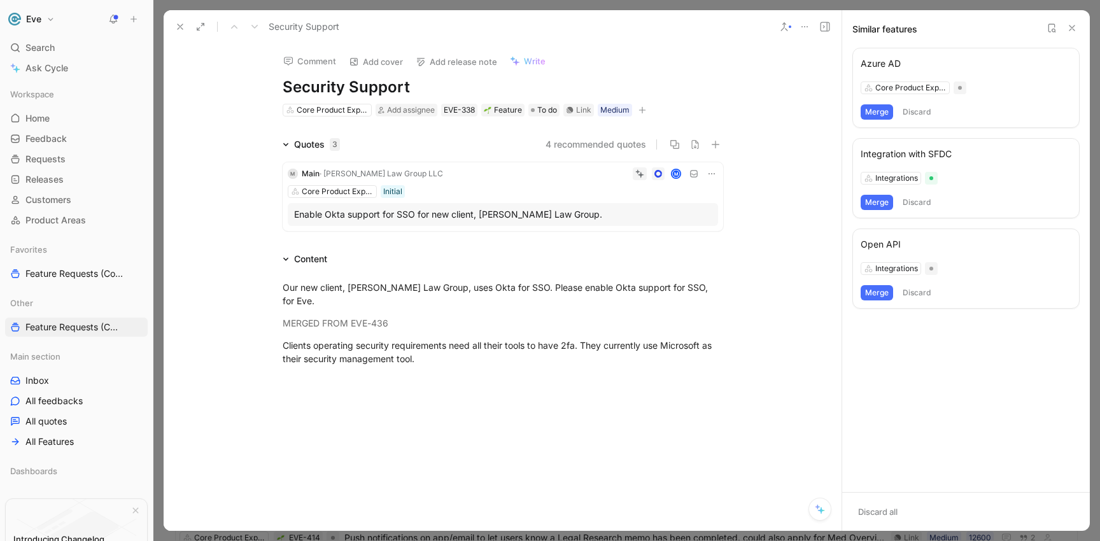
click at [881, 111] on button "Merge" at bounding box center [876, 111] width 32 height 15
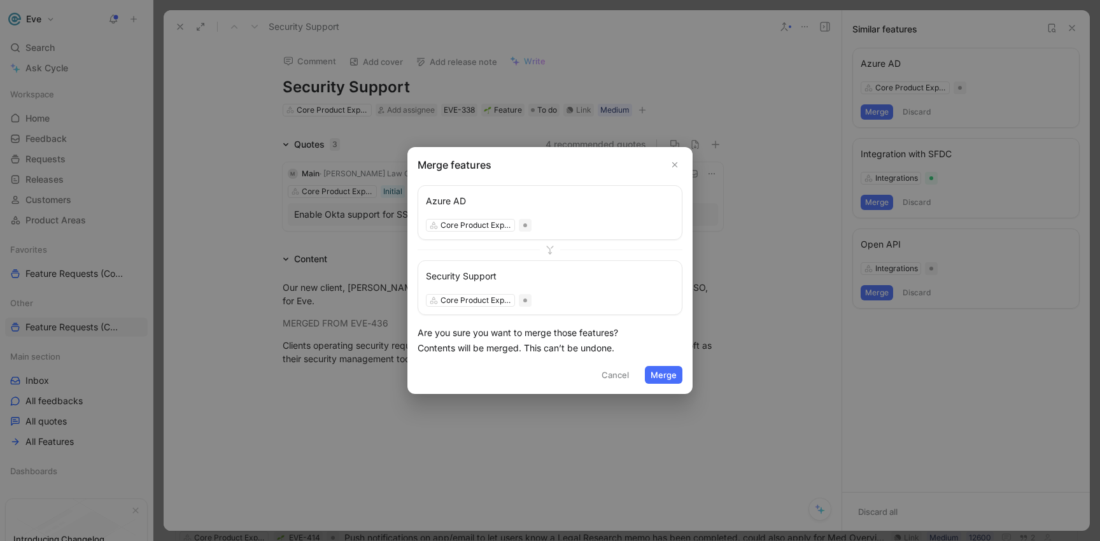
click at [678, 367] on button "Merge" at bounding box center [664, 375] width 38 height 18
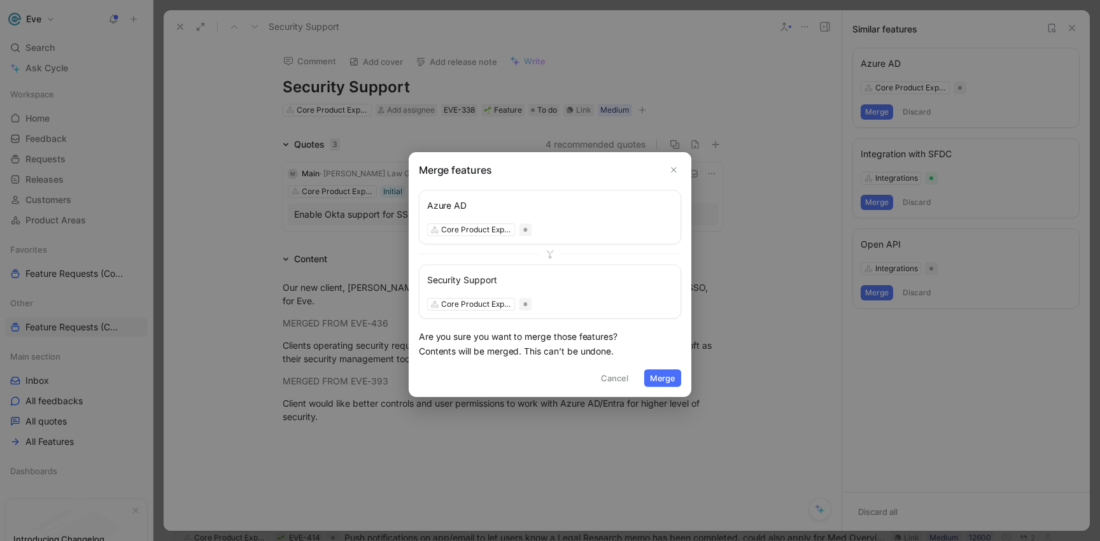
click at [671, 374] on button "Merge" at bounding box center [662, 378] width 37 height 18
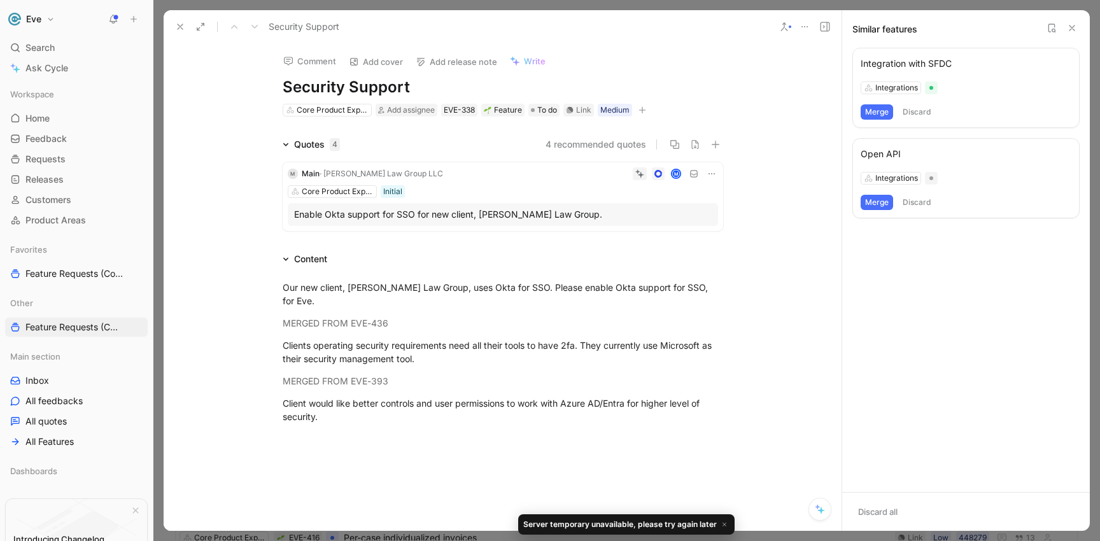
click at [181, 27] on icon at bounding box center [180, 27] width 10 height 10
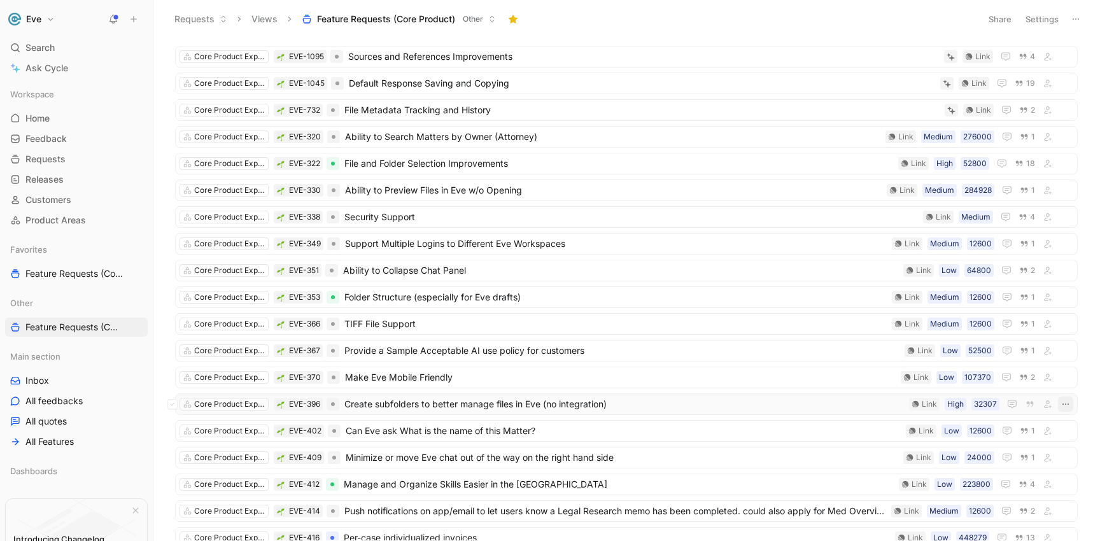
click at [1060, 405] on icon "button" at bounding box center [1065, 404] width 10 height 10
click at [944, 487] on div "Delete" at bounding box center [1002, 486] width 116 height 15
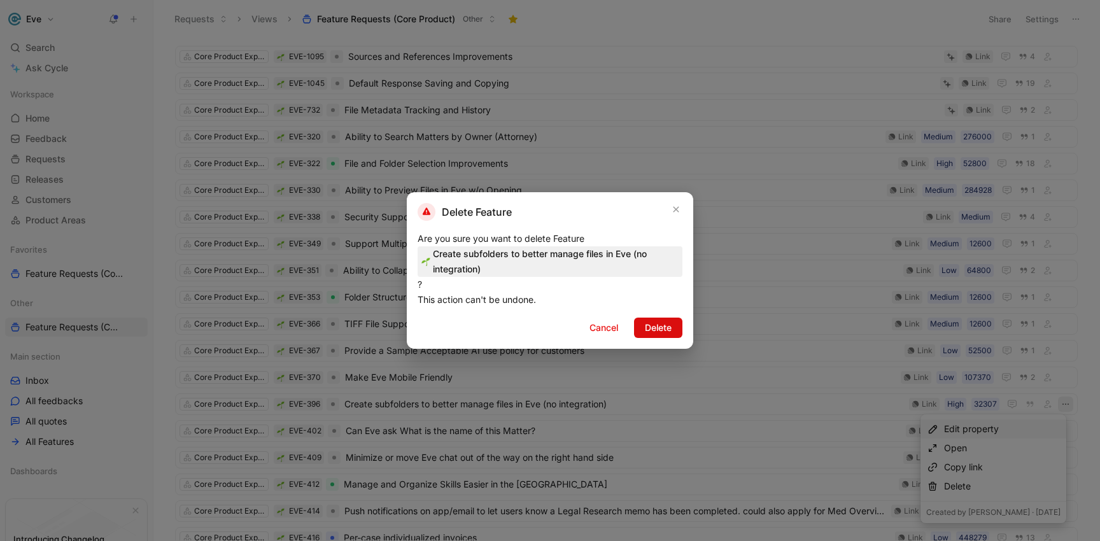
click at [659, 330] on span "Delete" at bounding box center [658, 327] width 27 height 15
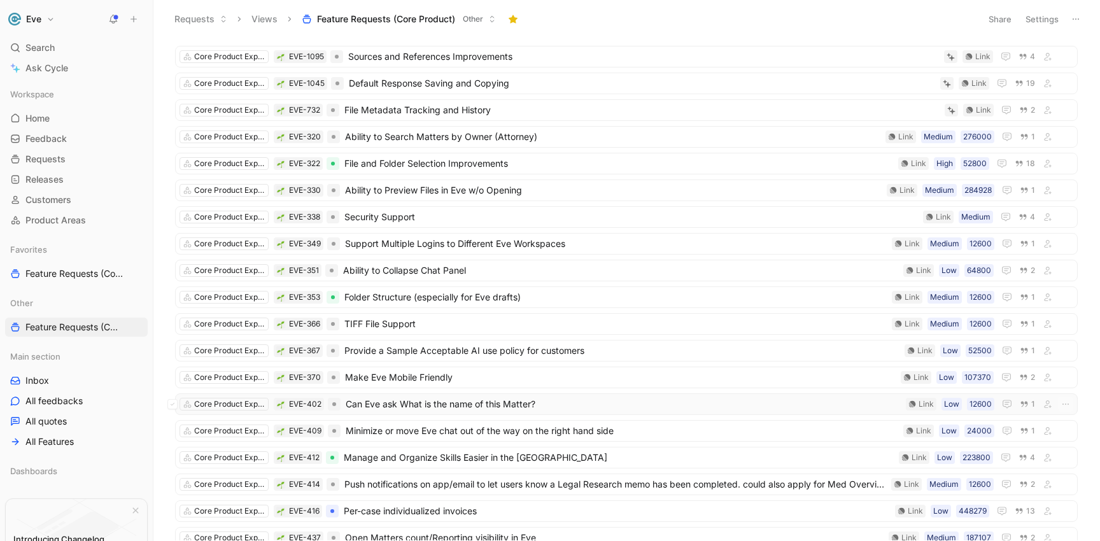
click at [518, 402] on span "Can Eve ask What is the name of this Matter?" at bounding box center [623, 403] width 555 height 15
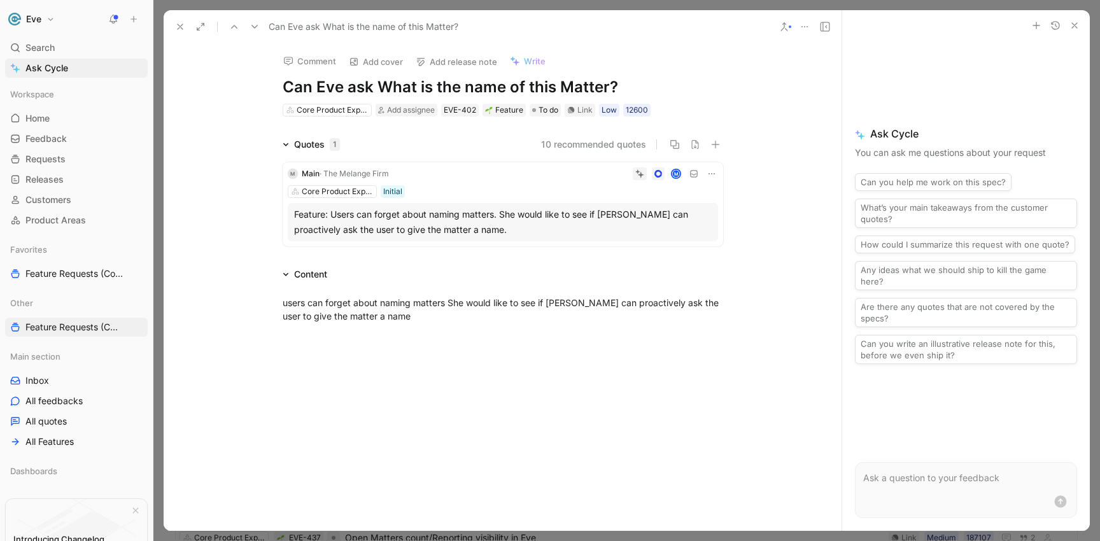
click at [802, 28] on icon at bounding box center [804, 27] width 10 height 10
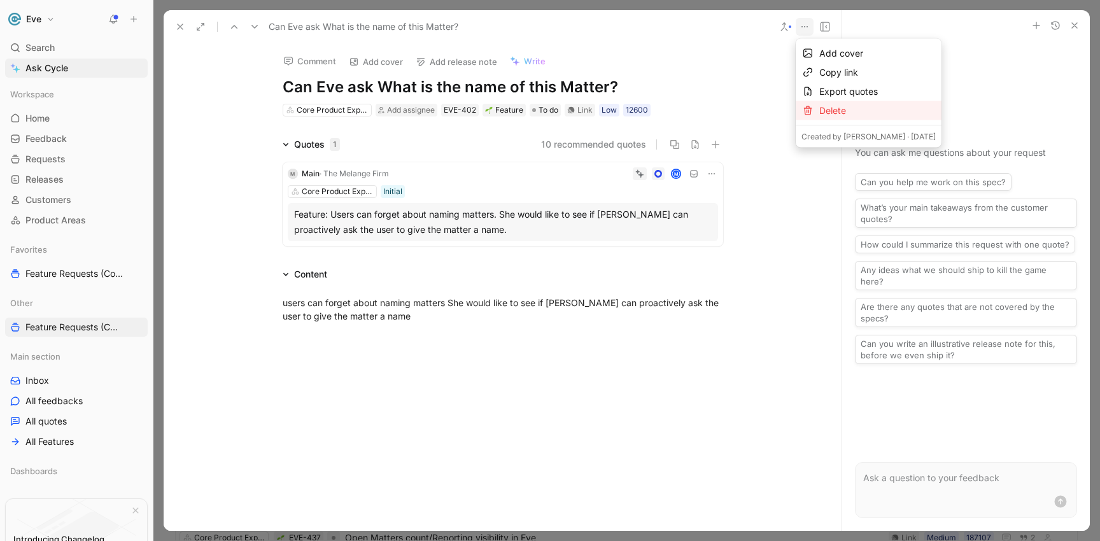
click at [821, 113] on div "Delete" at bounding box center [877, 110] width 116 height 15
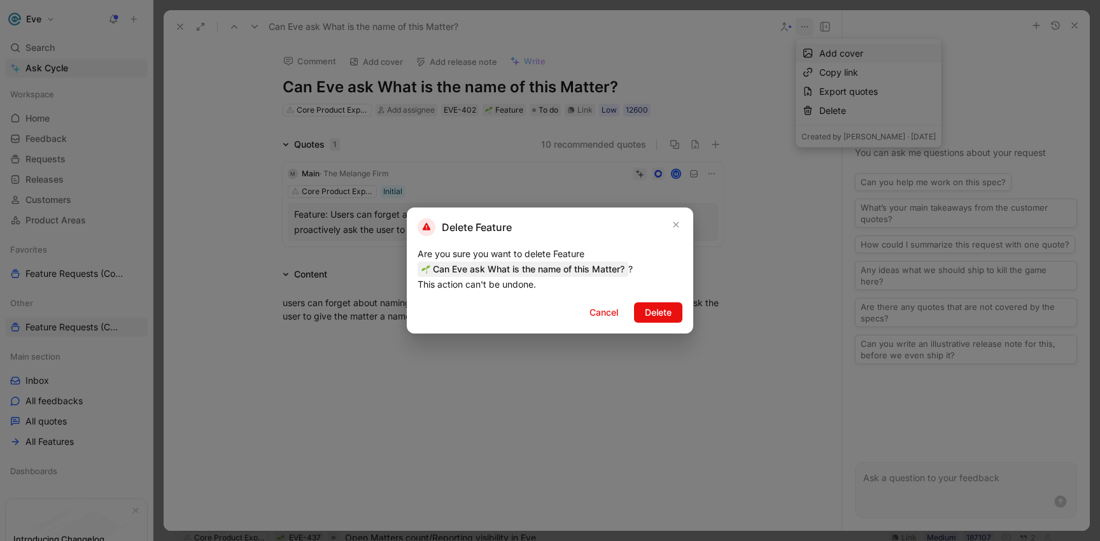
click at [640, 314] on button "Delete" at bounding box center [658, 312] width 48 height 20
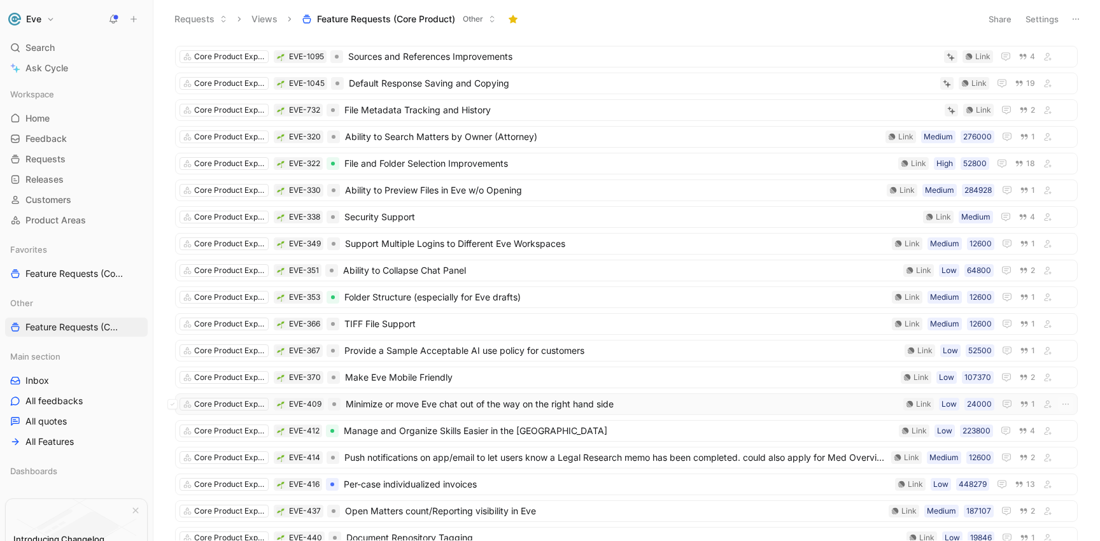
click at [451, 403] on span "Minimize or move Eve chat out of the way on the right hand side" at bounding box center [622, 403] width 552 height 15
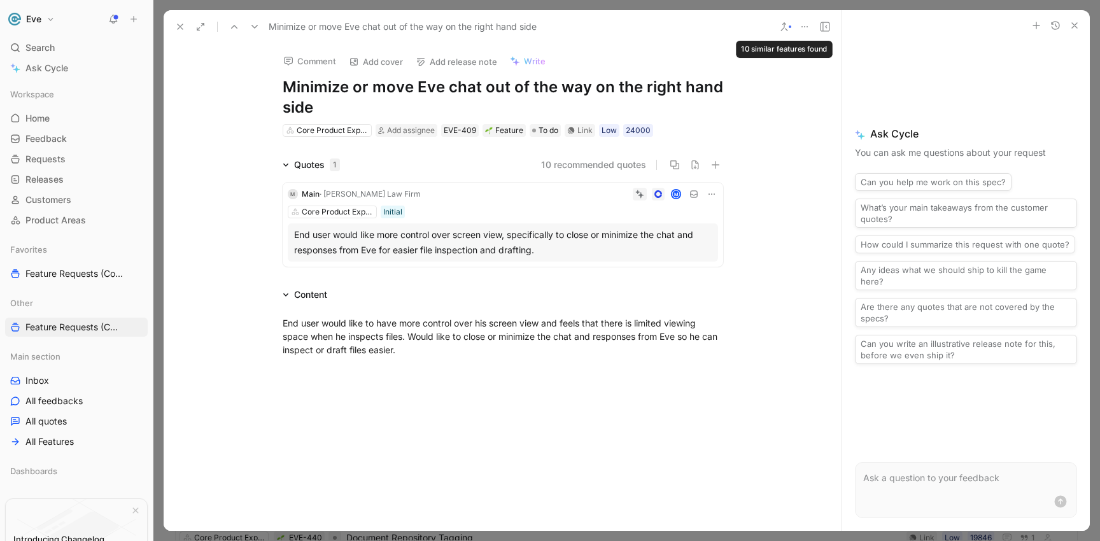
click at [781, 24] on icon at bounding box center [784, 27] width 10 height 10
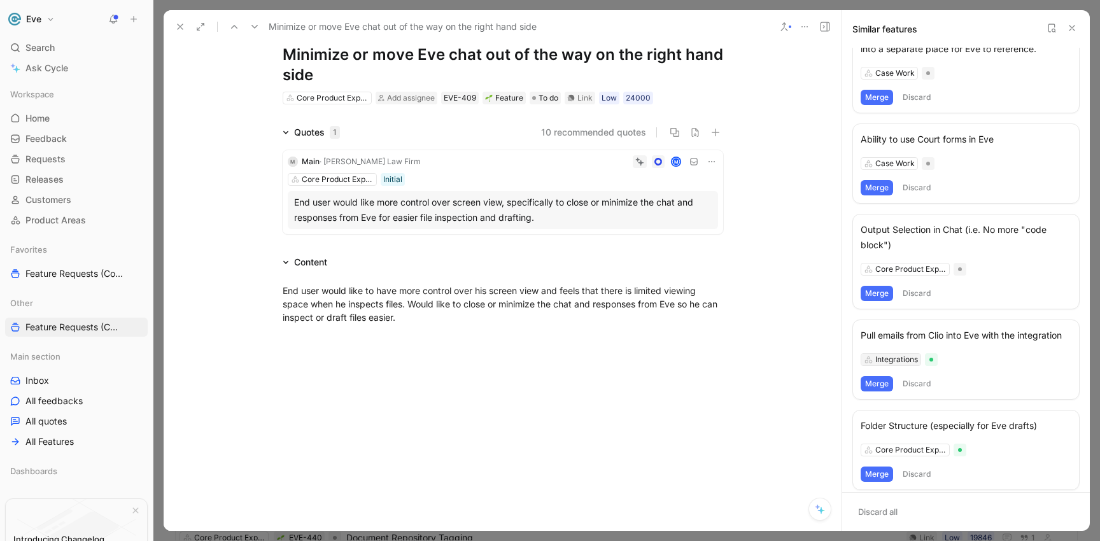
scroll to position [551, 0]
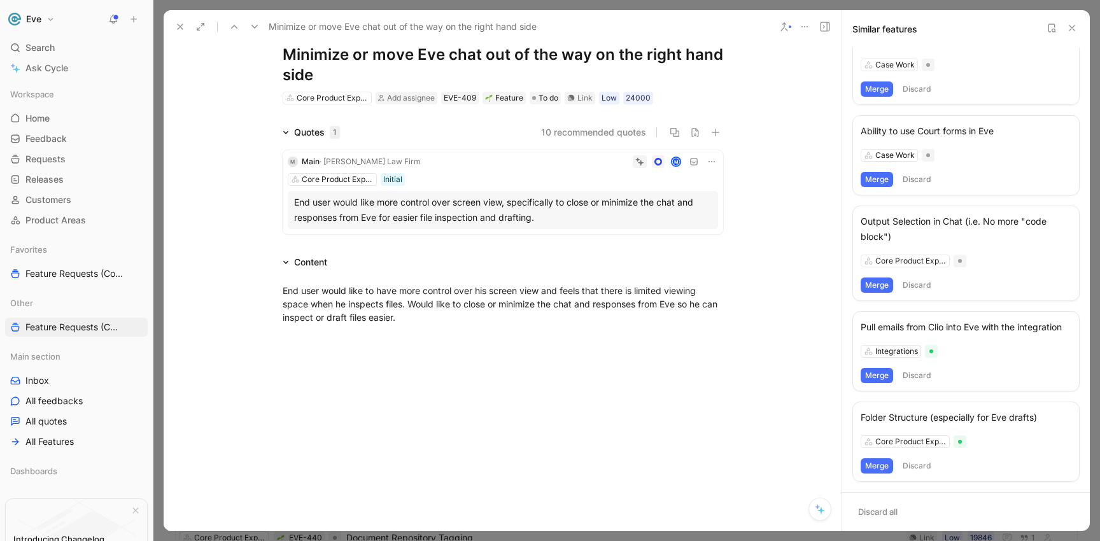
click at [185, 21] on button at bounding box center [180, 27] width 18 height 18
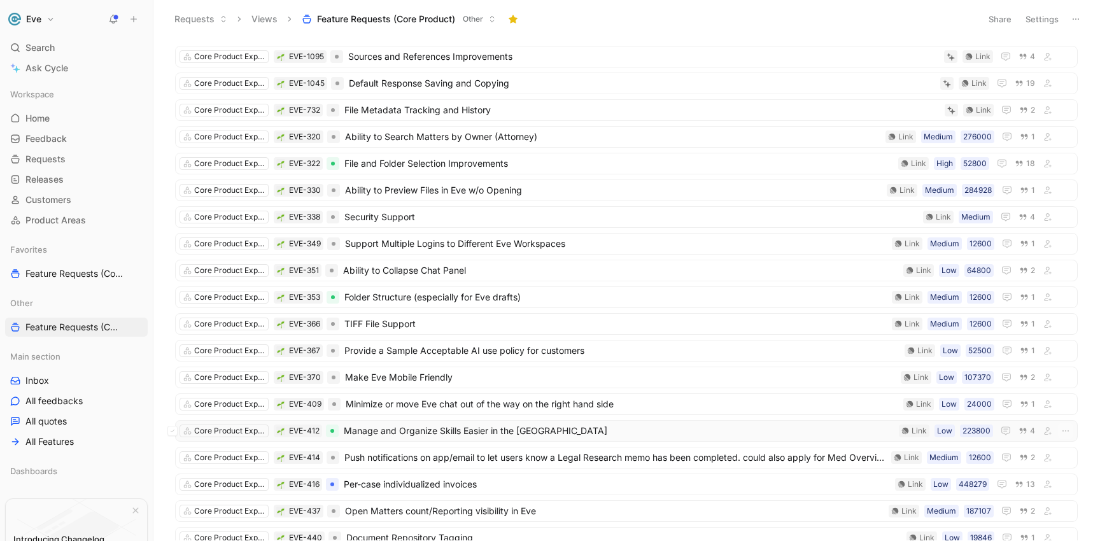
click at [499, 434] on span "Manage and Organize Skills Easier in the [GEOGRAPHIC_DATA]" at bounding box center [619, 430] width 550 height 15
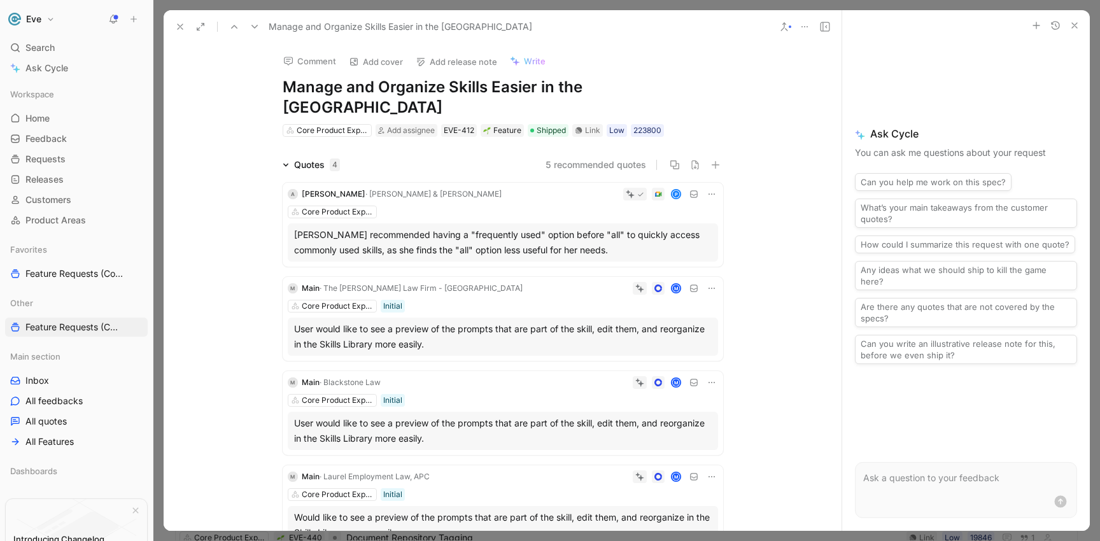
click at [784, 29] on icon at bounding box center [784, 27] width 10 height 10
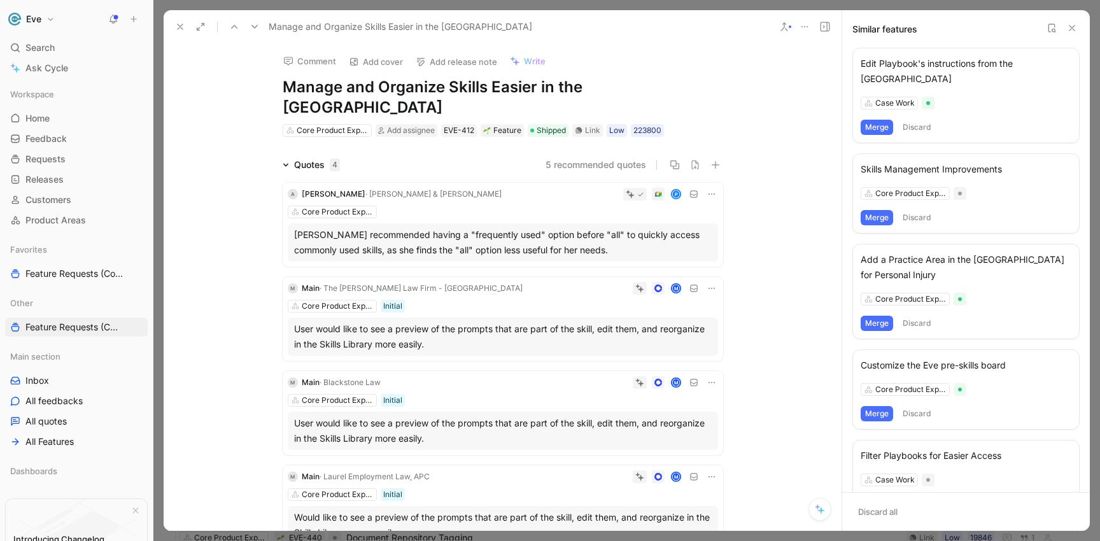
click at [890, 167] on div "Skills Management Improvements" at bounding box center [965, 169] width 211 height 15
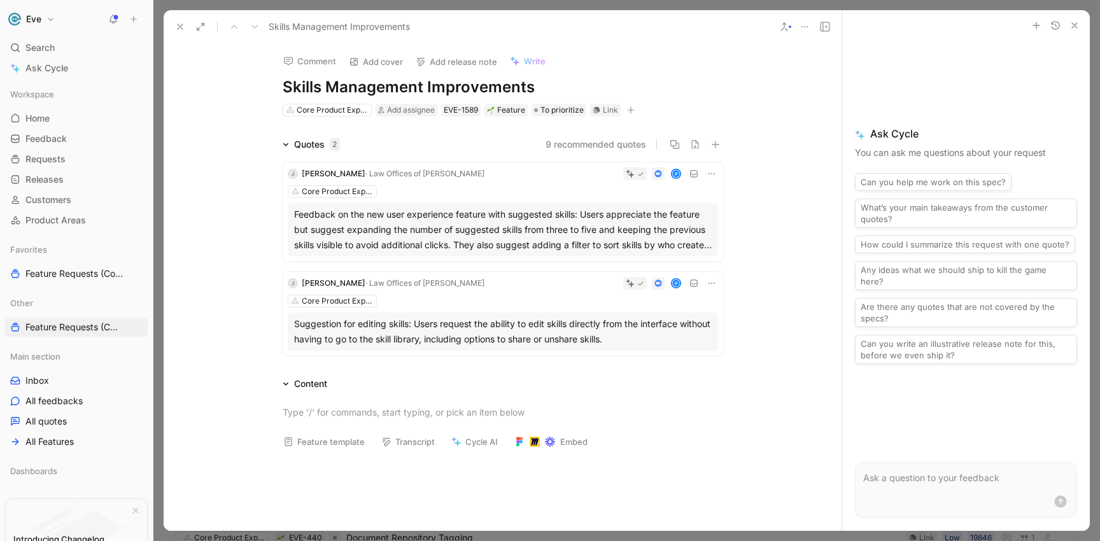
click at [781, 31] on use at bounding box center [784, 27] width 6 height 8
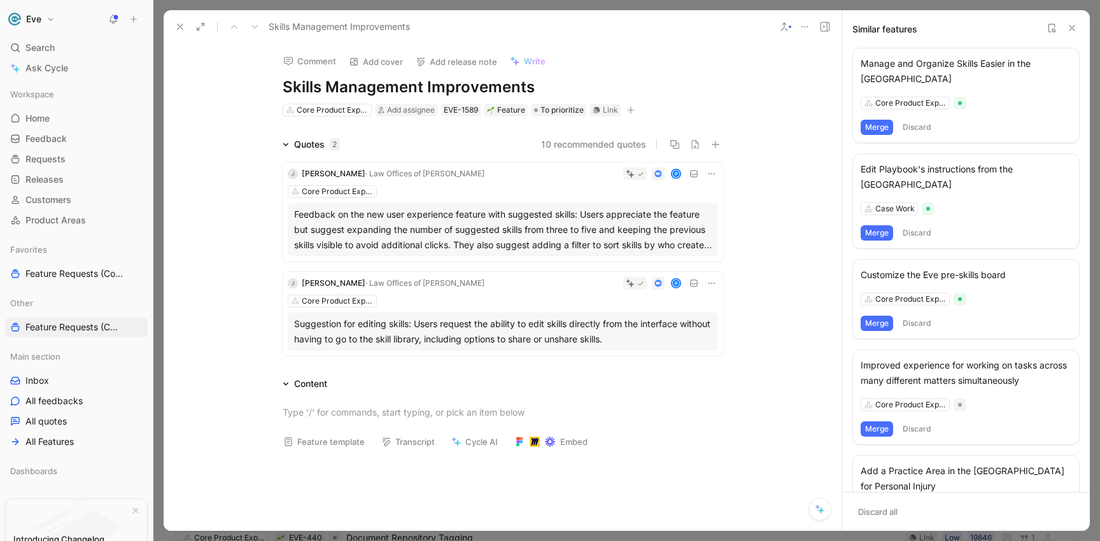
click at [881, 126] on button "Merge" at bounding box center [876, 127] width 32 height 15
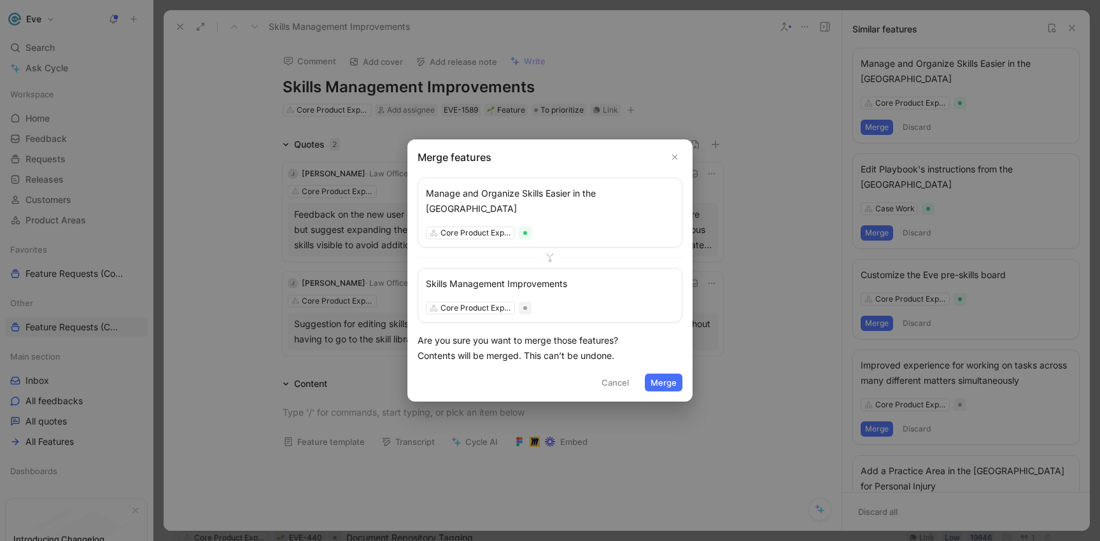
click at [667, 374] on button "Merge" at bounding box center [664, 383] width 38 height 18
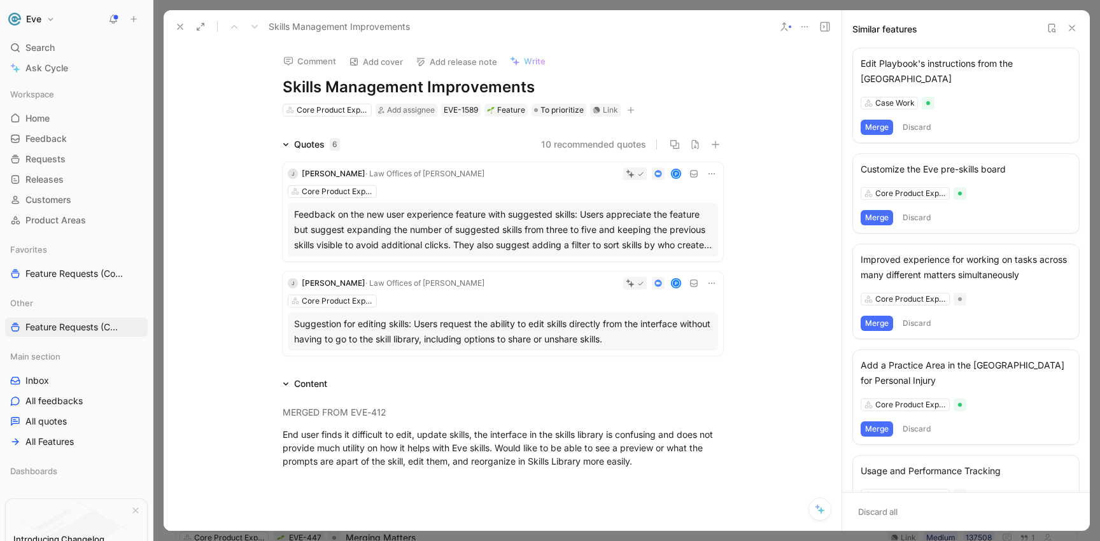
click at [879, 125] on button "Merge" at bounding box center [876, 127] width 32 height 15
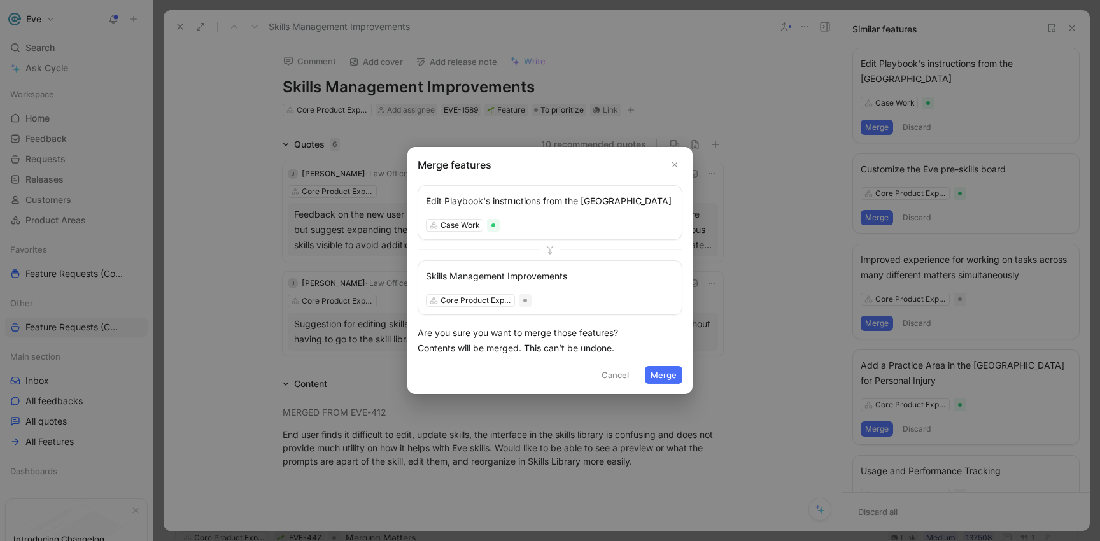
click at [668, 370] on button "Merge" at bounding box center [664, 375] width 38 height 18
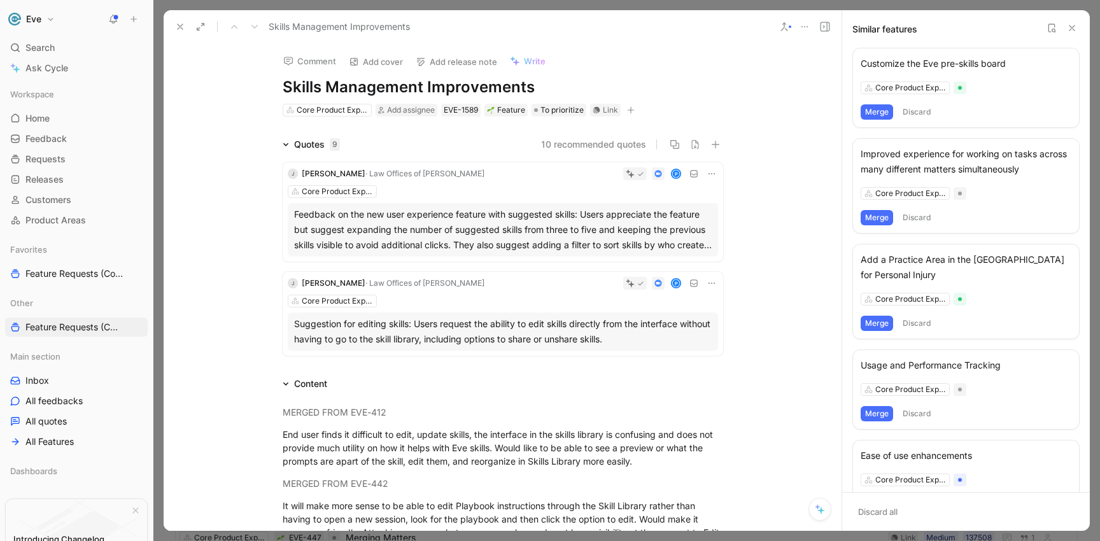
click at [874, 110] on button "Merge" at bounding box center [876, 111] width 32 height 15
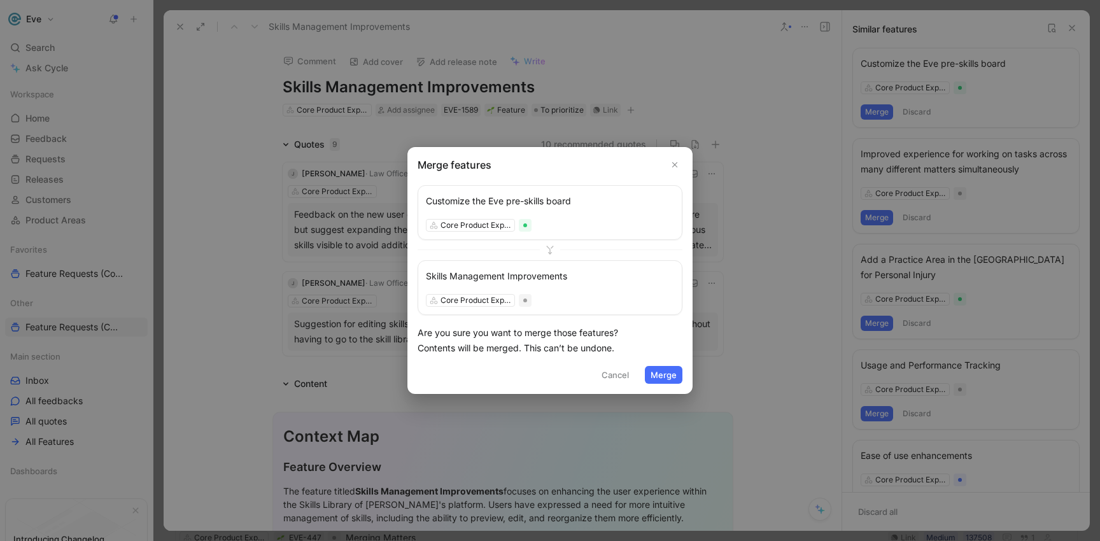
click at [669, 370] on button "Merge" at bounding box center [664, 375] width 38 height 18
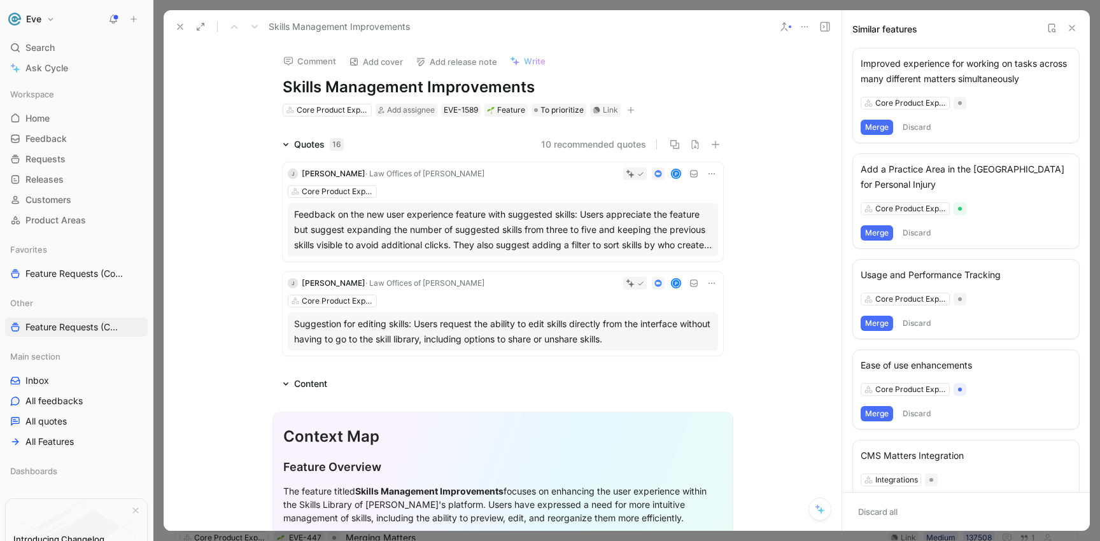
click at [877, 233] on button "Merge" at bounding box center [876, 232] width 32 height 15
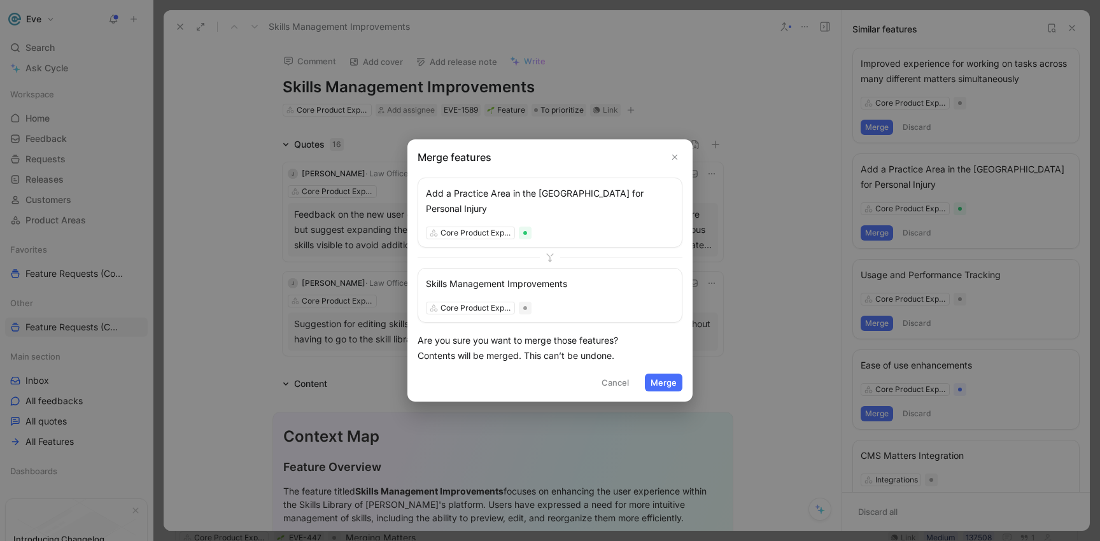
click at [668, 374] on button "Merge" at bounding box center [664, 383] width 38 height 18
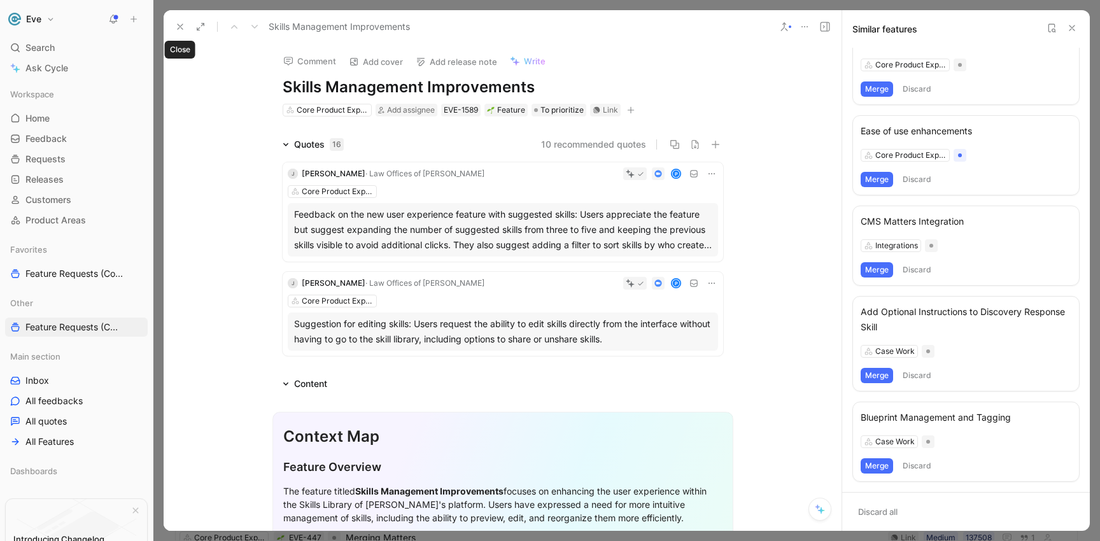
drag, startPoint x: 178, startPoint y: 24, endPoint x: 360, endPoint y: 314, distance: 342.6
click at [360, 311] on div "Skills Management Improvements Comment Add cover Add release note Write Skills …" at bounding box center [503, 270] width 678 height 521
click at [180, 25] on icon at bounding box center [180, 27] width 10 height 10
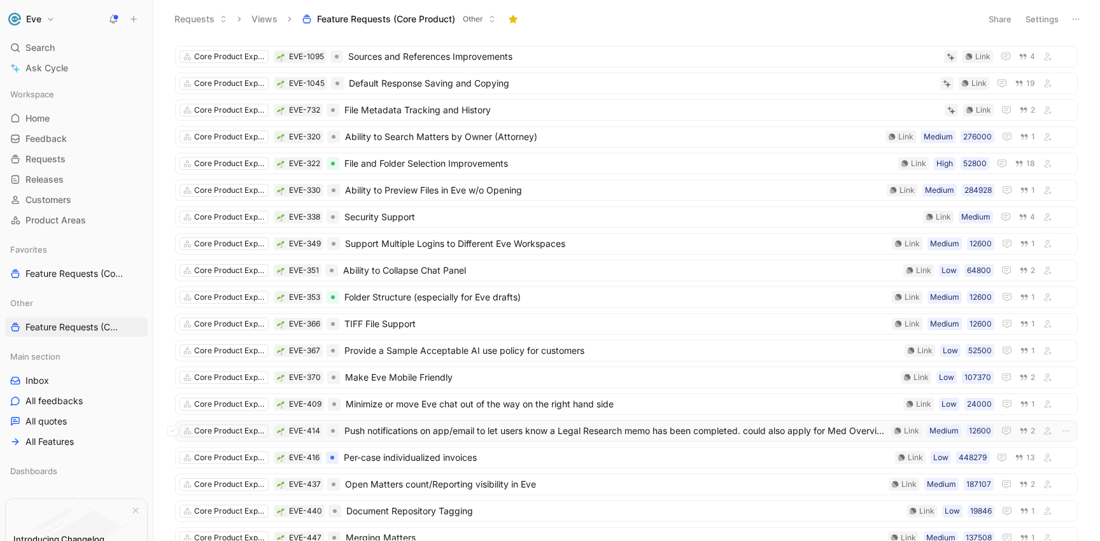
click at [461, 428] on span "Push notifications on app/email to let users know a Legal Research memo has bee…" at bounding box center [615, 430] width 542 height 15
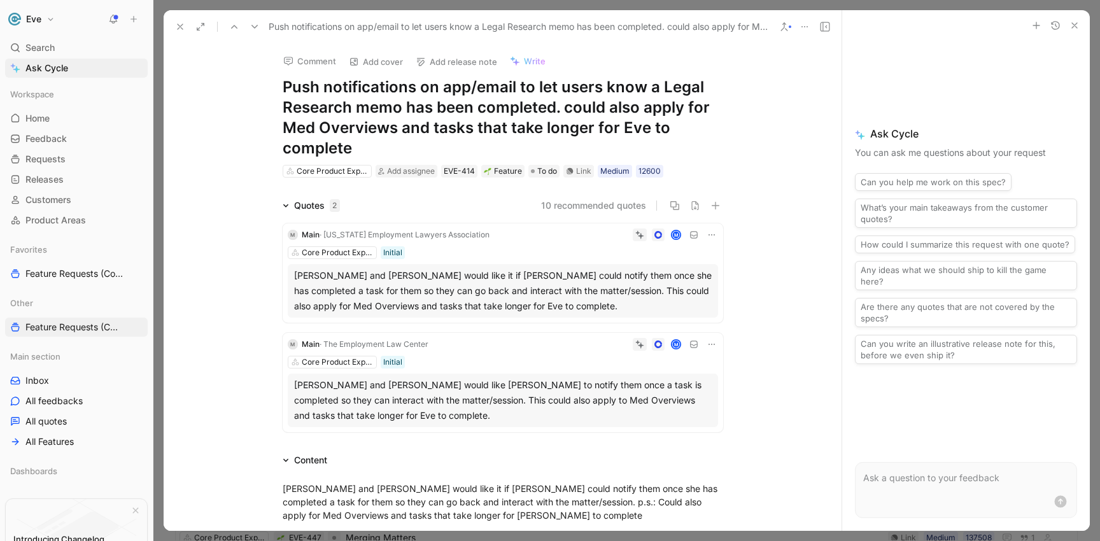
drag, startPoint x: 357, startPoint y: 146, endPoint x: 262, endPoint y: 87, distance: 111.8
click at [262, 87] on div "Comment Add cover Add release note Write Push notifications on app/email to let…" at bounding box center [502, 111] width 489 height 136
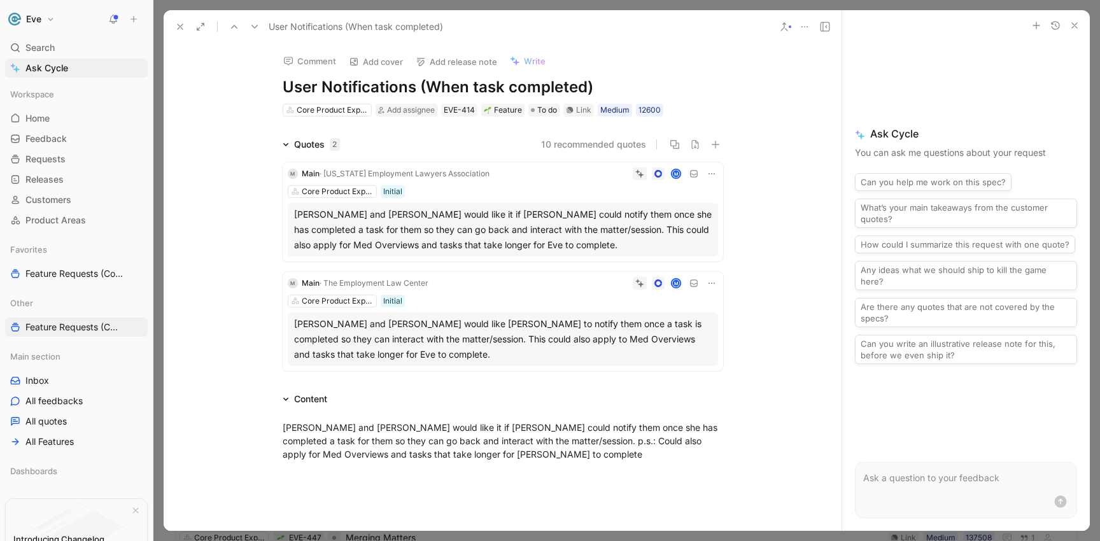
click at [776, 27] on button at bounding box center [784, 27] width 18 height 18
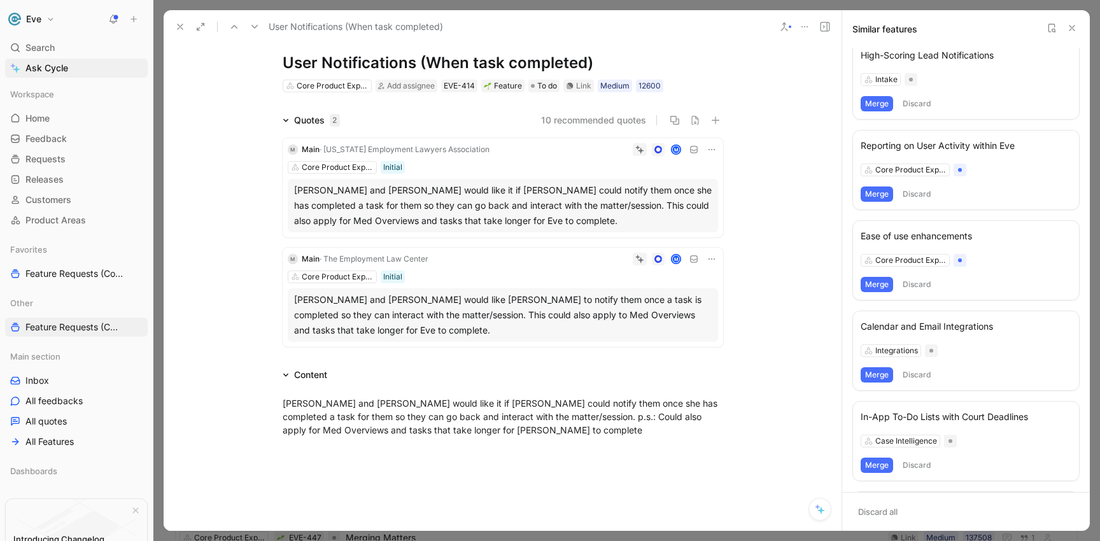
scroll to position [188, 0]
click at [181, 26] on icon at bounding box center [180, 27] width 10 height 10
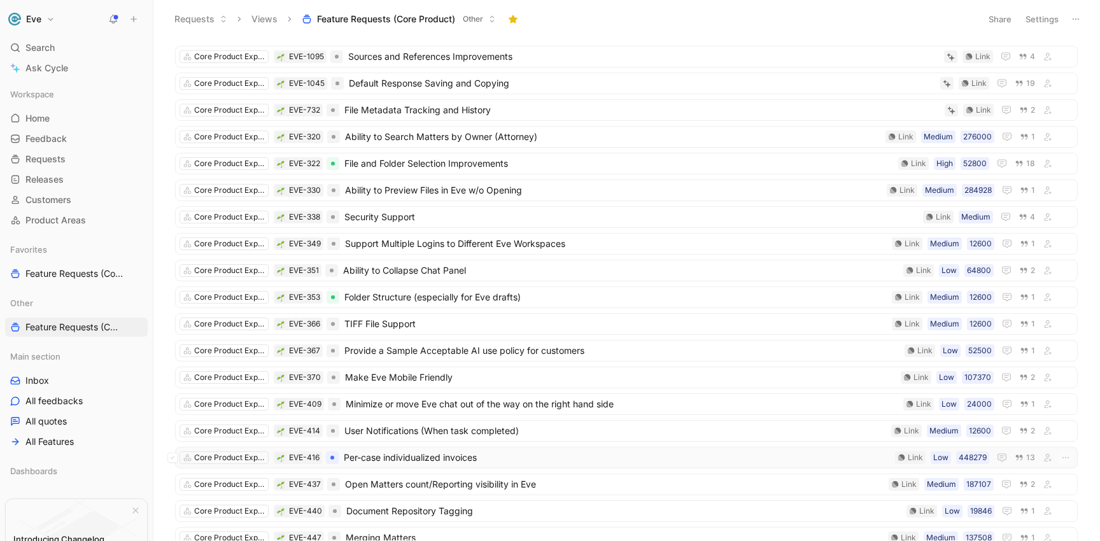
click at [412, 459] on span "Per-case individualized invoices" at bounding box center [617, 457] width 546 height 15
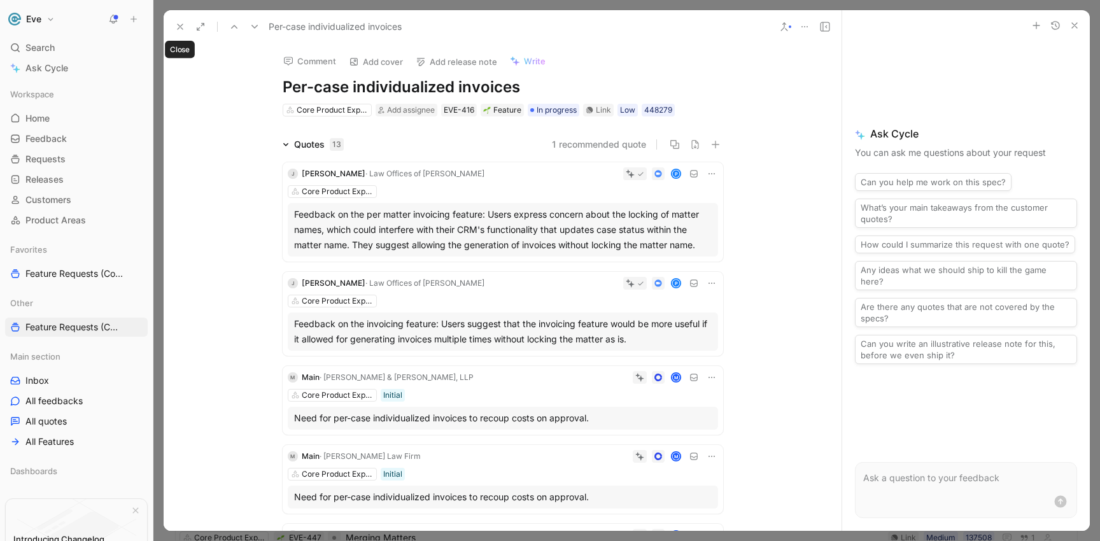
click at [183, 27] on icon at bounding box center [180, 27] width 10 height 10
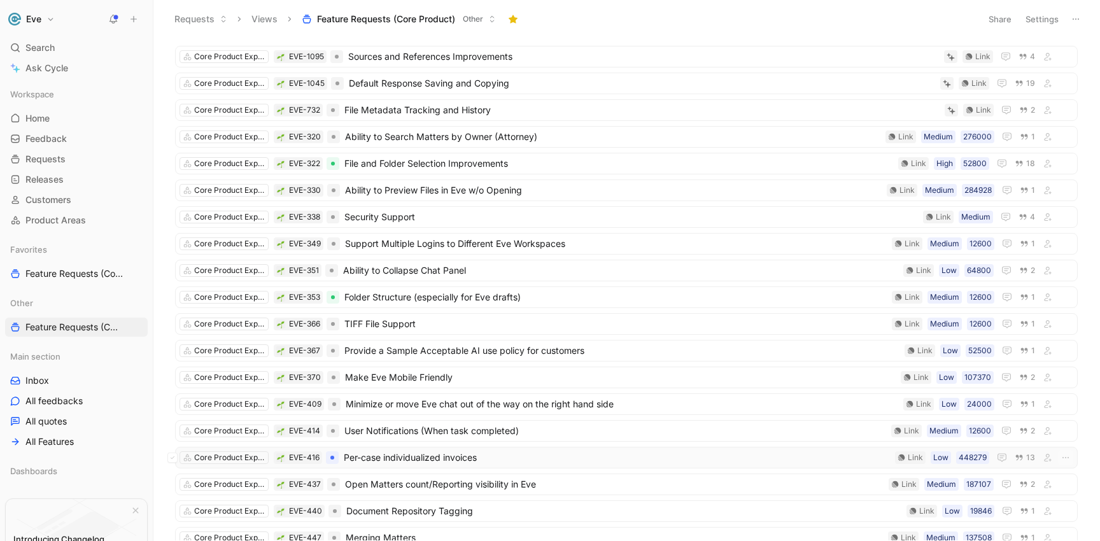
scroll to position [376, 0]
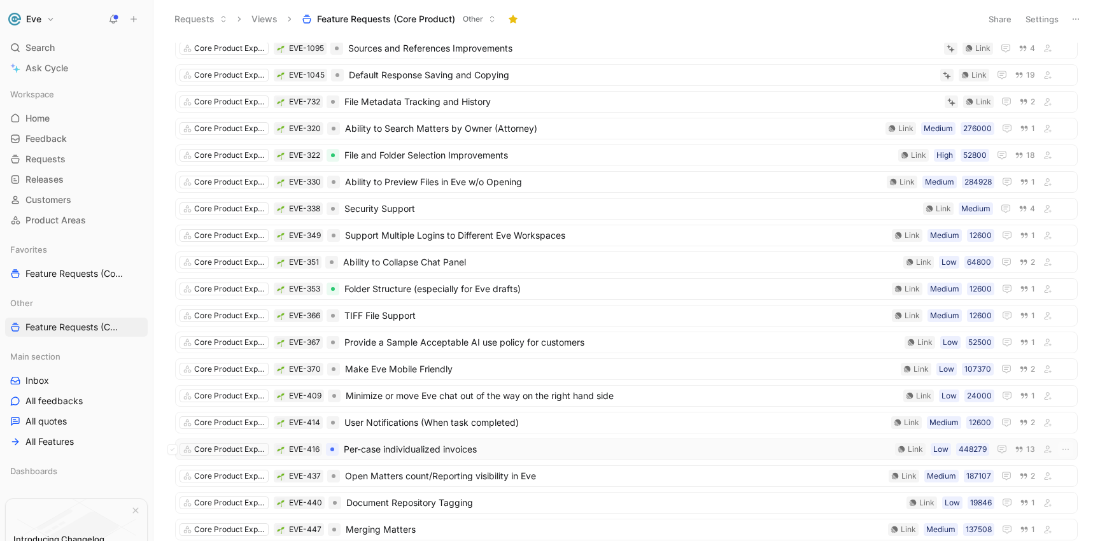
click at [462, 448] on span "Per-case individualized invoices" at bounding box center [617, 449] width 546 height 15
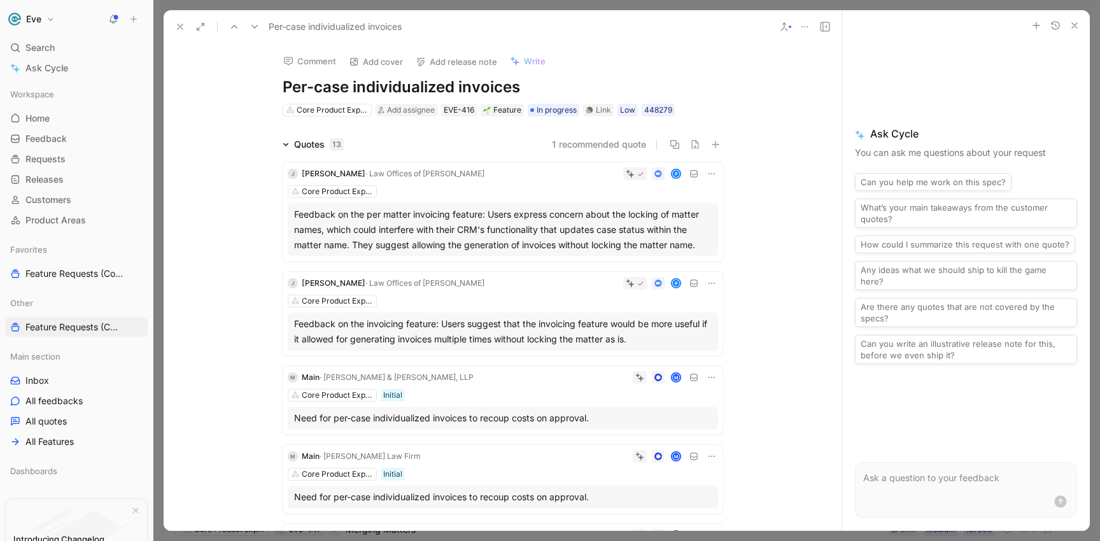
click at [780, 23] on icon at bounding box center [784, 27] width 10 height 10
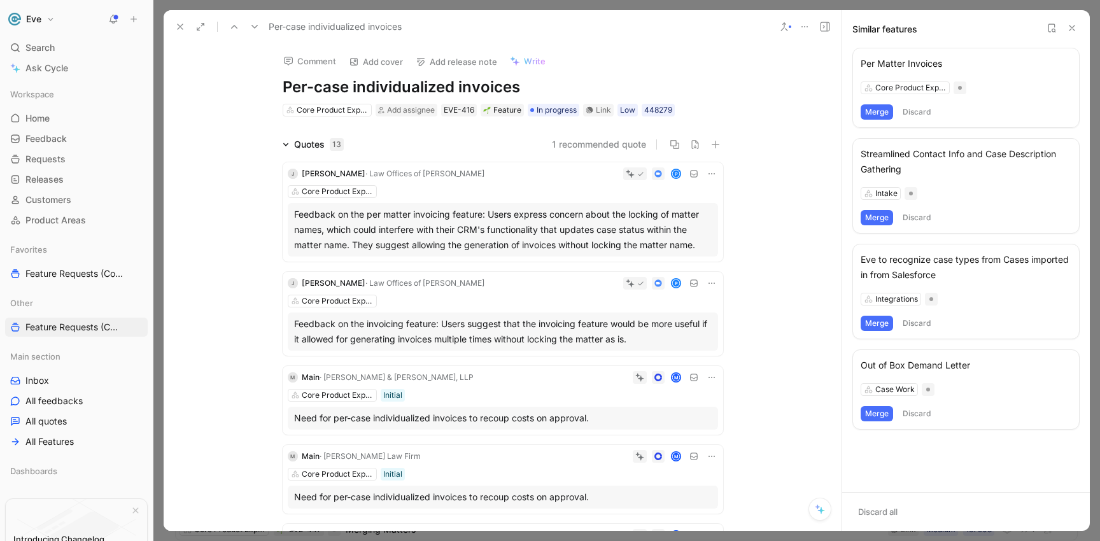
click at [902, 66] on div "Per Matter Invoices" at bounding box center [965, 63] width 211 height 15
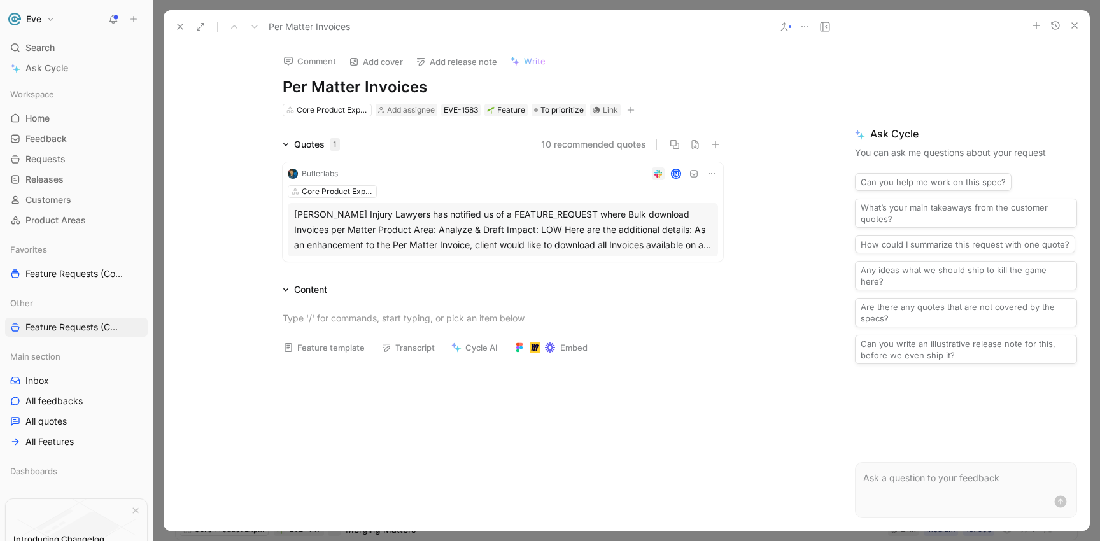
click at [790, 27] on button at bounding box center [784, 27] width 18 height 18
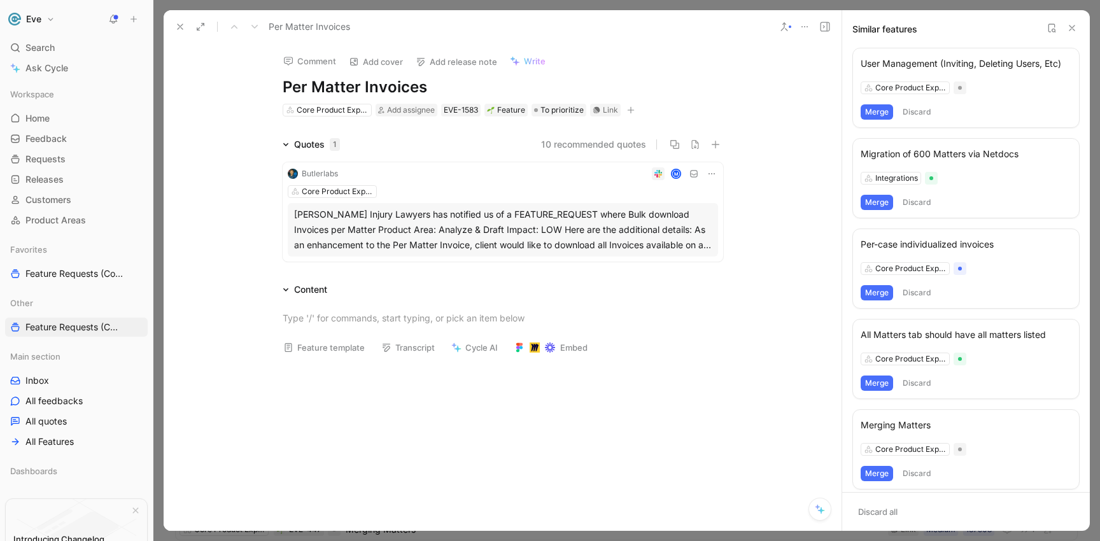
click at [878, 292] on button "Merge" at bounding box center [876, 292] width 32 height 15
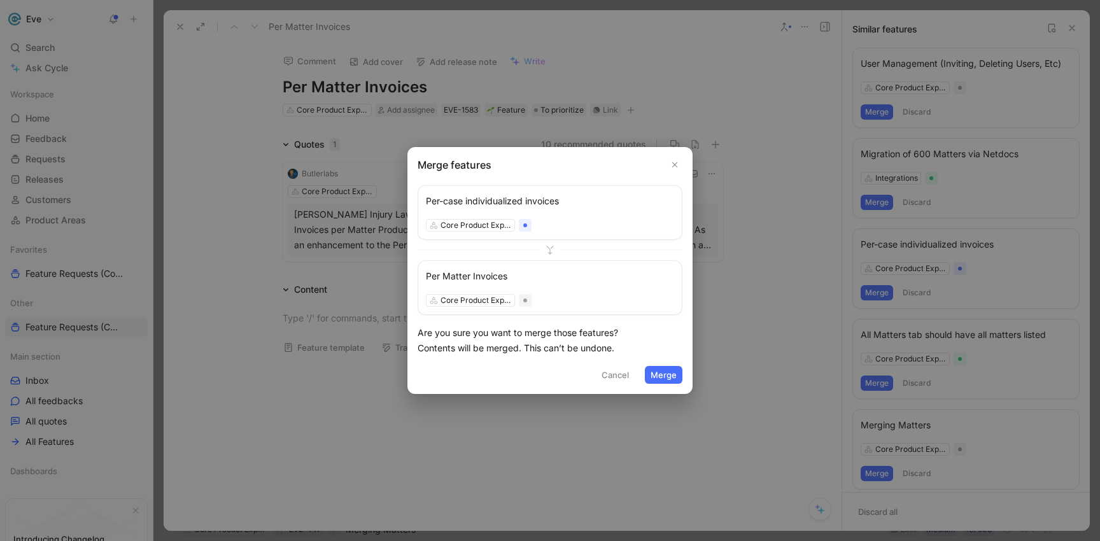
click at [655, 369] on button "Merge" at bounding box center [664, 375] width 38 height 18
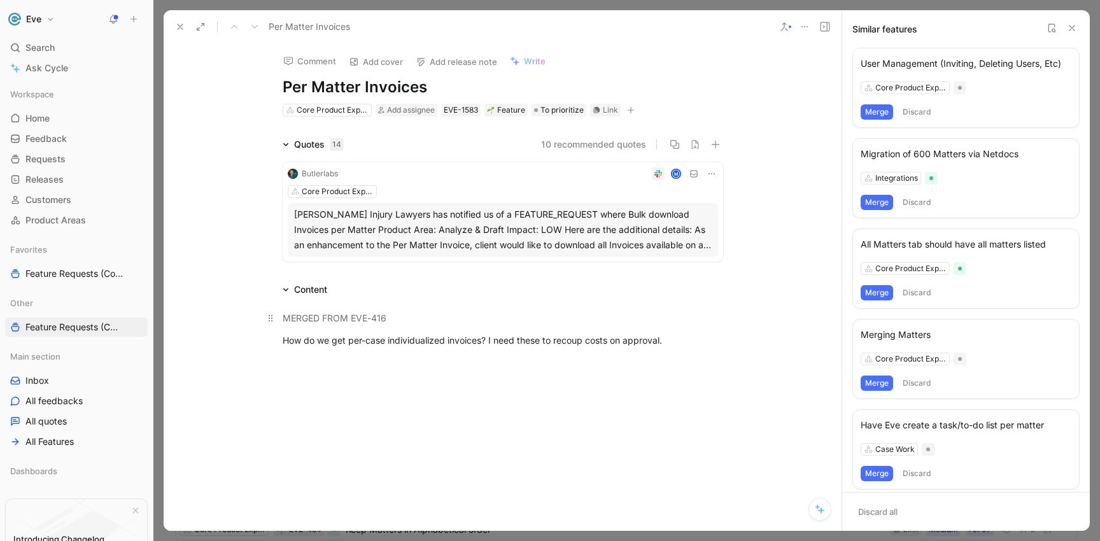
scroll to position [115, 0]
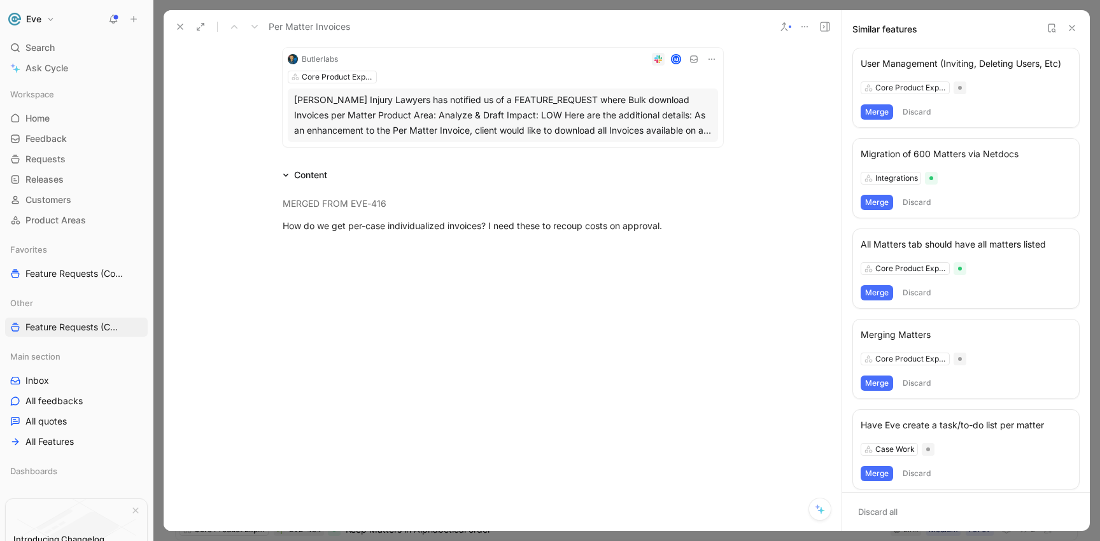
click at [182, 22] on icon at bounding box center [180, 27] width 10 height 10
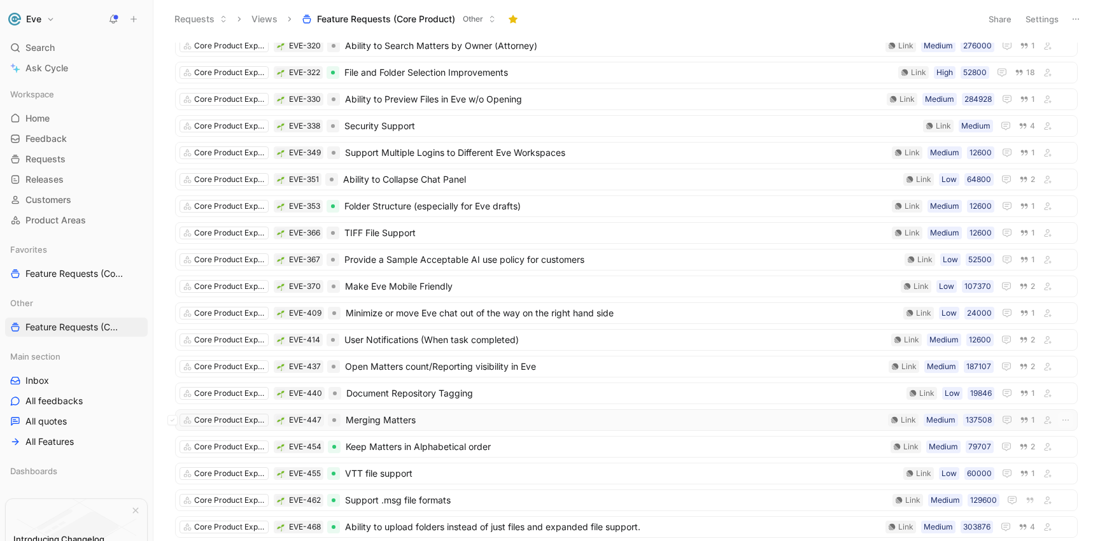
scroll to position [475, 0]
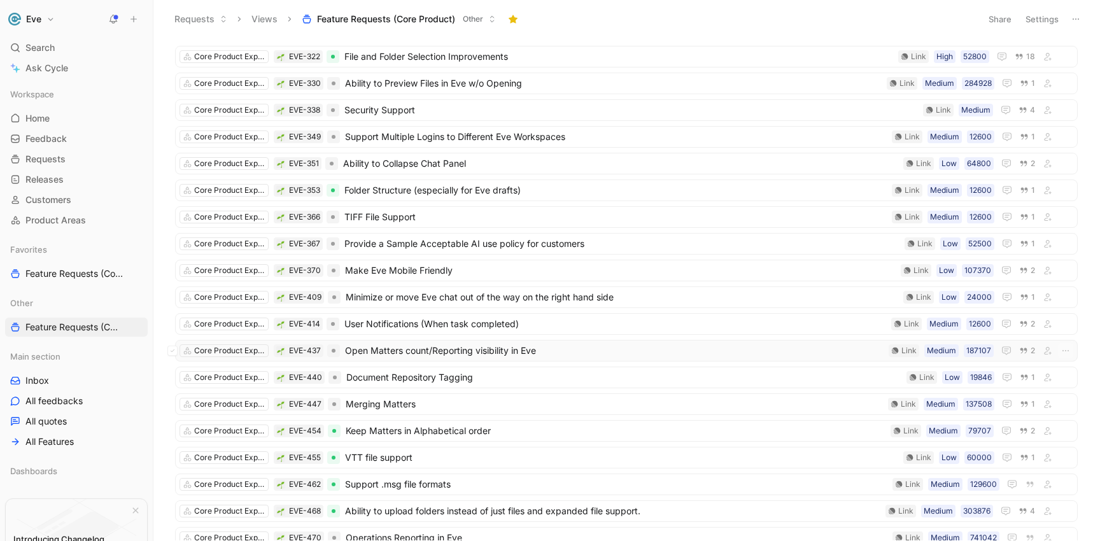
click at [403, 352] on span "Open Matters count/Reporting visibility in Eve" at bounding box center [614, 350] width 538 height 15
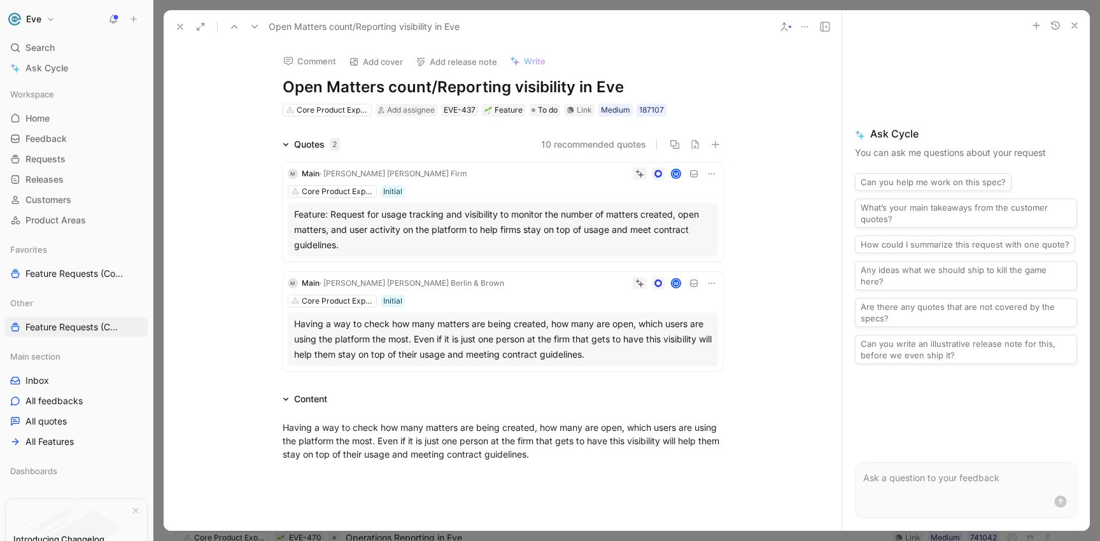
drag, startPoint x: 624, startPoint y: 88, endPoint x: 282, endPoint y: 89, distance: 342.4
click at [283, 89] on h1 "Open Matters count/Reporting visibility in Eve" at bounding box center [503, 87] width 440 height 20
click at [780, 25] on icon at bounding box center [784, 27] width 10 height 10
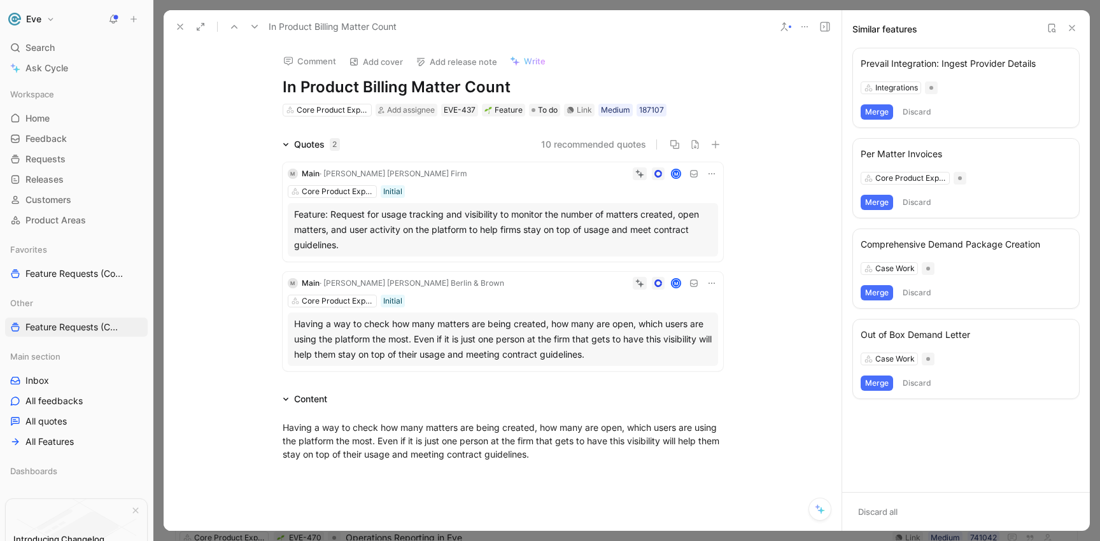
click at [180, 27] on use at bounding box center [180, 26] width 5 height 5
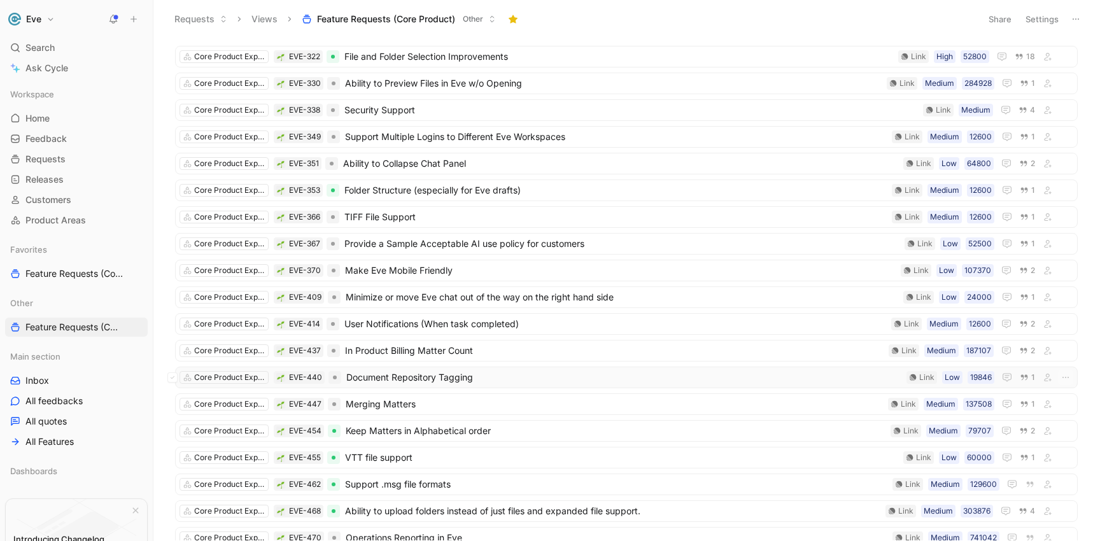
click at [409, 381] on span "Document Repository Tagging" at bounding box center [623, 377] width 555 height 15
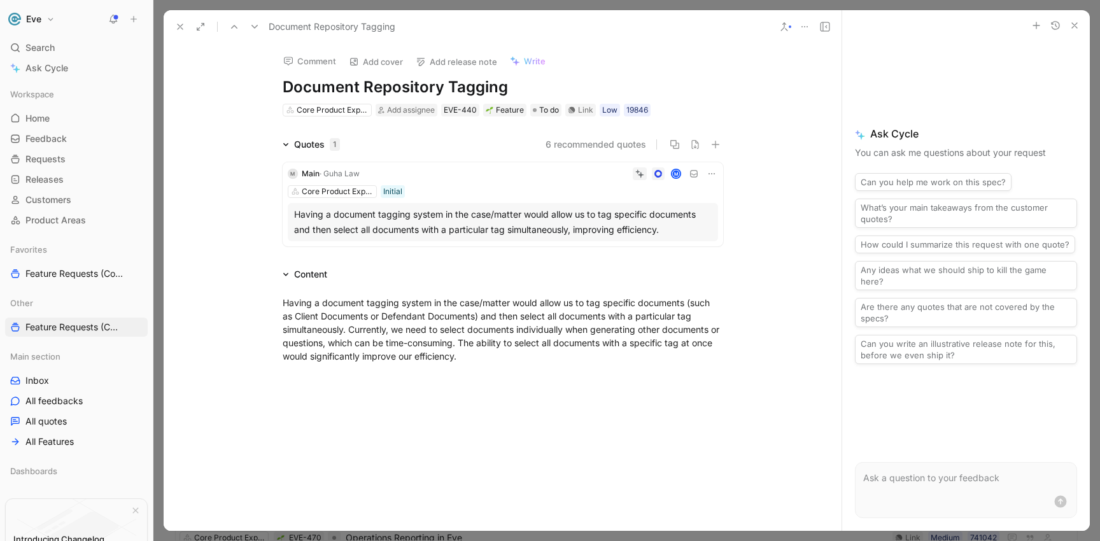
click at [787, 29] on icon at bounding box center [784, 27] width 10 height 10
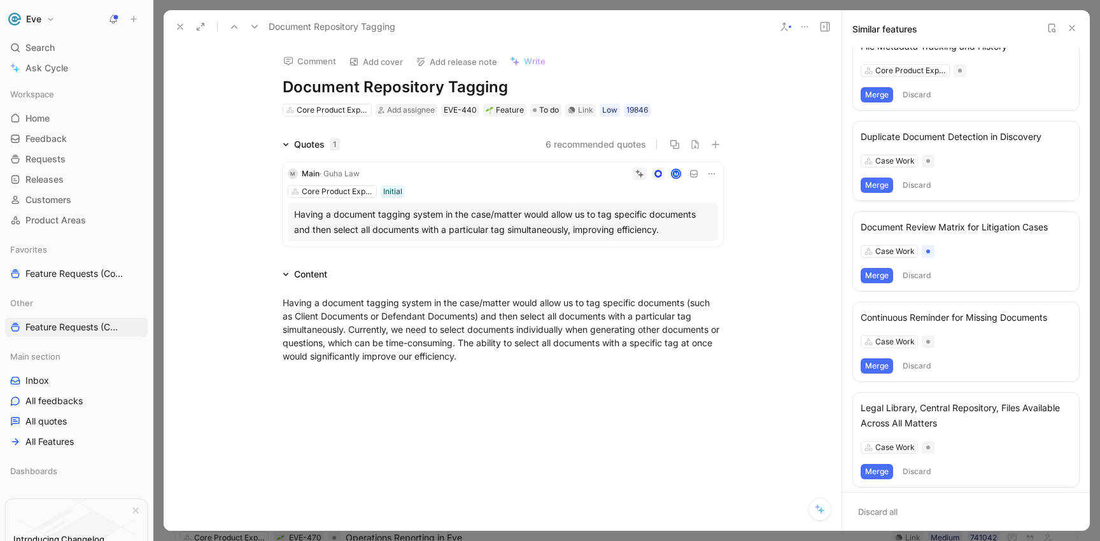
scroll to position [113, 0]
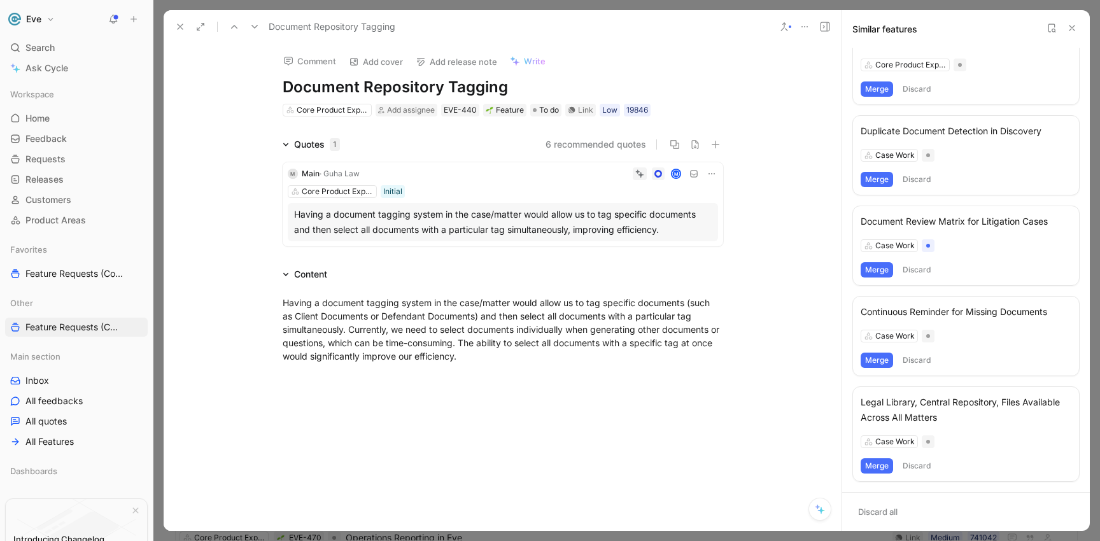
click at [174, 23] on button at bounding box center [180, 27] width 18 height 18
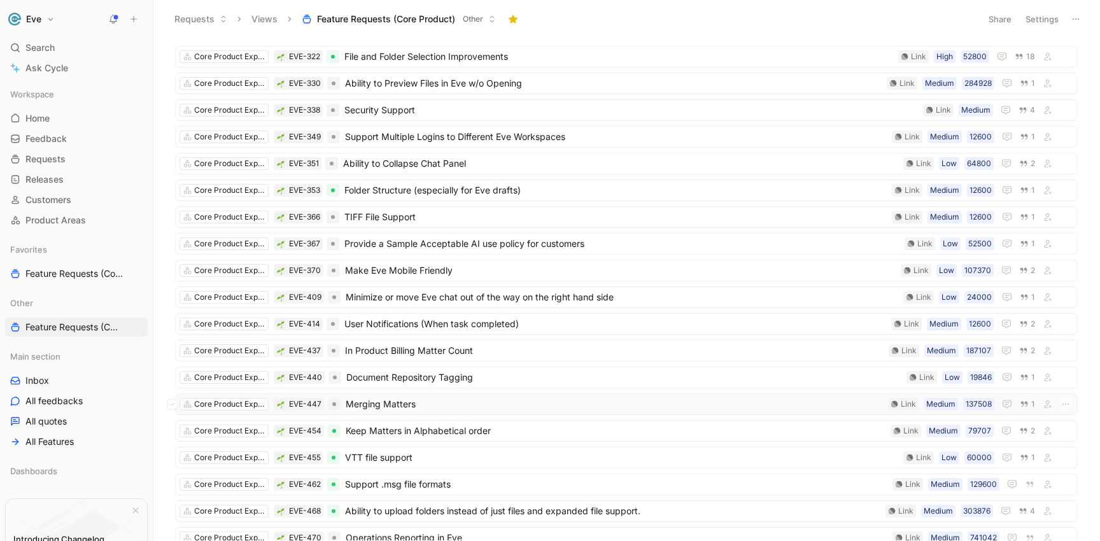
click at [403, 403] on span "Merging Matters" at bounding box center [614, 403] width 537 height 15
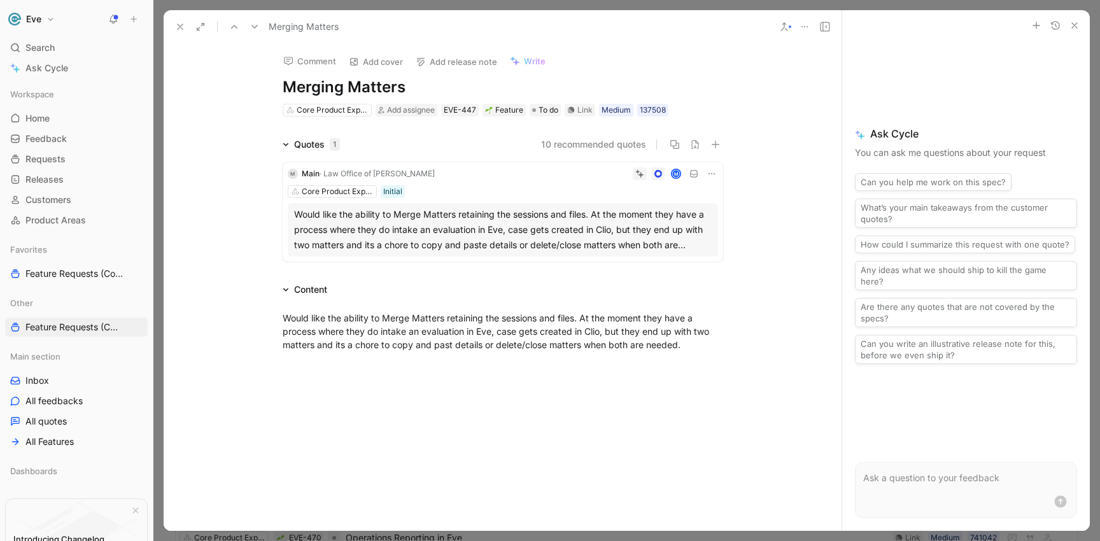
click at [781, 29] on icon at bounding box center [784, 27] width 10 height 10
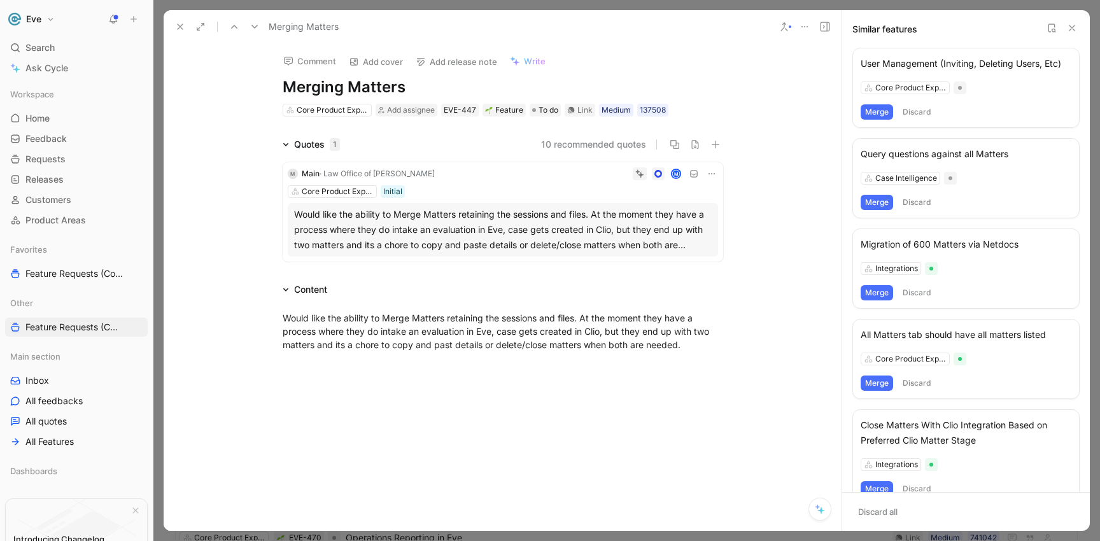
click at [874, 202] on button "Merge" at bounding box center [876, 202] width 32 height 15
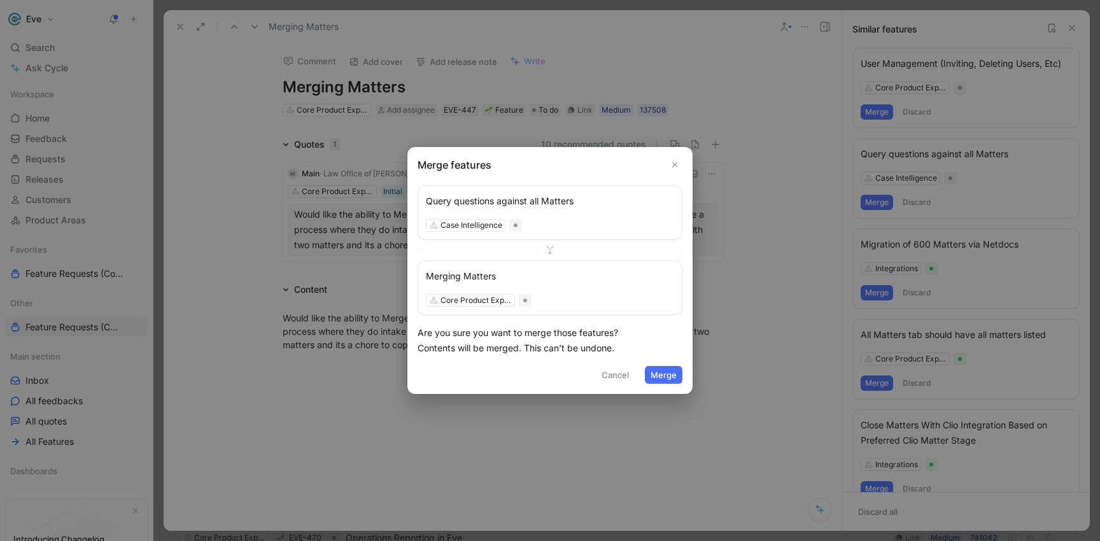
click at [668, 376] on button "Merge" at bounding box center [664, 375] width 38 height 18
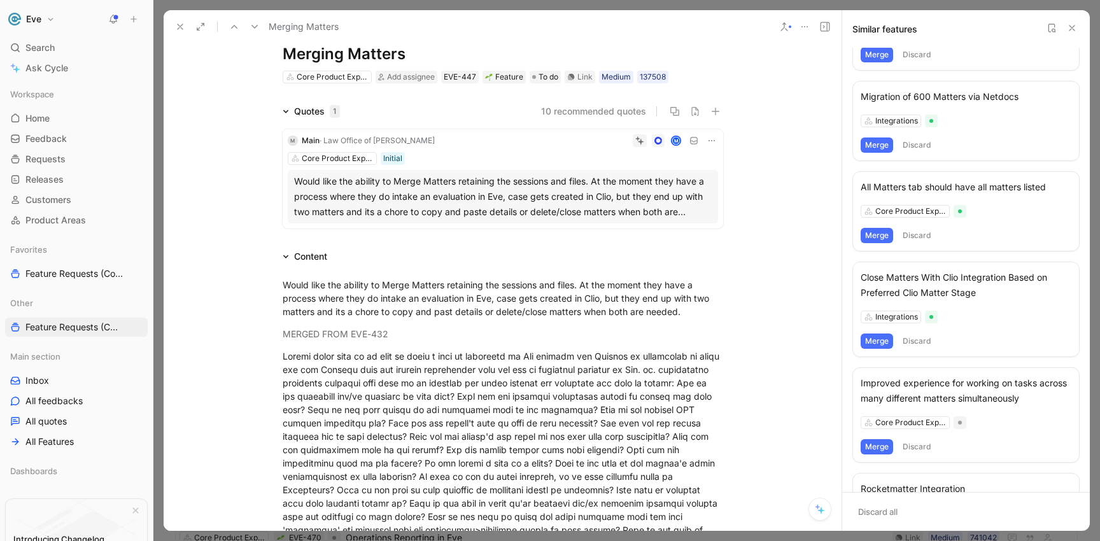
scroll to position [74, 0]
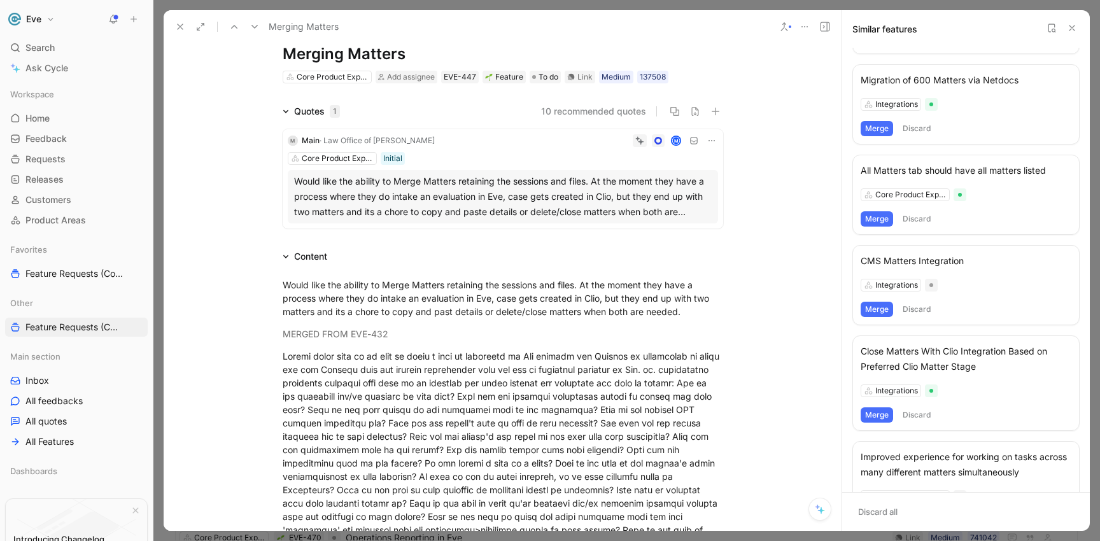
click at [183, 26] on icon at bounding box center [180, 27] width 10 height 10
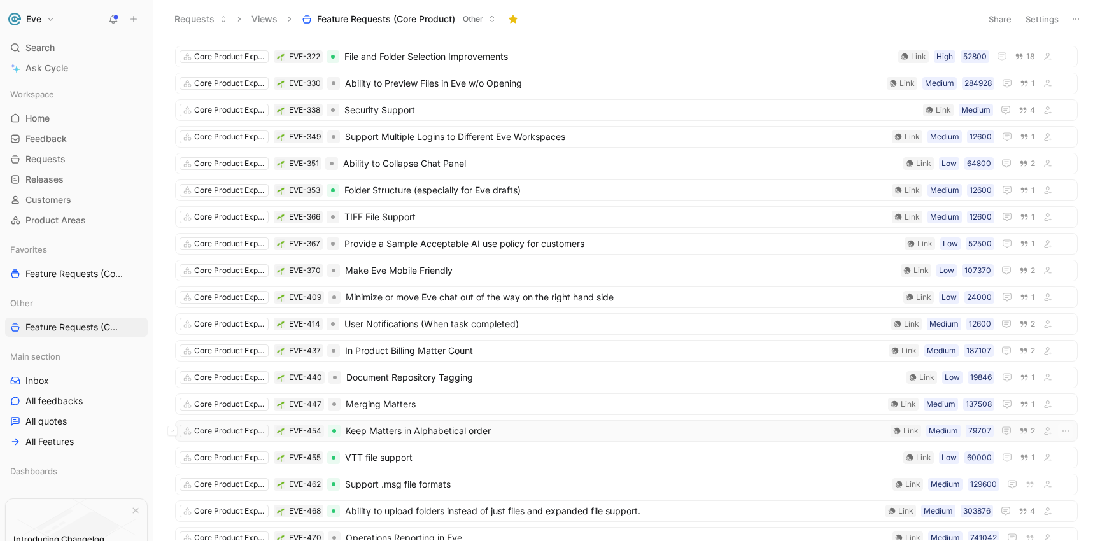
click at [426, 430] on span "Keep Matters in Alphabetical order" at bounding box center [616, 430] width 540 height 15
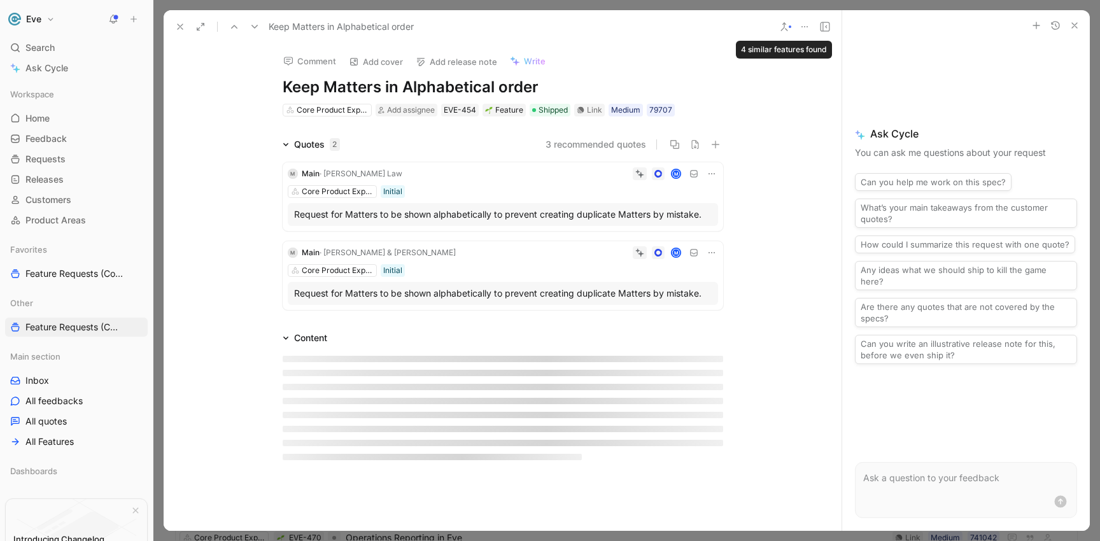
click at [785, 30] on icon at bounding box center [784, 27] width 10 height 10
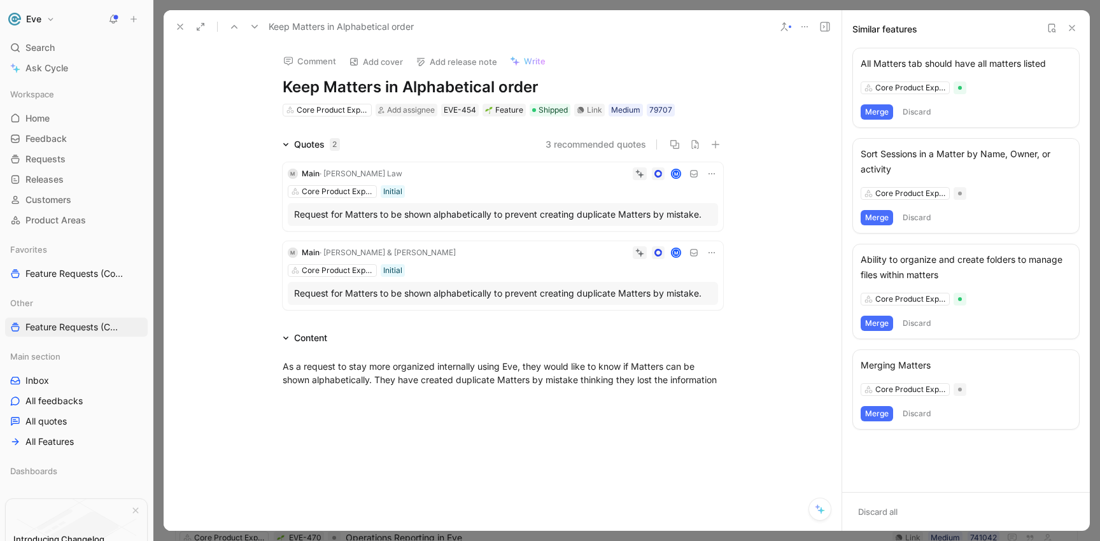
click at [1050, 154] on div "Sort Sessions in a Matter by Name, Owner, or activity" at bounding box center [965, 161] width 211 height 31
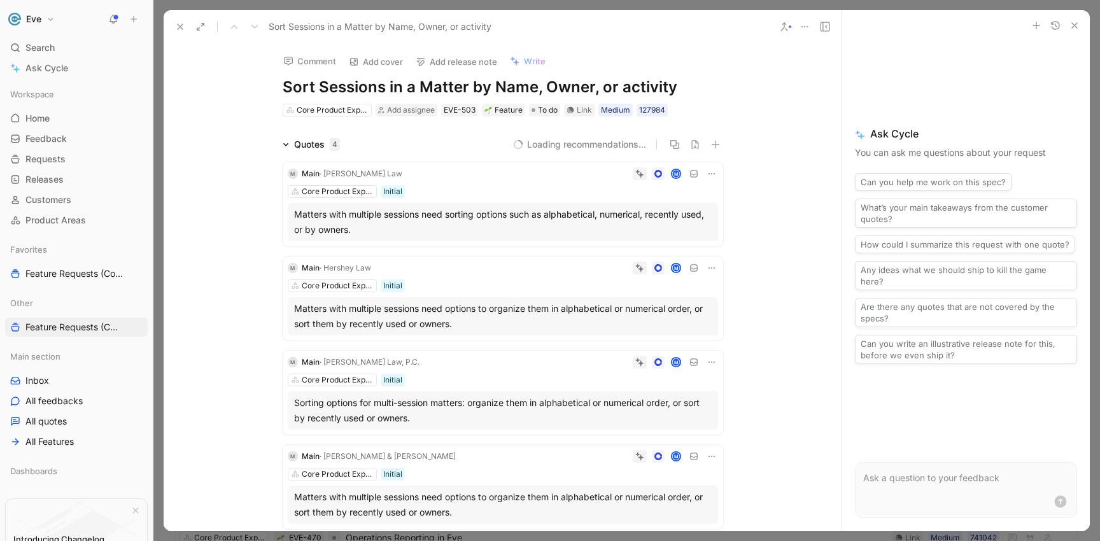
click at [791, 21] on button at bounding box center [784, 27] width 18 height 18
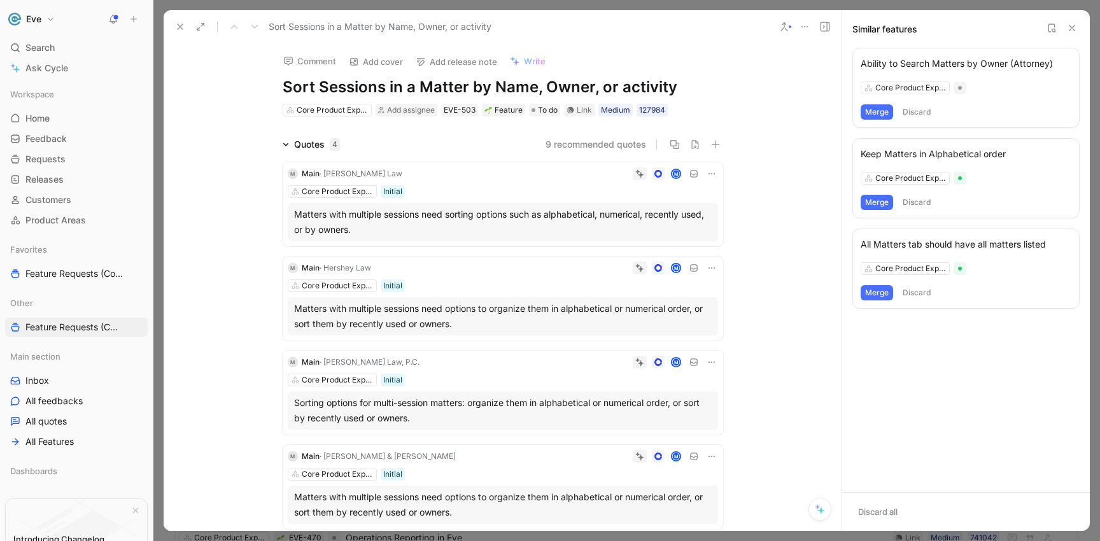
click at [878, 113] on button "Merge" at bounding box center [876, 111] width 32 height 15
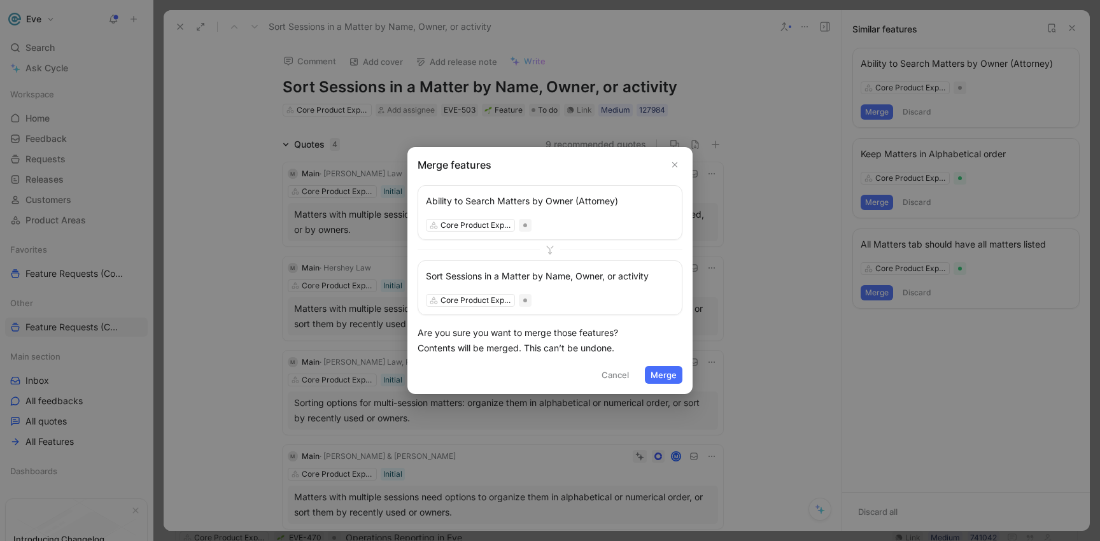
click at [668, 379] on button "Merge" at bounding box center [664, 375] width 38 height 18
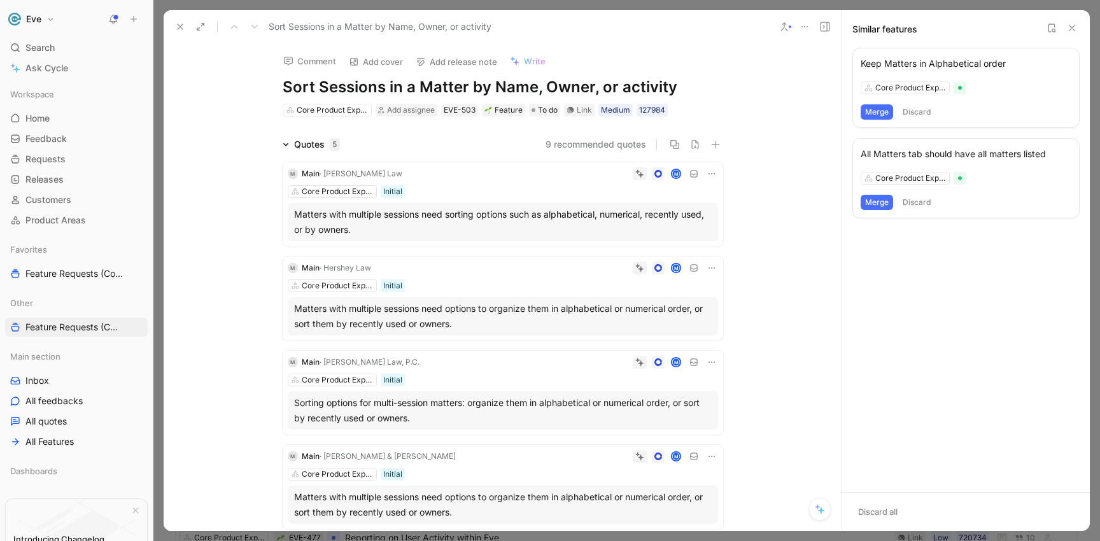
scroll to position [448, 0]
click at [871, 108] on button "Merge" at bounding box center [876, 111] width 32 height 15
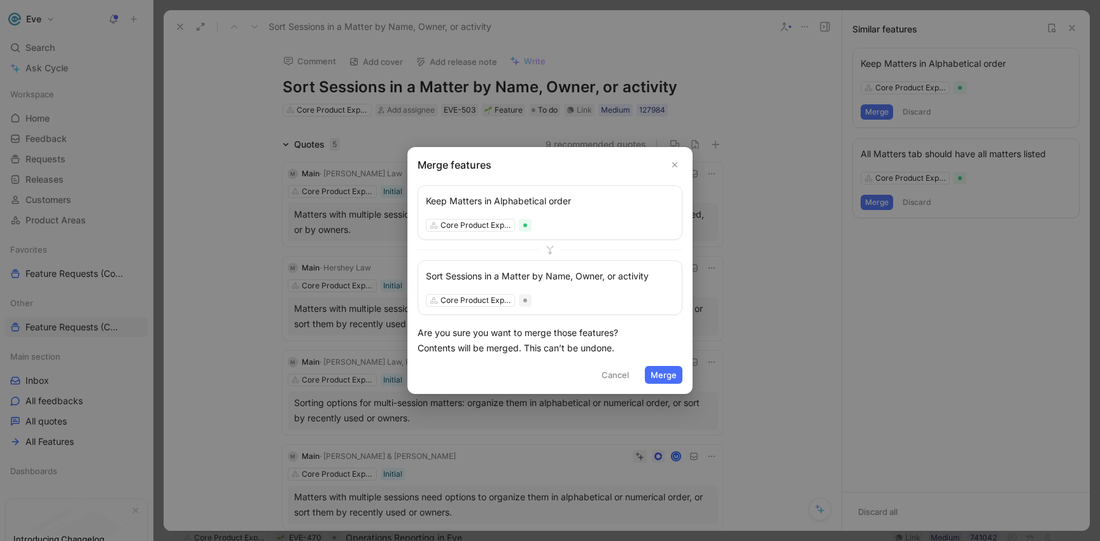
click at [662, 379] on button "Merge" at bounding box center [664, 375] width 38 height 18
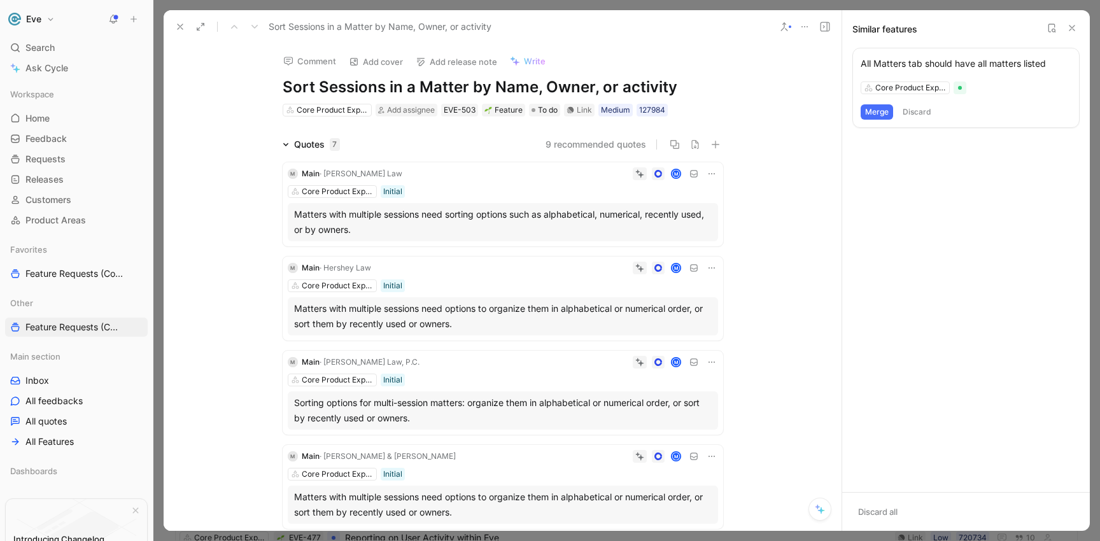
click at [879, 111] on button "Merge" at bounding box center [876, 111] width 32 height 15
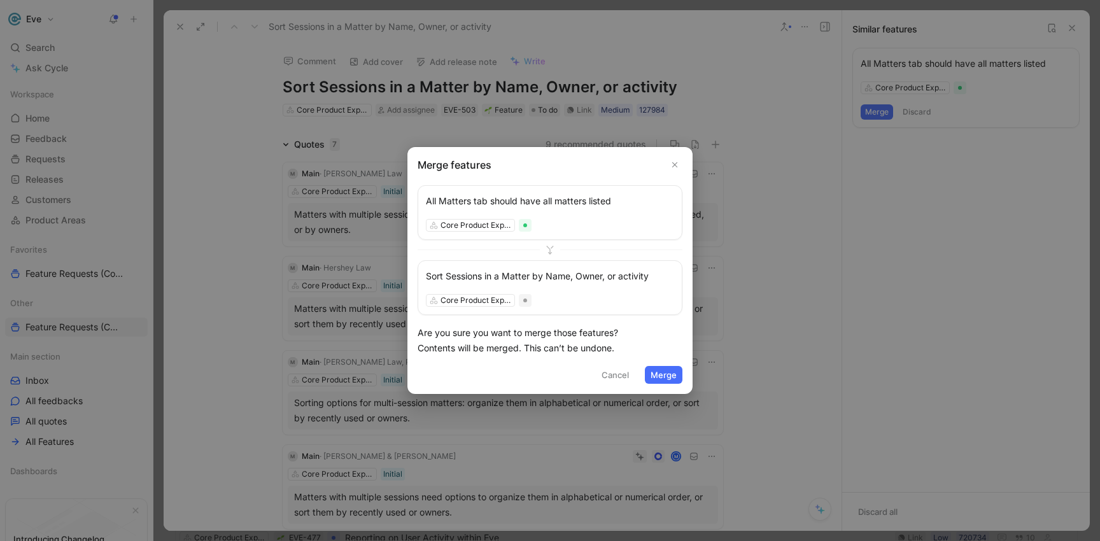
click at [659, 371] on button "Merge" at bounding box center [664, 375] width 38 height 18
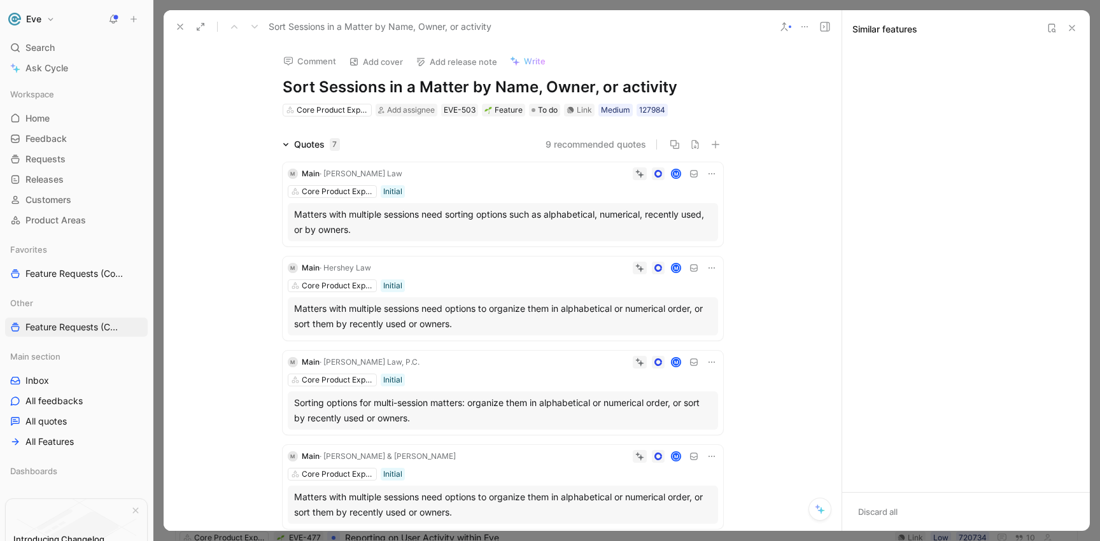
click at [180, 29] on icon at bounding box center [180, 27] width 10 height 10
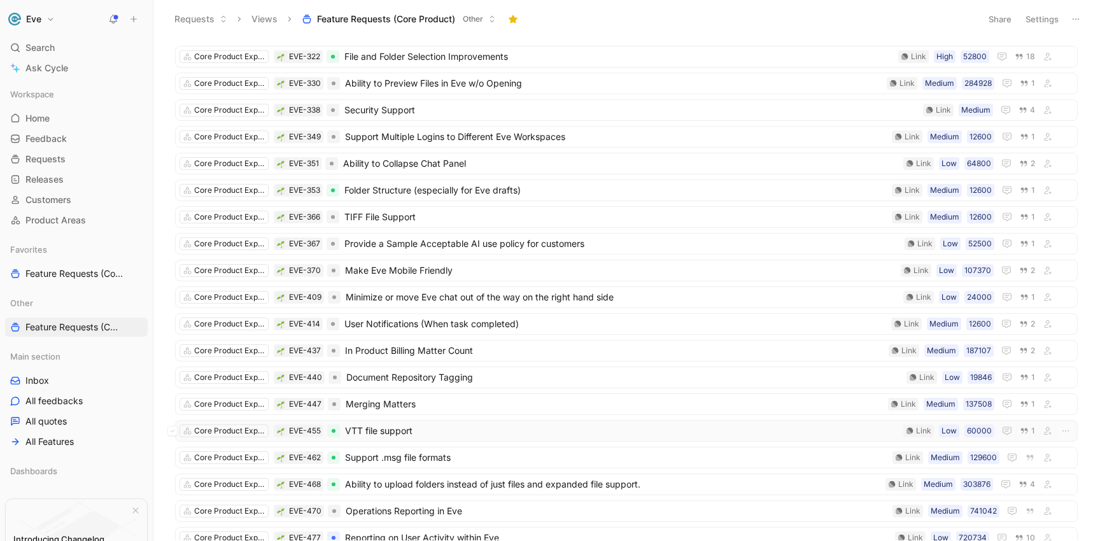
click at [398, 431] on span "VTT file support" at bounding box center [621, 430] width 553 height 15
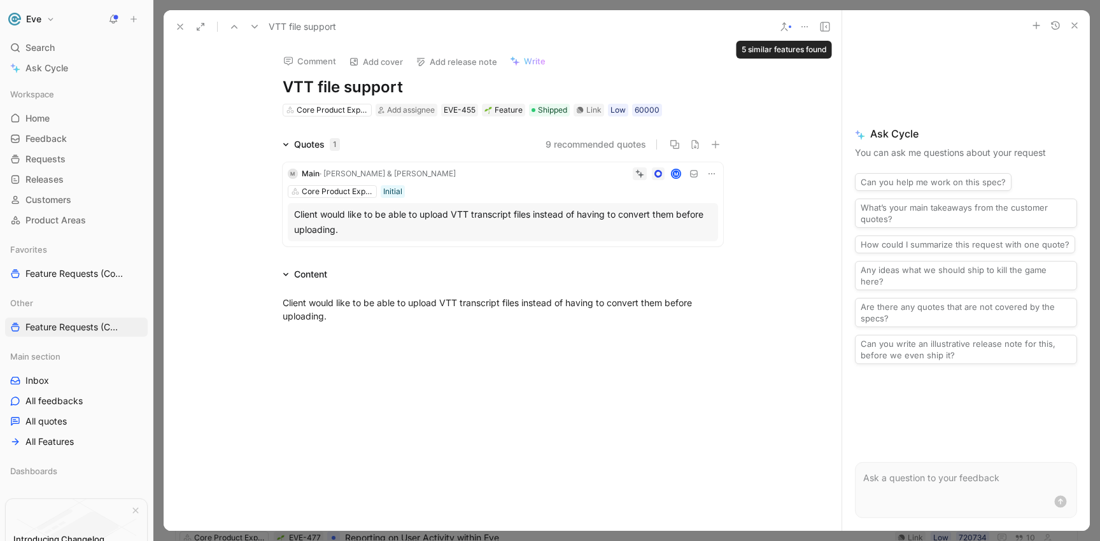
click at [776, 28] on button at bounding box center [784, 27] width 18 height 18
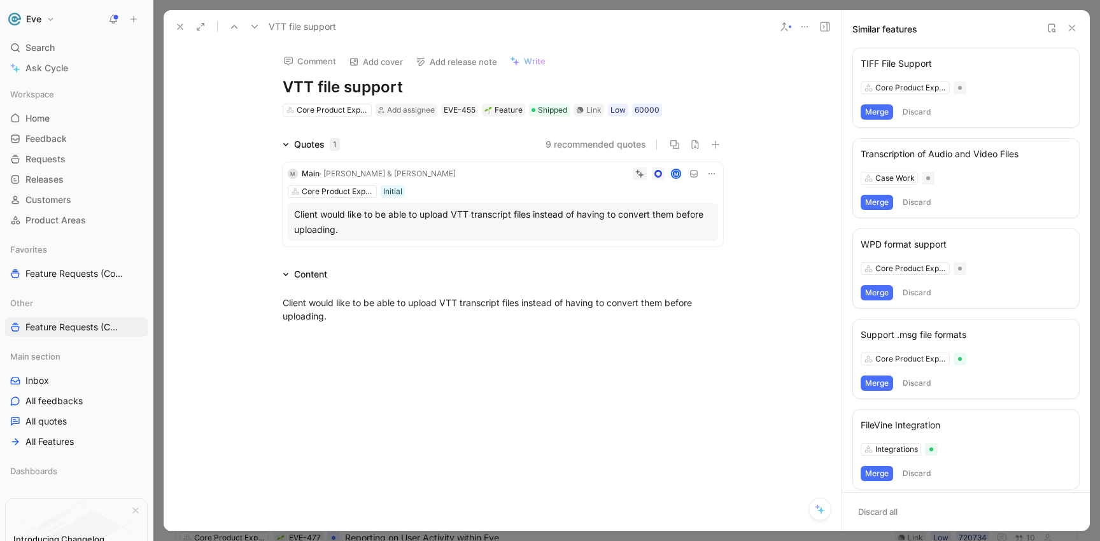
scroll to position [8, 0]
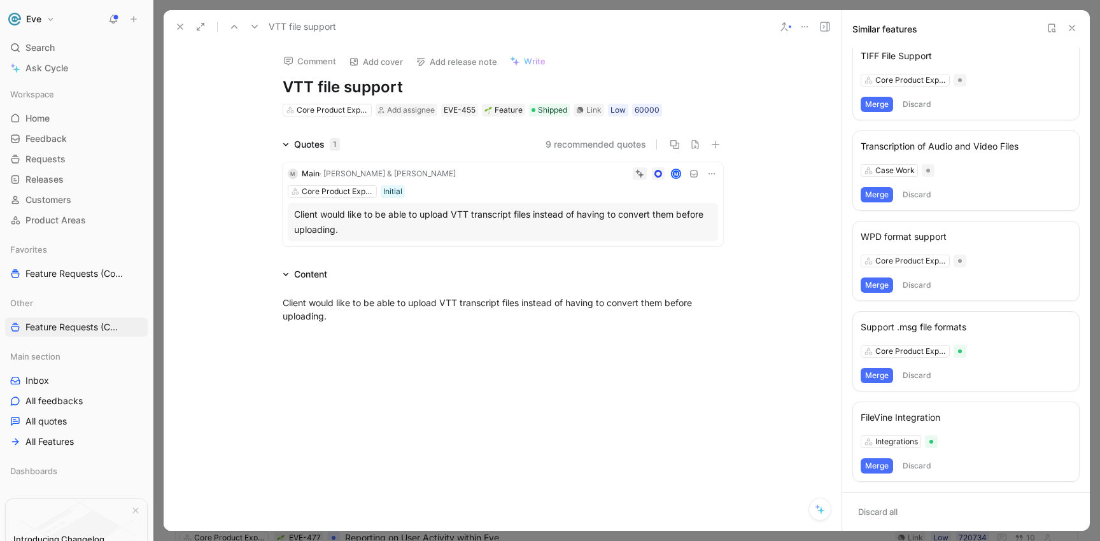
drag, startPoint x: 417, startPoint y: 88, endPoint x: 281, endPoint y: 96, distance: 136.4
click at [283, 96] on h1 "VTT file support" at bounding box center [503, 87] width 440 height 20
click at [283, 86] on h1 "File Type Support" at bounding box center [503, 87] width 440 height 20
click at [868, 106] on button "Merge" at bounding box center [876, 104] width 32 height 15
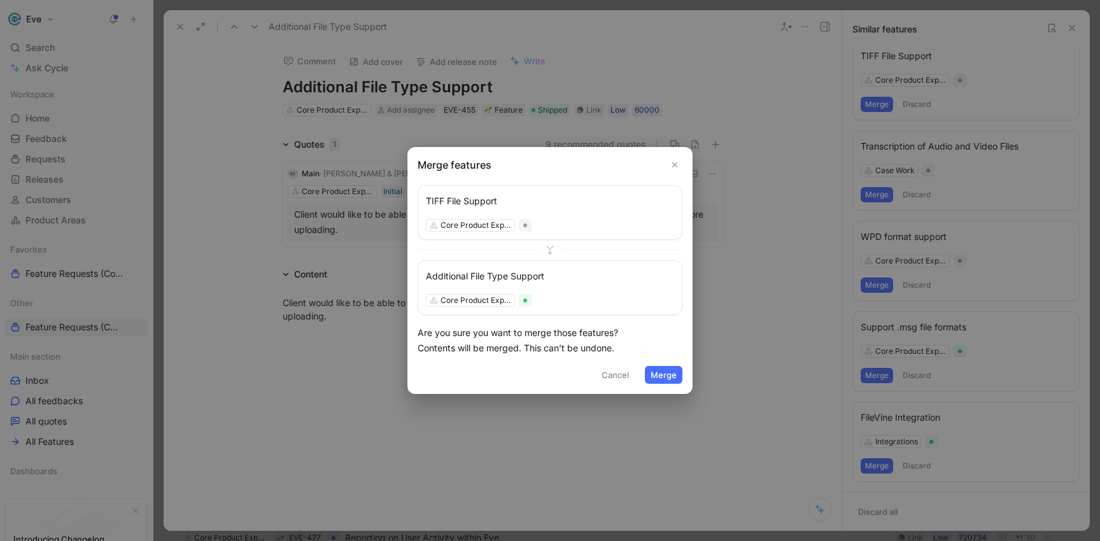
click at [668, 378] on button "Merge" at bounding box center [664, 375] width 38 height 18
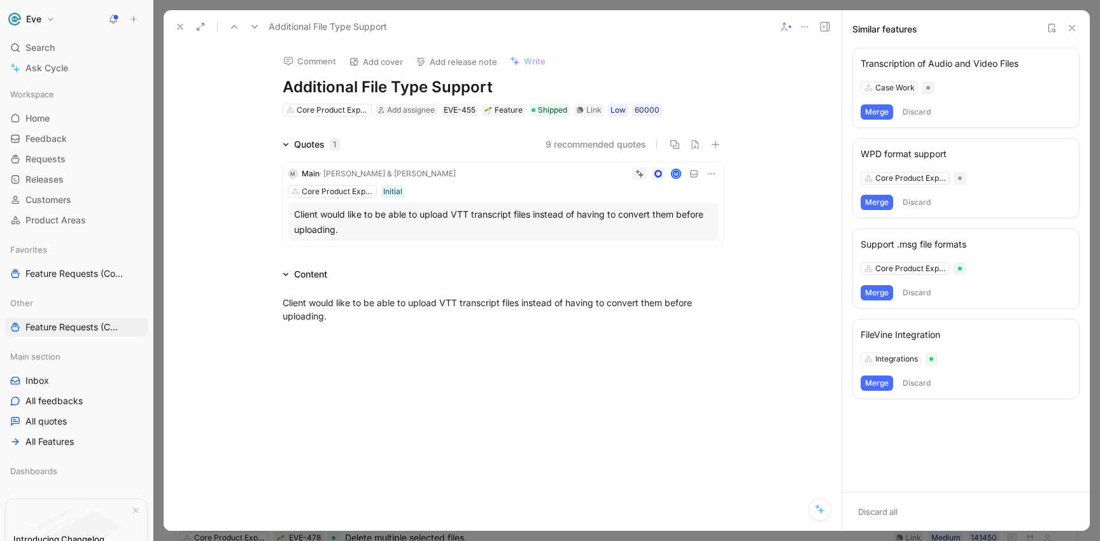
scroll to position [0, 0]
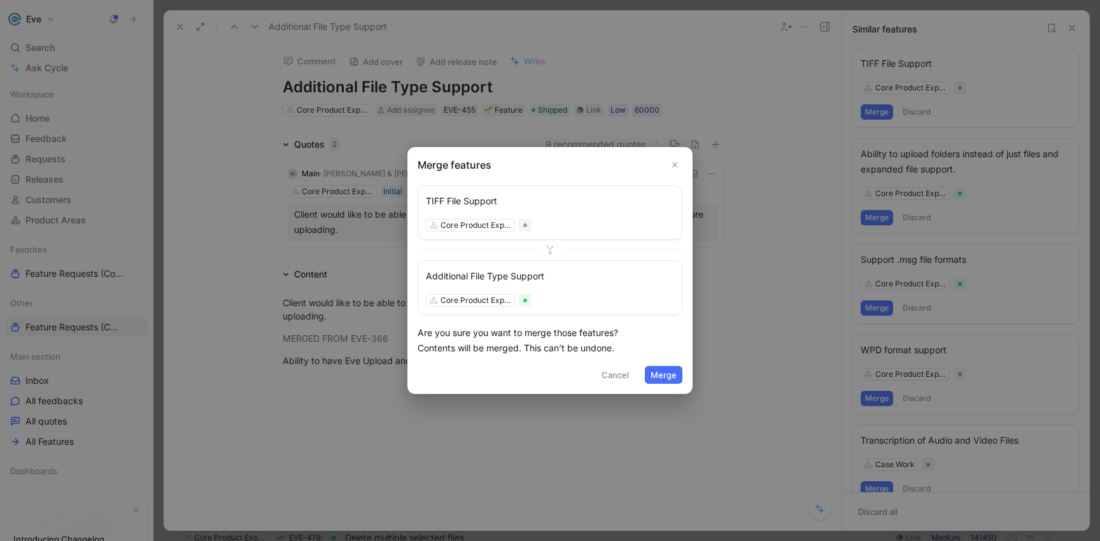
click at [658, 375] on button "Merge" at bounding box center [664, 375] width 38 height 18
click at [663, 373] on button "Merge" at bounding box center [664, 375] width 38 height 18
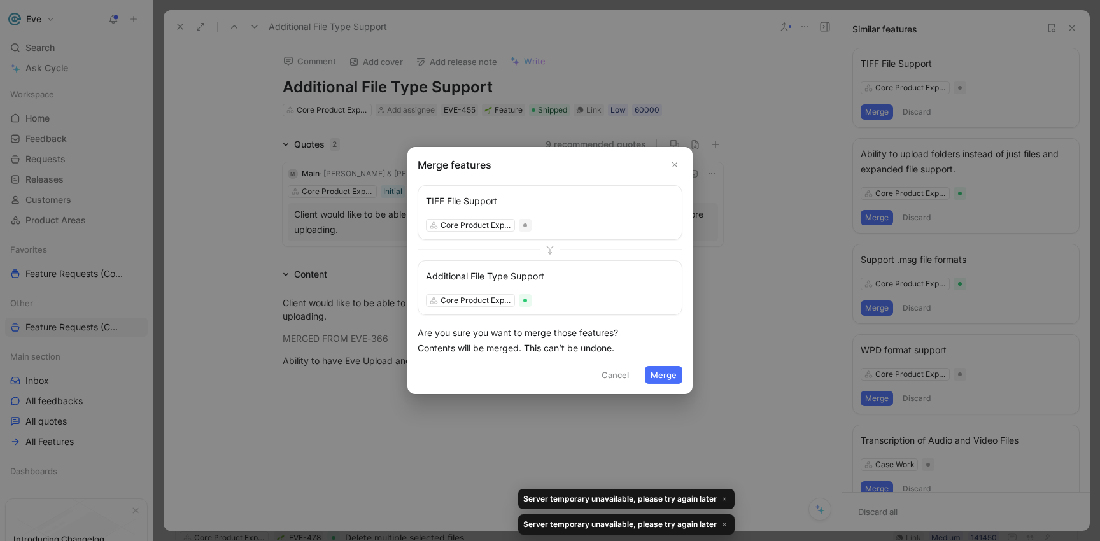
click at [663, 375] on button "Merge" at bounding box center [664, 375] width 38 height 18
click at [675, 165] on use "Close" at bounding box center [675, 164] width 4 height 4
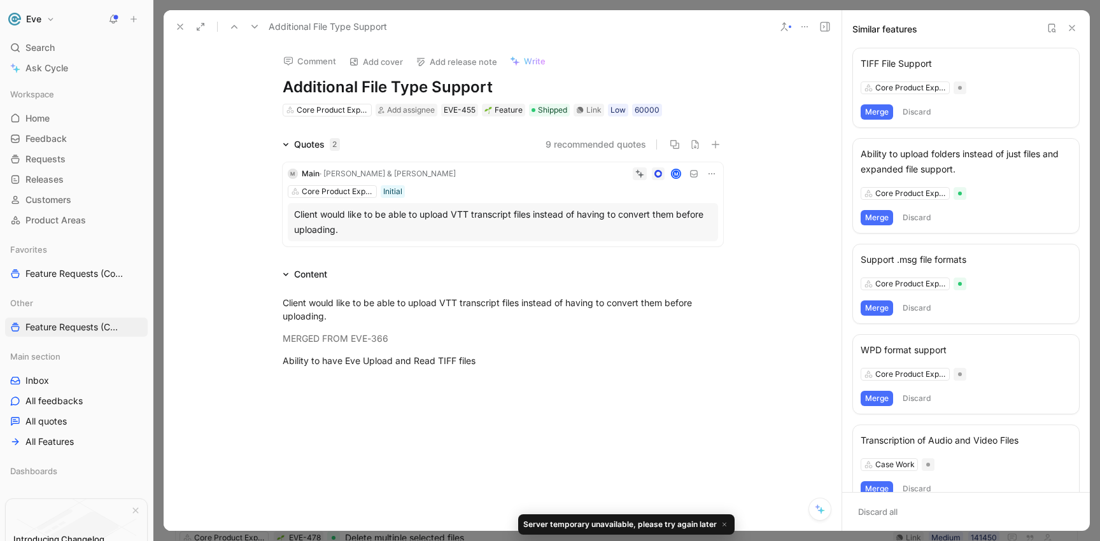
click at [873, 118] on button "Merge" at bounding box center [876, 111] width 32 height 15
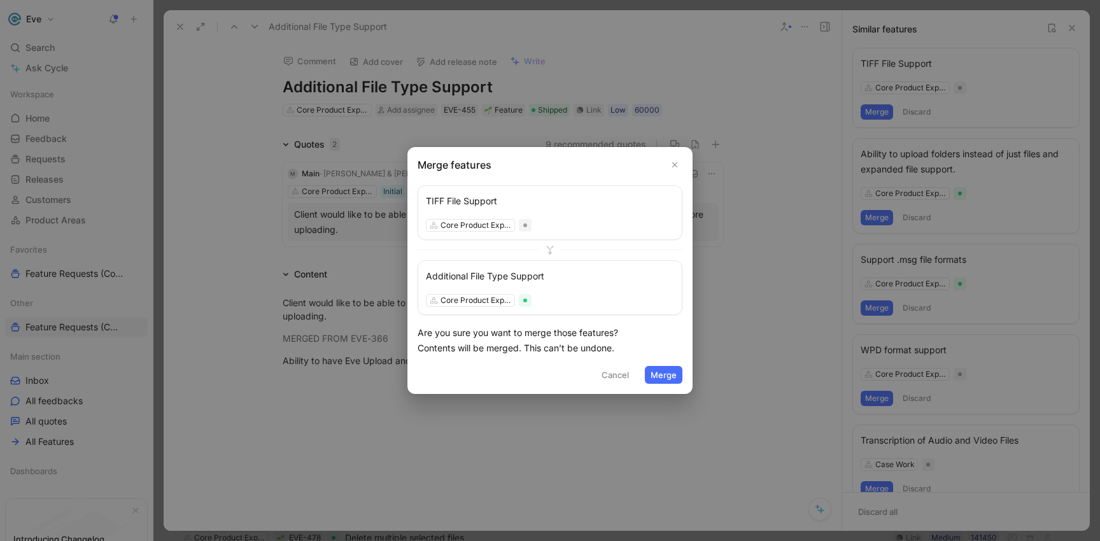
click at [664, 370] on button "Merge" at bounding box center [664, 375] width 38 height 18
click at [678, 372] on button "Merge" at bounding box center [664, 375] width 38 height 18
click at [667, 376] on button "Merge" at bounding box center [664, 375] width 38 height 18
click at [788, 367] on div at bounding box center [550, 270] width 1100 height 541
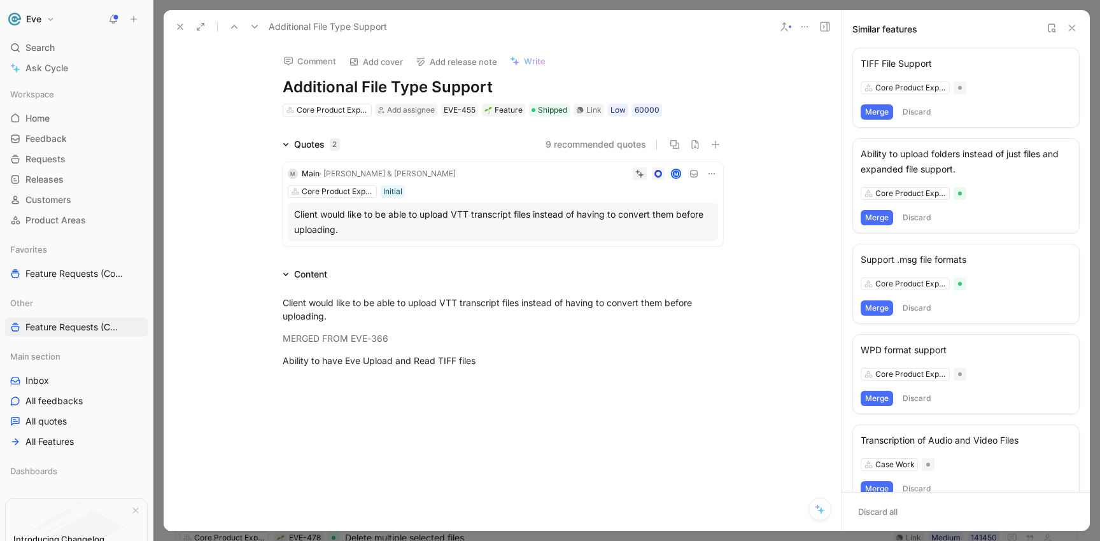
click at [872, 118] on button "Merge" at bounding box center [876, 111] width 32 height 15
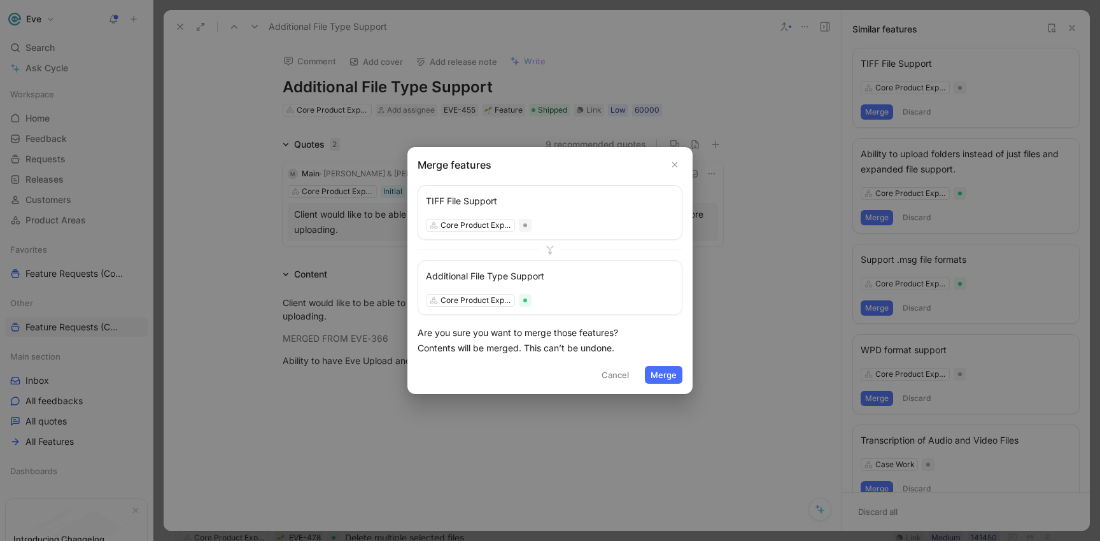
click at [669, 374] on button "Merge" at bounding box center [664, 375] width 38 height 18
click at [607, 379] on button "Cancel" at bounding box center [615, 375] width 39 height 18
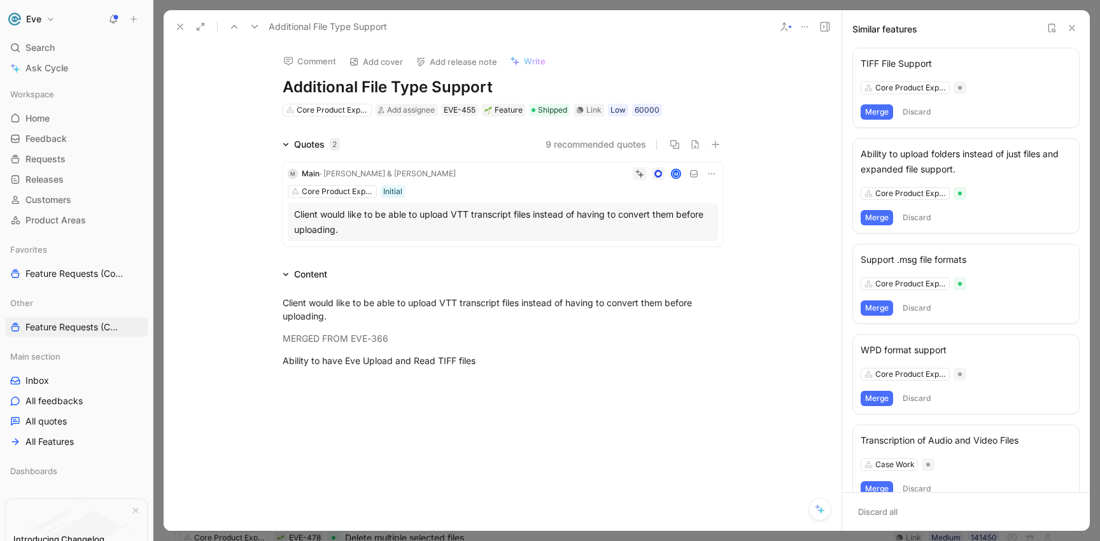
click at [885, 115] on button "Merge" at bounding box center [876, 111] width 32 height 15
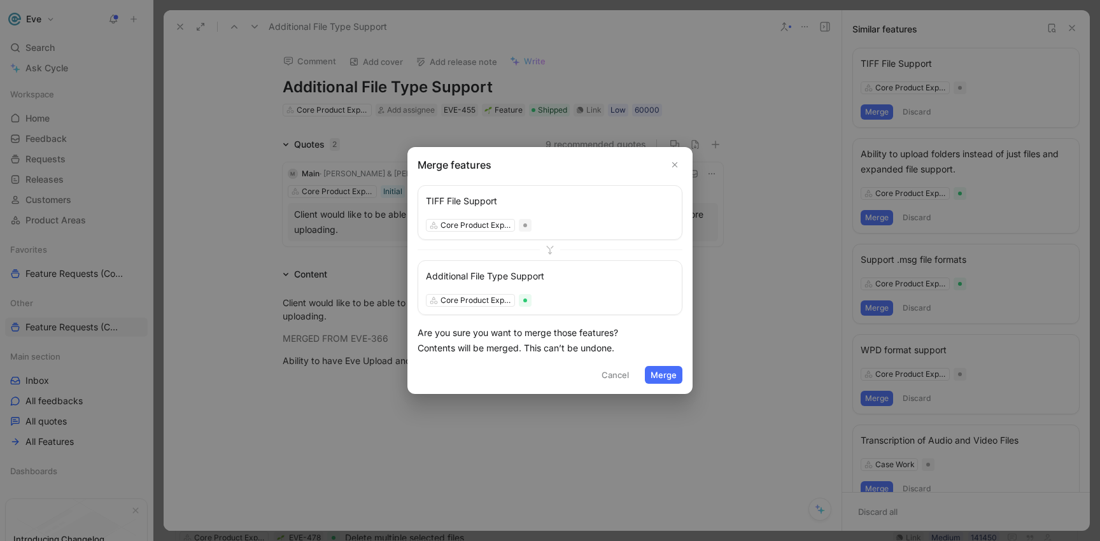
click at [671, 370] on button "Merge" at bounding box center [664, 375] width 38 height 18
click at [664, 376] on button "Merge" at bounding box center [664, 375] width 38 height 18
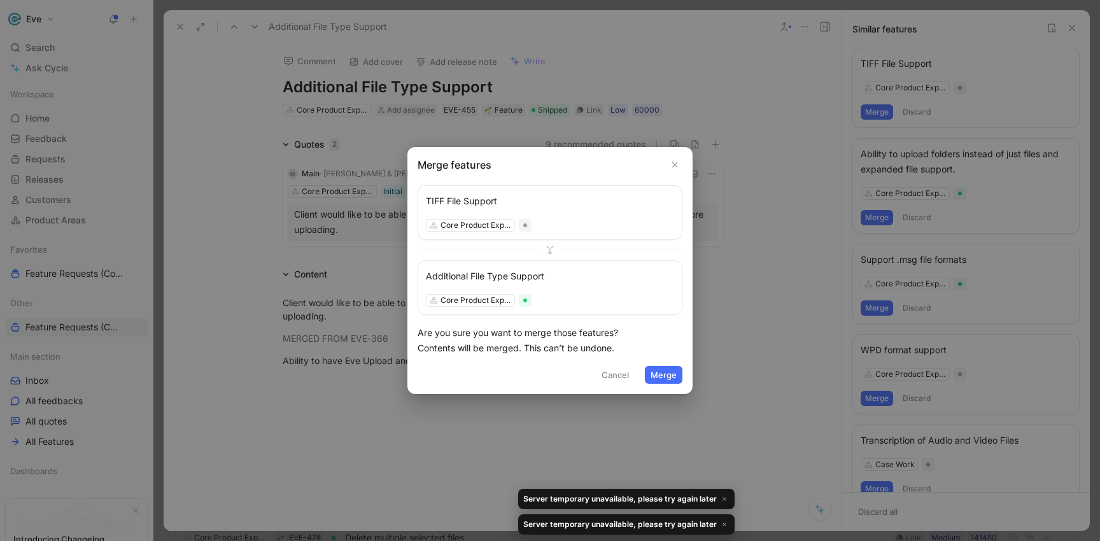
click at [663, 375] on button "Merge" at bounding box center [664, 375] width 38 height 18
click at [662, 378] on button "Merge" at bounding box center [664, 375] width 38 height 18
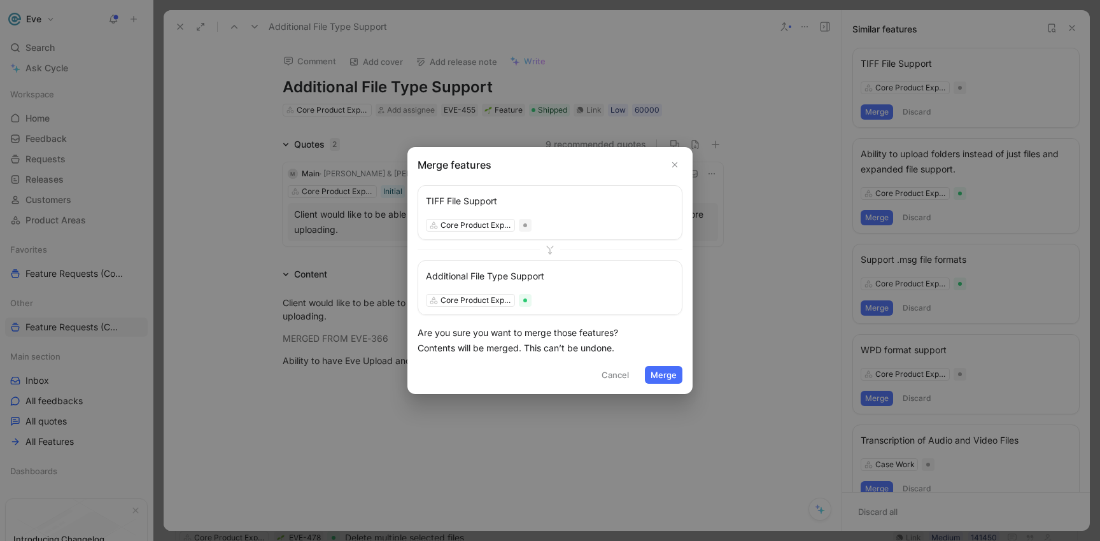
click at [651, 375] on button "Merge" at bounding box center [664, 375] width 38 height 18
click at [615, 375] on button "Cancel" at bounding box center [615, 375] width 39 height 18
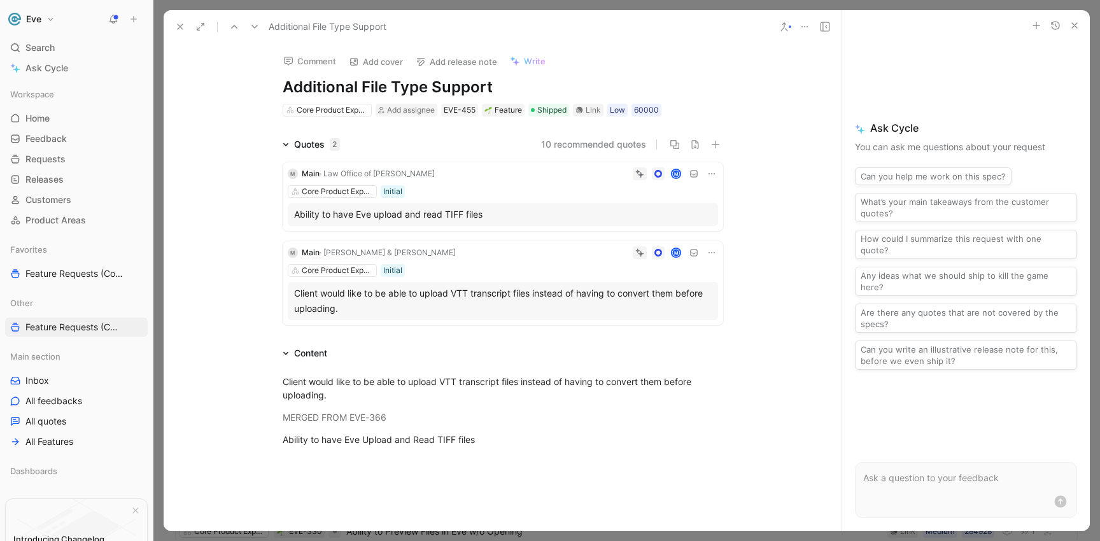
click at [785, 27] on icon at bounding box center [784, 27] width 10 height 10
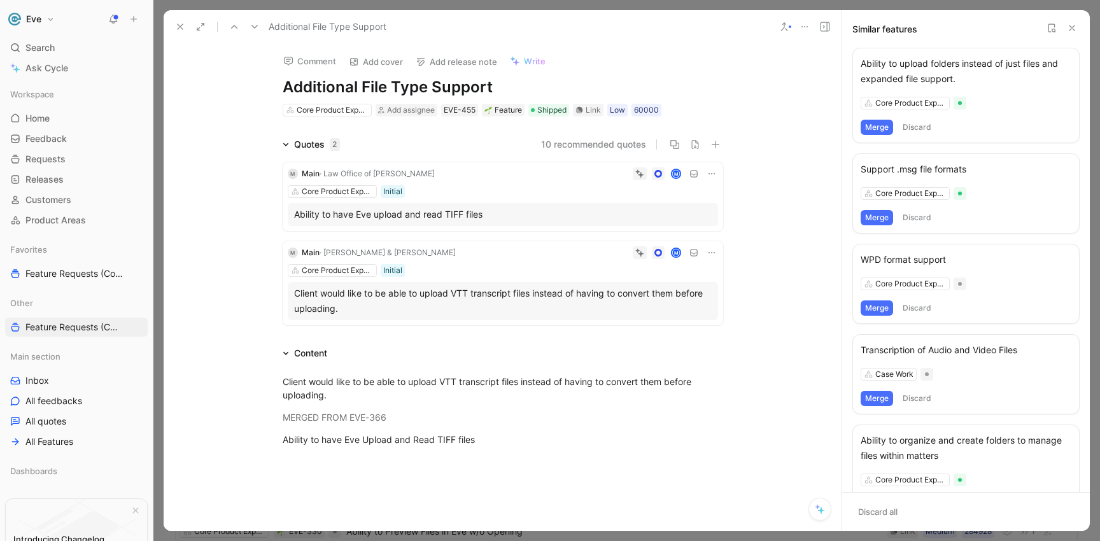
click at [876, 217] on button "Merge" at bounding box center [876, 217] width 32 height 15
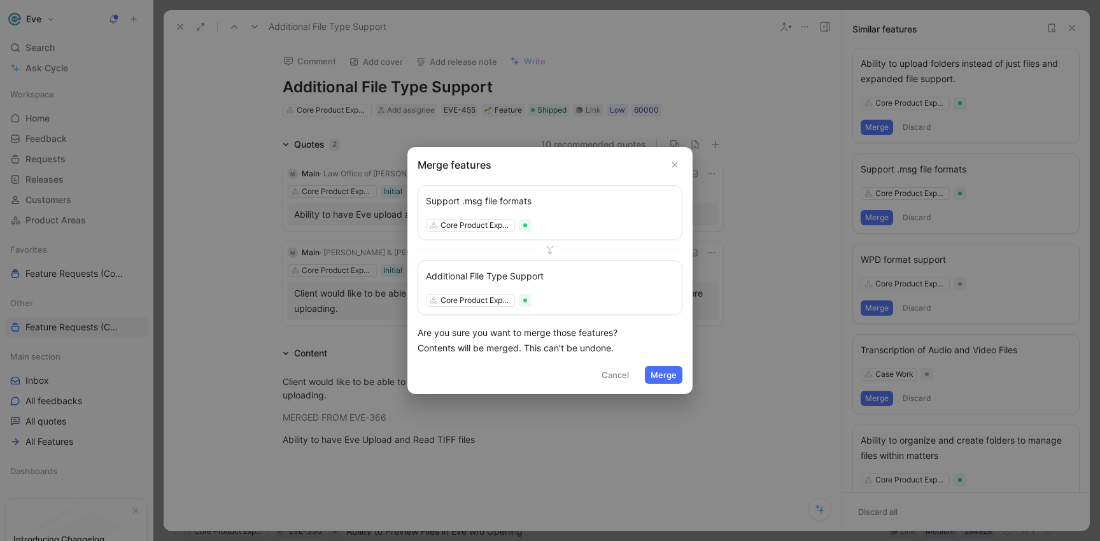
click at [648, 376] on button "Merge" at bounding box center [664, 375] width 38 height 18
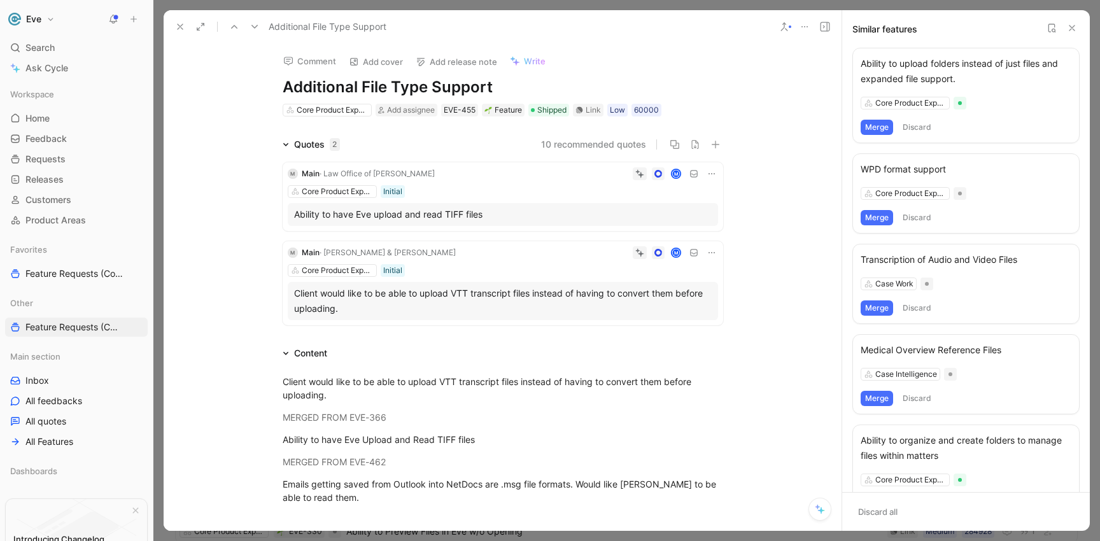
click at [882, 220] on button "Merge" at bounding box center [876, 217] width 32 height 15
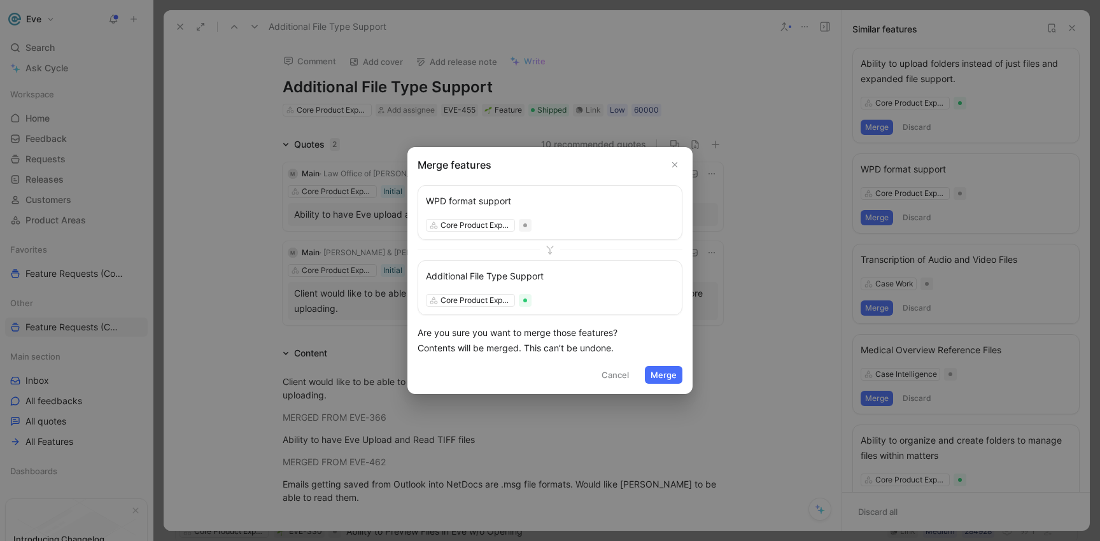
click at [663, 372] on button "Merge" at bounding box center [664, 375] width 38 height 18
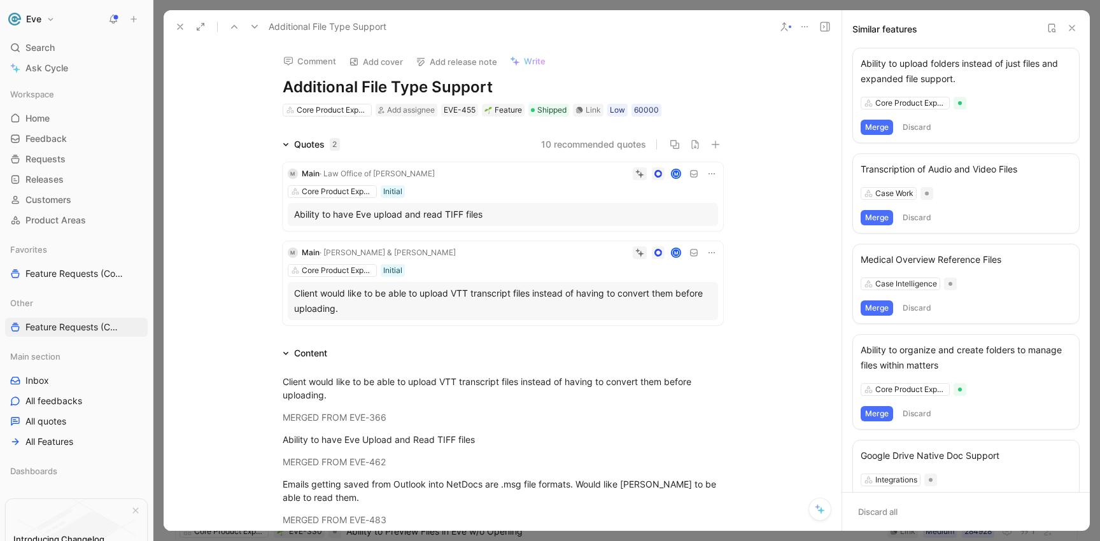
click at [873, 218] on button "Merge" at bounding box center [876, 217] width 32 height 15
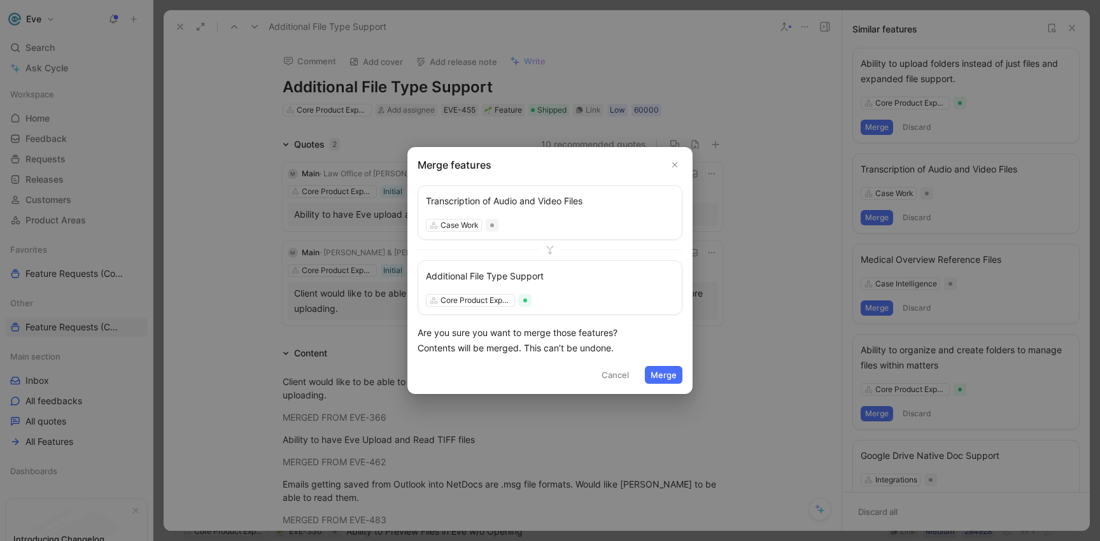
click at [670, 371] on button "Merge" at bounding box center [664, 375] width 38 height 18
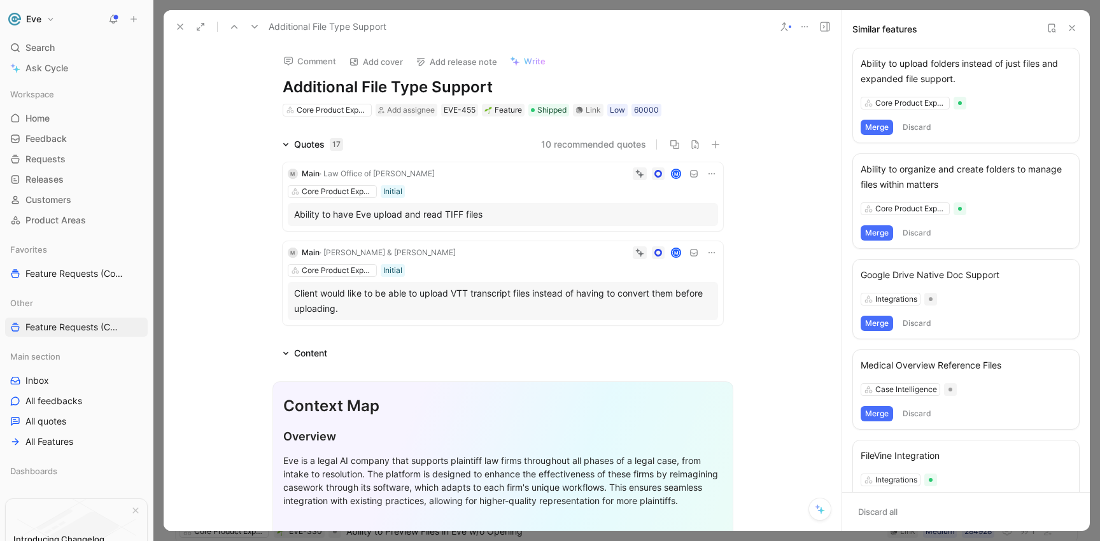
click at [283, 144] on icon at bounding box center [285, 144] width 5 height 3
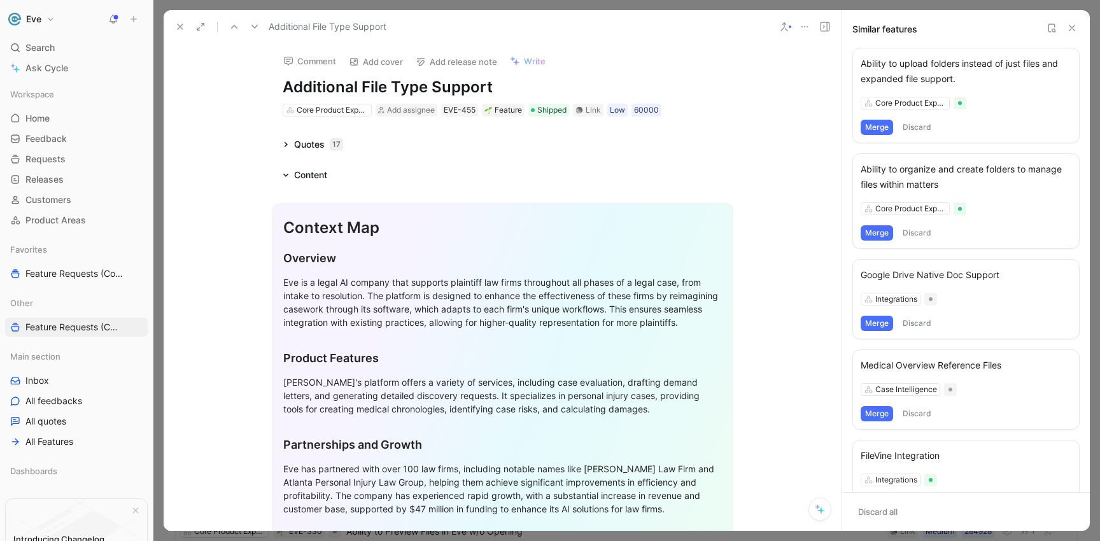
click at [283, 142] on icon at bounding box center [286, 144] width 6 height 6
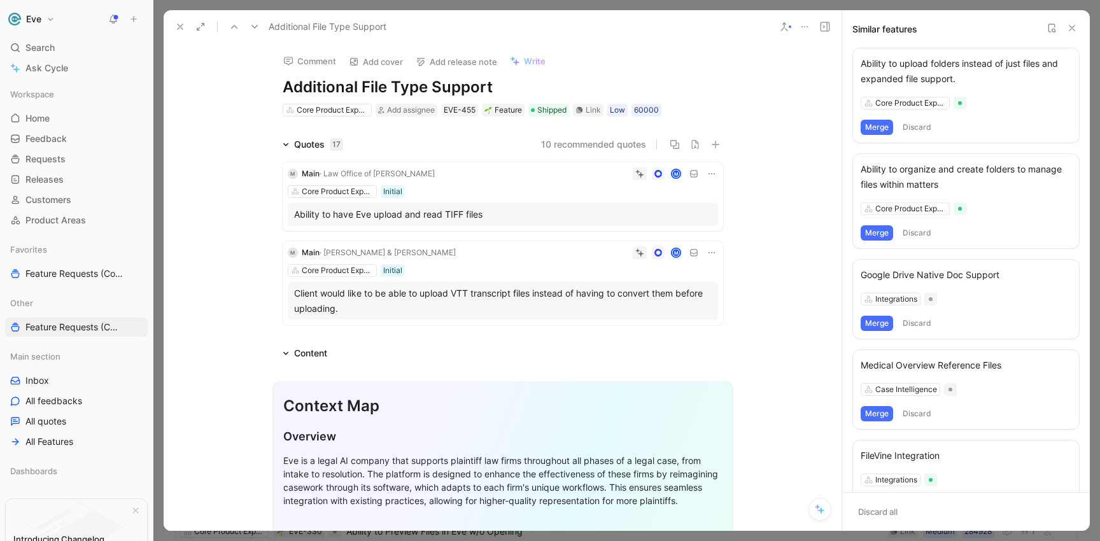
click at [562, 142] on button "10 recommended quotes" at bounding box center [593, 144] width 105 height 15
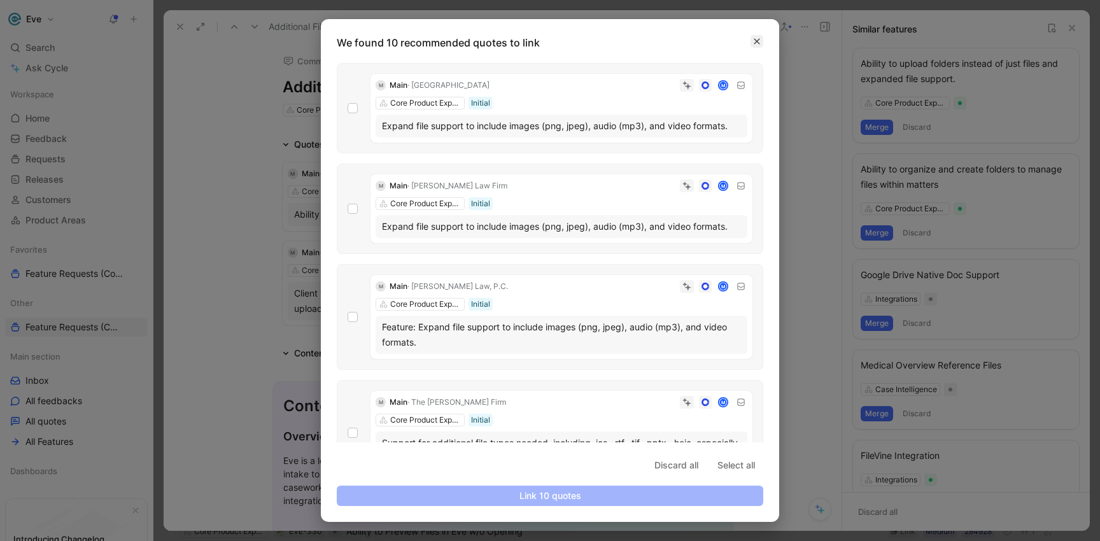
click at [760, 41] on icon "button" at bounding box center [757, 42] width 8 height 8
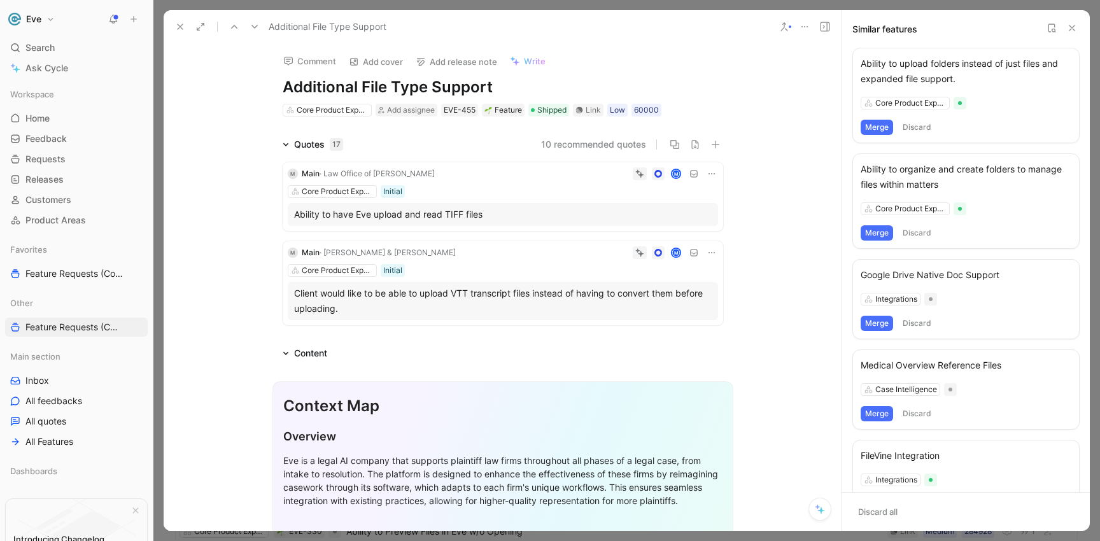
click at [183, 26] on icon at bounding box center [180, 27] width 10 height 10
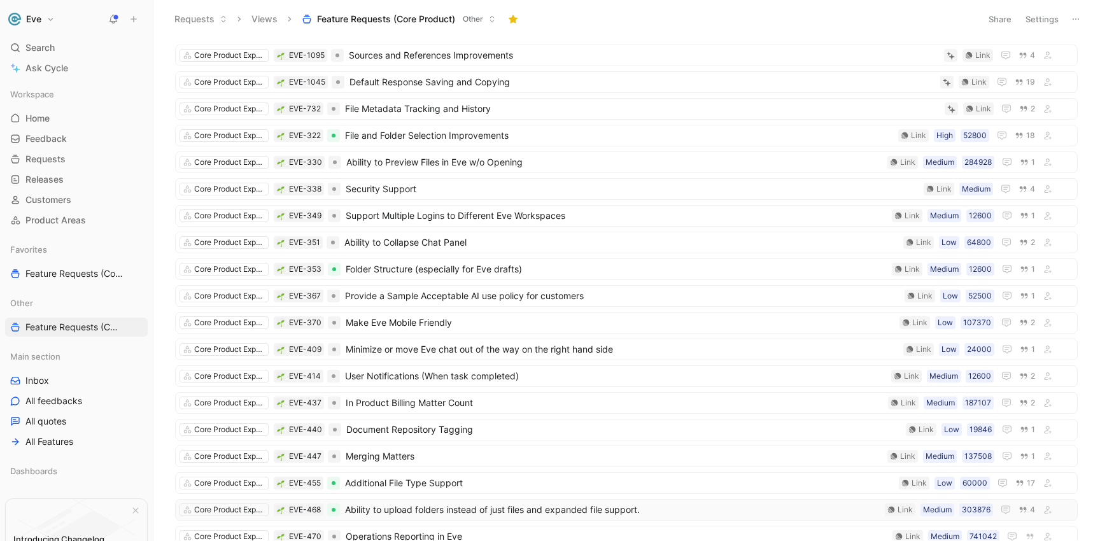
scroll to position [394, 0]
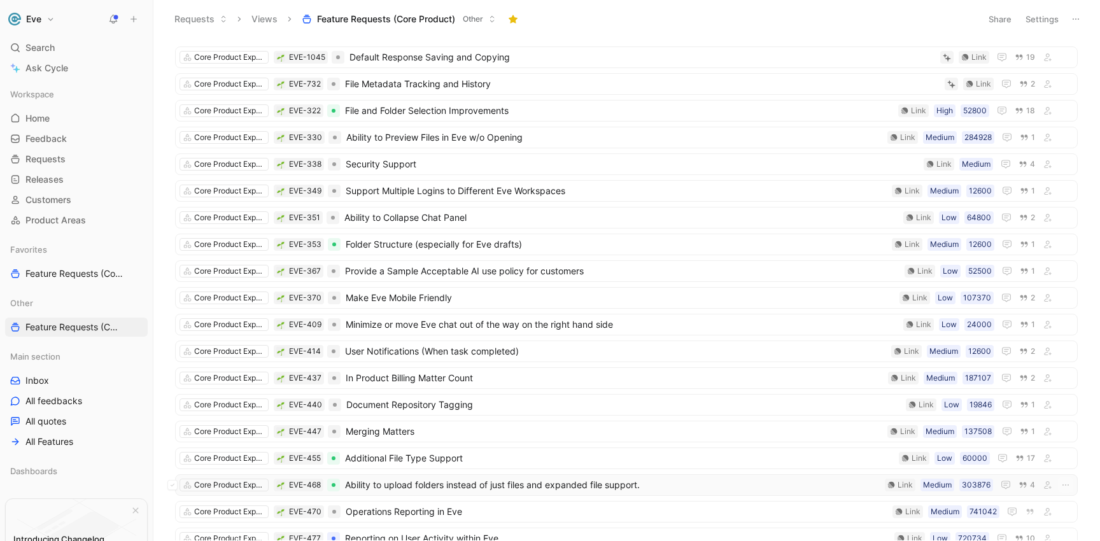
click at [430, 485] on span "Ability to upload folders instead of just files and expanded file support." at bounding box center [612, 484] width 535 height 15
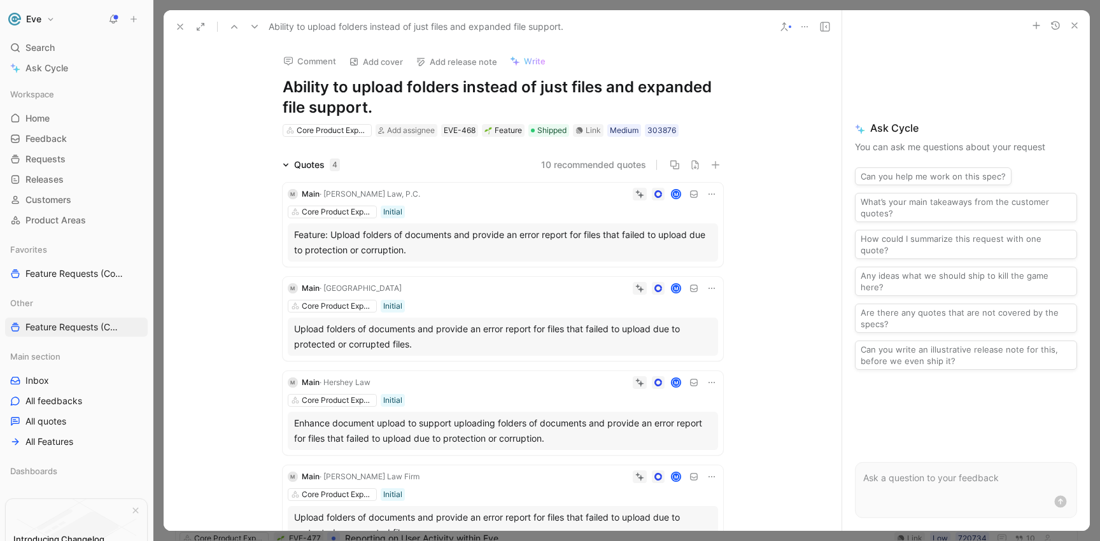
click at [788, 28] on icon at bounding box center [784, 27] width 10 height 10
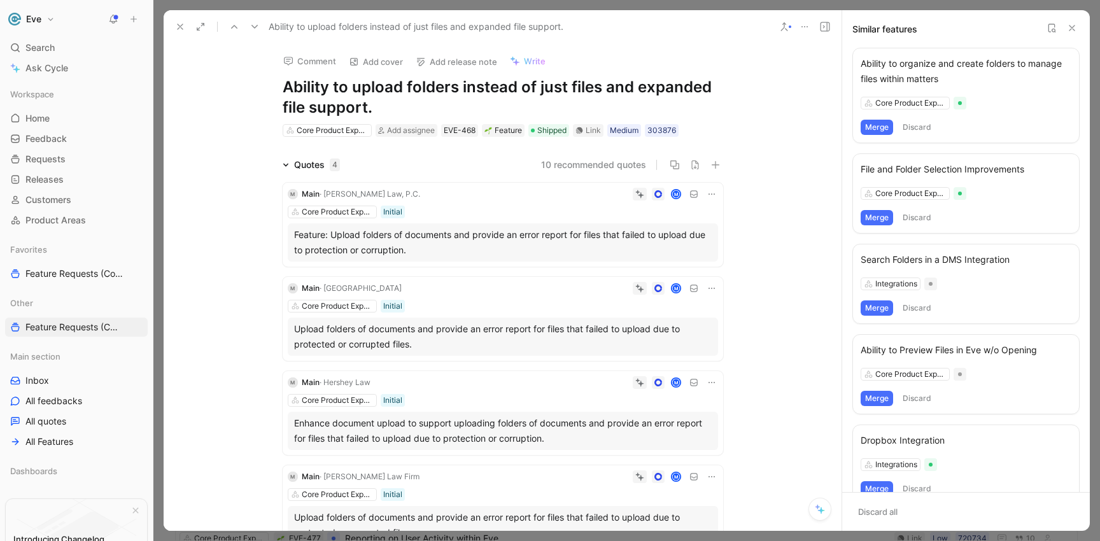
click at [916, 169] on div "File and Folder Selection Improvements" at bounding box center [965, 169] width 211 height 15
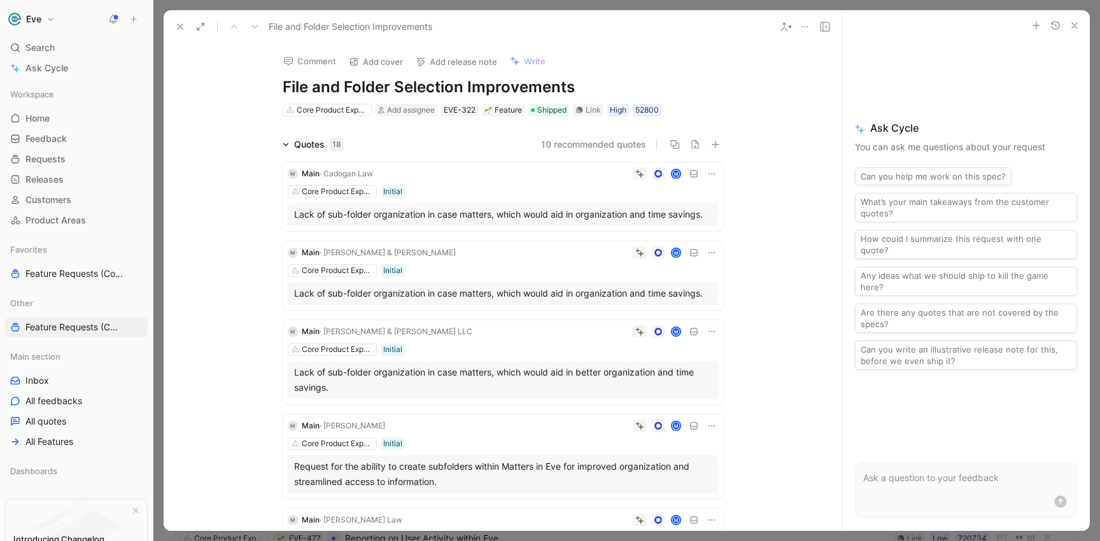
click at [782, 19] on button at bounding box center [784, 27] width 18 height 18
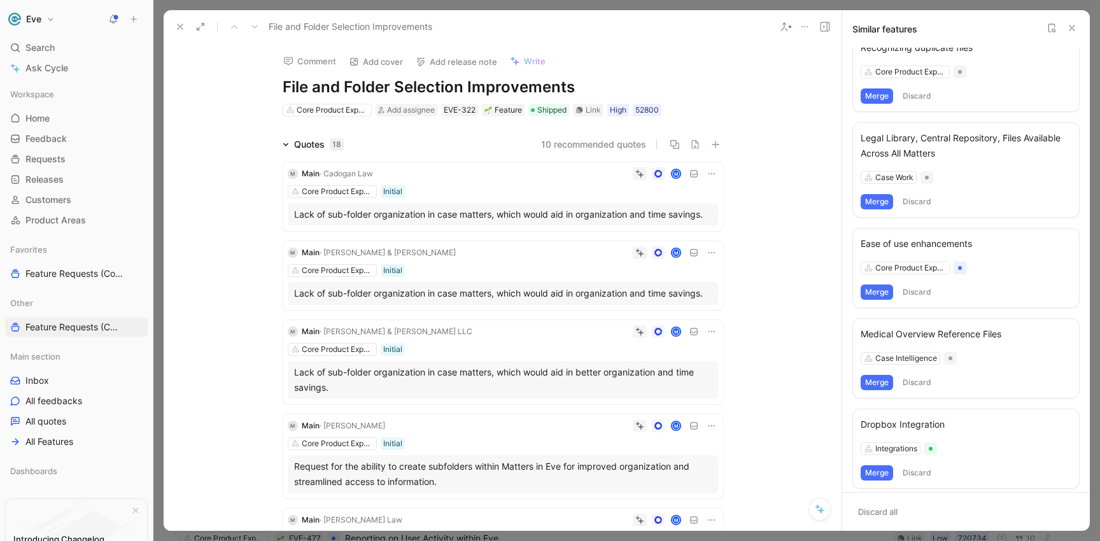
scroll to position [490, 0]
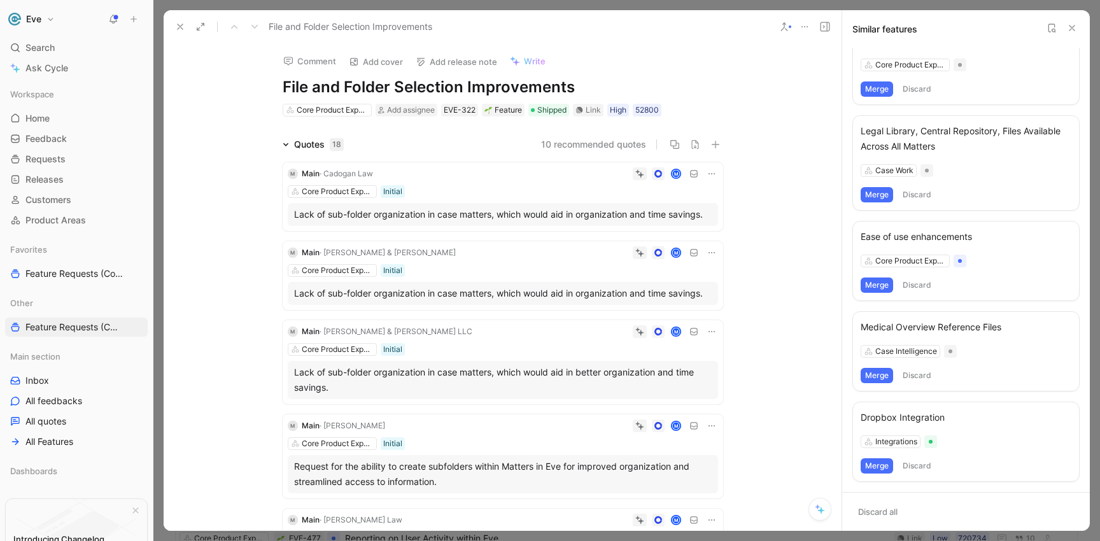
click at [176, 26] on icon at bounding box center [180, 27] width 10 height 10
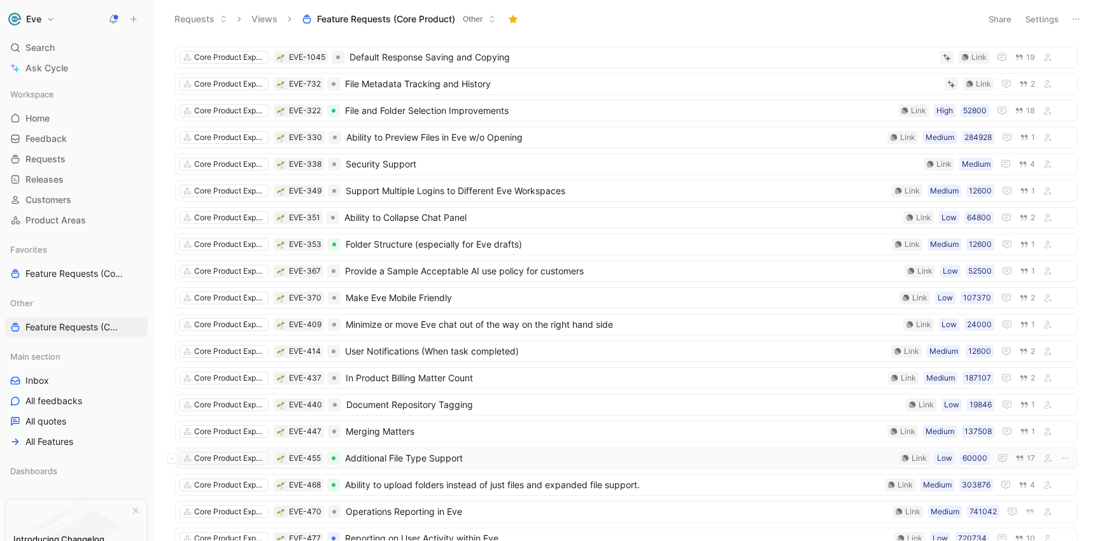
scroll to position [422, 0]
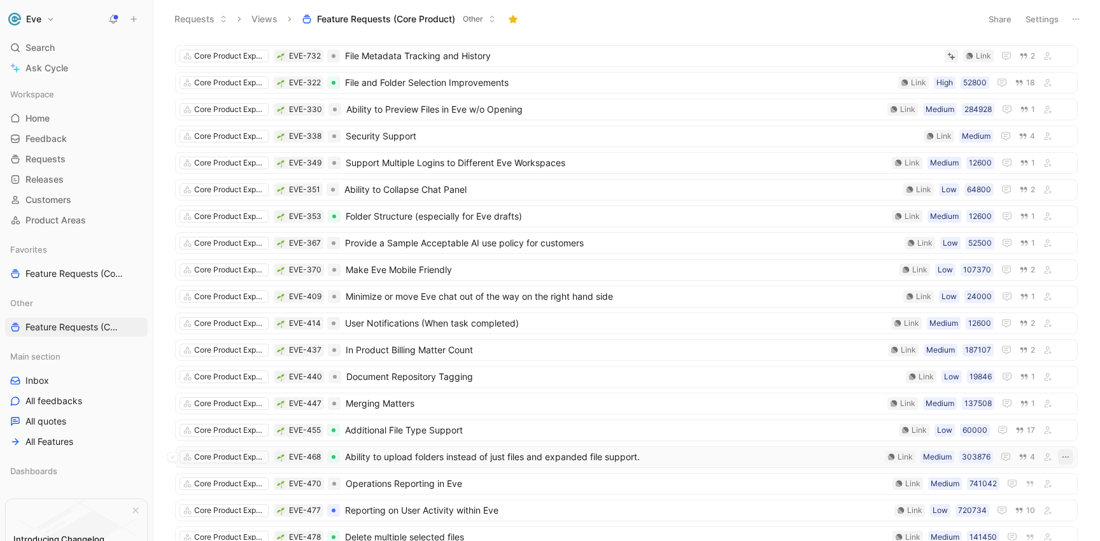
click at [1060, 458] on icon "button" at bounding box center [1065, 457] width 10 height 10
click at [633, 459] on span "Ability to upload folders instead of just files and expanded file support." at bounding box center [612, 456] width 535 height 15
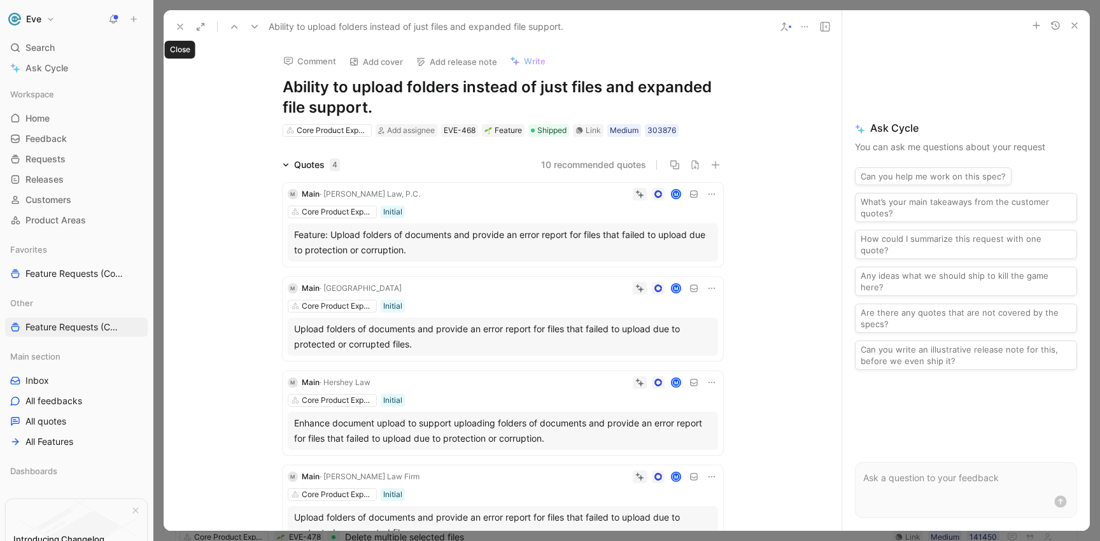
click at [176, 26] on icon at bounding box center [180, 27] width 10 height 10
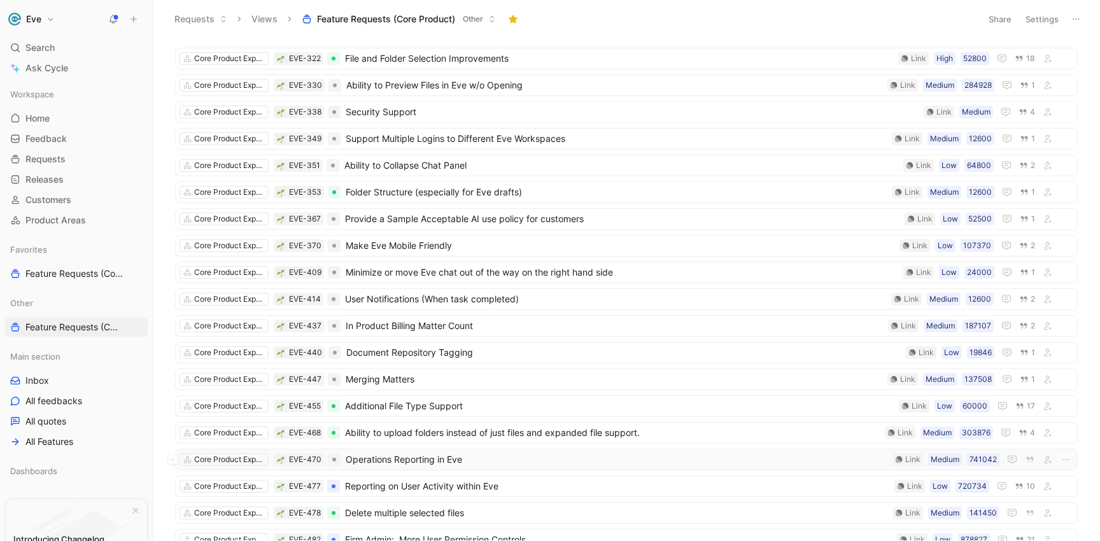
scroll to position [454, 0]
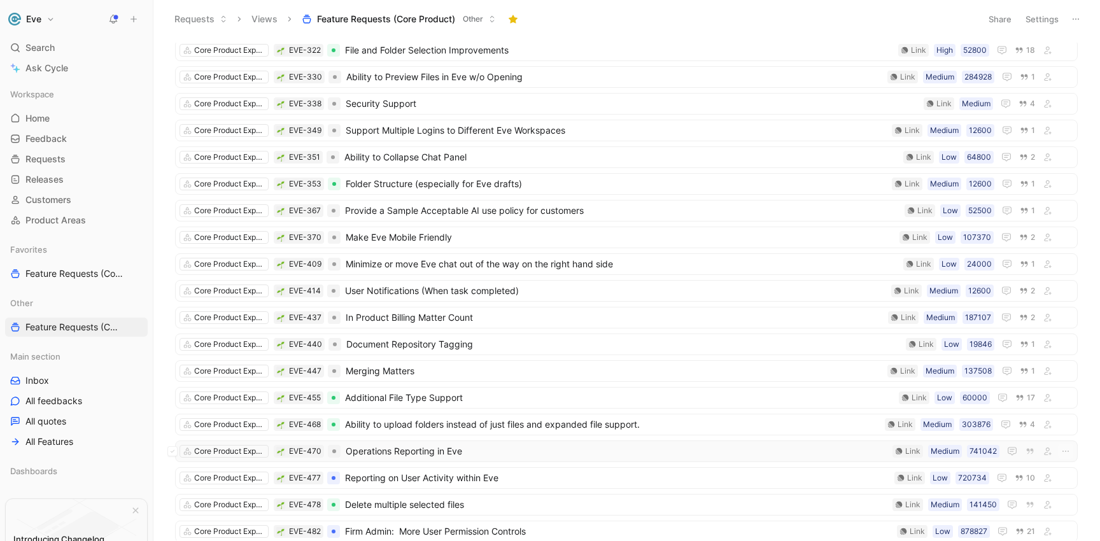
click at [417, 451] on span "Operations Reporting in Eve" at bounding box center [617, 451] width 542 height 15
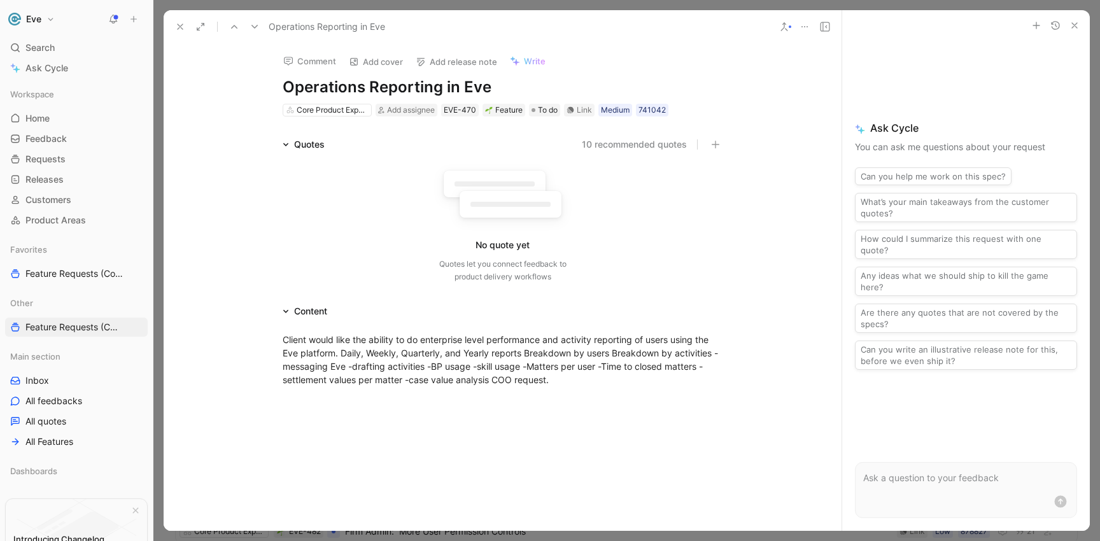
click at [788, 24] on icon at bounding box center [784, 27] width 10 height 10
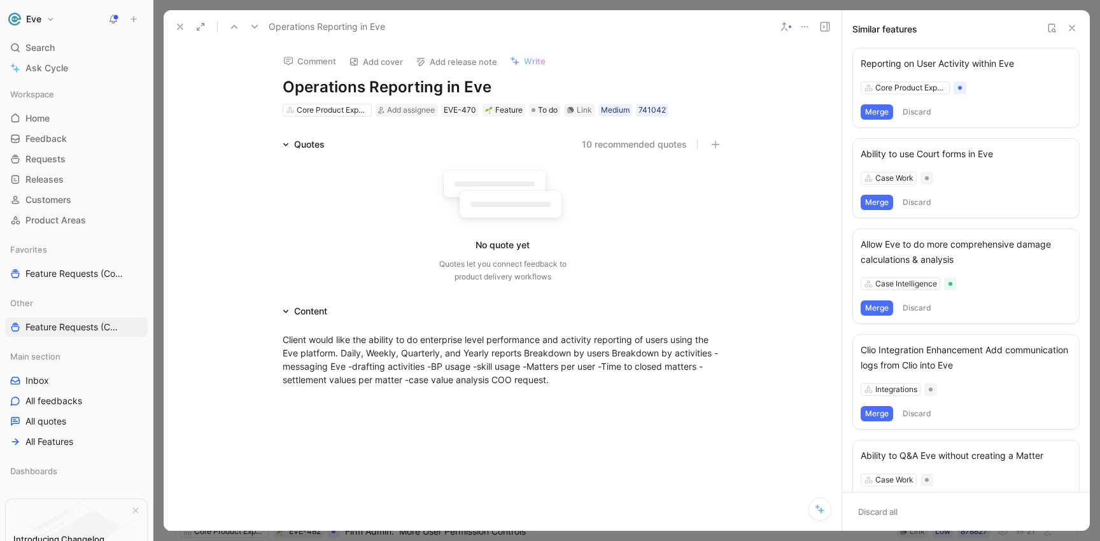
click at [886, 62] on div "Reporting on User Activity within Eve" at bounding box center [965, 63] width 211 height 15
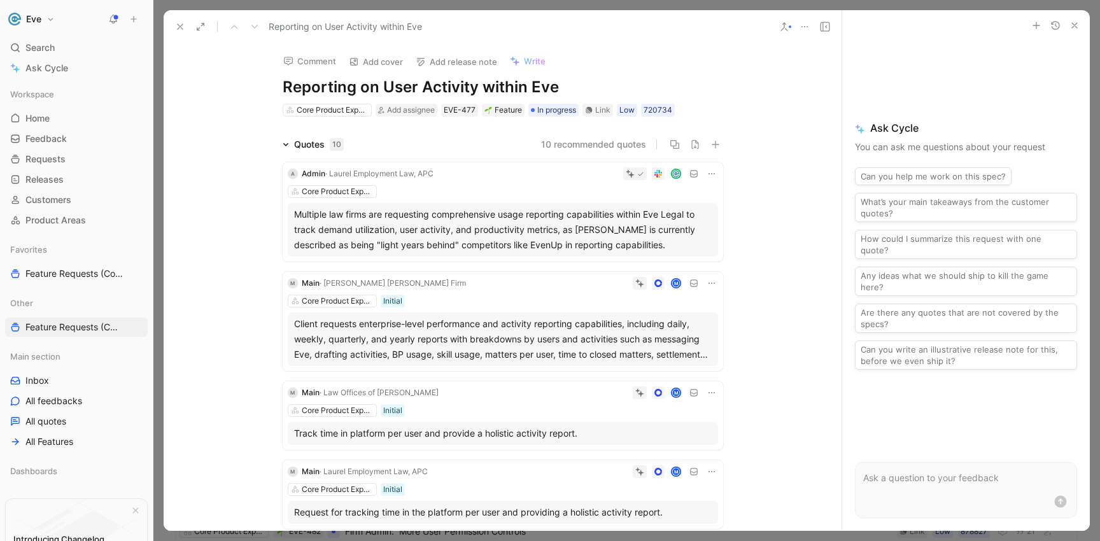
click at [785, 27] on icon at bounding box center [784, 27] width 10 height 10
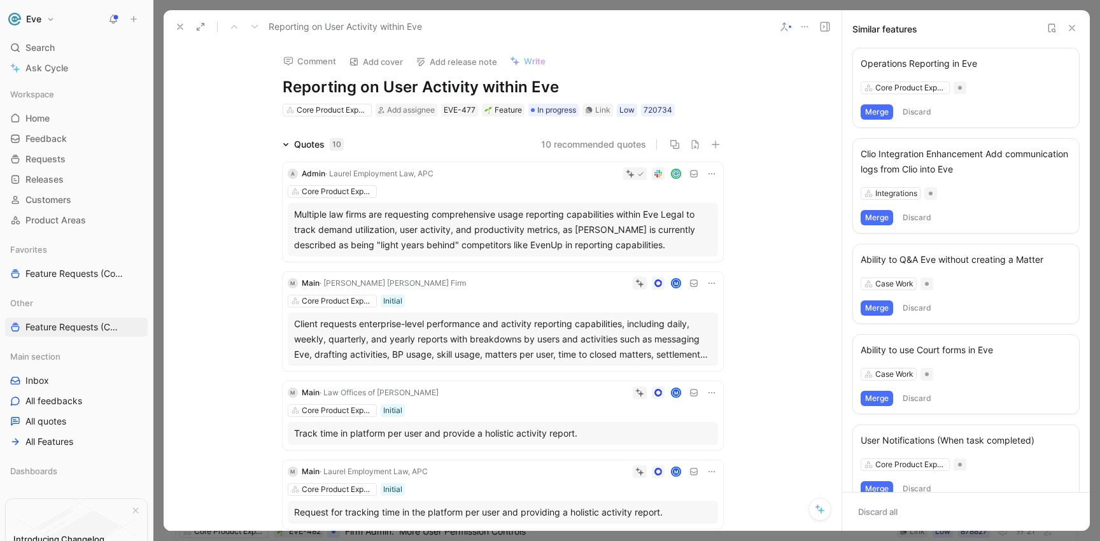
click at [865, 116] on button "Merge" at bounding box center [876, 111] width 32 height 15
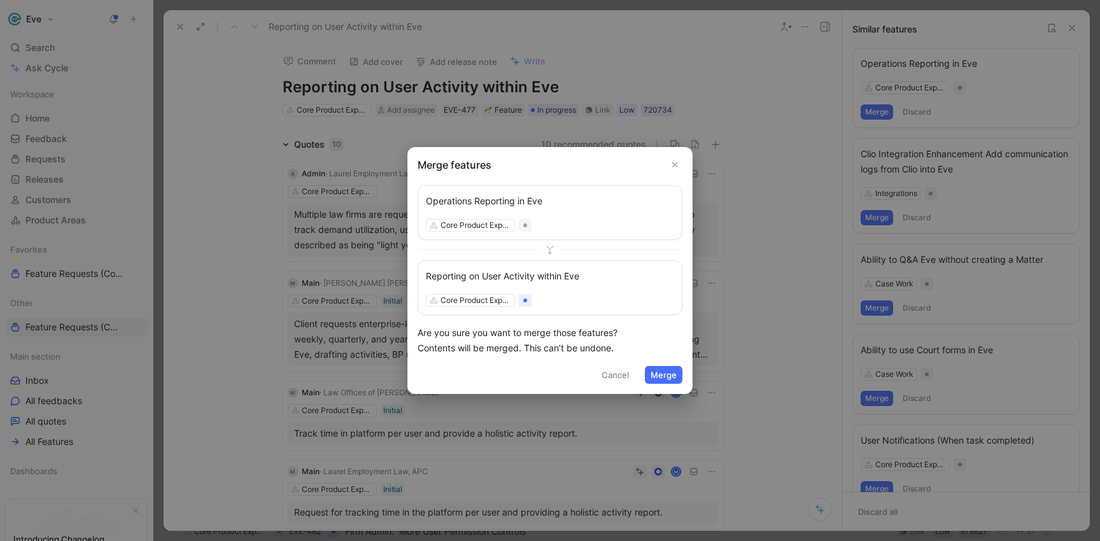
click at [659, 375] on button "Merge" at bounding box center [664, 375] width 38 height 18
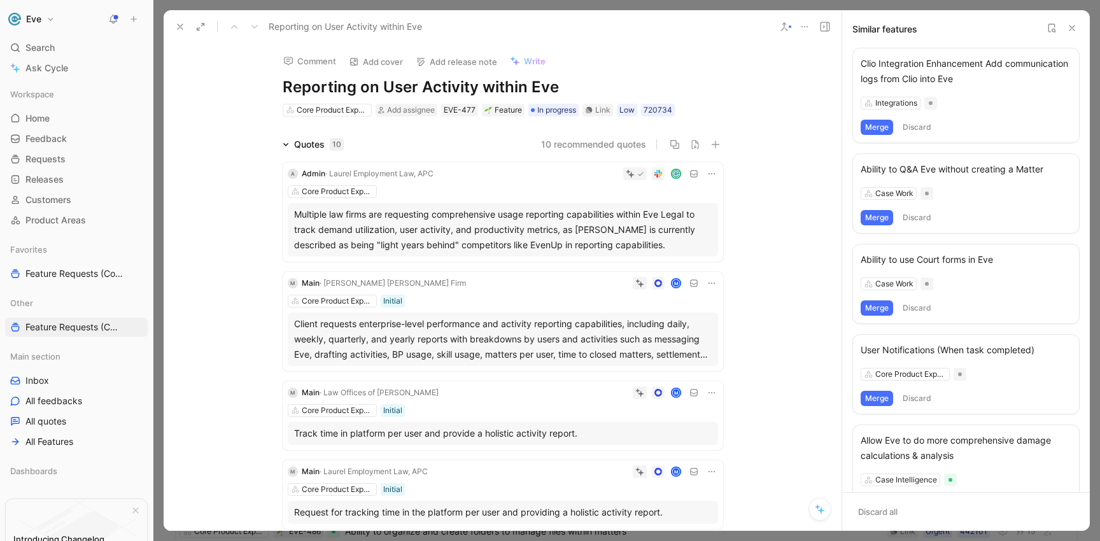
click at [178, 27] on use at bounding box center [180, 26] width 5 height 5
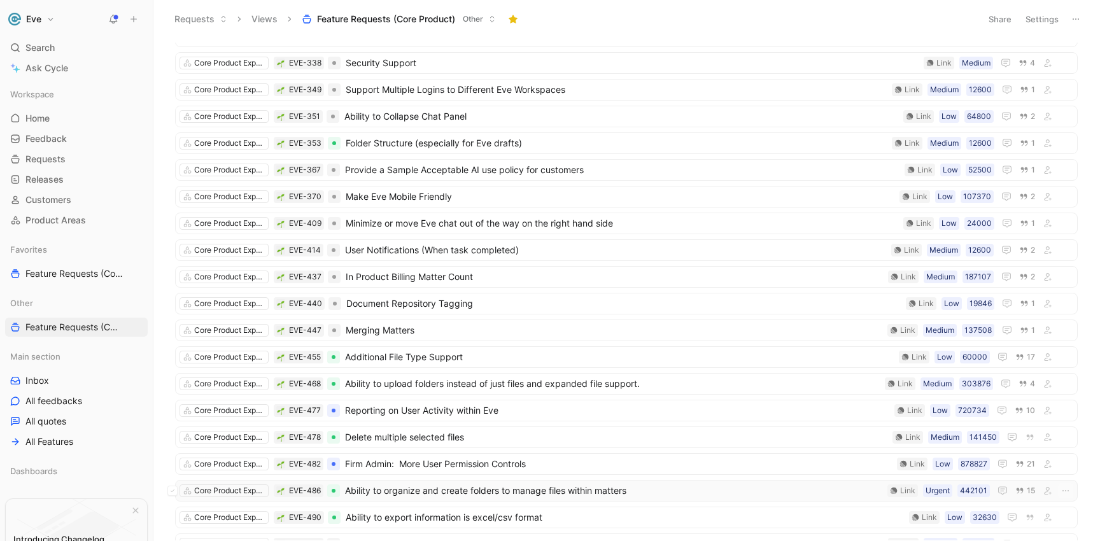
scroll to position [503, 0]
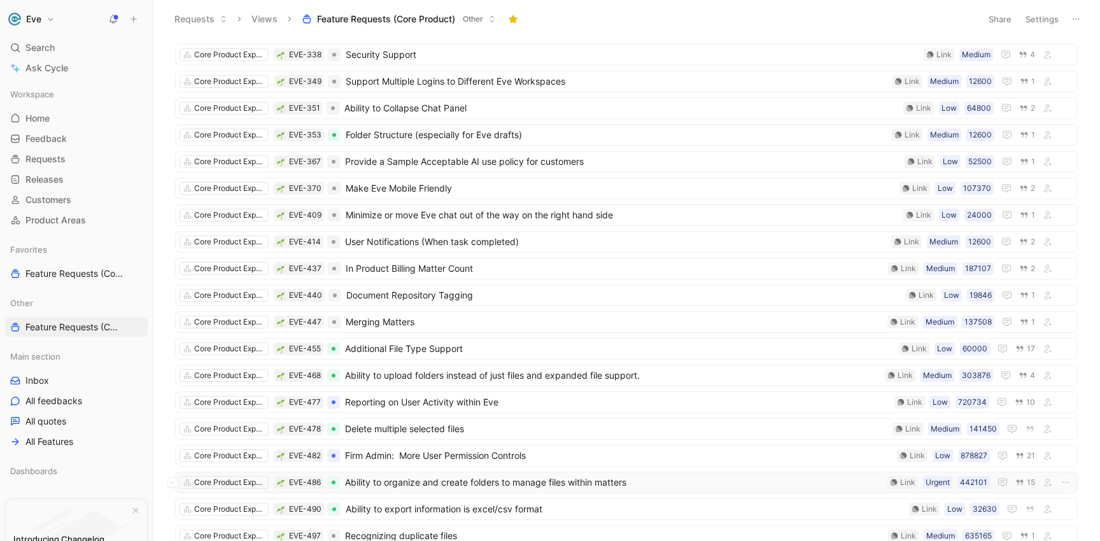
click at [541, 483] on span "Ability to organize and create folders to manage files within matters" at bounding box center [613, 482] width 537 height 15
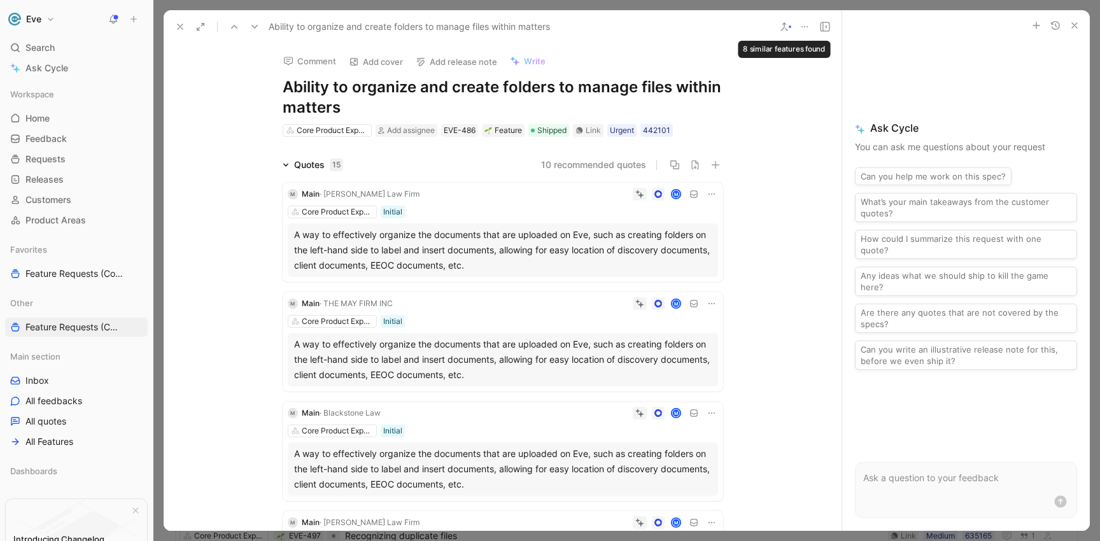
click at [783, 27] on use at bounding box center [784, 27] width 6 height 8
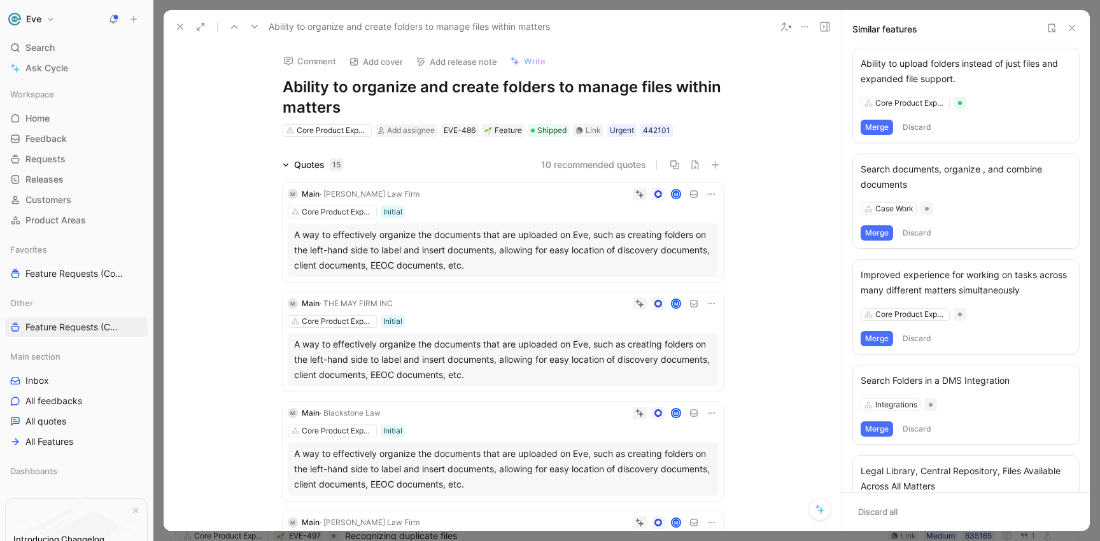
click at [872, 127] on button "Merge" at bounding box center [876, 127] width 32 height 15
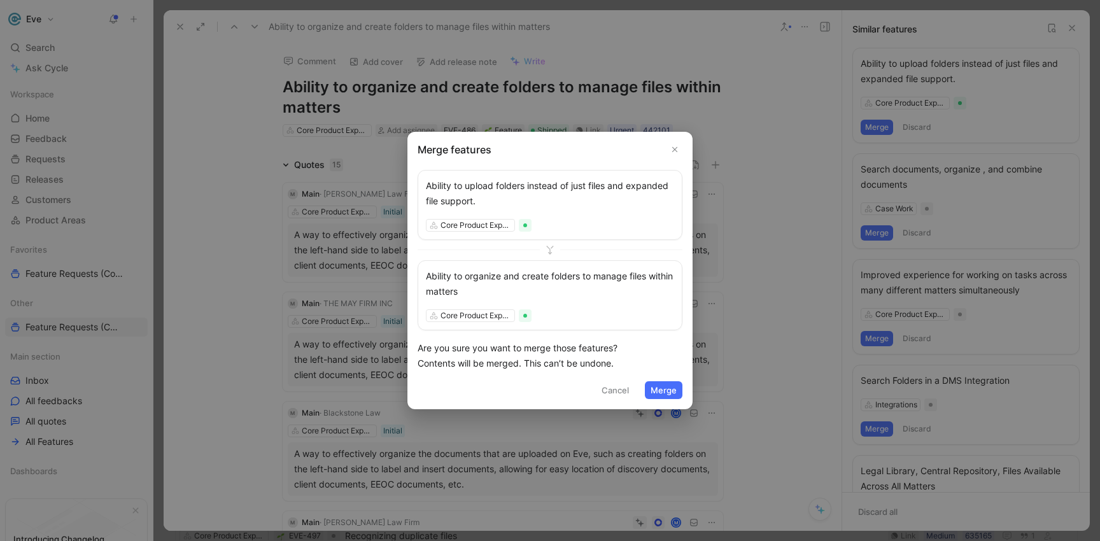
click at [656, 386] on button "Merge" at bounding box center [664, 390] width 38 height 18
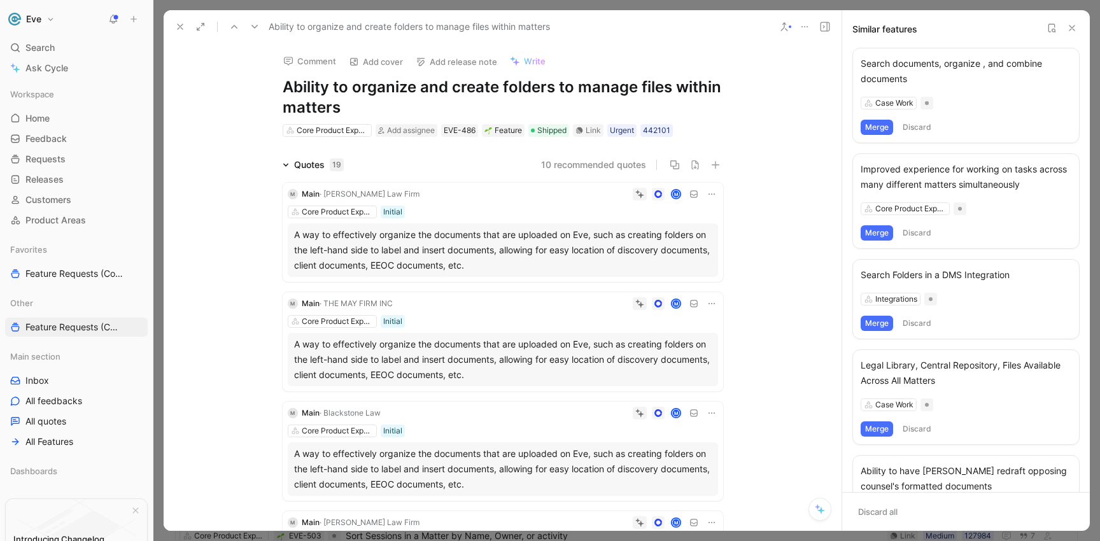
scroll to position [55, 0]
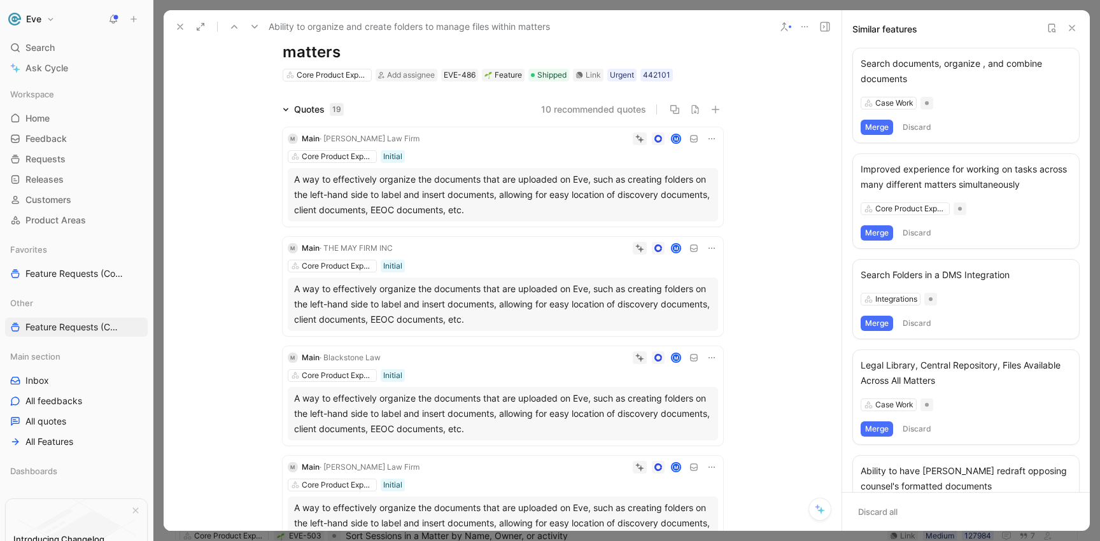
click at [185, 24] on button at bounding box center [180, 27] width 18 height 18
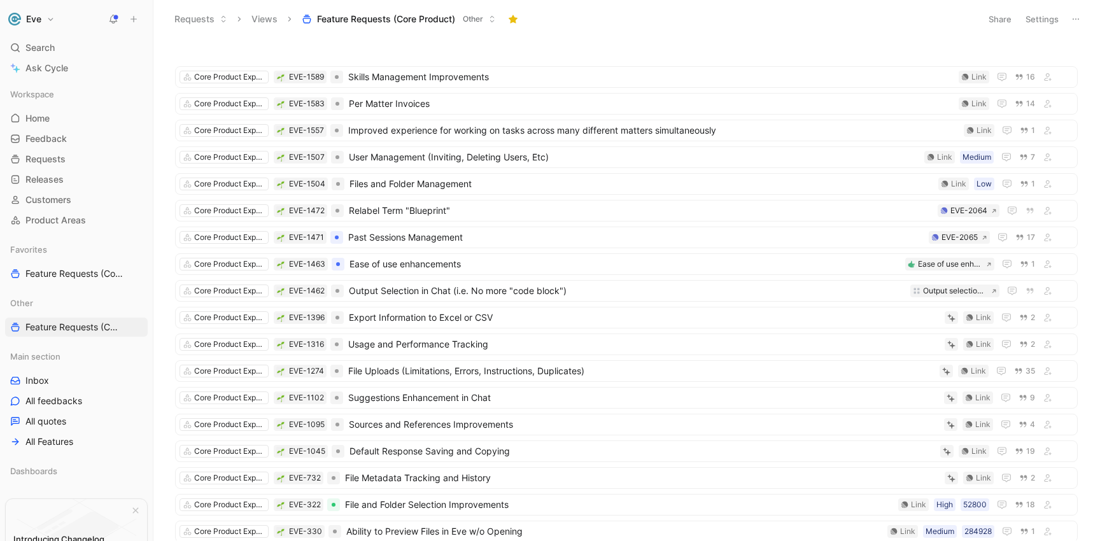
click at [209, 20] on button "Requests" at bounding box center [201, 19] width 64 height 19
click at [213, 46] on span "Feedback" at bounding box center [210, 45] width 41 height 11
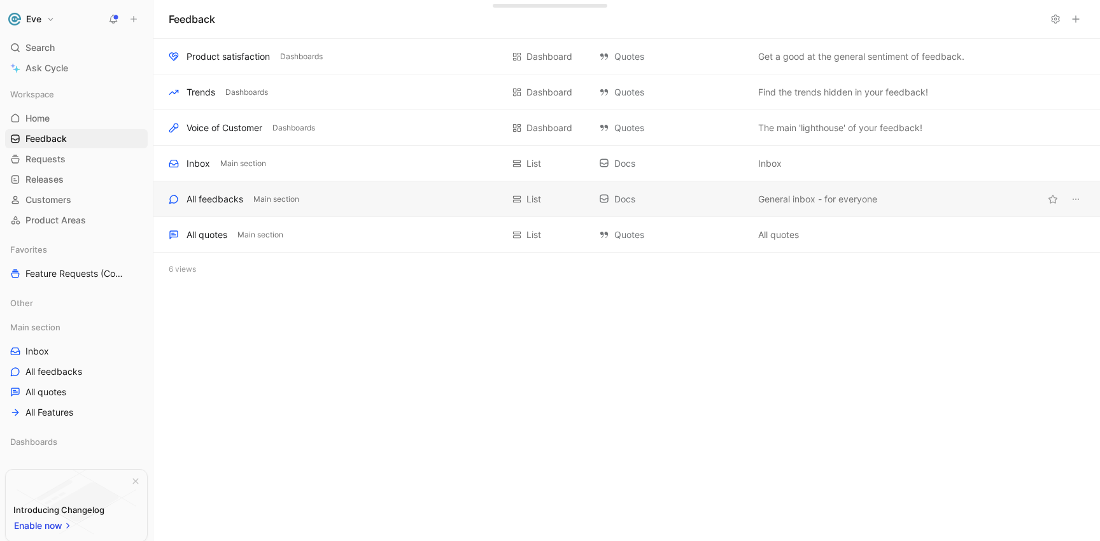
click at [221, 199] on div "All feedbacks" at bounding box center [214, 199] width 57 height 15
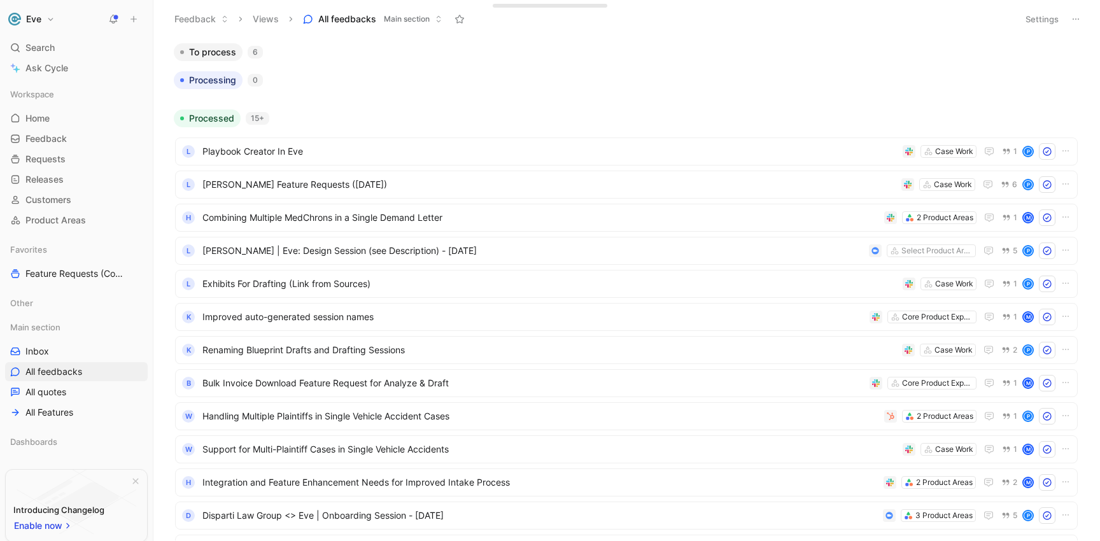
click at [261, 18] on button "Views" at bounding box center [266, 19] width 38 height 19
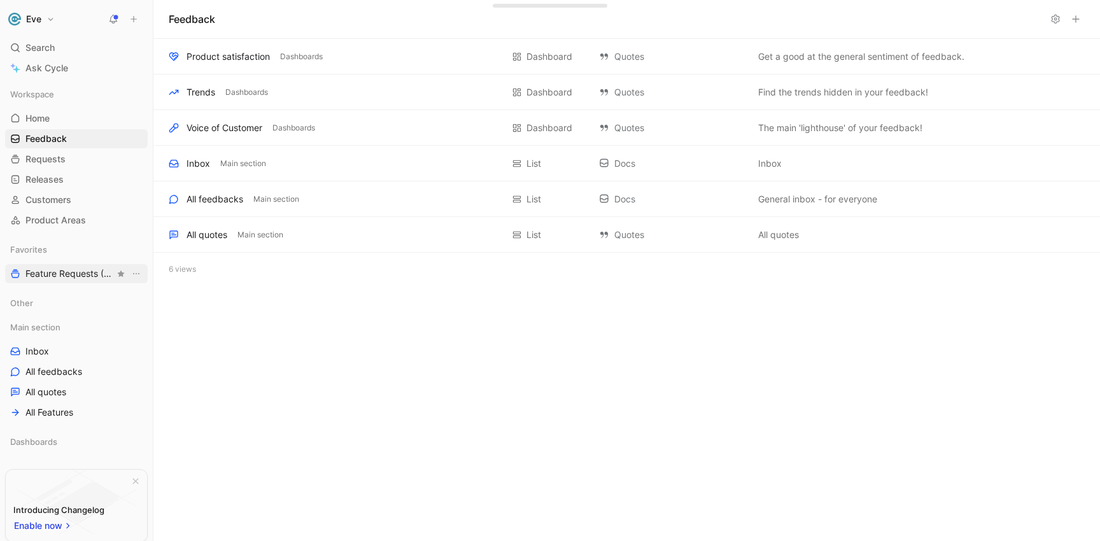
click at [55, 272] on span "Feature Requests (Core Product) Other" at bounding box center [69, 273] width 89 height 13
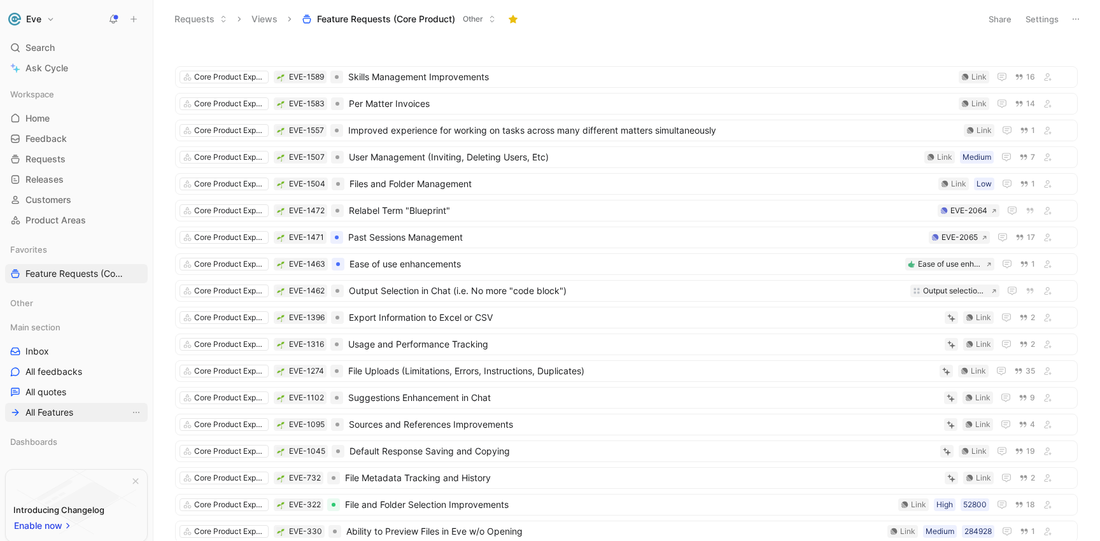
click at [46, 409] on span "All Features" at bounding box center [49, 412] width 48 height 13
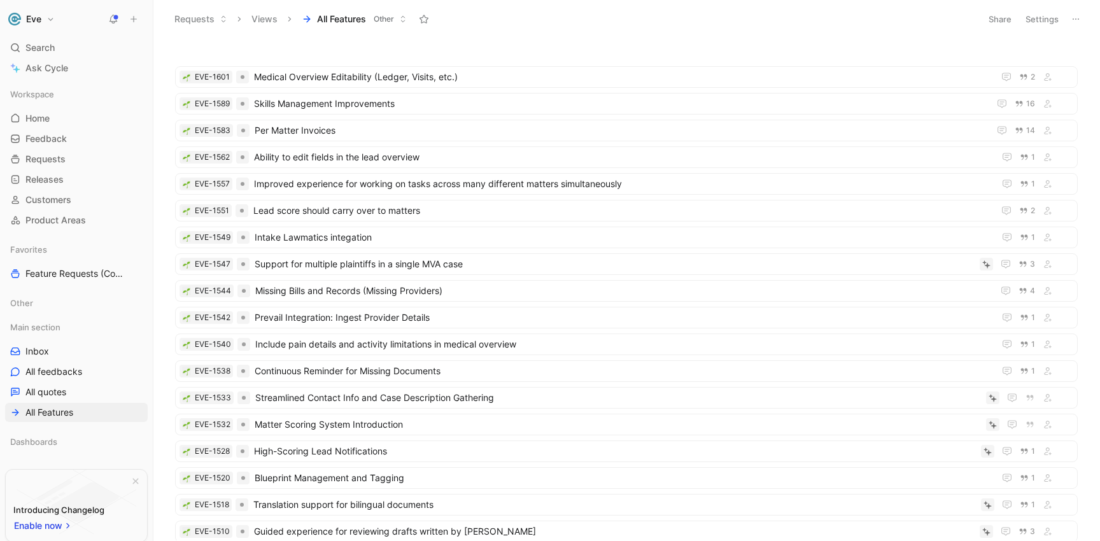
click at [290, 18] on use at bounding box center [289, 19] width 3 height 4
click at [395, 18] on button "All Features Other" at bounding box center [354, 19] width 116 height 19
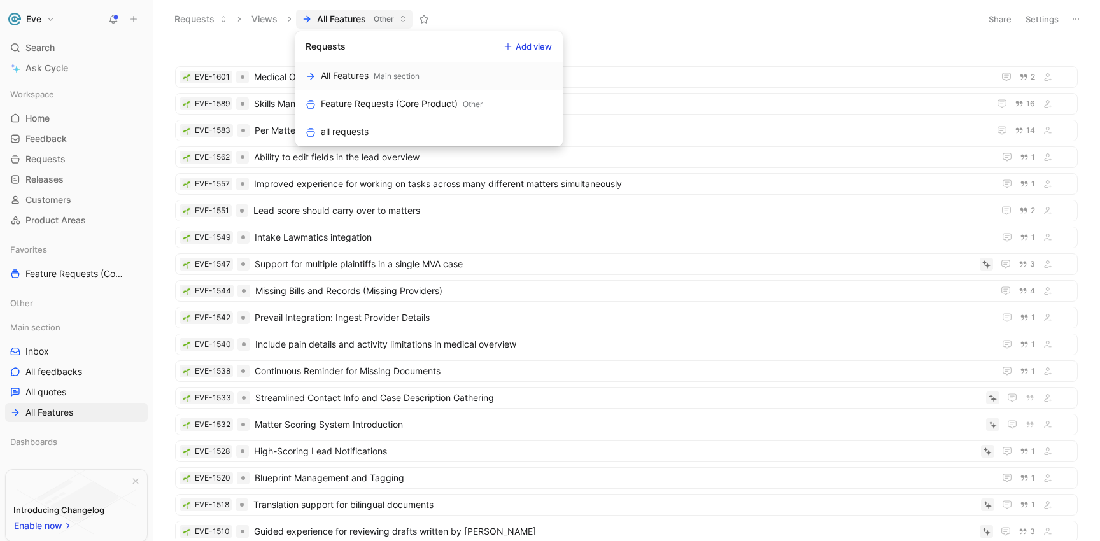
click at [507, 45] on icon at bounding box center [508, 47] width 8 height 8
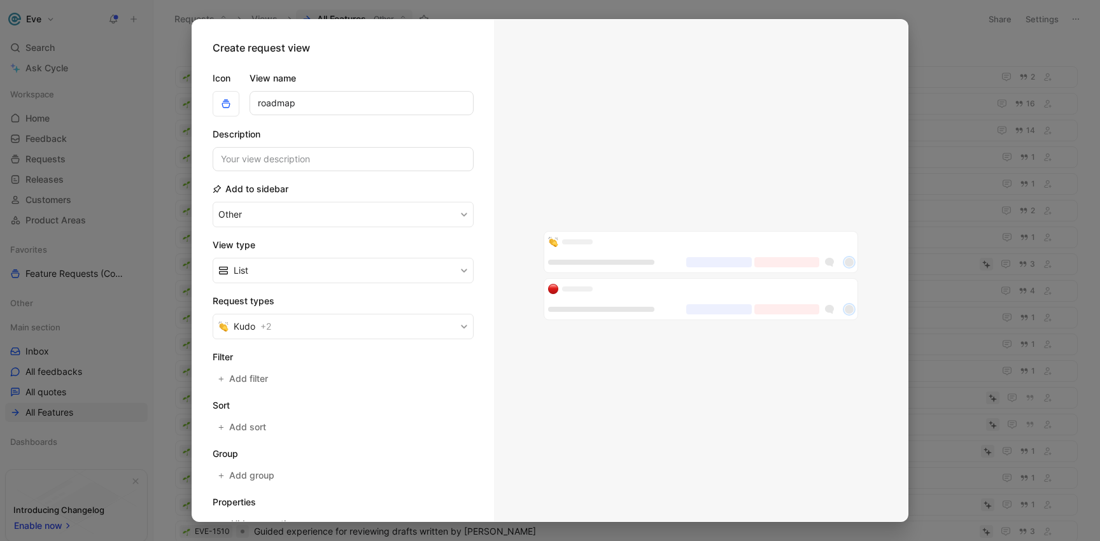
drag, startPoint x: 314, startPoint y: 102, endPoint x: 242, endPoint y: 109, distance: 72.3
click at [242, 109] on div "Icon View name roadmap" at bounding box center [343, 94] width 261 height 46
type input "Feature Requests (Case Intelligence)"
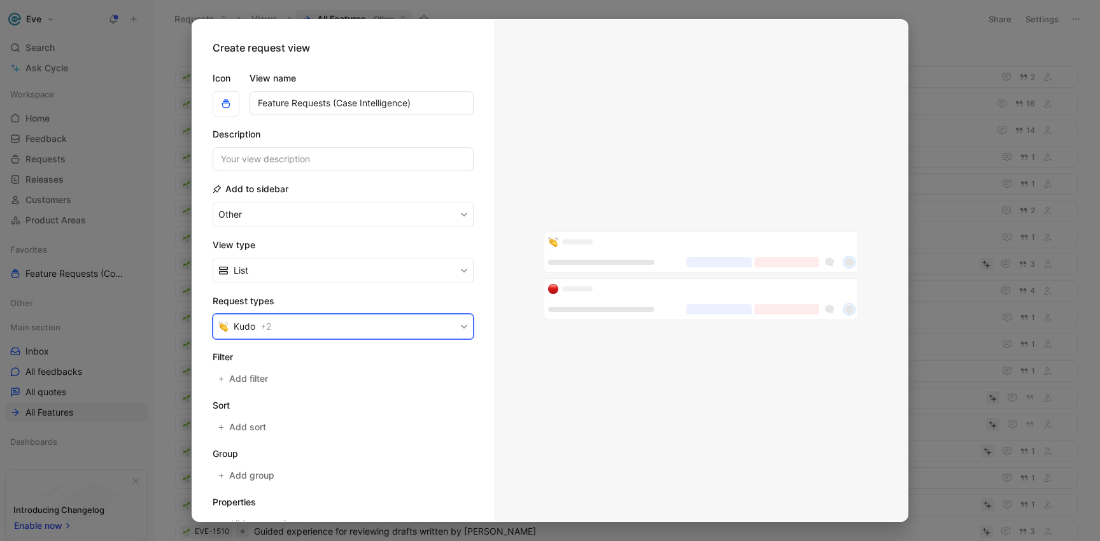
click at [281, 323] on button "Kudo + 2" at bounding box center [343, 326] width 261 height 25
click at [451, 385] on div at bounding box center [452, 381] width 18 height 11
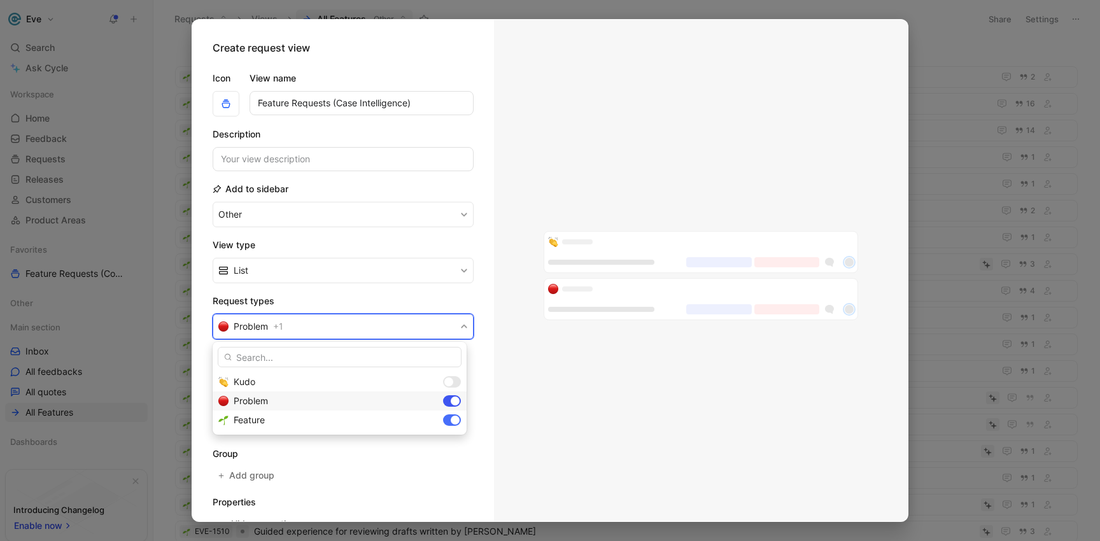
click at [454, 400] on div at bounding box center [455, 400] width 9 height 9
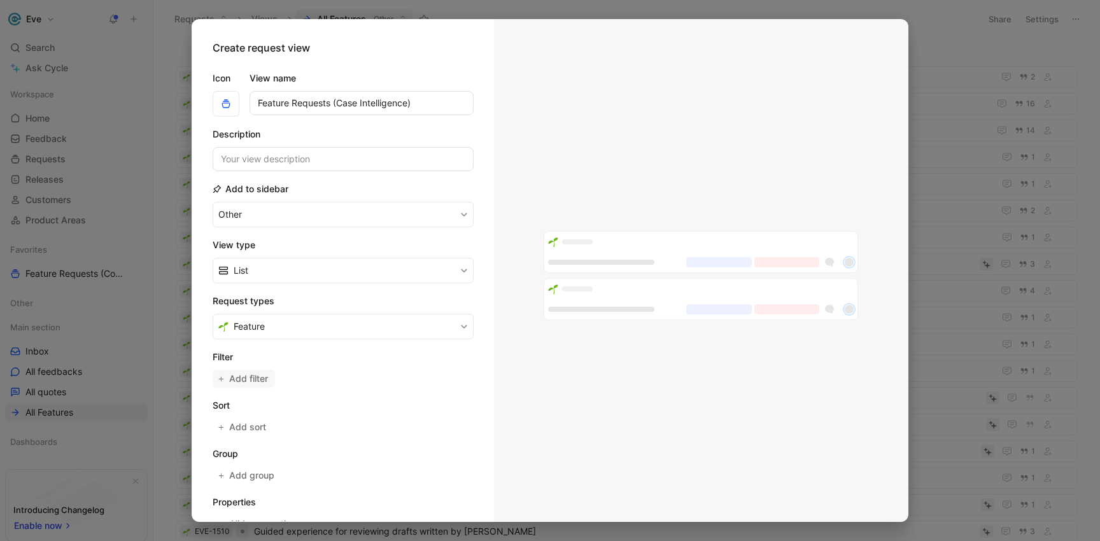
click at [255, 376] on span "Add filter" at bounding box center [249, 378] width 40 height 15
click at [263, 386] on span "Assignee" at bounding box center [255, 381] width 38 height 15
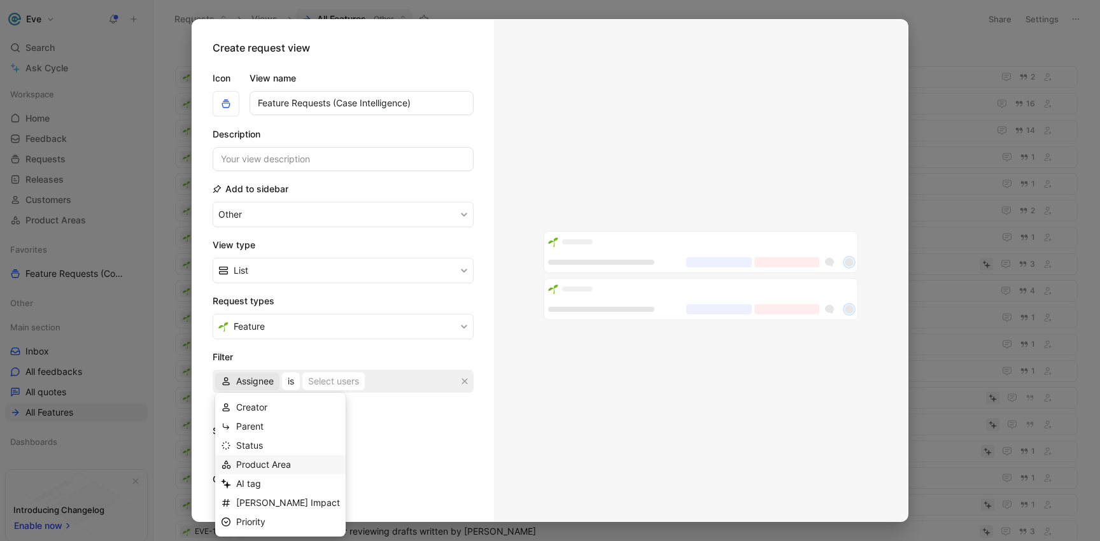
click at [261, 468] on span "Product Area" at bounding box center [263, 464] width 55 height 11
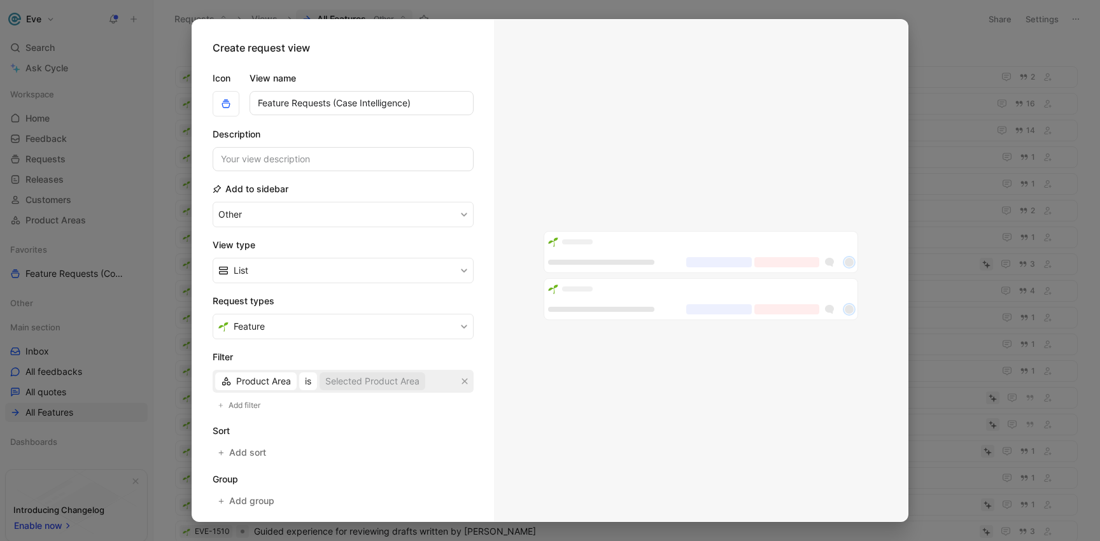
click at [344, 382] on div "Selected Product Area" at bounding box center [372, 381] width 94 height 15
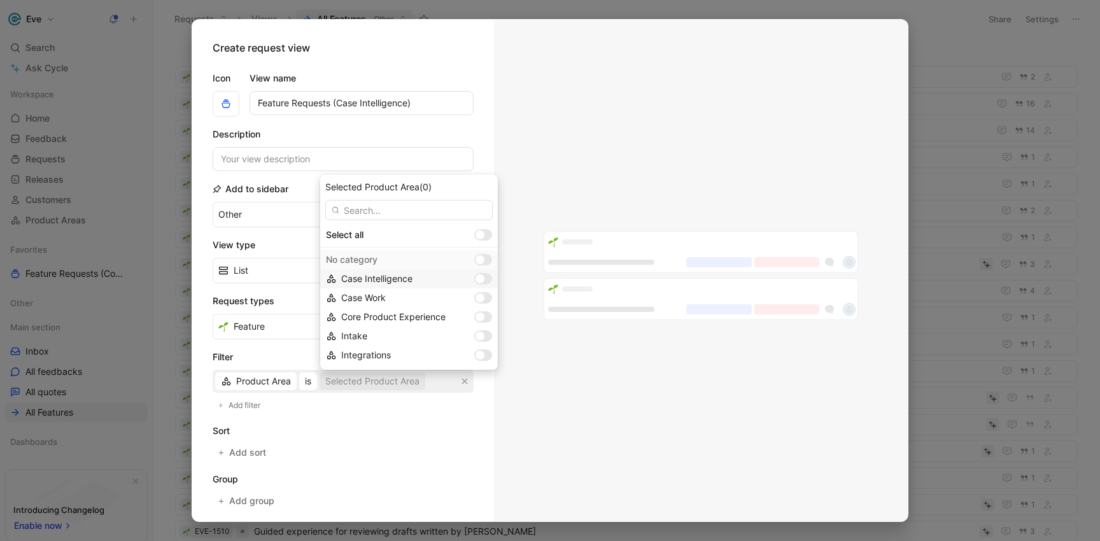
click at [475, 278] on div at bounding box center [479, 278] width 9 height 9
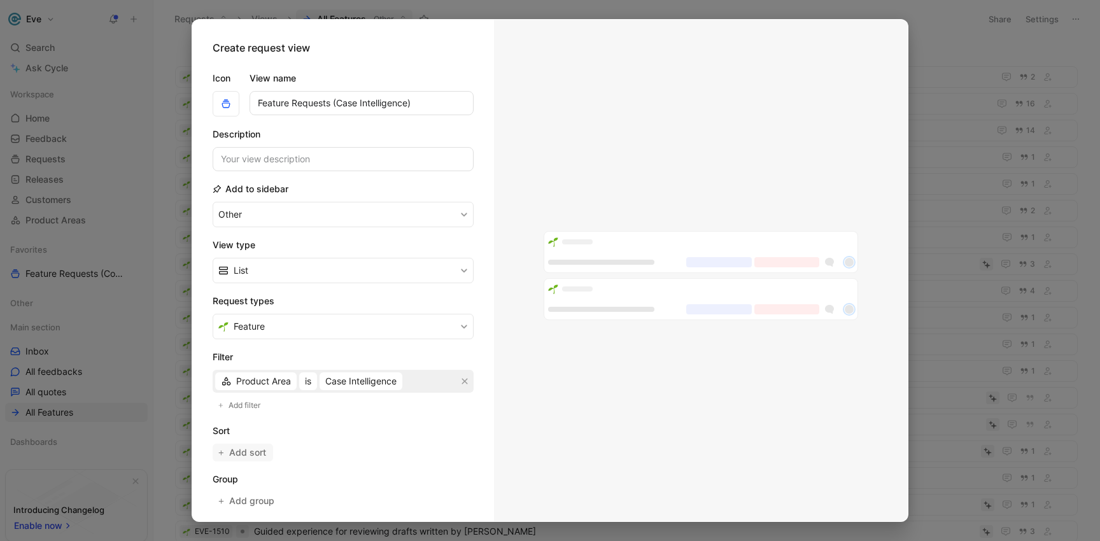
click at [253, 450] on span "Add sort" at bounding box center [248, 452] width 38 height 15
click at [324, 454] on span "Oldest" at bounding box center [320, 454] width 27 height 15
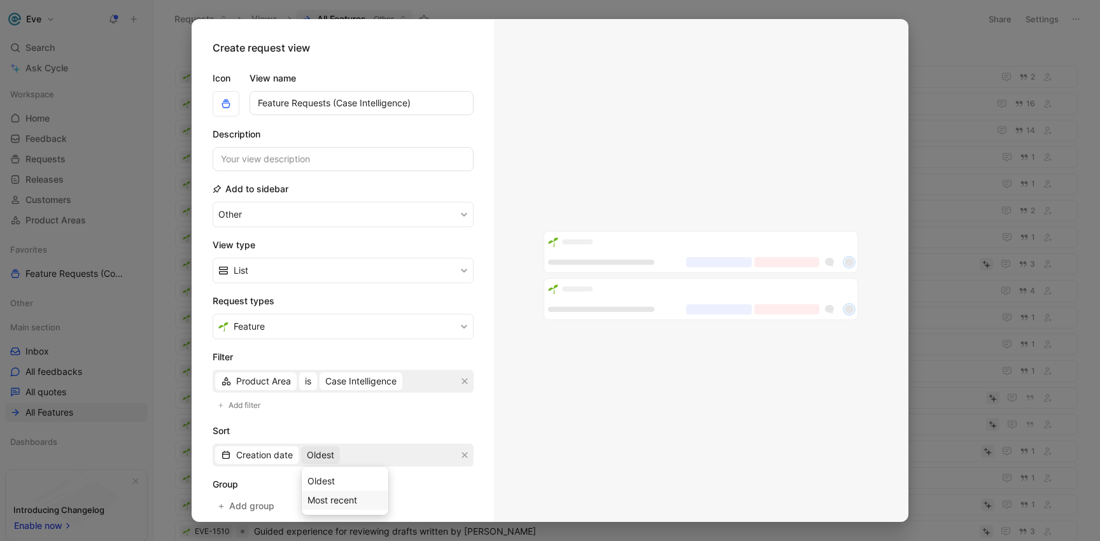
click at [323, 498] on span "Most recent" at bounding box center [332, 499] width 50 height 11
click at [332, 425] on h2 "Sort" at bounding box center [343, 430] width 261 height 15
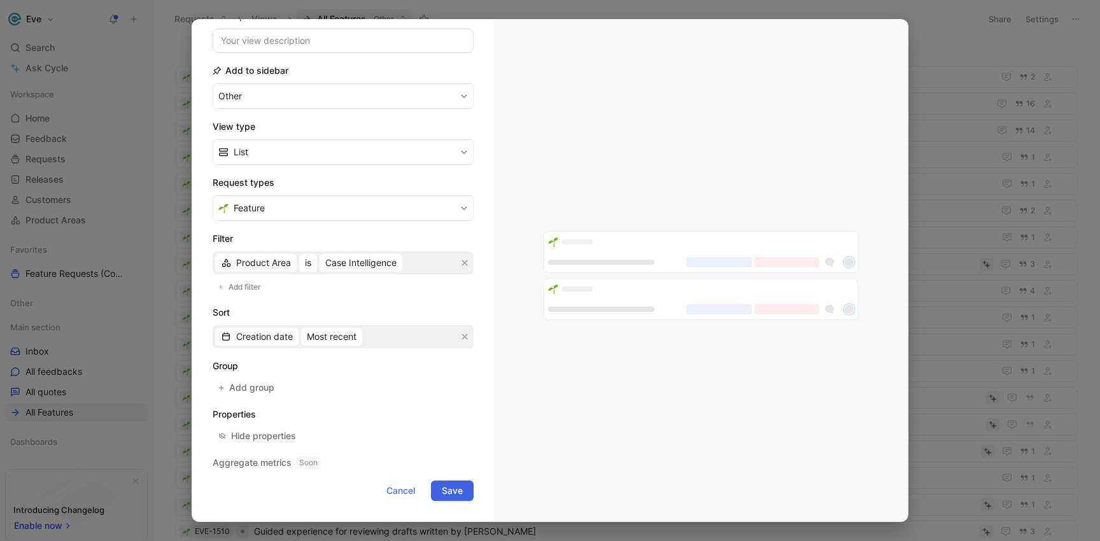
click at [443, 496] on span "Save" at bounding box center [452, 490] width 21 height 15
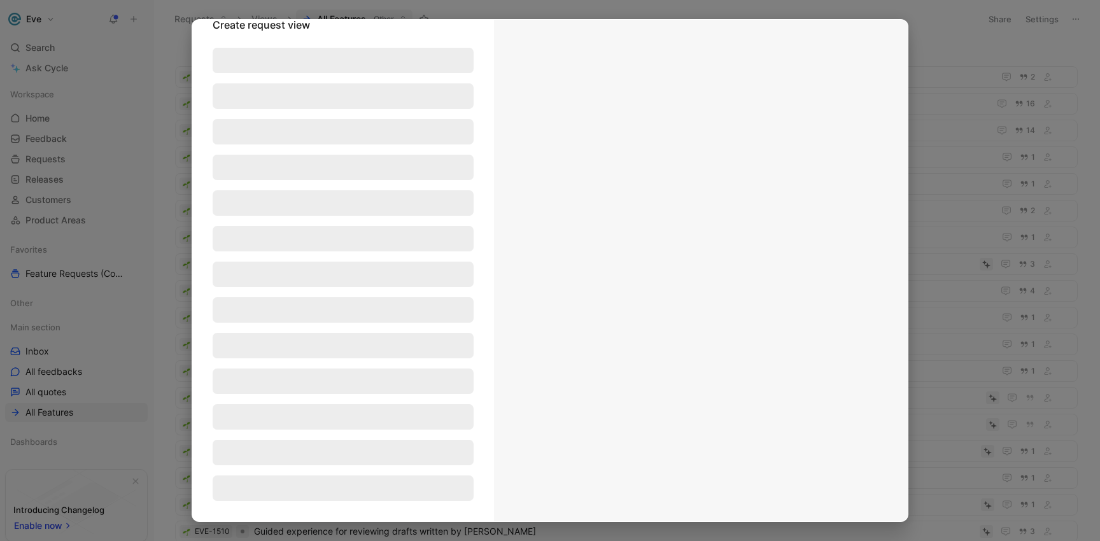
scroll to position [23, 0]
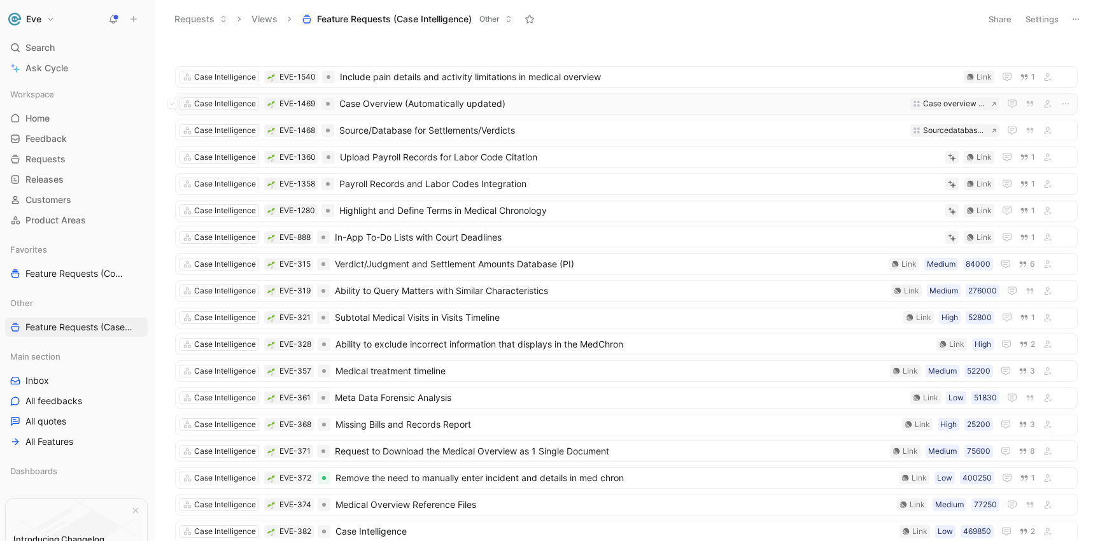
click at [452, 99] on span "Case Overview (Automatically updated)" at bounding box center [622, 103] width 566 height 15
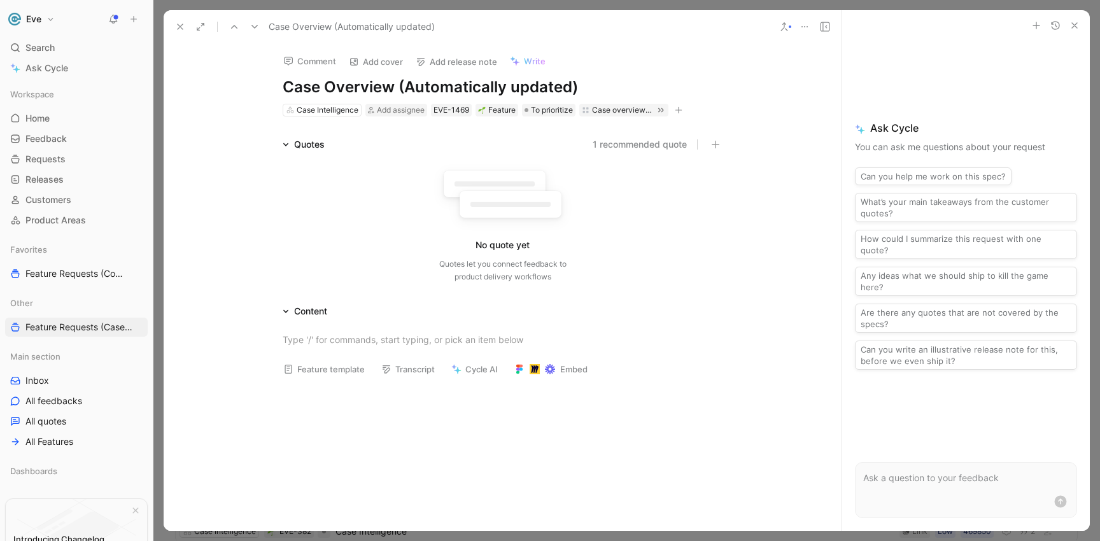
click at [774, 27] on div "Case Overview (Automatically updated)" at bounding box center [503, 26] width 678 height 33
click at [778, 26] on button at bounding box center [784, 27] width 18 height 18
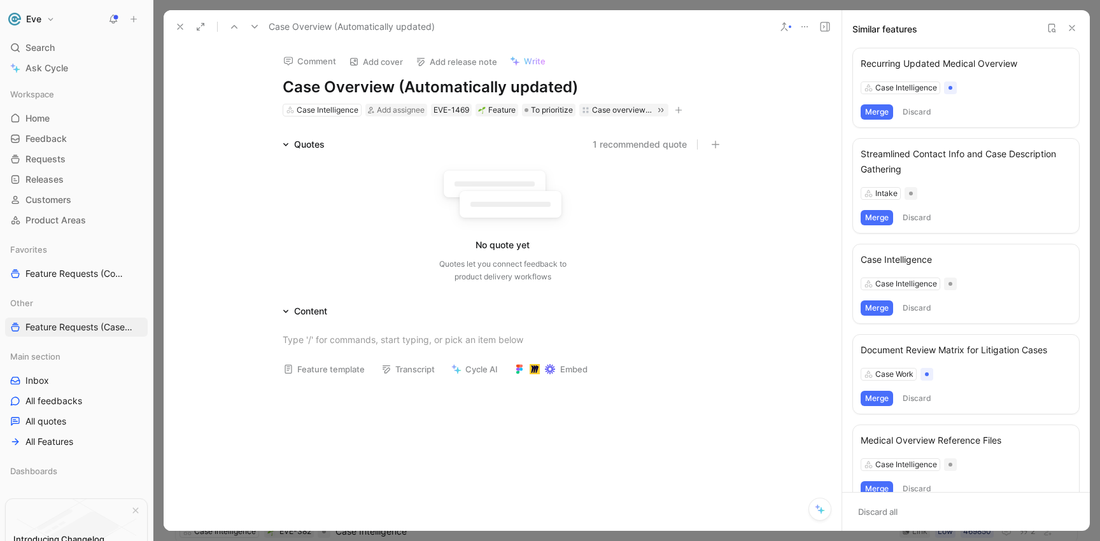
click at [874, 219] on button "Merge" at bounding box center [876, 217] width 32 height 15
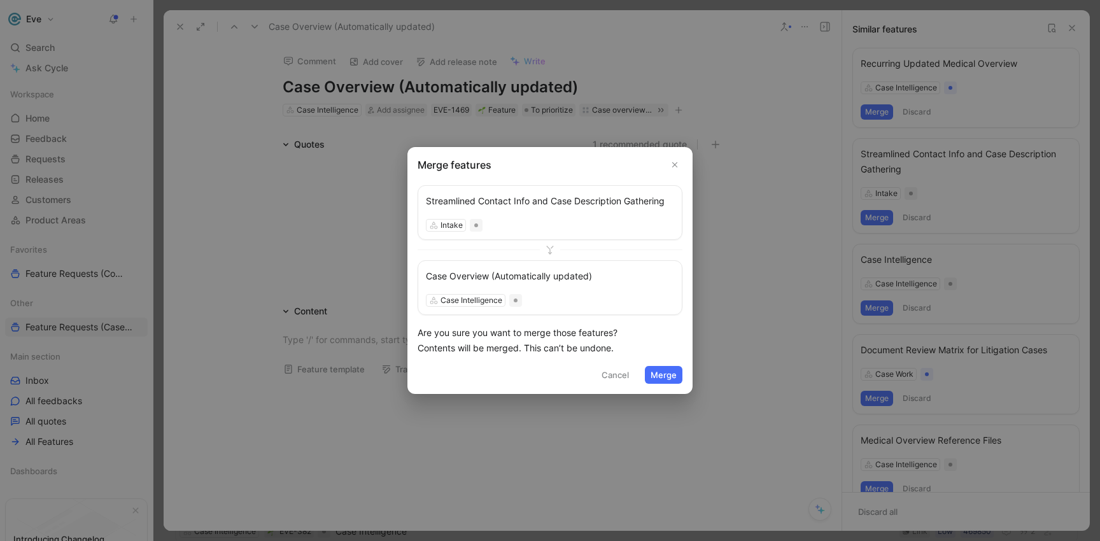
click at [656, 368] on button "Merge" at bounding box center [664, 375] width 38 height 18
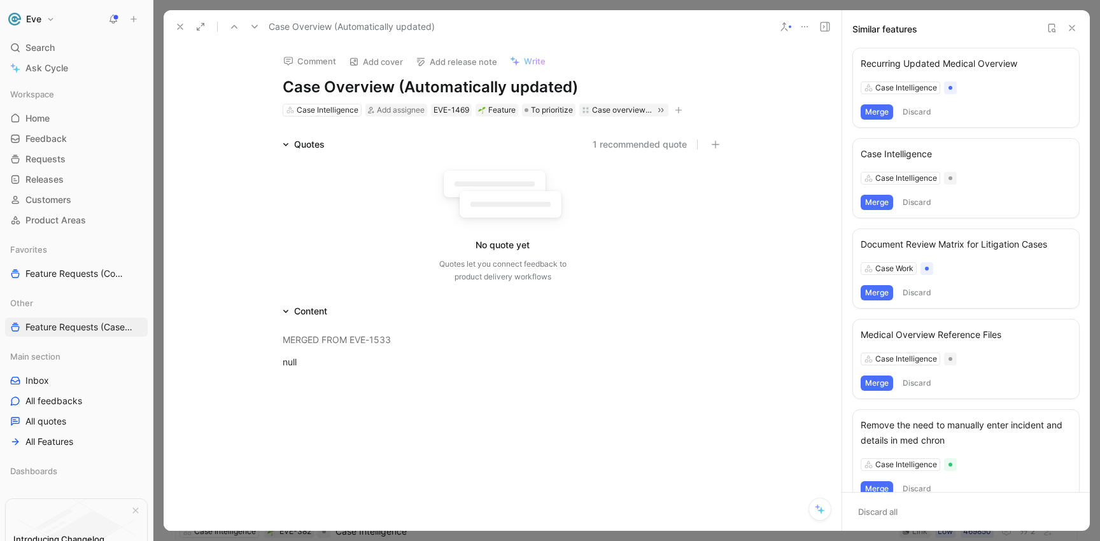
click at [901, 154] on div "Case Intelligence" at bounding box center [965, 153] width 211 height 15
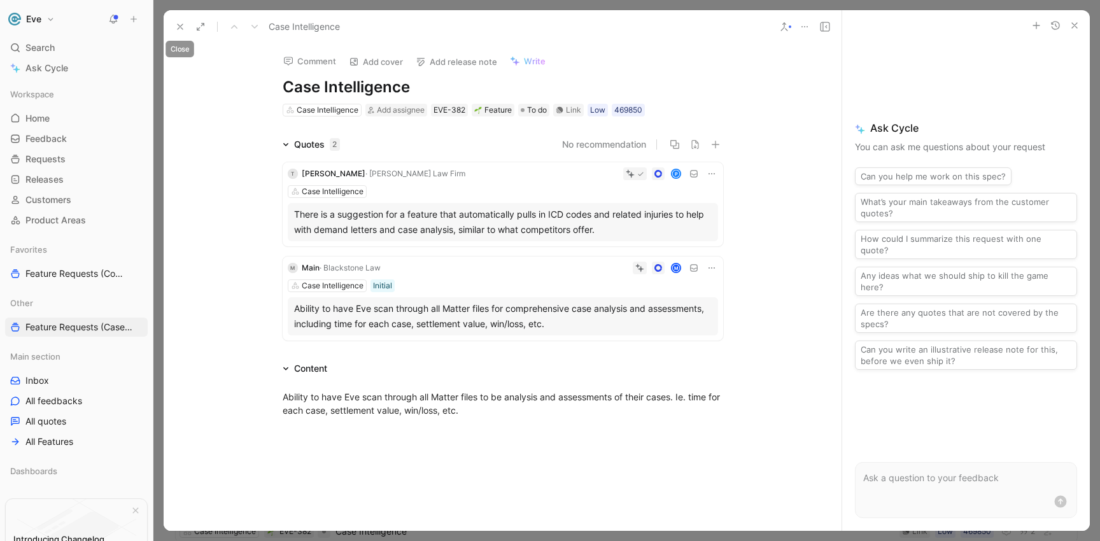
click at [185, 26] on button at bounding box center [180, 27] width 18 height 18
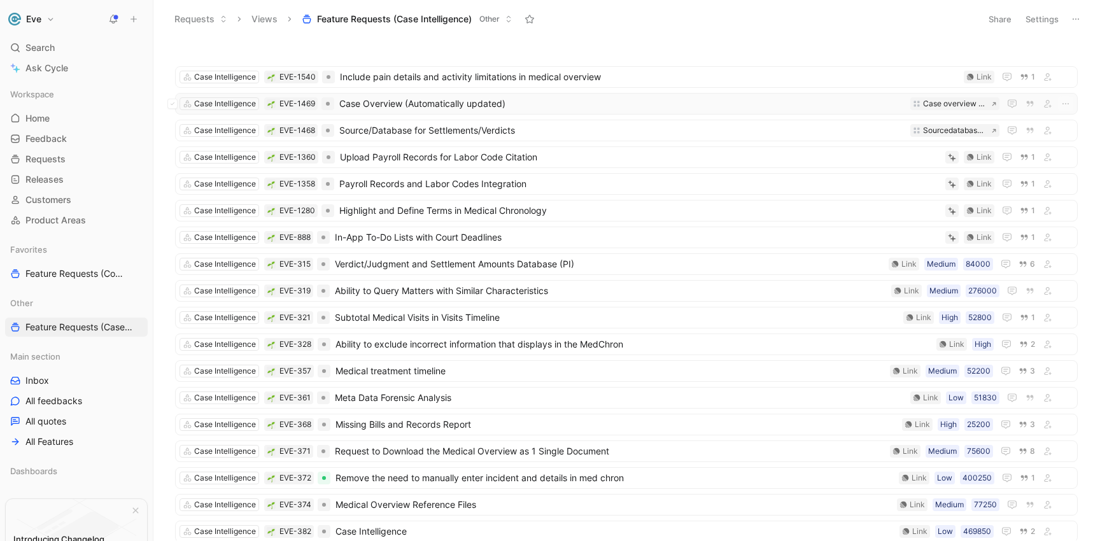
click at [392, 106] on span "Case Overview (Automatically updated)" at bounding box center [622, 103] width 566 height 15
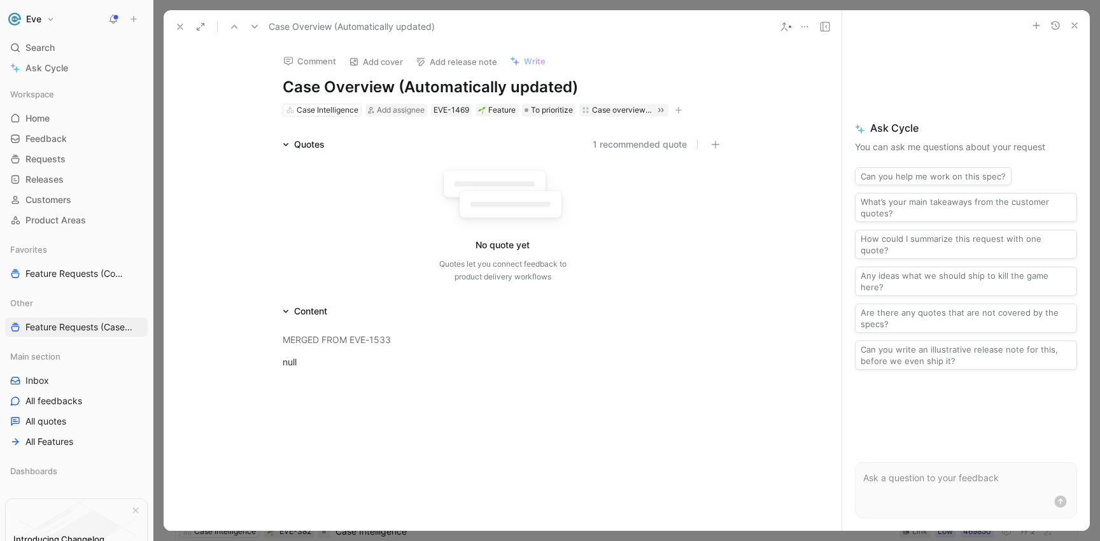
click at [788, 25] on icon at bounding box center [784, 27] width 10 height 10
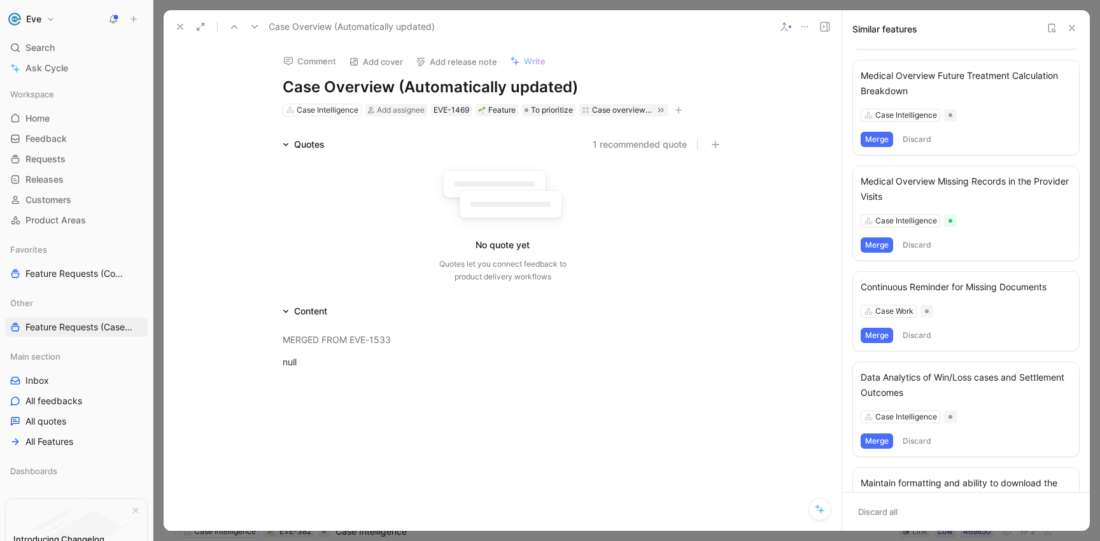
scroll to position [536, 0]
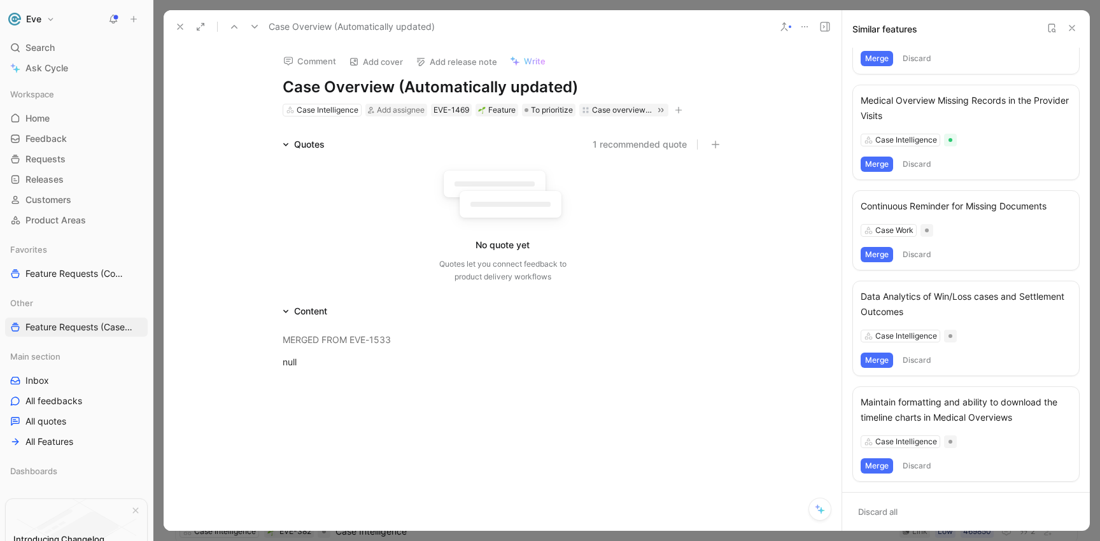
click at [186, 25] on button at bounding box center [180, 27] width 18 height 18
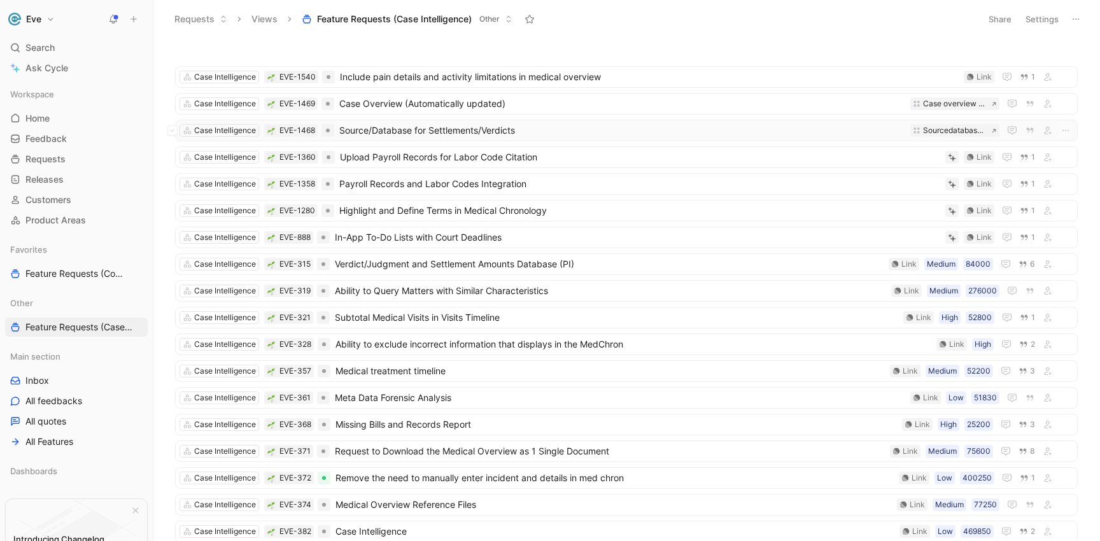
click at [407, 132] on span "Source/Database for Settlements/Verdicts" at bounding box center [622, 130] width 566 height 15
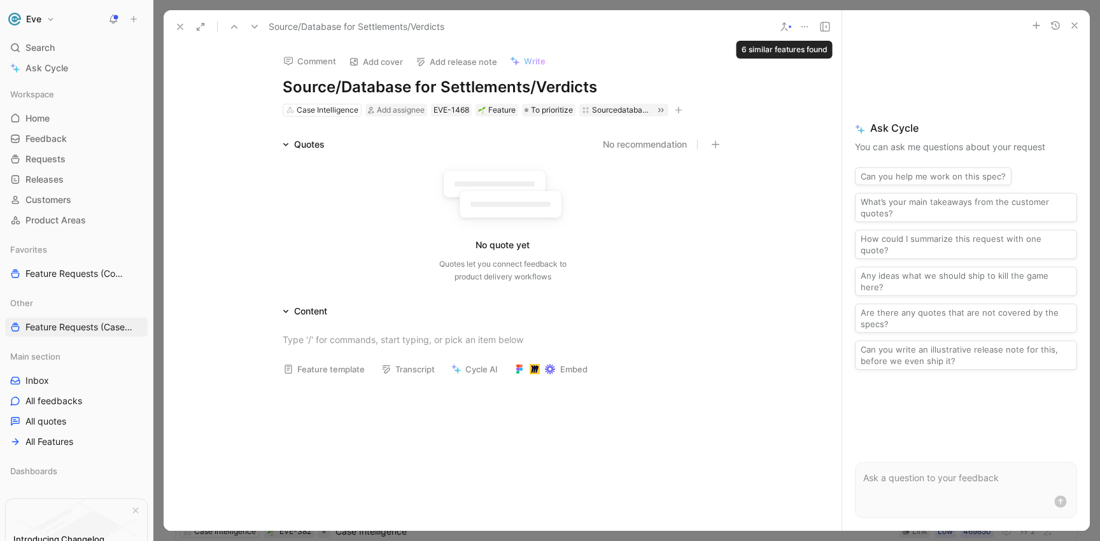
click at [782, 26] on icon at bounding box center [784, 27] width 10 height 10
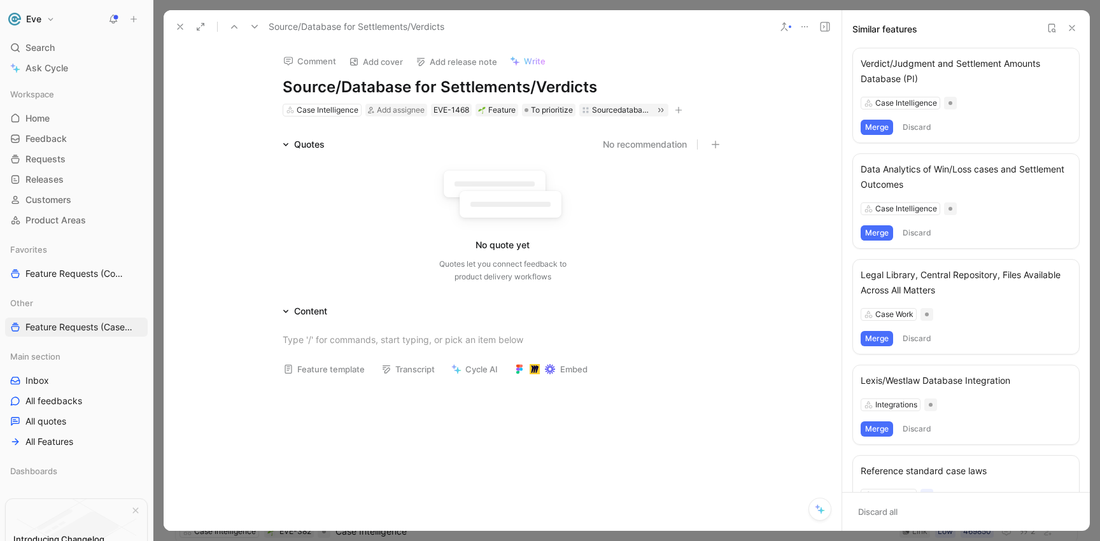
click at [888, 74] on div "Verdict/Judgment and Settlement Amounts Database (PI)" at bounding box center [965, 71] width 211 height 31
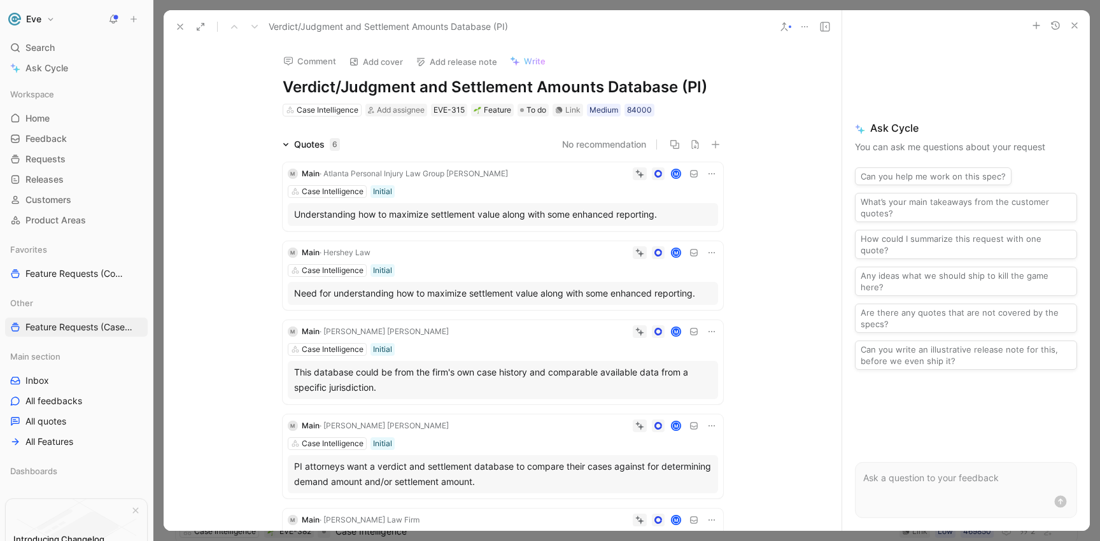
click at [789, 31] on button at bounding box center [784, 27] width 18 height 18
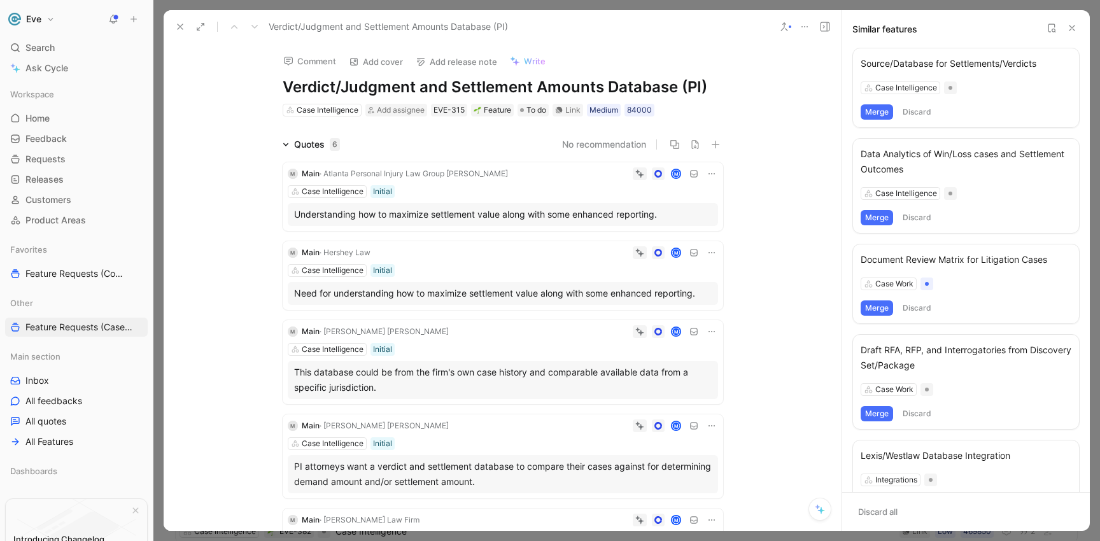
click at [879, 109] on button "Merge" at bounding box center [876, 111] width 32 height 15
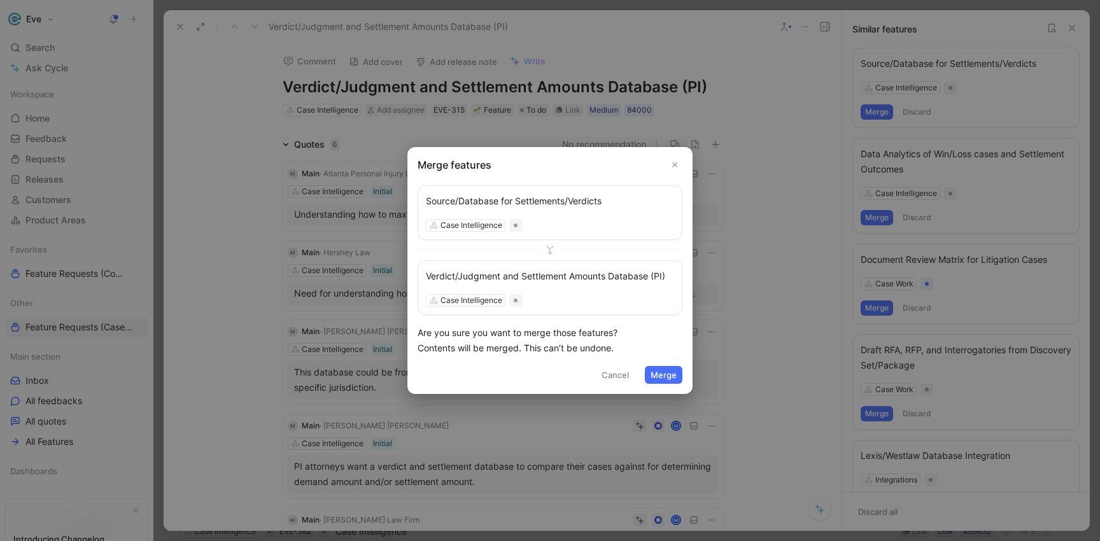
click at [662, 370] on button "Merge" at bounding box center [664, 375] width 38 height 18
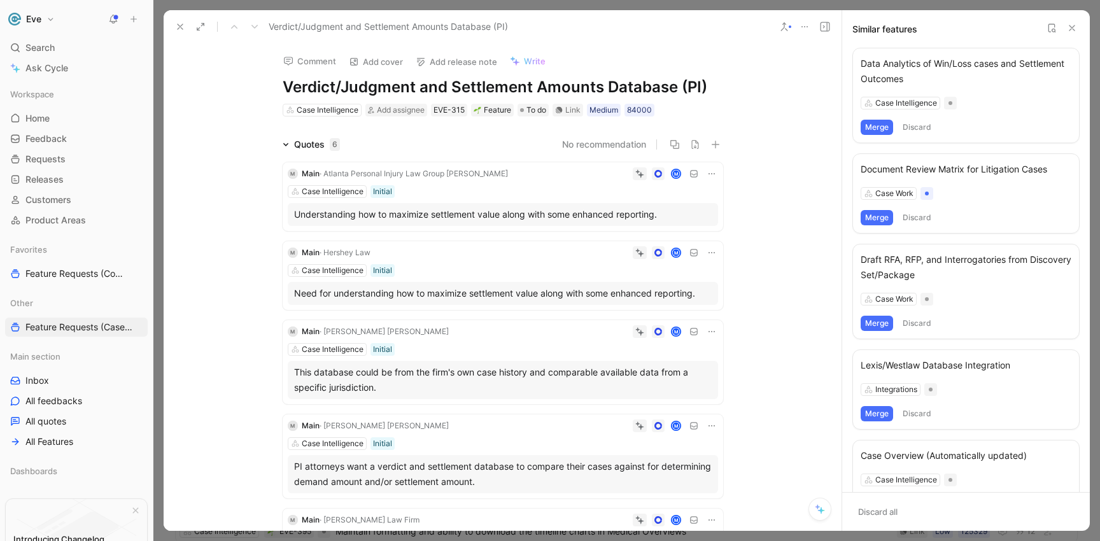
click at [875, 130] on button "Merge" at bounding box center [876, 127] width 32 height 15
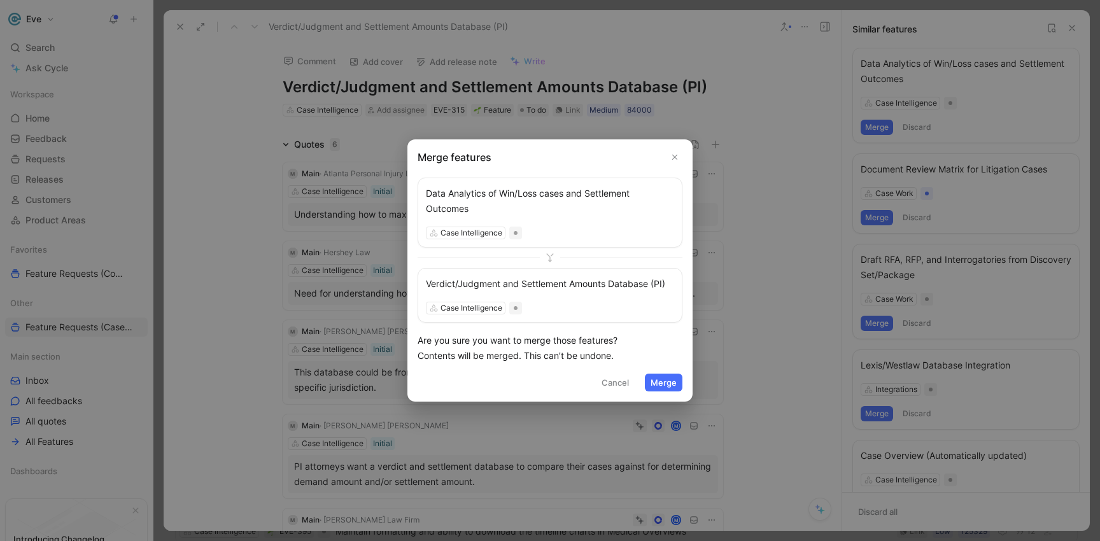
click at [674, 383] on button "Merge" at bounding box center [664, 383] width 38 height 18
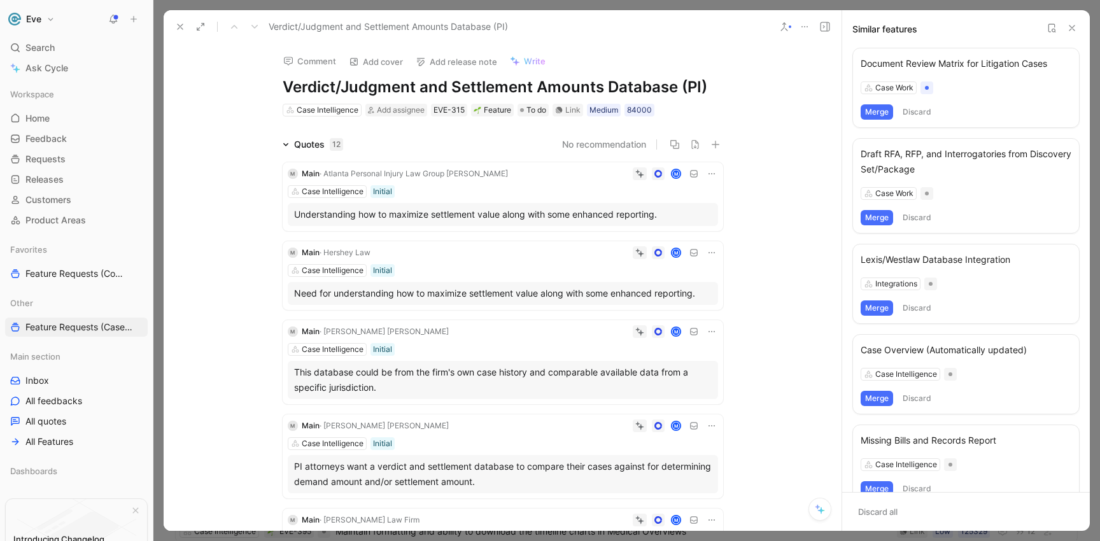
scroll to position [23, 0]
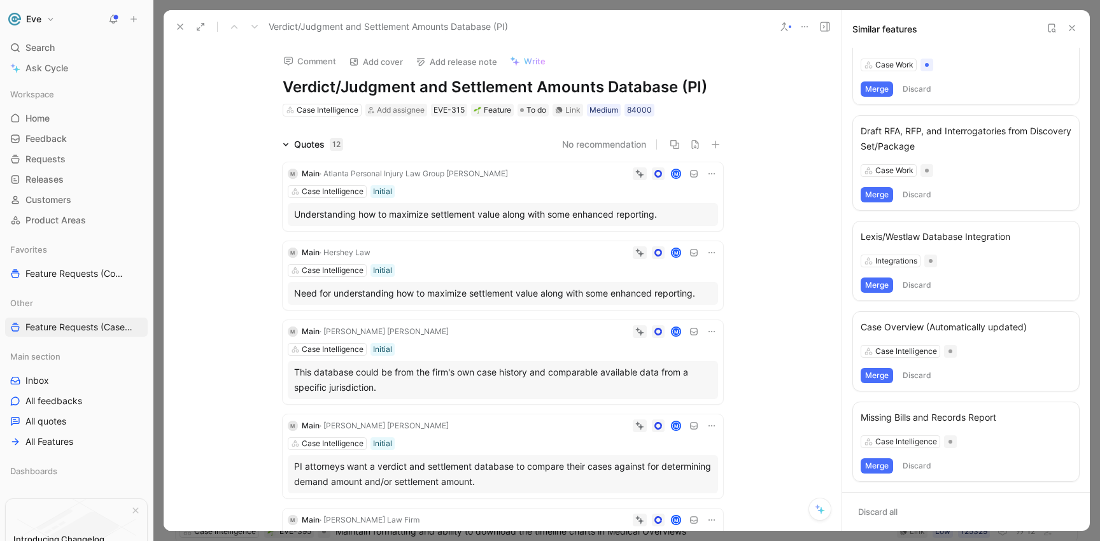
click at [185, 25] on icon at bounding box center [180, 27] width 10 height 10
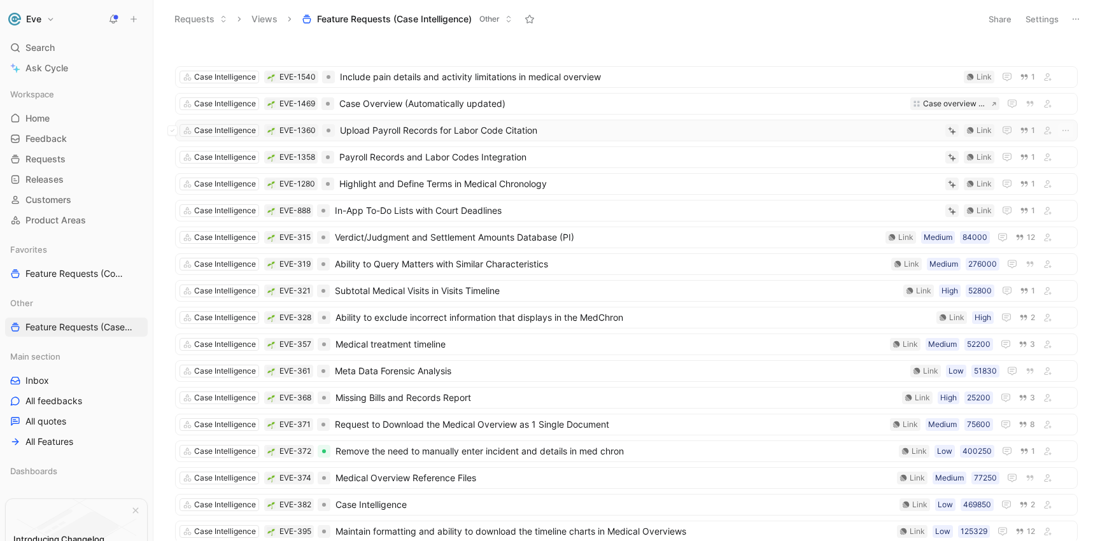
click at [421, 132] on span "Upload Payroll Records for Labor Code Citation" at bounding box center [640, 130] width 600 height 15
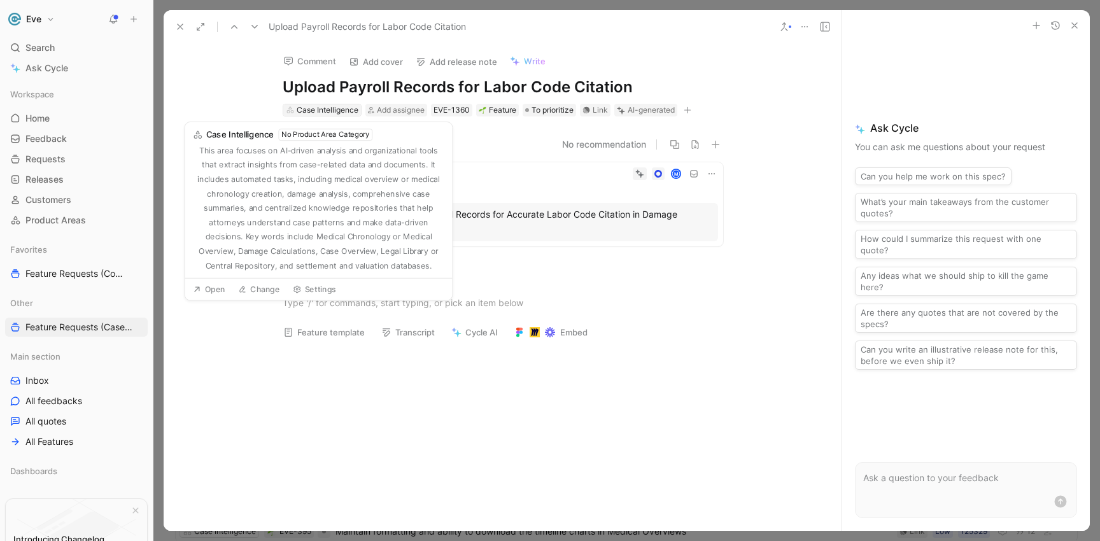
click at [319, 111] on div "Case Intelligence" at bounding box center [328, 110] width 62 height 13
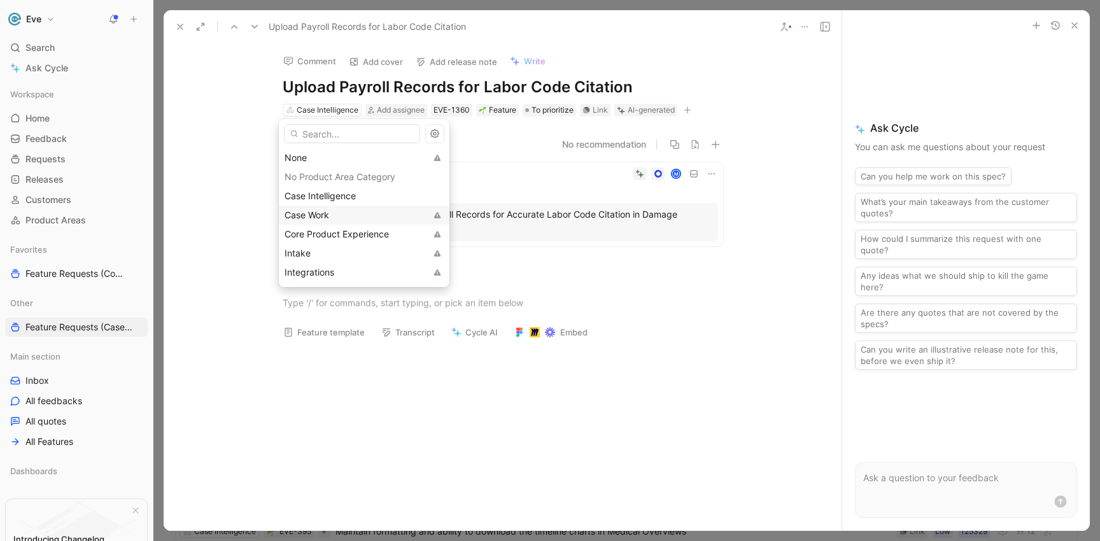
click at [323, 214] on span "Case Work" at bounding box center [306, 214] width 45 height 11
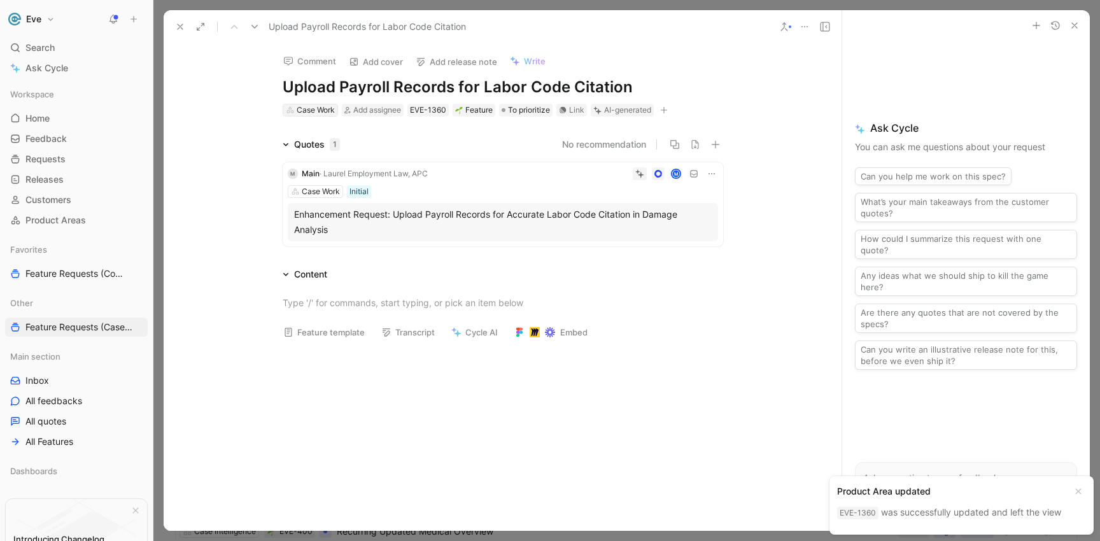
click at [324, 109] on div "Case Work" at bounding box center [316, 110] width 38 height 13
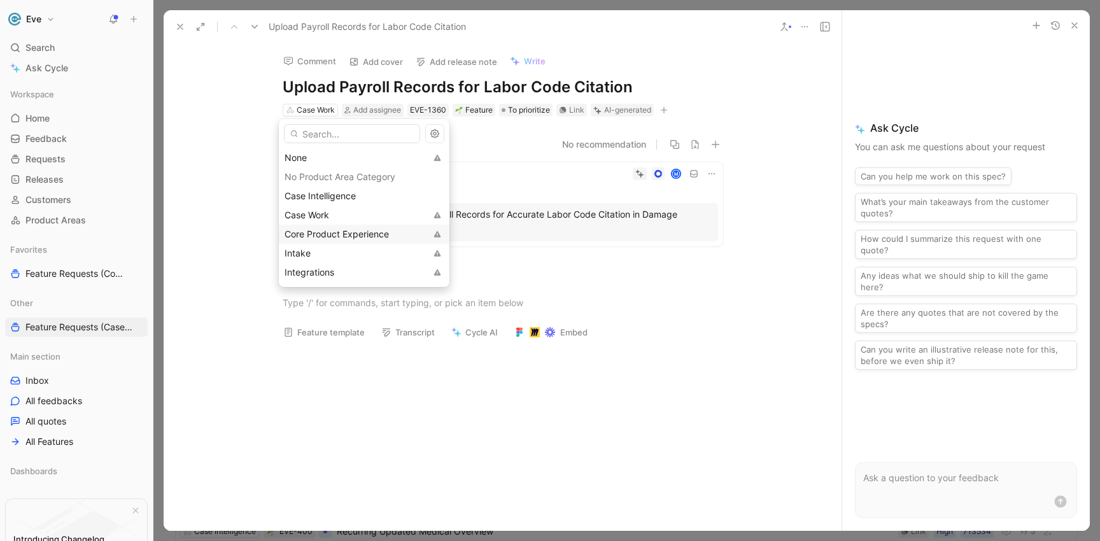
click at [332, 232] on span "Core Product Experience" at bounding box center [336, 233] width 104 height 11
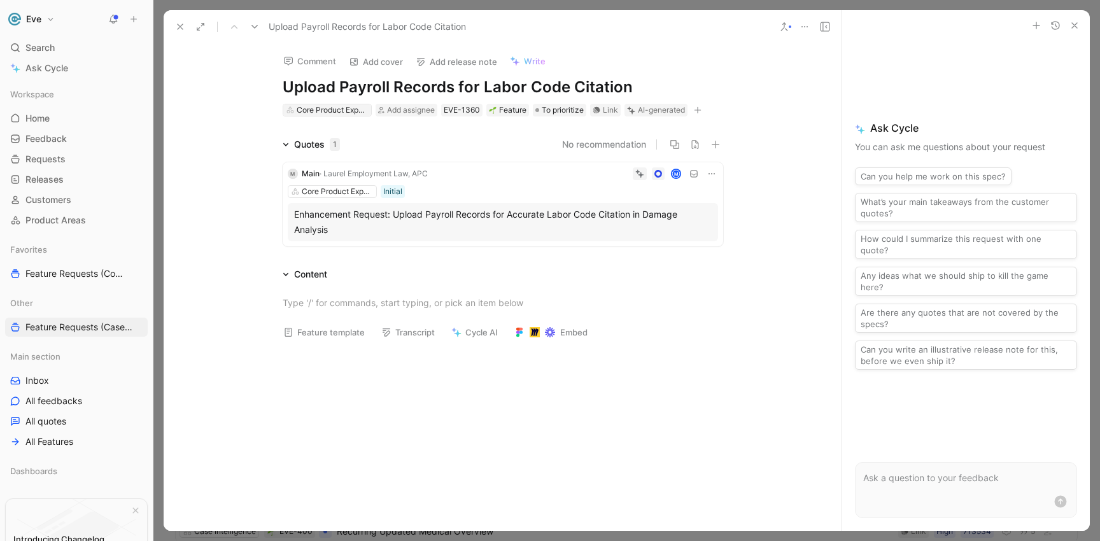
click at [308, 111] on div "Core Product Experience" at bounding box center [332, 110] width 71 height 13
click at [318, 109] on div "Core Product Experience" at bounding box center [332, 110] width 71 height 13
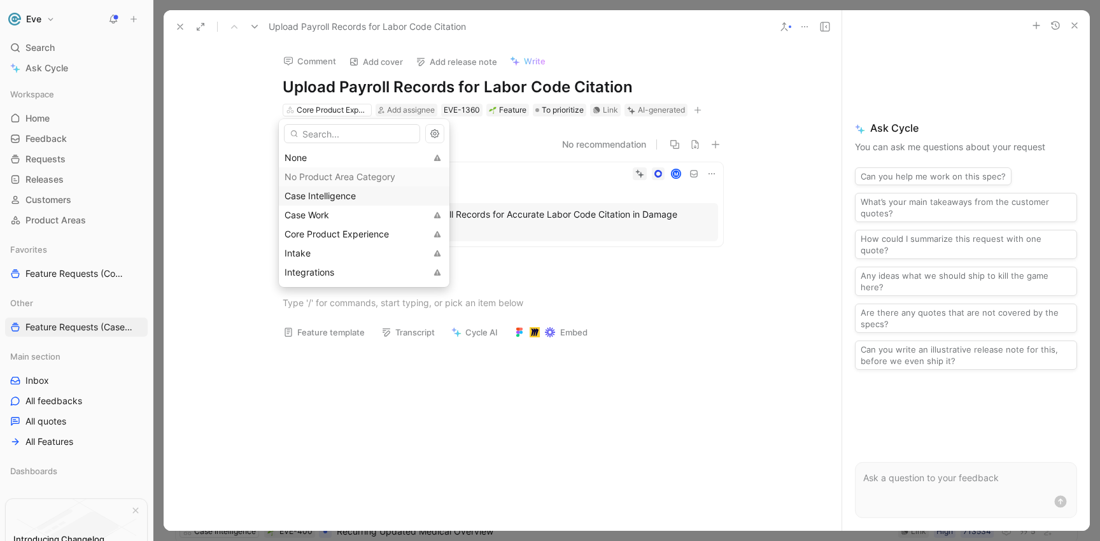
click at [335, 193] on span "Case Intelligence" at bounding box center [319, 195] width 71 height 11
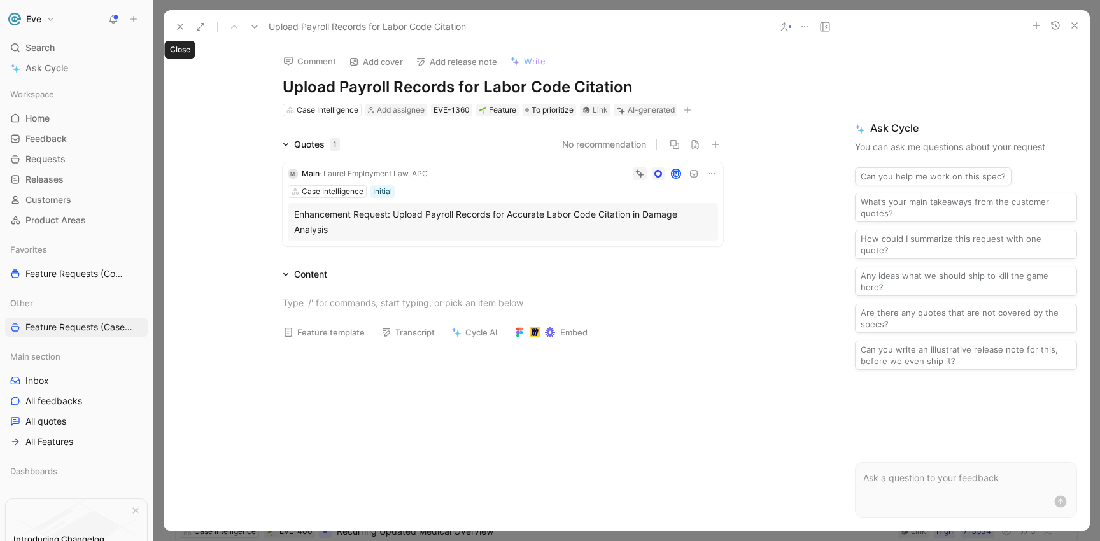
click at [179, 23] on icon at bounding box center [180, 27] width 10 height 10
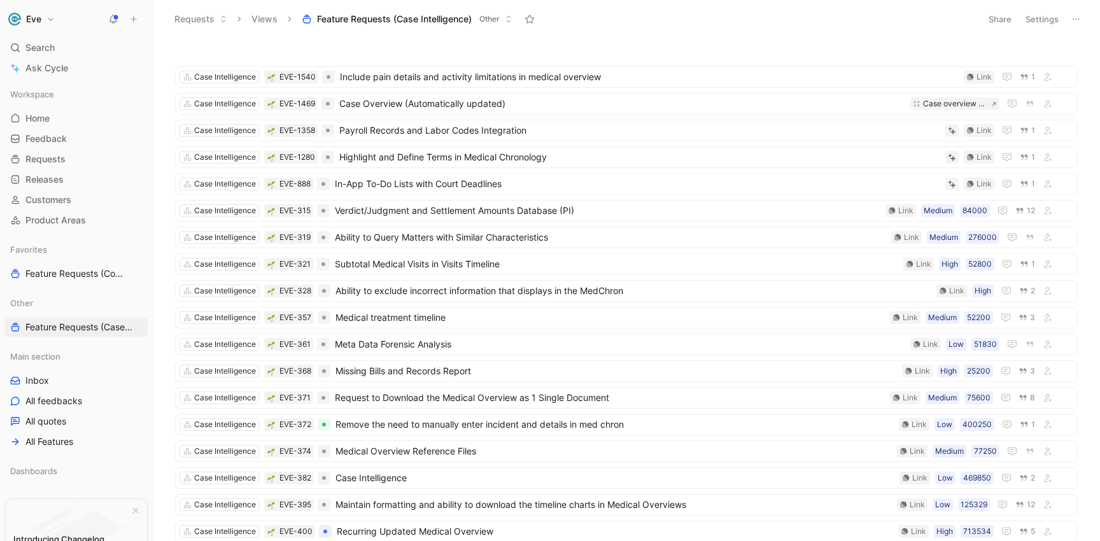
click at [216, 17] on button "Requests" at bounding box center [201, 19] width 64 height 19
click at [255, 17] on button "Views" at bounding box center [265, 19] width 38 height 19
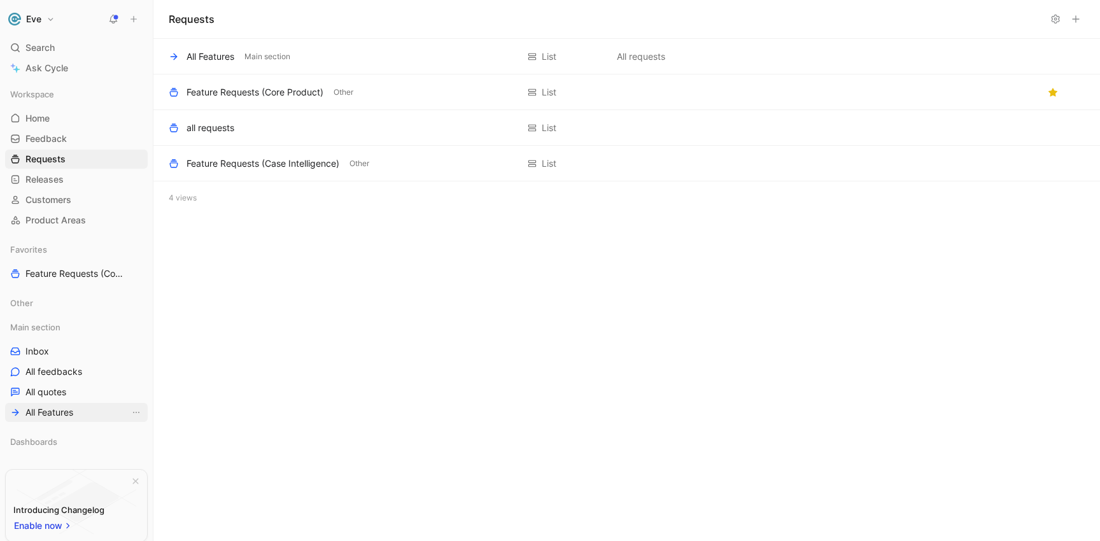
click at [72, 407] on span "All Features" at bounding box center [49, 412] width 48 height 13
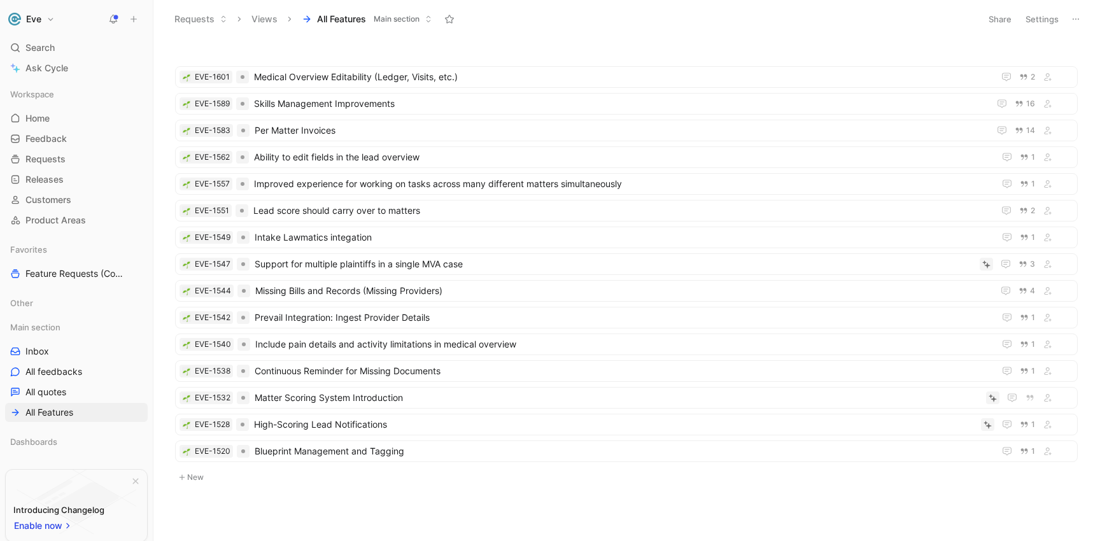
click at [405, 15] on span "Main section" at bounding box center [397, 19] width 46 height 13
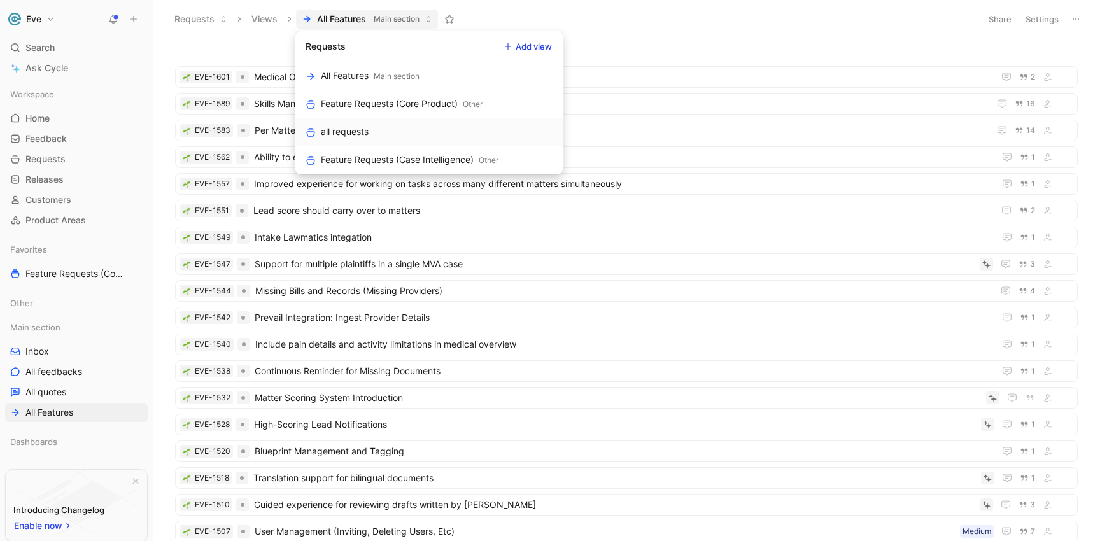
click at [361, 136] on div "all requests" at bounding box center [345, 131] width 48 height 15
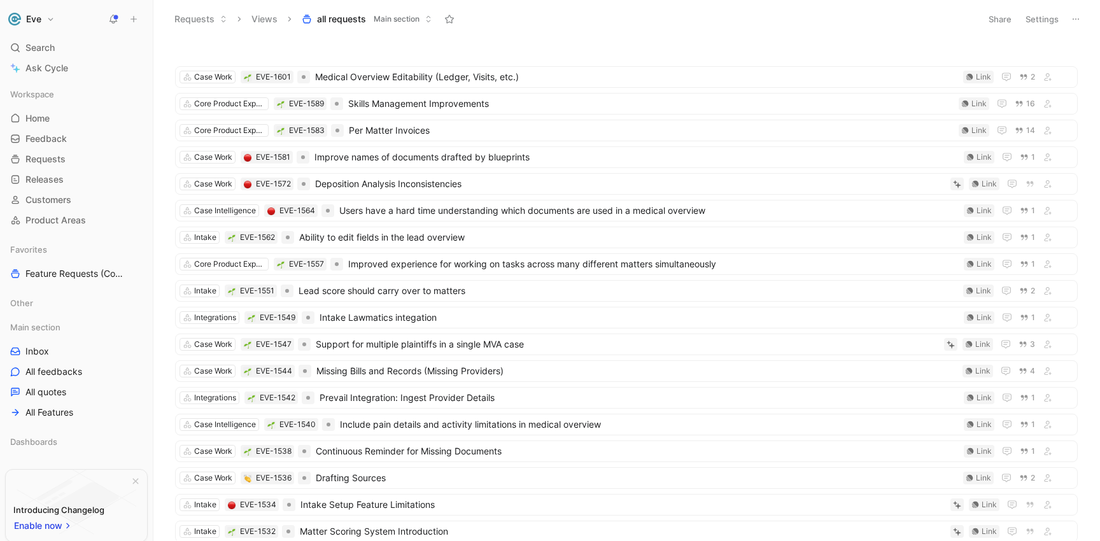
click at [1074, 19] on icon at bounding box center [1075, 19] width 10 height 10
click at [1001, 121] on span "Delete" at bounding box center [996, 121] width 27 height 11
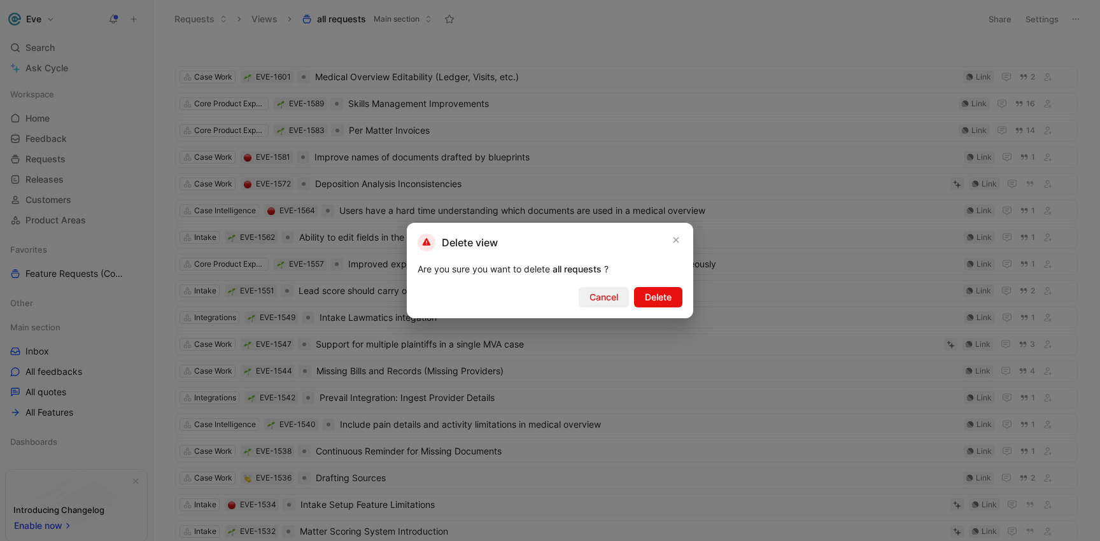
click at [597, 300] on span "Cancel" at bounding box center [603, 297] width 29 height 15
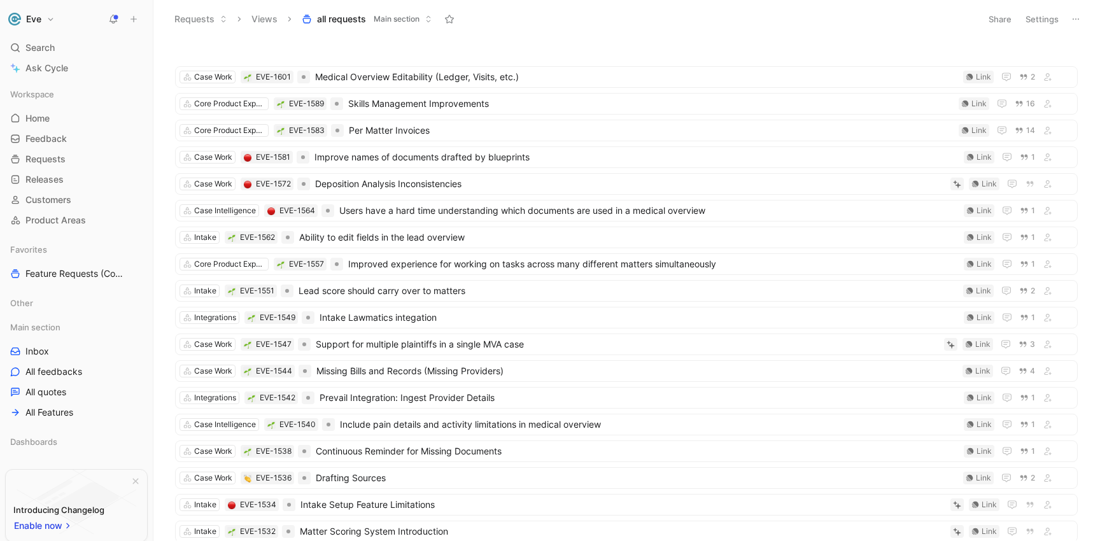
click at [389, 21] on span "Main section" at bounding box center [397, 19] width 46 height 13
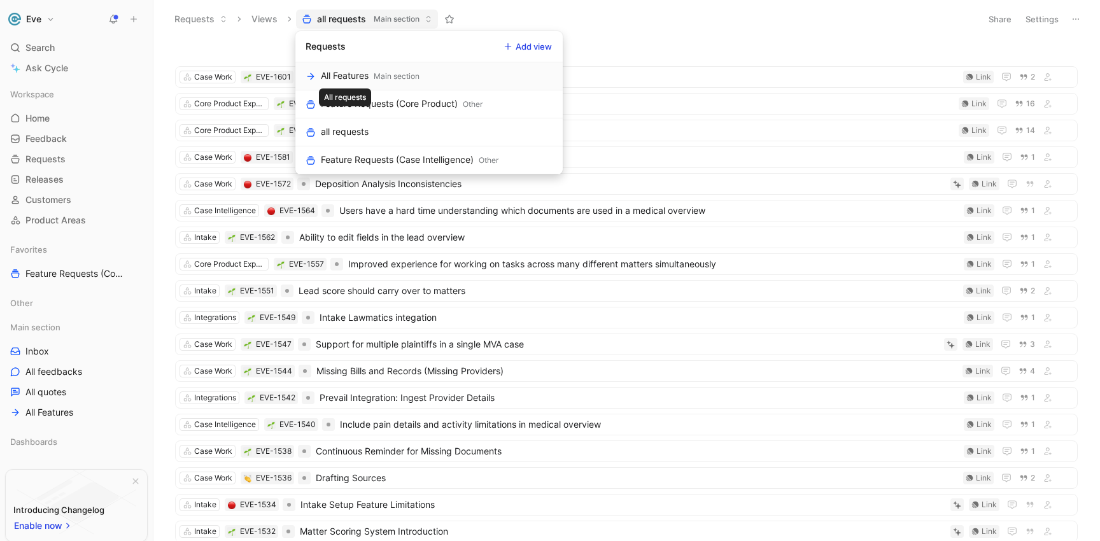
click at [351, 77] on div "All Features" at bounding box center [345, 75] width 48 height 15
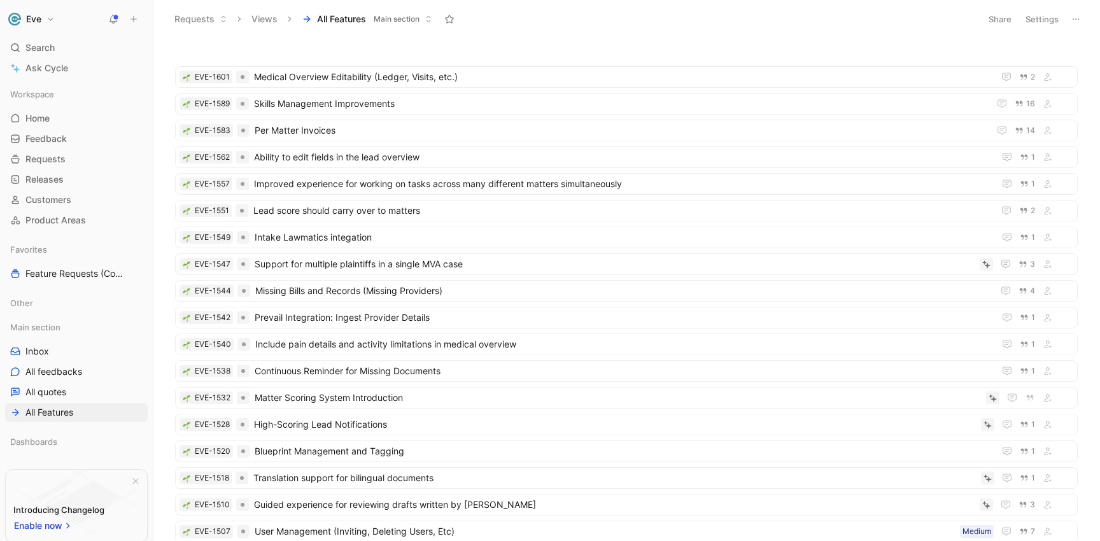
click at [412, 17] on span "Main section" at bounding box center [397, 19] width 46 height 13
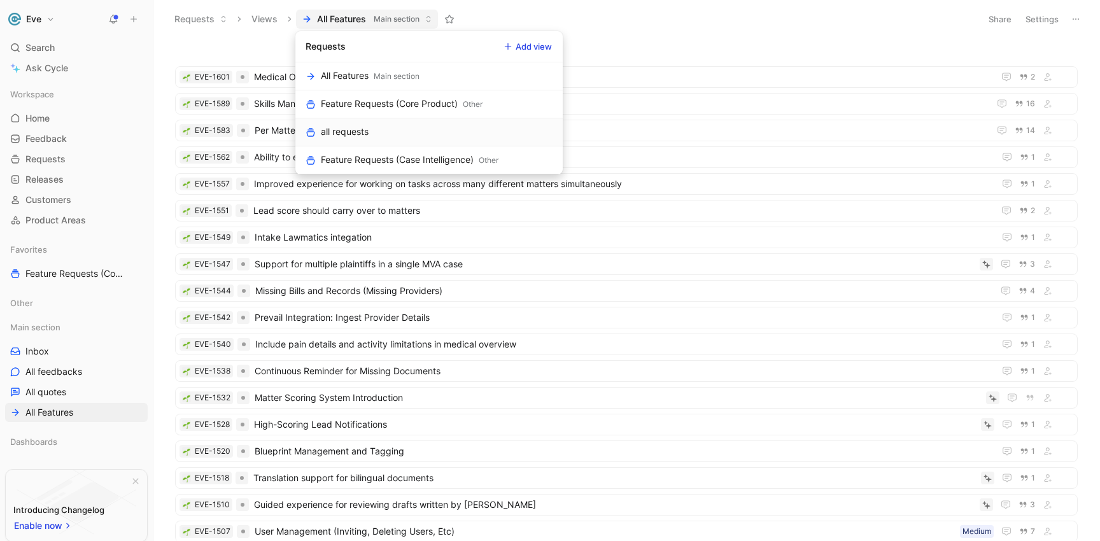
click at [424, 130] on link "all requests" at bounding box center [428, 132] width 267 height 28
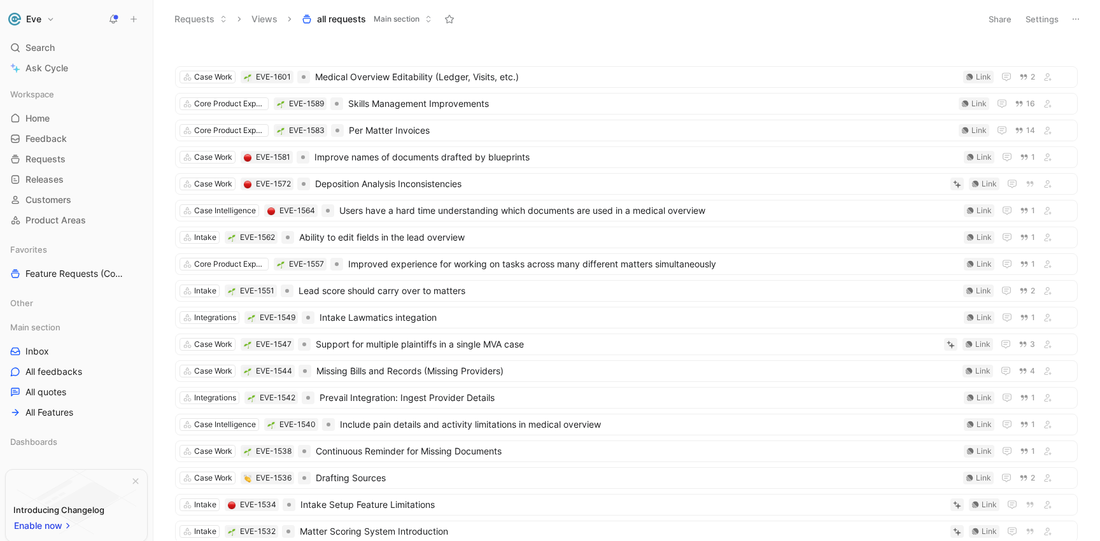
click at [418, 20] on span "Main section" at bounding box center [397, 19] width 46 height 13
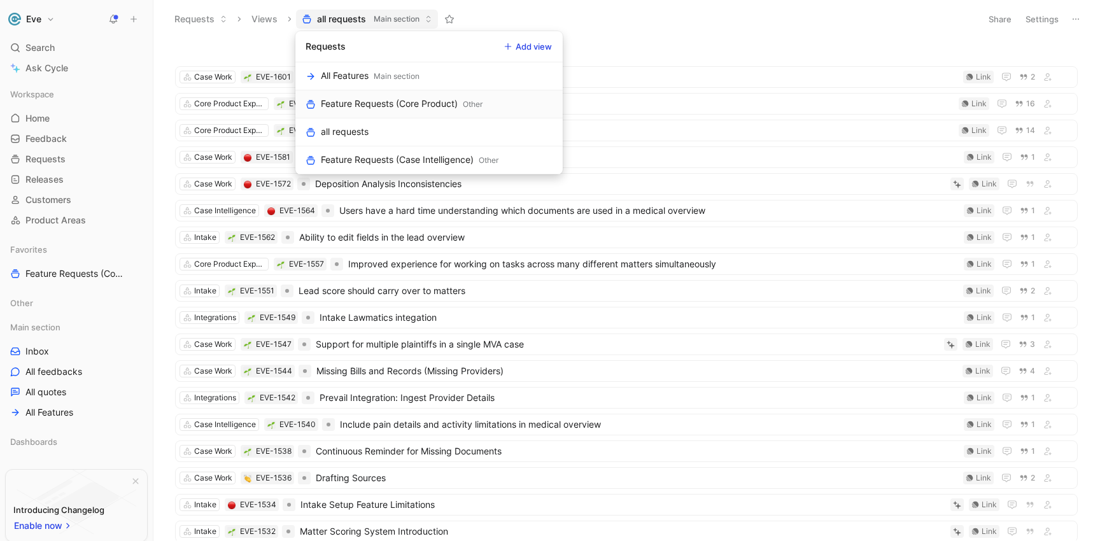
click at [430, 101] on div "Feature Requests (Core Product)" at bounding box center [389, 103] width 137 height 15
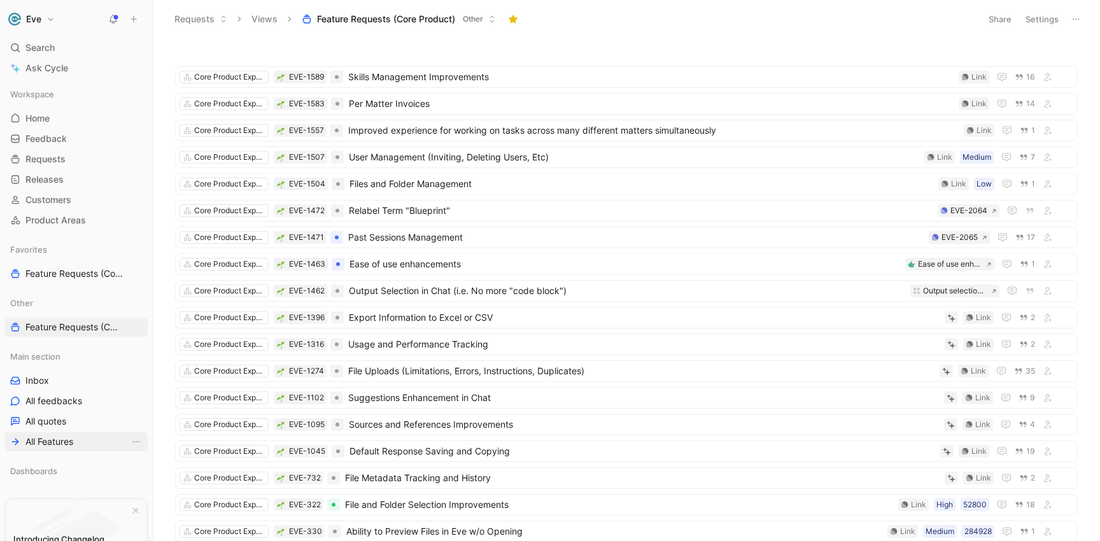
click at [64, 436] on span "All Features" at bounding box center [49, 441] width 48 height 13
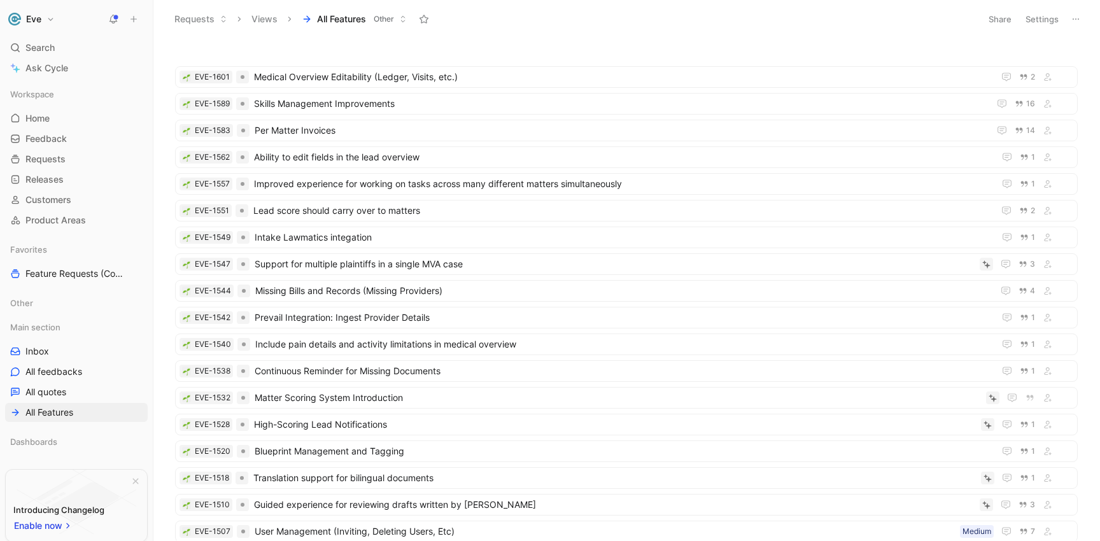
click at [396, 19] on button "All Features Other" at bounding box center [354, 19] width 116 height 19
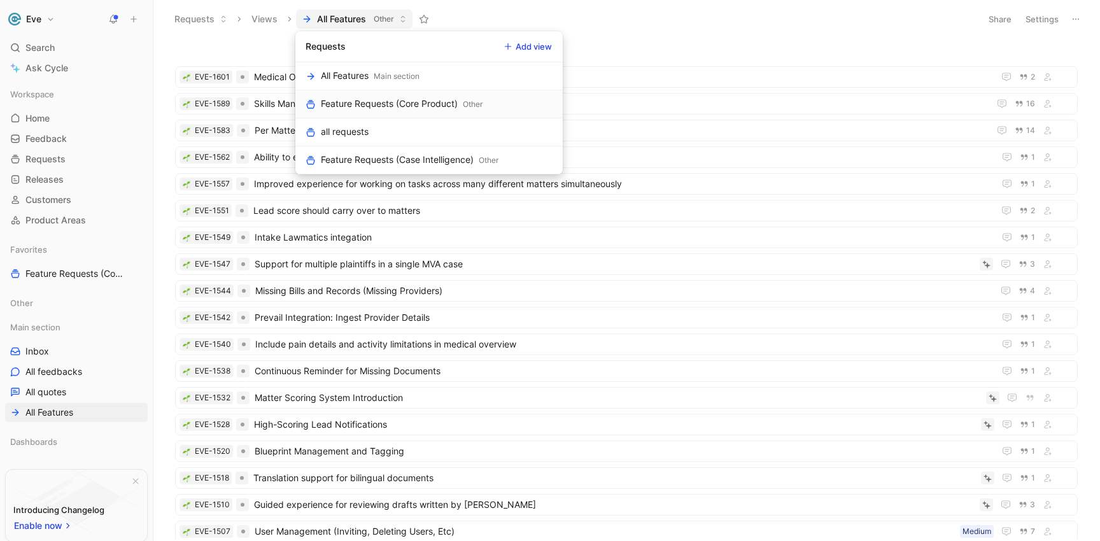
click at [375, 101] on div "Feature Requests (Core Product)" at bounding box center [389, 103] width 137 height 15
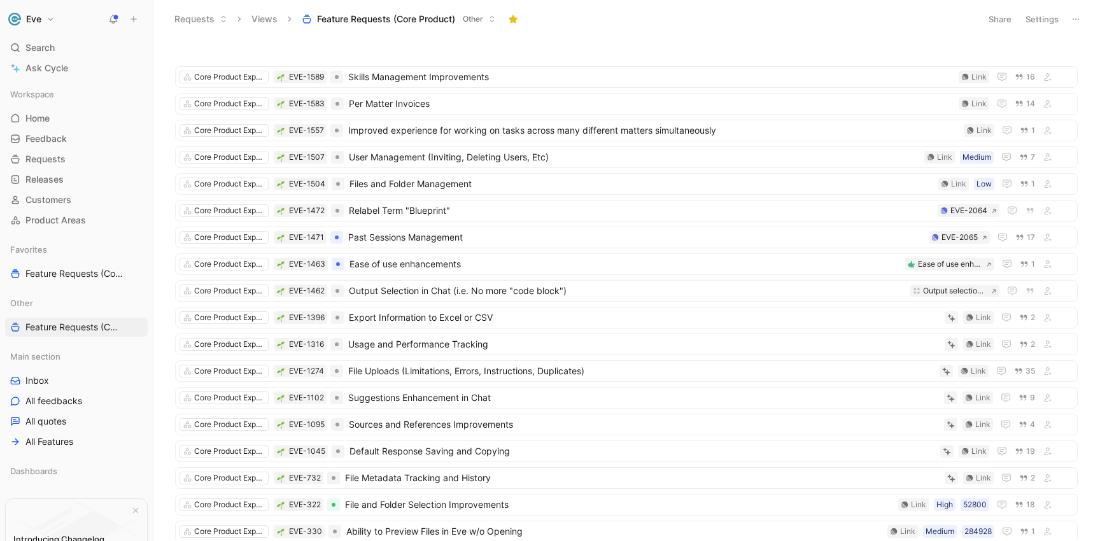
drag, startPoint x: 458, startPoint y: 20, endPoint x: 320, endPoint y: 25, distance: 138.2
click at [320, 25] on button "Feature Requests (Core Product) Other" at bounding box center [399, 19] width 206 height 19
click at [435, 17] on span "Feature Requests (Core Product)" at bounding box center [386, 19] width 138 height 13
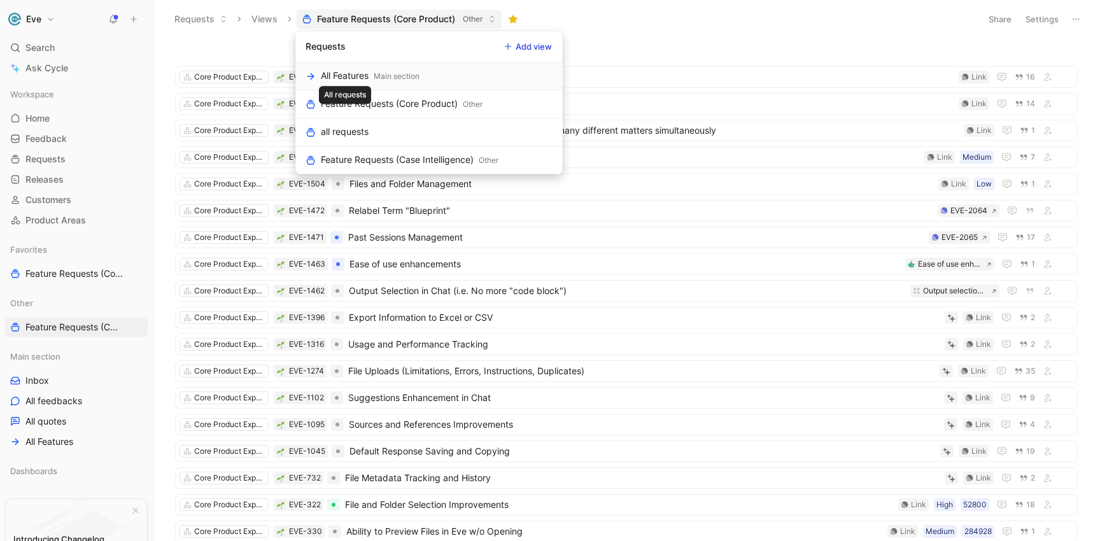
click at [360, 74] on div "All Features" at bounding box center [345, 75] width 48 height 15
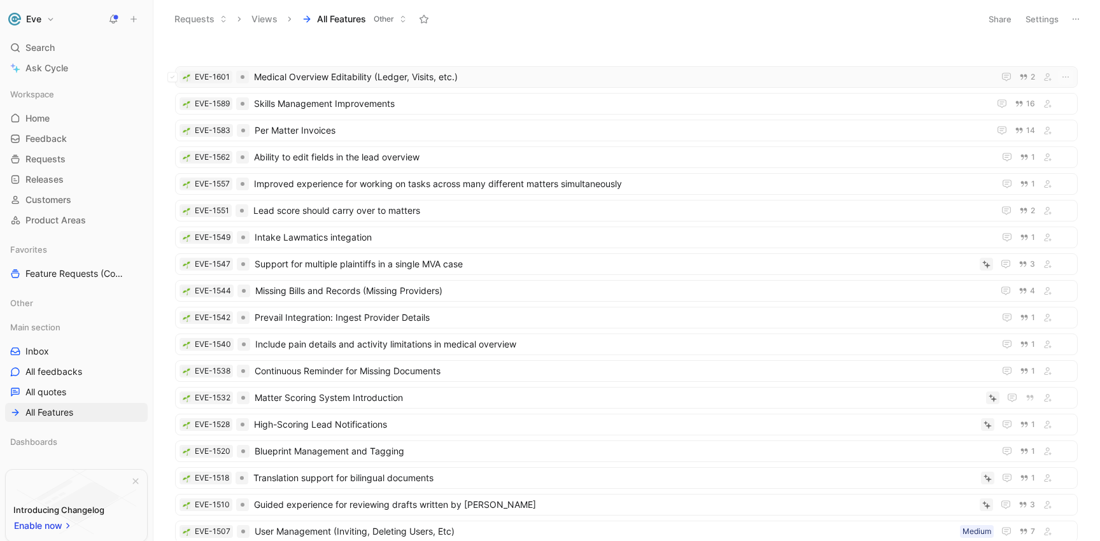
click at [365, 78] on span "Medical Overview Editability (Ledger, Visits, etc.)" at bounding box center [621, 76] width 734 height 15
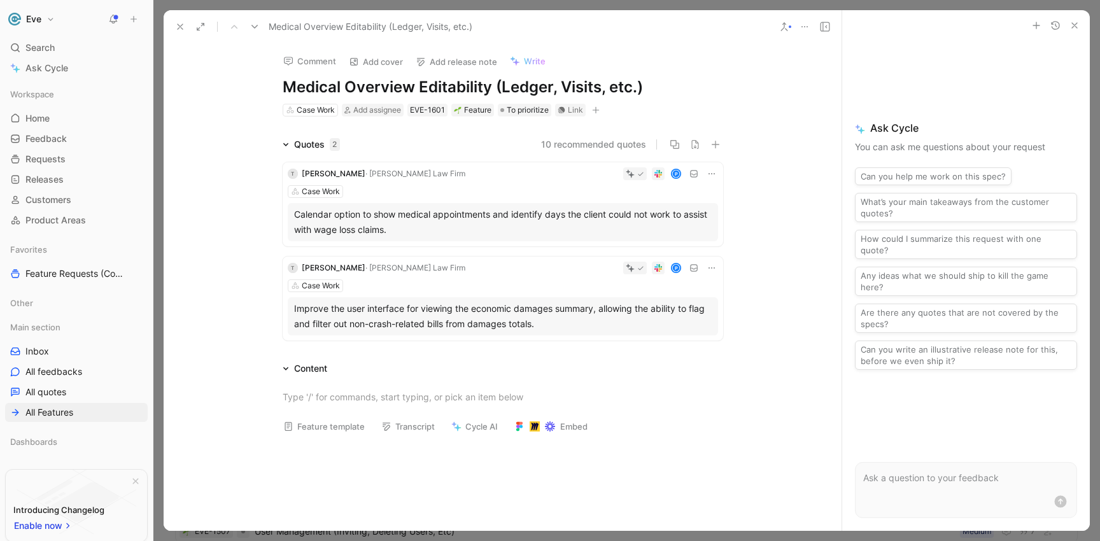
click at [787, 29] on icon at bounding box center [784, 27] width 10 height 10
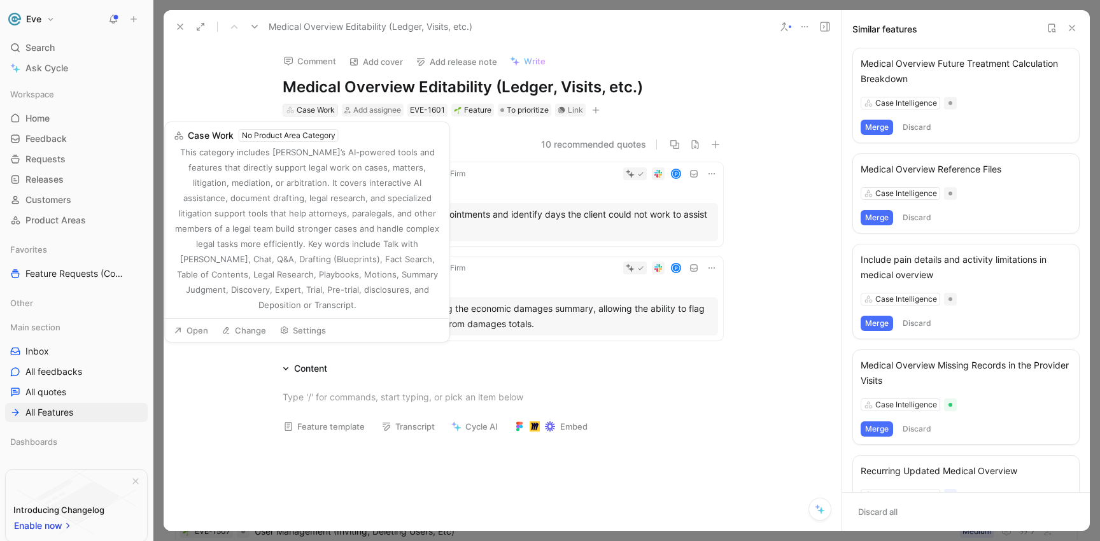
click at [318, 109] on div "Case Work" at bounding box center [316, 110] width 38 height 13
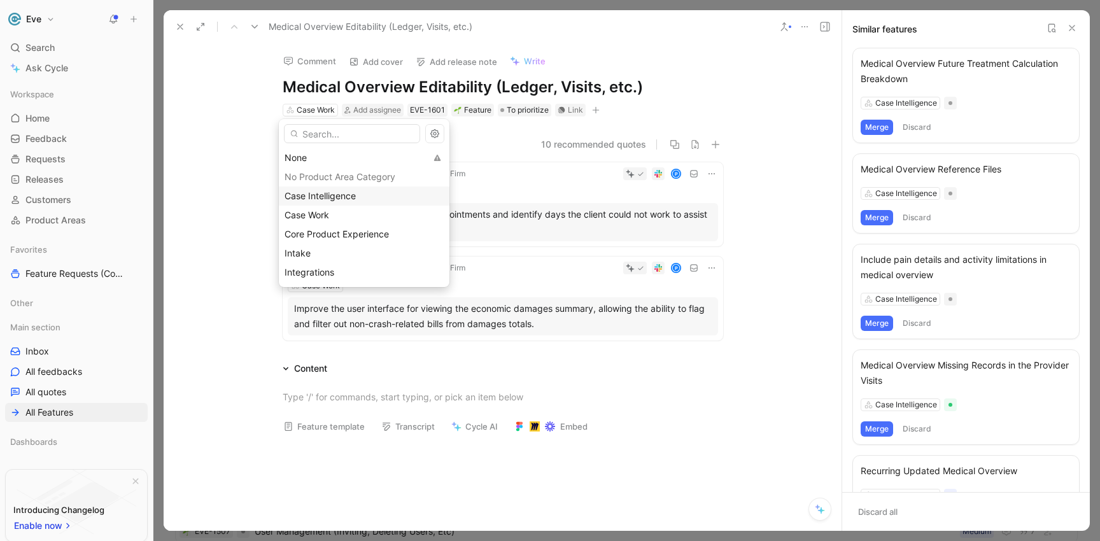
click at [326, 200] on span "Case Intelligence" at bounding box center [319, 195] width 71 height 11
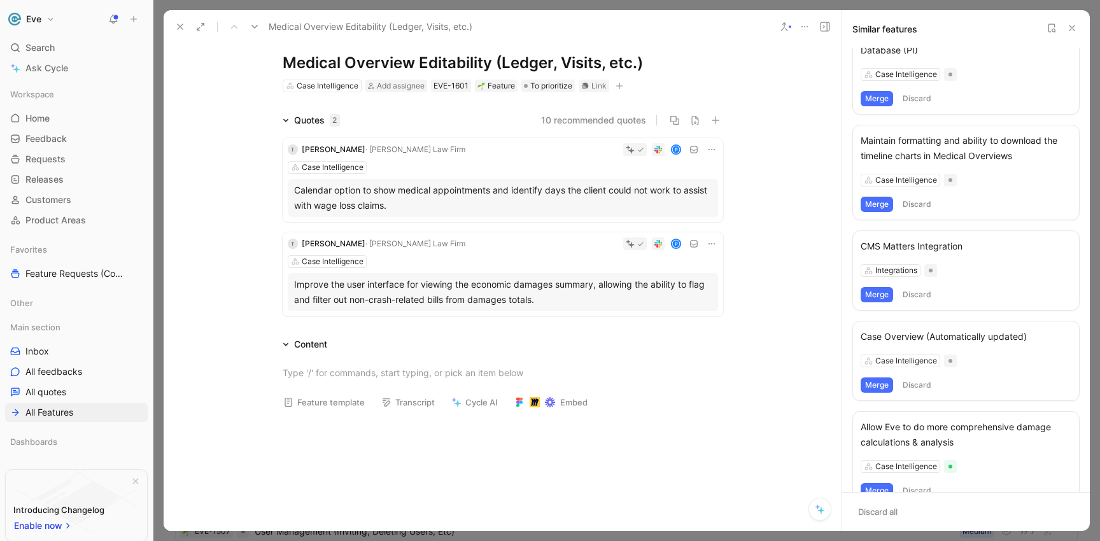
scroll to position [551, 0]
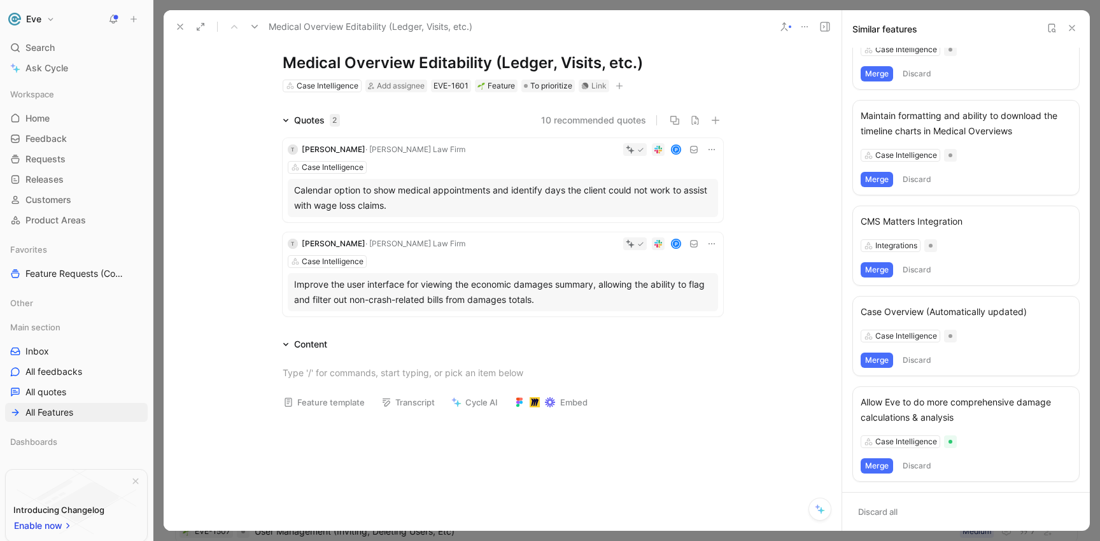
click at [179, 29] on icon at bounding box center [180, 27] width 10 height 10
